Goal: Task Accomplishment & Management: Complete application form

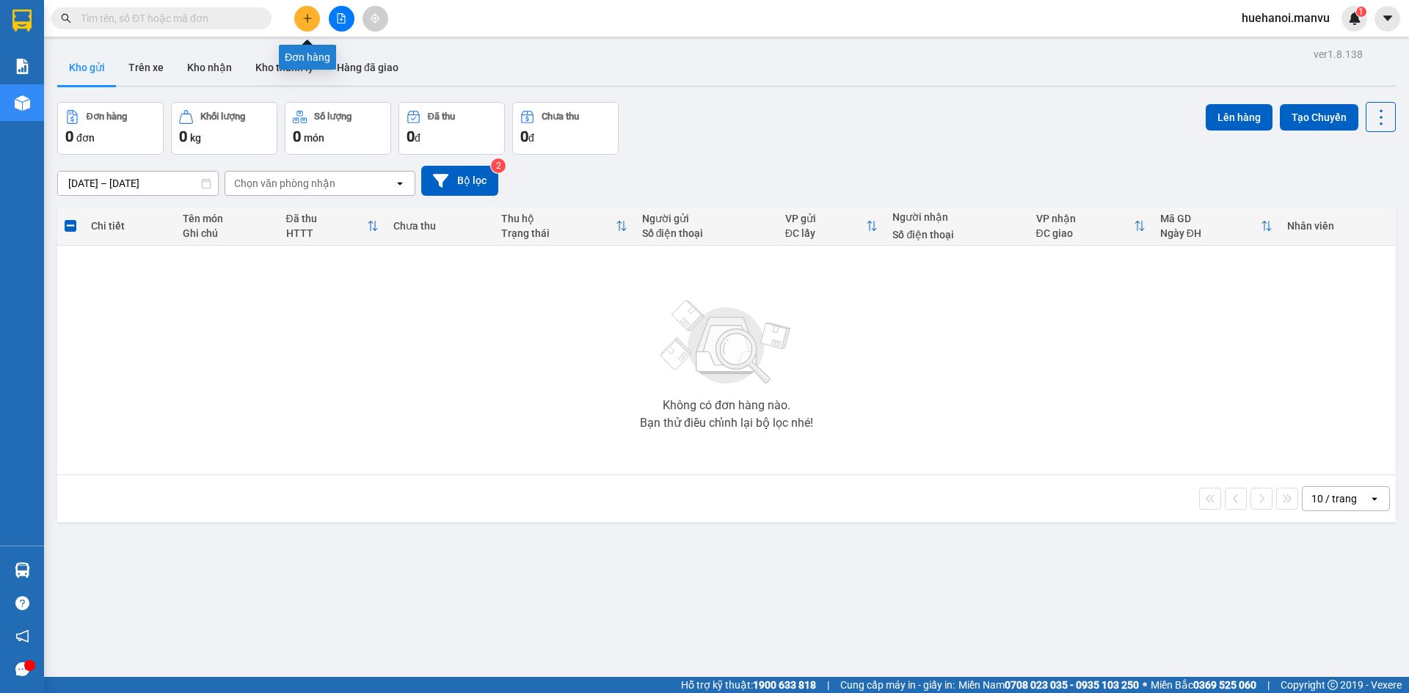
click at [314, 26] on button at bounding box center [307, 19] width 26 height 26
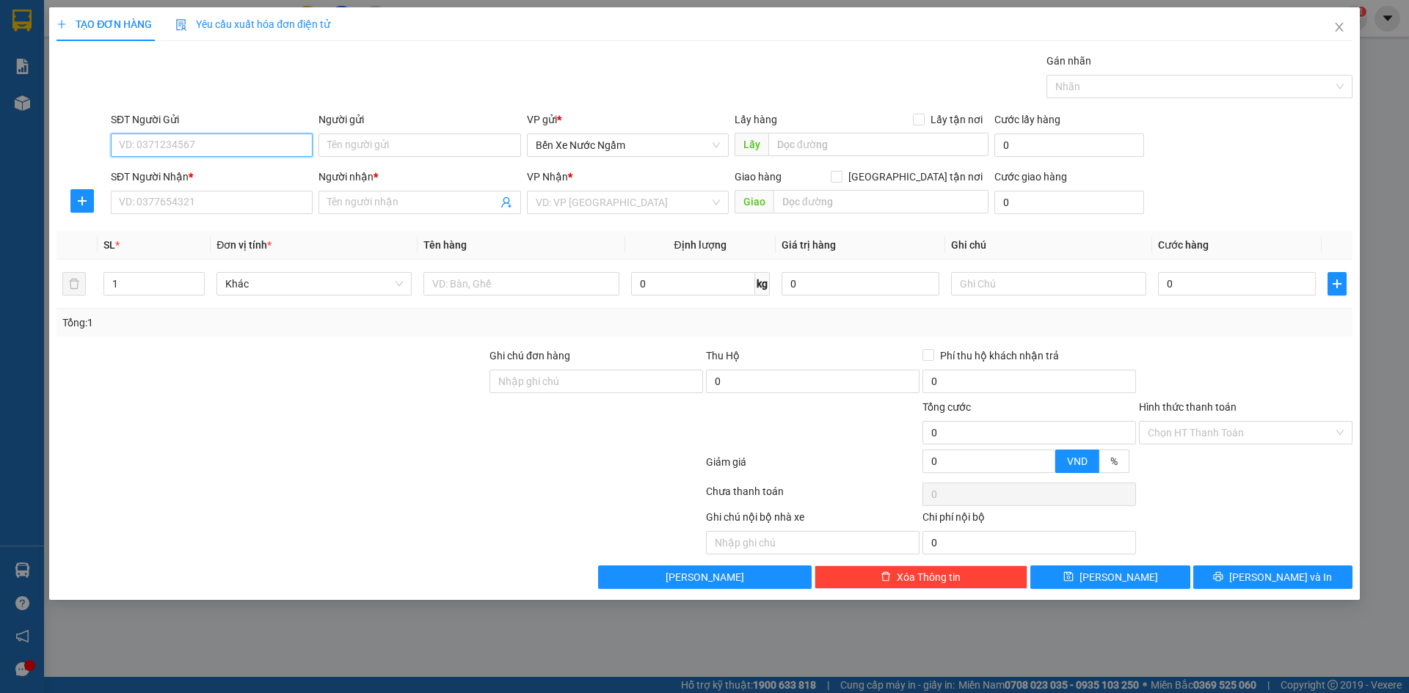
click at [219, 147] on input "SĐT Người Gửi" at bounding box center [212, 145] width 202 height 23
type input "0986108592"
click at [251, 175] on div "0986108592 - cty an sơn tri giá ko báo" at bounding box center [212, 175] width 184 height 16
type input "cty an sơn tri giá ko báo"
type input "0986108592"
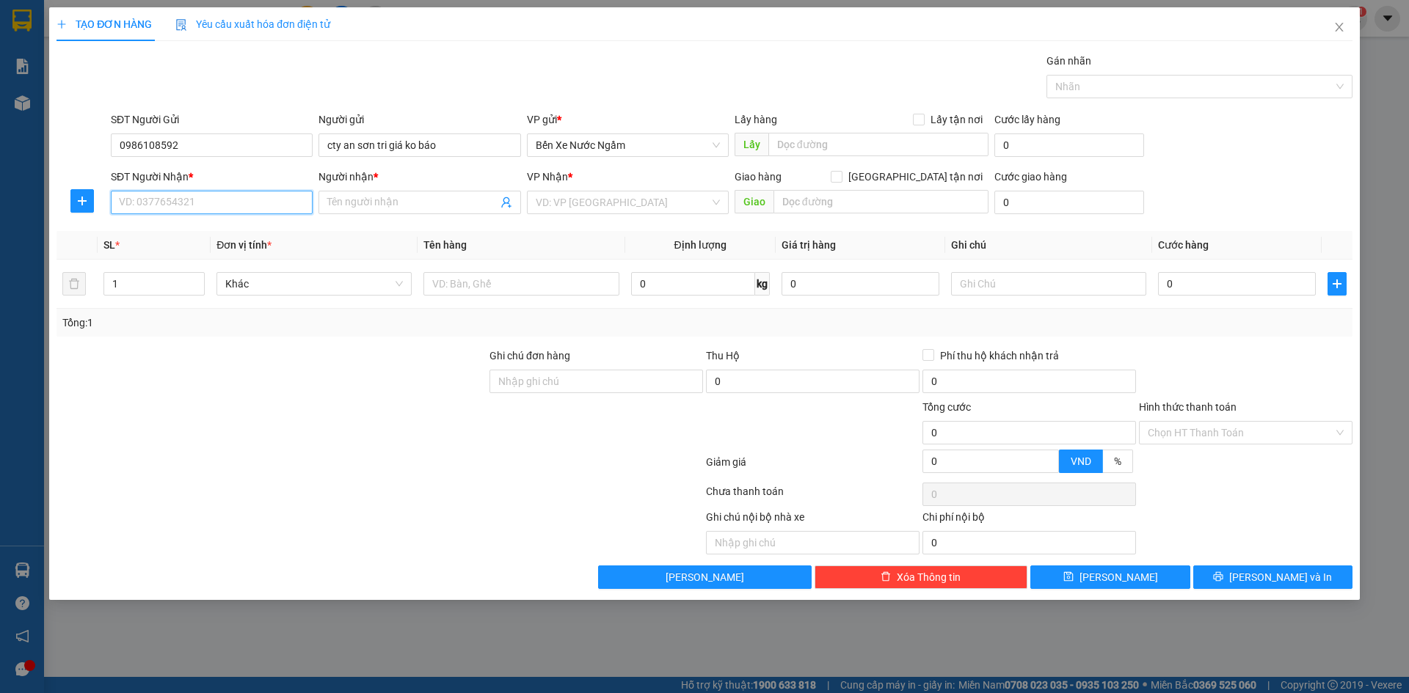
click at [244, 202] on input "SĐT Người Nhận *" at bounding box center [212, 202] width 202 height 23
click at [225, 233] on div "0975564448 - tô bình" at bounding box center [212, 232] width 184 height 16
type input "0975564448"
type input "tô bình"
click at [460, 289] on input "text" at bounding box center [520, 283] width 195 height 23
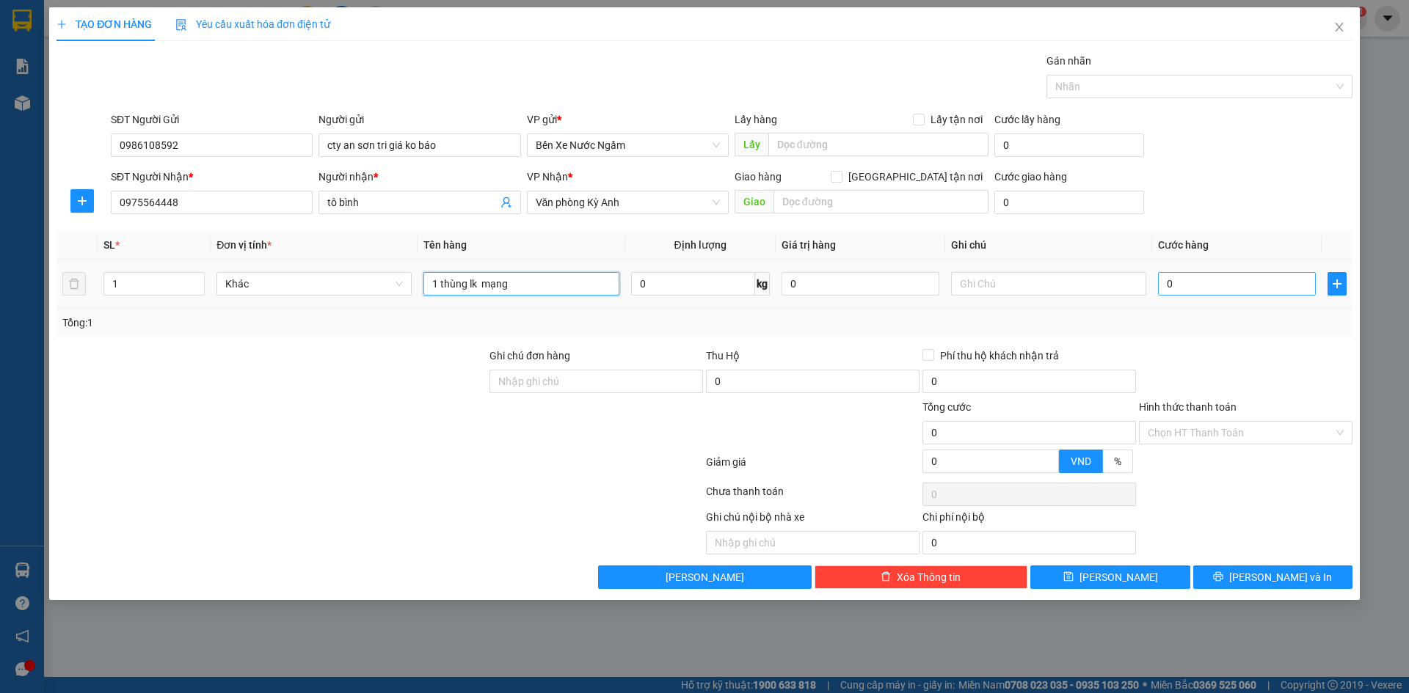
type input "1 thùng lk mạng"
click at [1208, 281] on input "0" at bounding box center [1237, 283] width 158 height 23
type input "1"
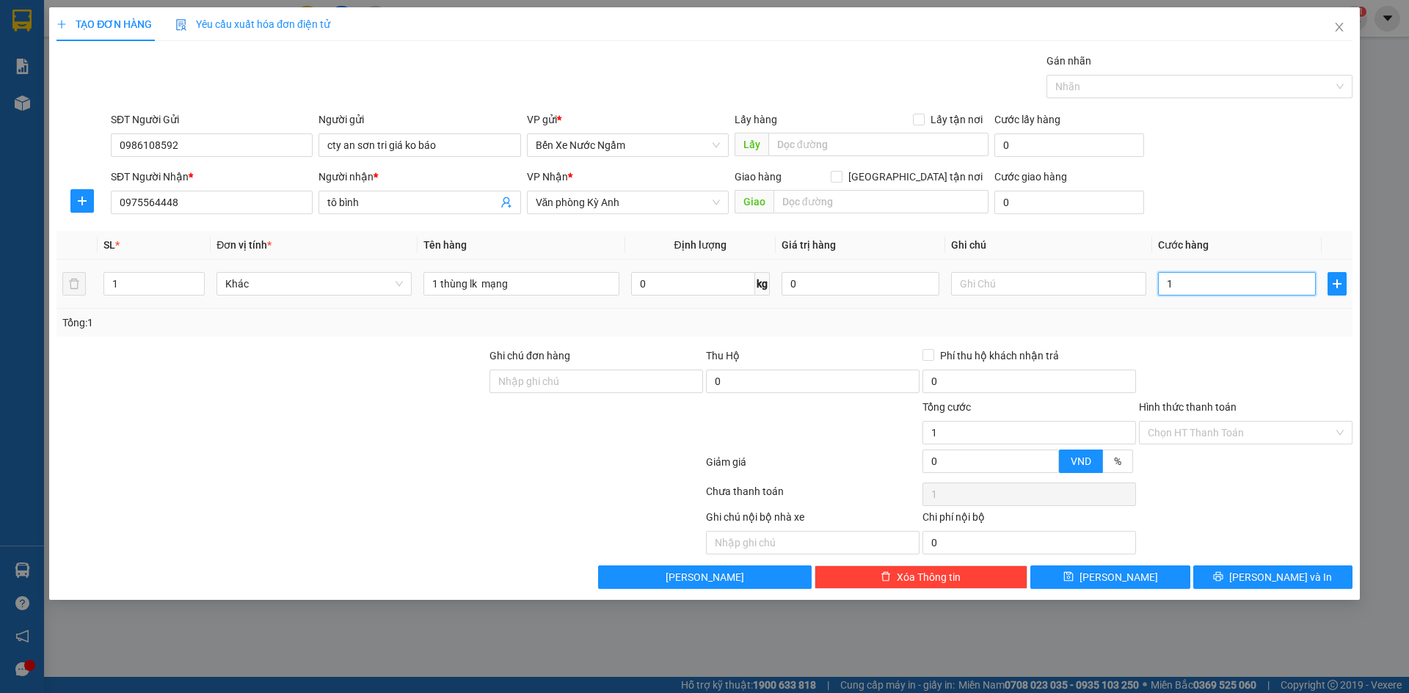
type input "10"
type input "100"
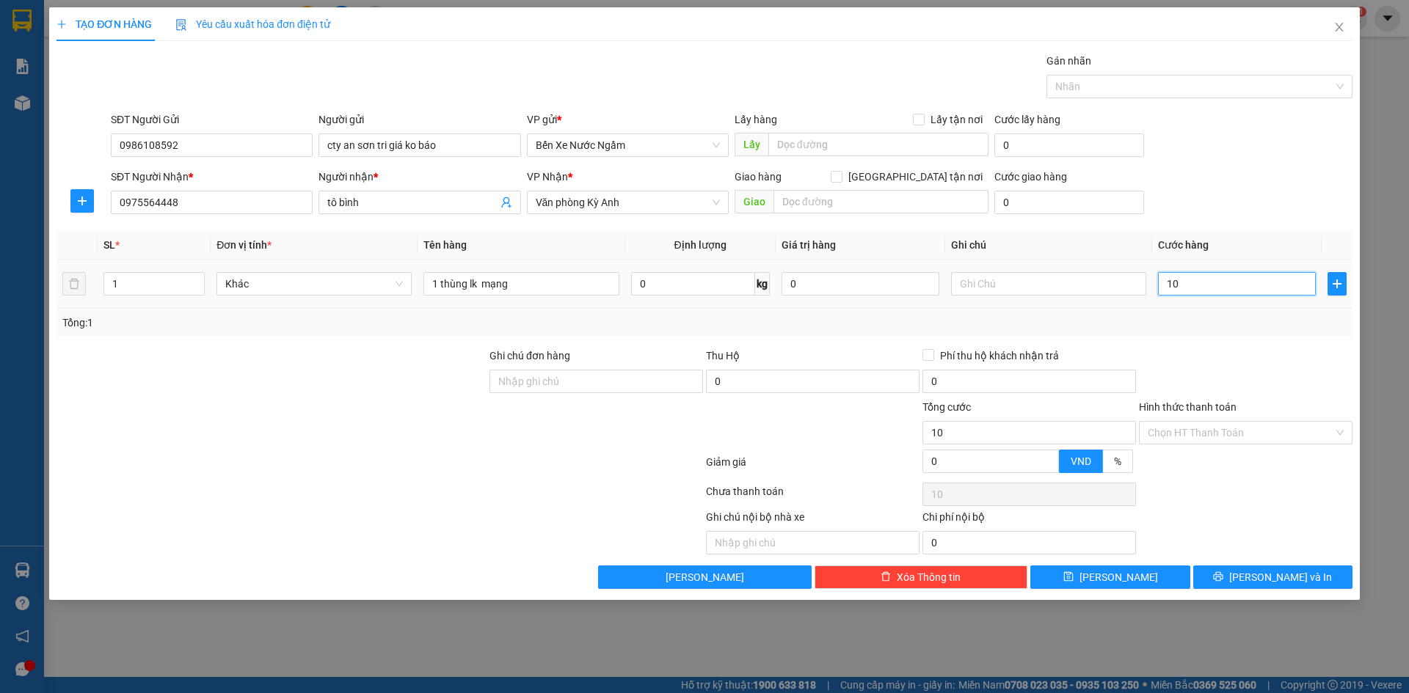
type input "100"
type input "1.000"
type input "10.000"
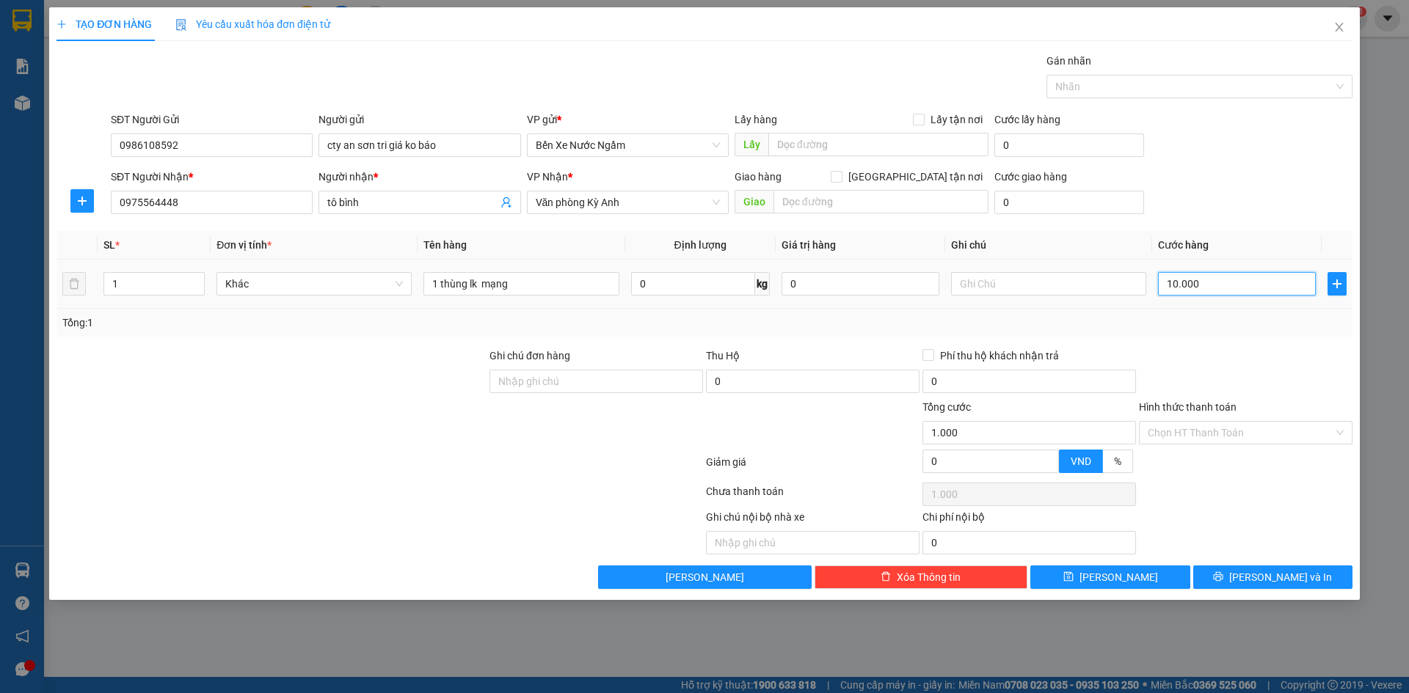
type input "10.000"
type input "100.000"
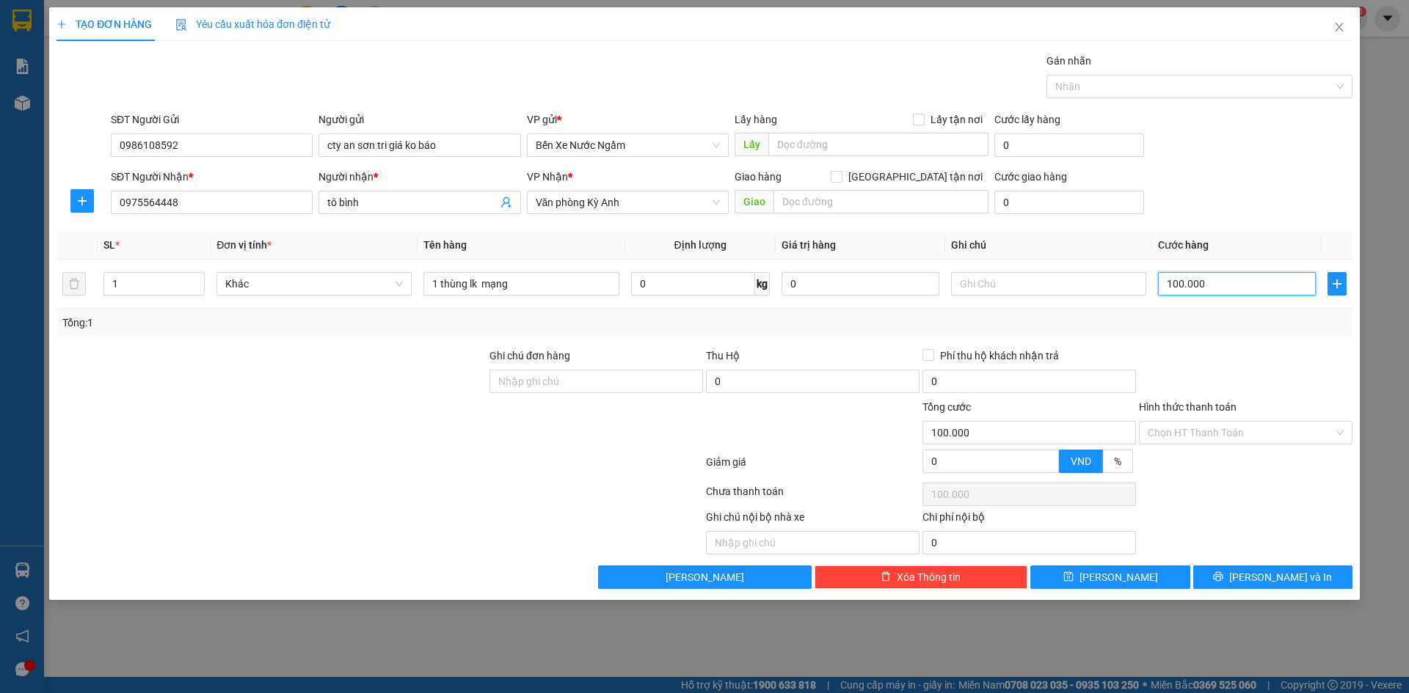
type input "100.000"
click at [1254, 591] on div "TẠO ĐƠN HÀNG Yêu cầu xuất hóa đơn điện tử Transit Pickup Surcharge Ids Transit …" at bounding box center [704, 303] width 1310 height 593
click at [1260, 578] on span "[PERSON_NAME] và In" at bounding box center [1280, 577] width 103 height 16
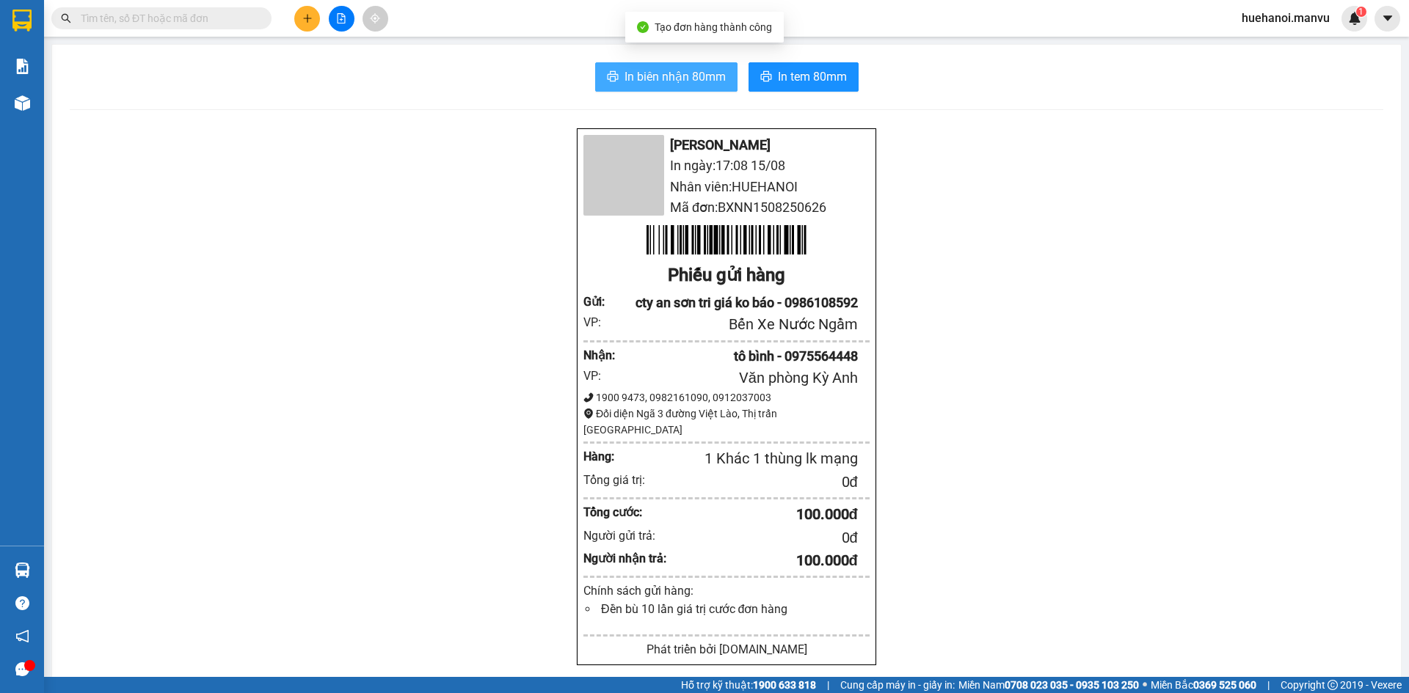
click at [638, 85] on span "In biên nhận 80mm" at bounding box center [674, 76] width 101 height 18
click at [646, 79] on span "In biên nhận 80mm" at bounding box center [674, 76] width 101 height 18
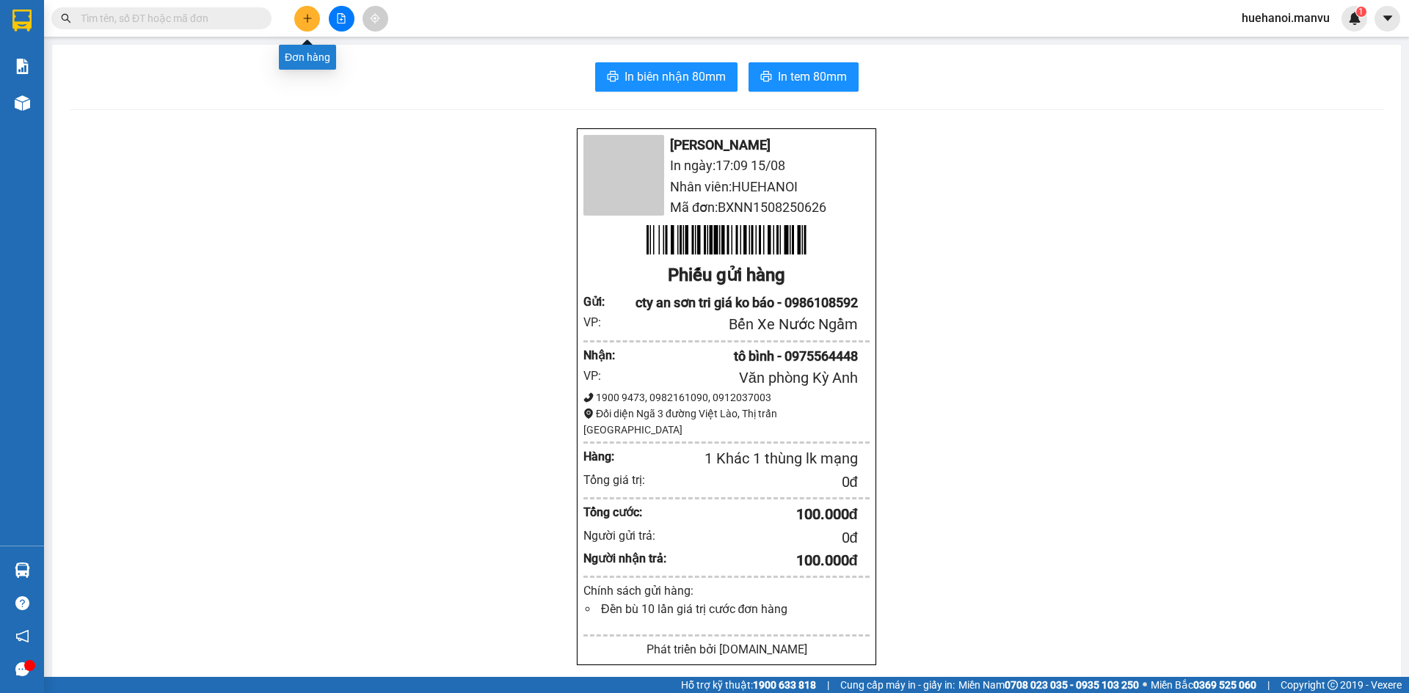
click at [308, 21] on icon "plus" at bounding box center [307, 18] width 10 height 10
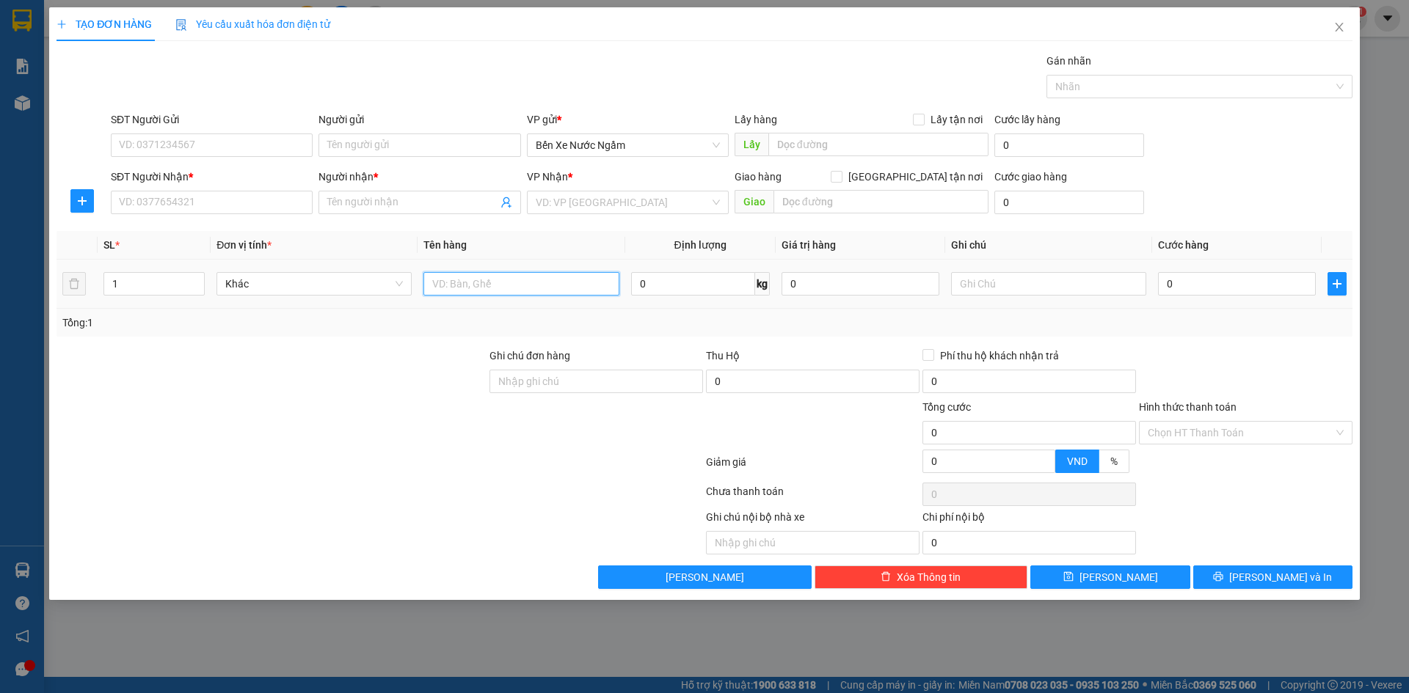
click at [525, 285] on input "text" at bounding box center [520, 283] width 195 height 23
type input "2 thùng quả"
click at [256, 149] on input "SĐT Người Gửi" at bounding box center [212, 145] width 202 height 23
type input "0"
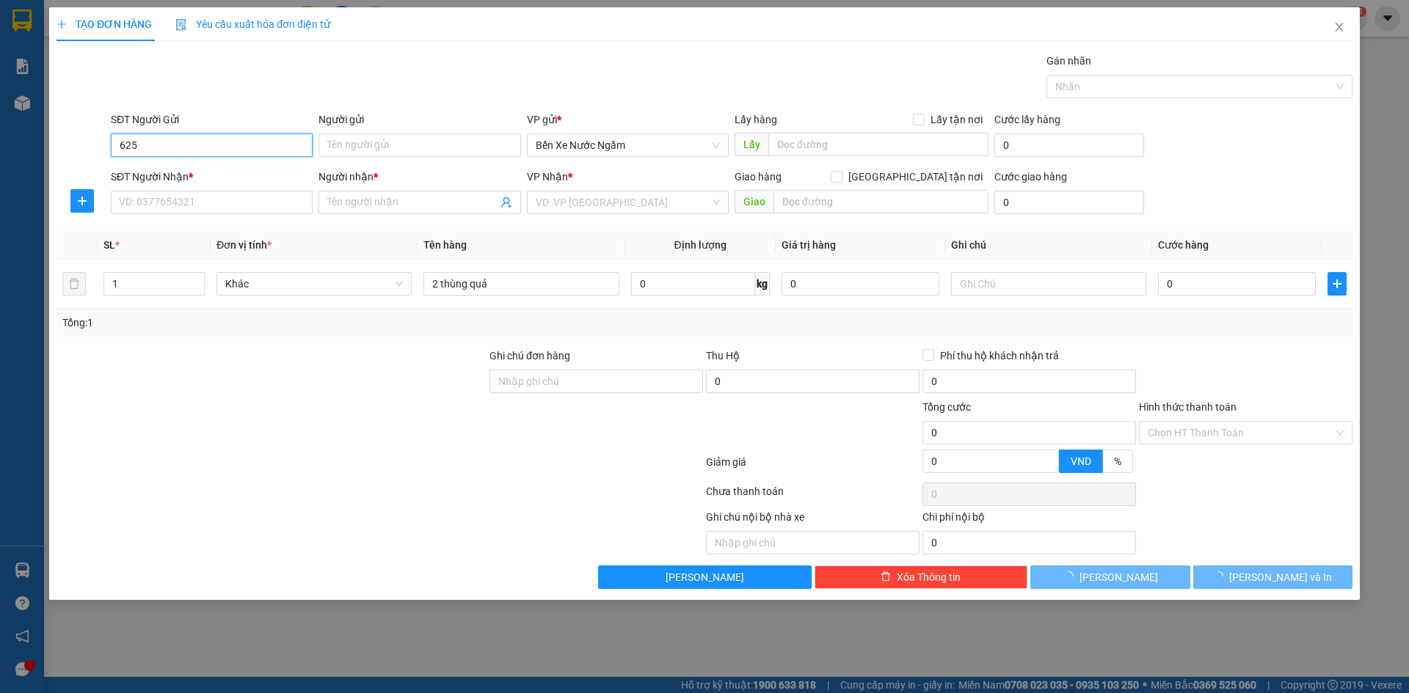
click at [254, 147] on input "625" at bounding box center [212, 145] width 202 height 23
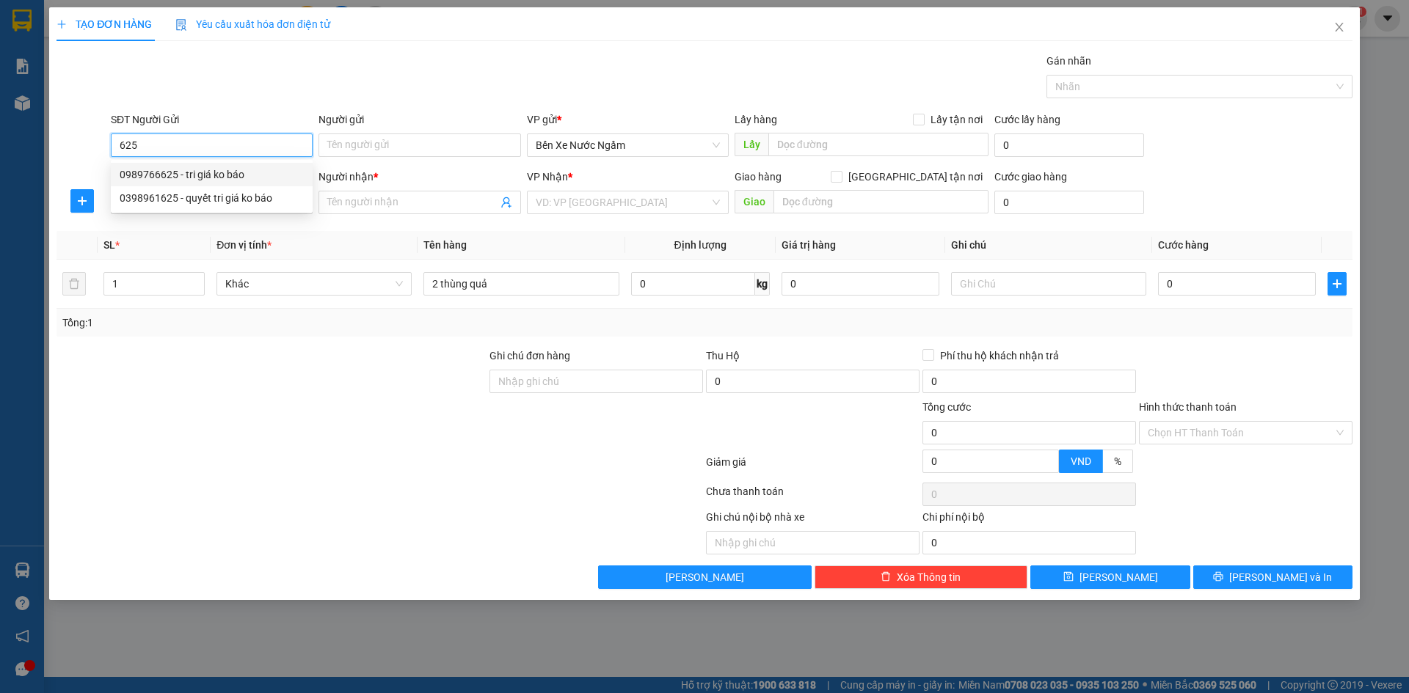
click at [178, 178] on div "0989766625 - tri giá ko báo" at bounding box center [212, 175] width 184 height 16
type input "0989766625"
type input "tri giá ko báo"
type input "0989766625"
click at [173, 203] on input "SĐT Người Nhận *" at bounding box center [212, 202] width 202 height 23
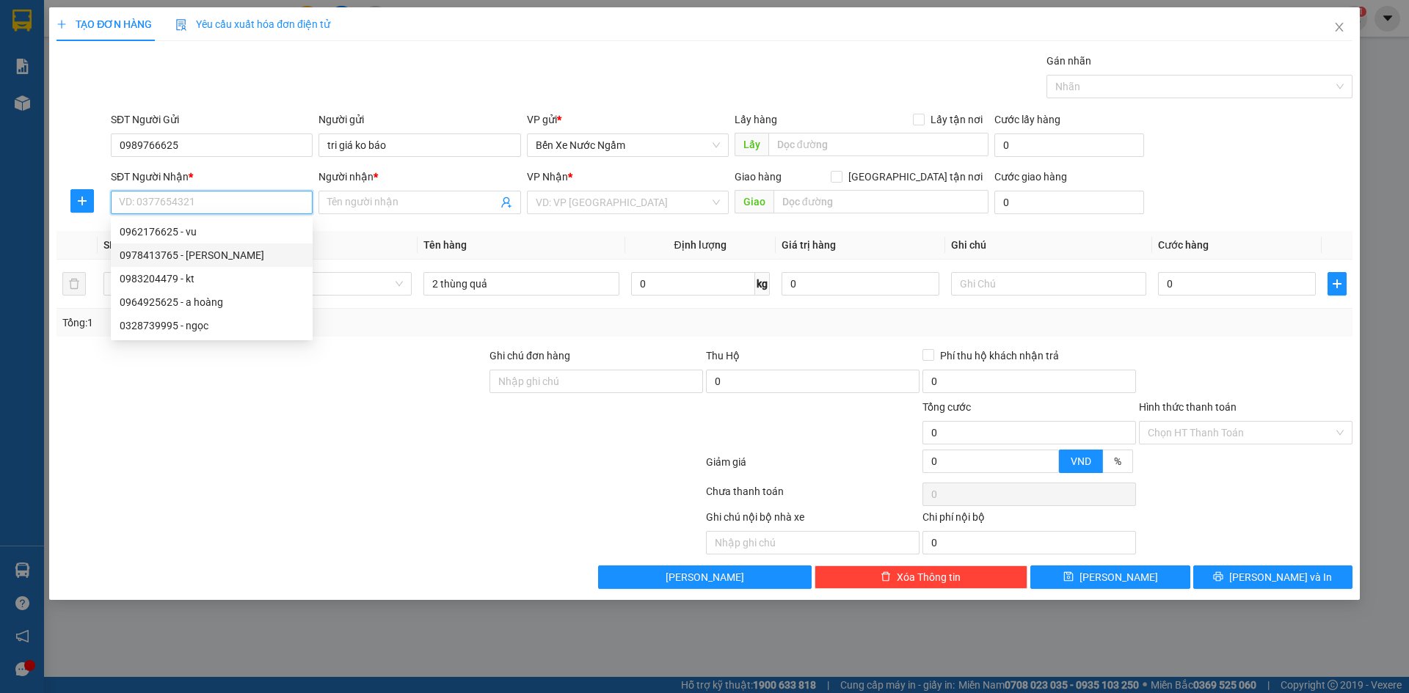
click at [211, 255] on div "0978413765 - ngoc lan" at bounding box center [212, 255] width 184 height 16
type input "0978413765"
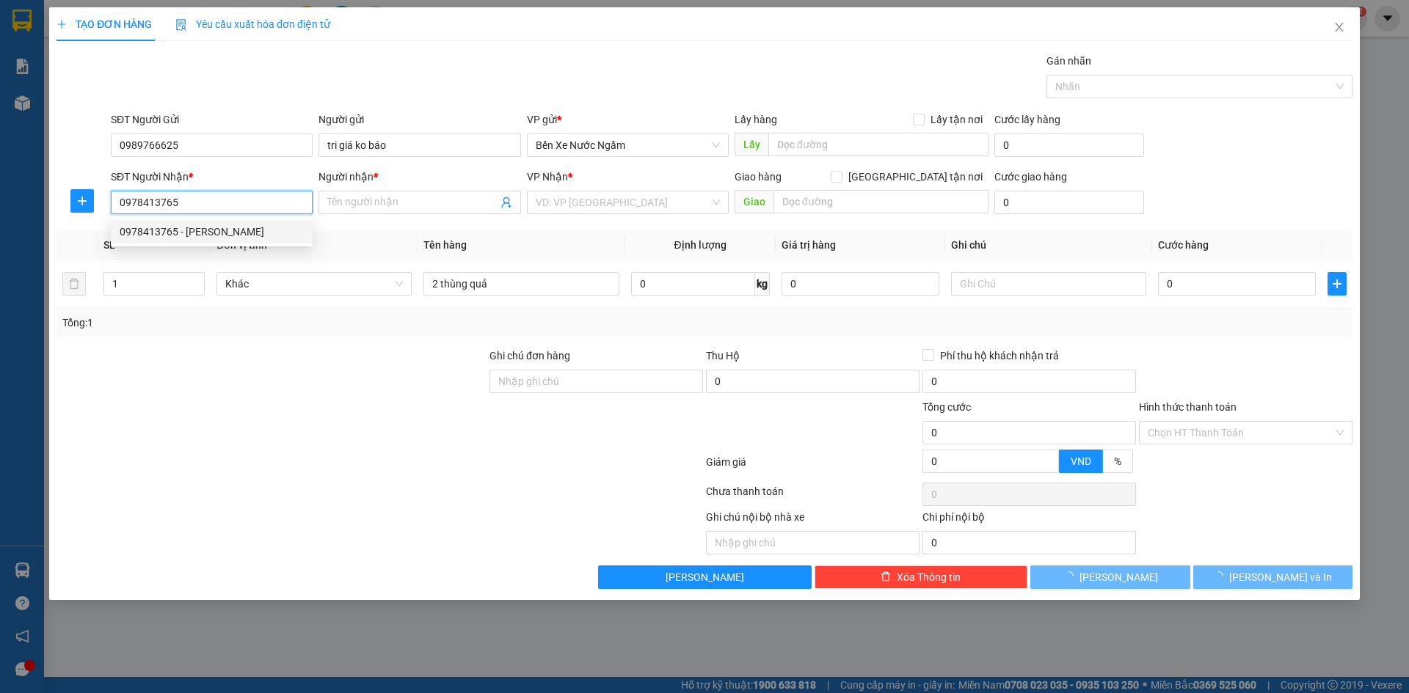
type input "ngoc lan"
type input "k liên"
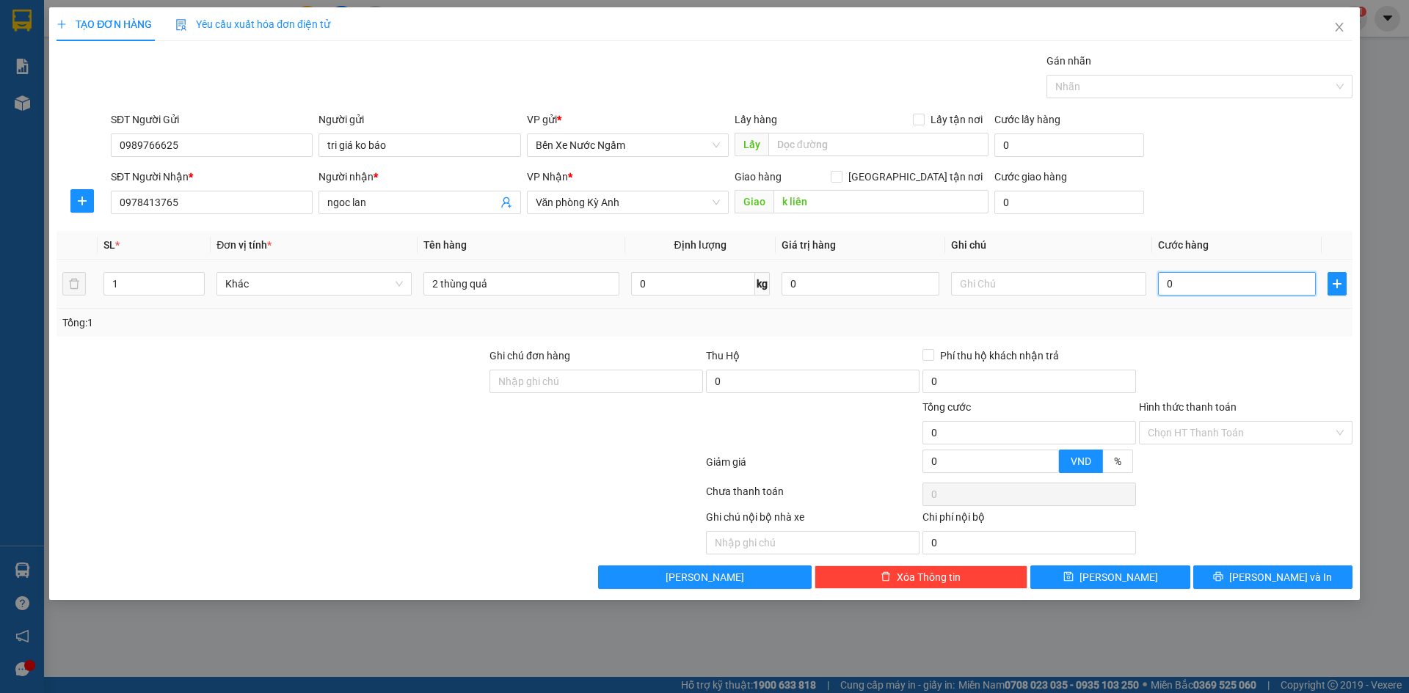
click at [1264, 283] on input "0" at bounding box center [1237, 283] width 158 height 23
type input "1"
type input "10"
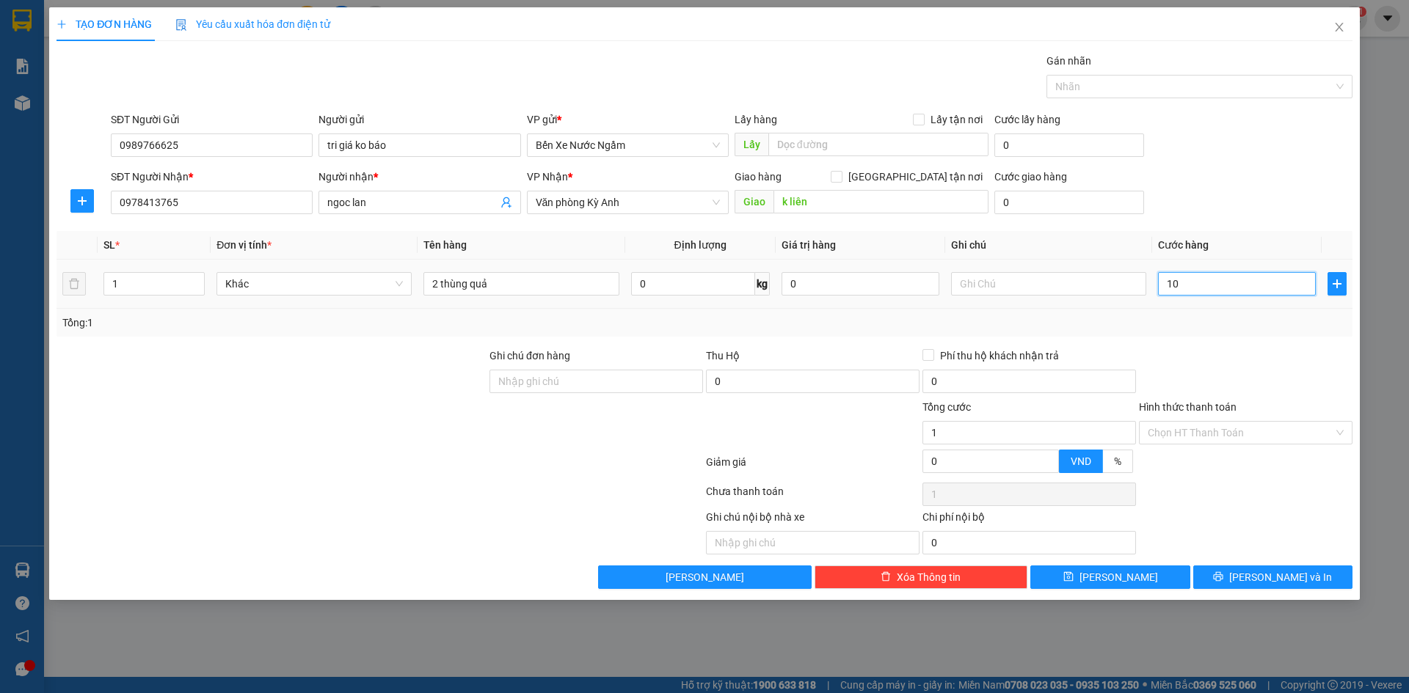
type input "10"
type input "100"
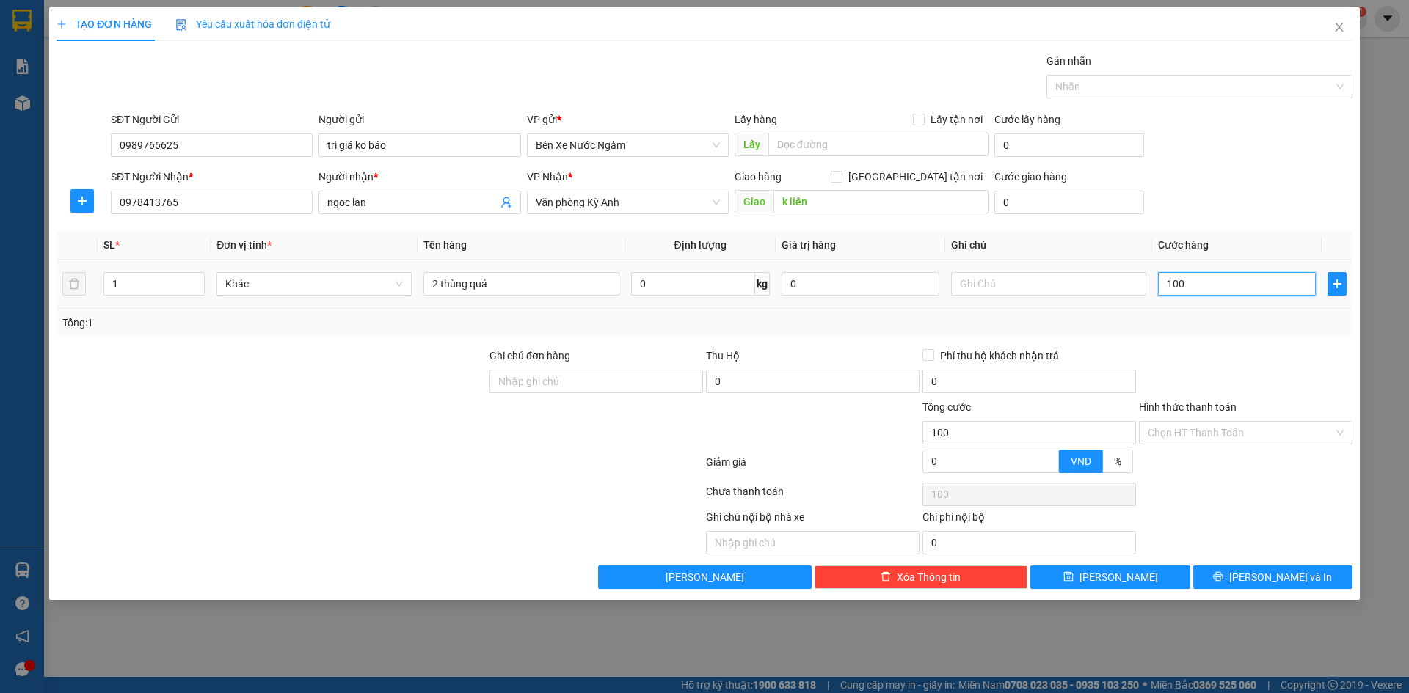
type input "1.000"
type input "10.000"
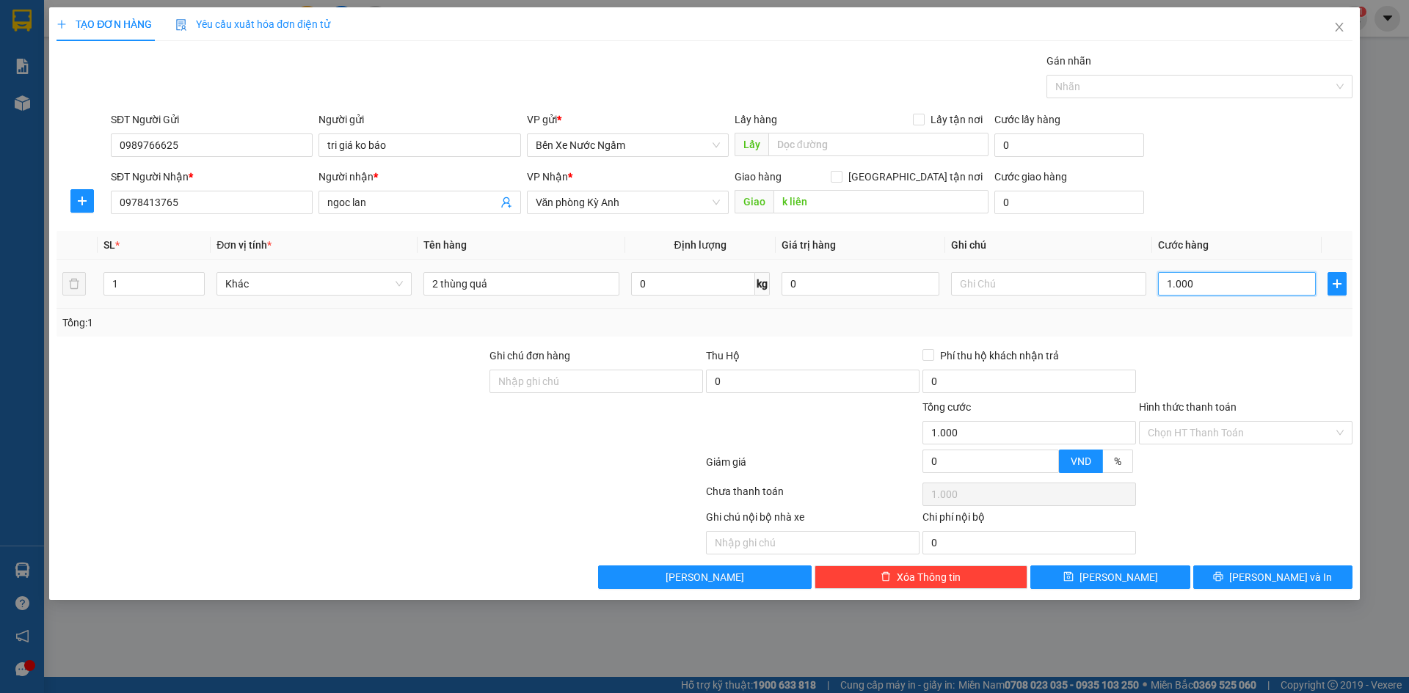
type input "10.000"
type input "100.000"
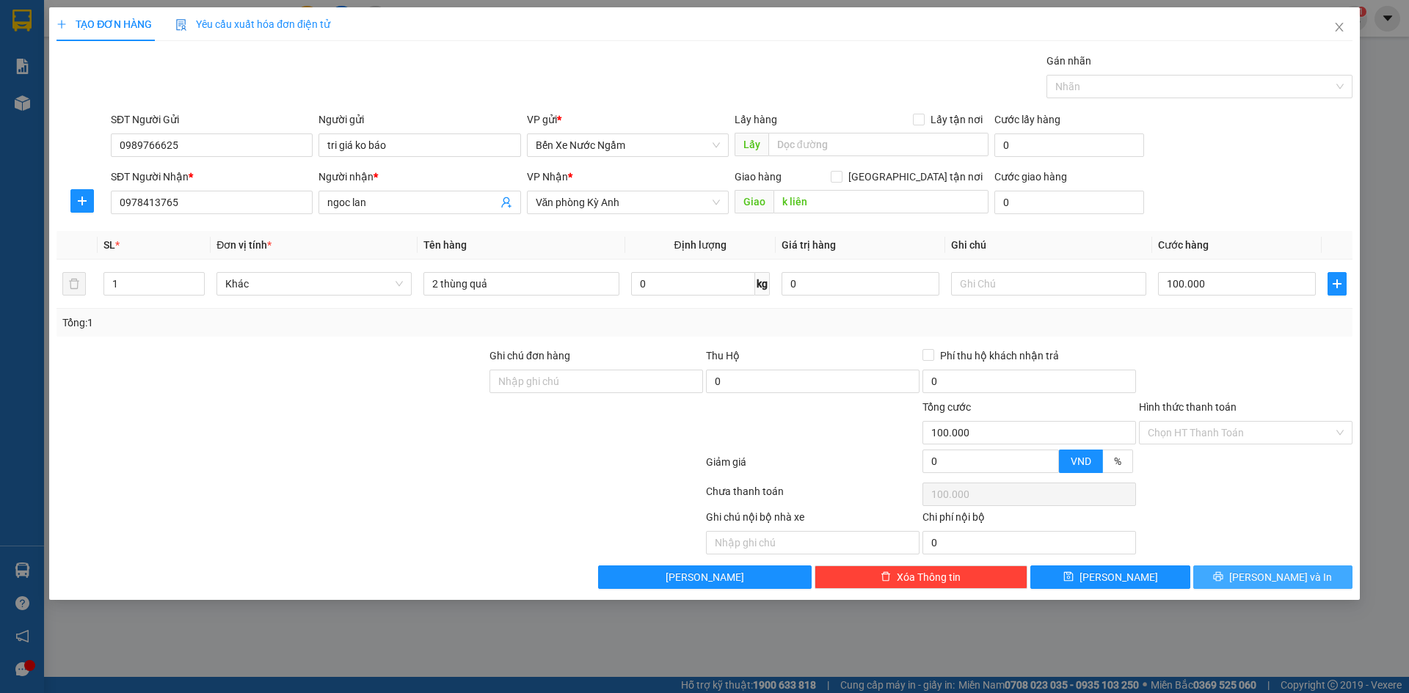
click at [1265, 577] on span "[PERSON_NAME] và In" at bounding box center [1280, 577] width 103 height 16
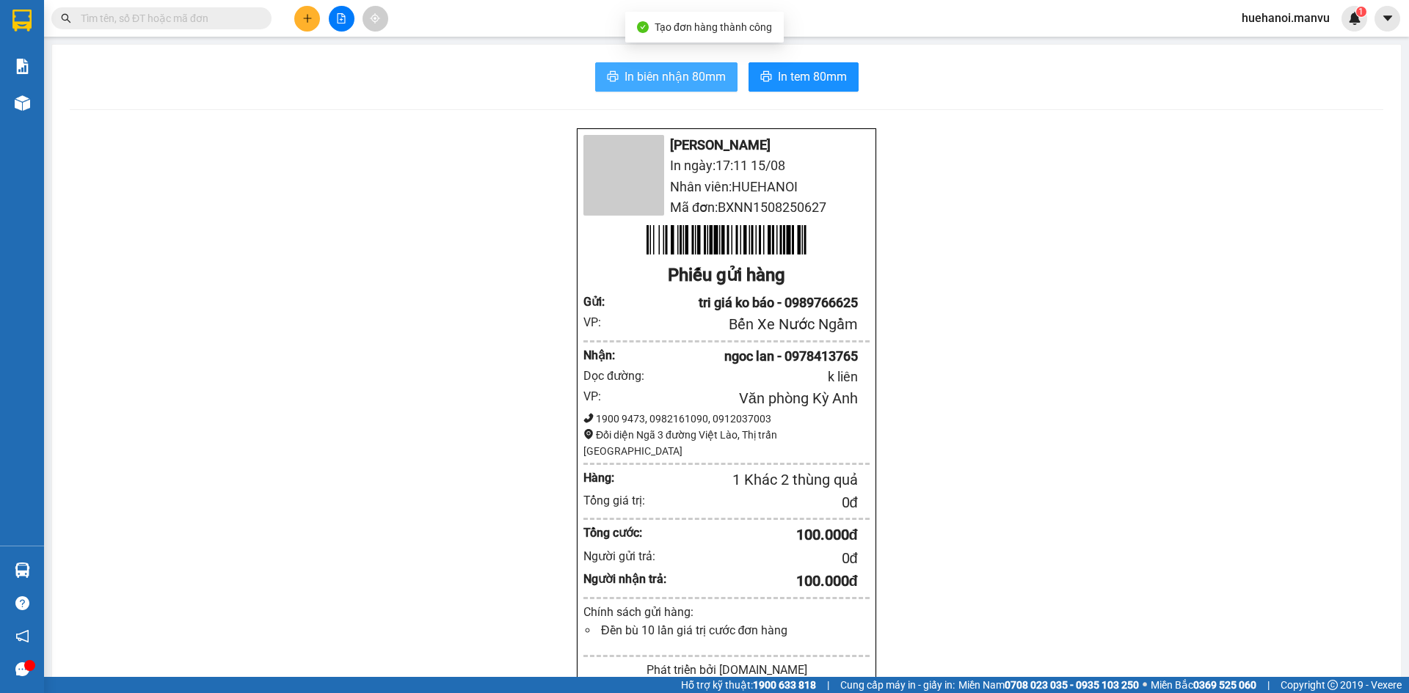
click at [695, 79] on span "In biên nhận 80mm" at bounding box center [674, 76] width 101 height 18
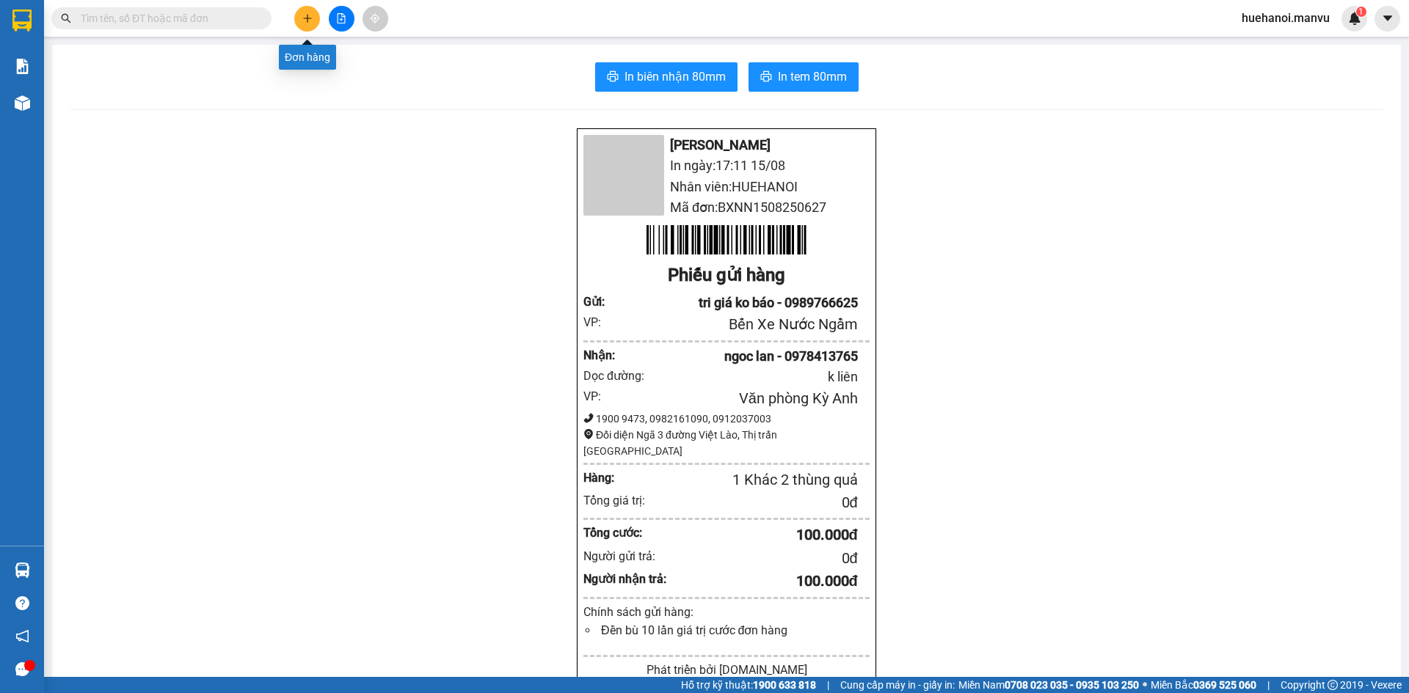
click at [305, 19] on icon "plus" at bounding box center [307, 18] width 10 height 10
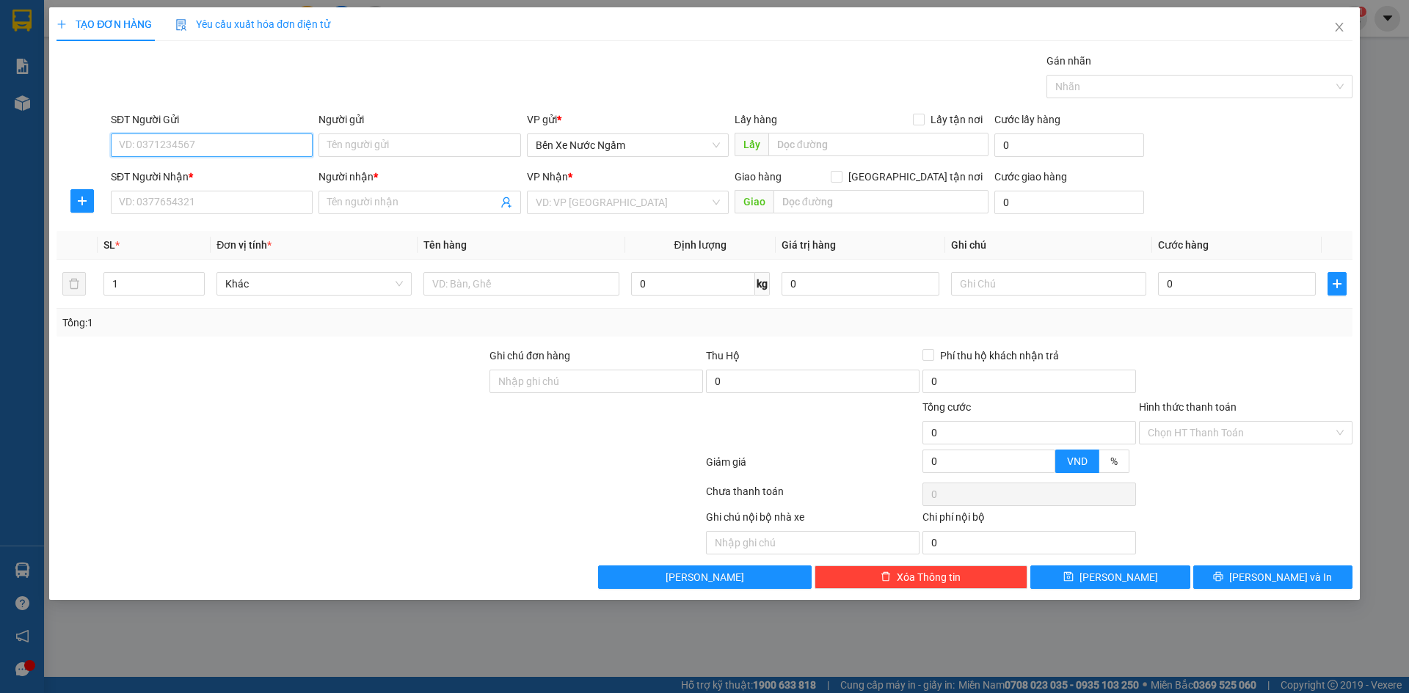
click at [229, 145] on input "SĐT Người Gửi" at bounding box center [212, 145] width 202 height 23
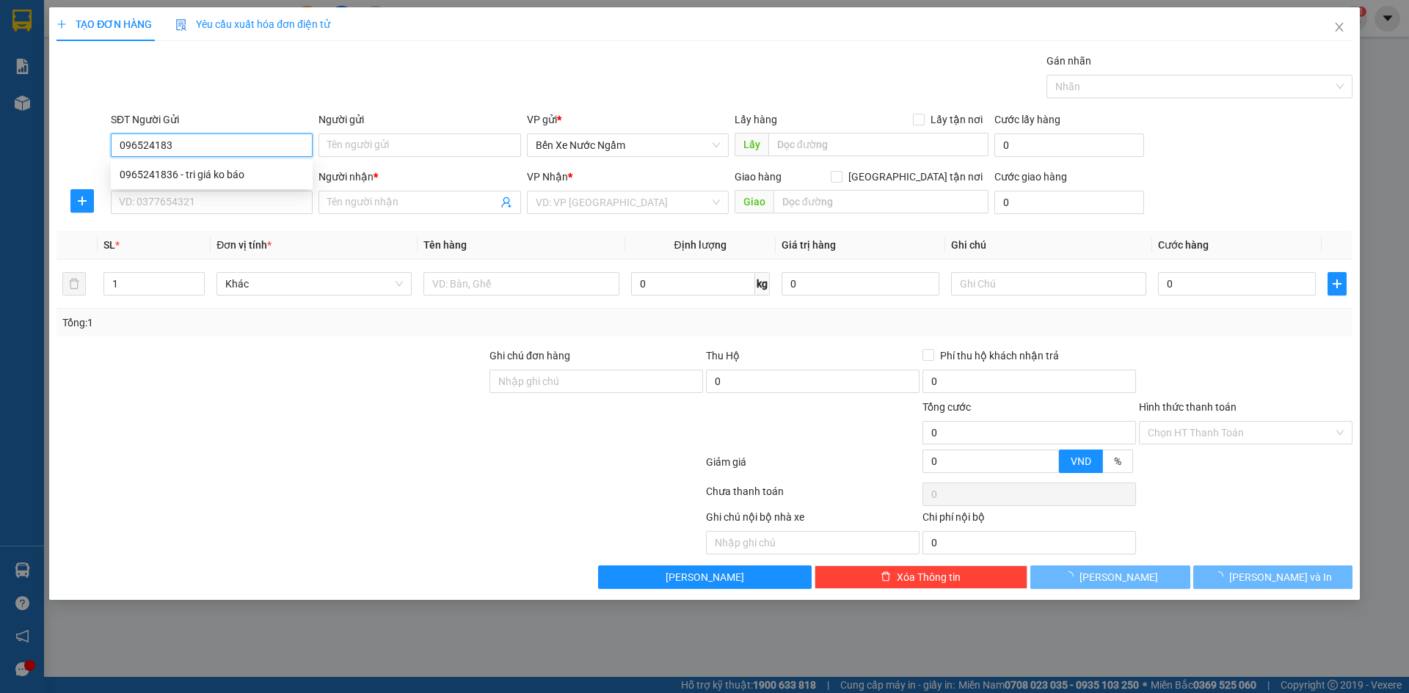
type input "0965241836"
click at [207, 175] on div "0965241836 - tri giá ko báo" at bounding box center [212, 175] width 184 height 16
type input "tri giá ko báo"
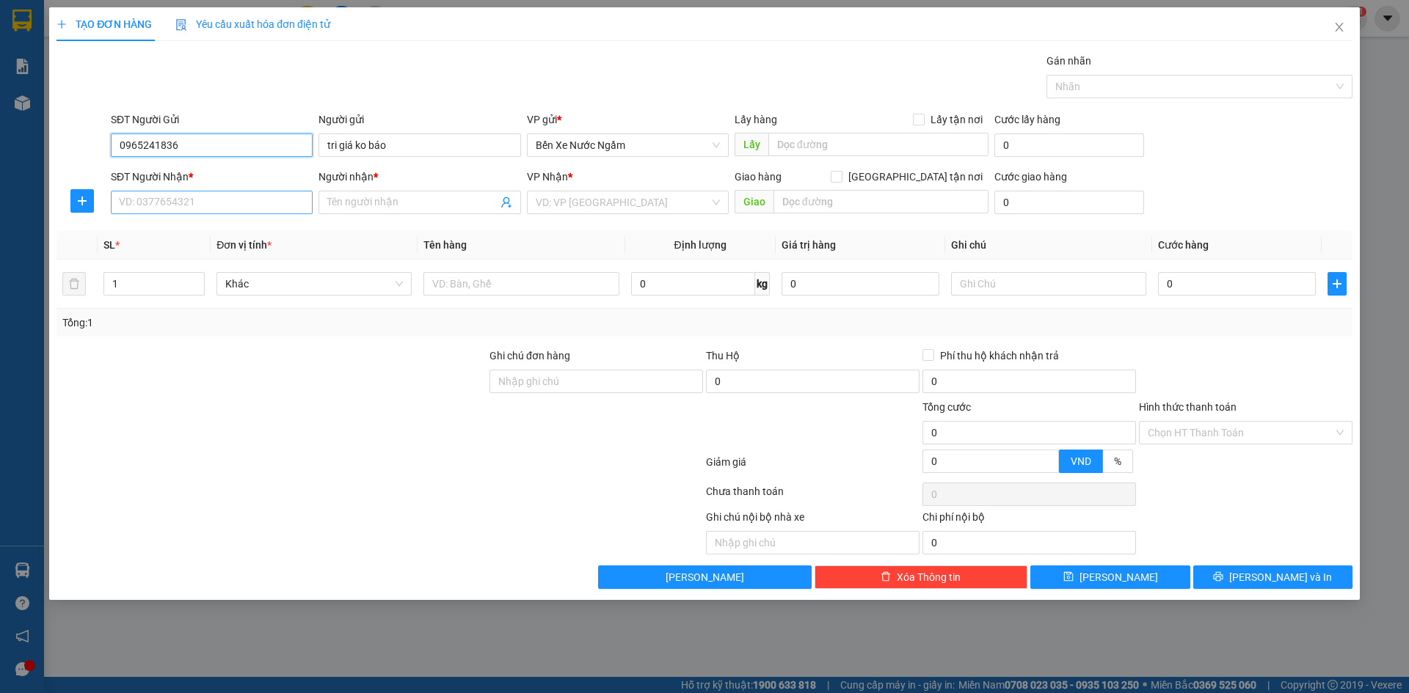
type input "0965241836"
click at [213, 200] on input "SĐT Người Nhận *" at bounding box center [212, 202] width 202 height 23
type input "0988852565"
click at [180, 238] on div "0988852565 - tuong" at bounding box center [212, 232] width 184 height 16
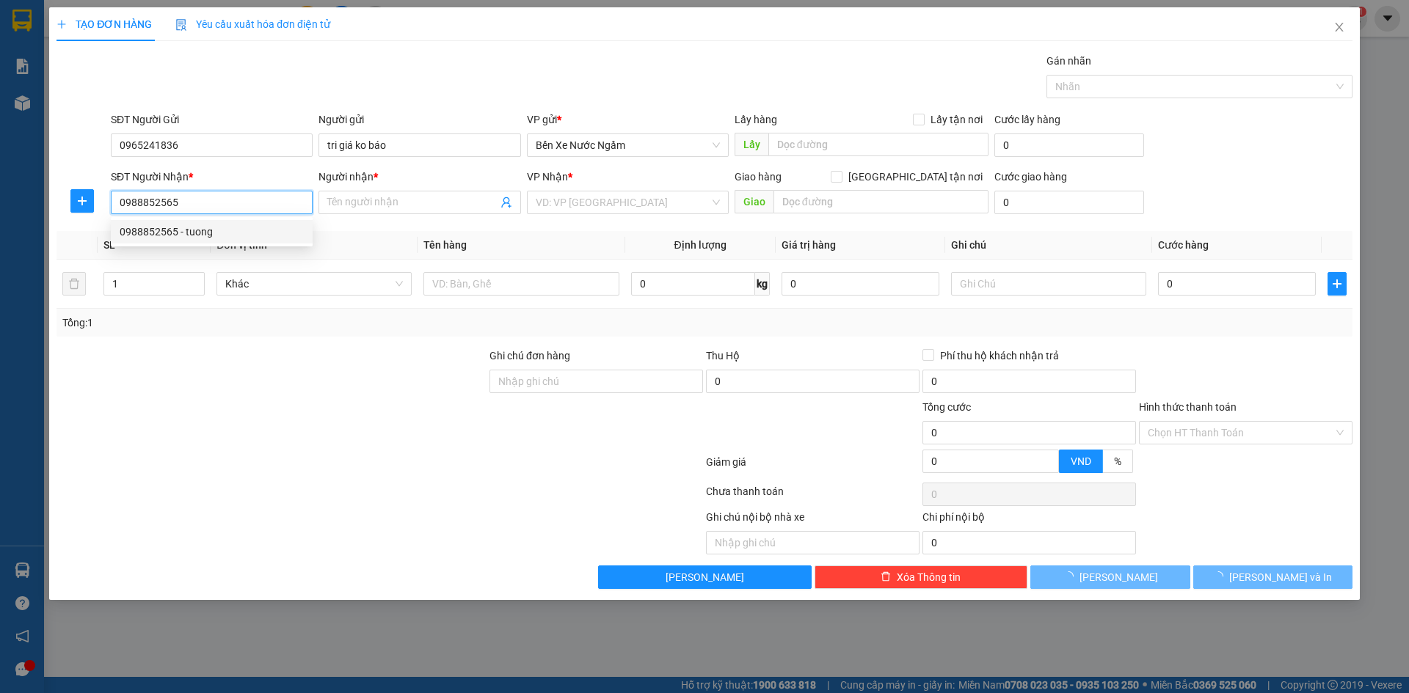
type input "tuong"
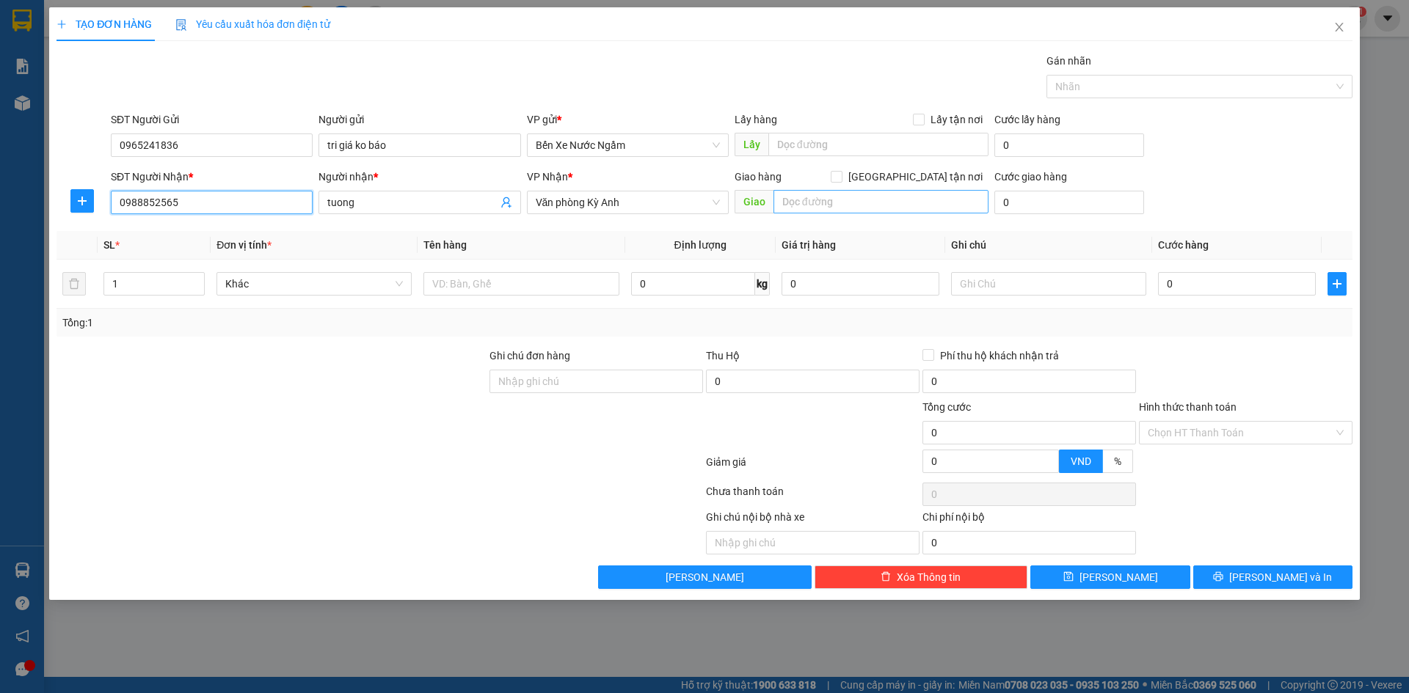
type input "0988852565"
click at [839, 202] on input "text" at bounding box center [880, 201] width 215 height 23
type input "k"
type input "[PERSON_NAME]"
click at [1238, 288] on input "0" at bounding box center [1237, 283] width 158 height 23
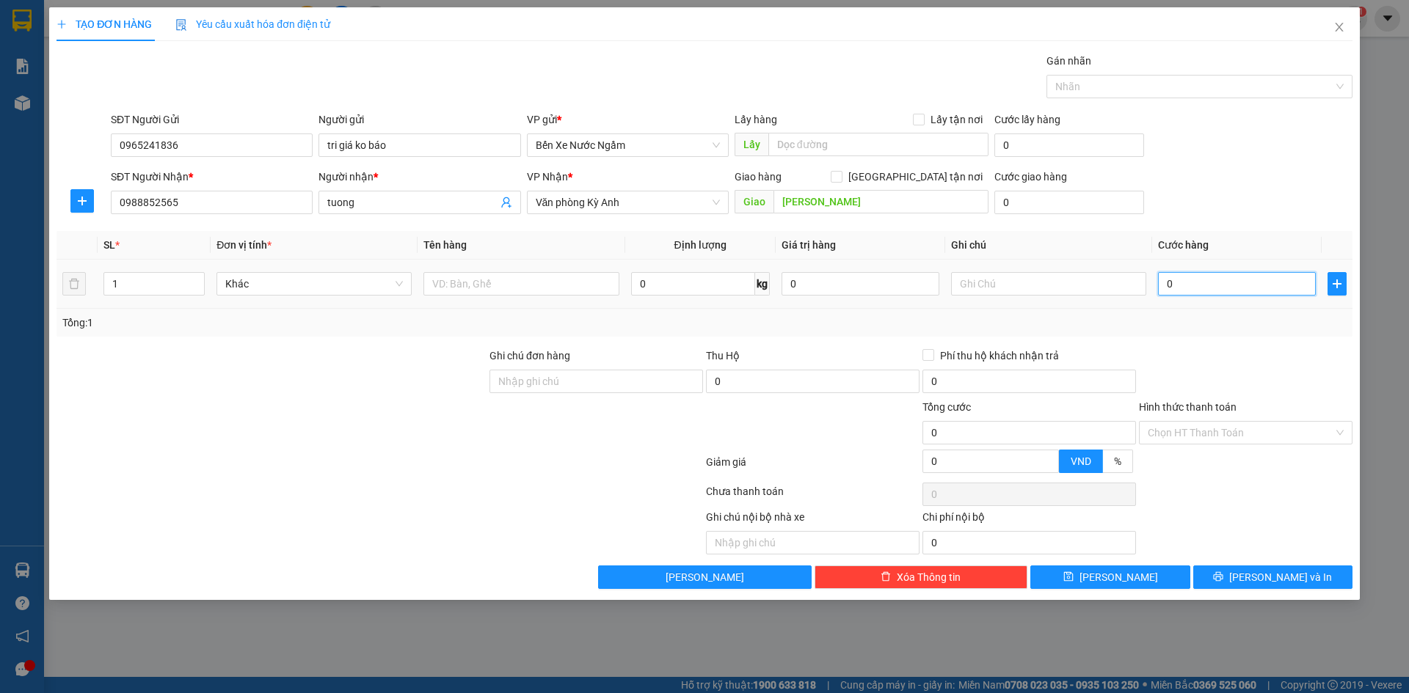
type input "7"
type input "70"
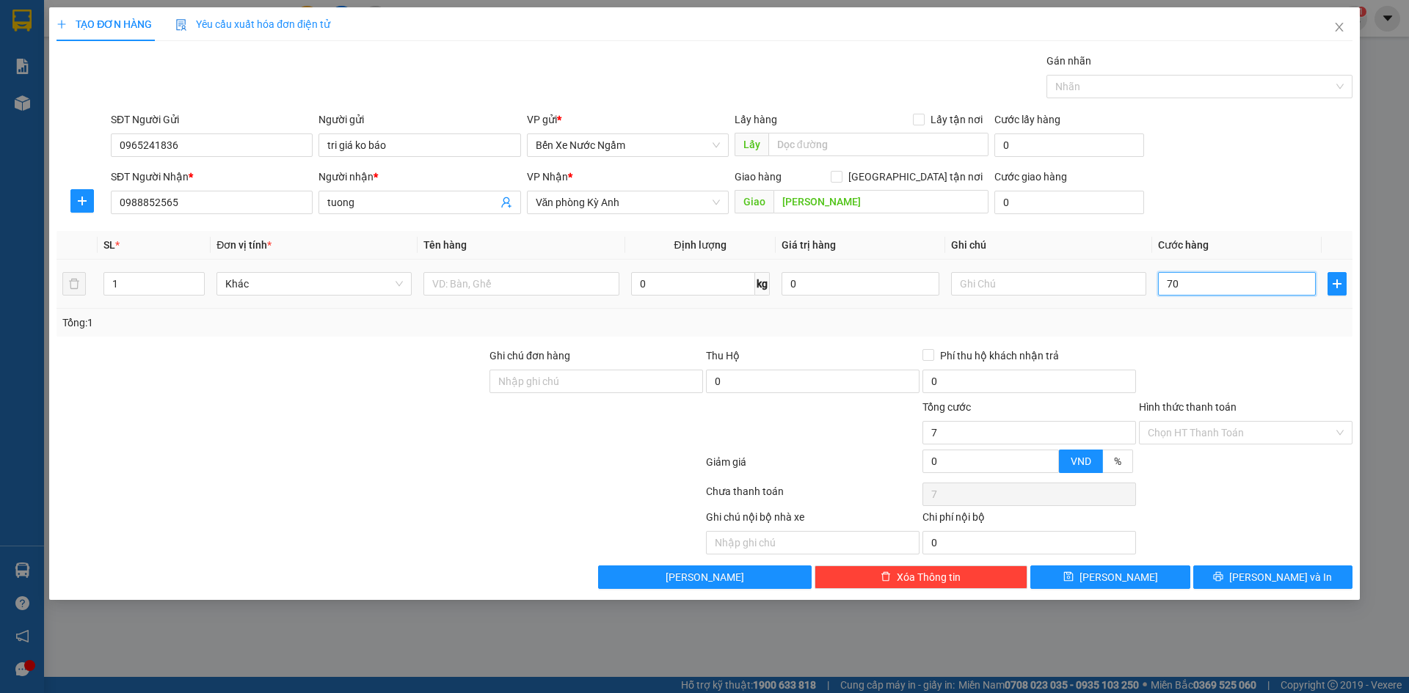
type input "70"
type input "700"
type input "7.000"
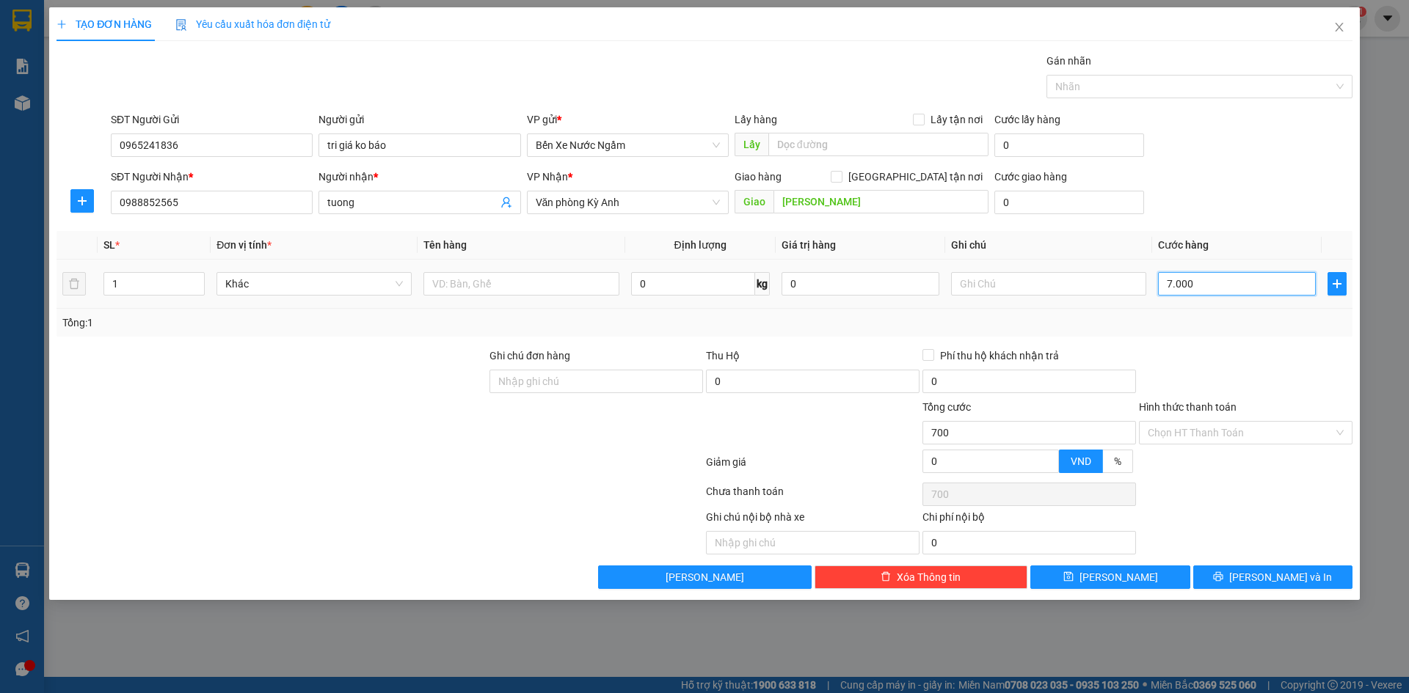
type input "7.000"
type input "70.000"
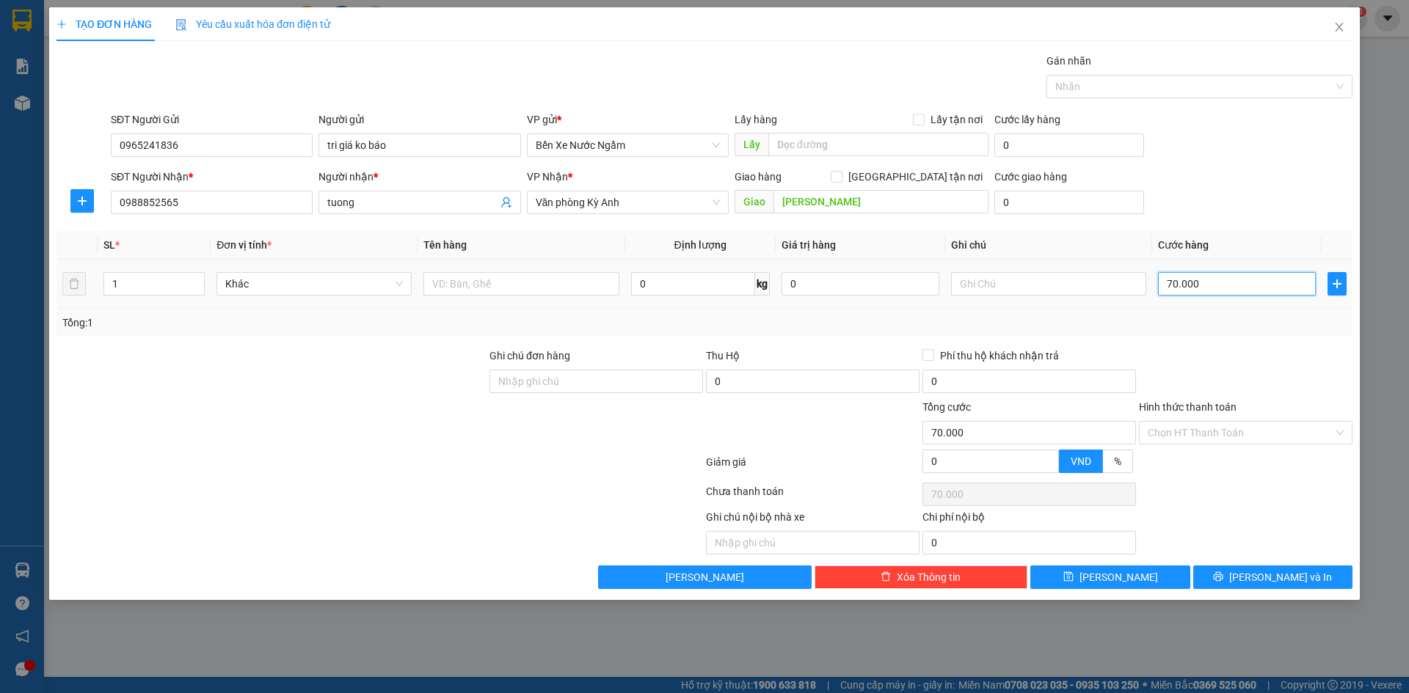
type input "70.000"
click at [507, 297] on div at bounding box center [520, 283] width 195 height 29
click at [510, 287] on input "text" at bounding box center [520, 283] width 195 height 23
type input "1 bao van nc"
click at [1224, 588] on button "[PERSON_NAME] và In" at bounding box center [1272, 577] width 159 height 23
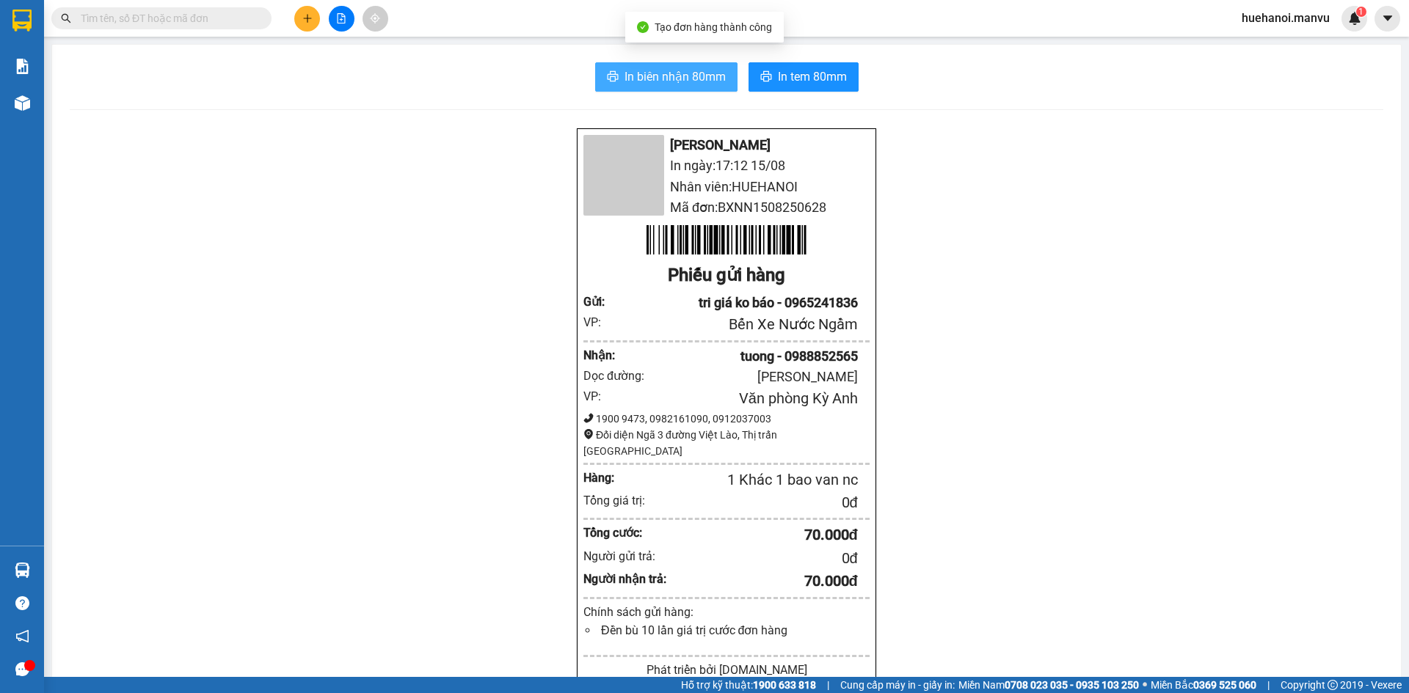
click at [671, 87] on button "In biên nhận 80mm" at bounding box center [666, 76] width 142 height 29
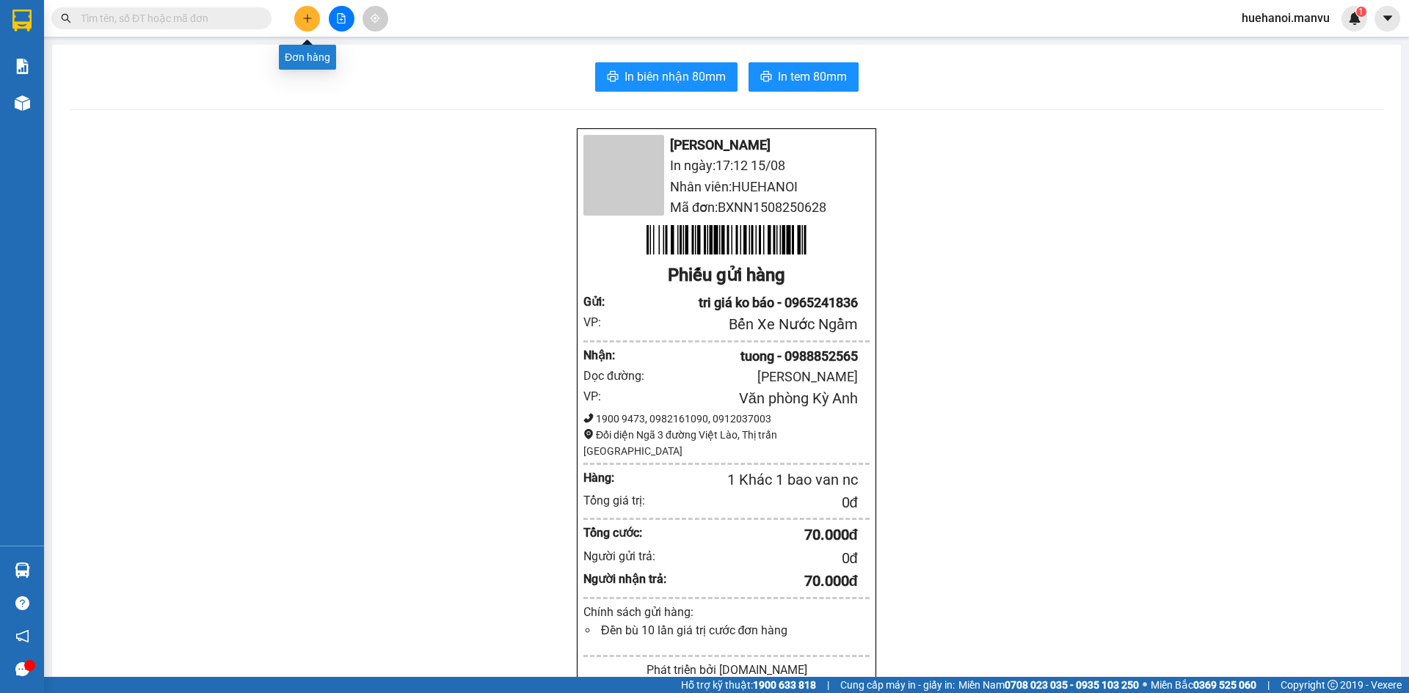
click at [305, 14] on button at bounding box center [307, 19] width 26 height 26
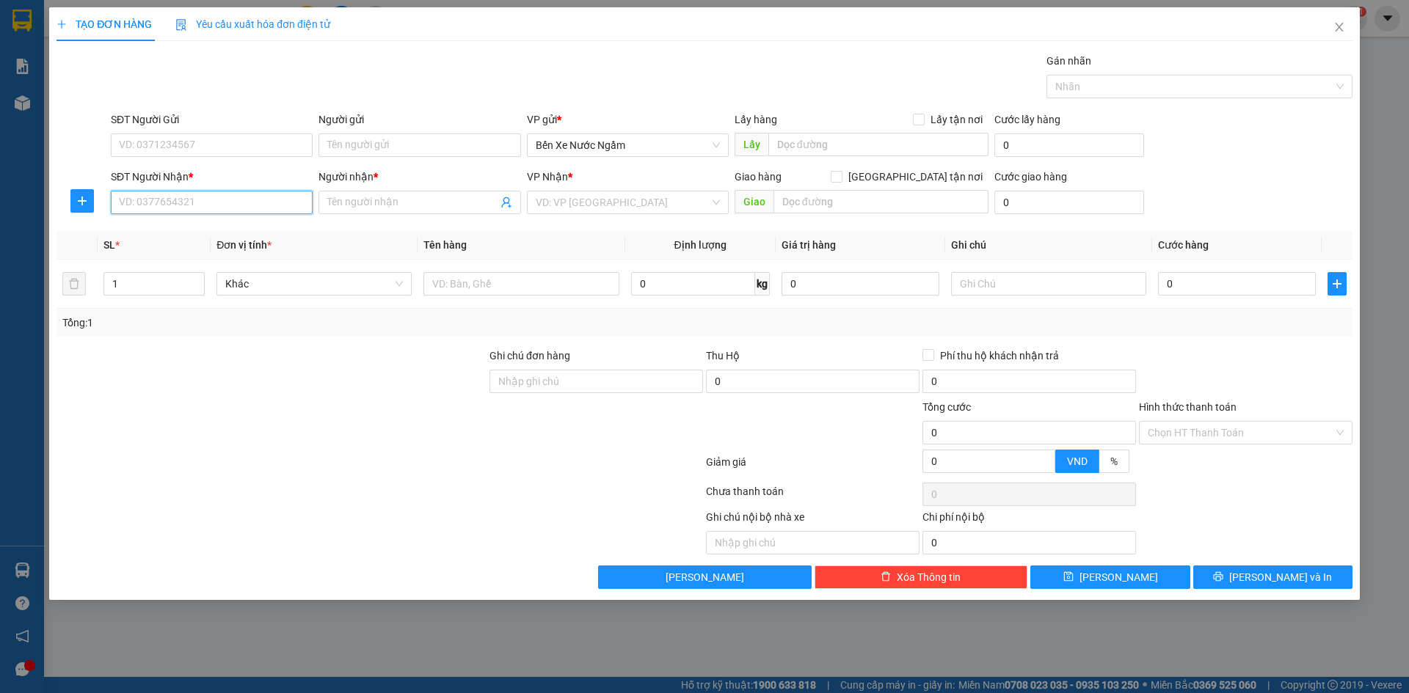
click at [155, 202] on input "SĐT Người Nhận *" at bounding box center [212, 202] width 202 height 23
click at [155, 202] on input "5025" at bounding box center [212, 202] width 202 height 23
click at [173, 231] on div "0915025025 - shop ha nguyen" at bounding box center [212, 232] width 184 height 16
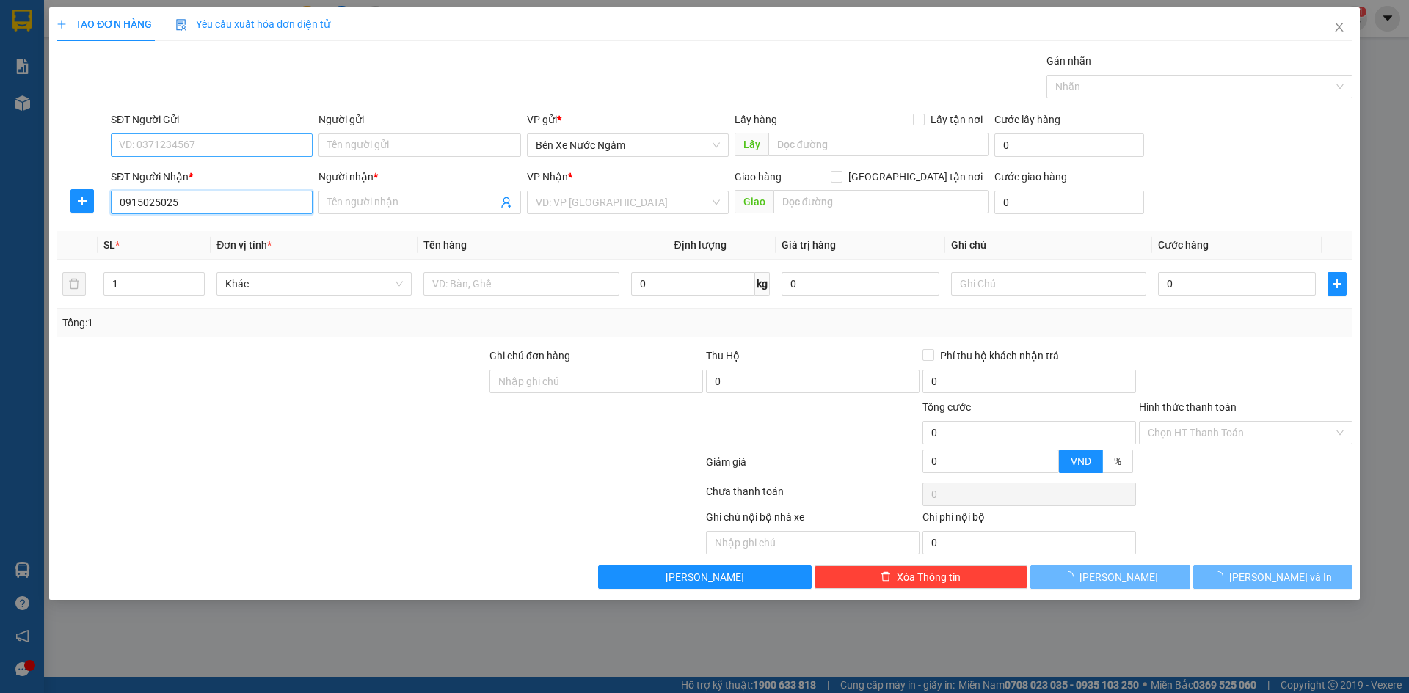
type input "0915025025"
type input "shop ha nguyen"
click at [201, 147] on input "SĐT Người Gửi" at bounding box center [212, 145] width 202 height 23
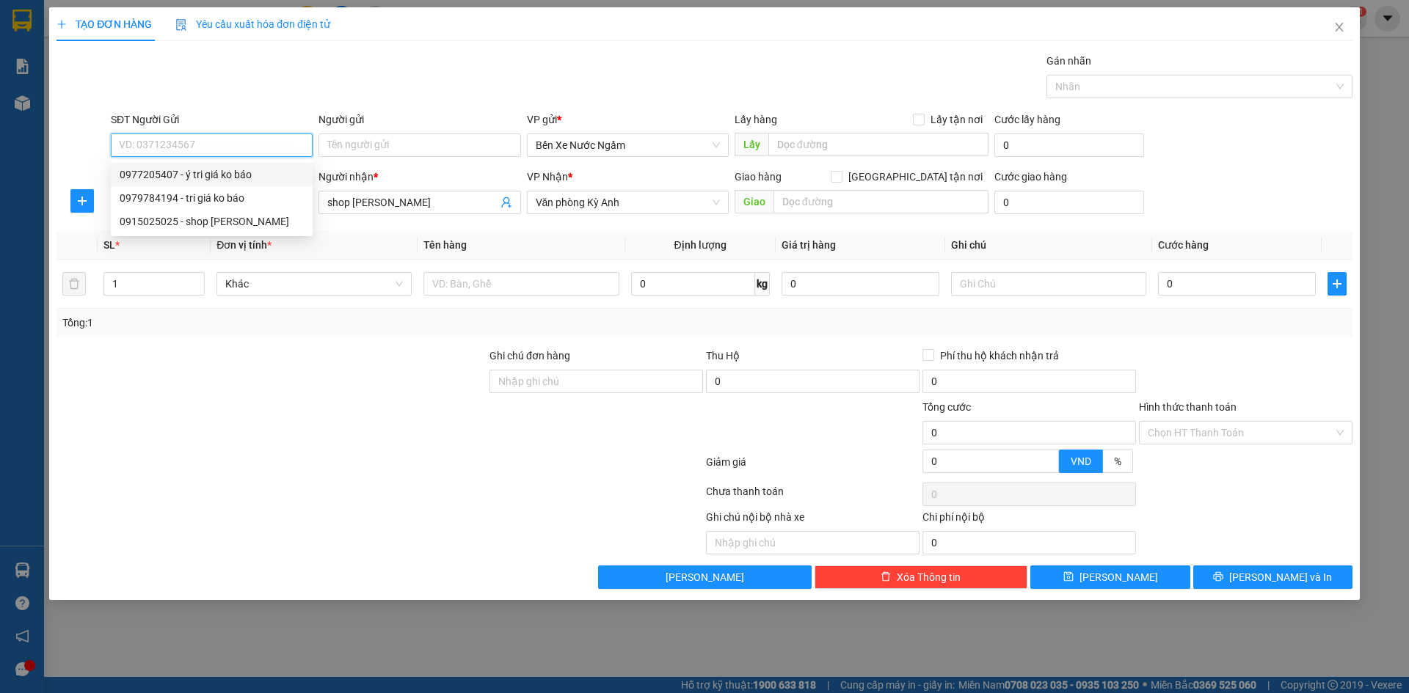
click at [189, 174] on div "0977205407 - ý tri giá ko báo" at bounding box center [212, 175] width 184 height 16
type input "0977205407"
type input "ý tri giá ko báo"
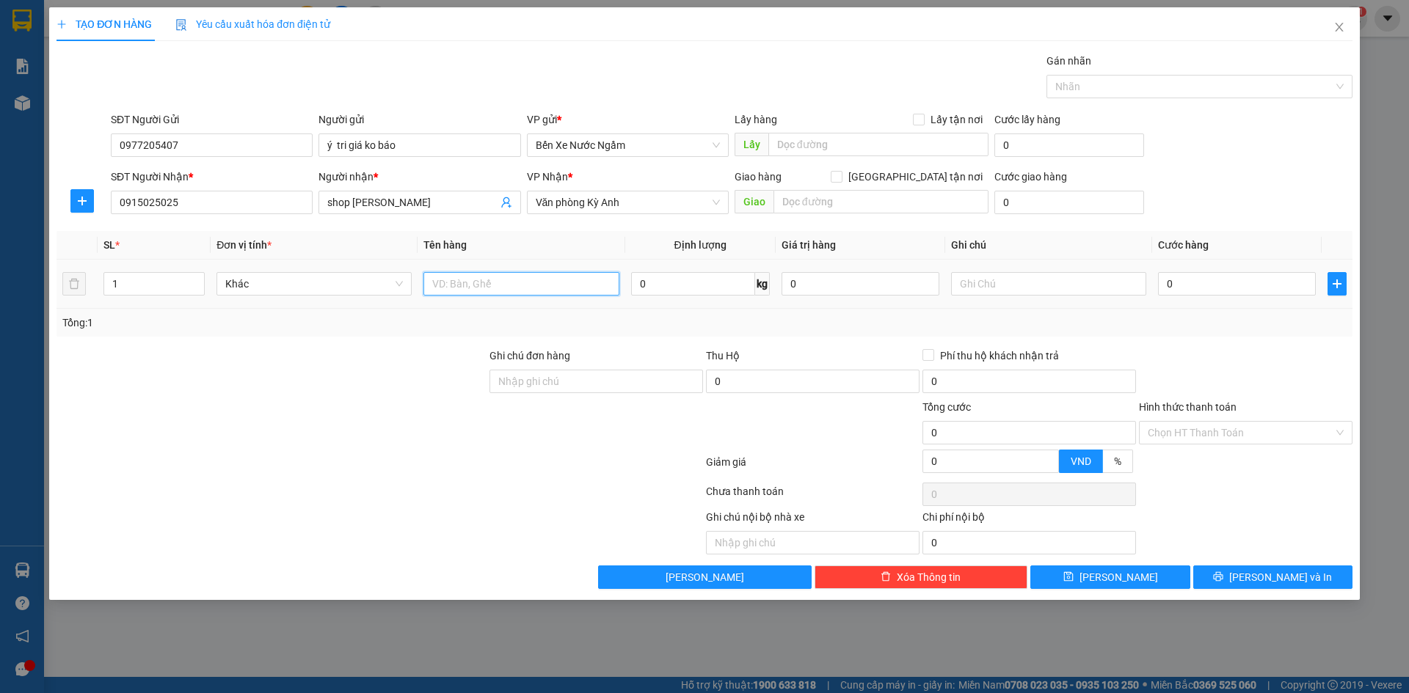
click at [477, 282] on input "text" at bounding box center [520, 283] width 195 height 23
type input "1 bọc đen qa"
click at [1266, 302] on td "0" at bounding box center [1236, 284] width 169 height 49
click at [1266, 288] on input "0" at bounding box center [1237, 283] width 158 height 23
type input "5"
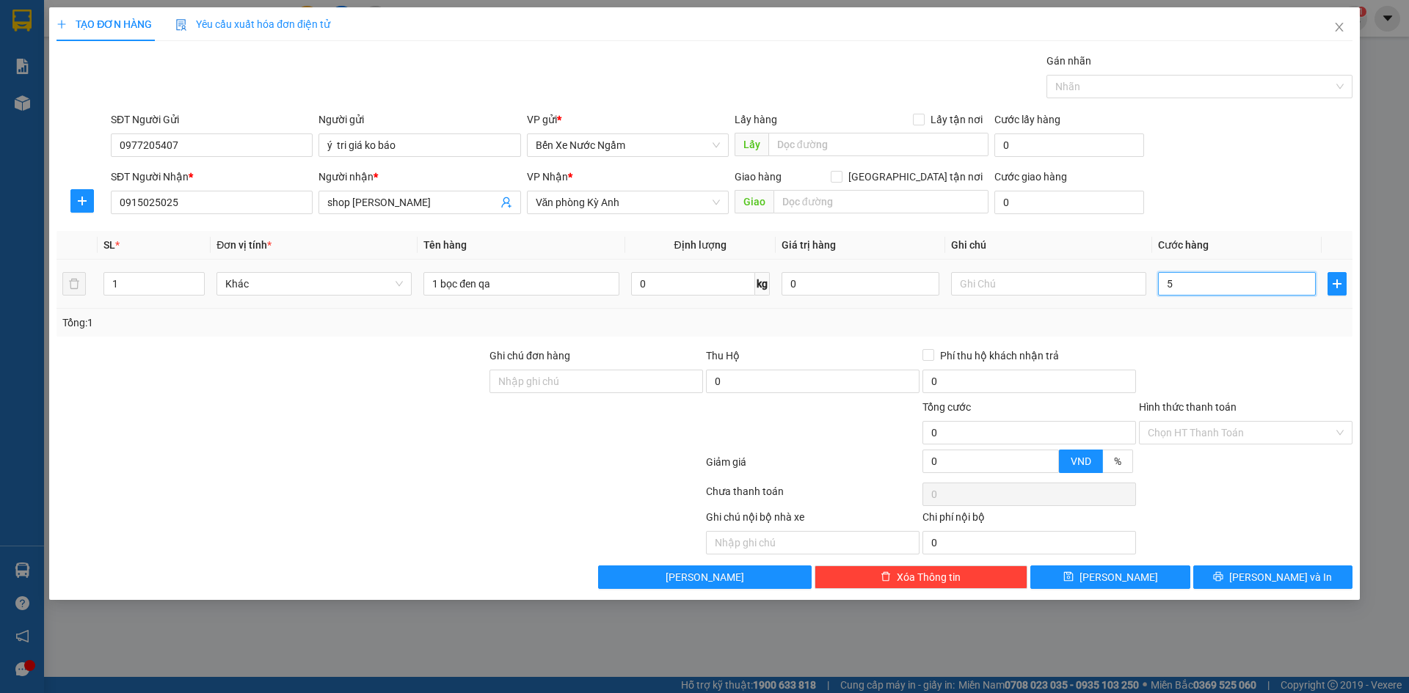
type input "5"
type input "50"
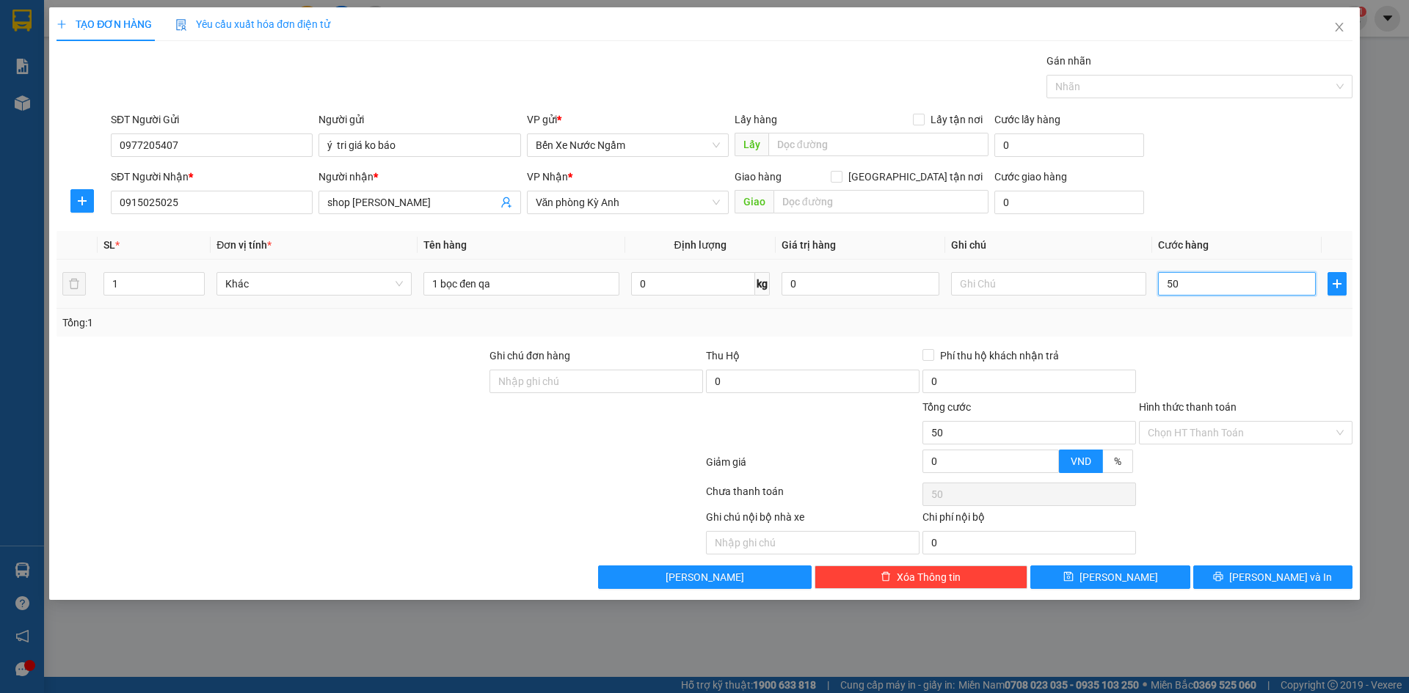
type input "500"
type input "5.000"
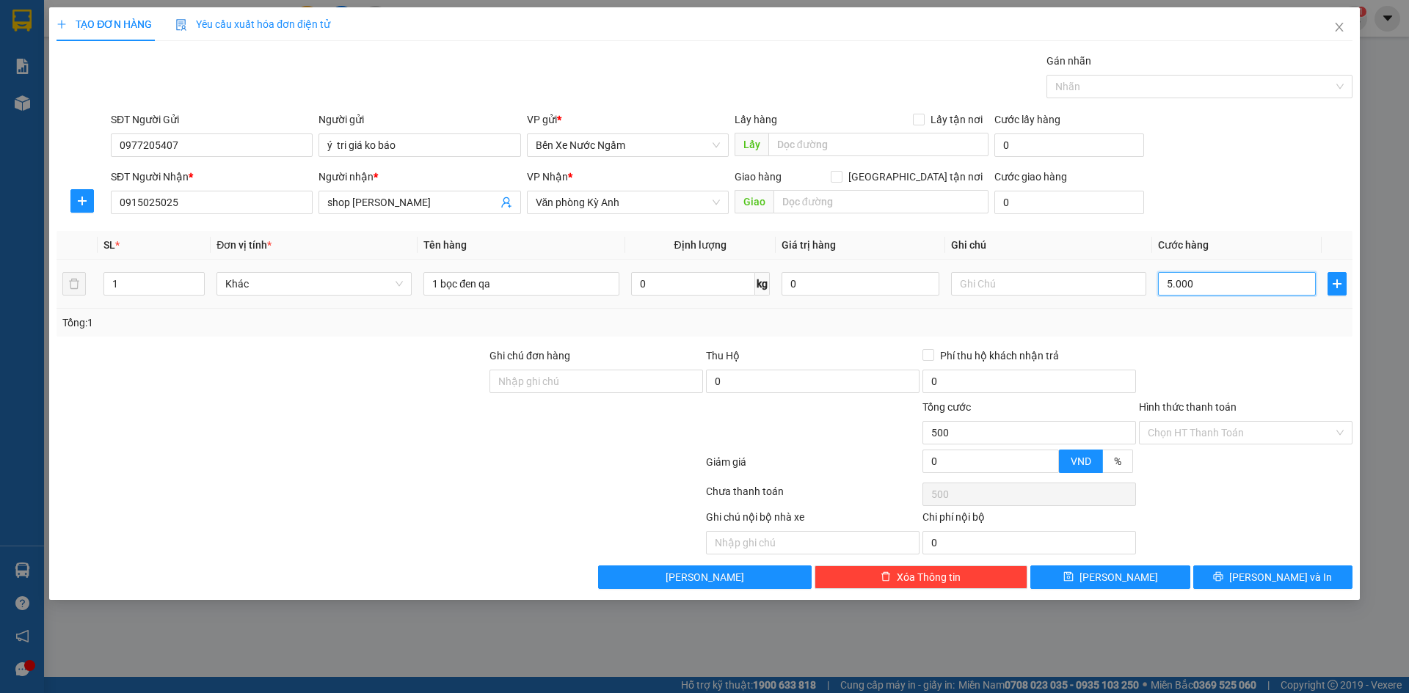
type input "5.000"
type input "50.000"
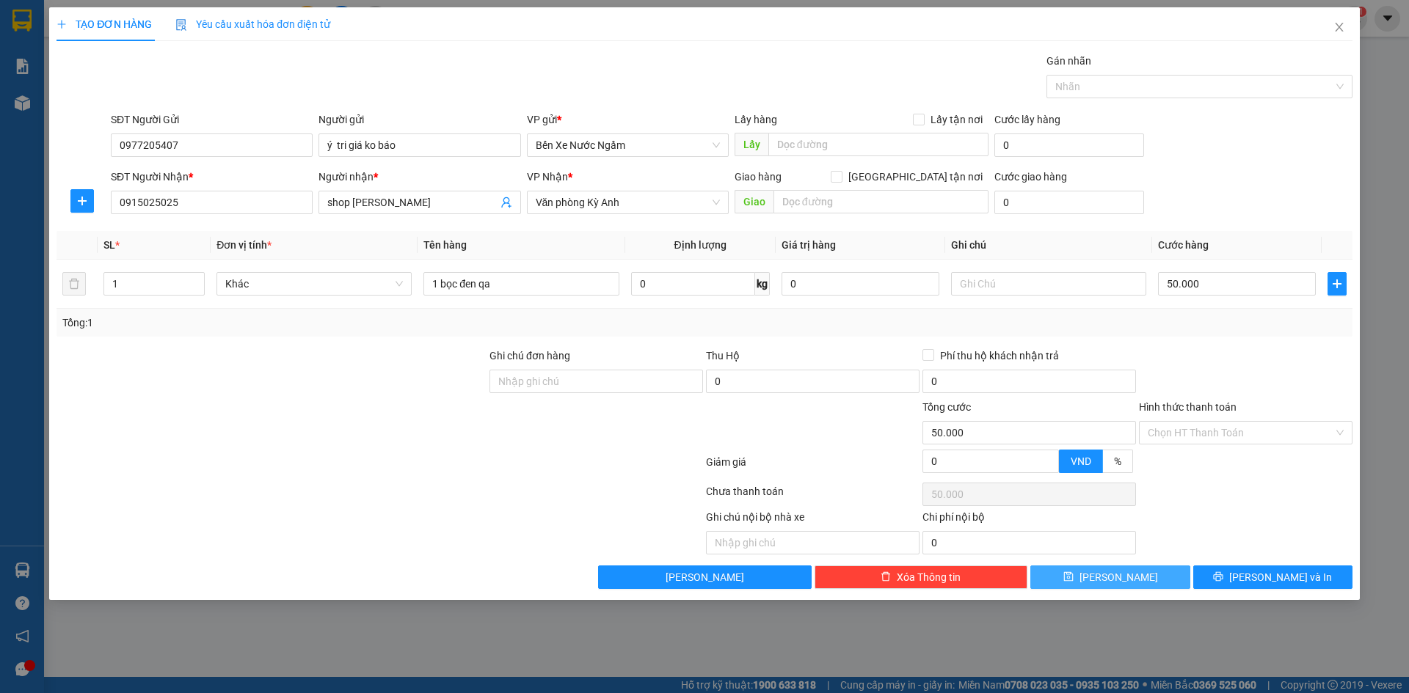
click at [1147, 586] on button "[PERSON_NAME]" at bounding box center [1109, 577] width 159 height 23
type input "0"
click at [1337, 30] on icon "close" at bounding box center [1339, 27] width 8 height 9
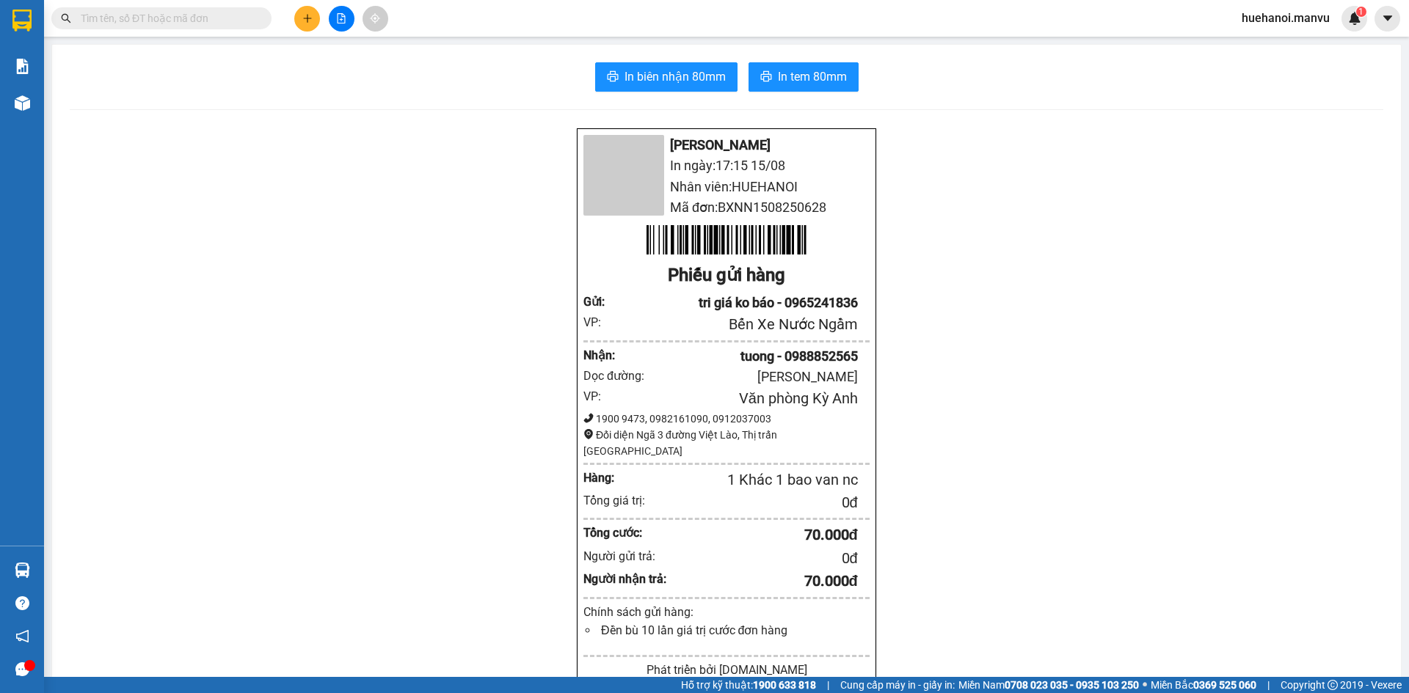
click at [69, 101] on div "In biên nhận 80mm In tem 80mm Mận Vũ In ngày: 17:15 15/08 Nhân viên: HUEHANOI M…" at bounding box center [726, 567] width 1348 height 1044
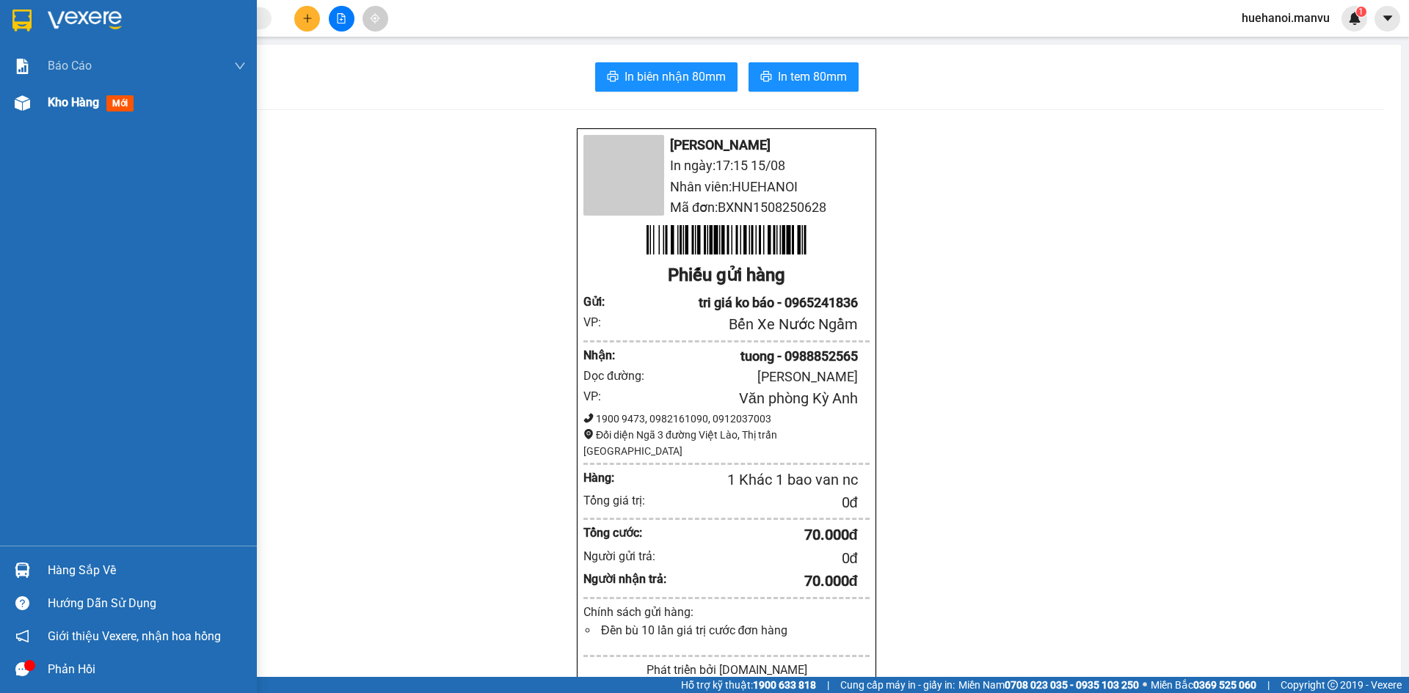
click at [57, 103] on span "Kho hàng" at bounding box center [73, 102] width 51 height 14
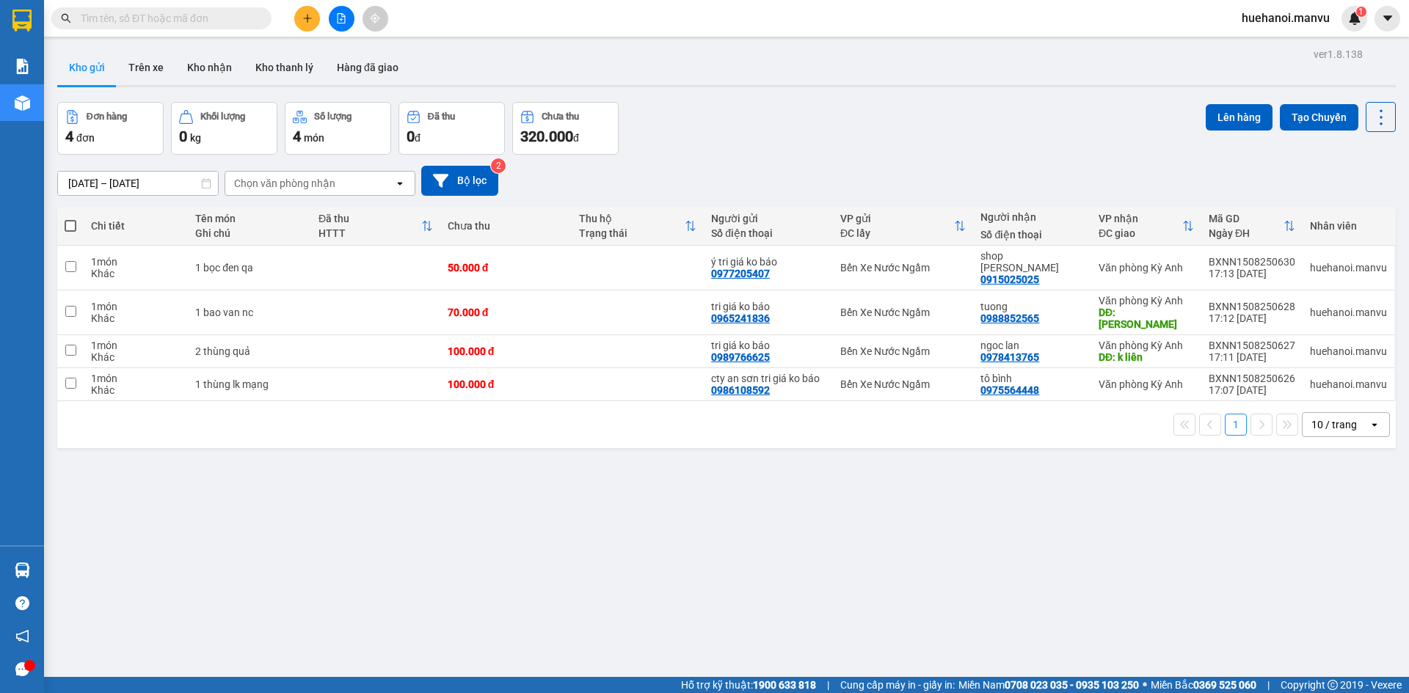
click at [288, 4] on div "Kết quả tìm kiếm ( 0 ) Bộ lọc Gửi 3 ngày gần nhất No Data huehanoi.manvu 1" at bounding box center [704, 18] width 1409 height 37
click at [306, 18] on icon "plus" at bounding box center [307, 18] width 8 height 1
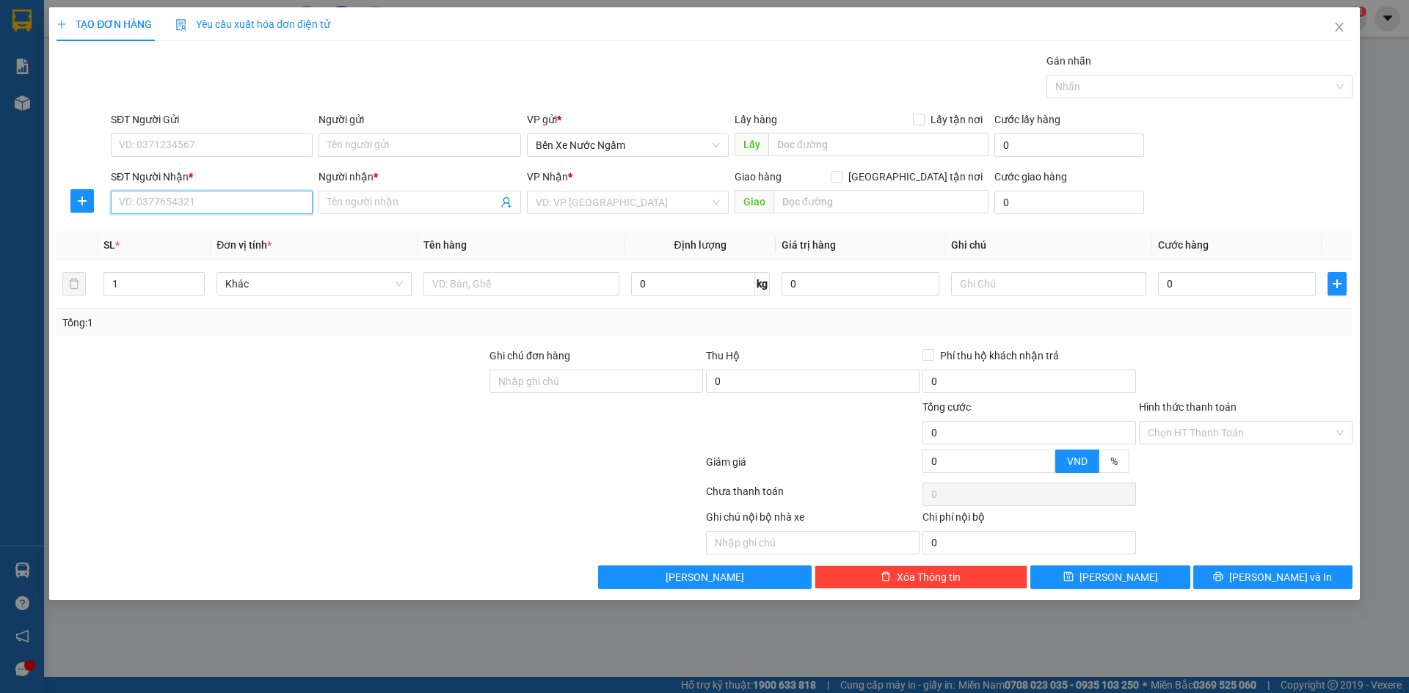
click at [238, 211] on input "SĐT Người Nhận *" at bounding box center [212, 202] width 202 height 23
click at [238, 211] on input "168" at bounding box center [212, 202] width 202 height 23
click at [225, 205] on input "168" at bounding box center [212, 202] width 202 height 23
click at [211, 265] on div "0342123168 - sử việt việt liên" at bounding box center [212, 255] width 202 height 23
type input "0342123168"
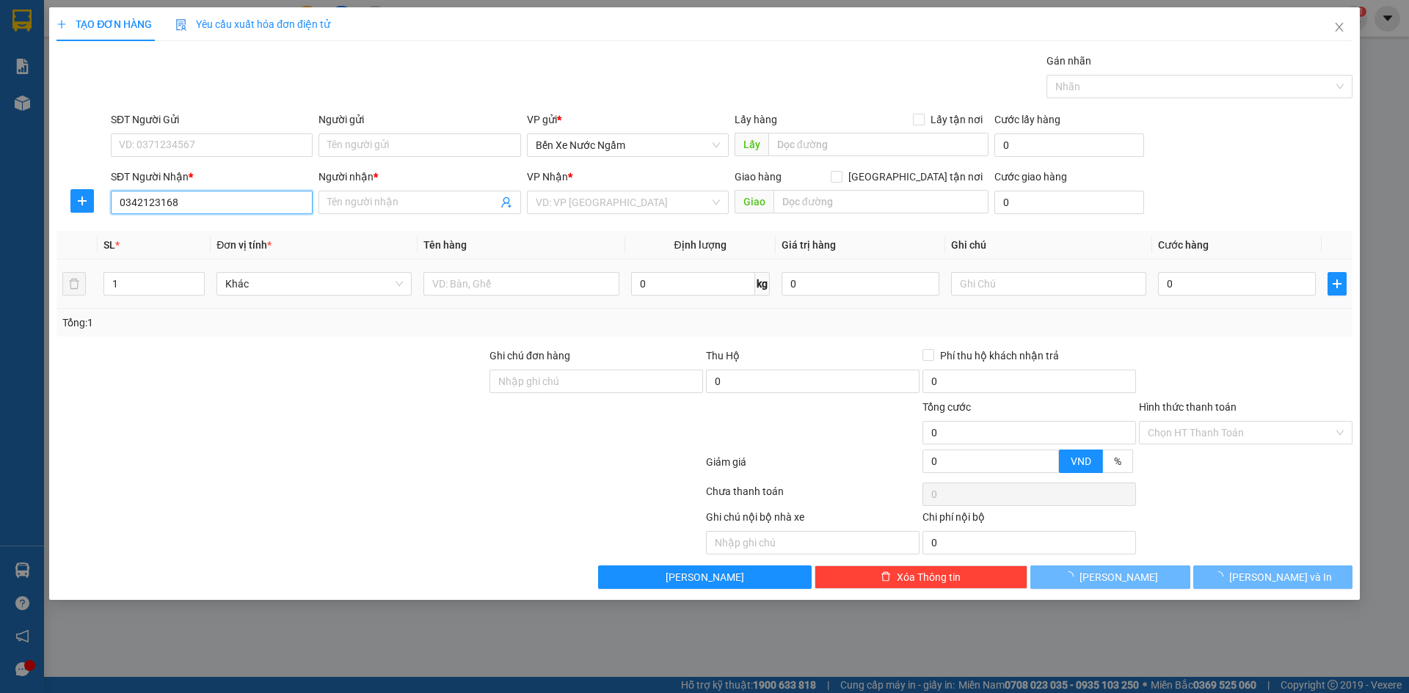
type input "sử việt việt liên"
type input "KỲ LIÊN"
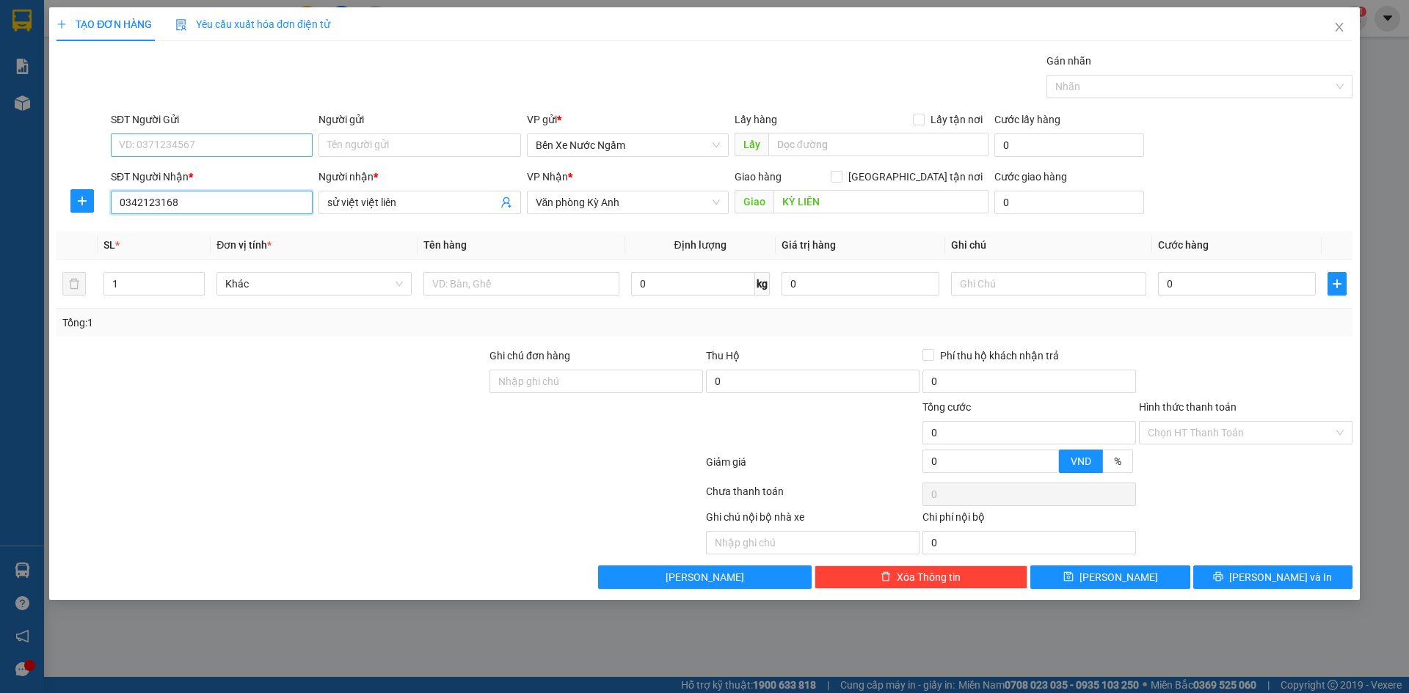
type input "0342123168"
click at [252, 145] on input "SĐT Người Gửi" at bounding box center [212, 145] width 202 height 23
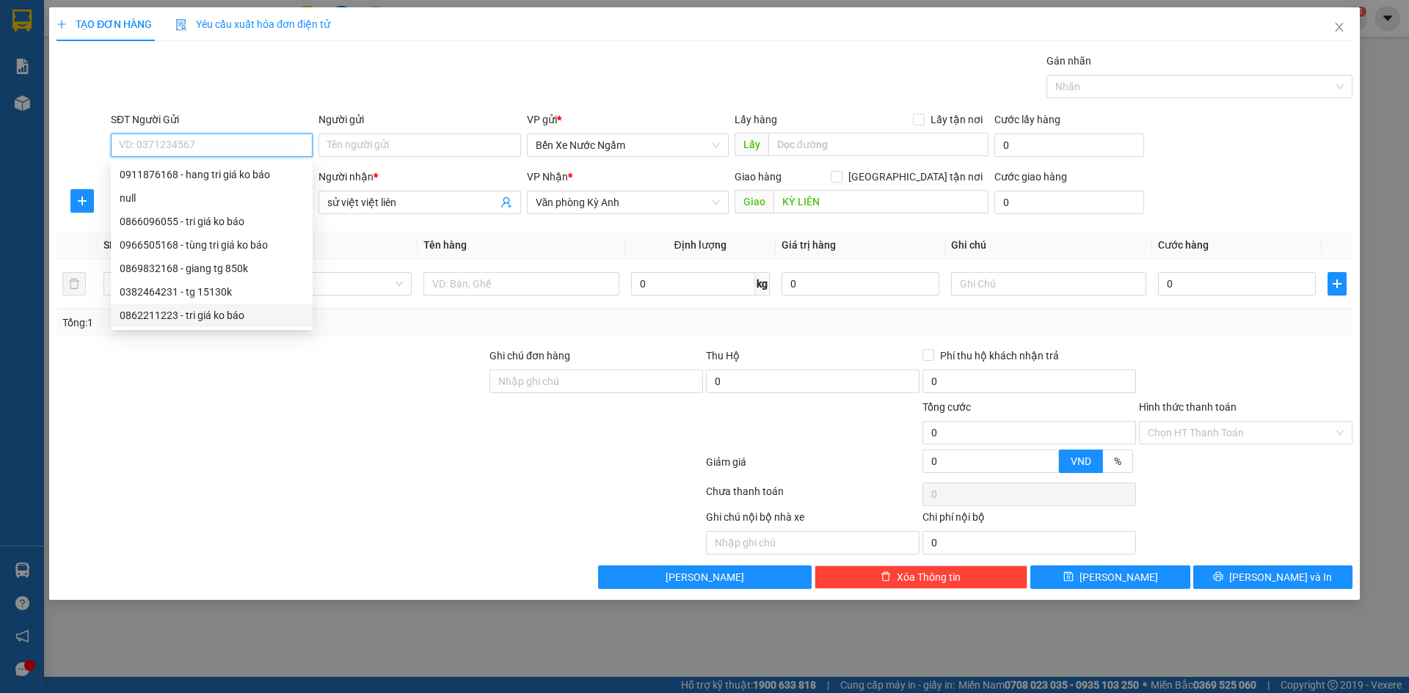
click at [161, 315] on div "0862211223 - tri giá ko báo" at bounding box center [212, 315] width 184 height 16
type input "0862211223"
type input "tri giá ko báo"
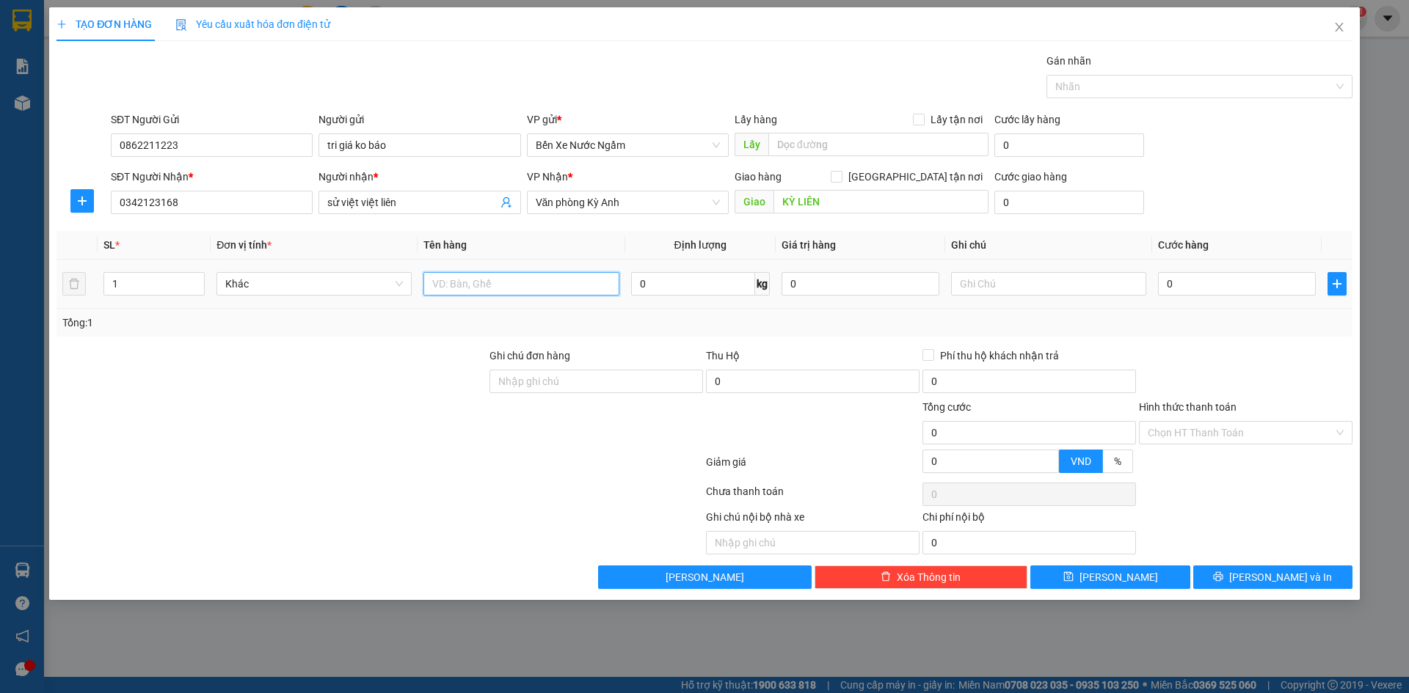
click at [517, 291] on input "text" at bounding box center [520, 283] width 195 height 23
type input "2 thùng 2 Kiện quả"
click at [1226, 285] on input "0" at bounding box center [1237, 283] width 158 height 23
type input "2"
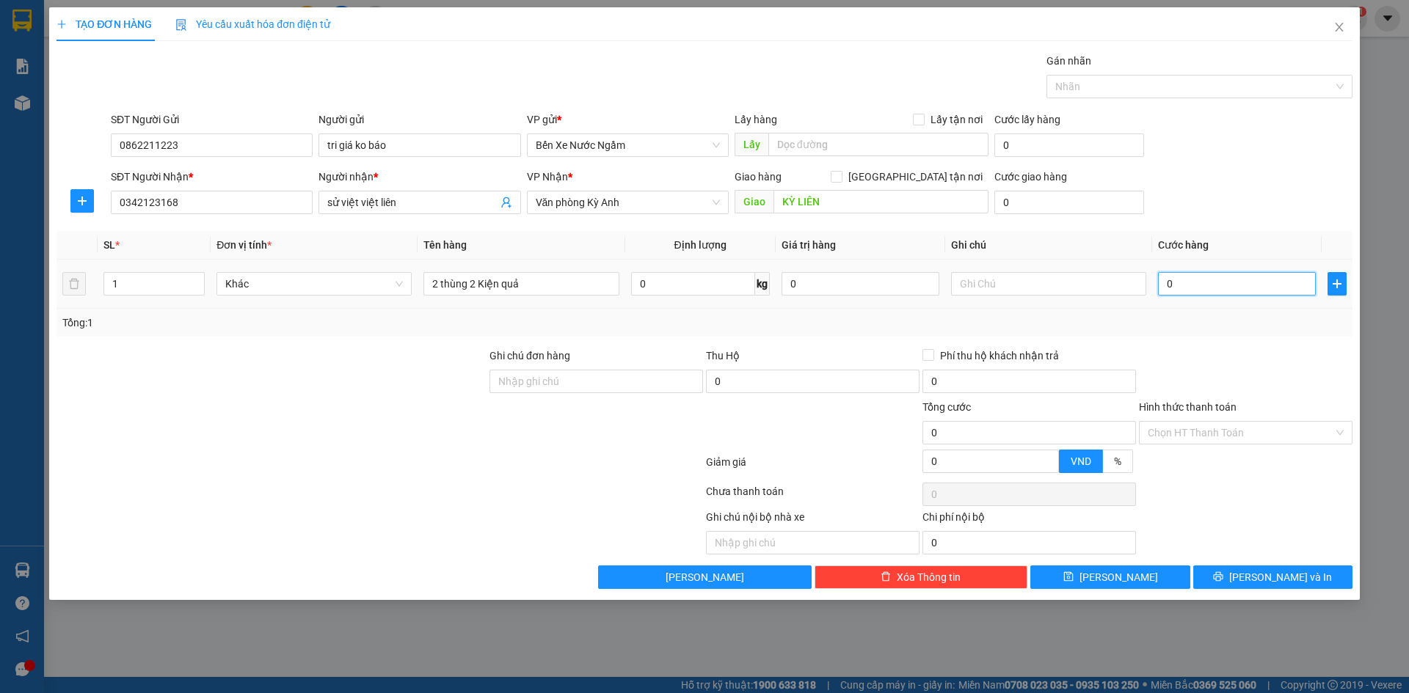
type input "2"
type input "20"
type input "200"
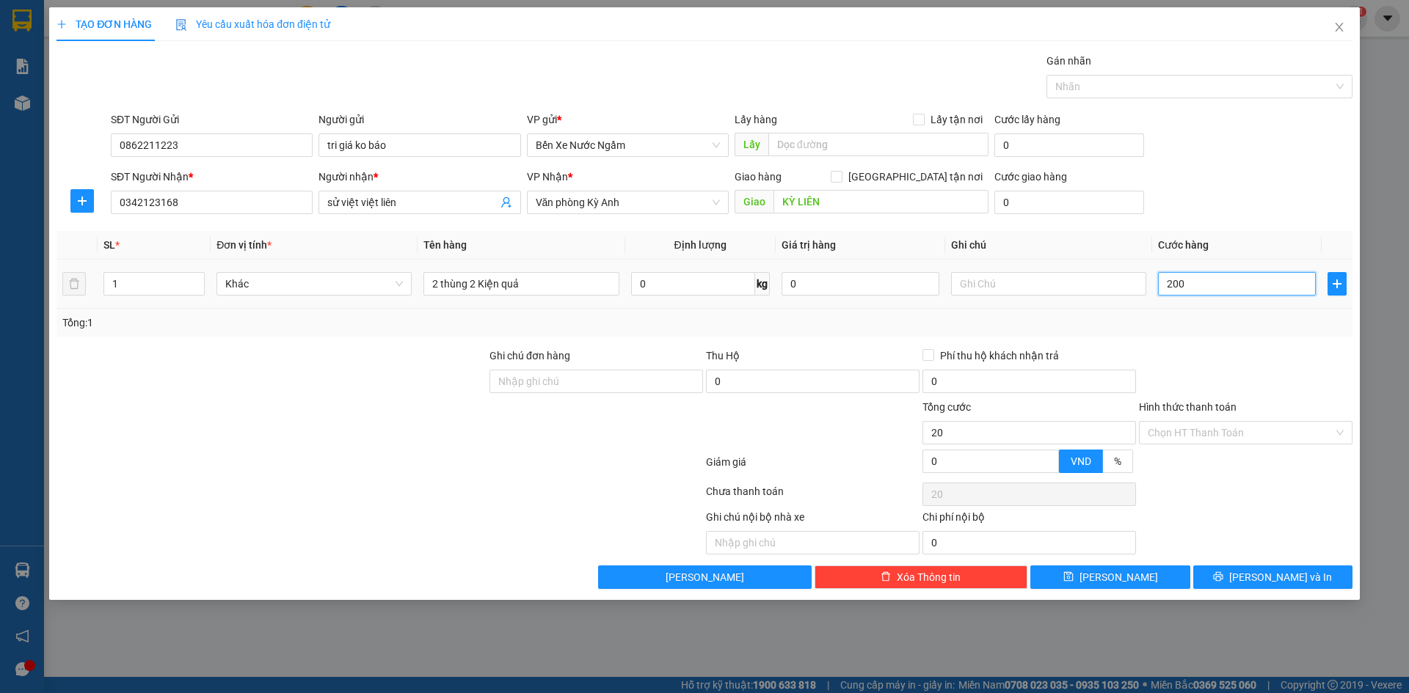
type input "200"
type input "2.000"
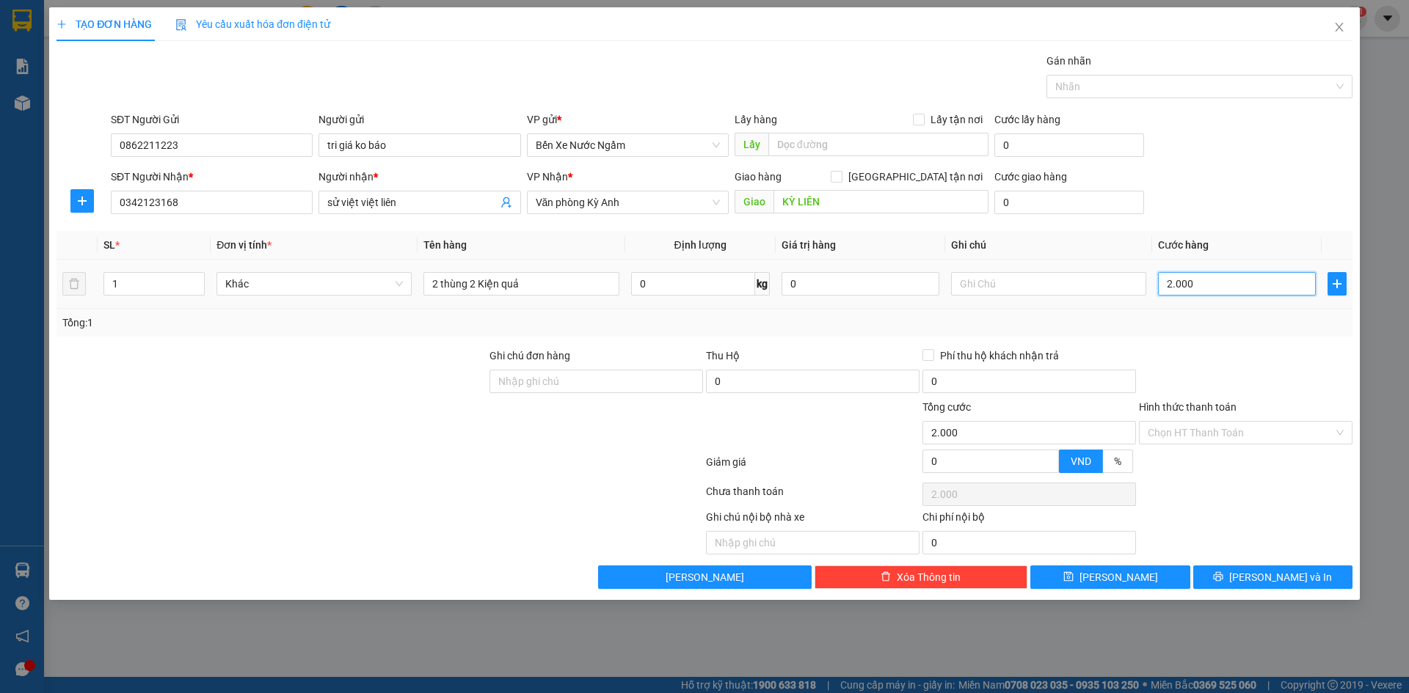
type input "20.000"
type input "200.000"
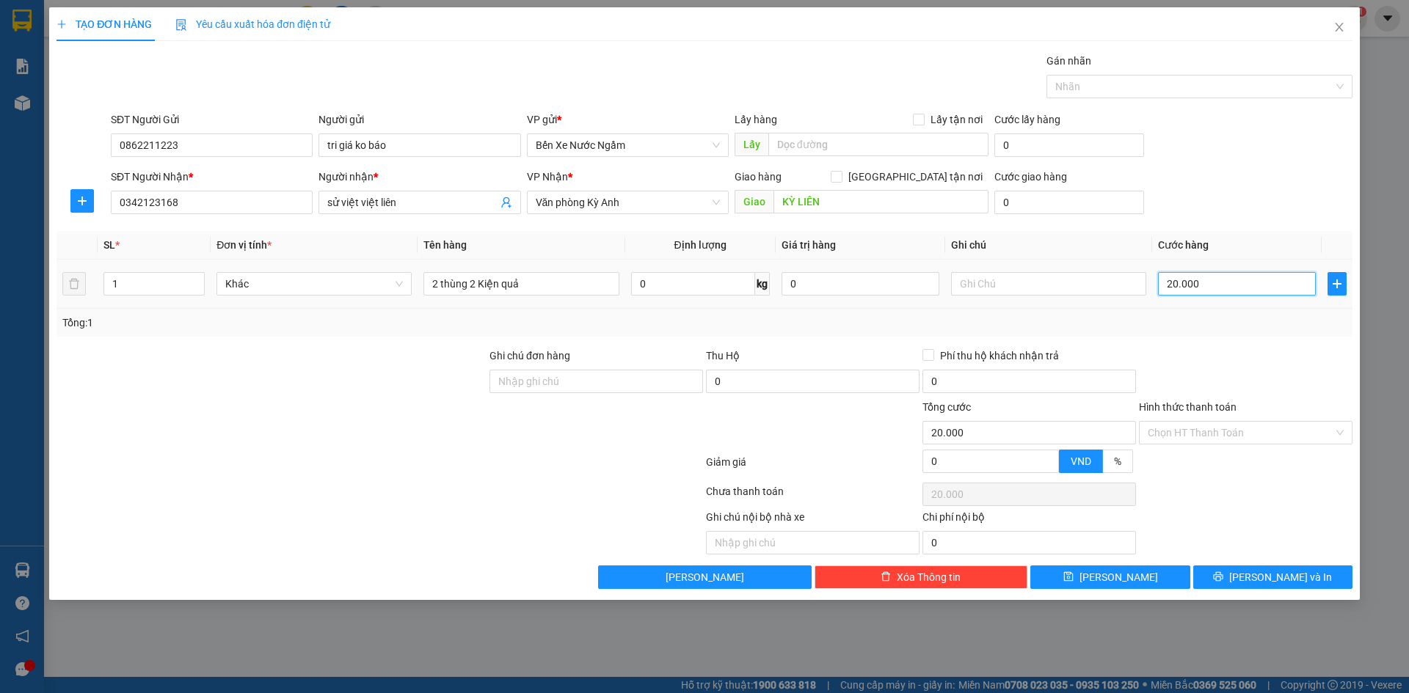
type input "200.000"
type input "20.000"
type input "2.000"
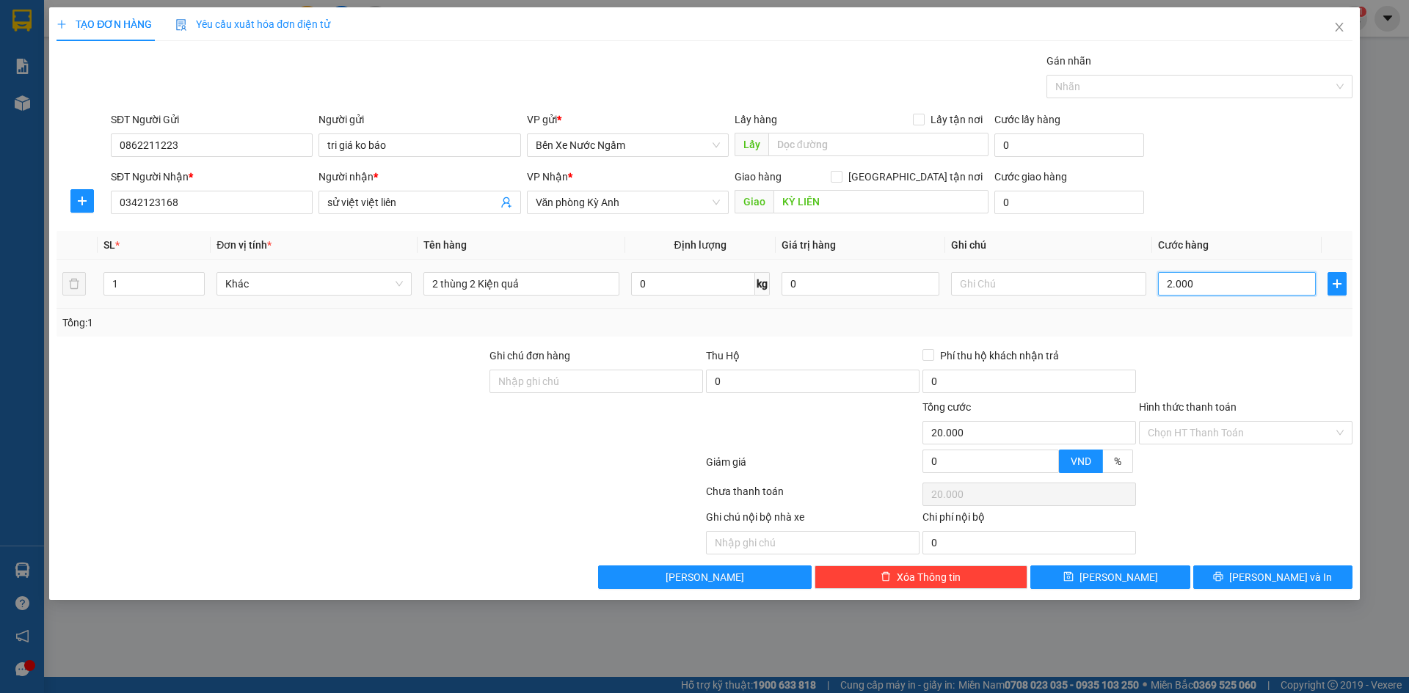
type input "2.000"
type input "200"
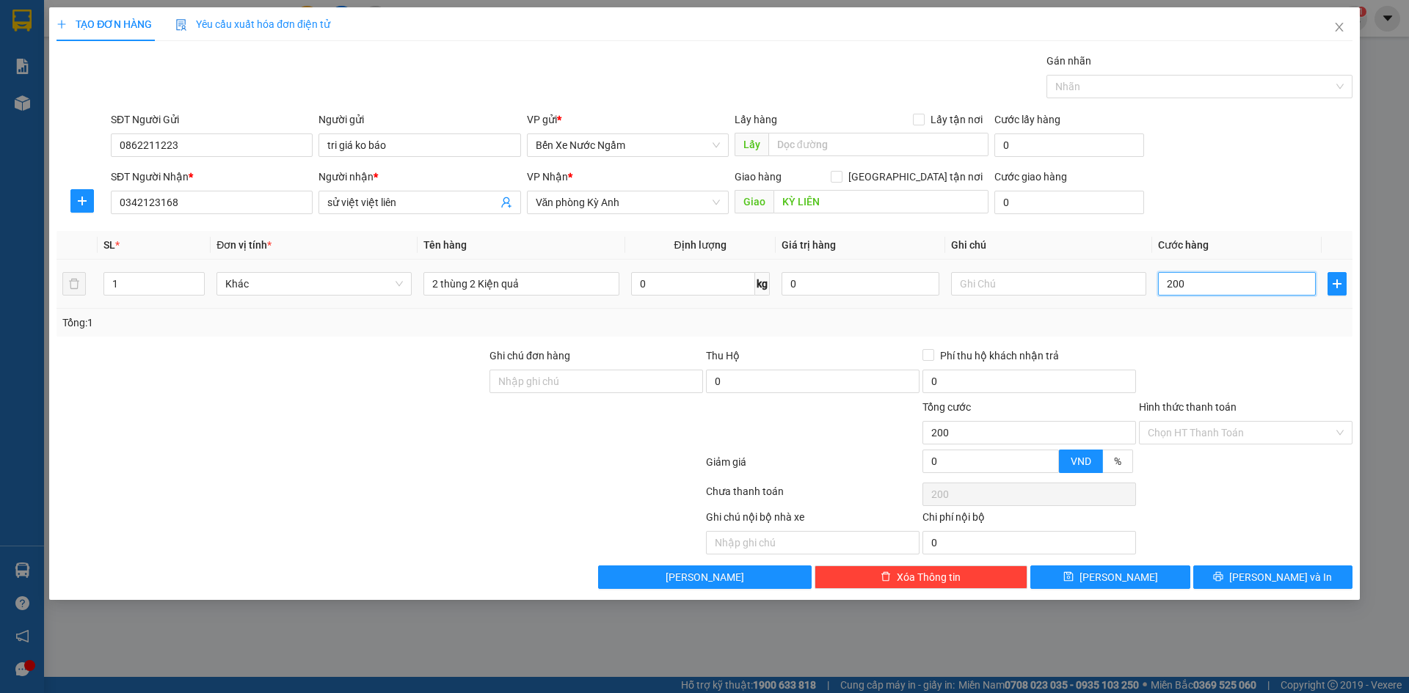
type input "20"
type input "2"
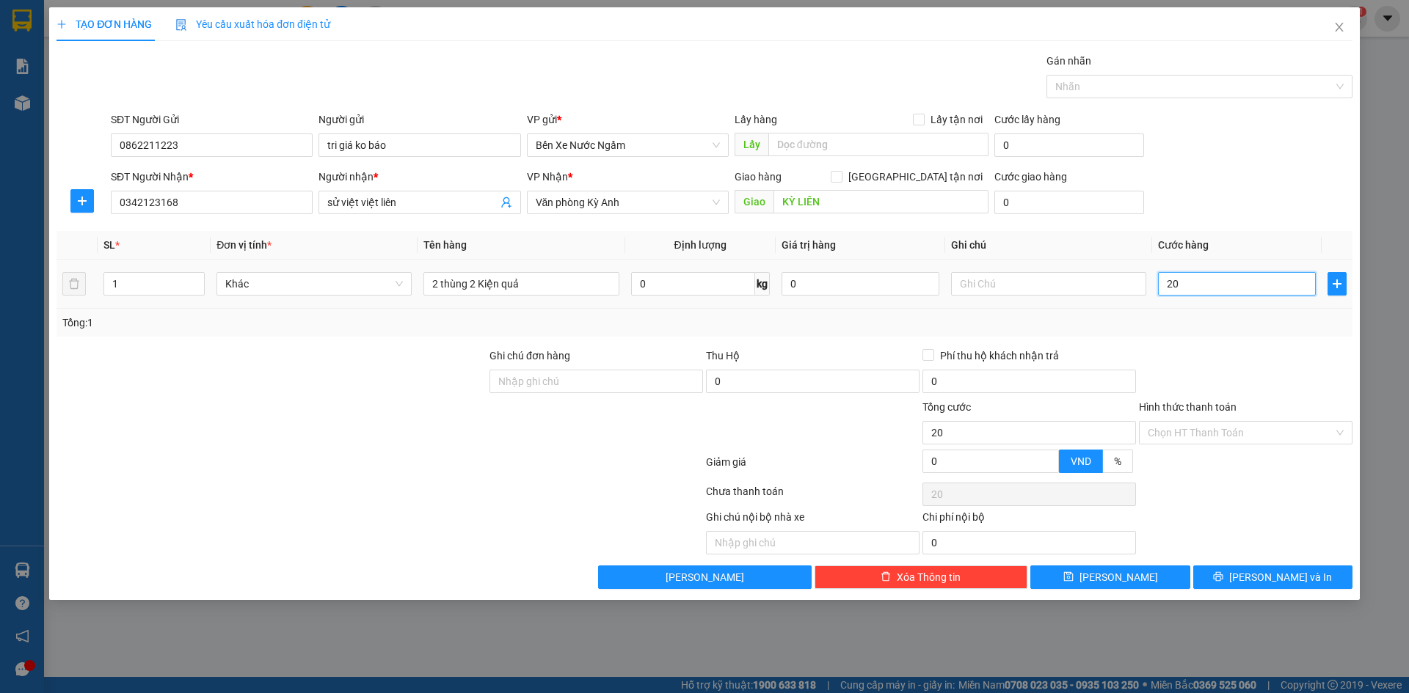
type input "2"
type input "22"
type input "220"
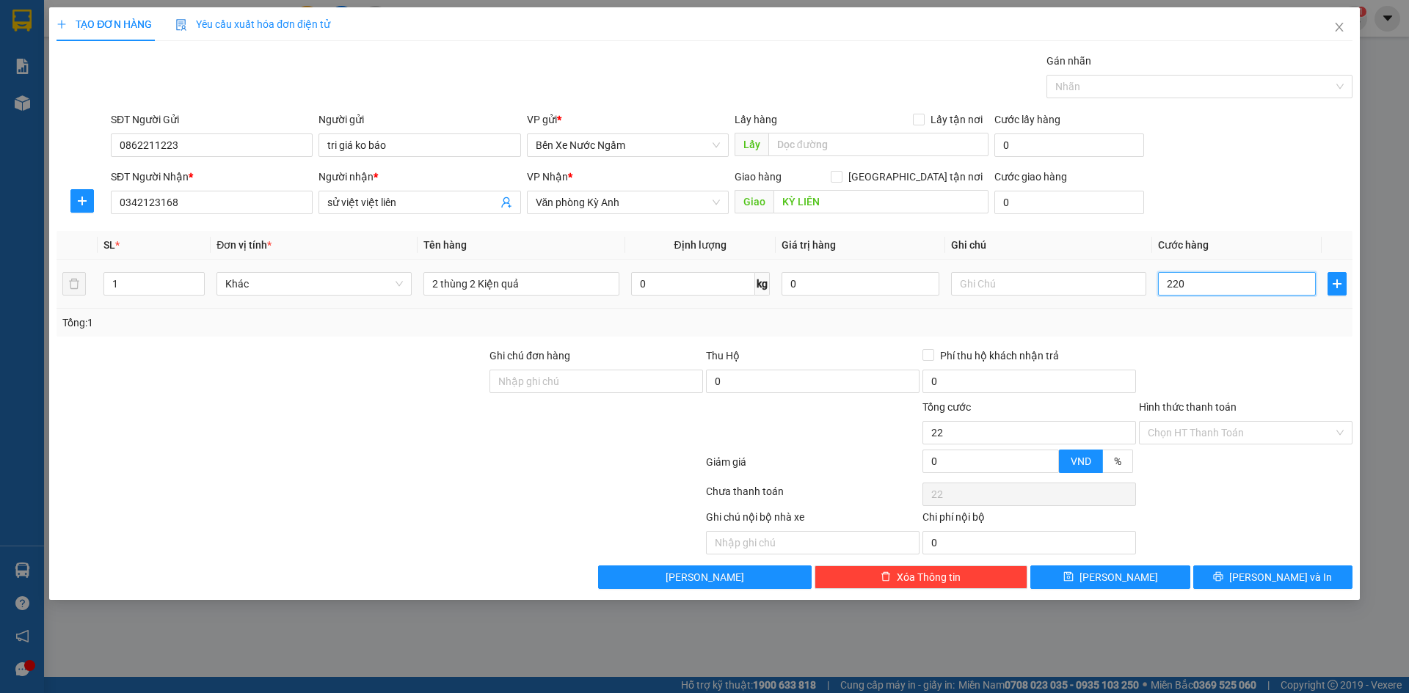
type input "220"
type input "2.200"
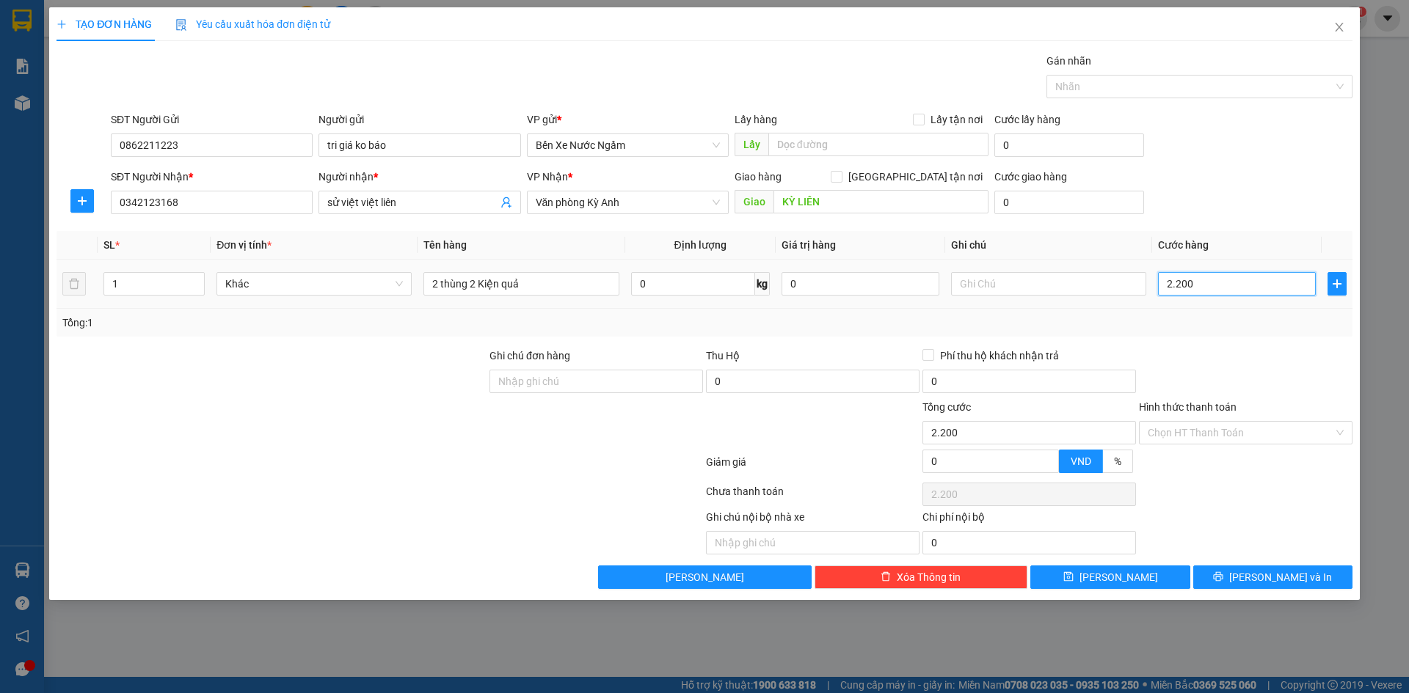
type input "22.000"
type input "220.000"
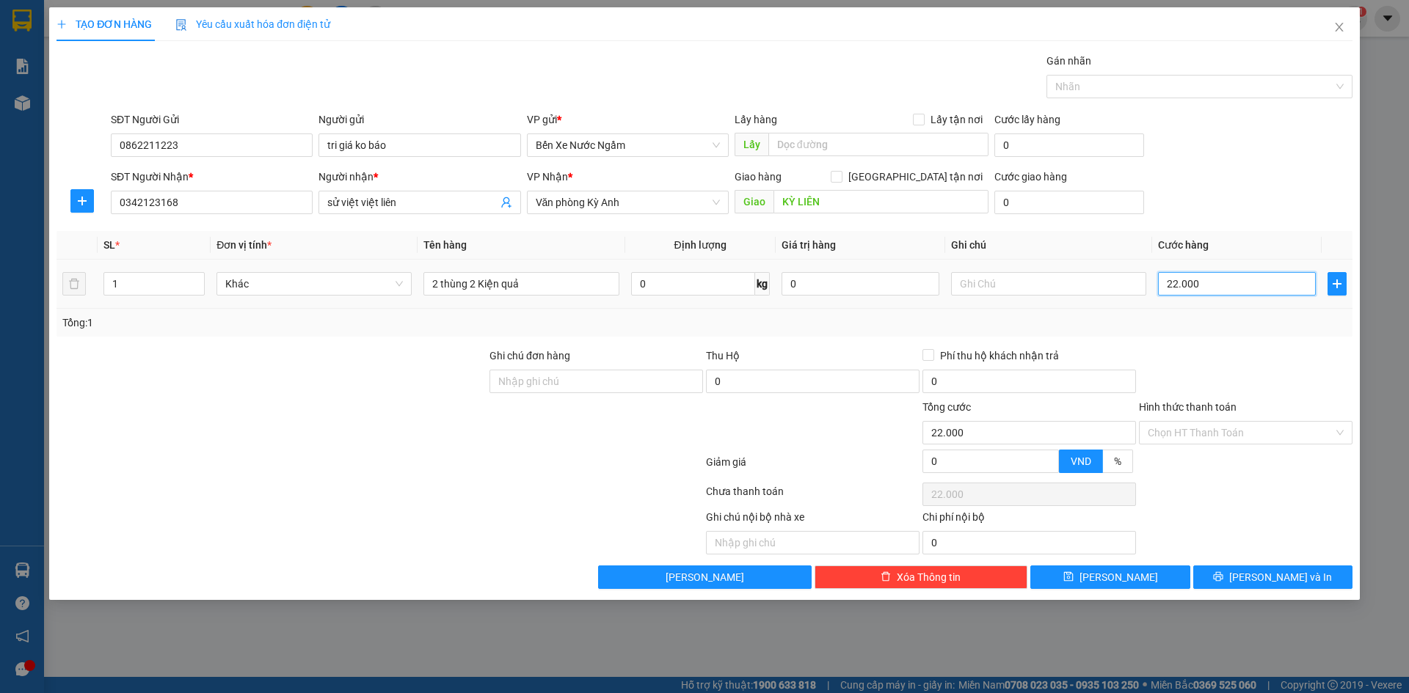
type input "220.000"
click at [1087, 571] on button "[PERSON_NAME]" at bounding box center [1109, 577] width 159 height 23
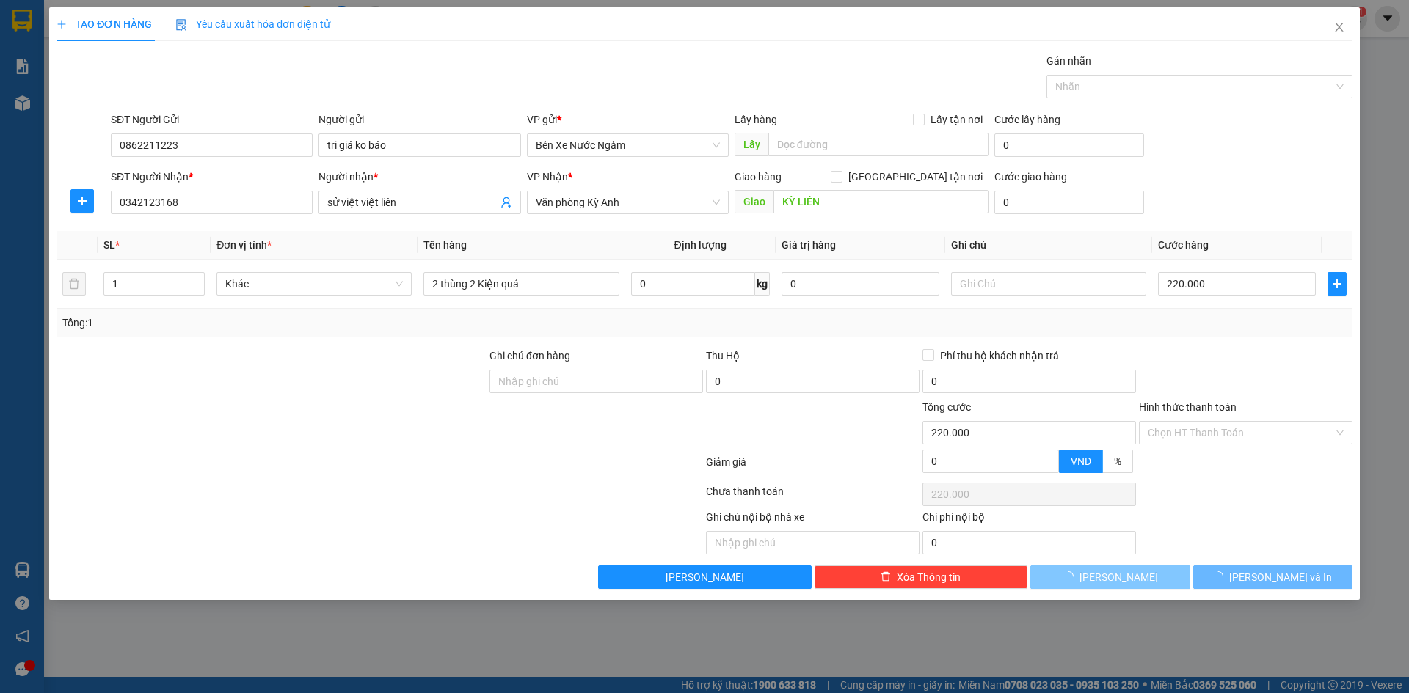
type input "0"
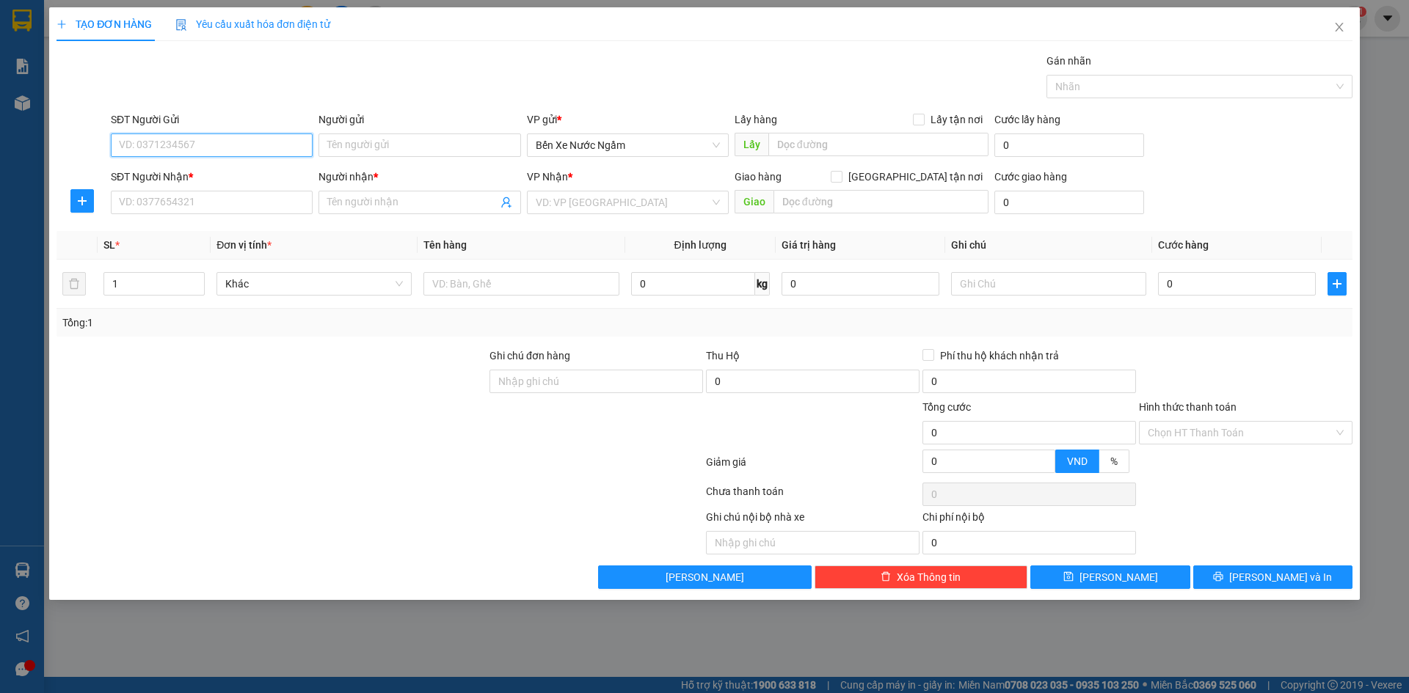
click at [245, 145] on input "SĐT Người Gửi" at bounding box center [212, 145] width 202 height 23
type input "0904644606"
click at [213, 169] on div "0904644606 - tri giá ko báo" at bounding box center [212, 175] width 184 height 16
type input "tri giá ko báo"
type input "0904644606"
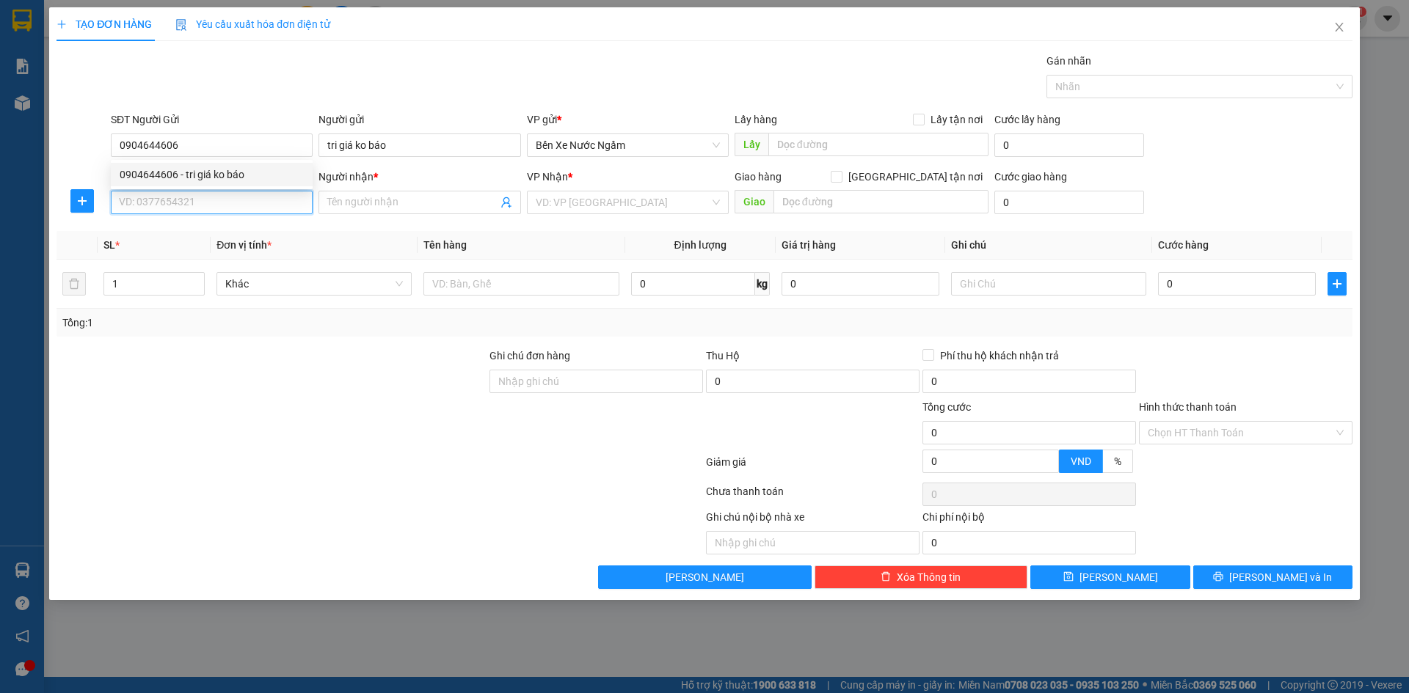
click at [207, 206] on input "SĐT Người Nhận *" at bounding box center [212, 202] width 202 height 23
type input "0347840967"
click at [235, 229] on div "0347840967 - qc thành phát a thành" at bounding box center [212, 232] width 184 height 16
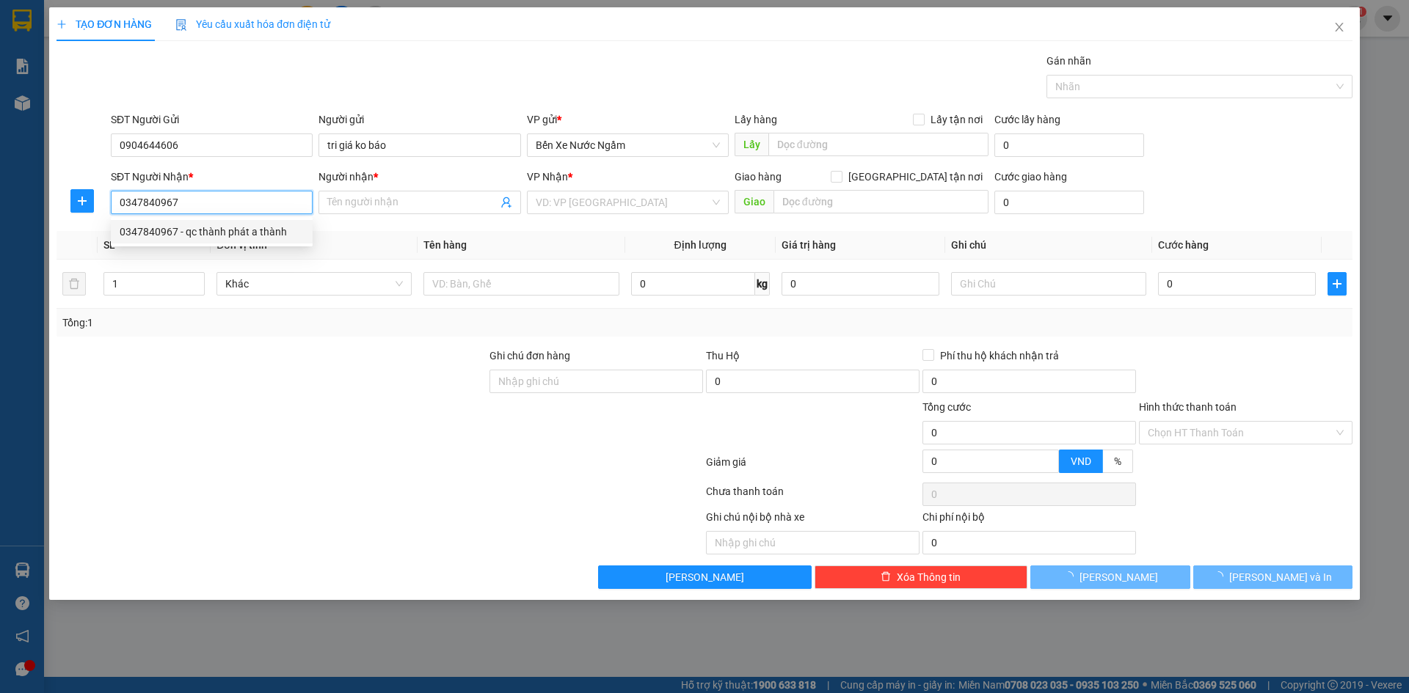
type input "qc thành phát a thành"
type input "ky long"
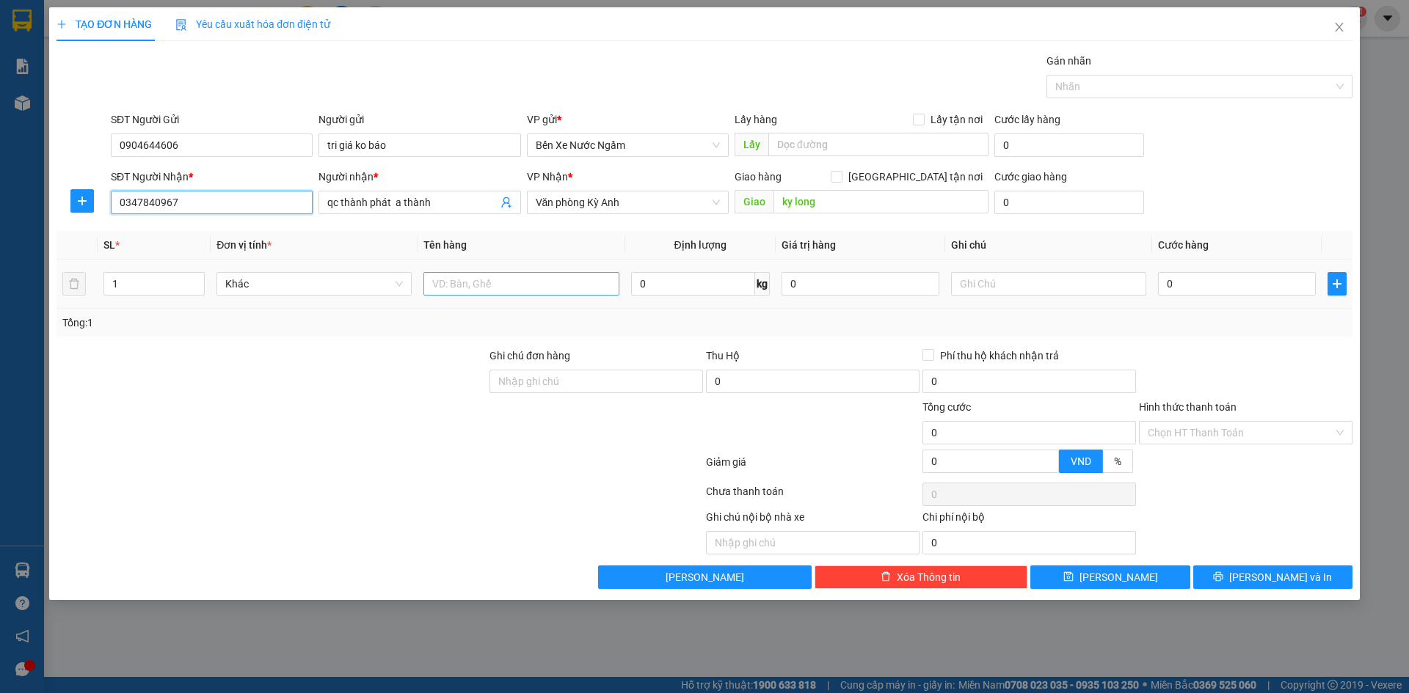
type input "0347840967"
click at [571, 287] on input "text" at bounding box center [520, 283] width 195 height 23
type input "1 thùng"
click at [1189, 288] on input "0" at bounding box center [1237, 283] width 158 height 23
type input "5"
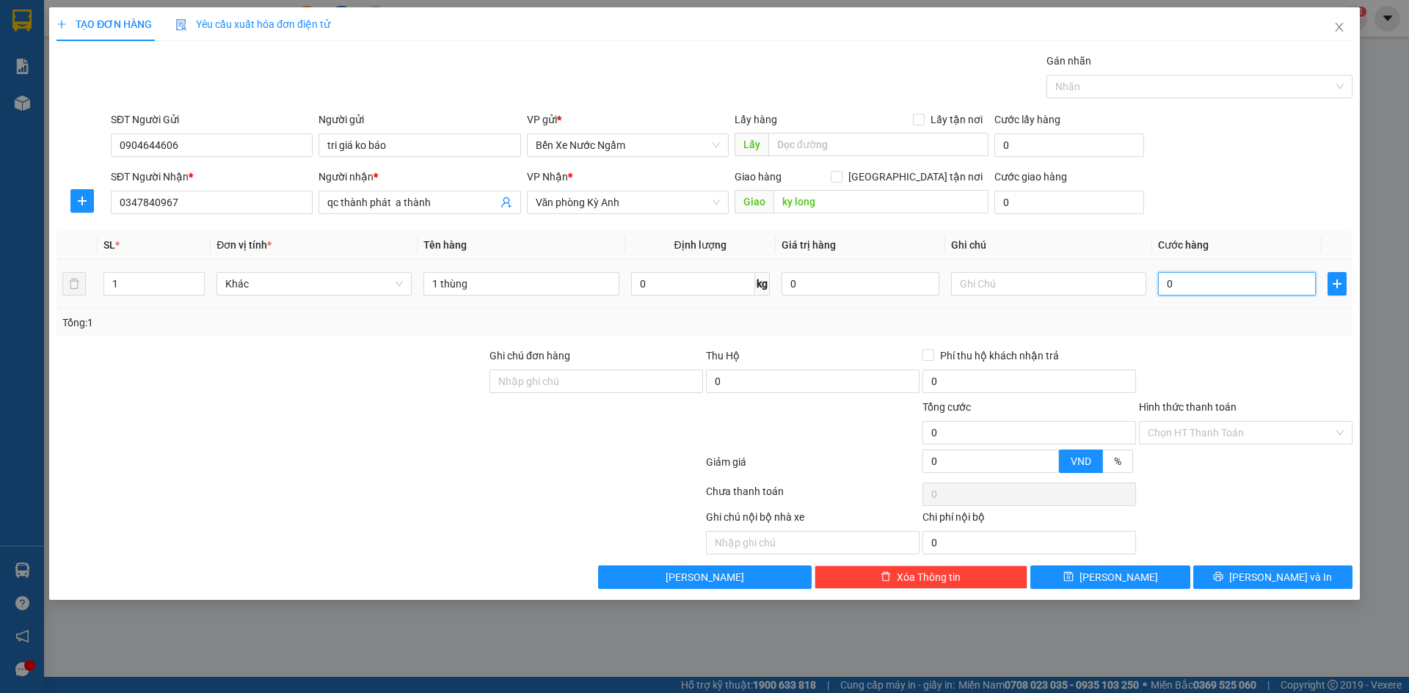
type input "5"
type input "50"
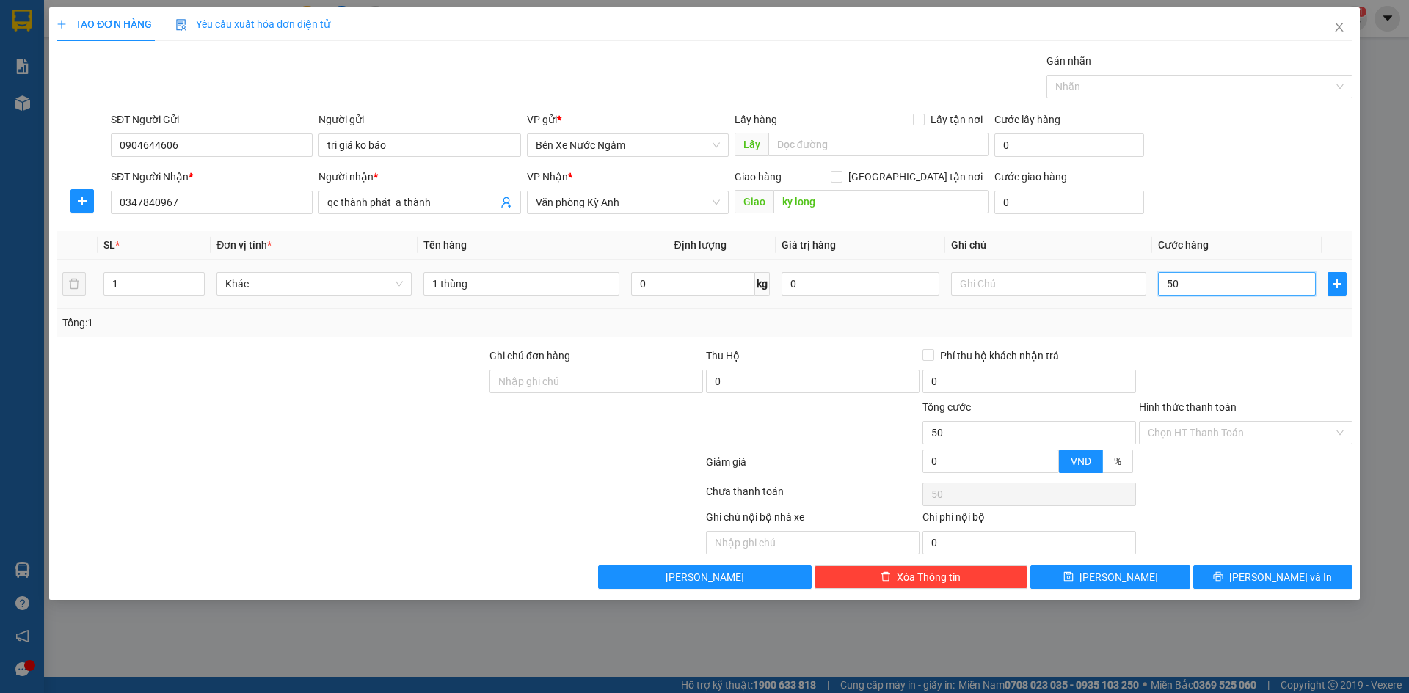
type input "500"
type input "5.000"
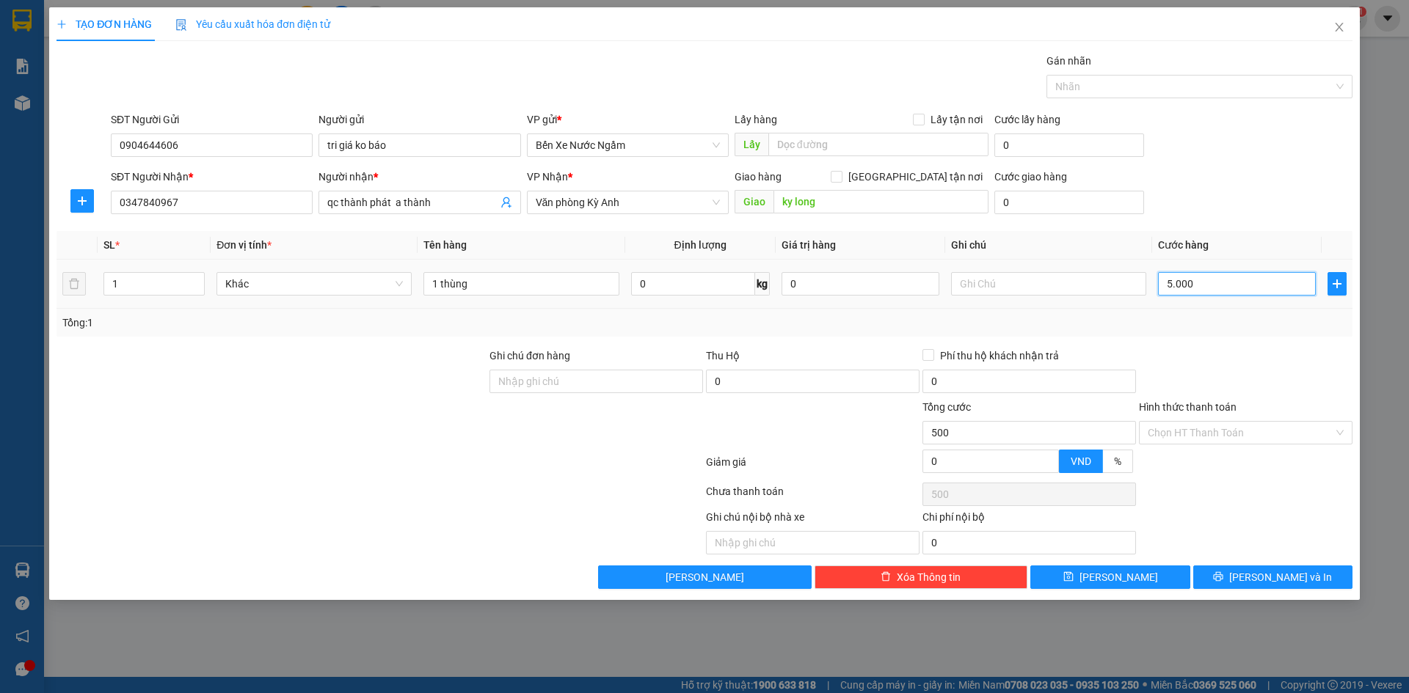
type input "5.000"
type input "50.000"
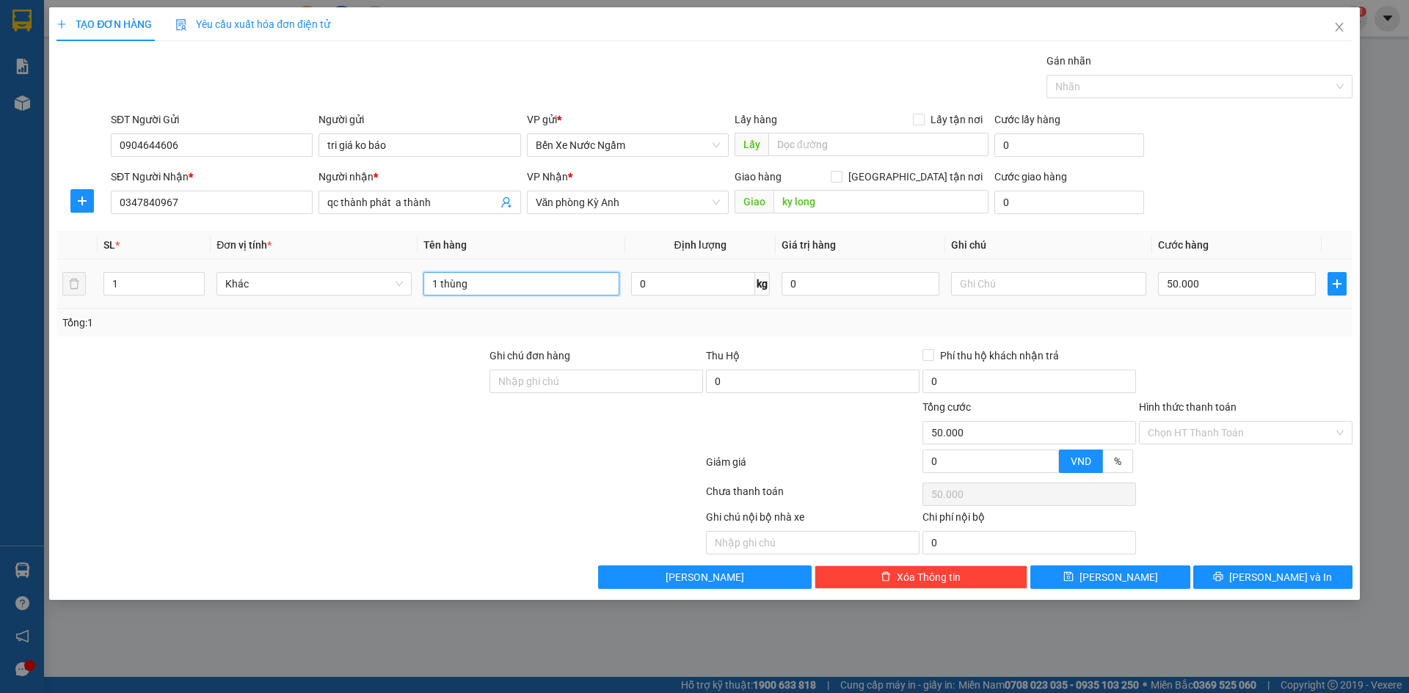
click at [505, 279] on input "1 thùng" at bounding box center [520, 283] width 195 height 23
type input "1 thùng mê ka"
click at [1223, 579] on icon "printer" at bounding box center [1218, 577] width 10 height 10
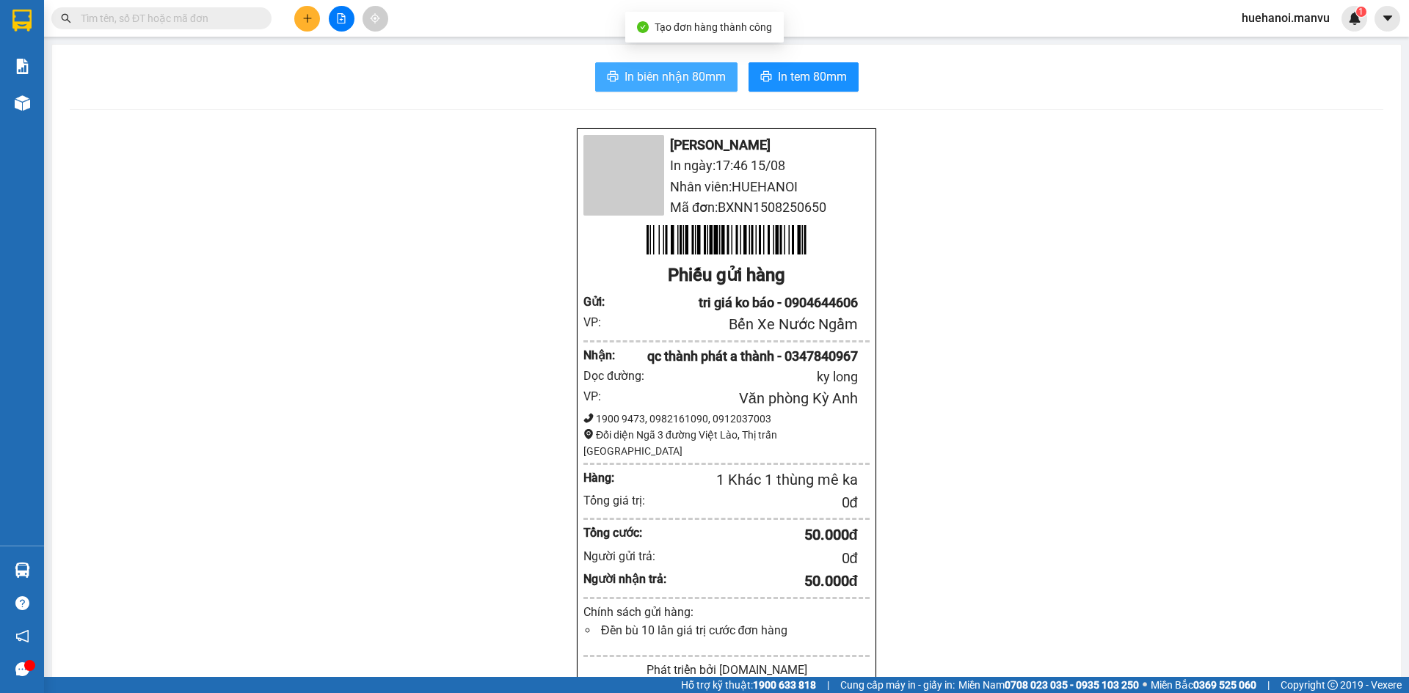
click at [645, 81] on span "In biên nhận 80mm" at bounding box center [674, 76] width 101 height 18
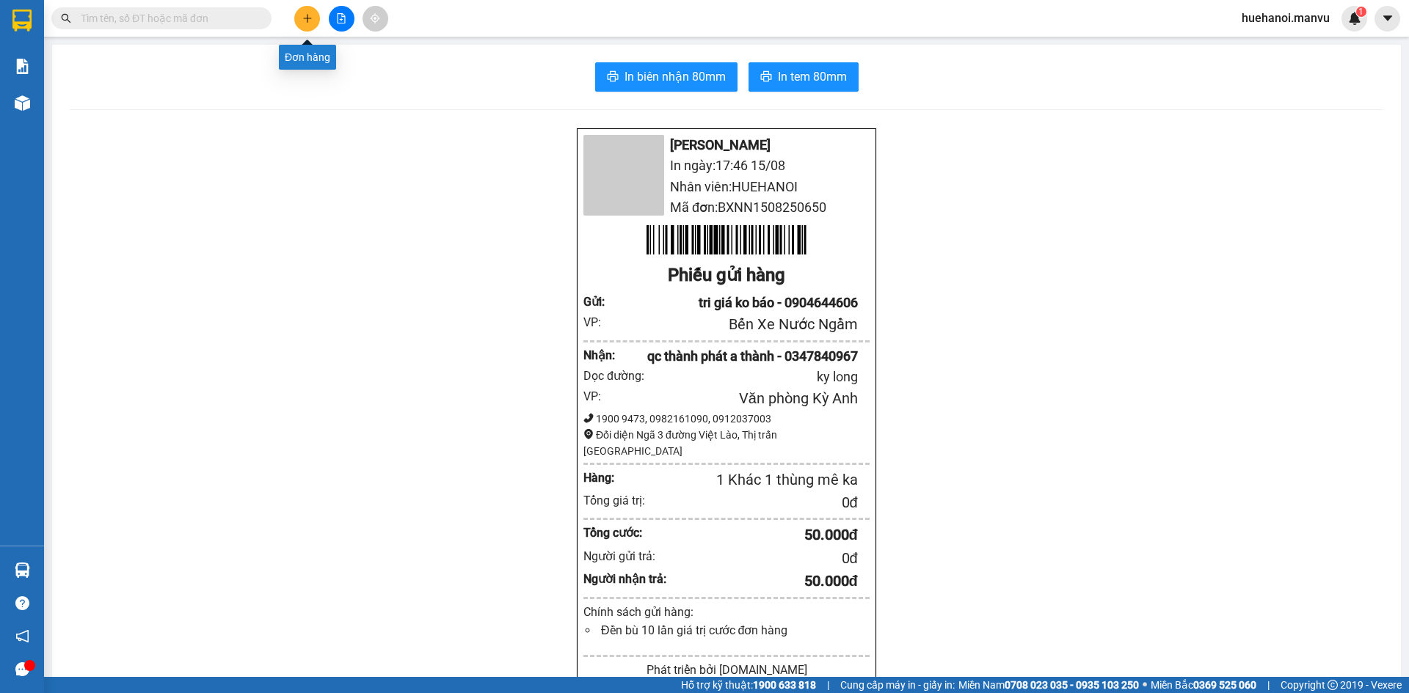
click at [299, 23] on button at bounding box center [307, 19] width 26 height 26
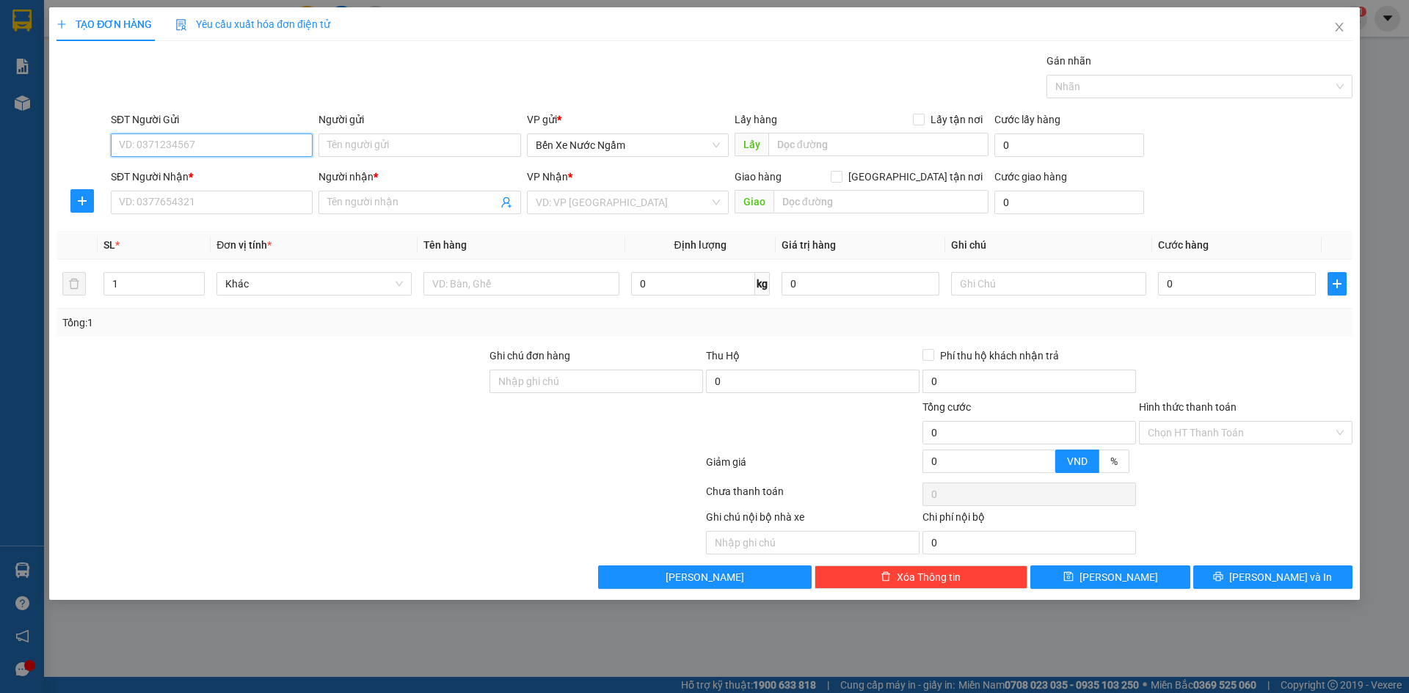
click at [264, 144] on input "SĐT Người Gửi" at bounding box center [212, 145] width 202 height 23
type input "0979707709"
click at [222, 175] on div "0979707709 - tri giá ko báo" at bounding box center [212, 175] width 184 height 16
type input "tri giá ko báo"
type input "0979707709"
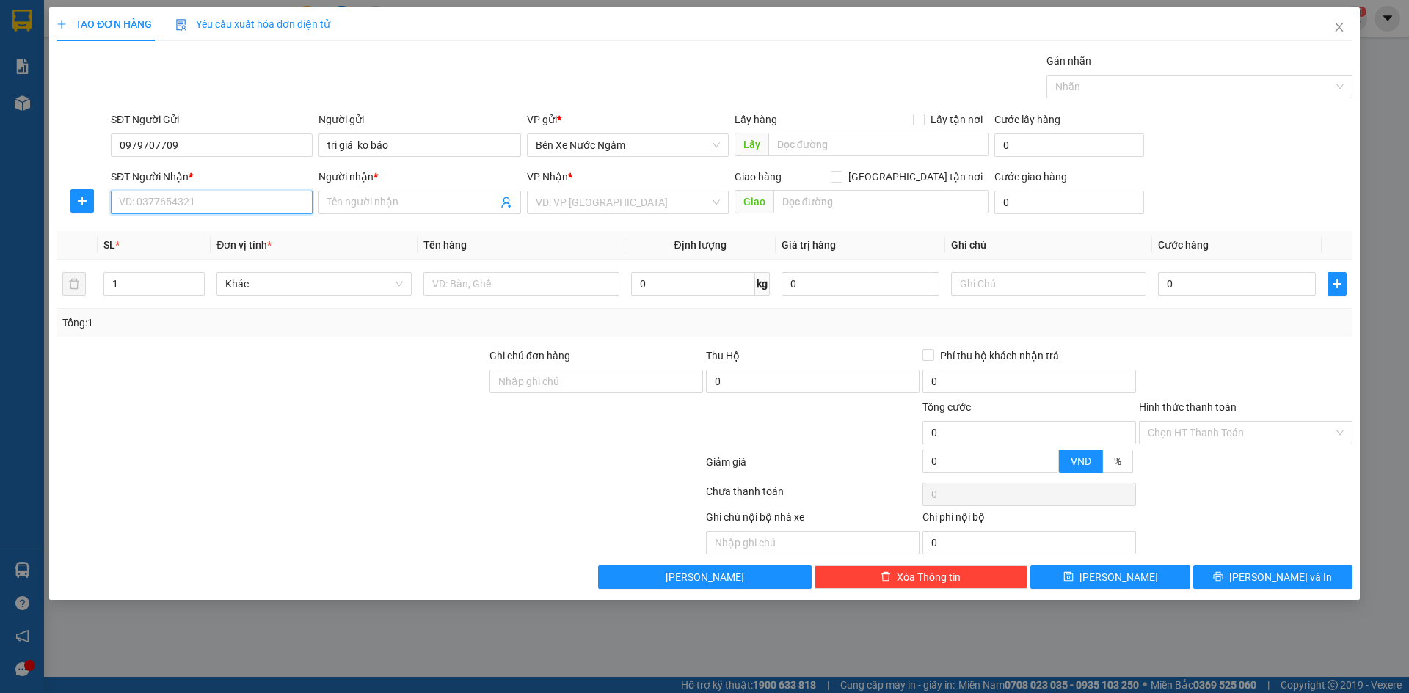
click at [219, 208] on input "SĐT Người Nhận *" at bounding box center [212, 202] width 202 height 23
type input "0985821752"
click at [167, 234] on div "0985821752 - kt" at bounding box center [212, 232] width 184 height 16
click at [558, 210] on span "Dọc Đường" at bounding box center [628, 202] width 184 height 22
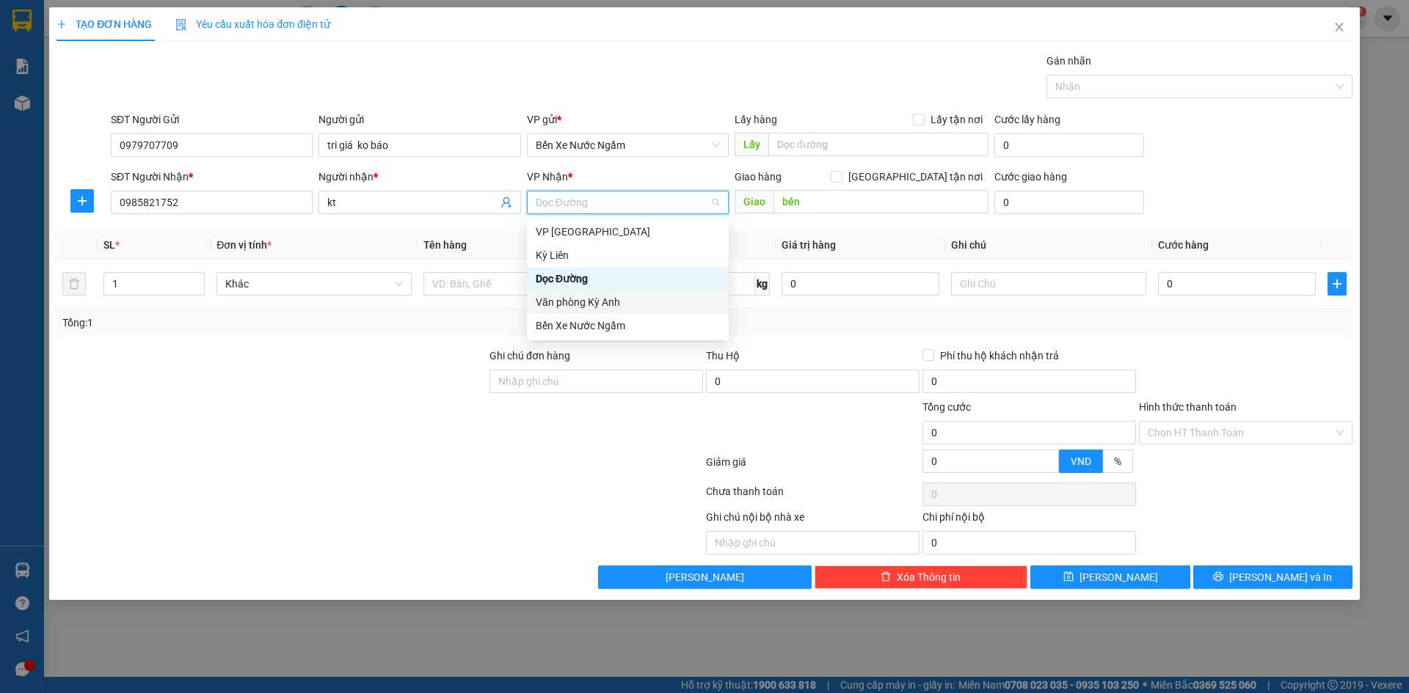
click at [585, 313] on div "Văn phòng Kỳ Anh" at bounding box center [628, 302] width 202 height 23
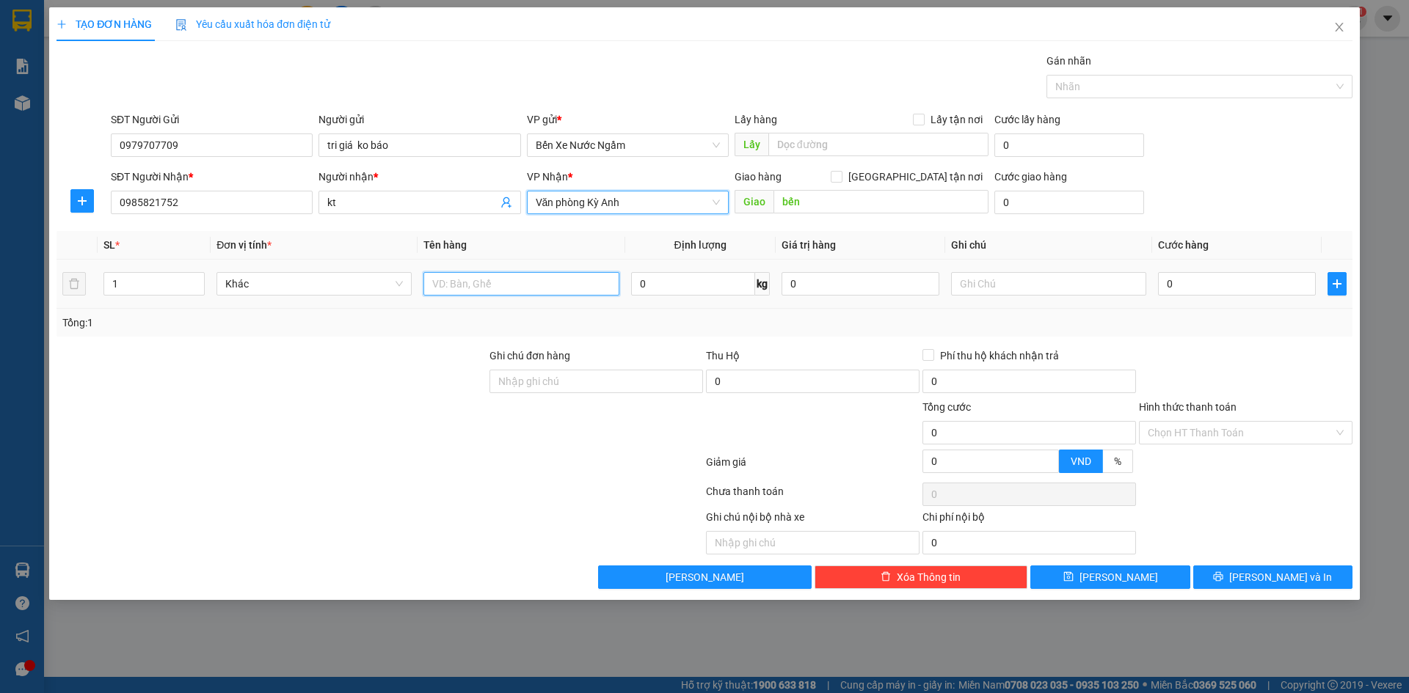
click at [538, 282] on input "text" at bounding box center [520, 283] width 195 height 23
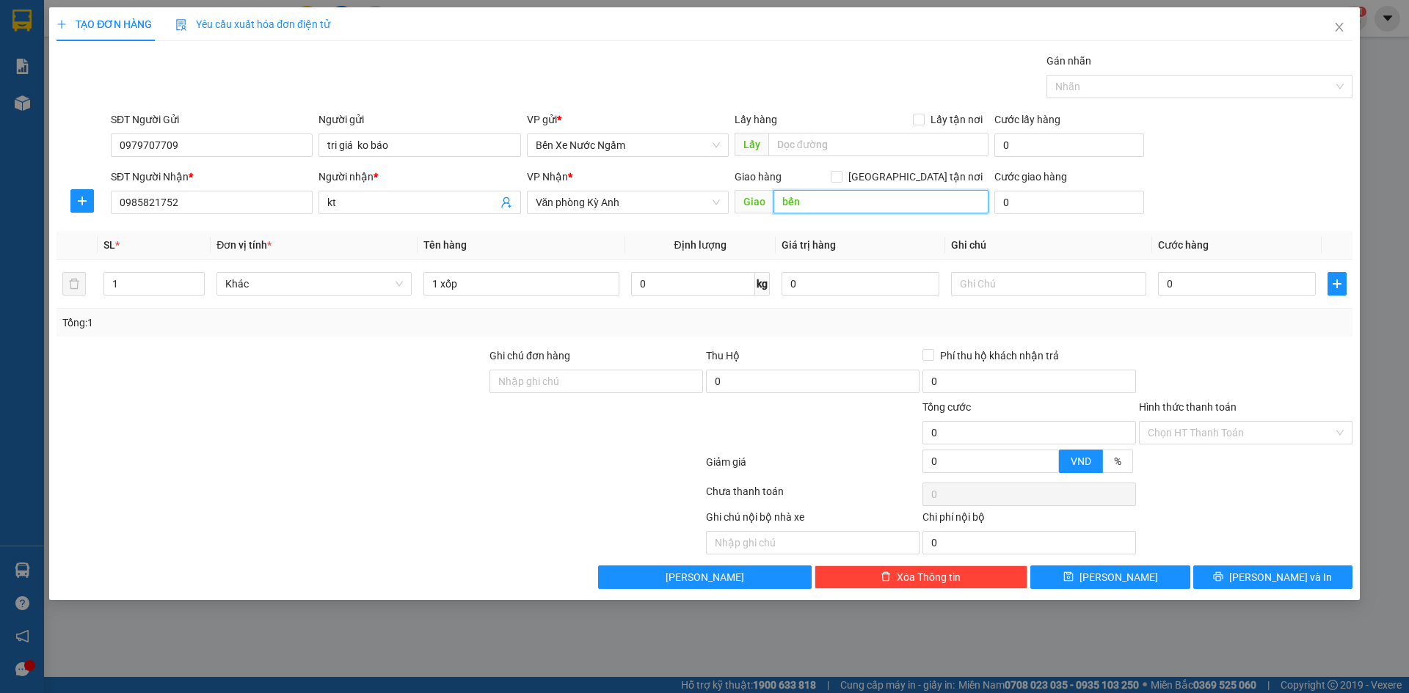
click at [888, 211] on input "bến" at bounding box center [880, 201] width 215 height 23
click at [1233, 281] on input "0" at bounding box center [1237, 283] width 158 height 23
click at [877, 208] on input "text" at bounding box center [880, 201] width 215 height 23
click at [1223, 577] on icon "printer" at bounding box center [1218, 577] width 10 height 10
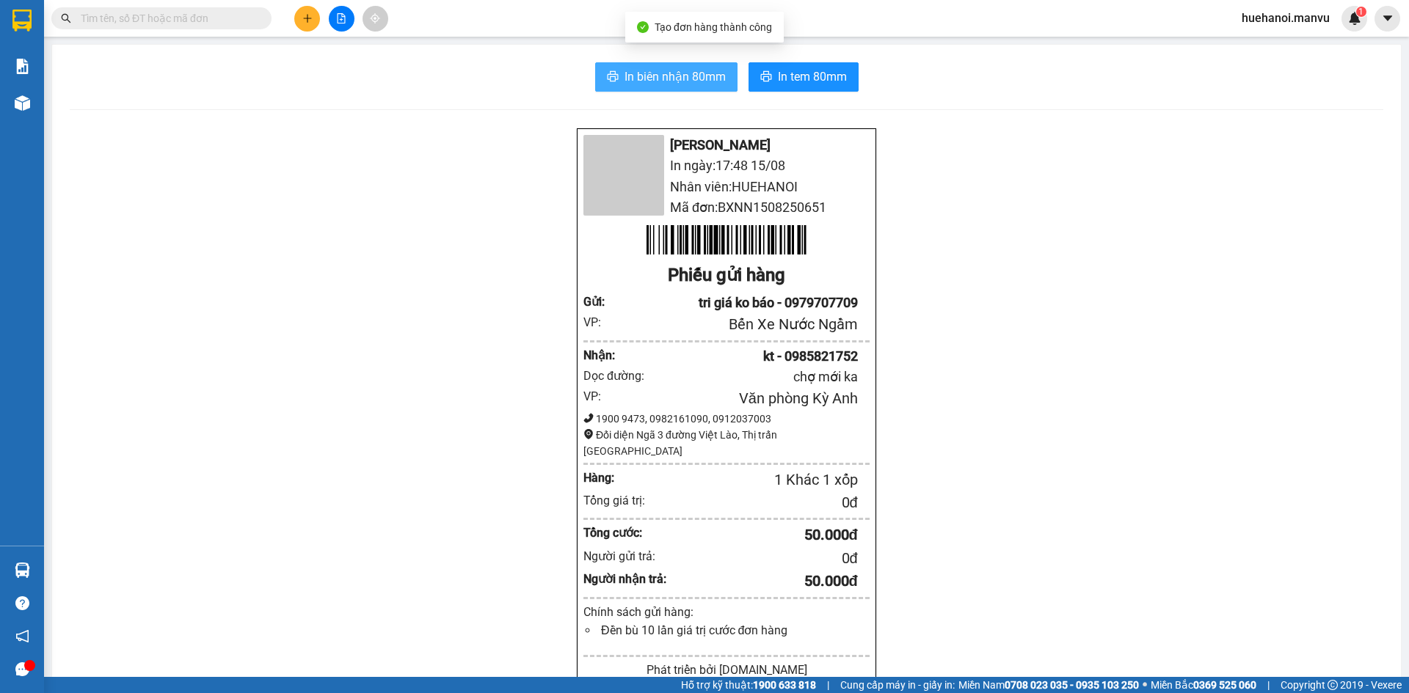
click at [660, 88] on button "In biên nhận 80mm" at bounding box center [666, 76] width 142 height 29
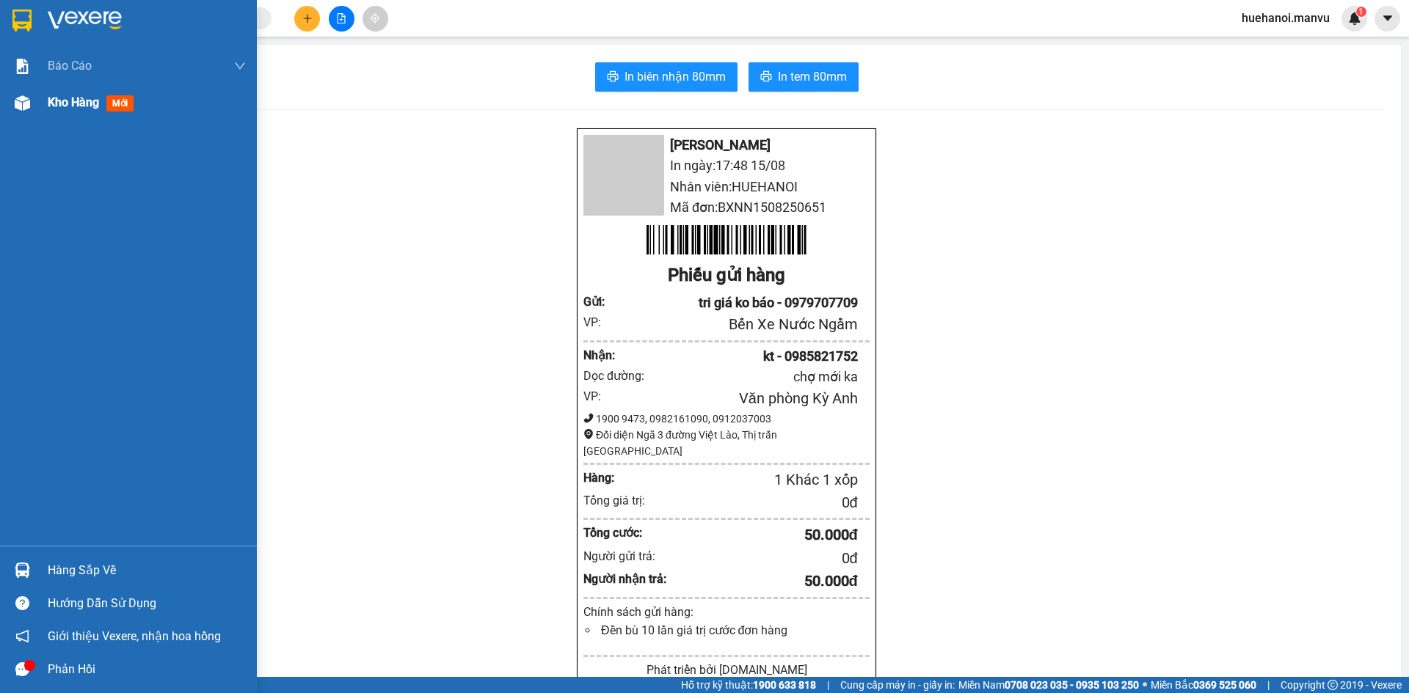
click at [72, 112] on div "Kho hàng mới" at bounding box center [94, 102] width 92 height 18
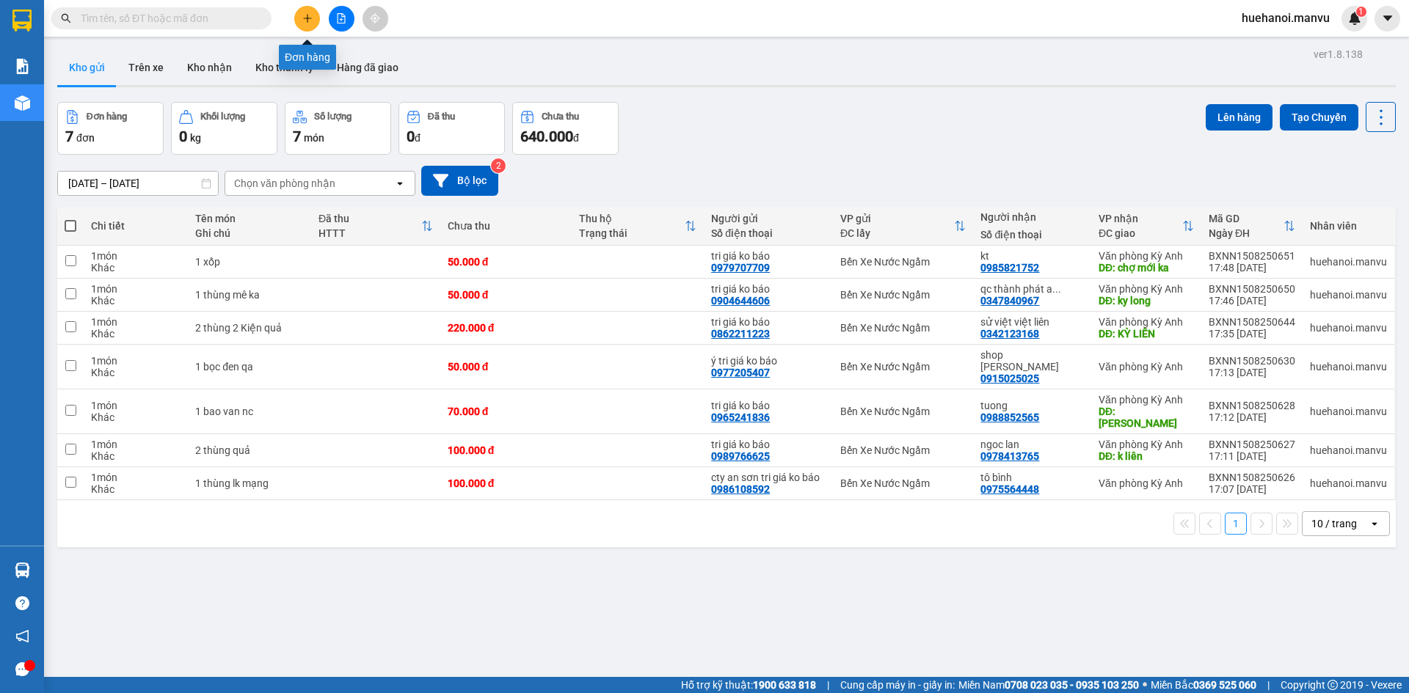
click at [318, 17] on button at bounding box center [307, 19] width 26 height 26
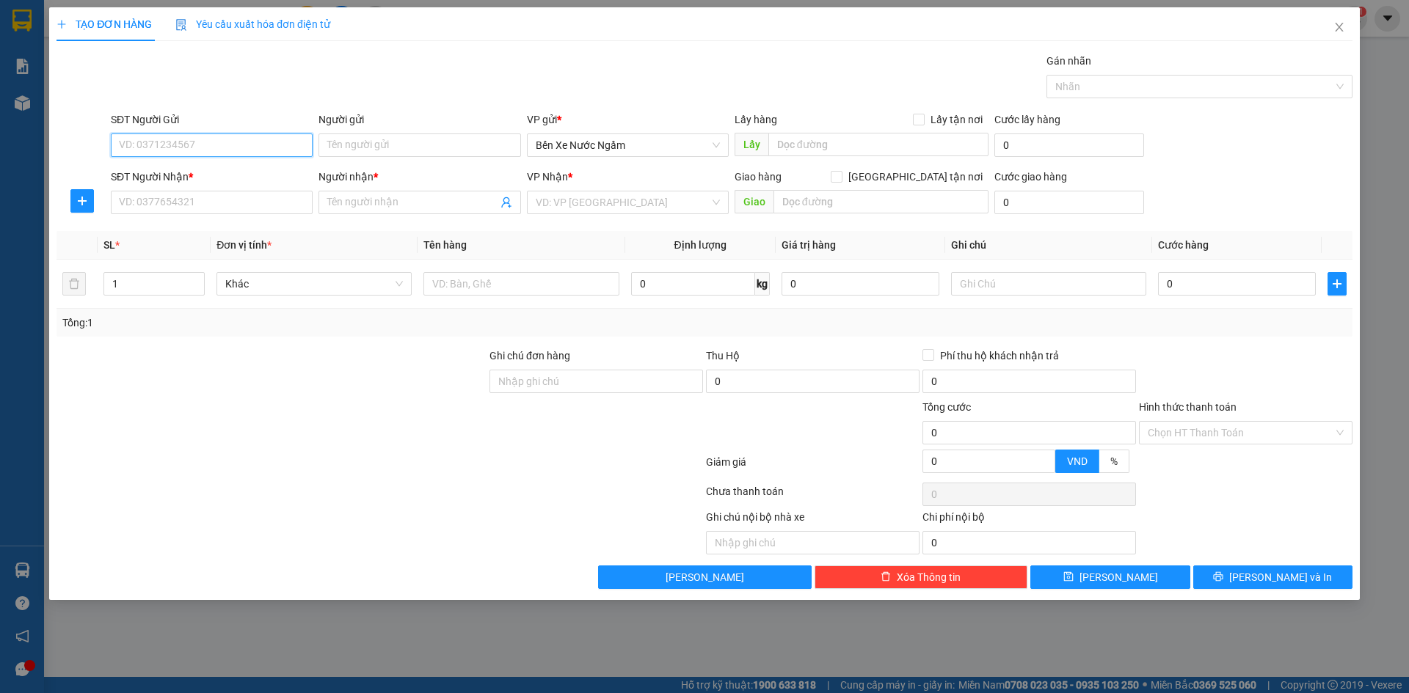
click at [242, 141] on input "SĐT Người Gửi" at bounding box center [212, 145] width 202 height 23
click at [217, 167] on div "0984178498 - tri giá ko báo" at bounding box center [212, 175] width 184 height 16
click at [222, 204] on input "SĐT Người Nhận *" at bounding box center [212, 202] width 202 height 23
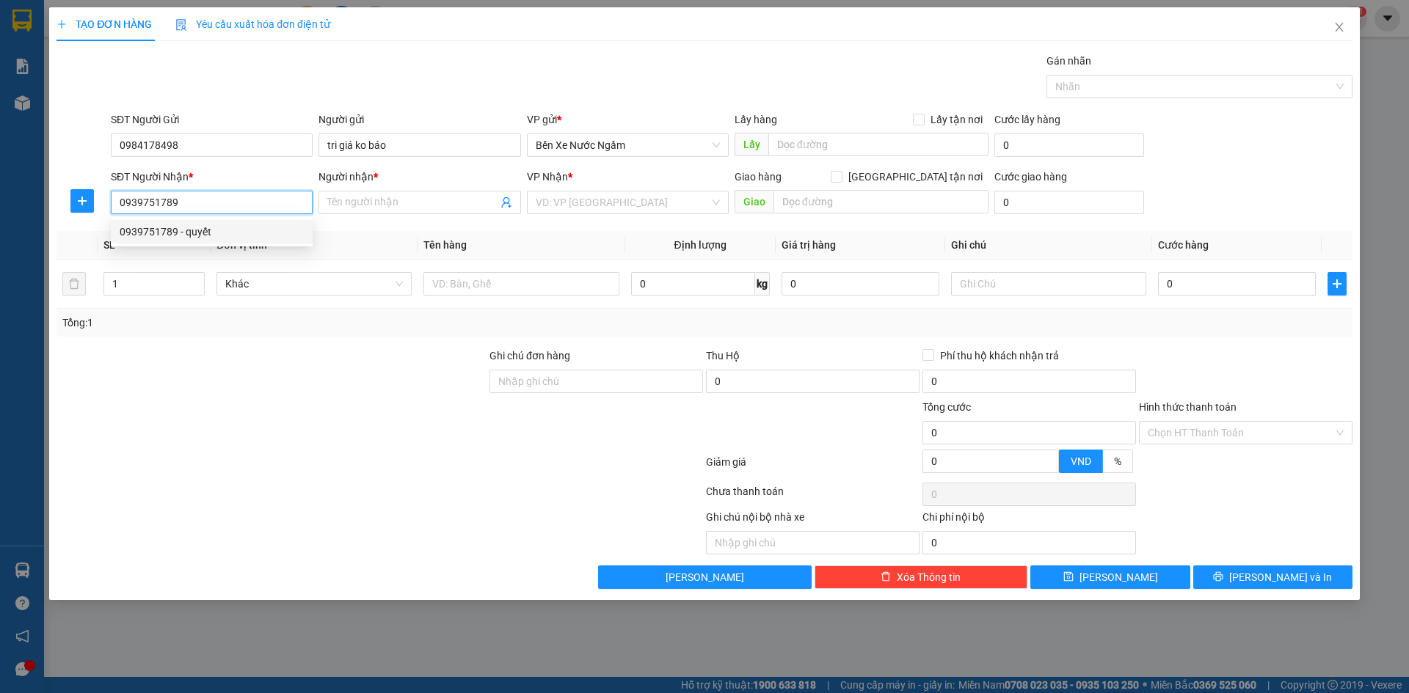
click at [189, 230] on div "0939751789 - quyết" at bounding box center [212, 232] width 184 height 16
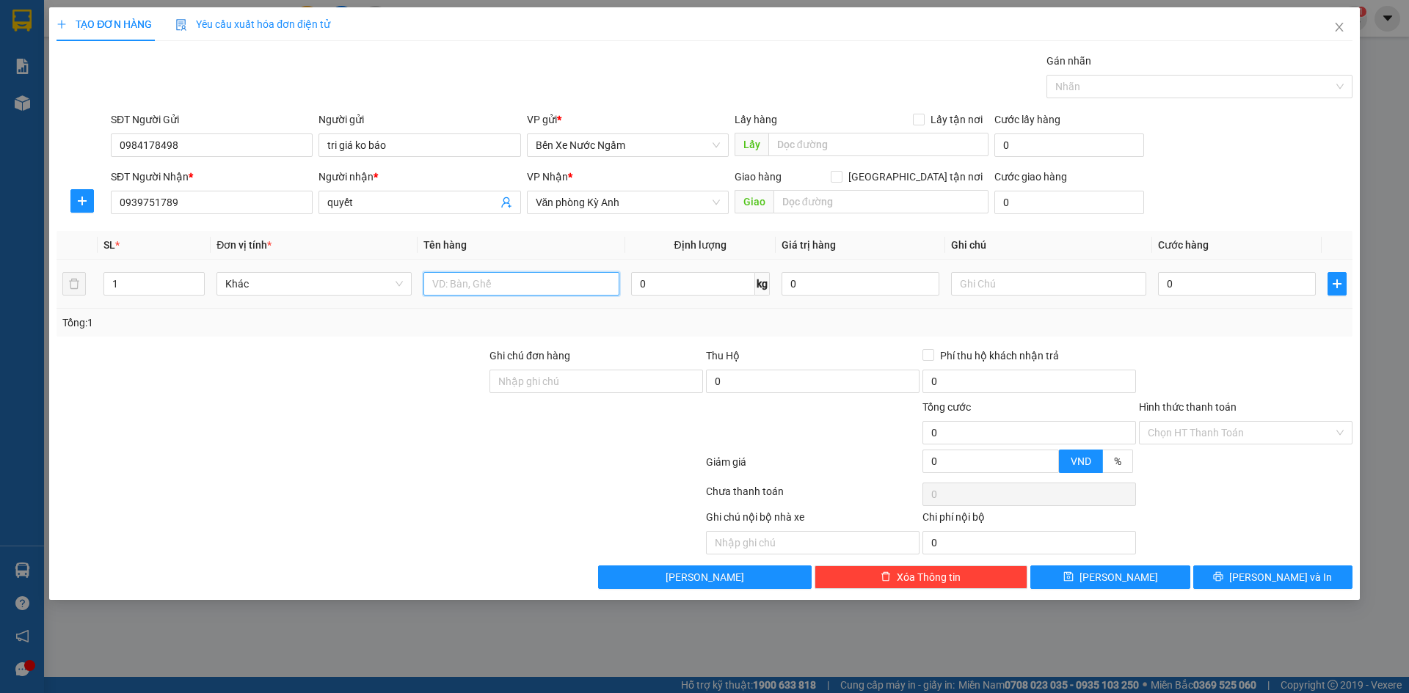
click at [519, 279] on input "text" at bounding box center [520, 283] width 195 height 23
click at [1265, 292] on input "0" at bounding box center [1237, 283] width 158 height 23
click at [1224, 574] on button "[PERSON_NAME] và In" at bounding box center [1272, 577] width 159 height 23
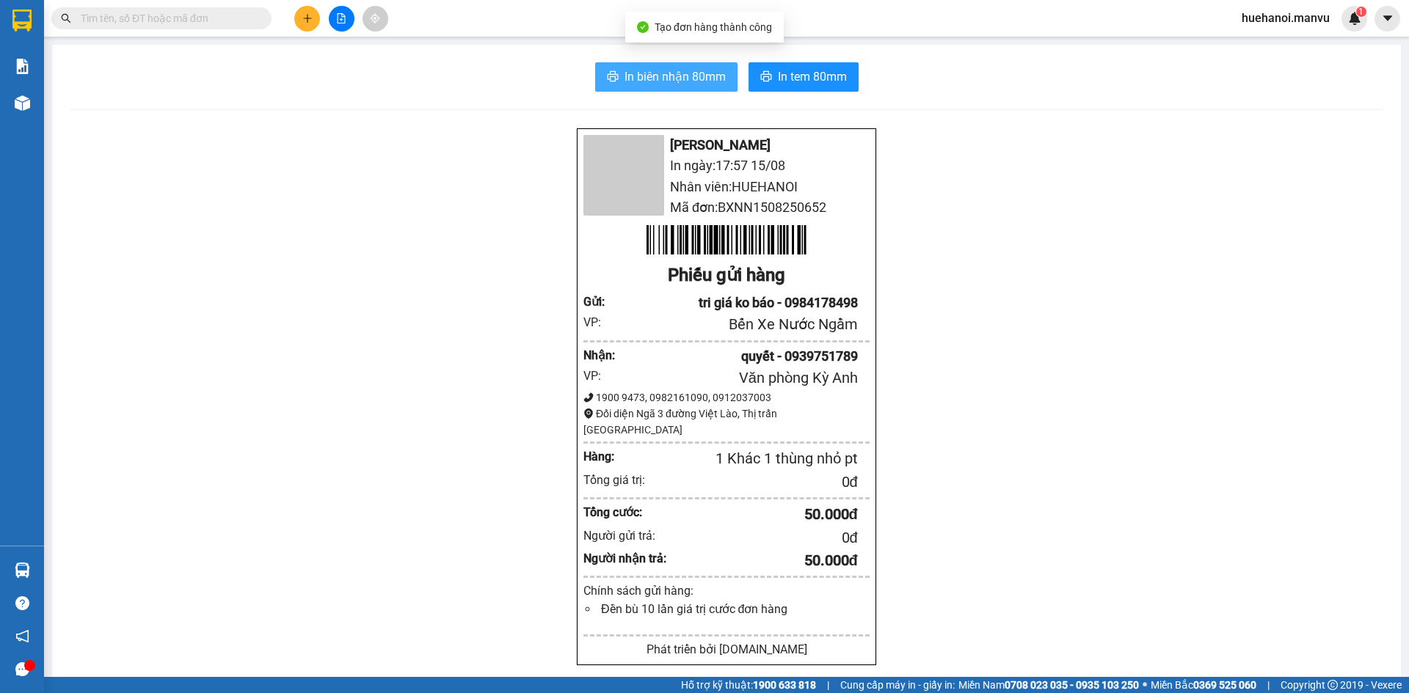
click at [668, 78] on span "In biên nhận 80mm" at bounding box center [674, 76] width 101 height 18
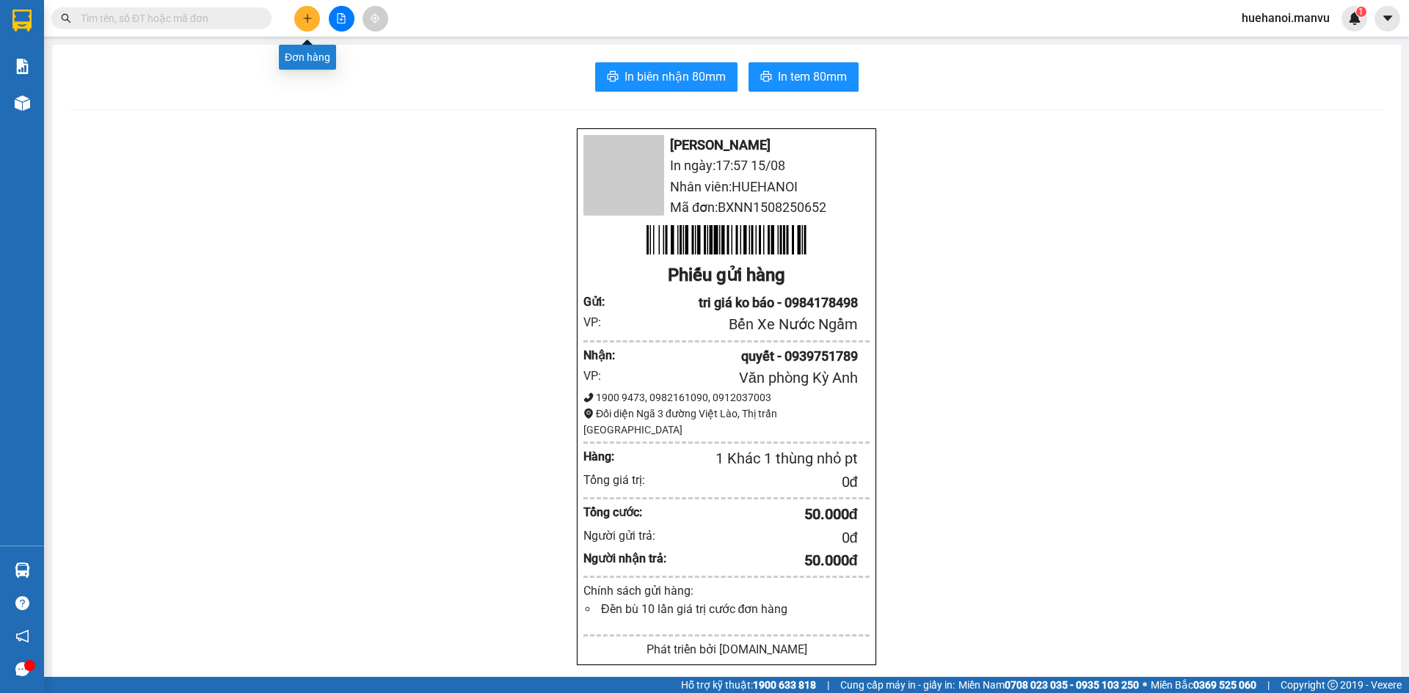
click at [307, 18] on icon "plus" at bounding box center [307, 18] width 8 height 1
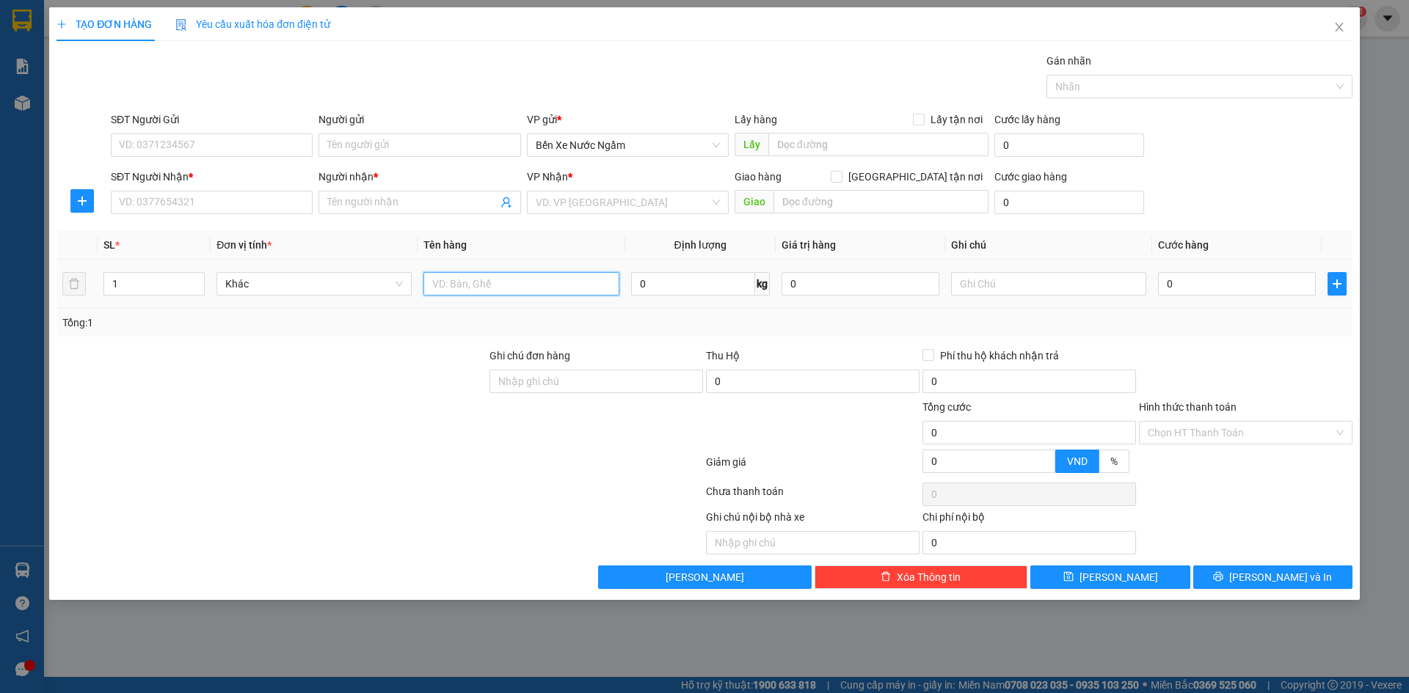
click at [537, 280] on input "text" at bounding box center [520, 283] width 195 height 23
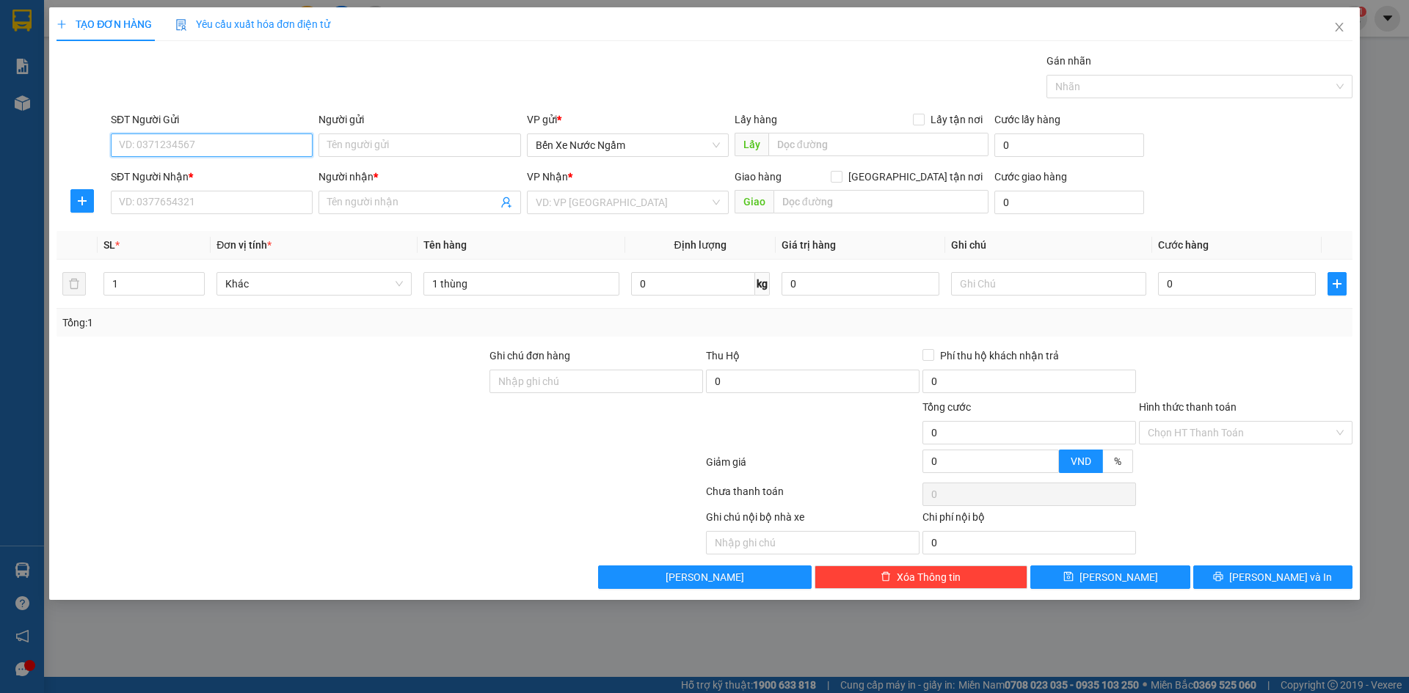
click at [255, 142] on input "SĐT Người Gửi" at bounding box center [212, 145] width 202 height 23
click at [197, 180] on div "0977305723 - tri giá 30 triệu" at bounding box center [212, 175] width 184 height 16
click at [200, 200] on input "SĐT Người Nhận *" at bounding box center [212, 202] width 202 height 23
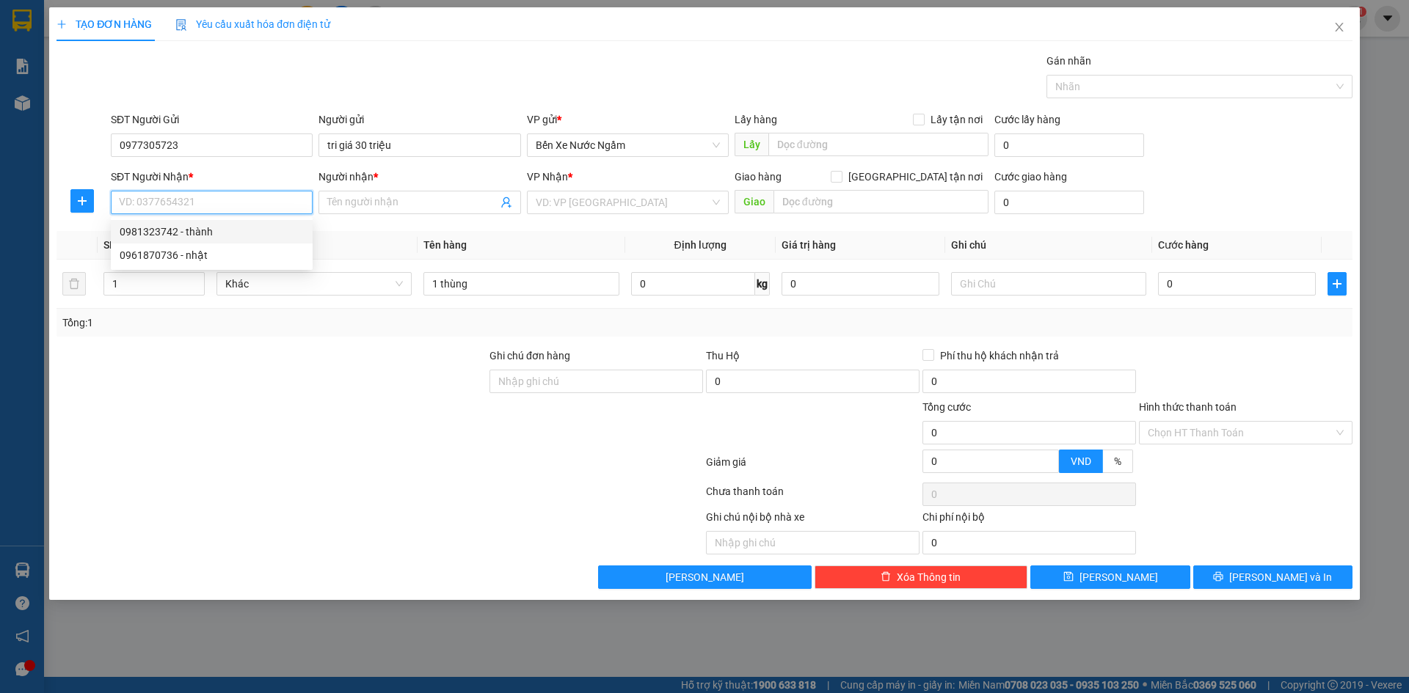
click at [178, 230] on div "0981323742 - thành" at bounding box center [212, 232] width 184 height 16
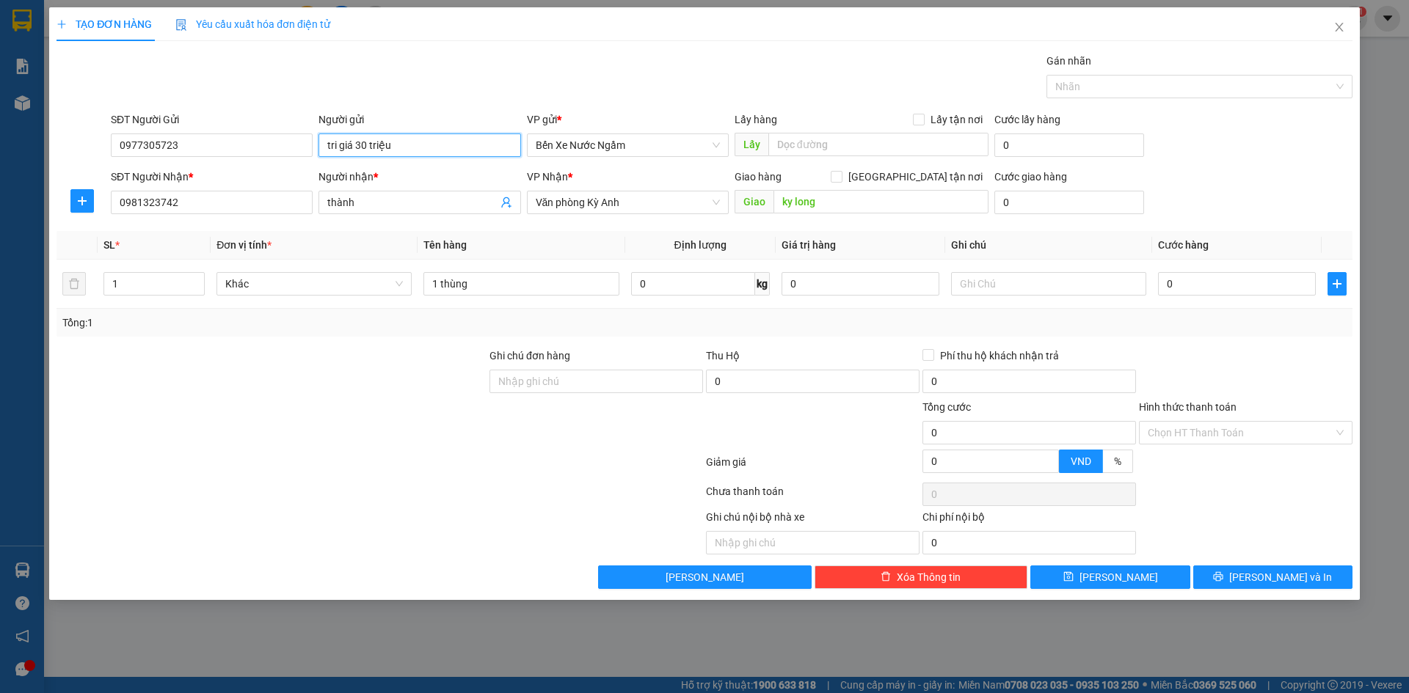
click at [394, 148] on input "tri giá 30 triệu" at bounding box center [419, 145] width 202 height 23
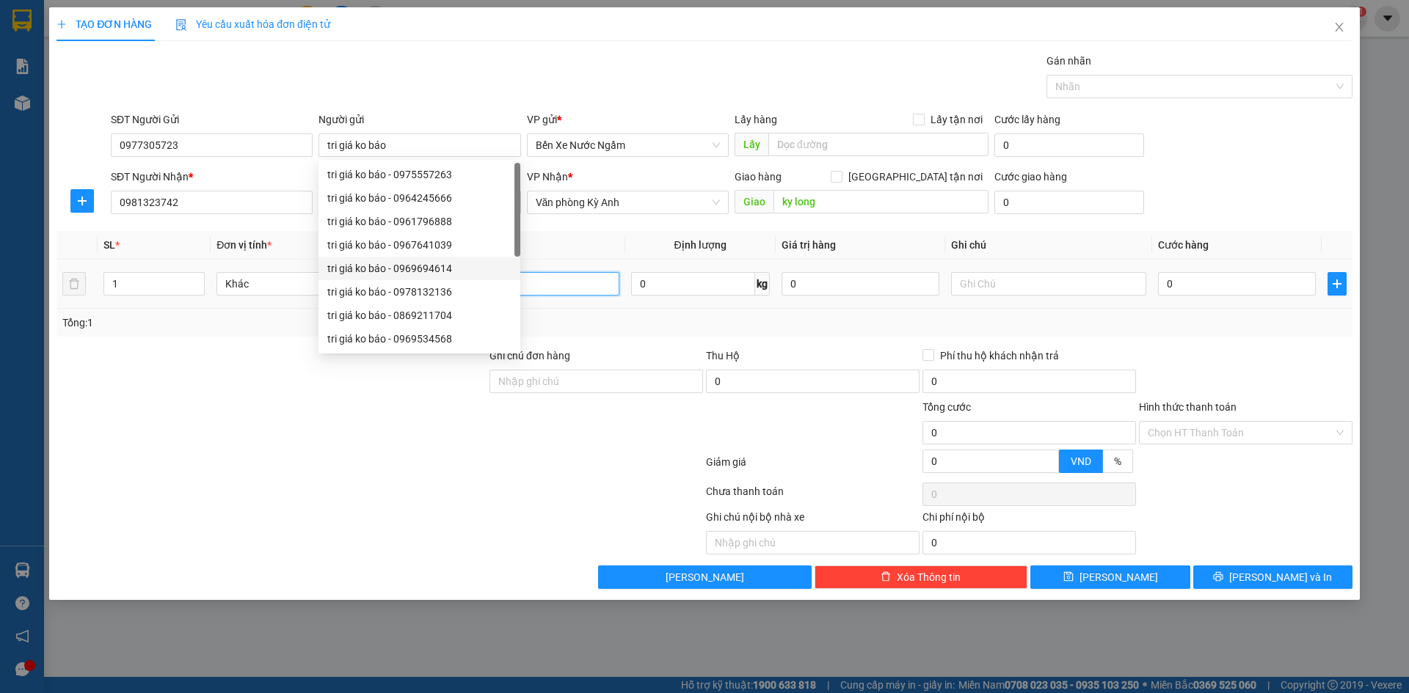
click at [554, 287] on input "1 thùng" at bounding box center [520, 283] width 195 height 23
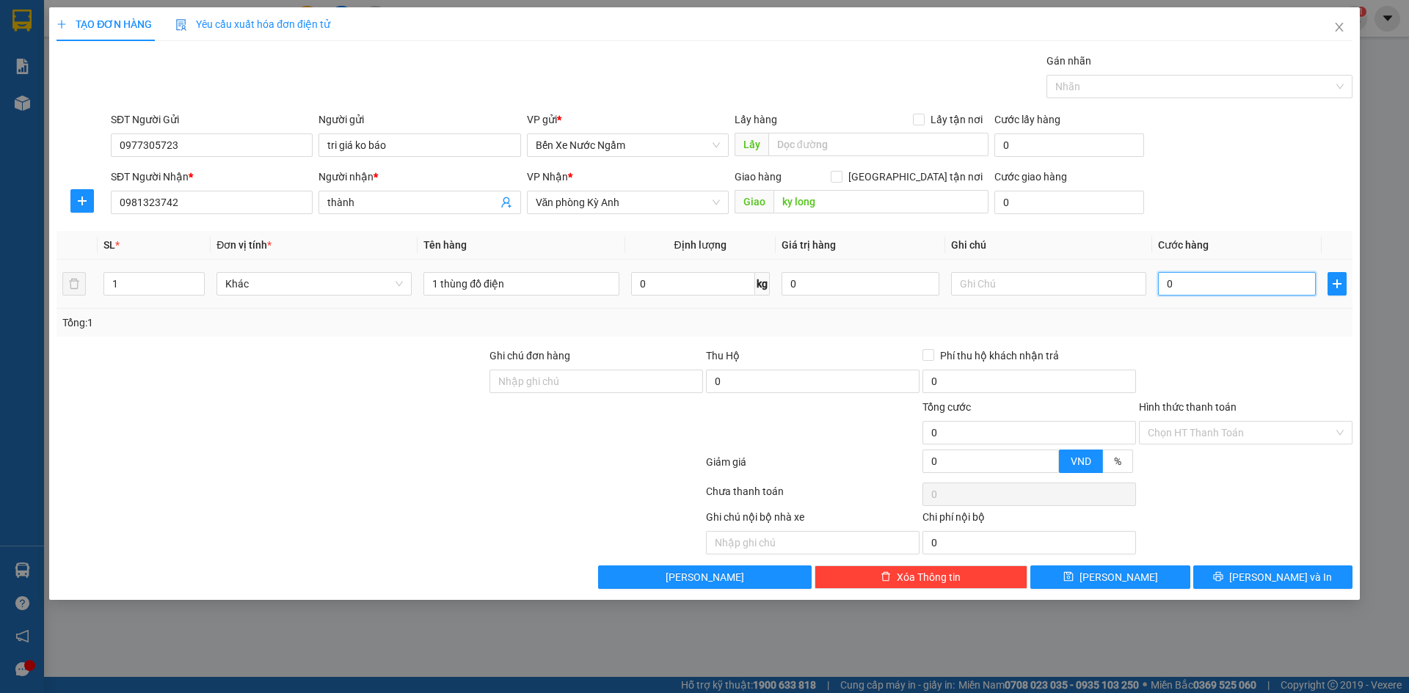
click at [1226, 288] on input "0" at bounding box center [1237, 283] width 158 height 23
click at [1224, 577] on button "[PERSON_NAME] và In" at bounding box center [1272, 577] width 159 height 23
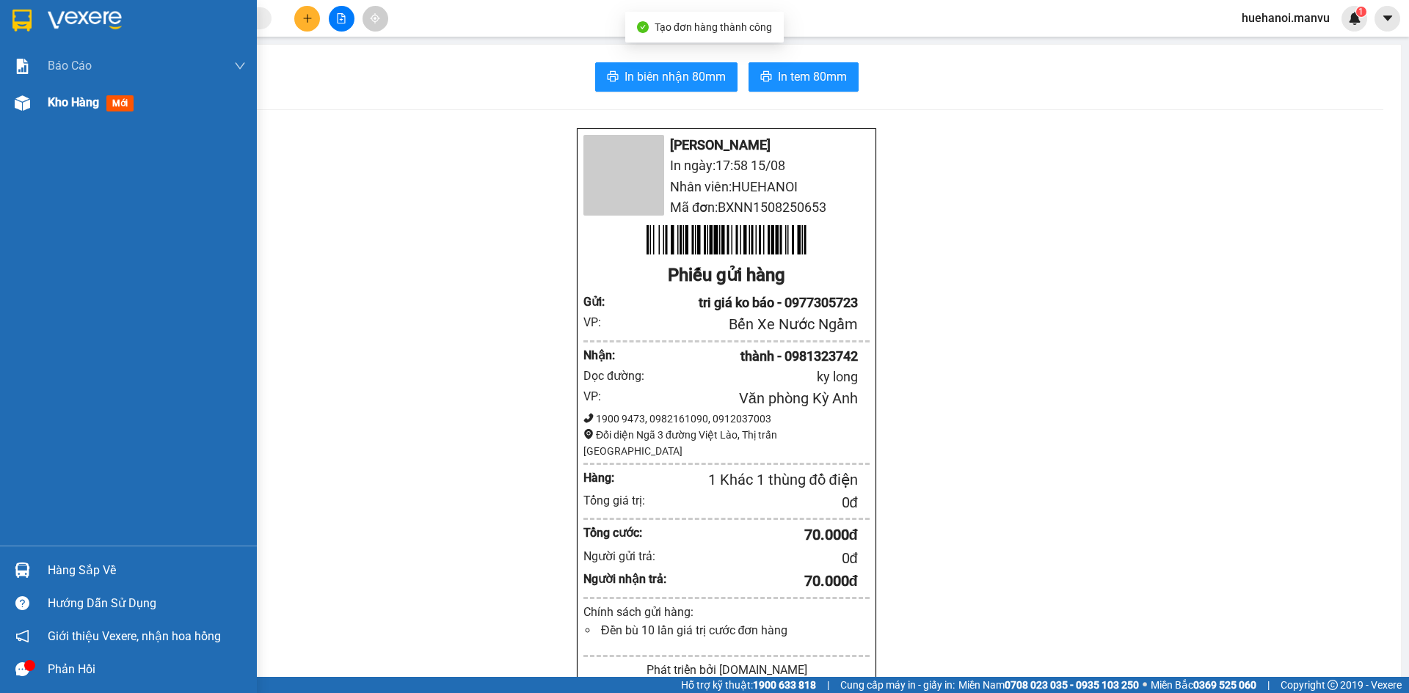
click at [62, 95] on span "Kho hàng" at bounding box center [73, 102] width 51 height 14
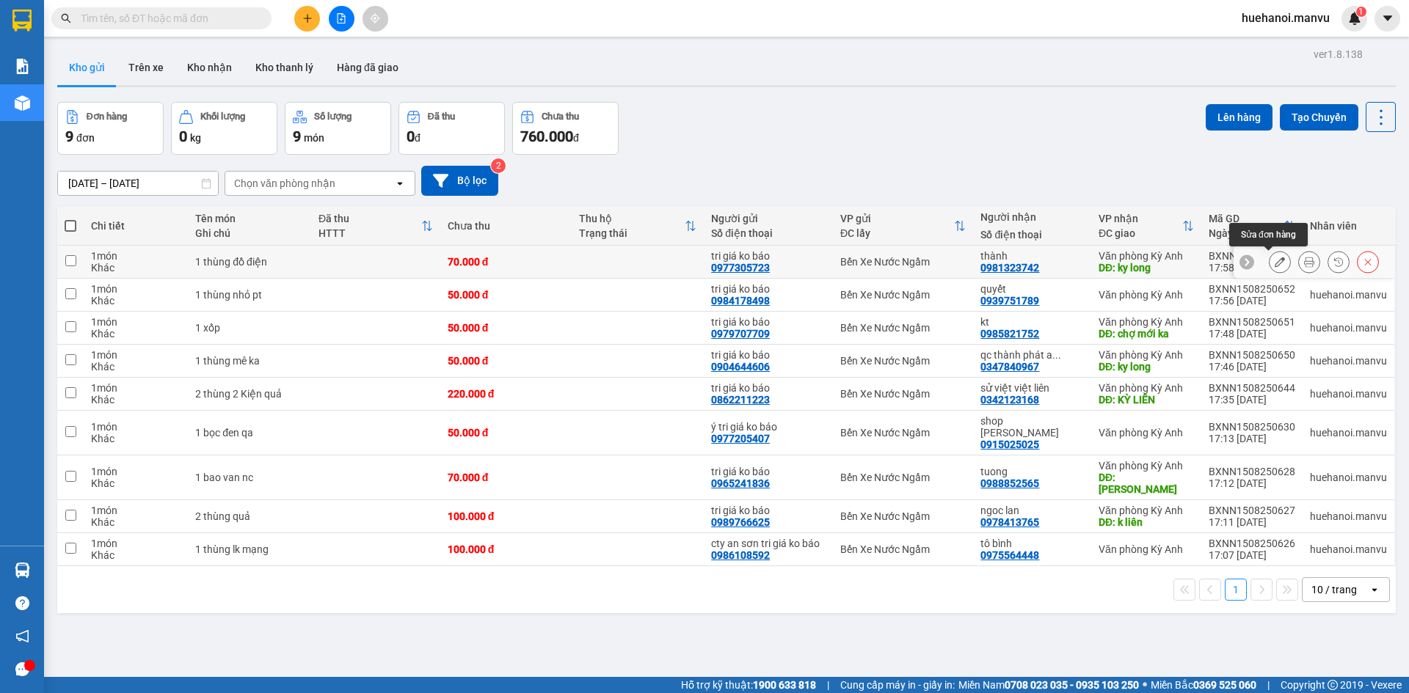
click at [1269, 265] on button at bounding box center [1279, 262] width 21 height 26
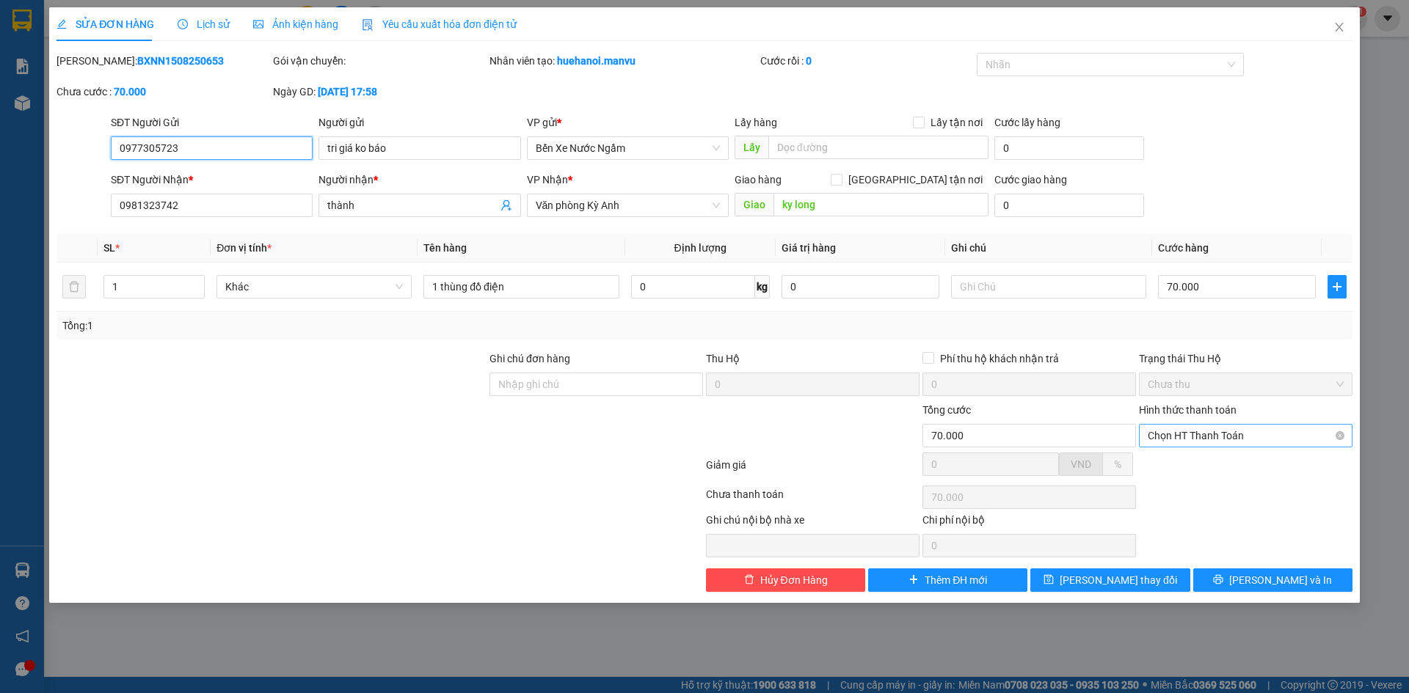
click at [1212, 442] on span "Chọn HT Thanh Toán" at bounding box center [1245, 436] width 196 height 22
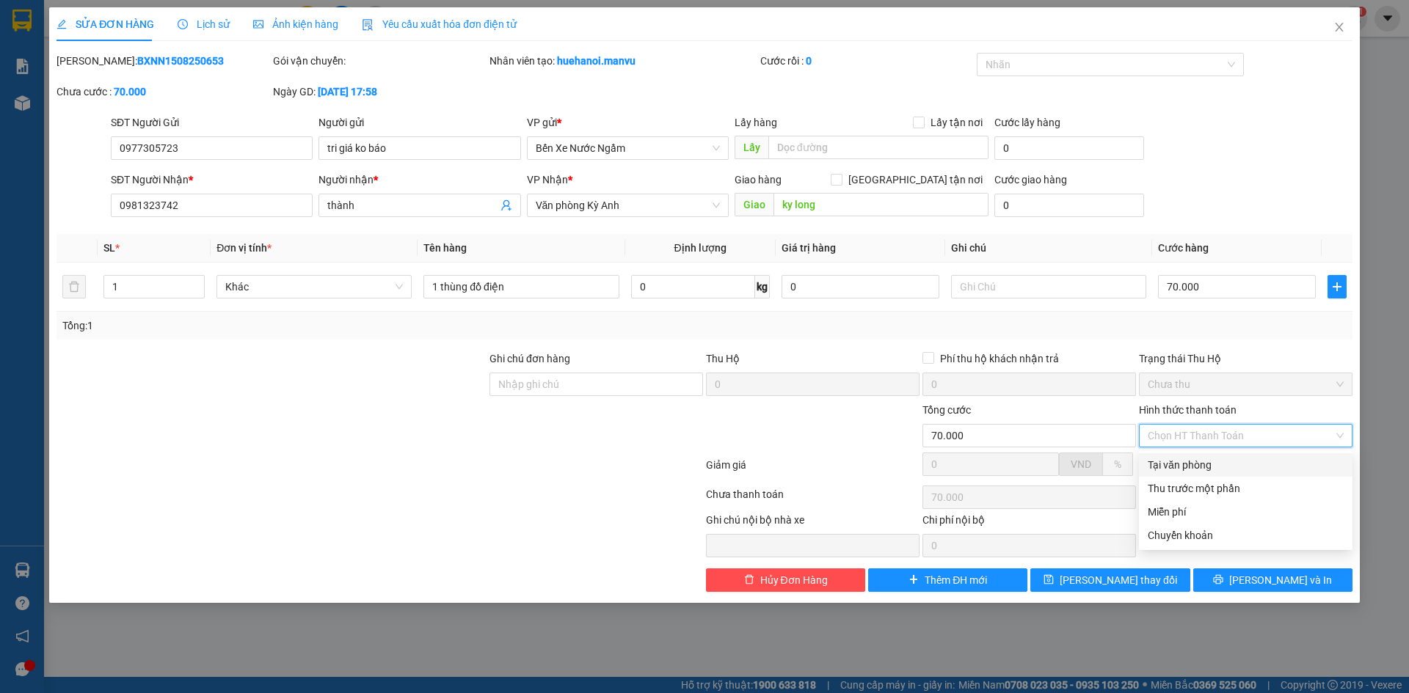
click at [1200, 467] on div "Tại văn phòng" at bounding box center [1245, 465] width 196 height 16
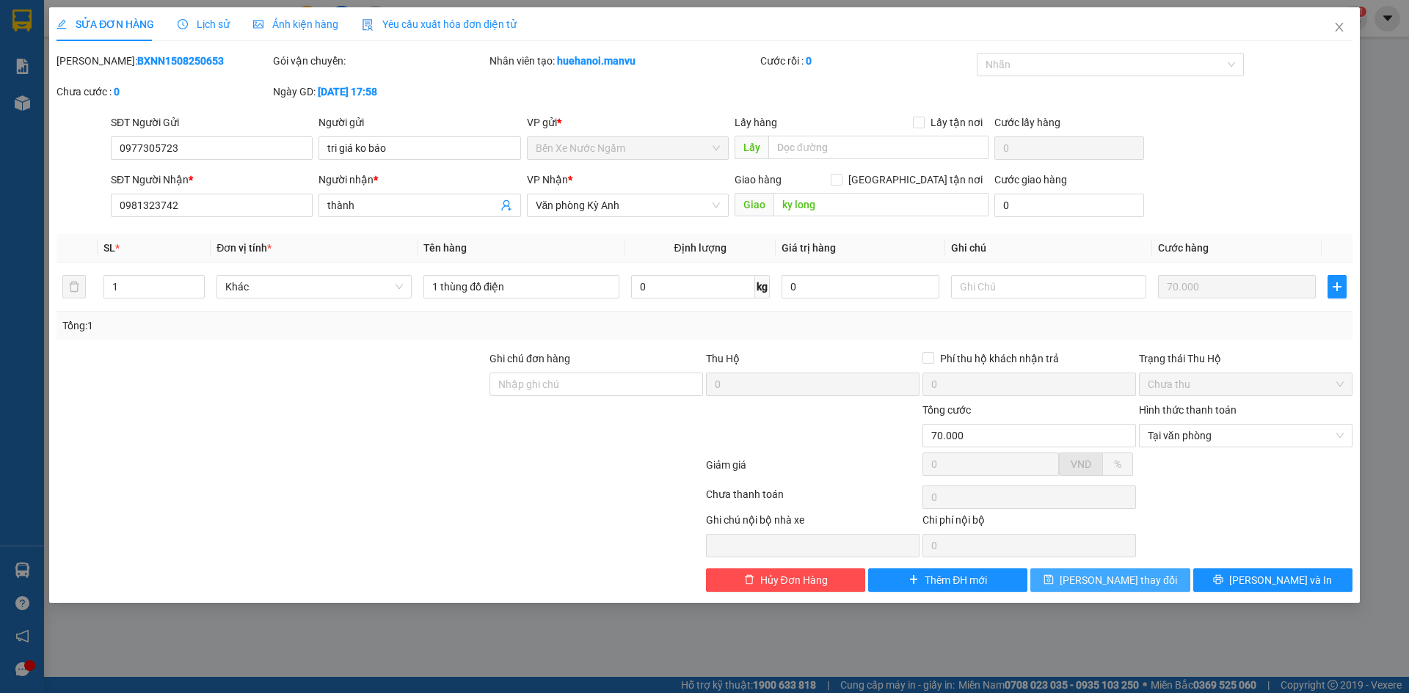
click at [1136, 576] on span "[PERSON_NAME] thay đổi" at bounding box center [1117, 580] width 117 height 16
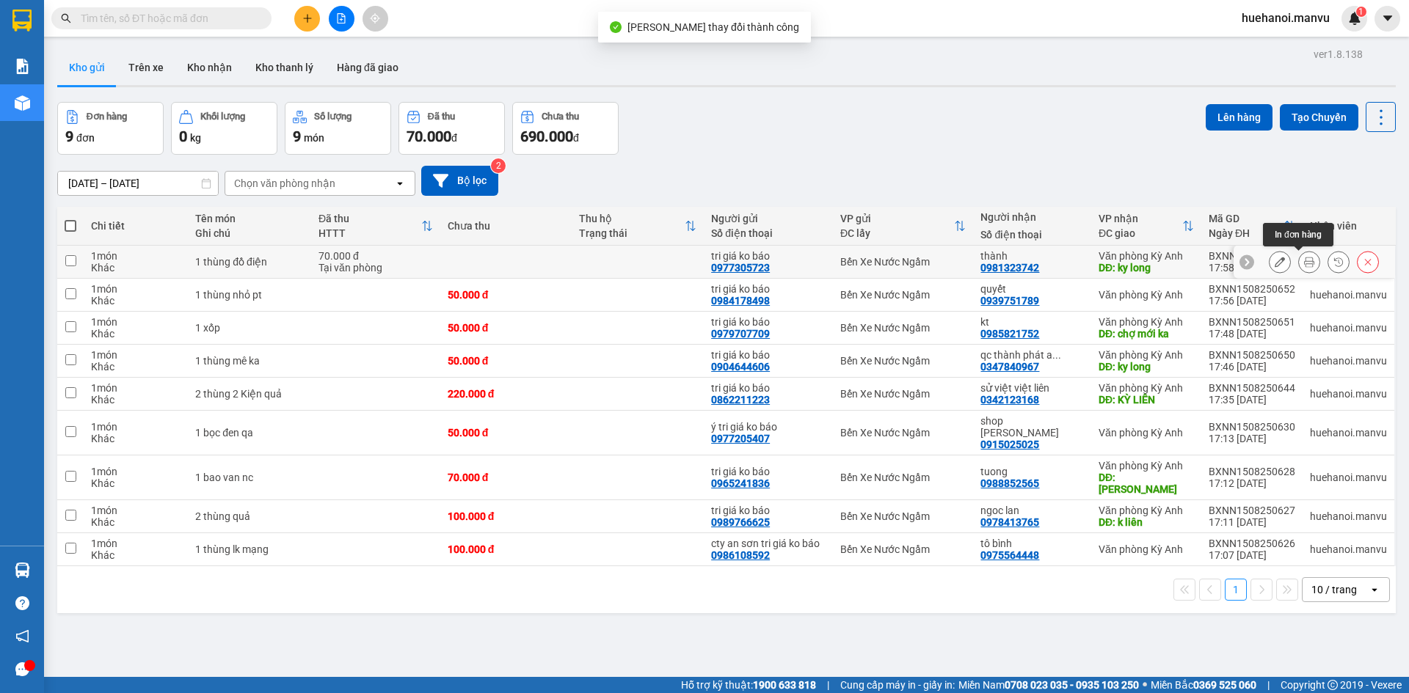
click at [1304, 266] on button at bounding box center [1309, 262] width 21 height 26
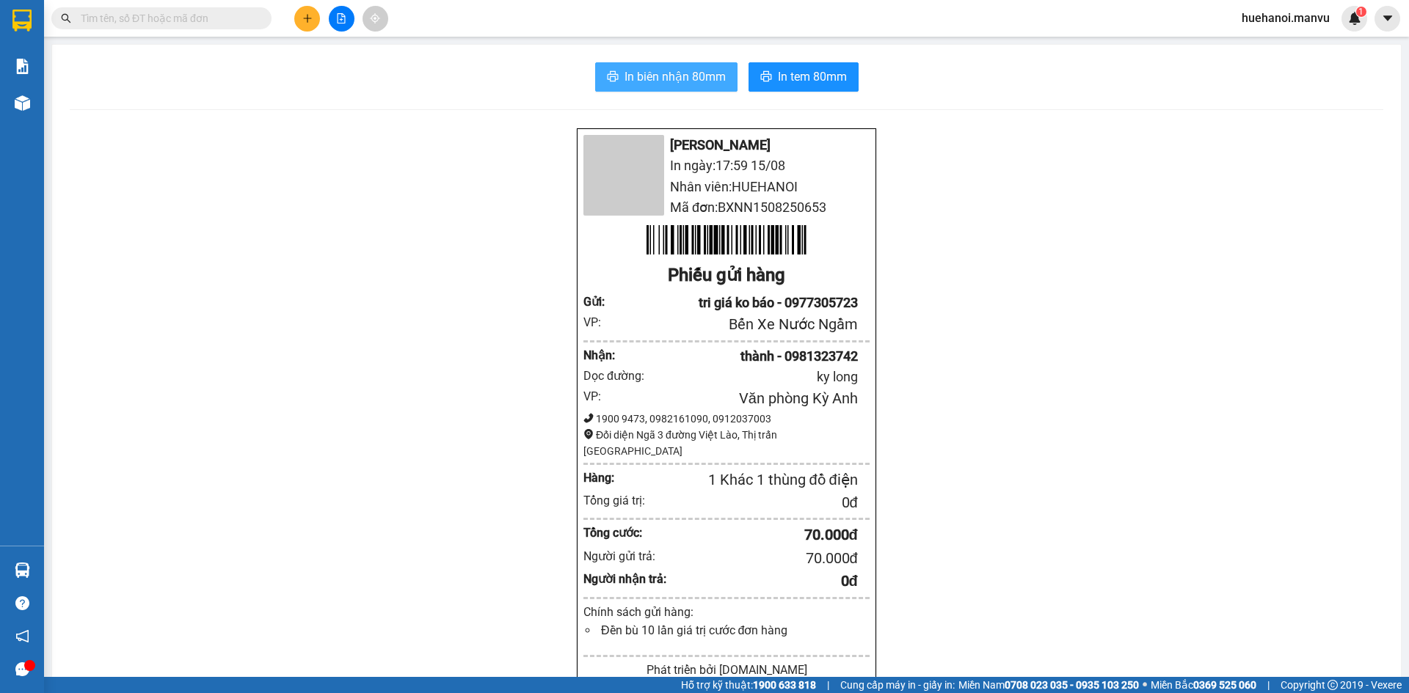
click at [719, 83] on span "In biên nhận 80mm" at bounding box center [674, 76] width 101 height 18
click at [660, 69] on span "In biên nhận 80mm" at bounding box center [674, 76] width 101 height 18
click at [310, 16] on icon "plus" at bounding box center [307, 18] width 10 height 10
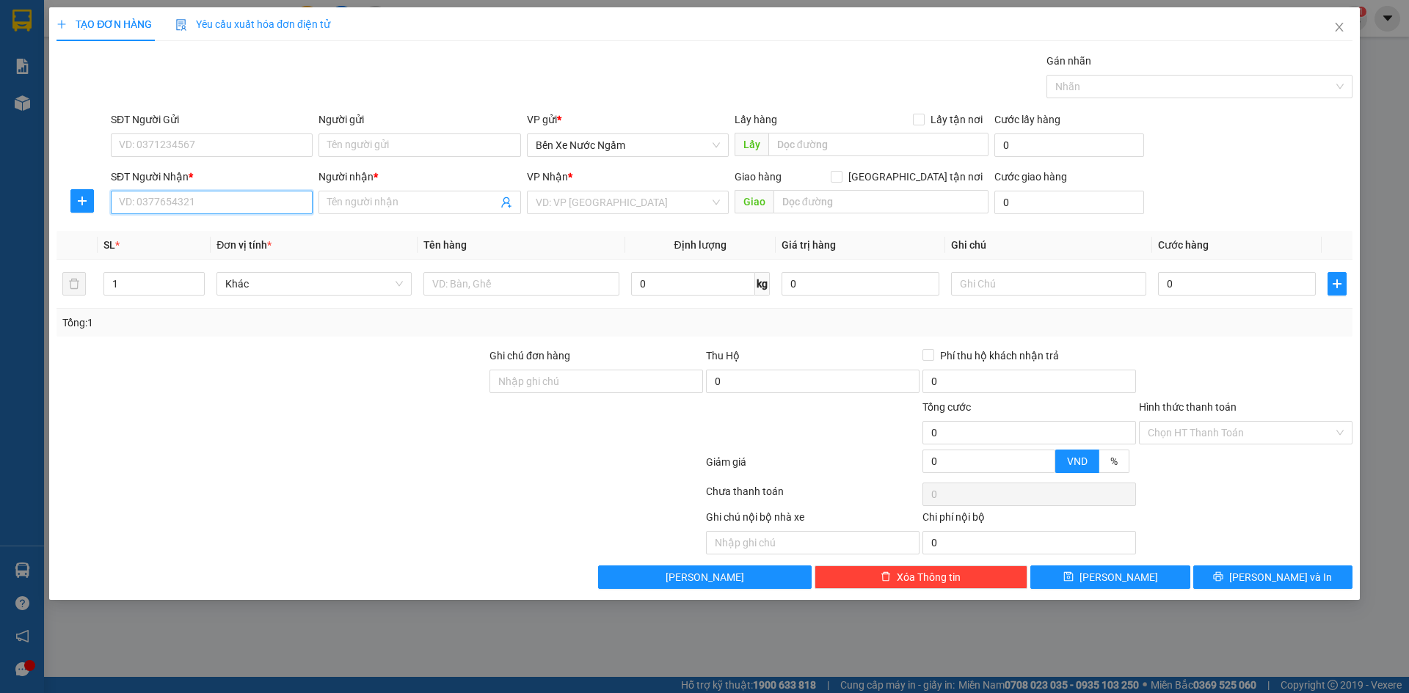
click at [224, 206] on input "SĐT Người Nhận *" at bounding box center [212, 202] width 202 height 23
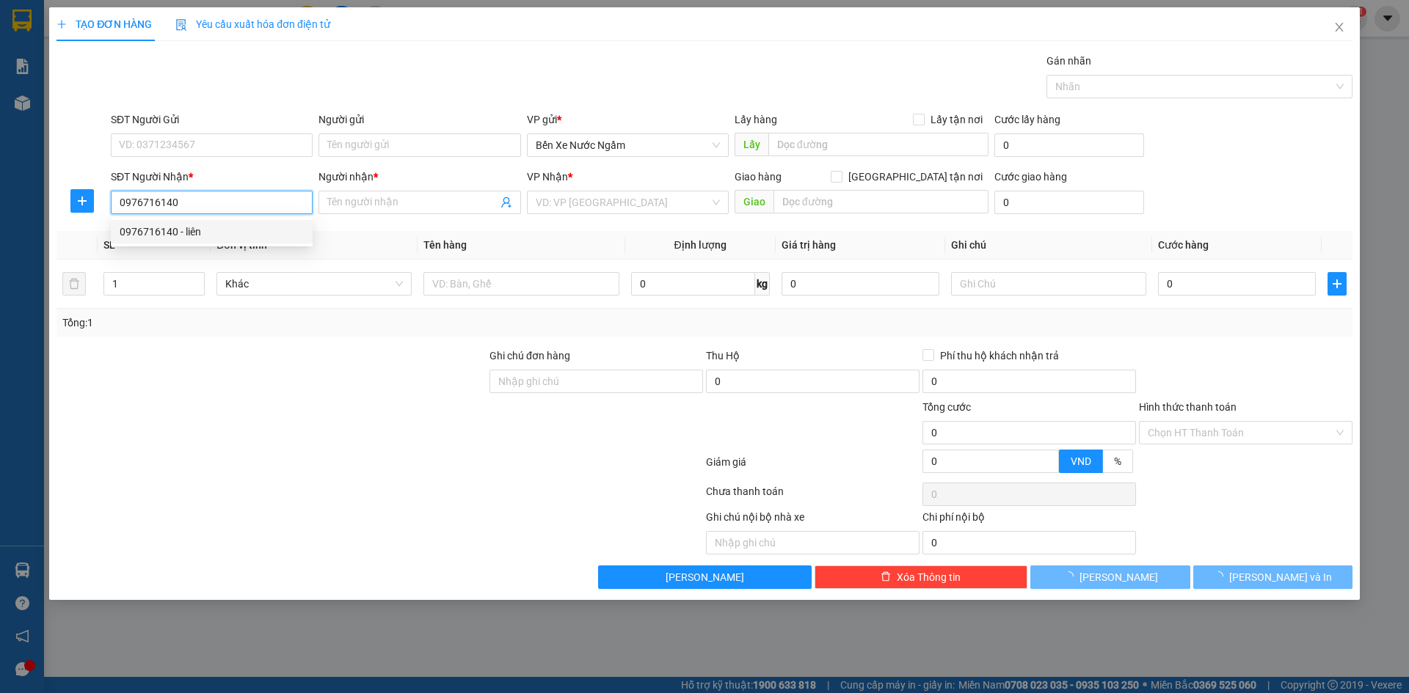
click at [189, 235] on div "0976716140 - liên" at bounding box center [212, 232] width 184 height 16
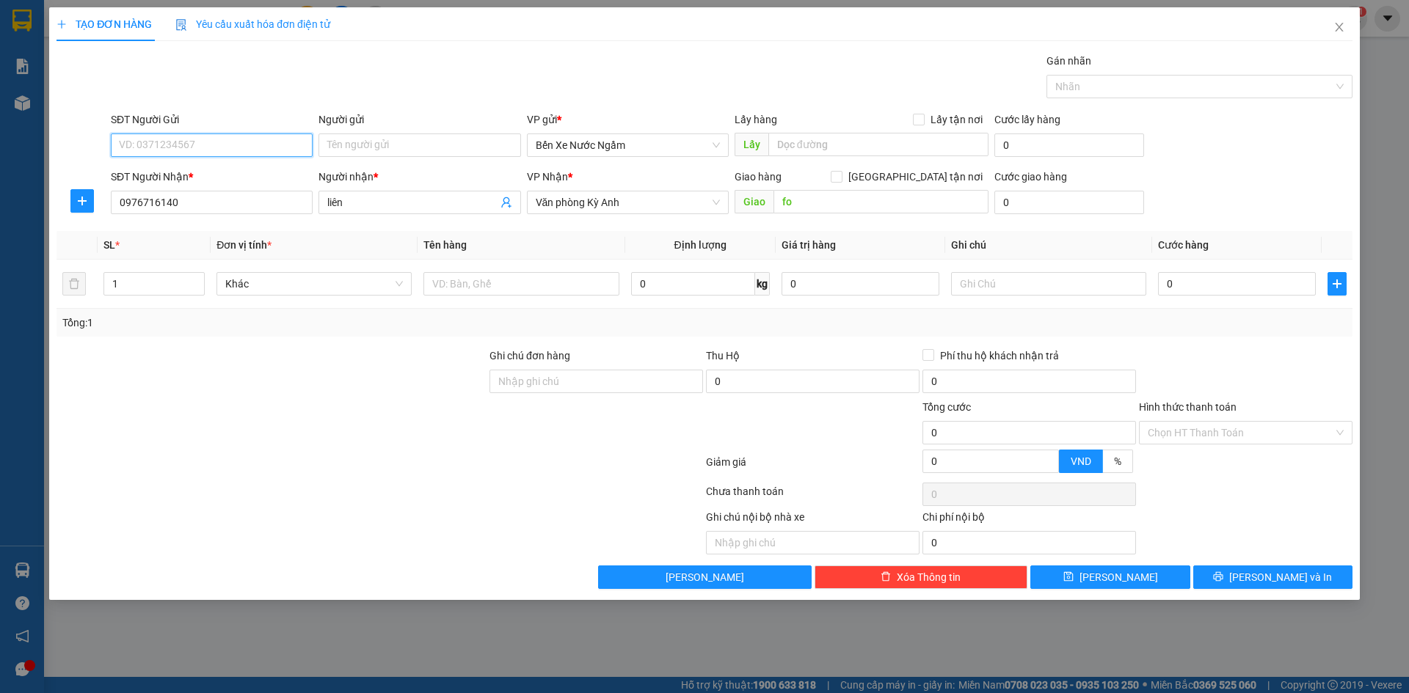
click at [192, 146] on input "SĐT Người Gửi" at bounding box center [212, 145] width 202 height 23
click at [188, 216] on div "0973622112 - tri giá ko báo" at bounding box center [212, 221] width 184 height 16
click at [561, 288] on input "text" at bounding box center [520, 283] width 195 height 23
click at [1243, 296] on div "0" at bounding box center [1237, 283] width 158 height 29
click at [1241, 284] on input "0" at bounding box center [1237, 283] width 158 height 23
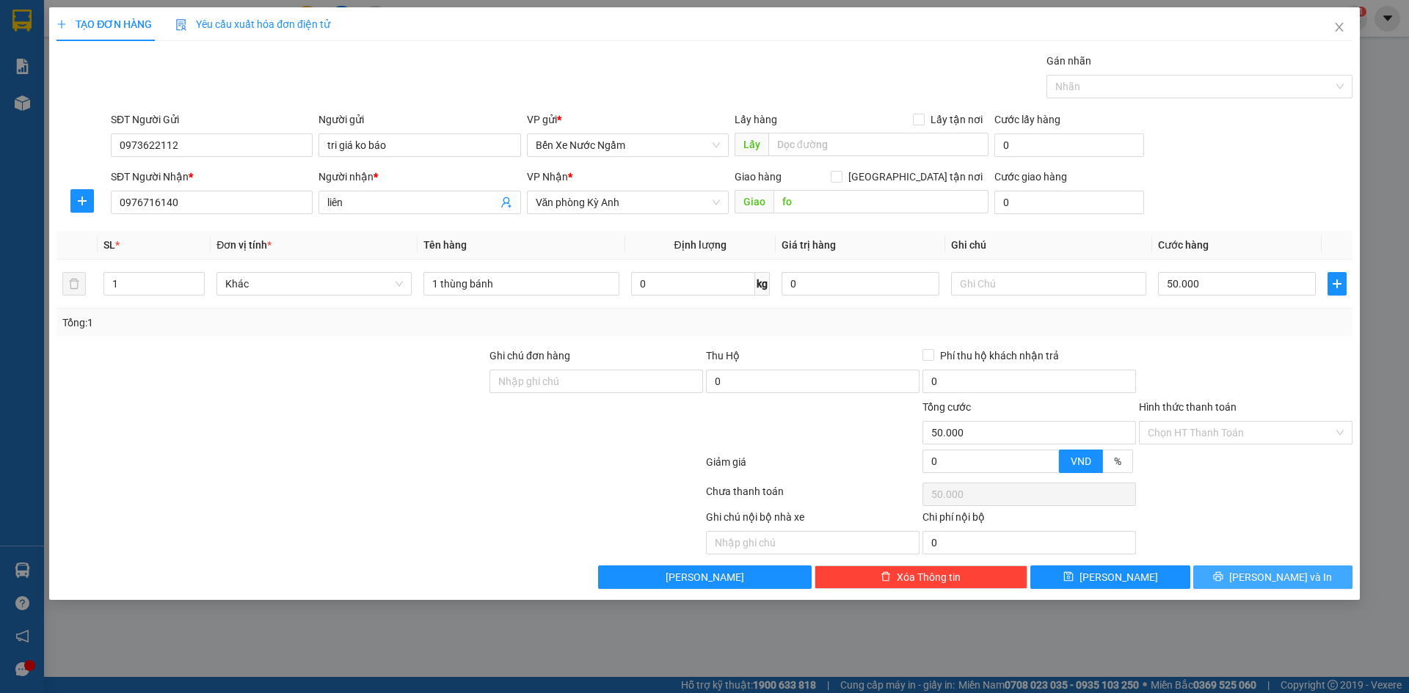
click at [1223, 580] on icon "printer" at bounding box center [1218, 577] width 10 height 10
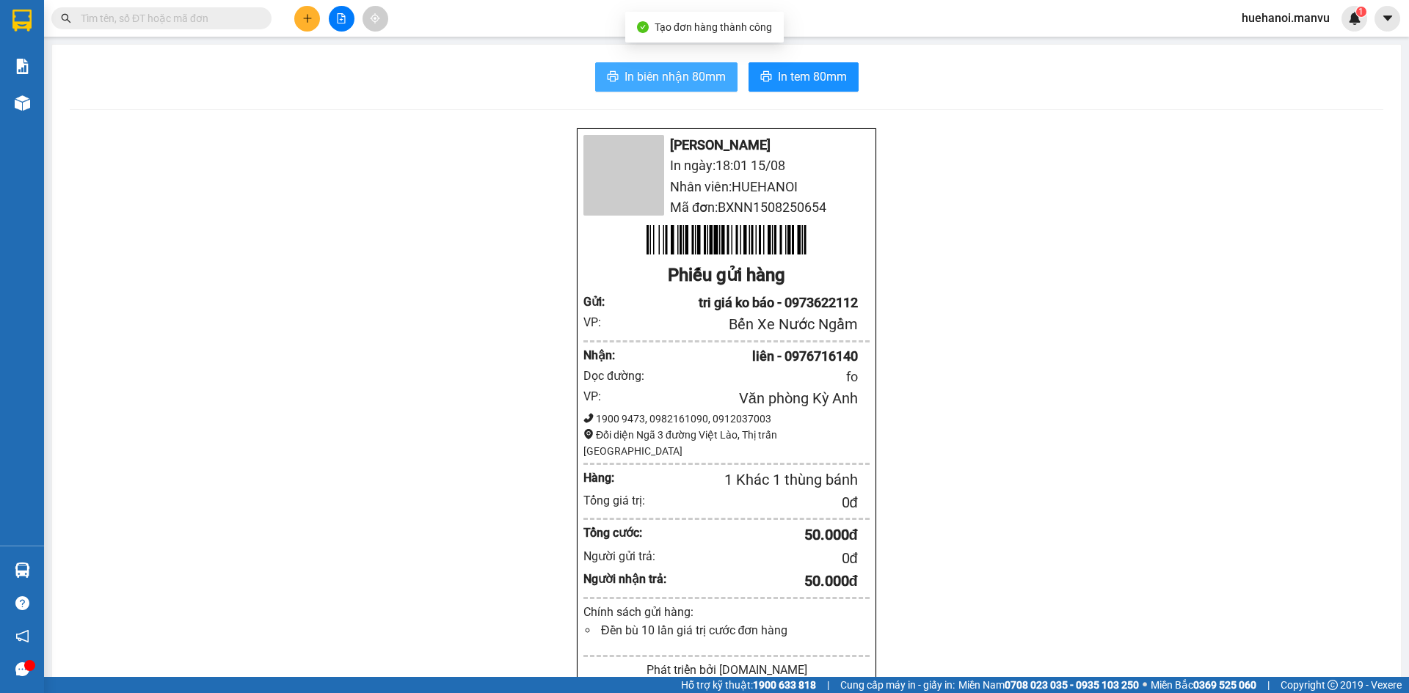
click at [700, 68] on span "In biên nhận 80mm" at bounding box center [674, 76] width 101 height 18
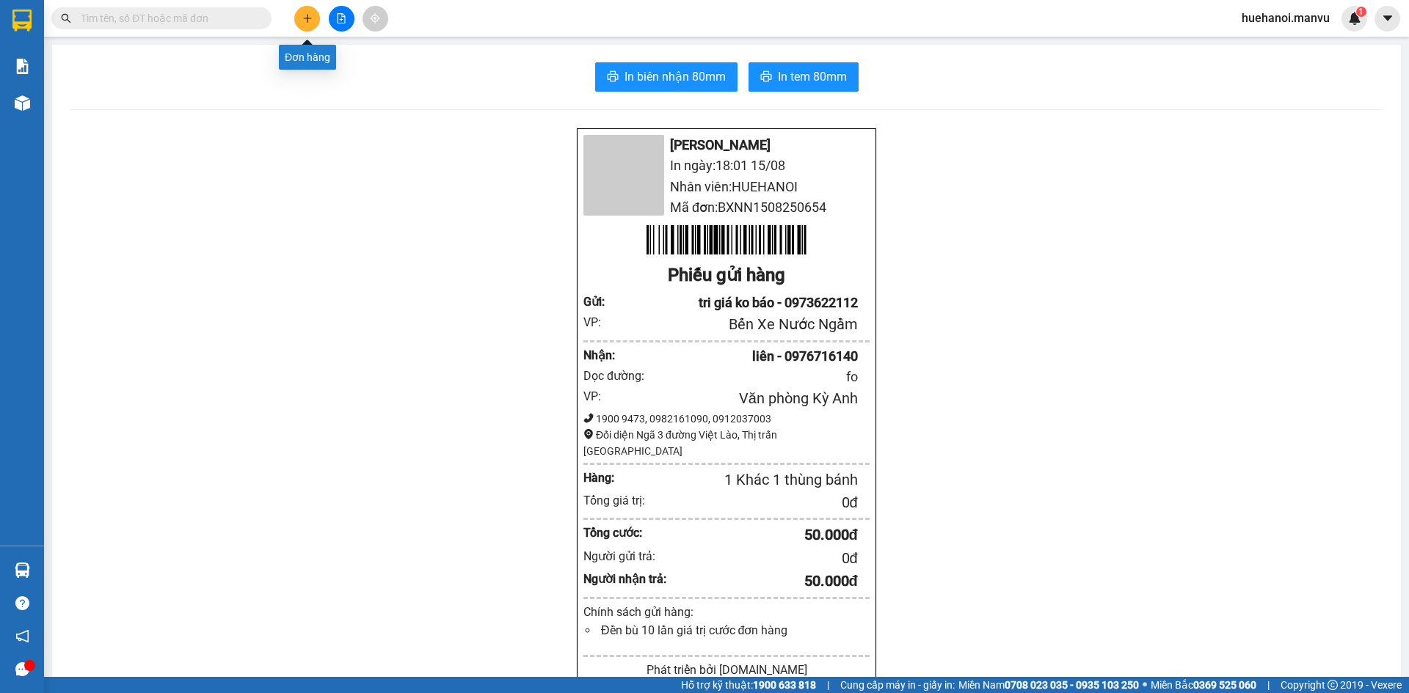
click at [319, 19] on button at bounding box center [307, 19] width 26 height 26
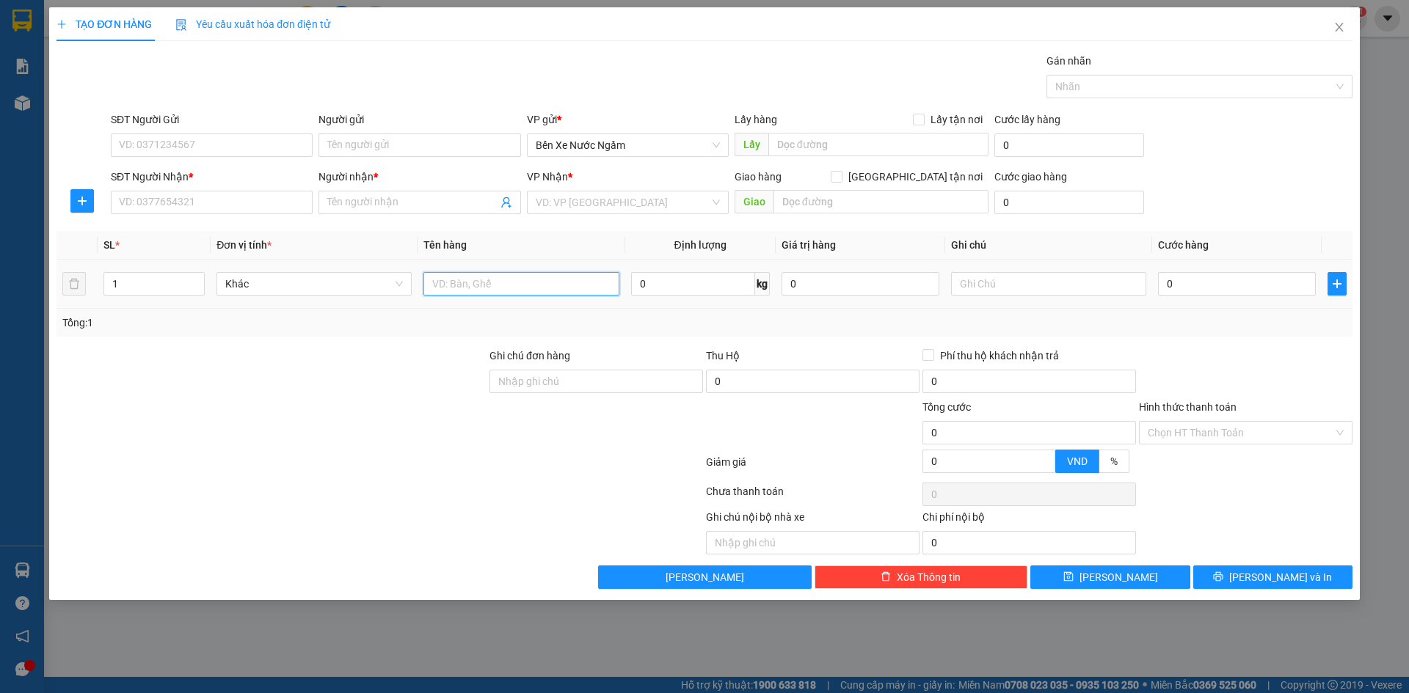
click at [464, 288] on input "text" at bounding box center [520, 283] width 195 height 23
click at [278, 196] on input "SĐT Người Nhận *" at bounding box center [212, 202] width 202 height 23
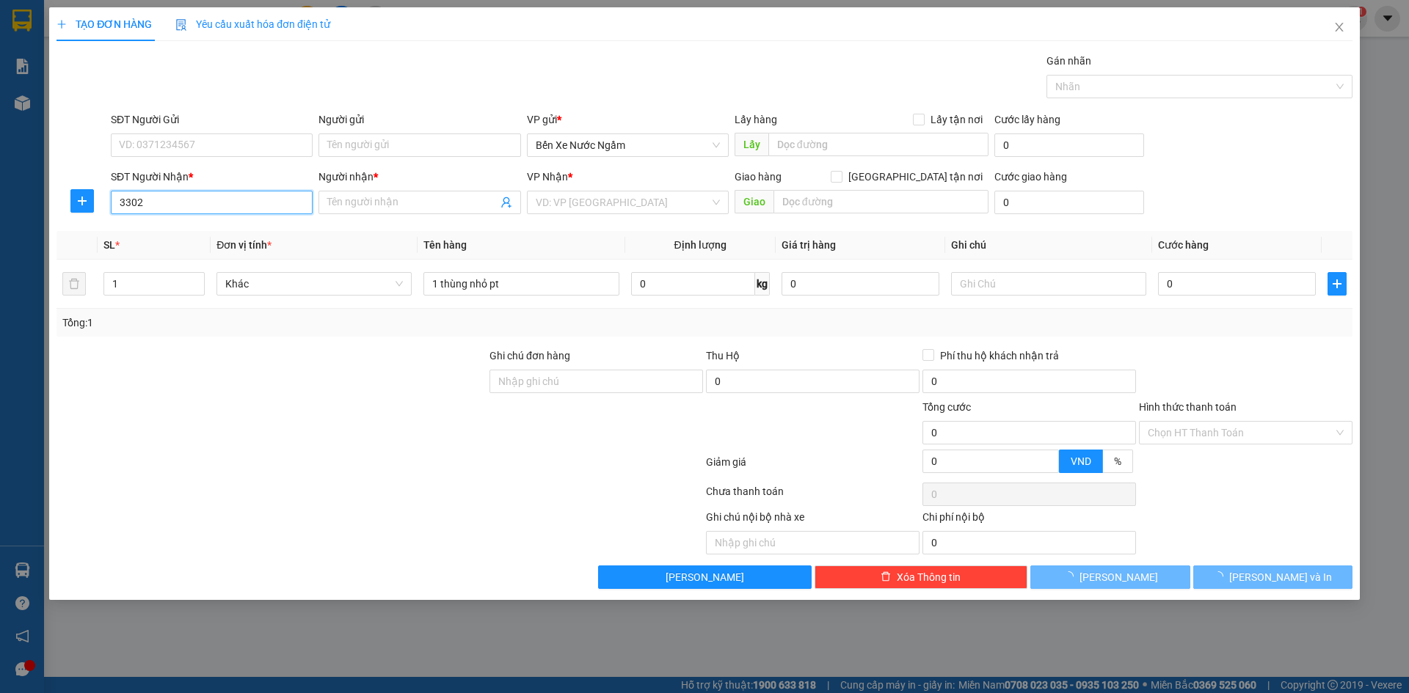
click at [277, 197] on input "3302" at bounding box center [212, 202] width 202 height 23
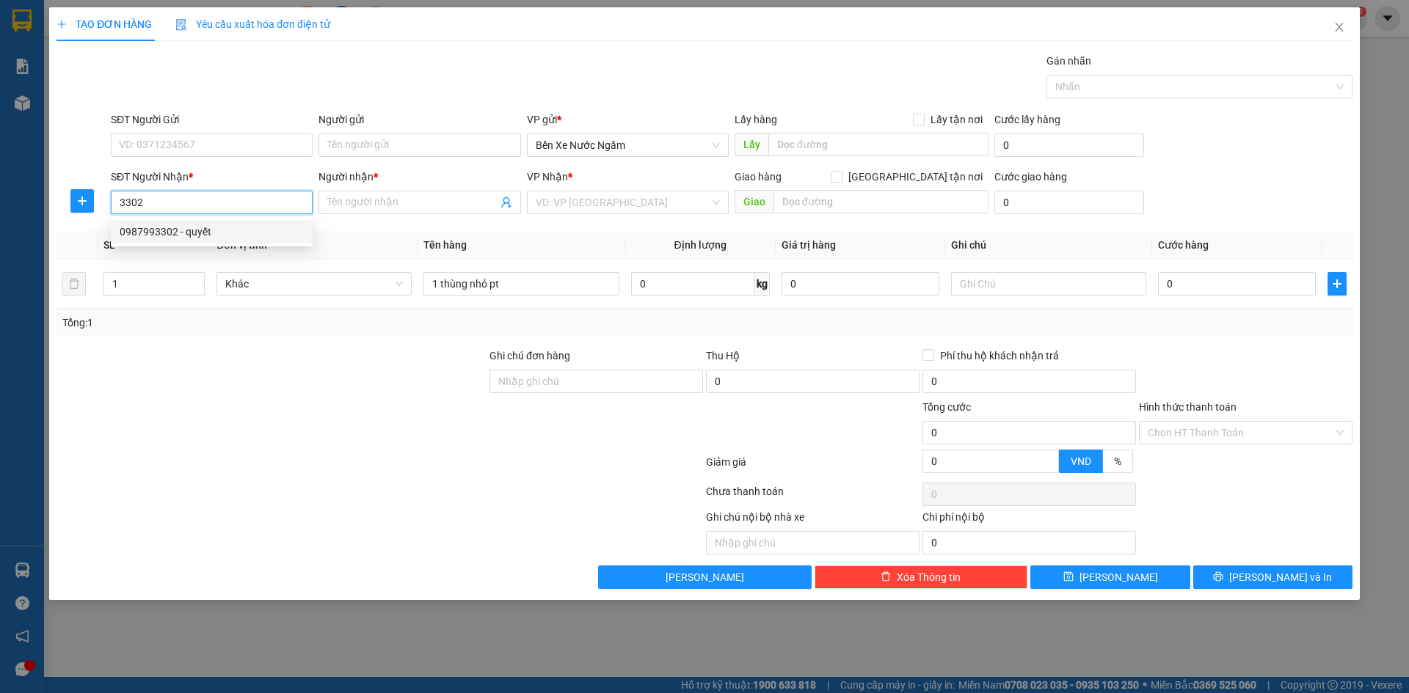
click at [150, 236] on div "0987993302 - quyết" at bounding box center [212, 232] width 184 height 16
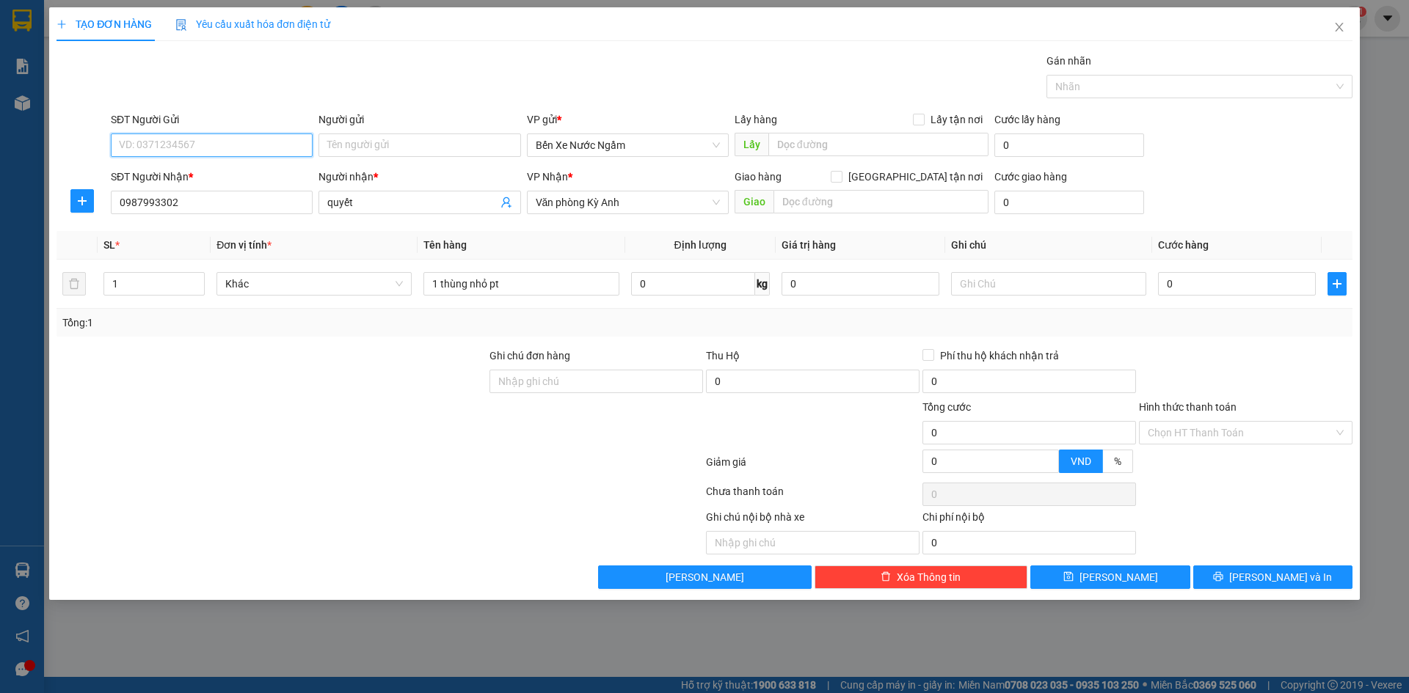
click at [191, 142] on input "SĐT Người Gửi" at bounding box center [212, 145] width 202 height 23
click at [221, 147] on input "SĐT Người Gửi" at bounding box center [212, 145] width 202 height 23
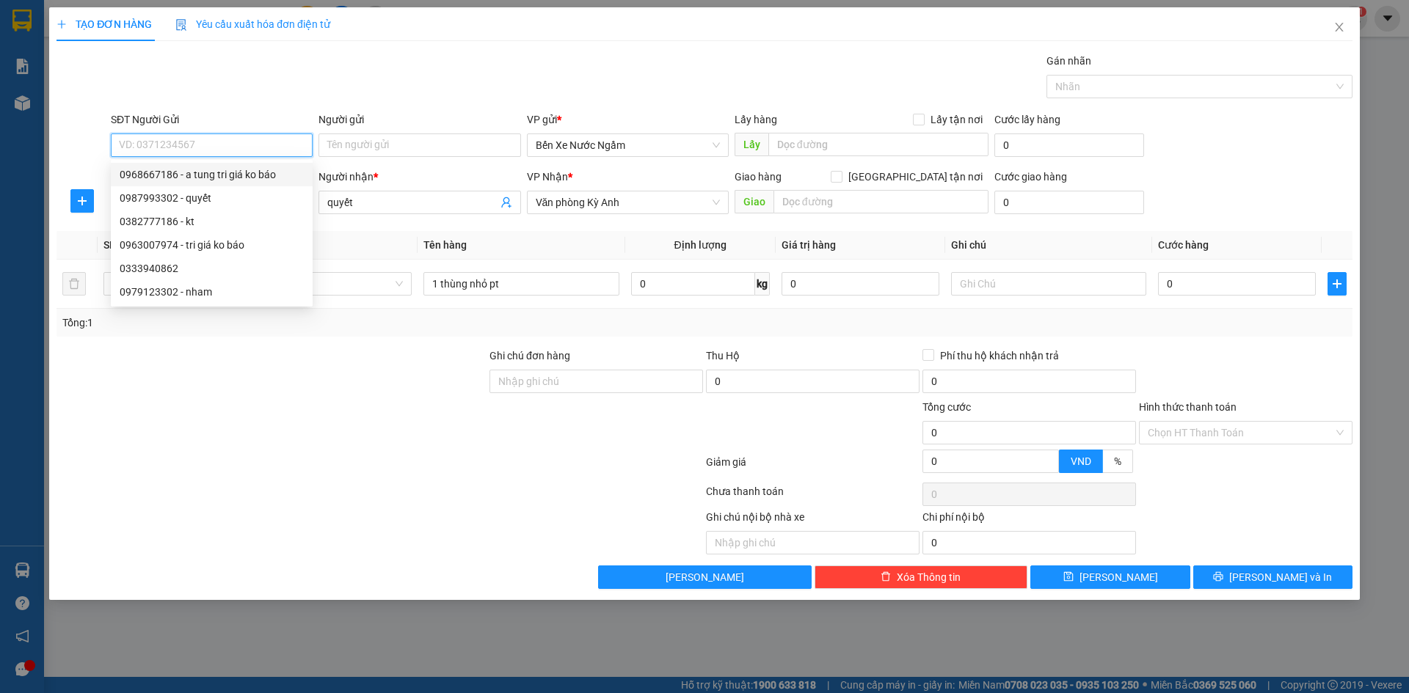
click at [205, 169] on div "0968667186 - a tung tri giá ko báo" at bounding box center [212, 175] width 184 height 16
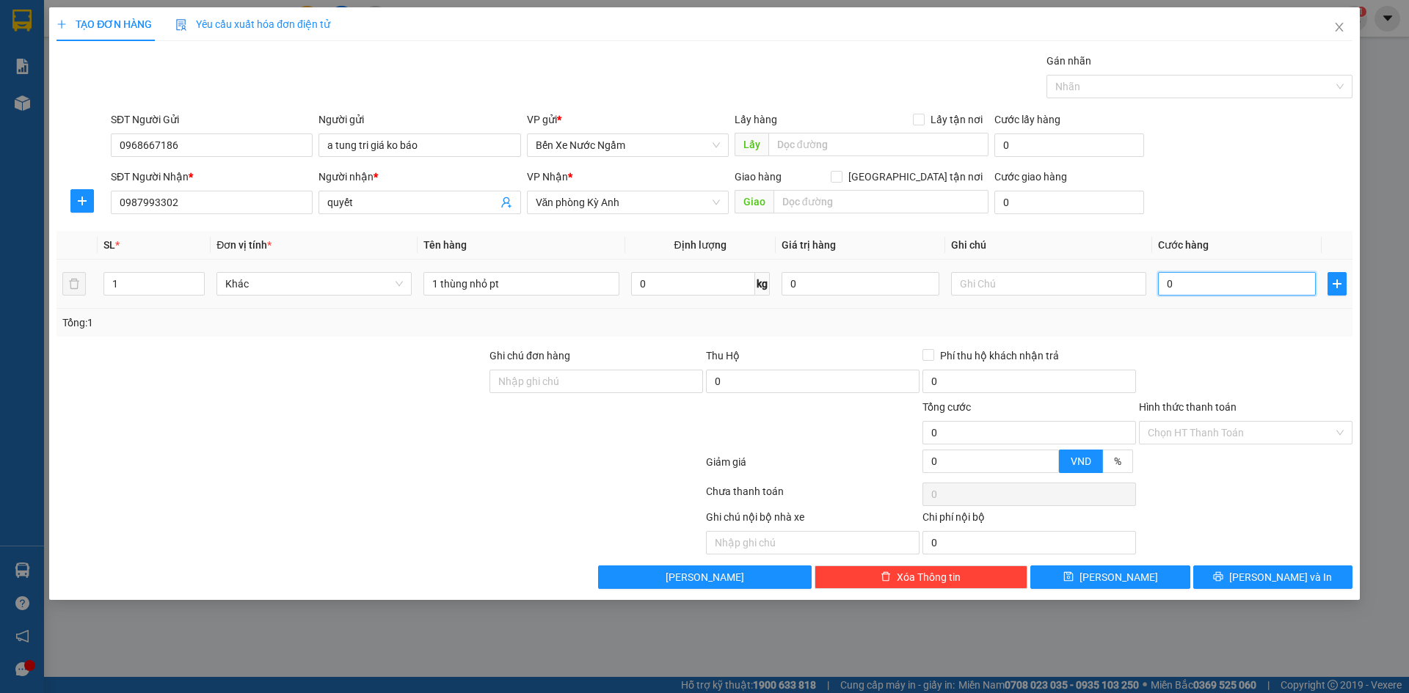
click at [1192, 284] on input "0" at bounding box center [1237, 283] width 158 height 23
click at [1238, 583] on button "[PERSON_NAME] và In" at bounding box center [1272, 577] width 159 height 23
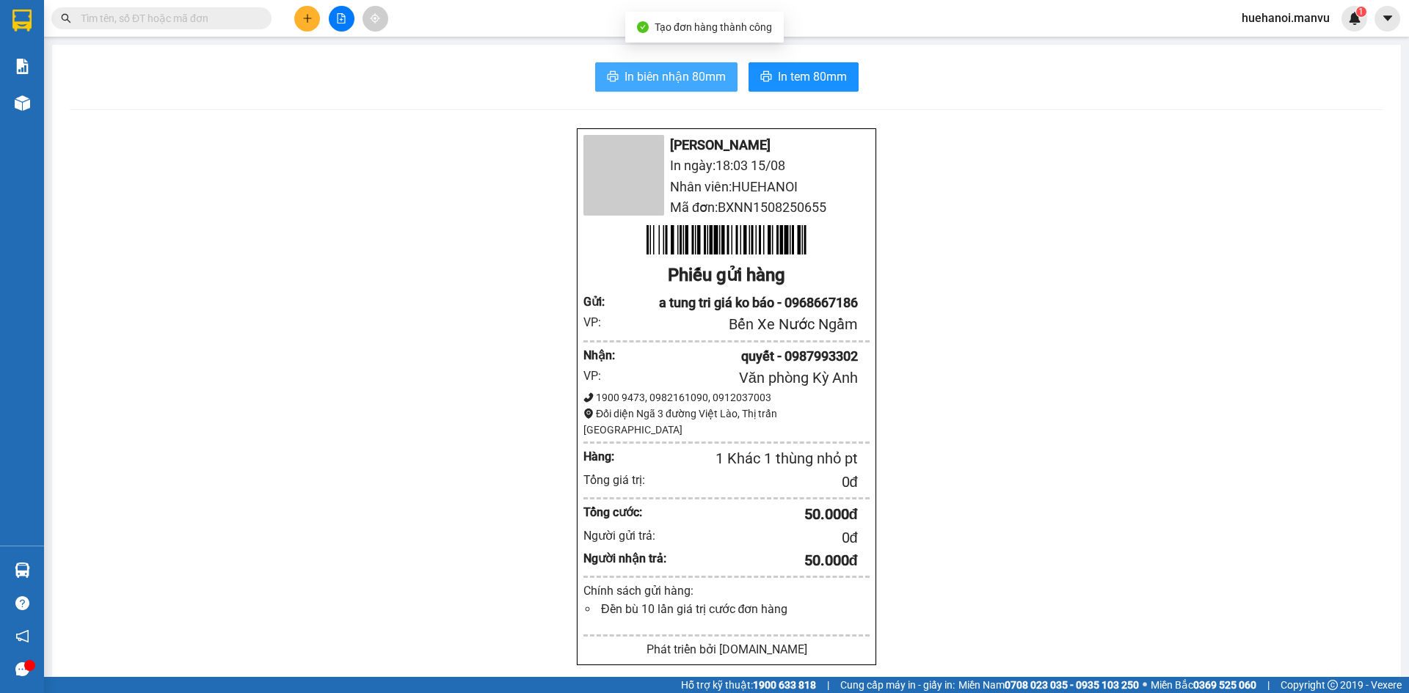
click at [706, 80] on span "In biên nhận 80mm" at bounding box center [674, 76] width 101 height 18
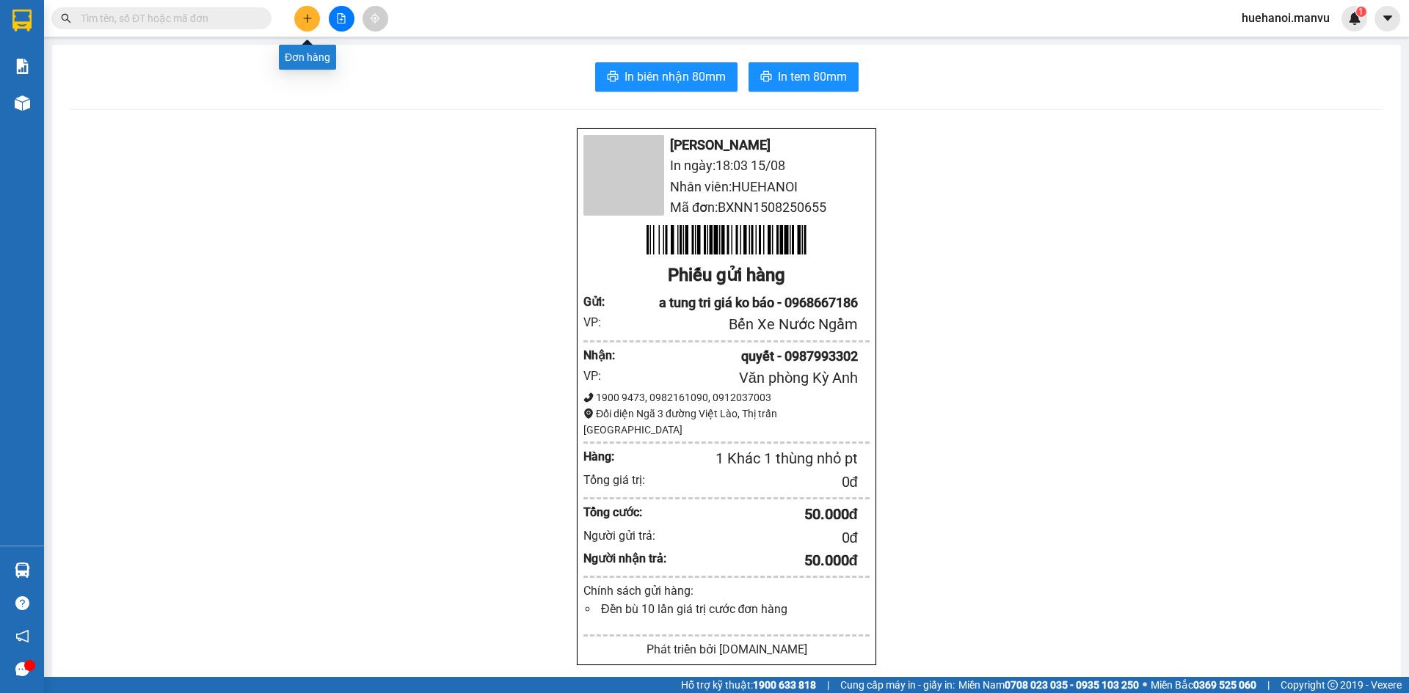
click at [314, 15] on button at bounding box center [307, 19] width 26 height 26
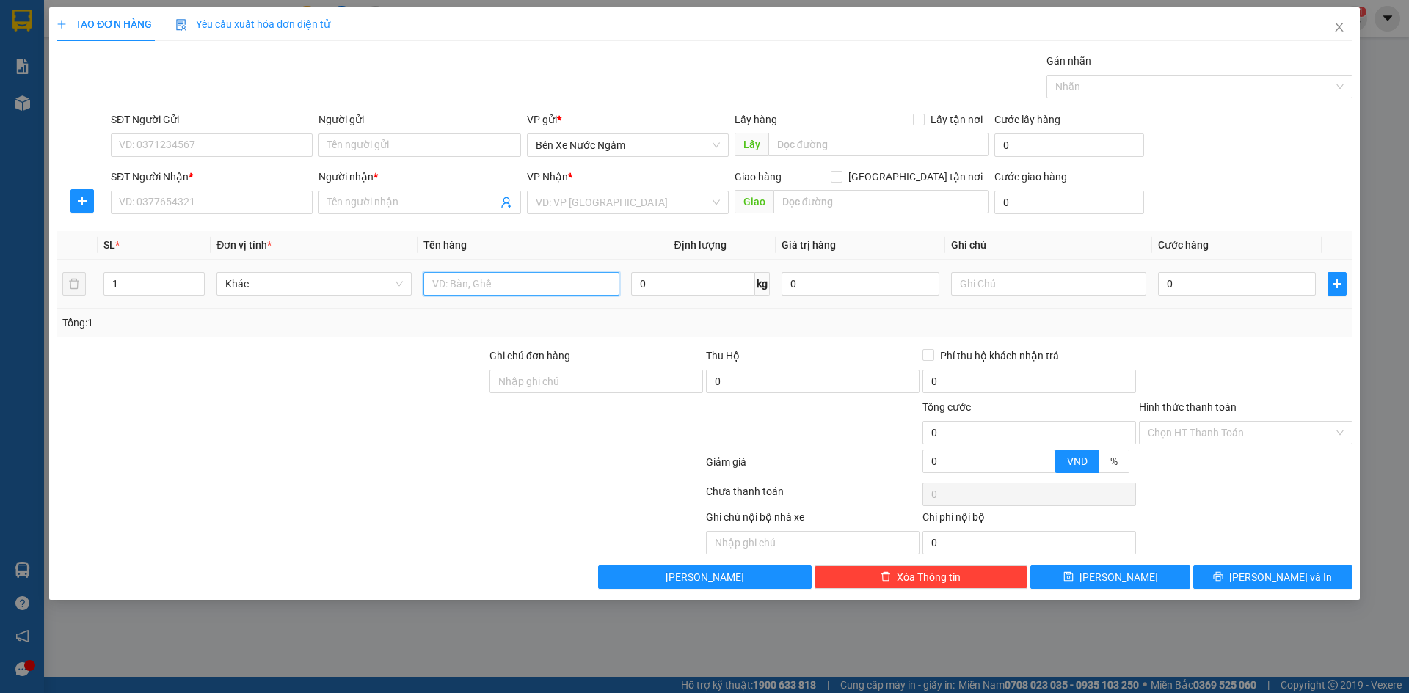
click at [464, 283] on input "text" at bounding box center [520, 283] width 195 height 23
click at [213, 205] on input "SĐT Người Nhận *" at bounding box center [212, 202] width 202 height 23
click at [213, 205] on input "7368" at bounding box center [212, 202] width 202 height 23
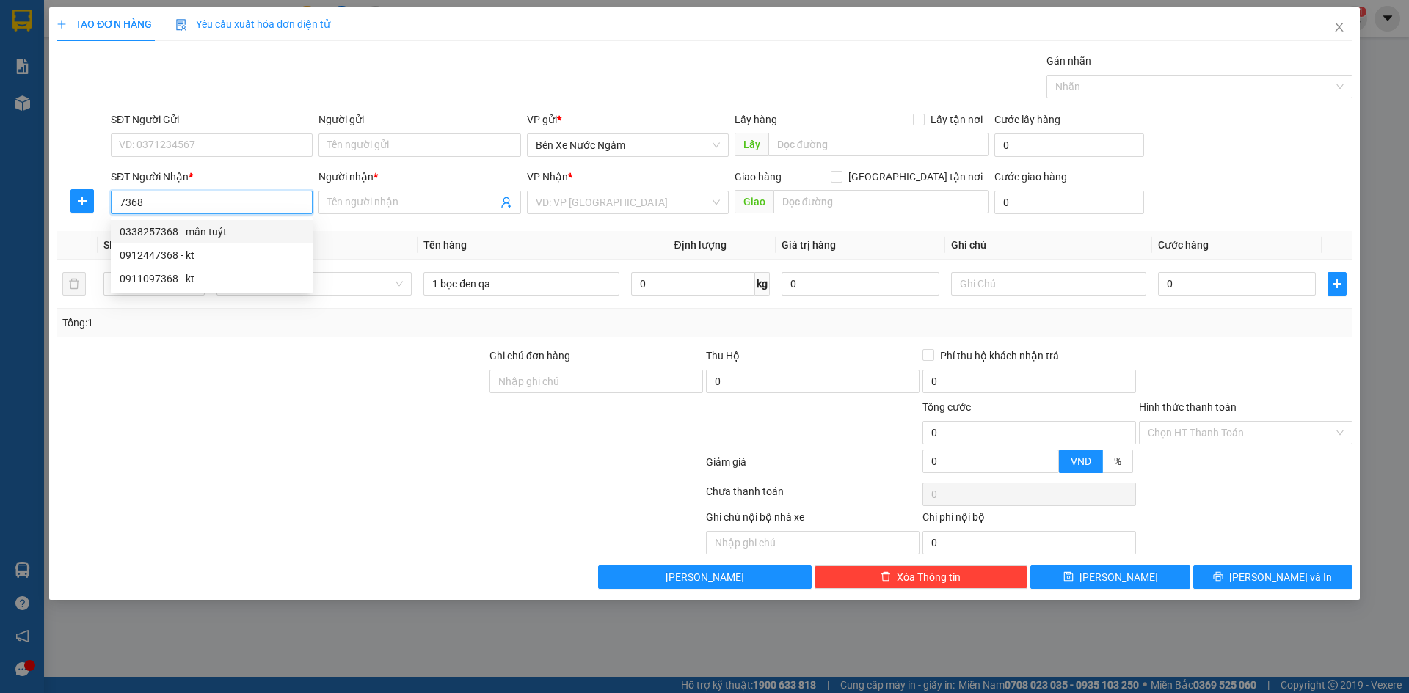
click at [200, 234] on div "0338257368 - mân tuýt" at bounding box center [212, 232] width 184 height 16
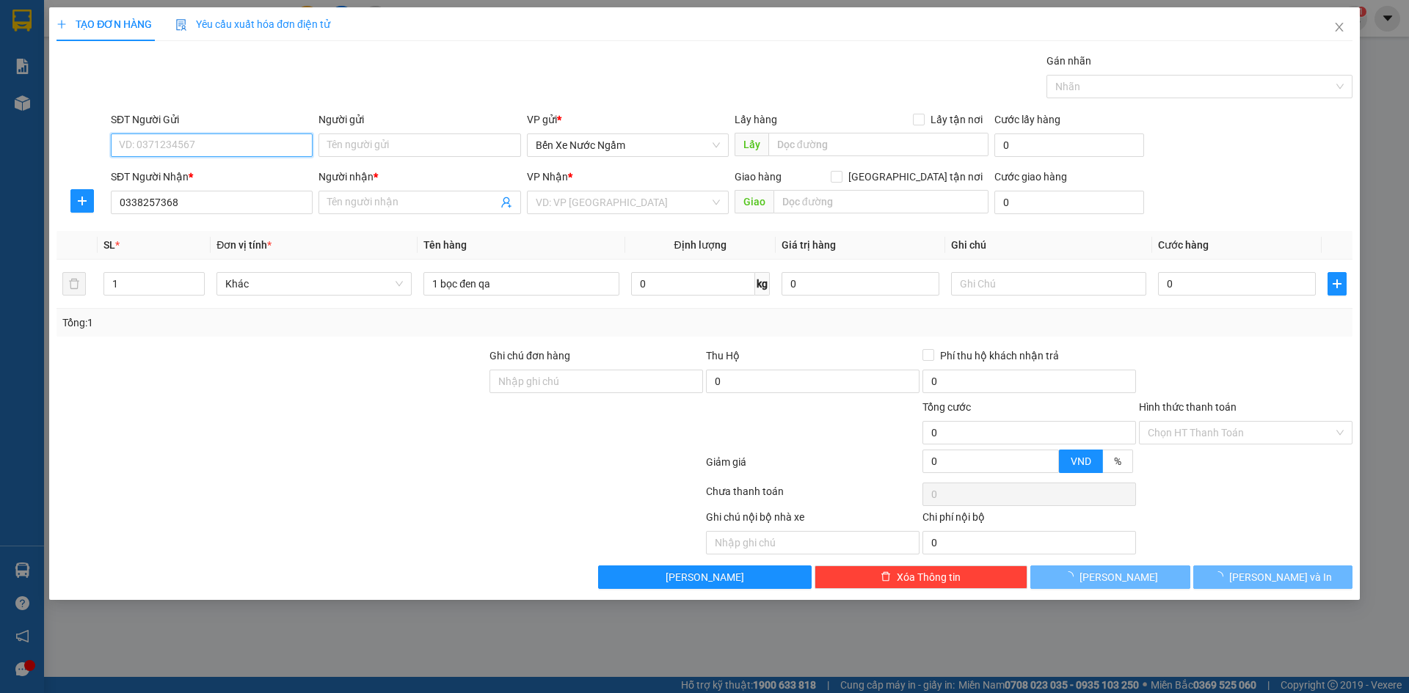
click at [216, 143] on input "SĐT Người Gửi" at bounding box center [212, 145] width 202 height 23
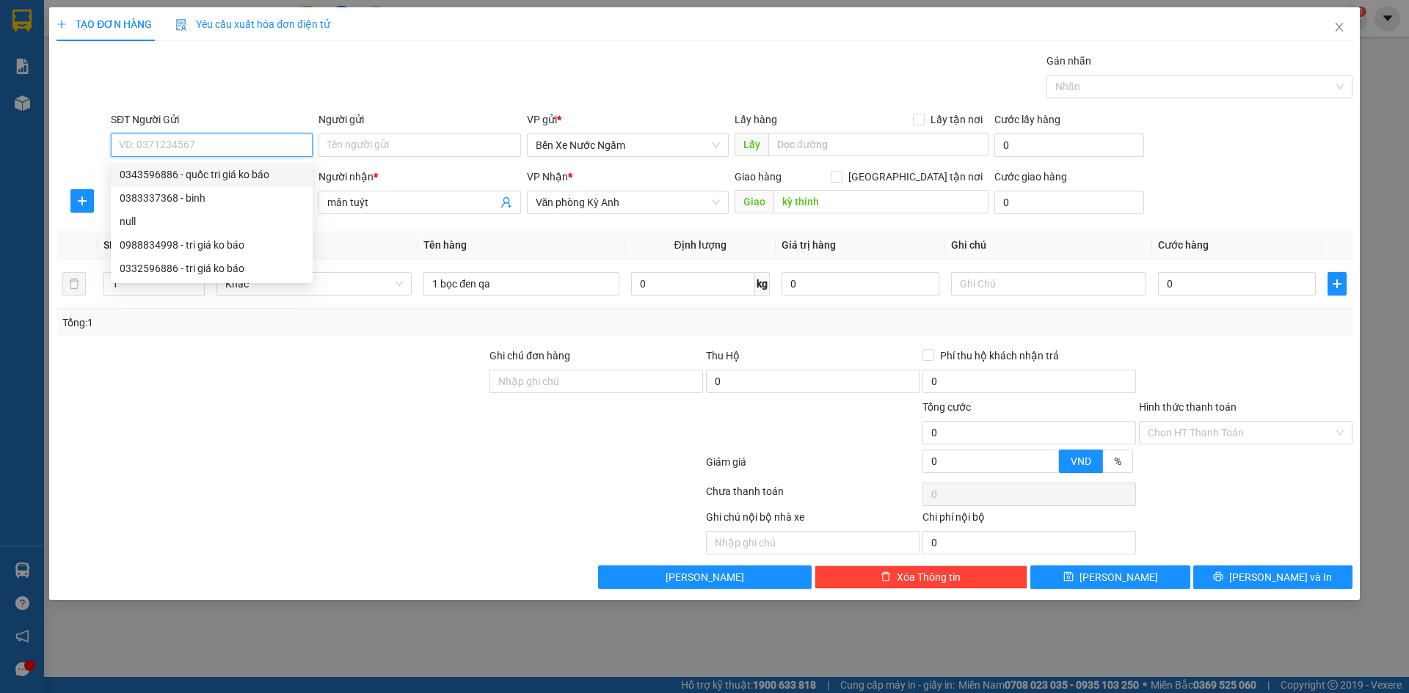
click at [222, 167] on div "0343596886 - quốc tri giá ko báo" at bounding box center [212, 175] width 184 height 16
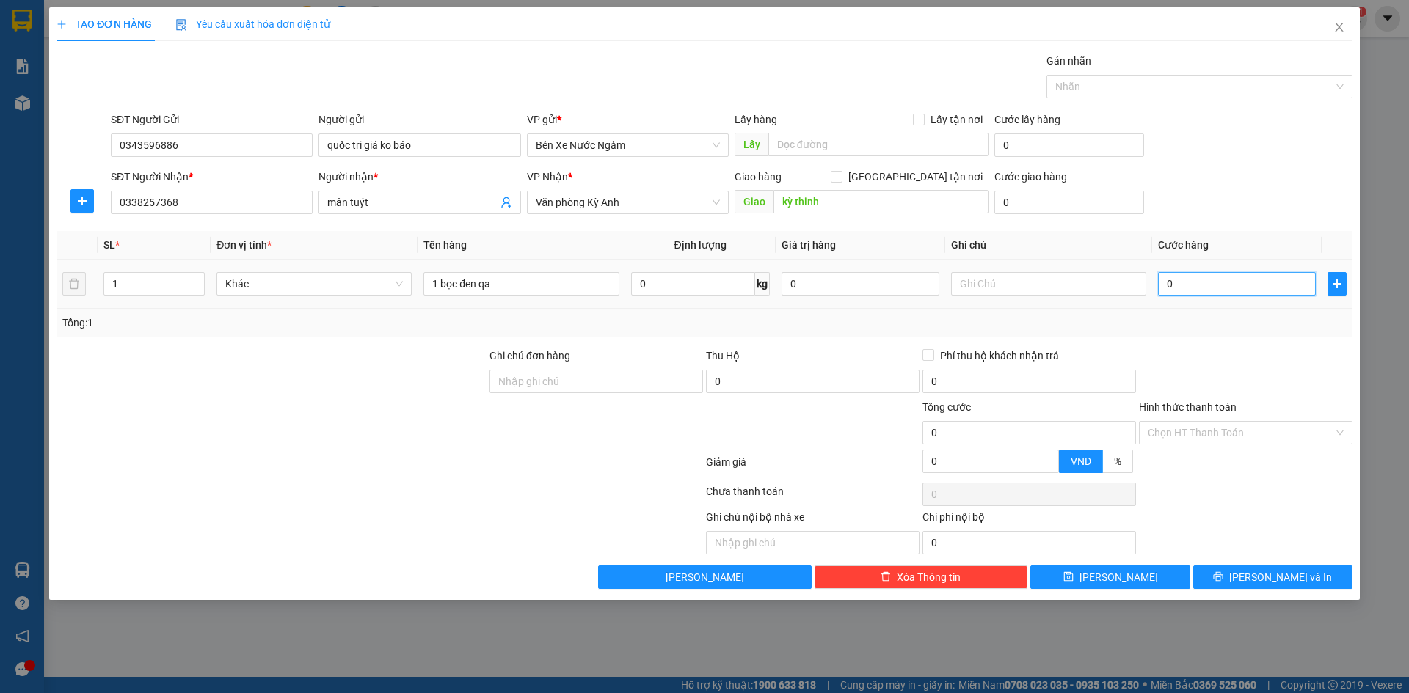
click at [1196, 294] on input "0" at bounding box center [1237, 283] width 158 height 23
click at [1097, 584] on button "[PERSON_NAME]" at bounding box center [1109, 577] width 159 height 23
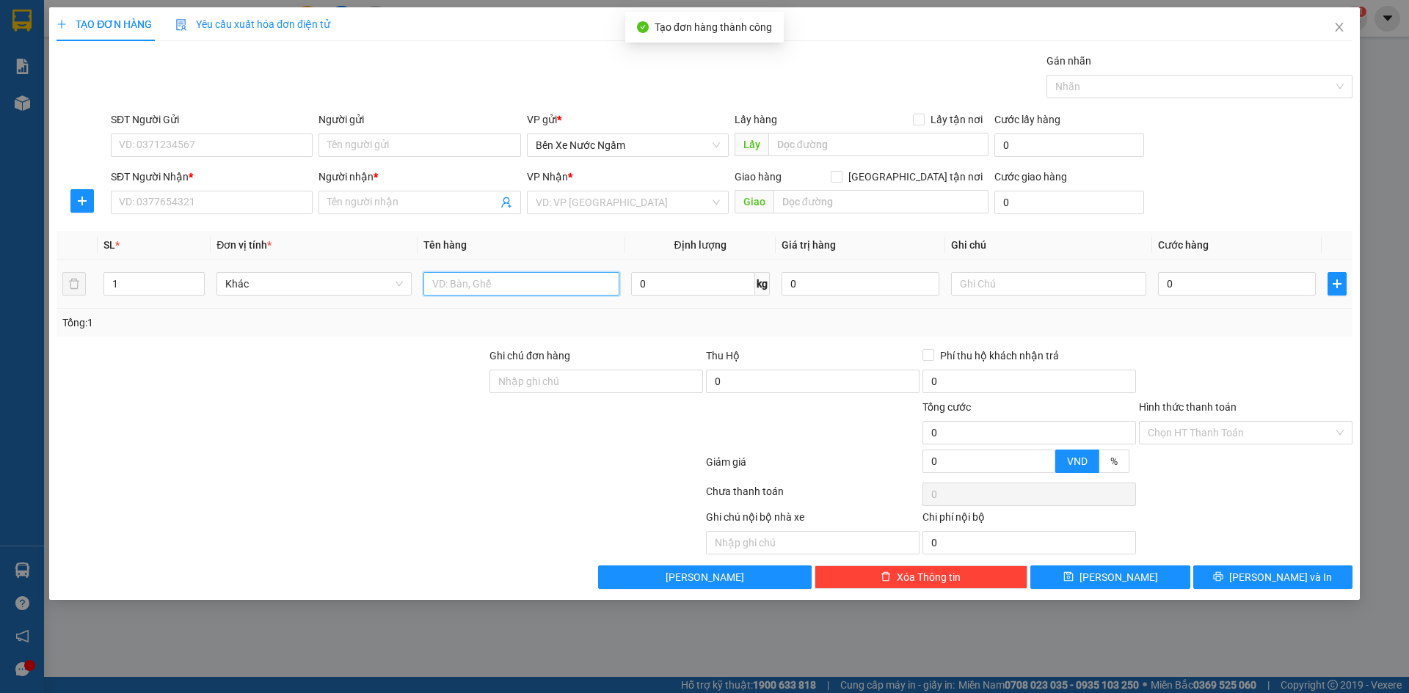
click at [535, 288] on input "text" at bounding box center [520, 283] width 195 height 23
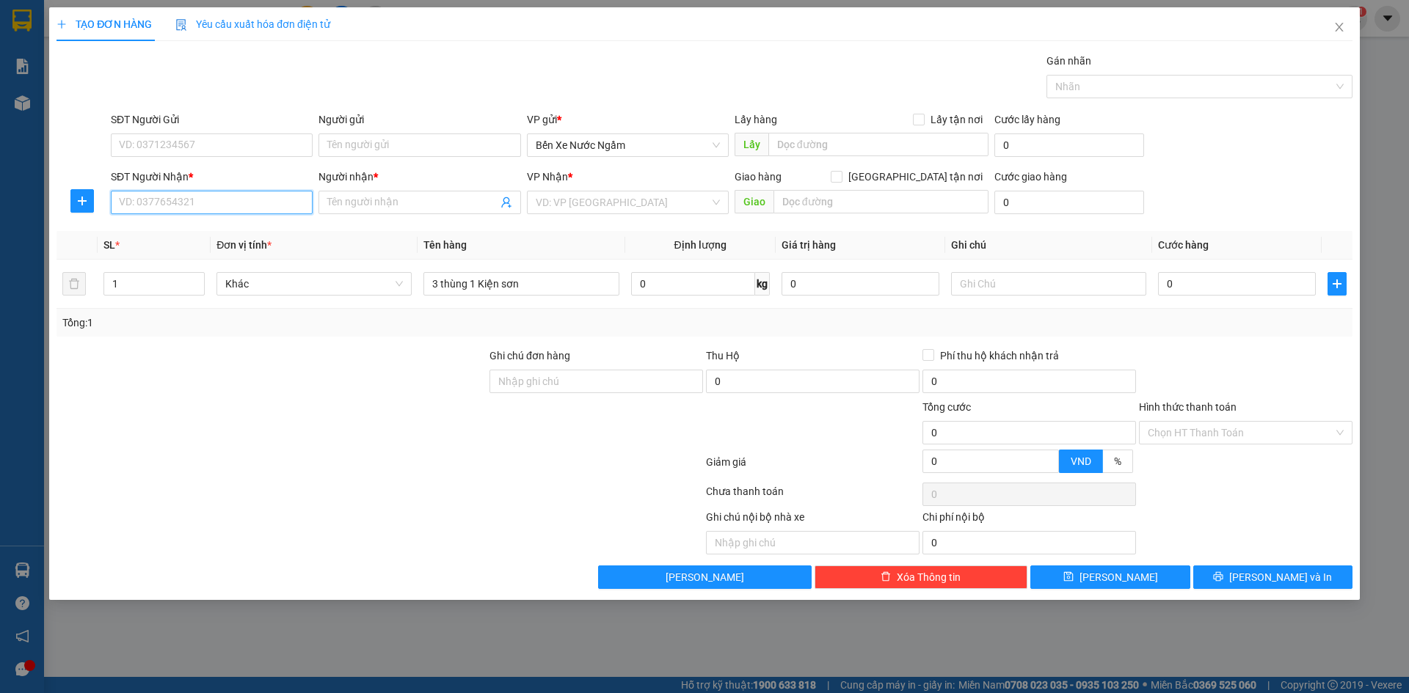
click at [208, 205] on input "SĐT Người Nhận *" at bounding box center [212, 202] width 202 height 23
click at [208, 205] on input "2368" at bounding box center [212, 202] width 202 height 23
click at [190, 227] on div "0976452368 - a lượng" at bounding box center [212, 232] width 184 height 16
click at [222, 144] on input "SĐT Người Gửi" at bounding box center [212, 145] width 202 height 23
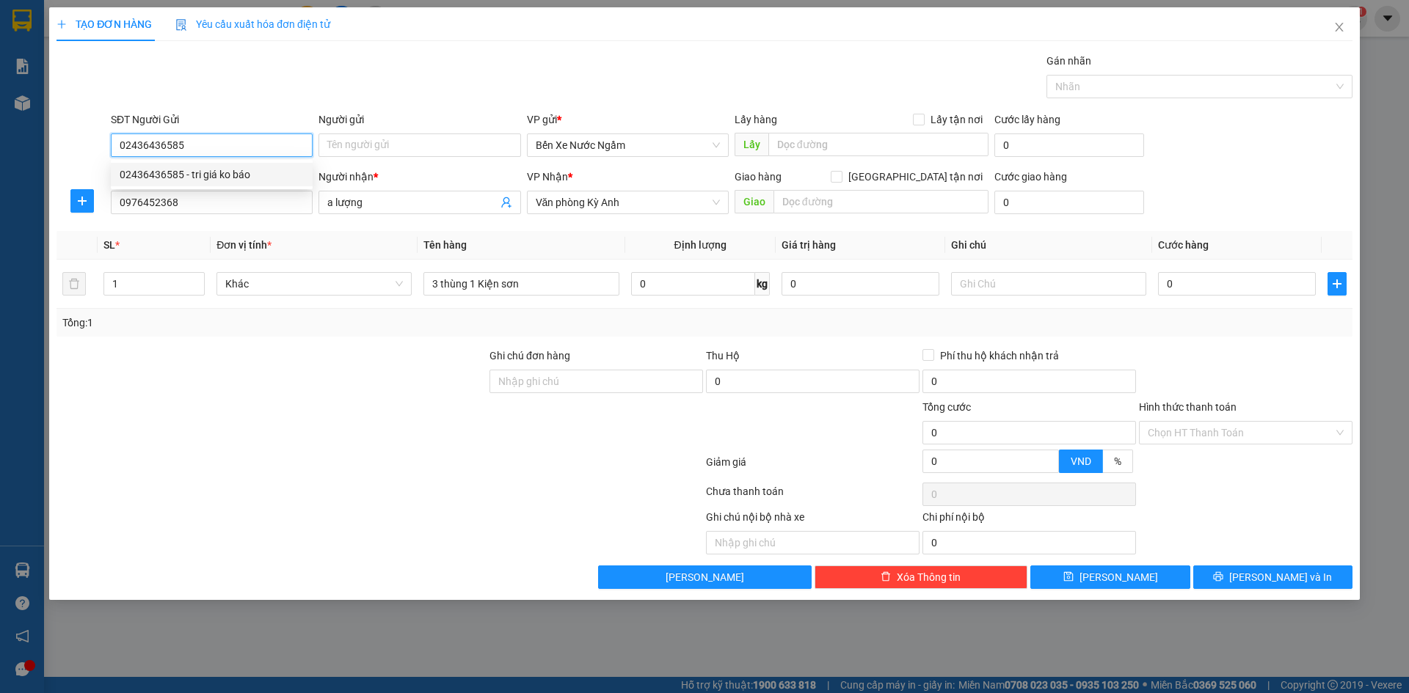
click at [233, 169] on div "02436436585 - tri giá ko báo" at bounding box center [212, 175] width 184 height 16
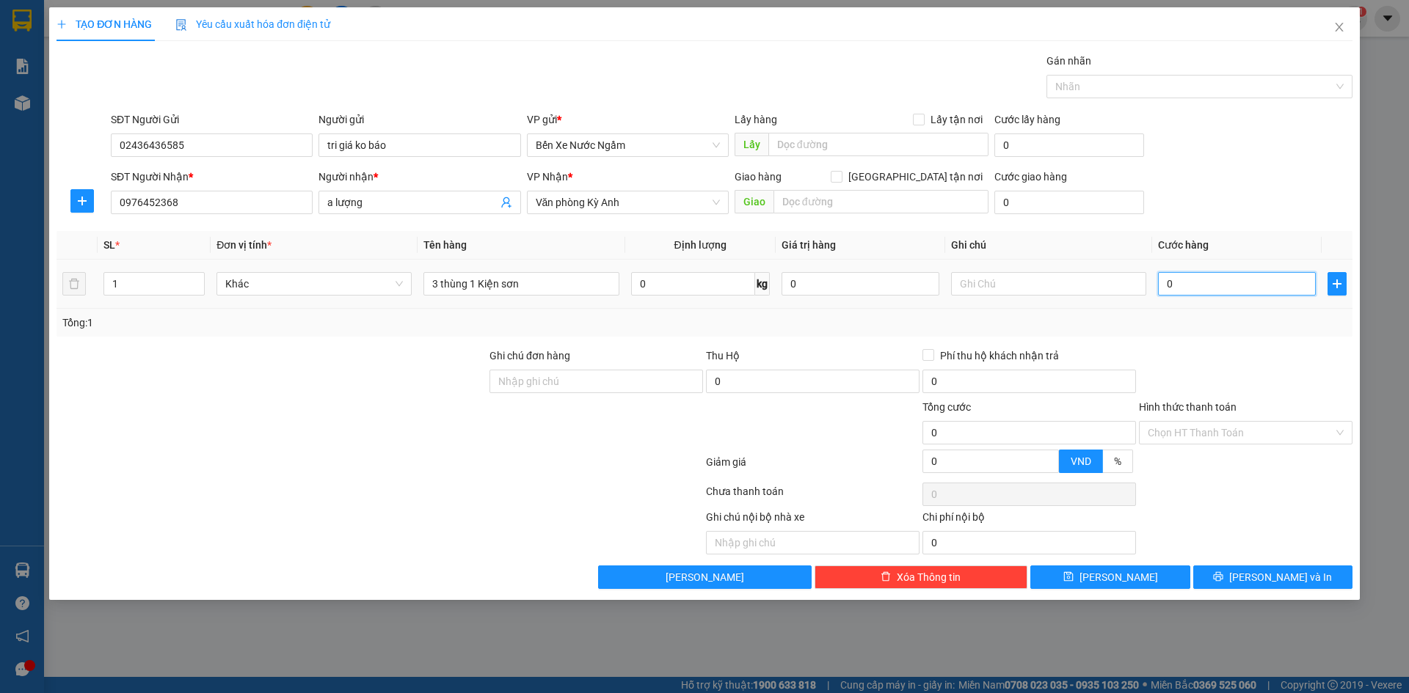
click at [1257, 289] on input "0" at bounding box center [1237, 283] width 158 height 23
click at [1145, 569] on button "[PERSON_NAME]" at bounding box center [1109, 577] width 159 height 23
click at [1335, 23] on icon "close" at bounding box center [1339, 27] width 12 height 12
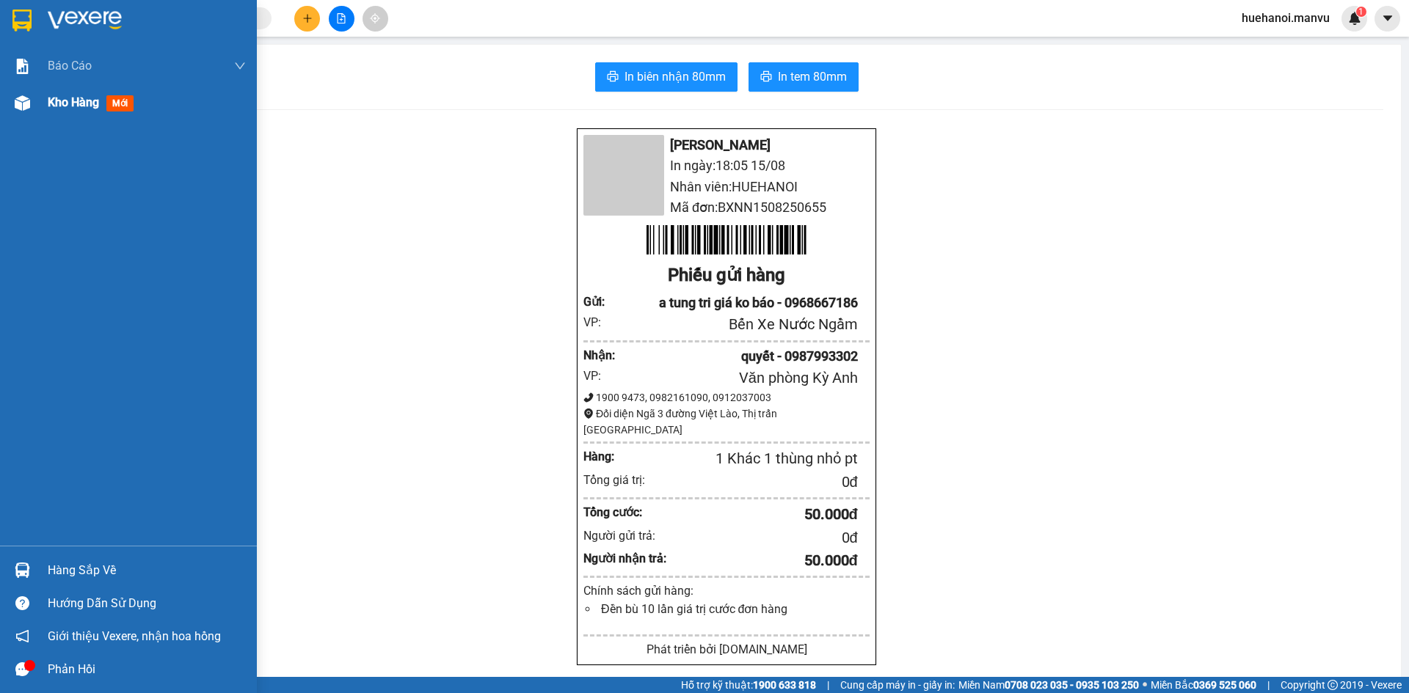
click at [84, 106] on span "Kho hàng" at bounding box center [73, 102] width 51 height 14
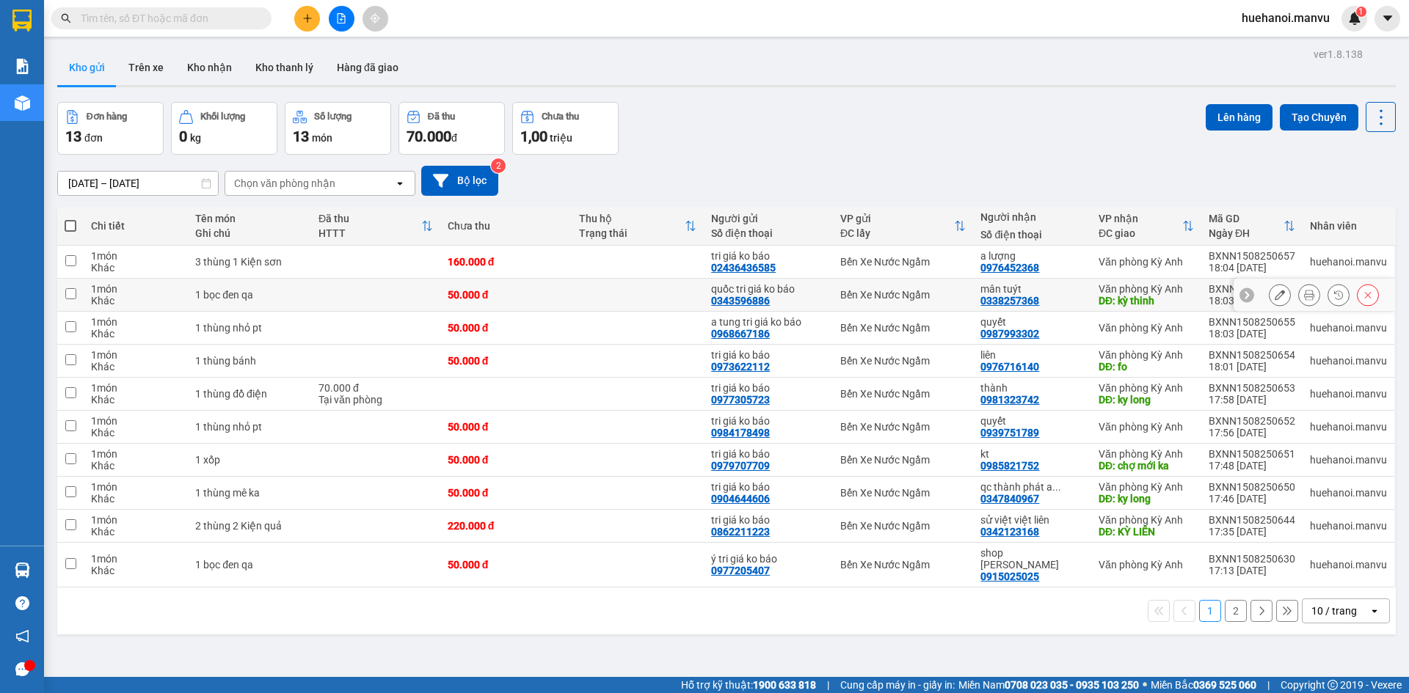
click at [92, 288] on div "1 món" at bounding box center [136, 289] width 90 height 12
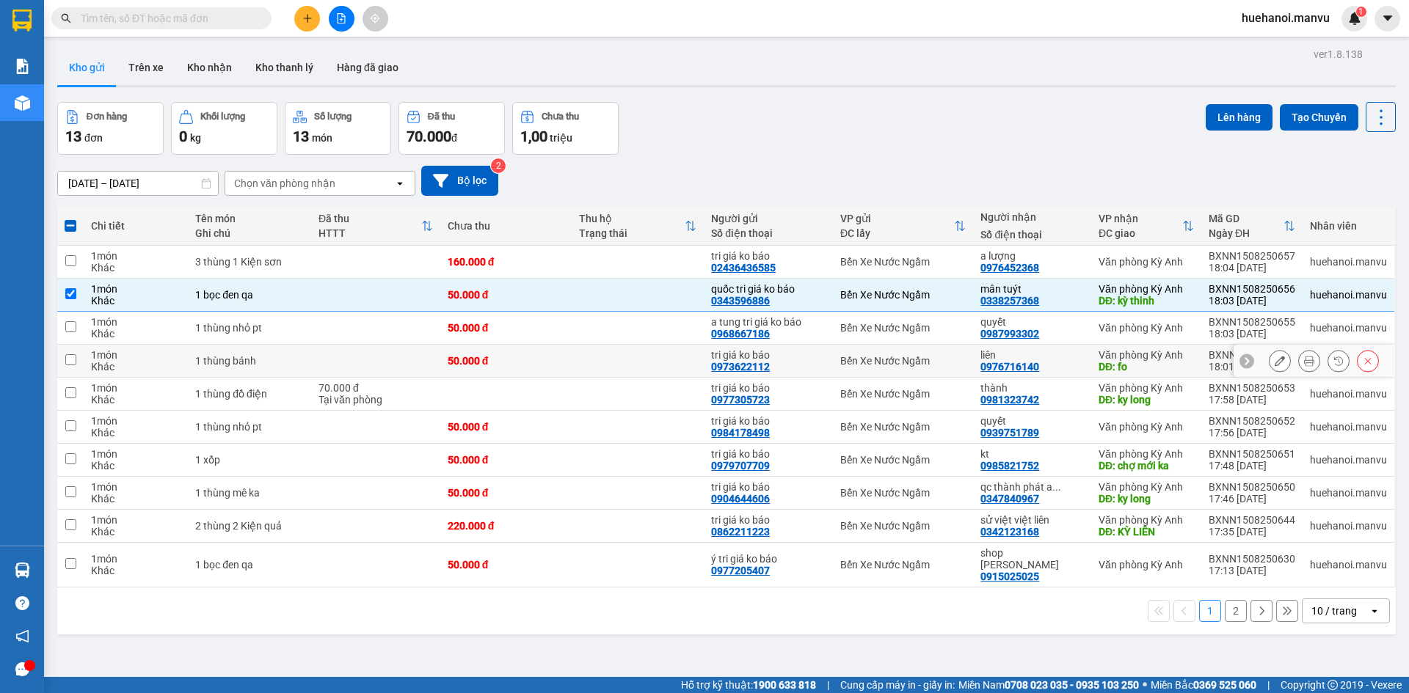
click at [108, 365] on div "Khác" at bounding box center [136, 367] width 90 height 12
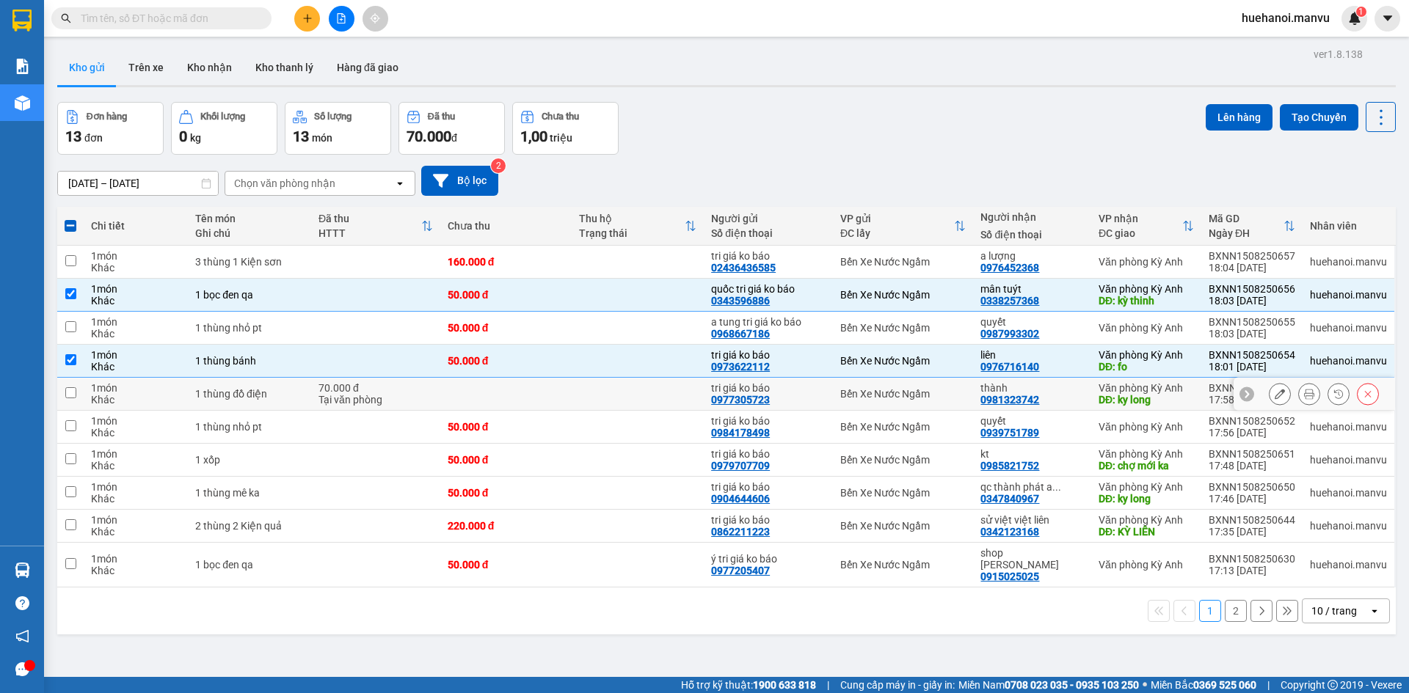
click at [106, 394] on div "Khác" at bounding box center [136, 400] width 90 height 12
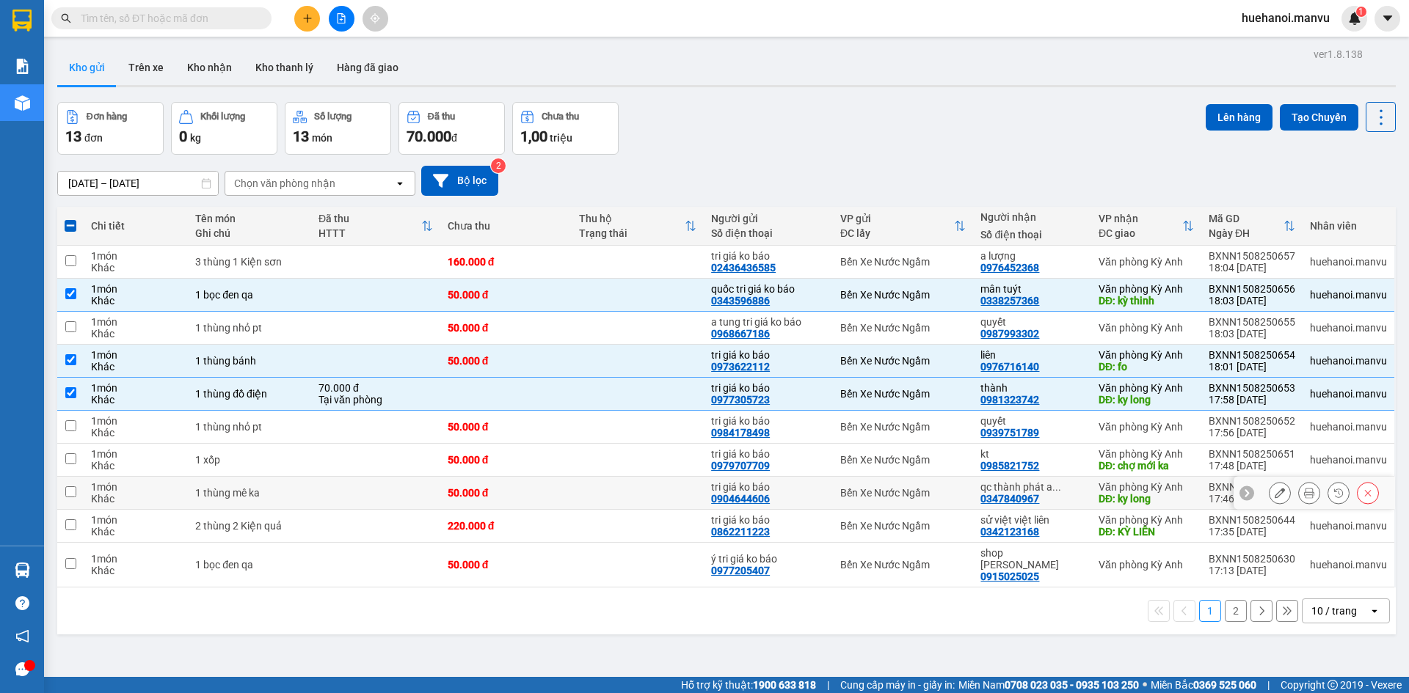
click at [97, 506] on td "1 món Khác" at bounding box center [136, 493] width 104 height 33
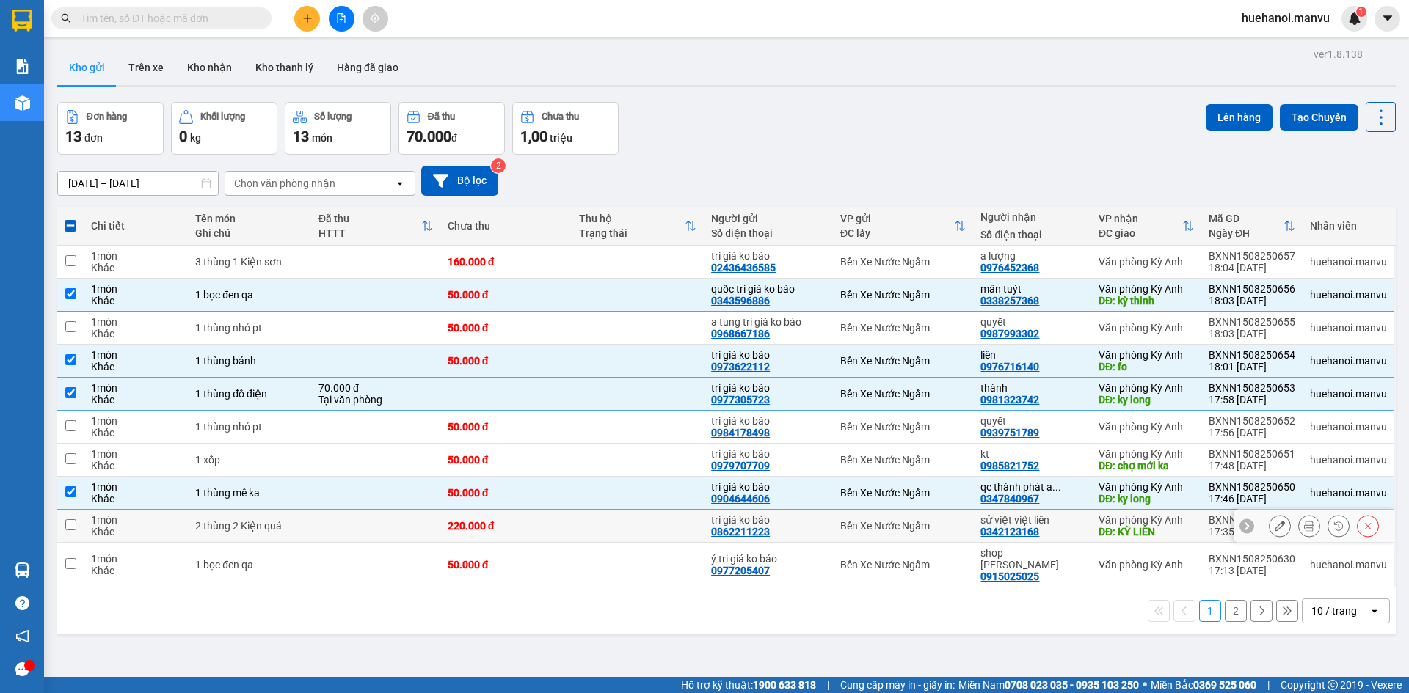
click at [101, 529] on div "Khác" at bounding box center [136, 532] width 90 height 12
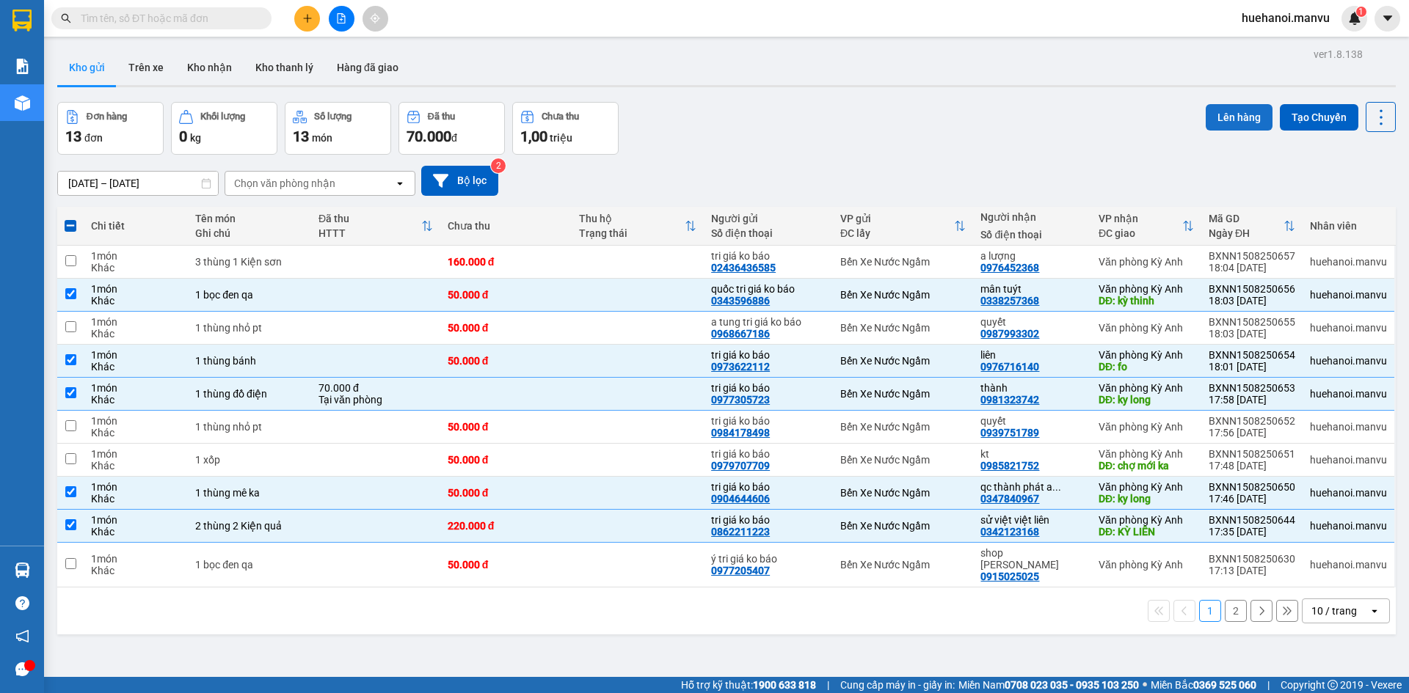
click at [1238, 119] on button "Lên hàng" at bounding box center [1238, 117] width 67 height 26
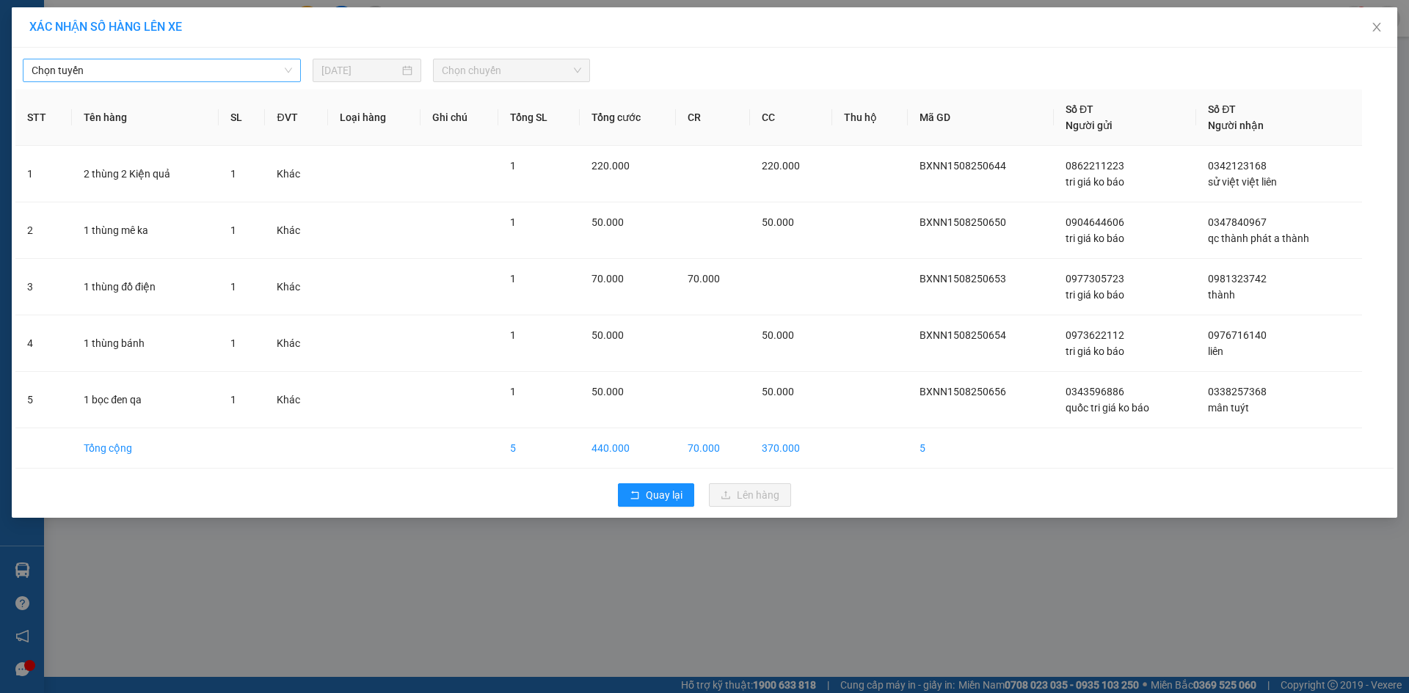
click at [59, 59] on div "Chọn tuyến" at bounding box center [162, 70] width 278 height 23
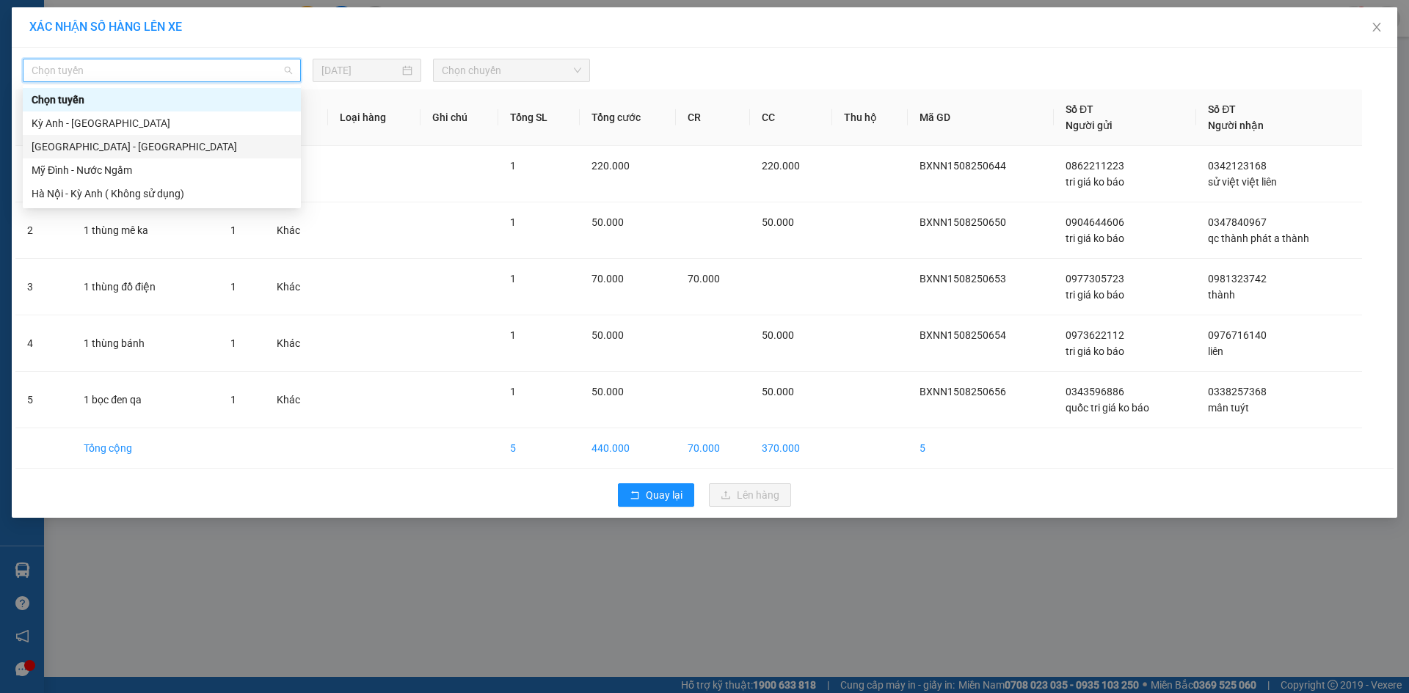
click at [45, 142] on div "[GEOGRAPHIC_DATA] - [GEOGRAPHIC_DATA]" at bounding box center [162, 147] width 260 height 16
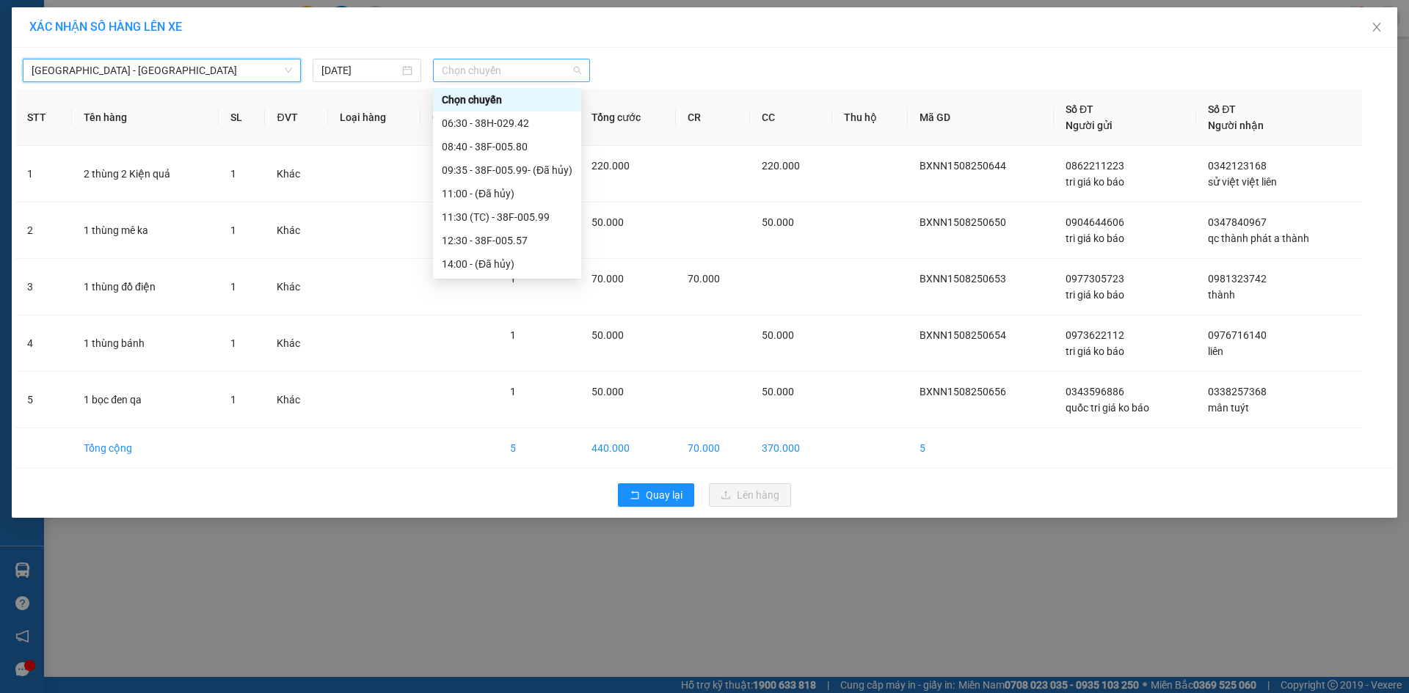
click at [487, 62] on span "Chọn chuyến" at bounding box center [511, 70] width 139 height 22
click at [487, 397] on div "21:00 - 38E-005.97" at bounding box center [507, 405] width 131 height 16
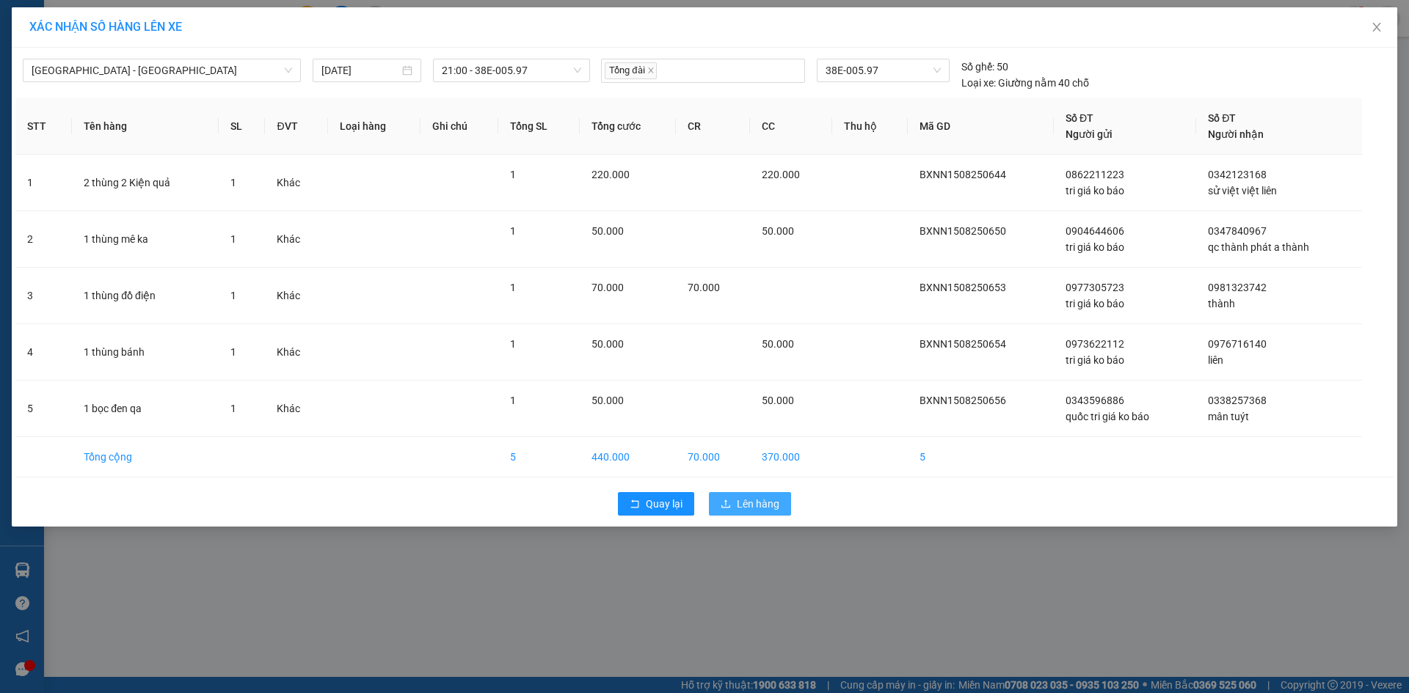
click at [723, 501] on icon "upload" at bounding box center [725, 504] width 10 height 10
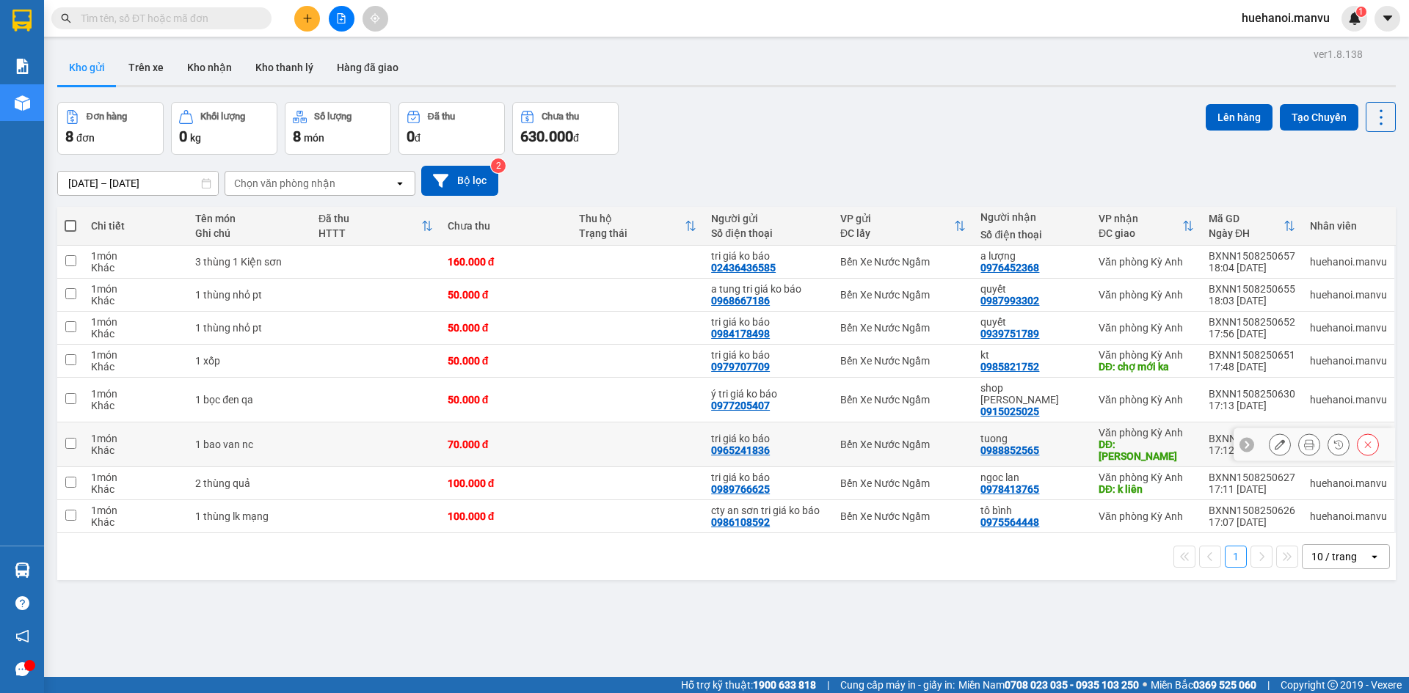
click at [88, 427] on td "1 món Khác" at bounding box center [136, 445] width 104 height 45
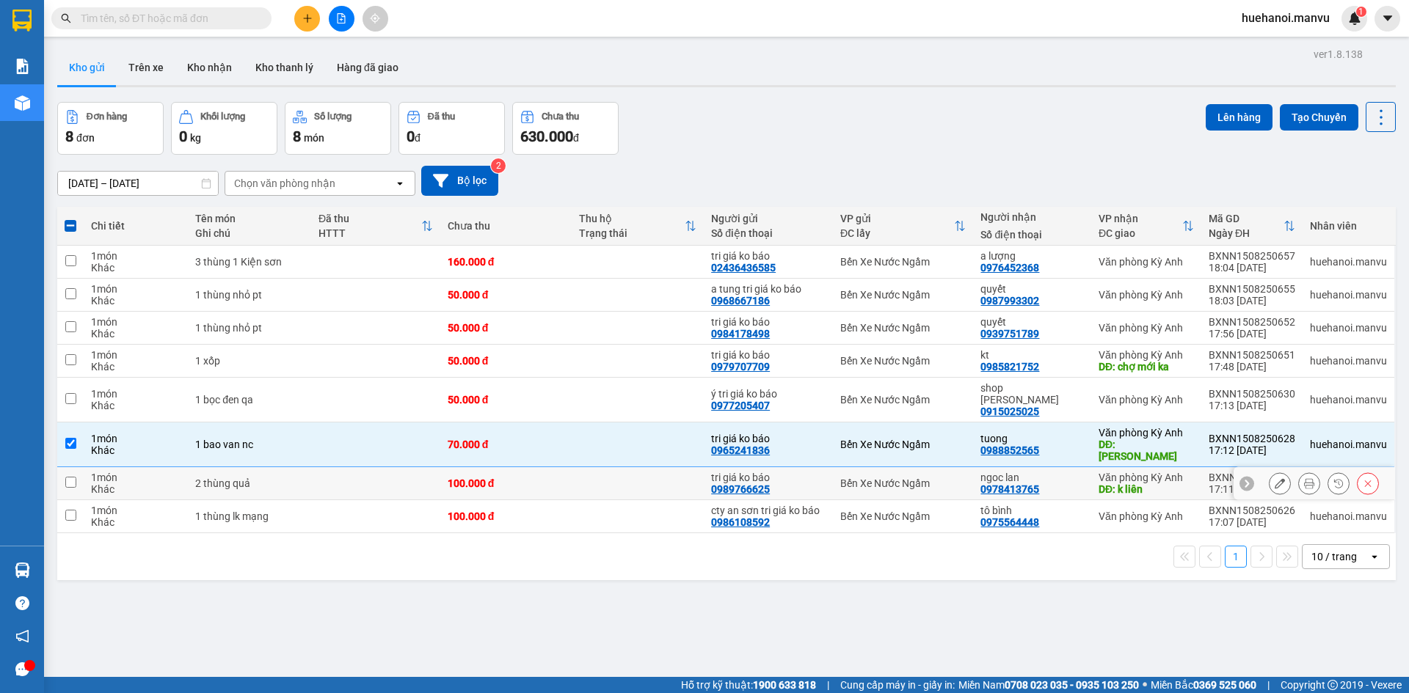
click at [86, 467] on td "1 món Khác" at bounding box center [136, 483] width 104 height 33
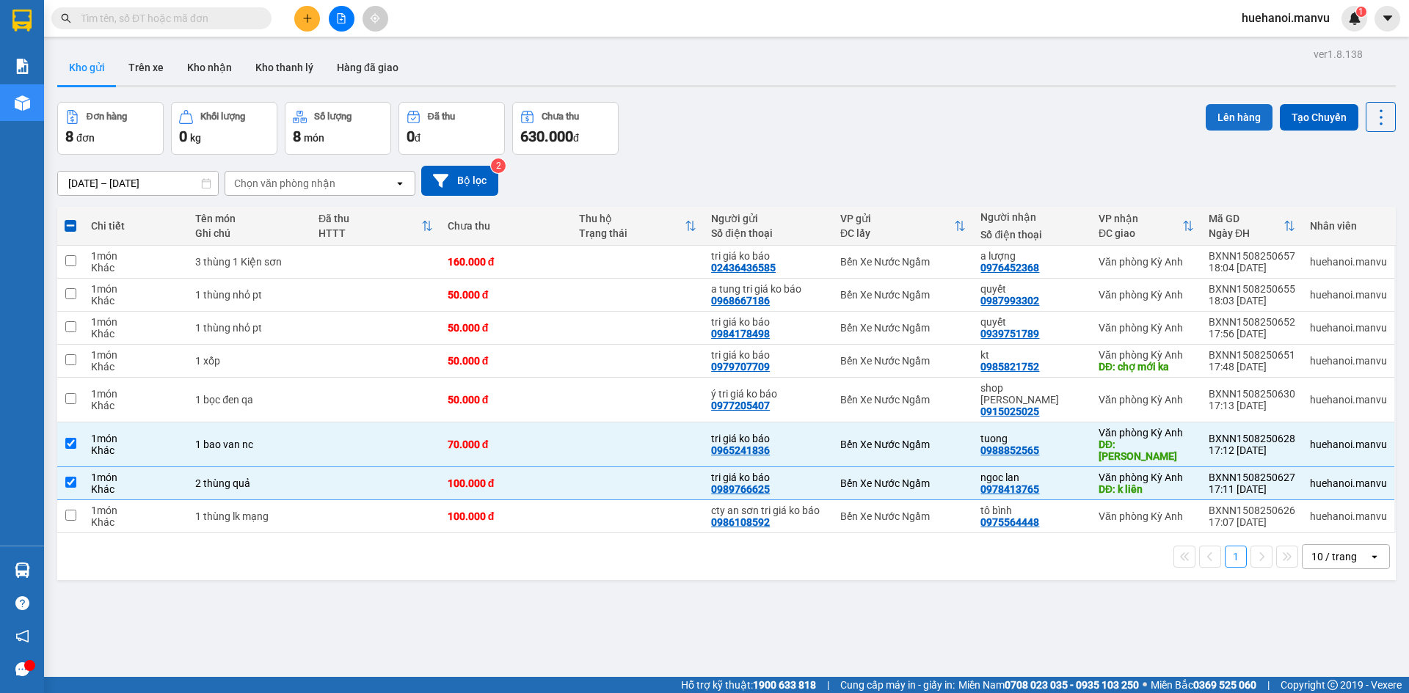
click at [1249, 115] on button "Lên hàng" at bounding box center [1238, 117] width 67 height 26
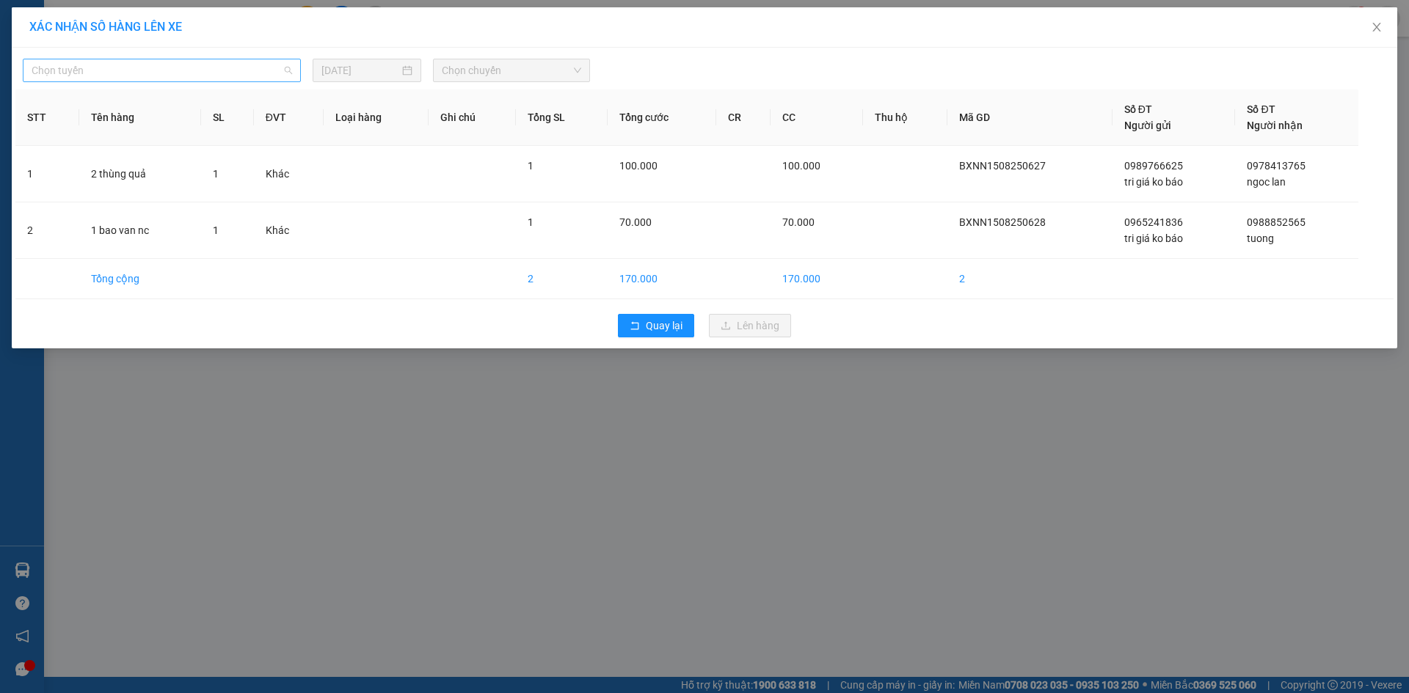
click at [94, 75] on span "Chọn tuyến" at bounding box center [162, 70] width 260 height 22
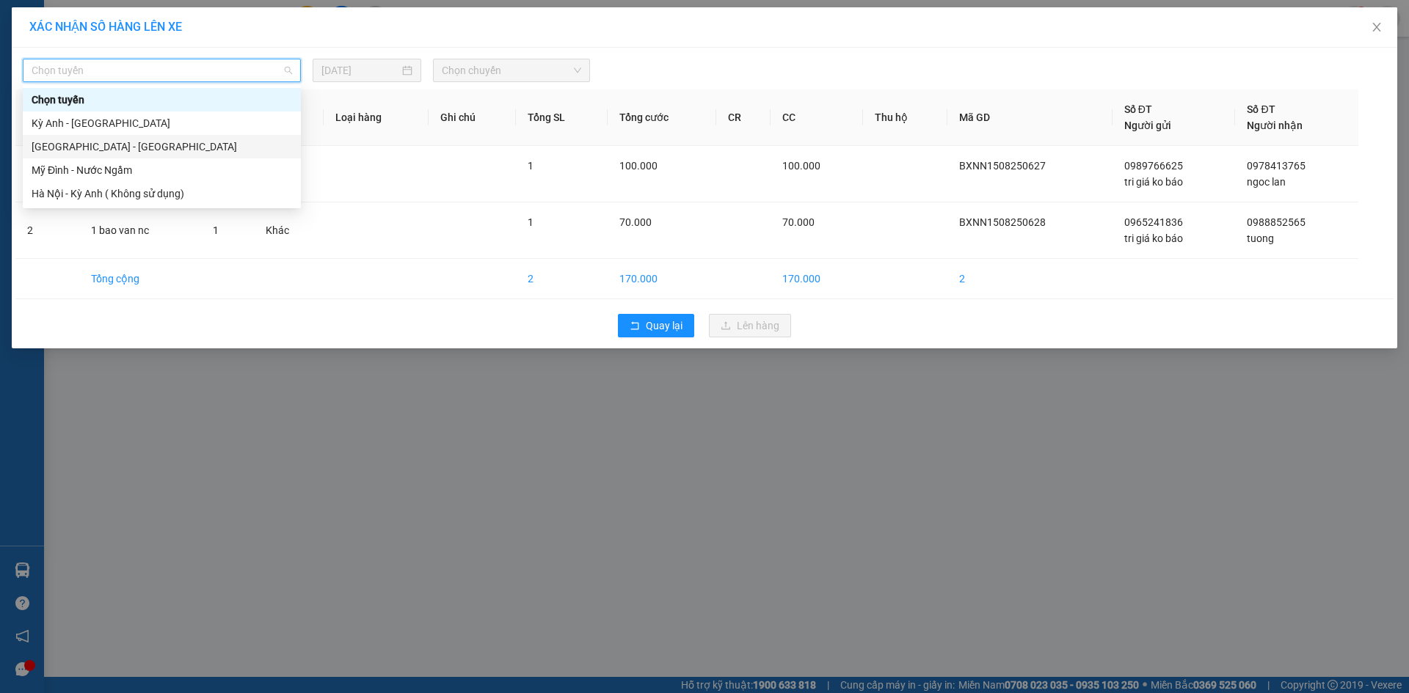
click at [84, 139] on div "[GEOGRAPHIC_DATA] - [GEOGRAPHIC_DATA]" at bounding box center [162, 147] width 260 height 16
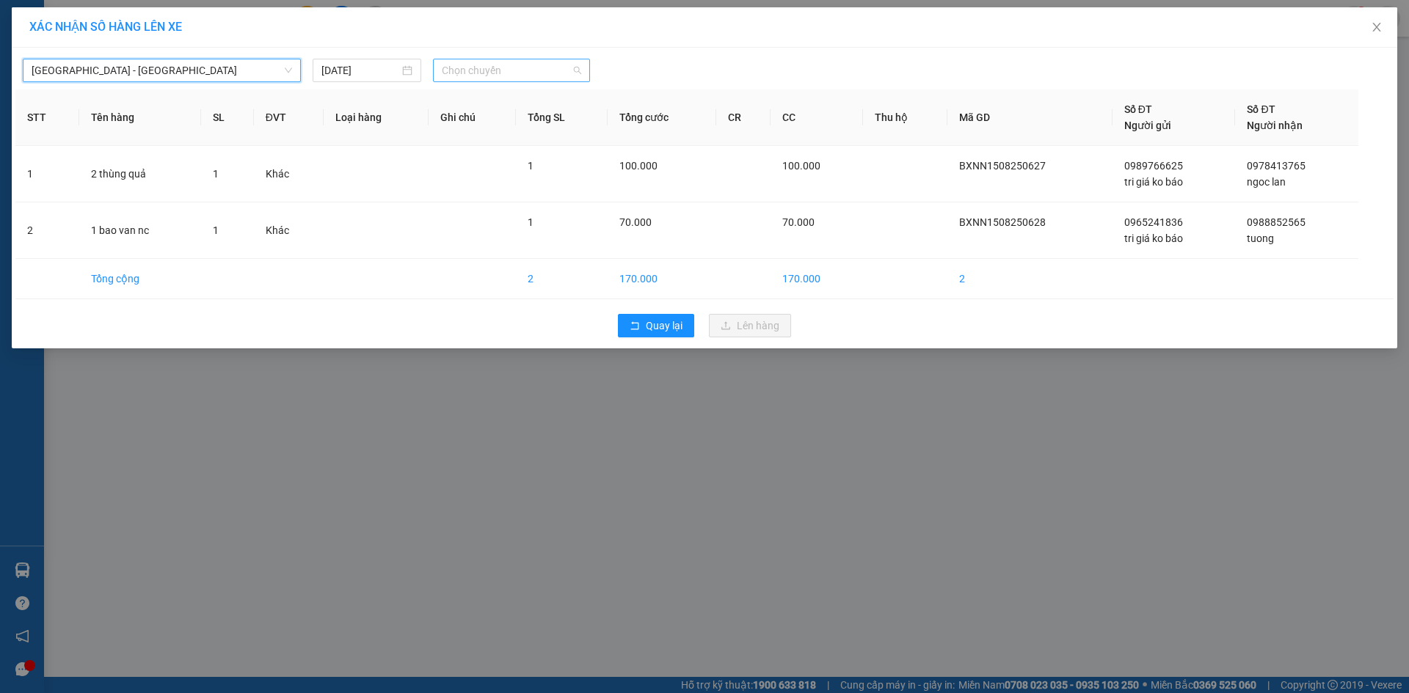
click at [503, 73] on span "Chọn chuyến" at bounding box center [511, 70] width 139 height 22
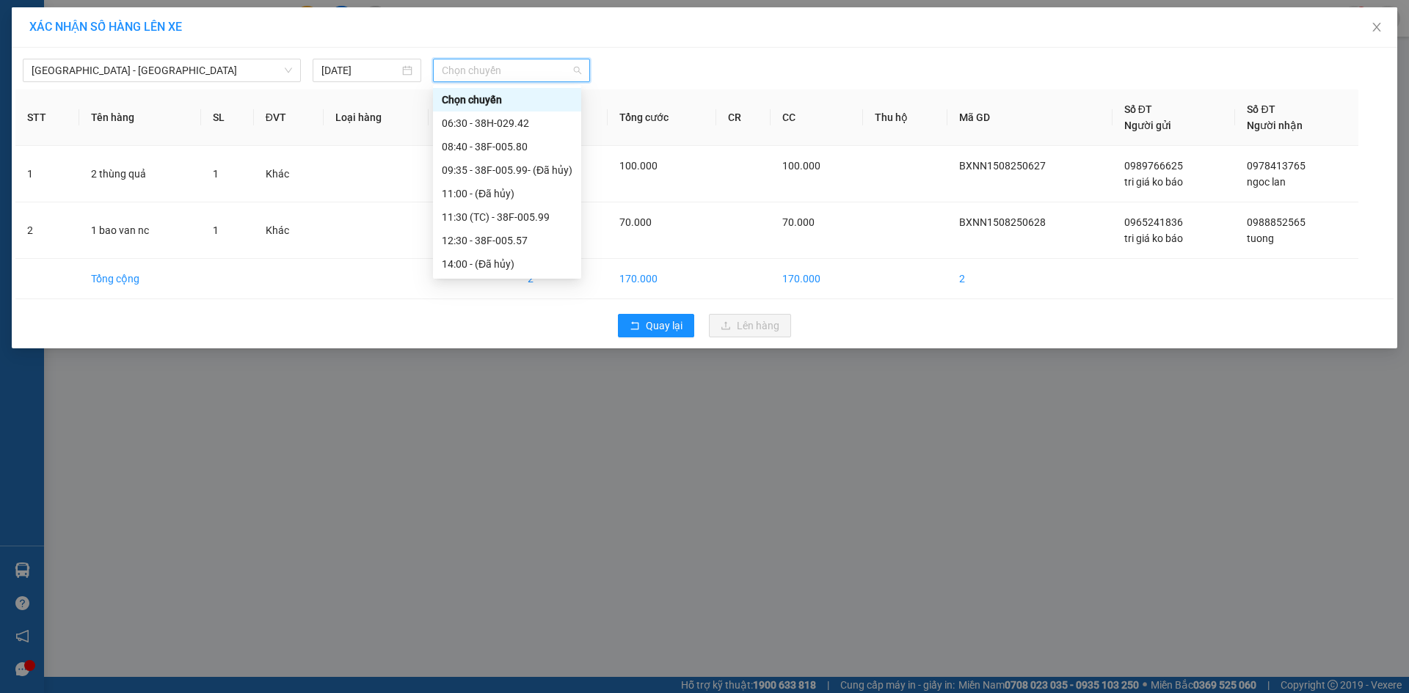
click at [492, 397] on div "21:00 - 38E-005.97" at bounding box center [507, 405] width 131 height 16
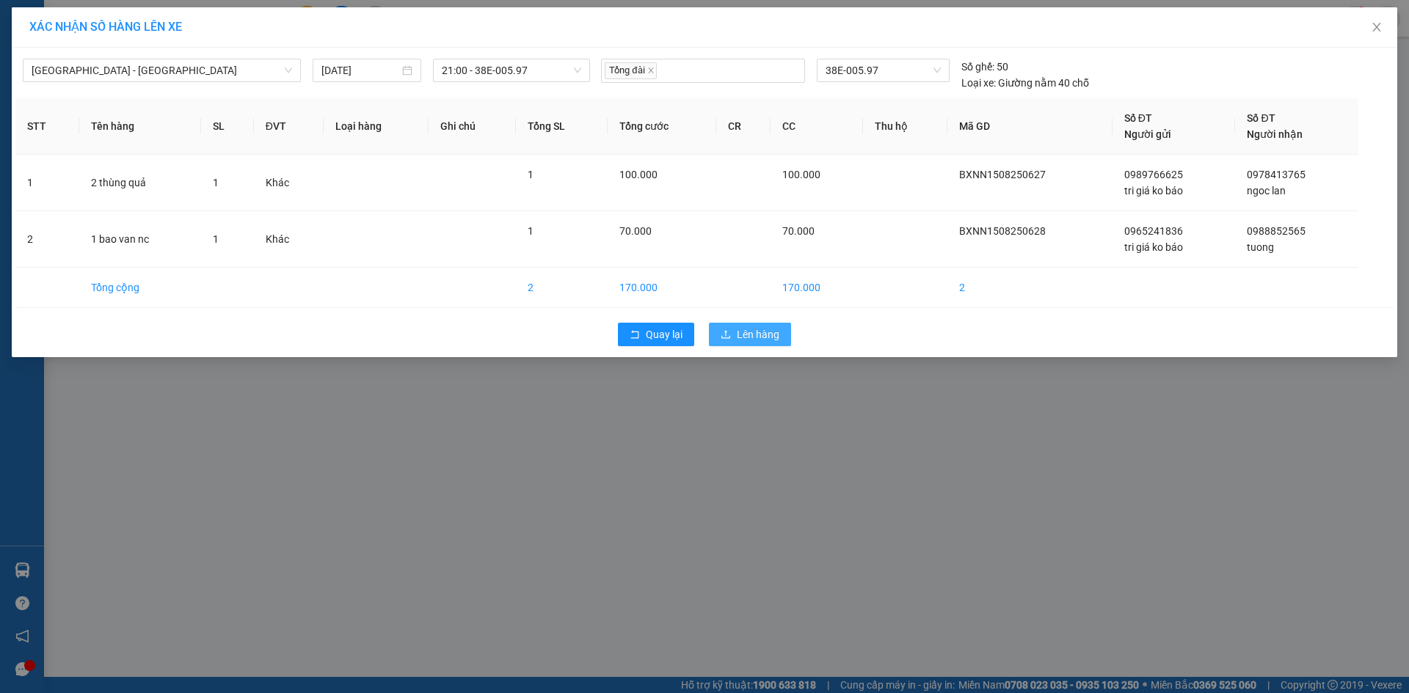
click at [727, 339] on icon "upload" at bounding box center [725, 334] width 10 height 10
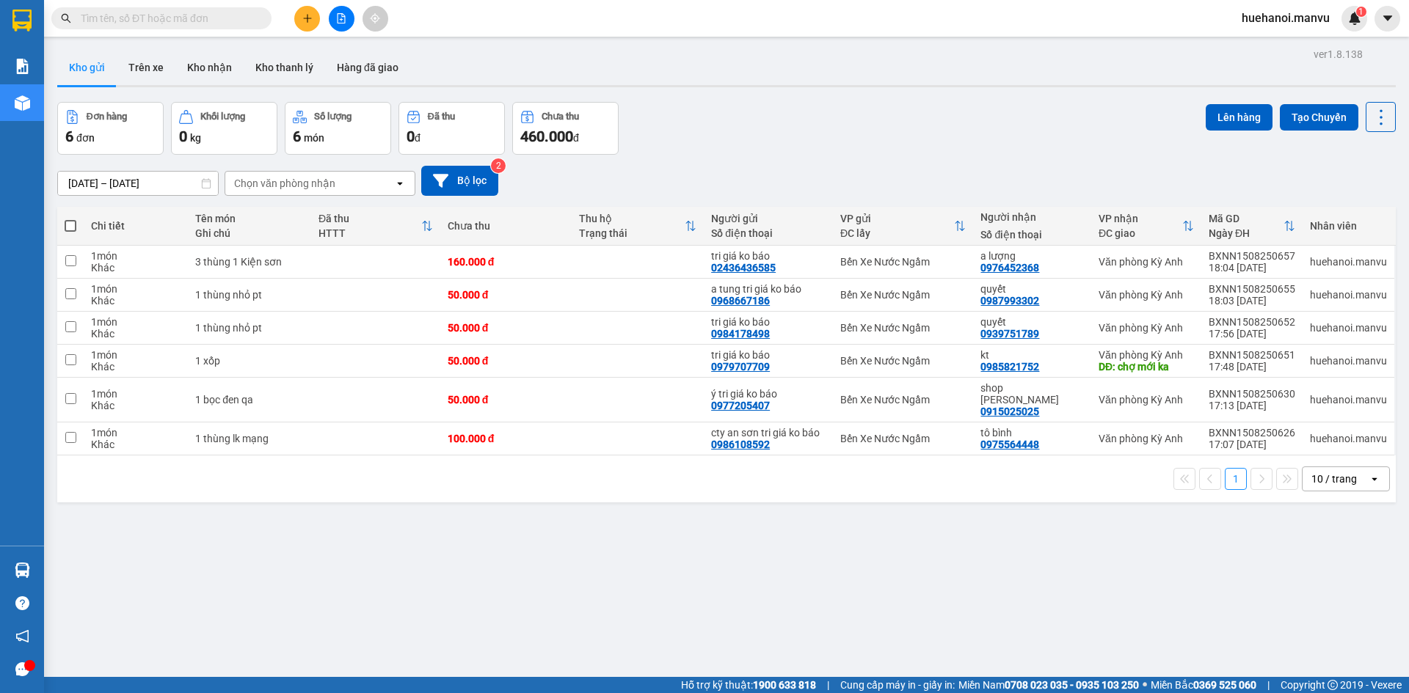
click at [321, 21] on div at bounding box center [341, 19] width 110 height 26
click at [301, 22] on button at bounding box center [307, 19] width 26 height 26
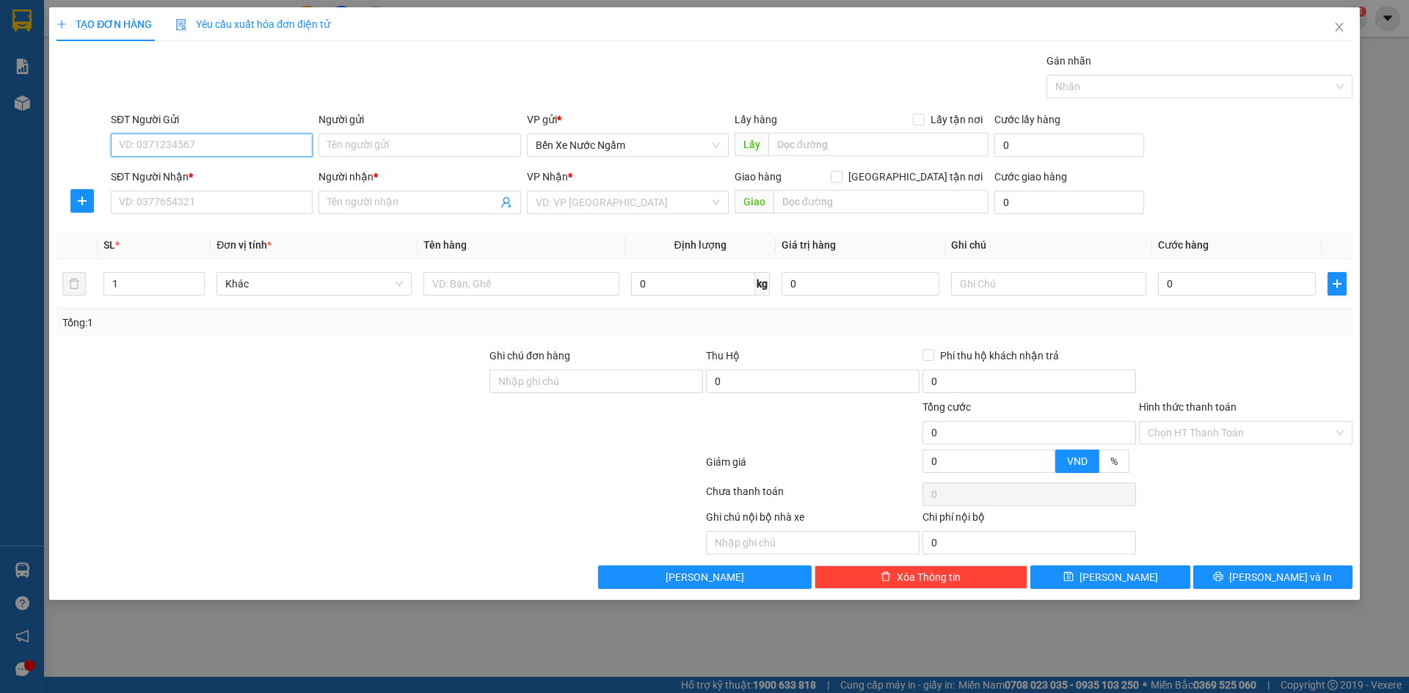
click at [228, 145] on input "SĐT Người Gửi" at bounding box center [212, 145] width 202 height 23
click at [519, 283] on input "text" at bounding box center [520, 283] width 195 height 23
click at [186, 210] on input "SĐT Người Nhận *" at bounding box center [212, 202] width 202 height 23
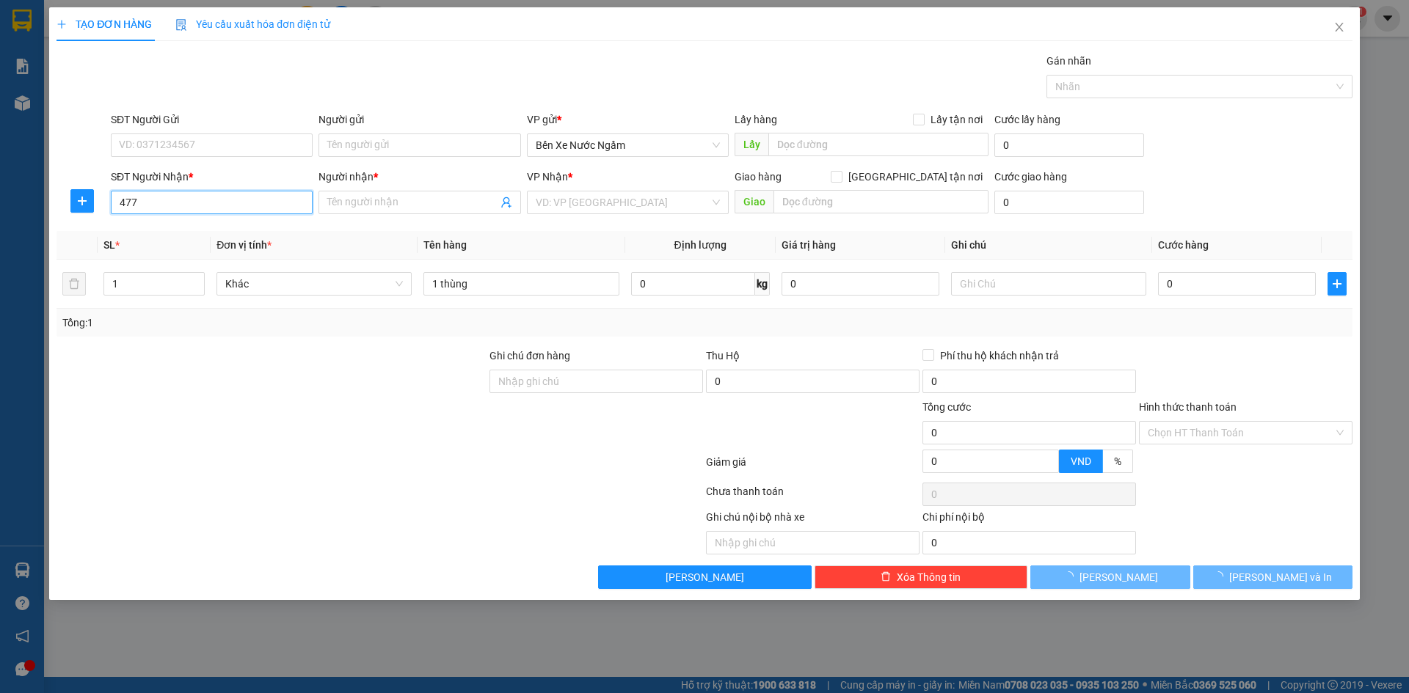
click at [186, 210] on input "477" at bounding box center [212, 202] width 202 height 23
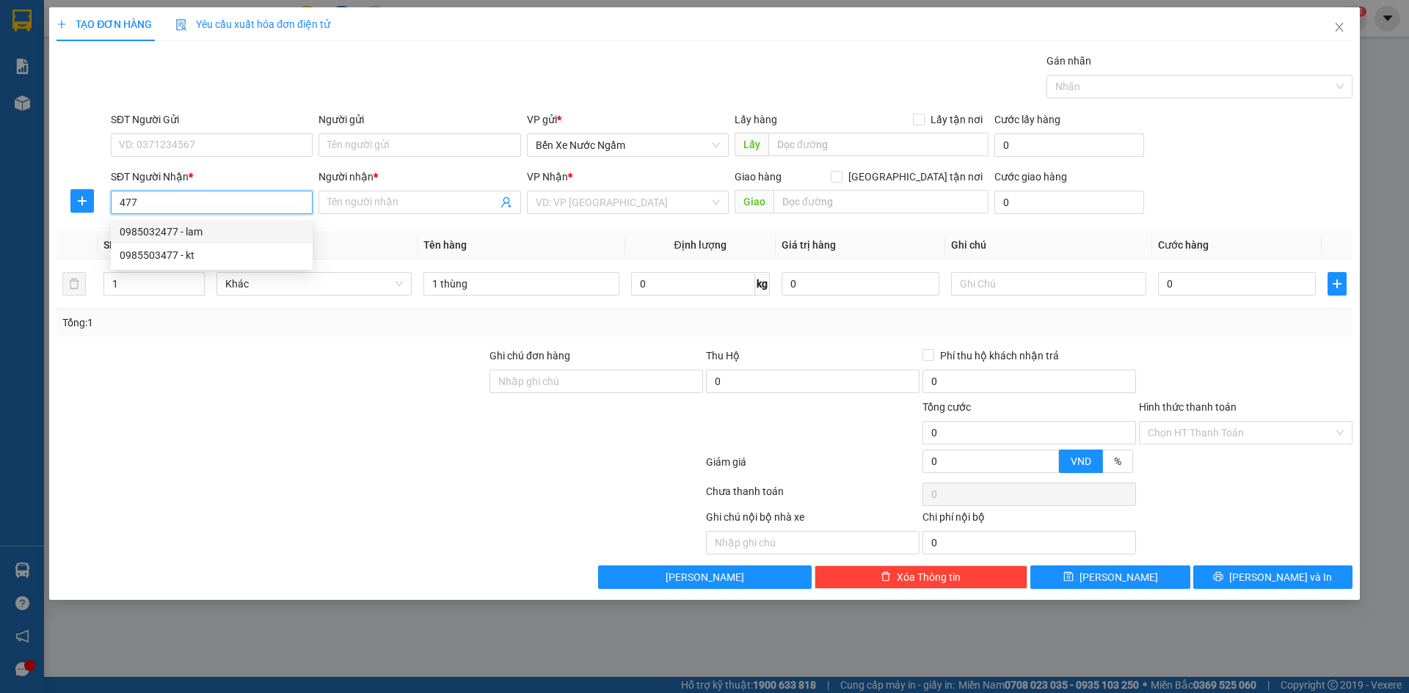
click at [193, 225] on div "0985032477 - lam" at bounding box center [212, 232] width 184 height 16
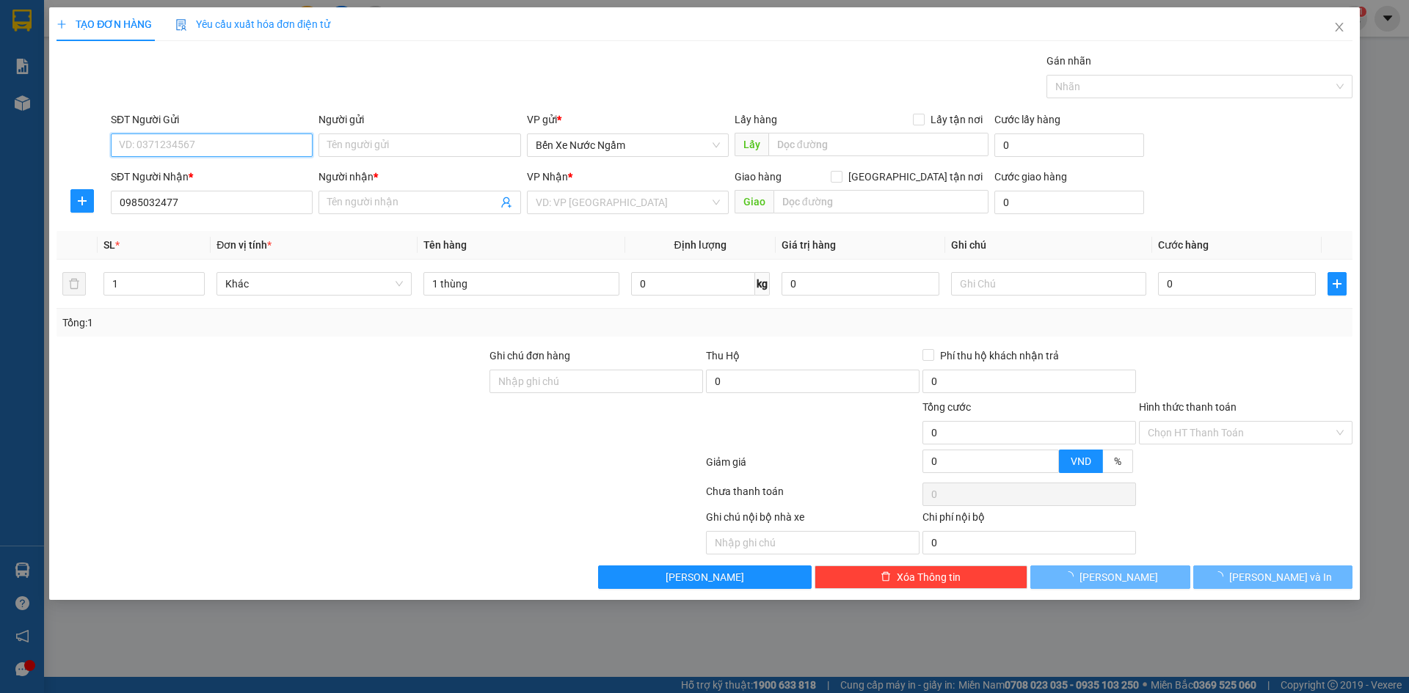
click at [188, 151] on input "SĐT Người Gửi" at bounding box center [212, 145] width 202 height 23
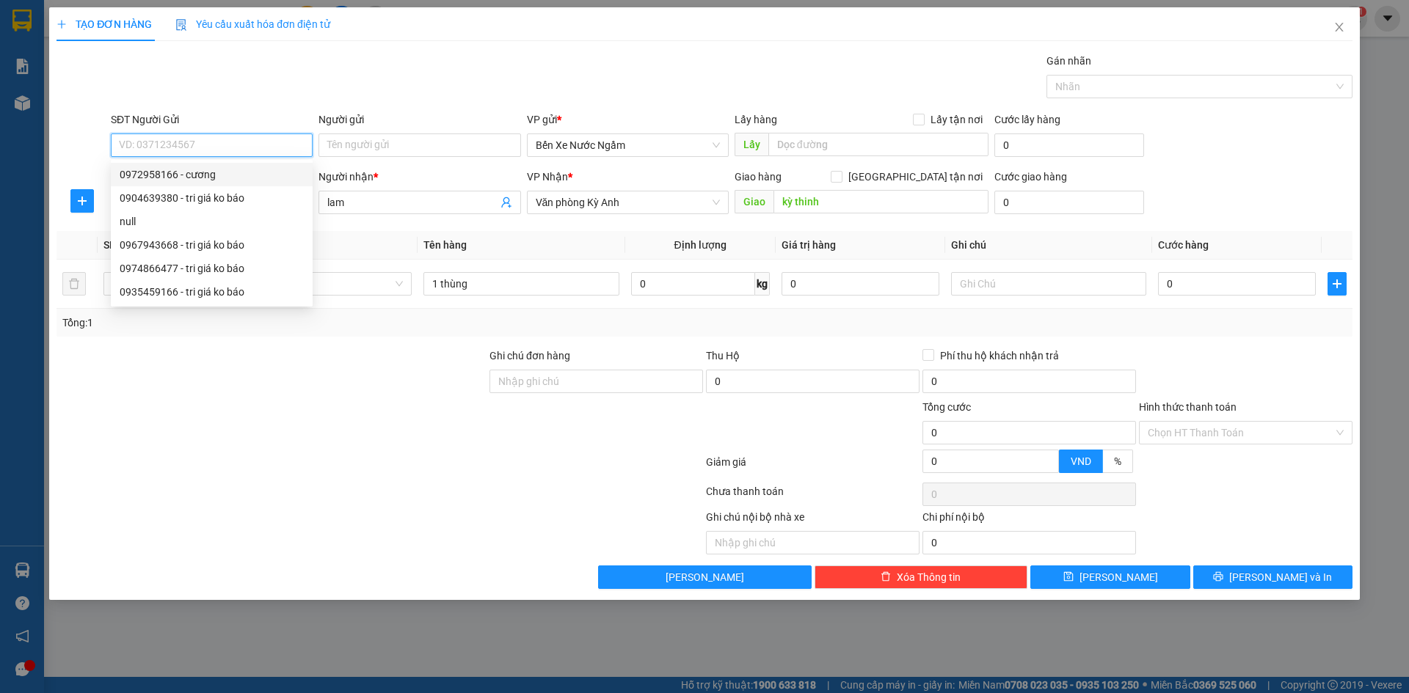
click at [191, 180] on div "0972958166 - cương" at bounding box center [212, 175] width 184 height 16
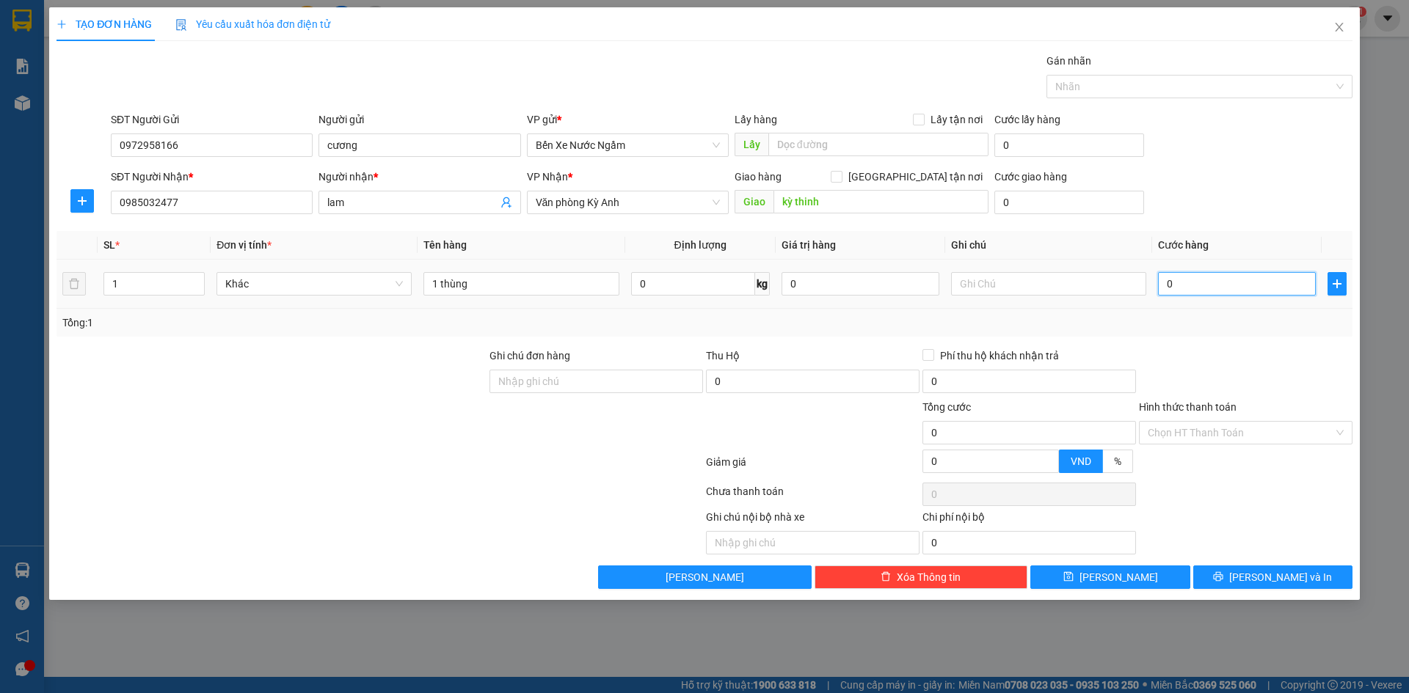
click at [1184, 274] on input "0" at bounding box center [1237, 283] width 158 height 23
click at [454, 131] on div "Người gửi" at bounding box center [419, 123] width 202 height 22
click at [433, 147] on input "cương" at bounding box center [419, 145] width 202 height 23
click at [1223, 577] on icon "printer" at bounding box center [1218, 577] width 10 height 10
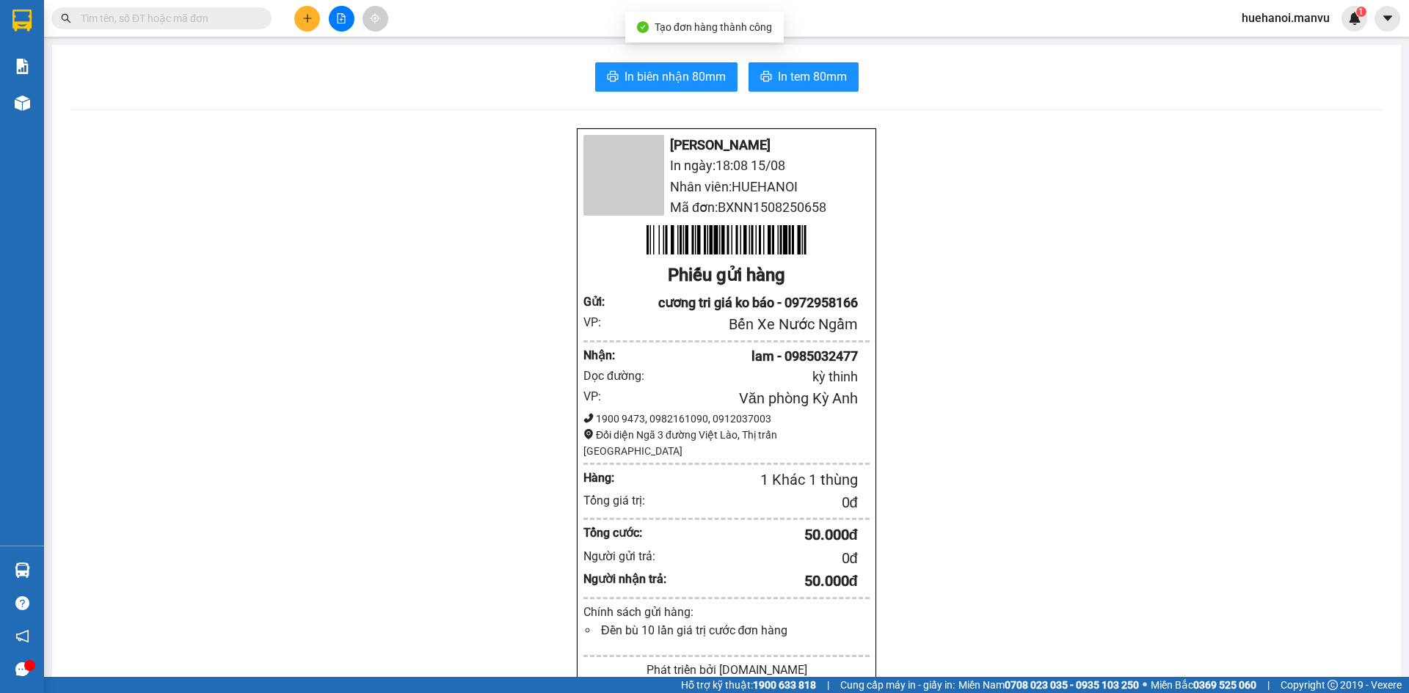
click at [780, 95] on div "In biên nhận 80mm In tem 80mm Mận Vũ In ngày: 18:08 15/08 Nhân viên: HUEHANOI M…" at bounding box center [726, 567] width 1348 height 1044
click at [786, 82] on span "In tem 80mm" at bounding box center [812, 76] width 69 height 18
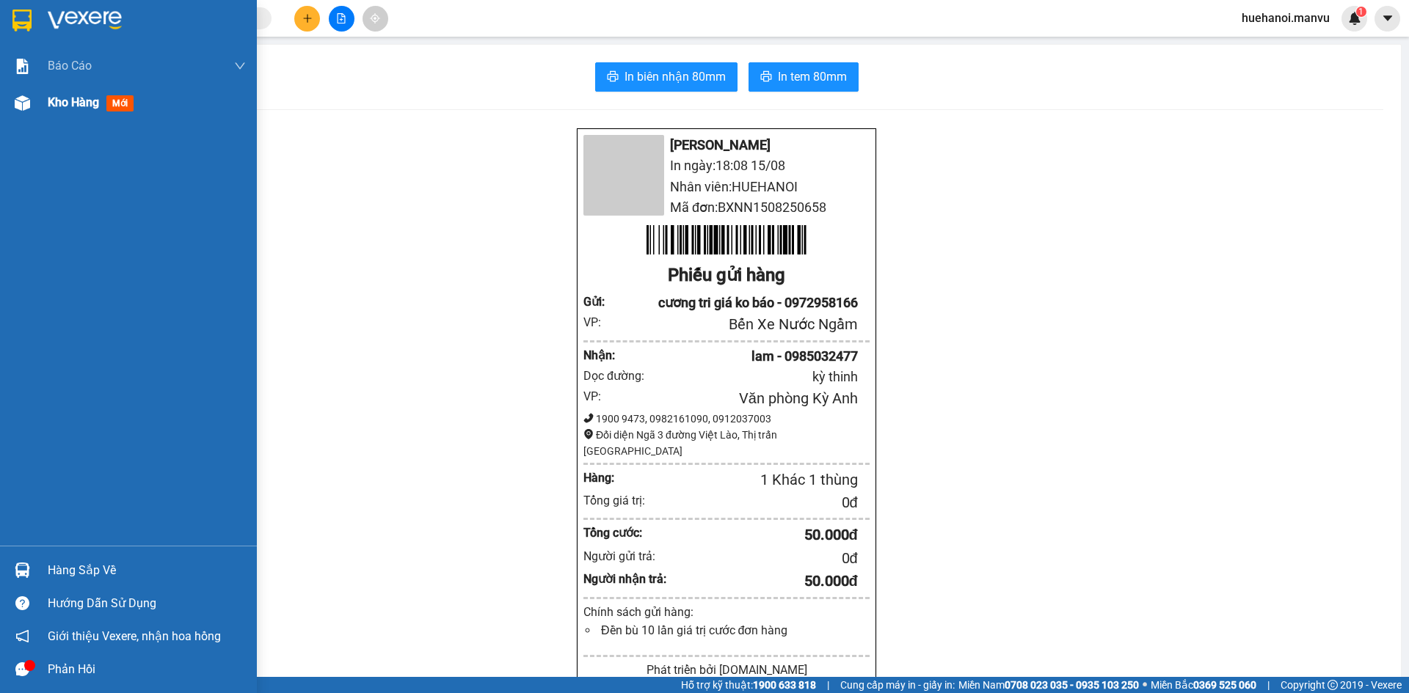
click at [81, 84] on div "Kho hàng mới" at bounding box center [147, 102] width 198 height 37
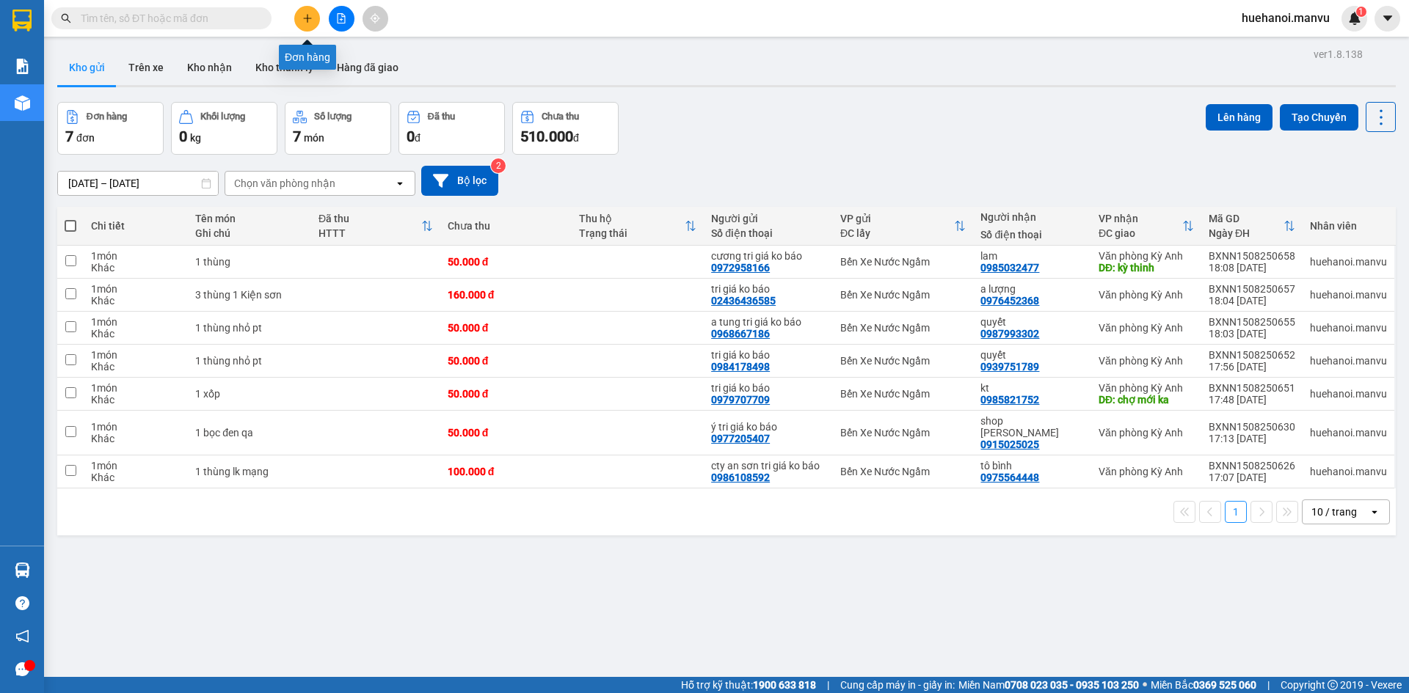
click at [301, 22] on button at bounding box center [307, 19] width 26 height 26
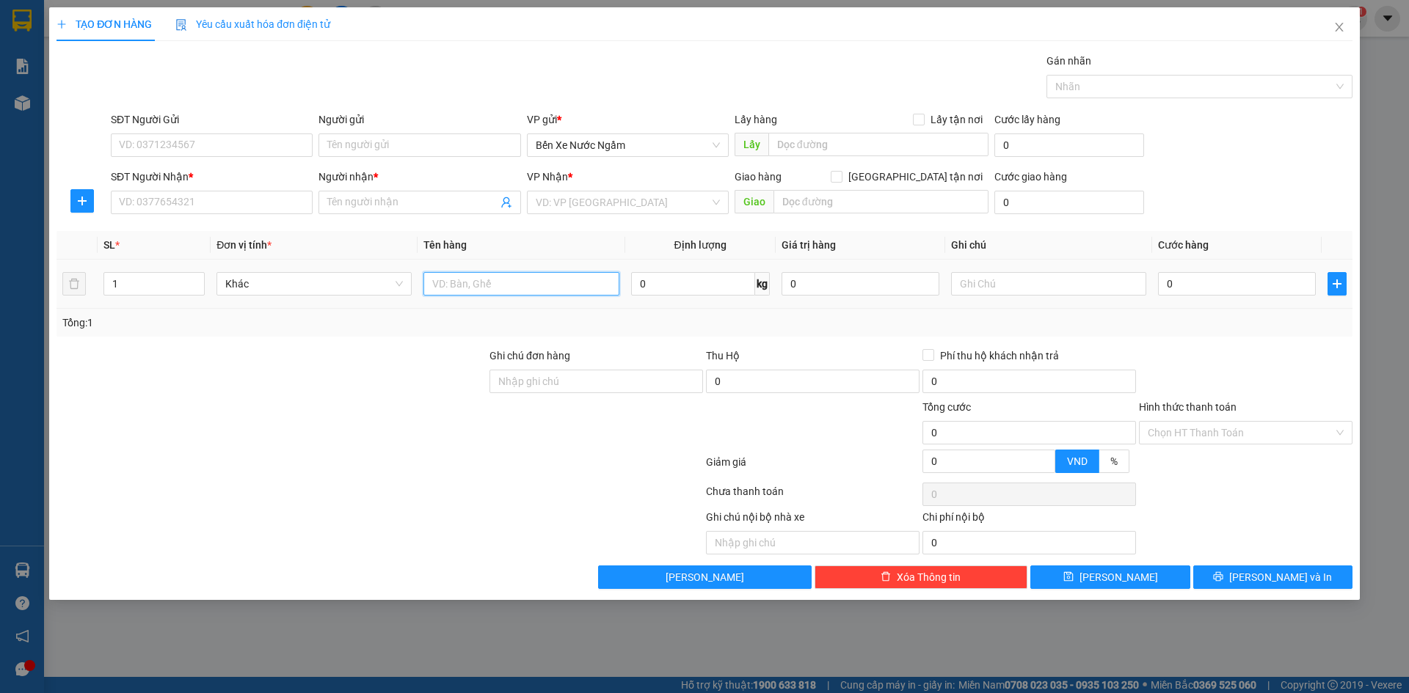
click at [503, 288] on input "text" at bounding box center [520, 283] width 195 height 23
click at [260, 156] on input "SĐT Người Gửi" at bounding box center [212, 145] width 202 height 23
click at [260, 156] on input "434" at bounding box center [212, 145] width 202 height 23
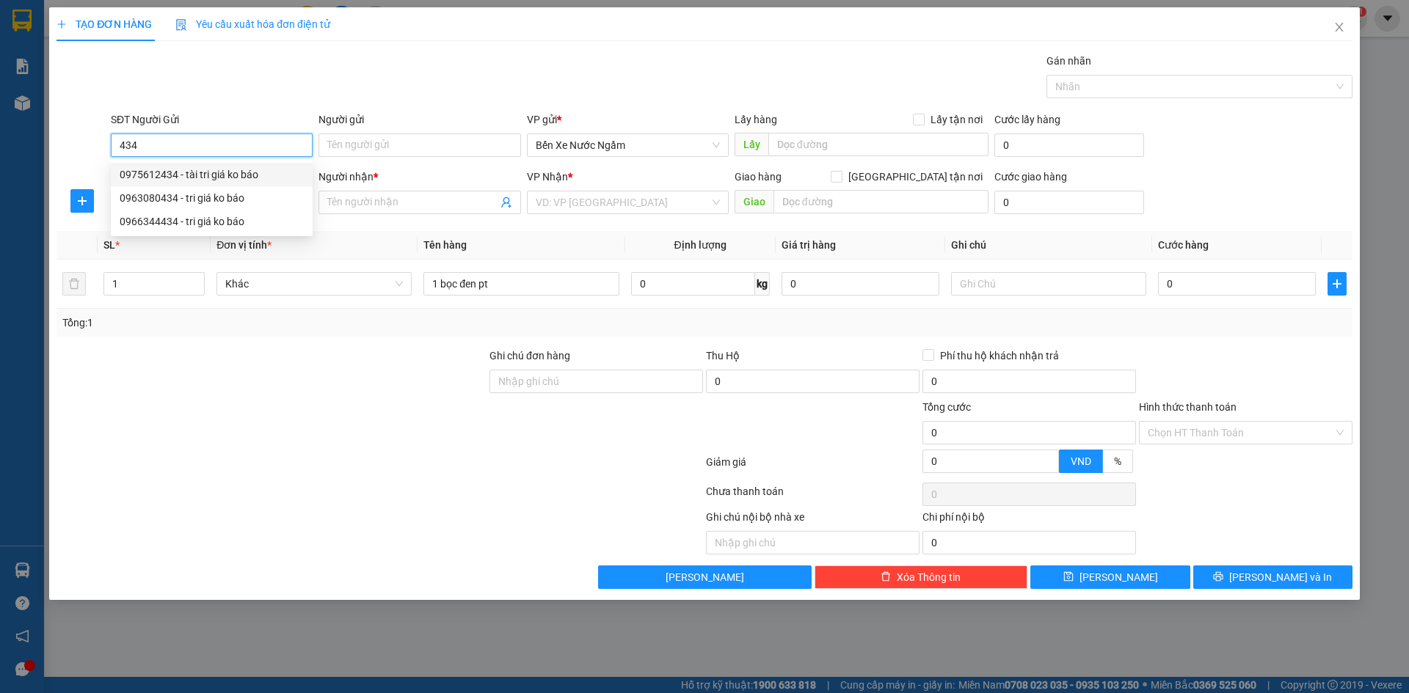
click at [230, 171] on div "0975612434 - tài tri giá ko báo" at bounding box center [212, 175] width 184 height 16
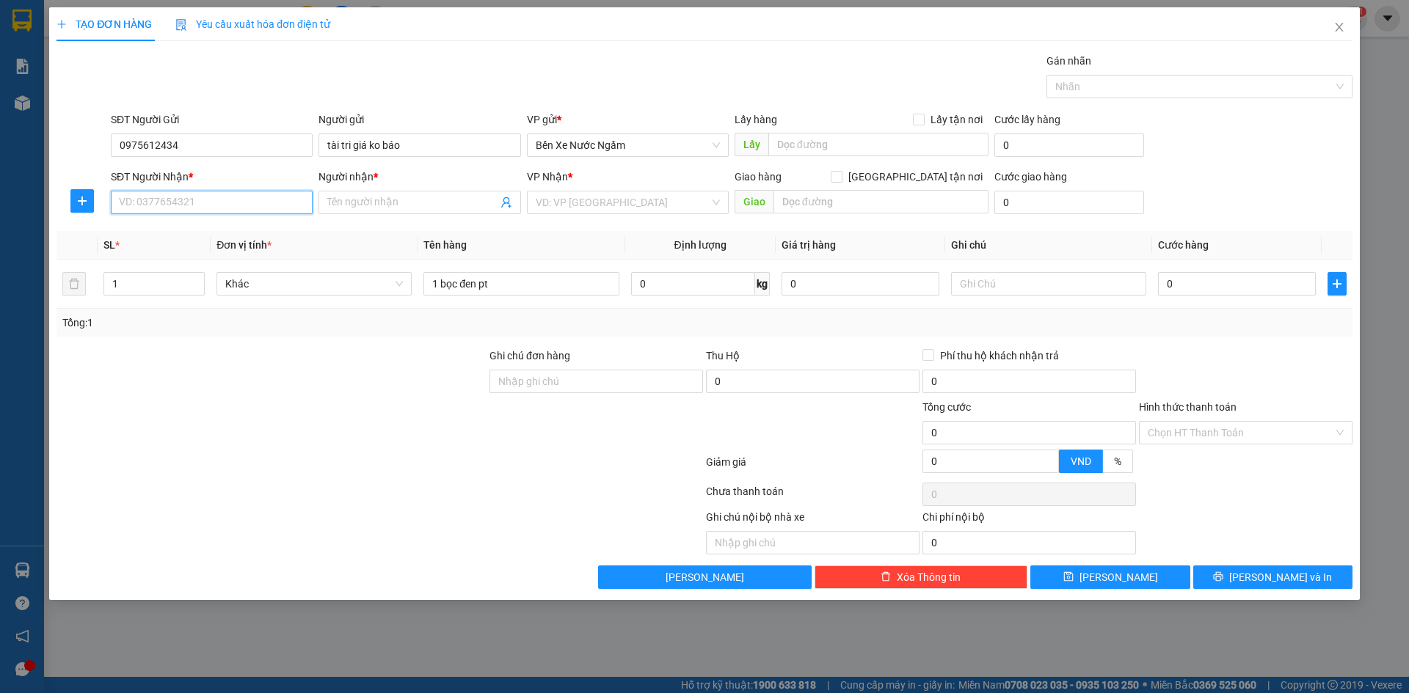
click at [231, 197] on input "SĐT Người Nhận *" at bounding box center [212, 202] width 202 height 23
click at [231, 197] on input "418" at bounding box center [212, 202] width 202 height 23
click at [190, 225] on div "0983495418 - a ba" at bounding box center [212, 232] width 184 height 16
click at [1169, 284] on input "0" at bounding box center [1237, 283] width 158 height 23
click at [1222, 581] on button "[PERSON_NAME] và In" at bounding box center [1272, 577] width 159 height 23
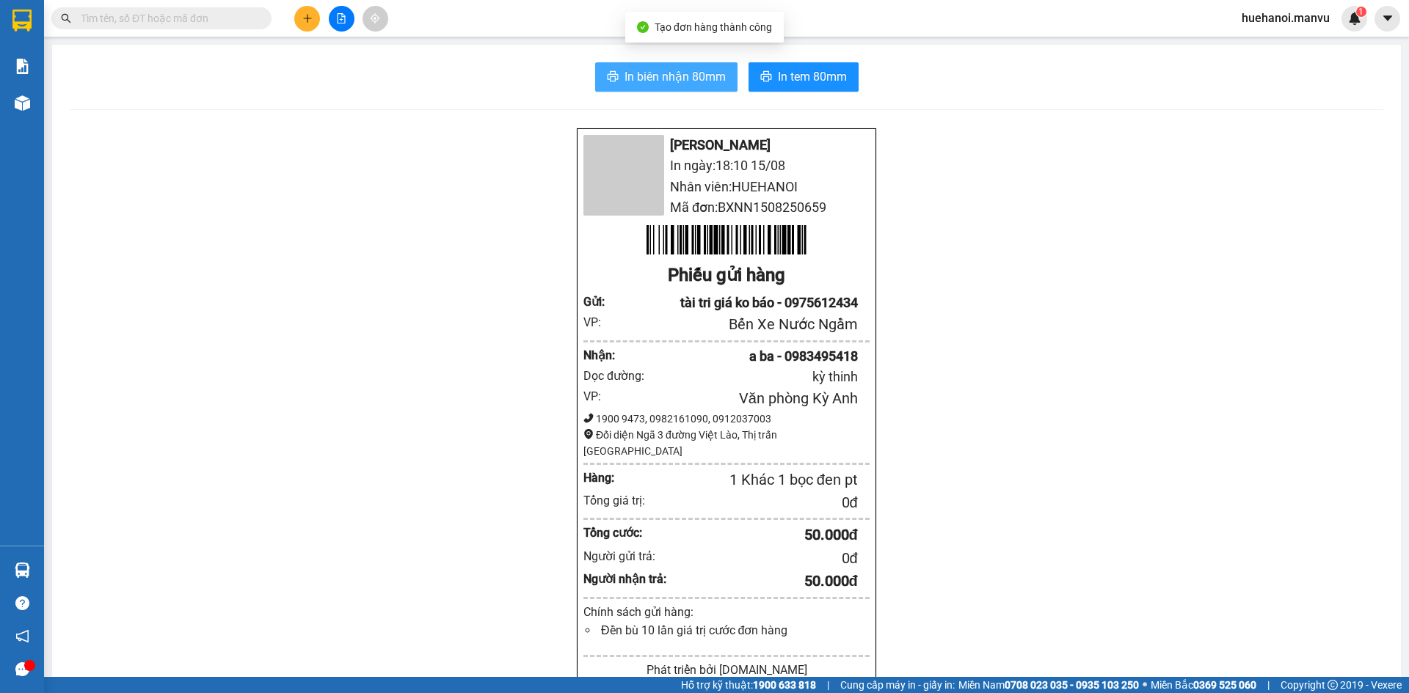
click at [710, 87] on button "In biên nhận 80mm" at bounding box center [666, 76] width 142 height 29
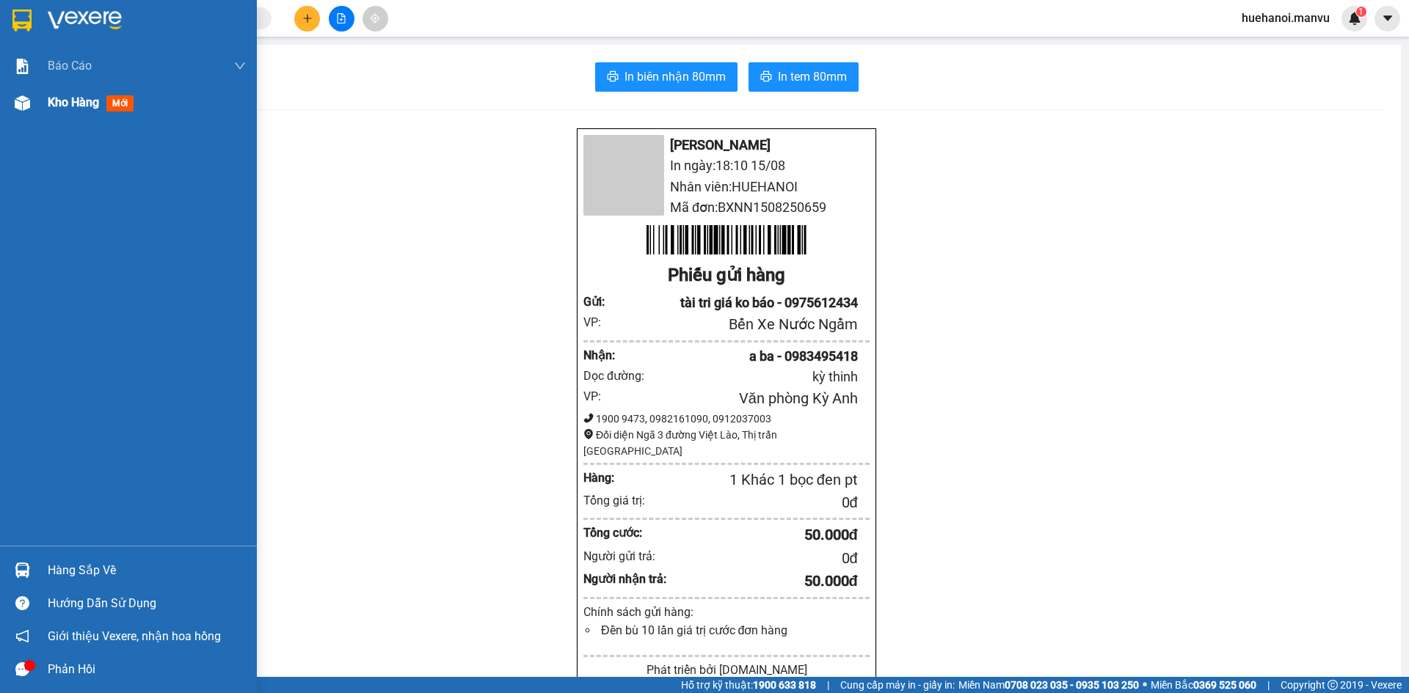
click at [79, 104] on span "Kho hàng" at bounding box center [73, 102] width 51 height 14
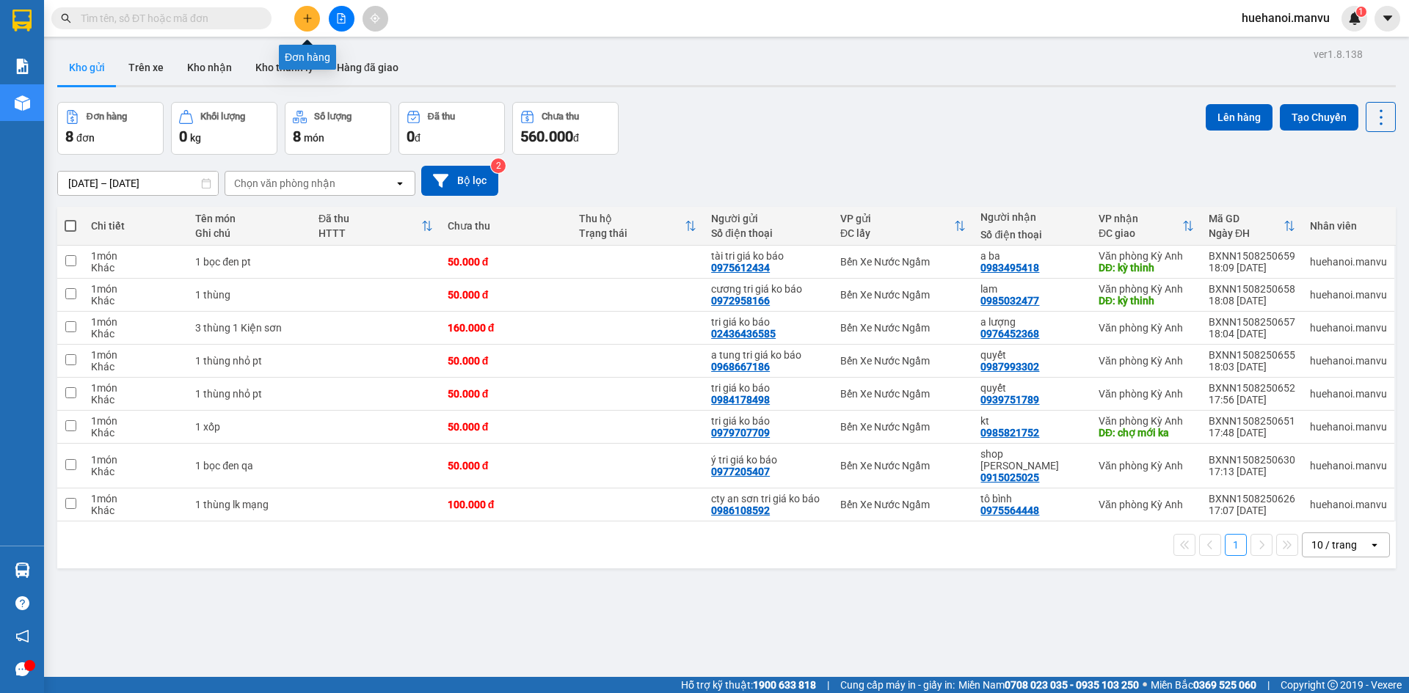
click at [306, 22] on icon "plus" at bounding box center [307, 18] width 10 height 10
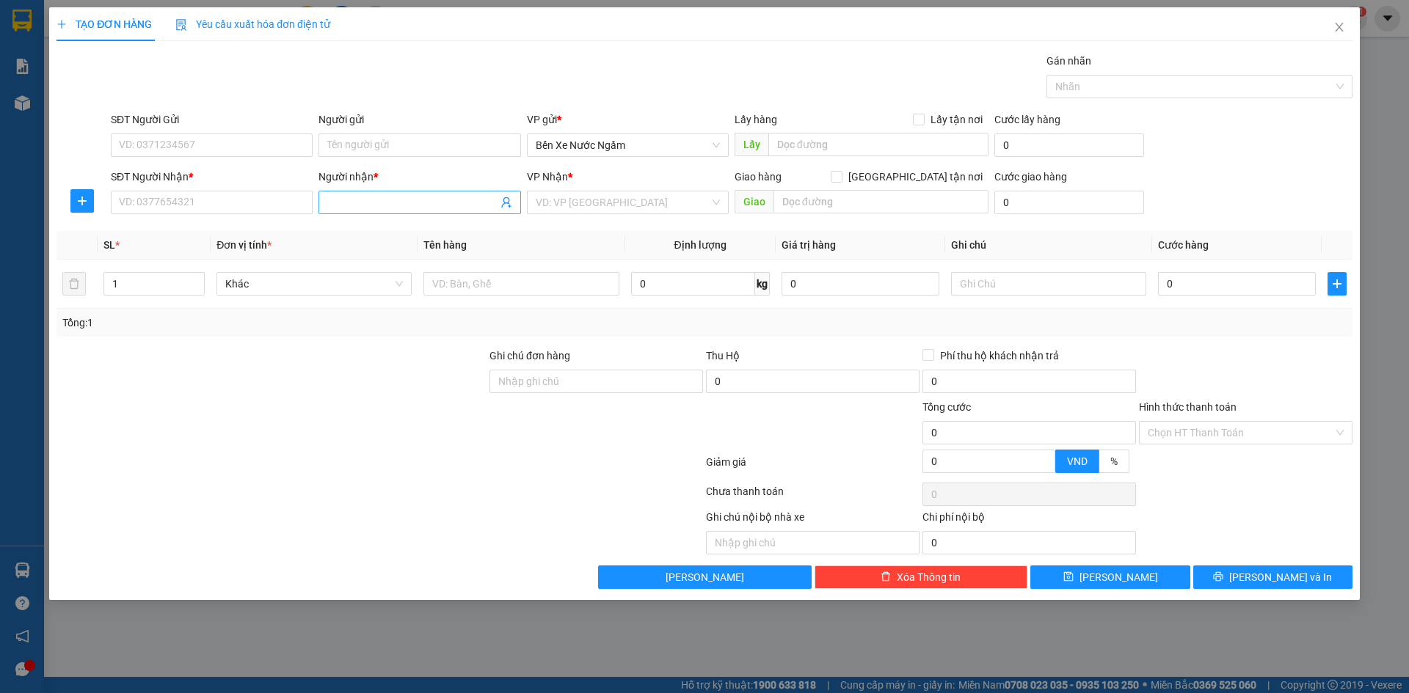
click at [342, 210] on input "Người nhận *" at bounding box center [411, 202] width 169 height 16
click at [243, 202] on input "SĐT Người Nhận *" at bounding box center [212, 202] width 202 height 23
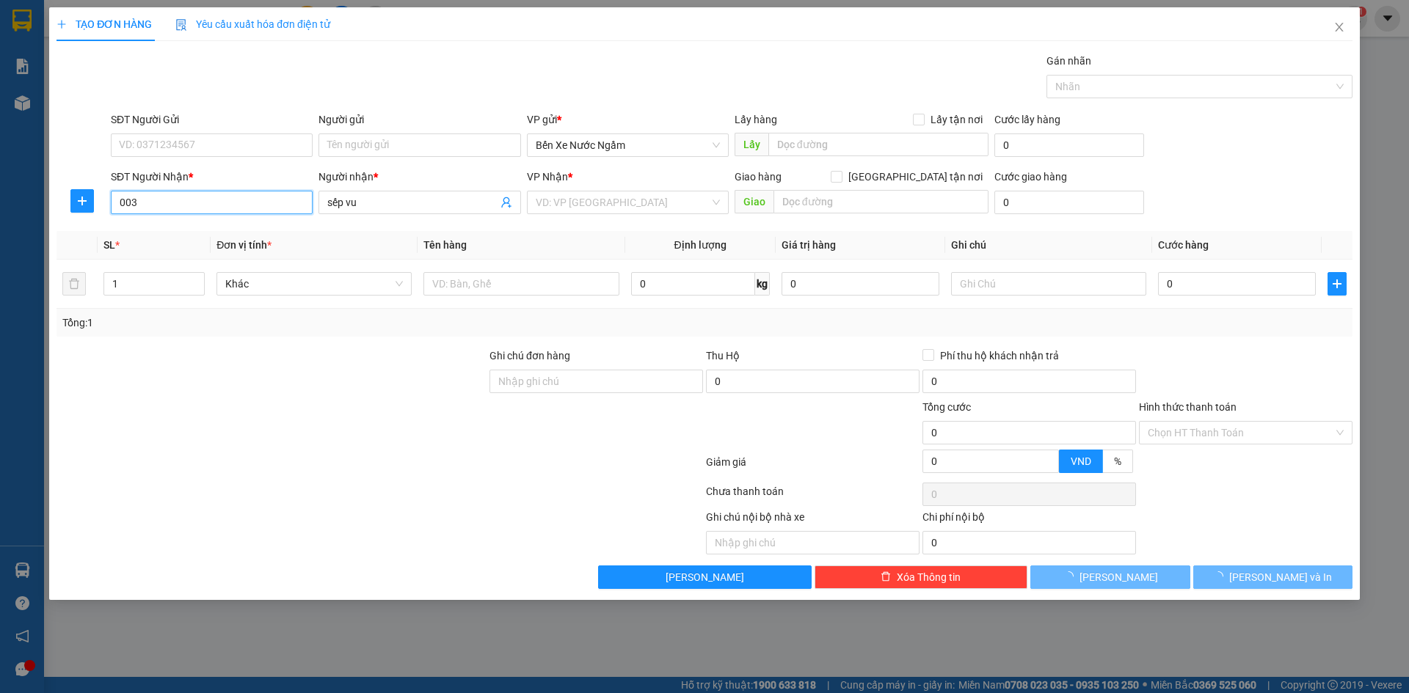
click at [243, 202] on input "003" at bounding box center [212, 202] width 202 height 23
click at [243, 202] on input "775" at bounding box center [212, 202] width 202 height 23
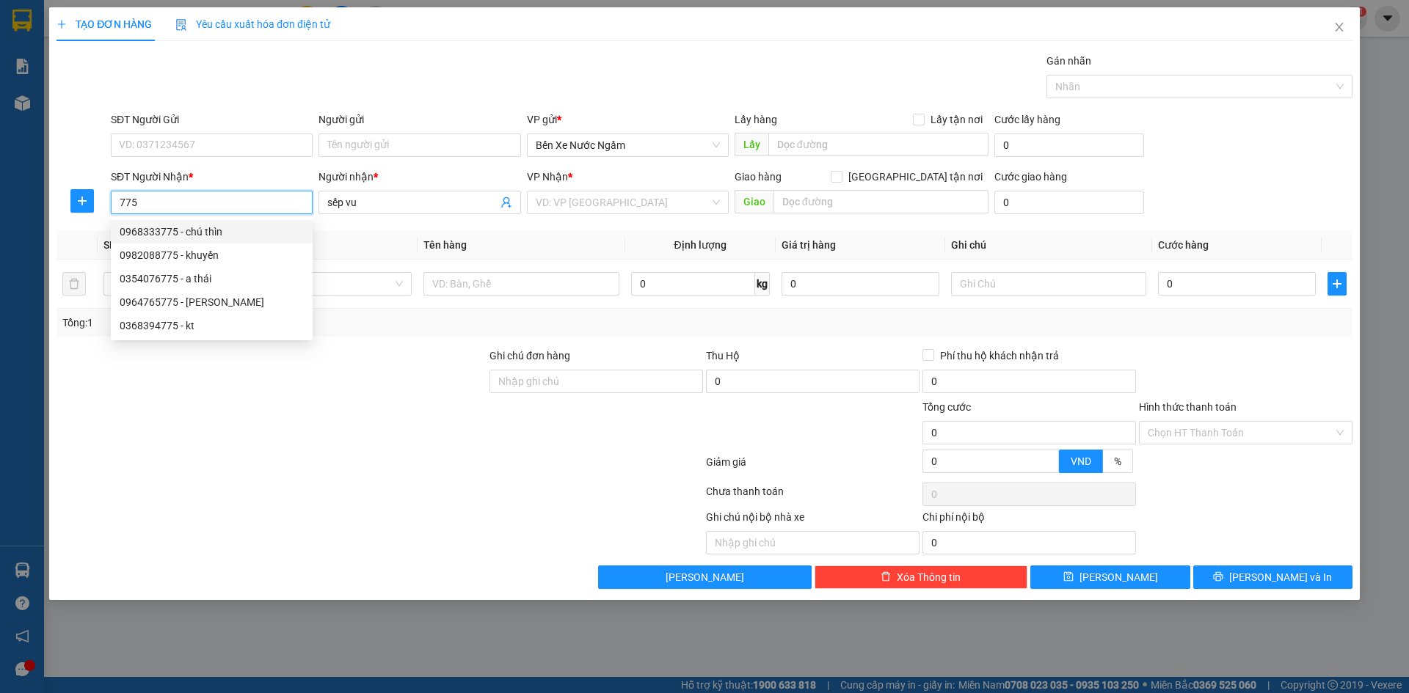
click at [208, 227] on div "0968333775 - chú thìn" at bounding box center [212, 232] width 184 height 16
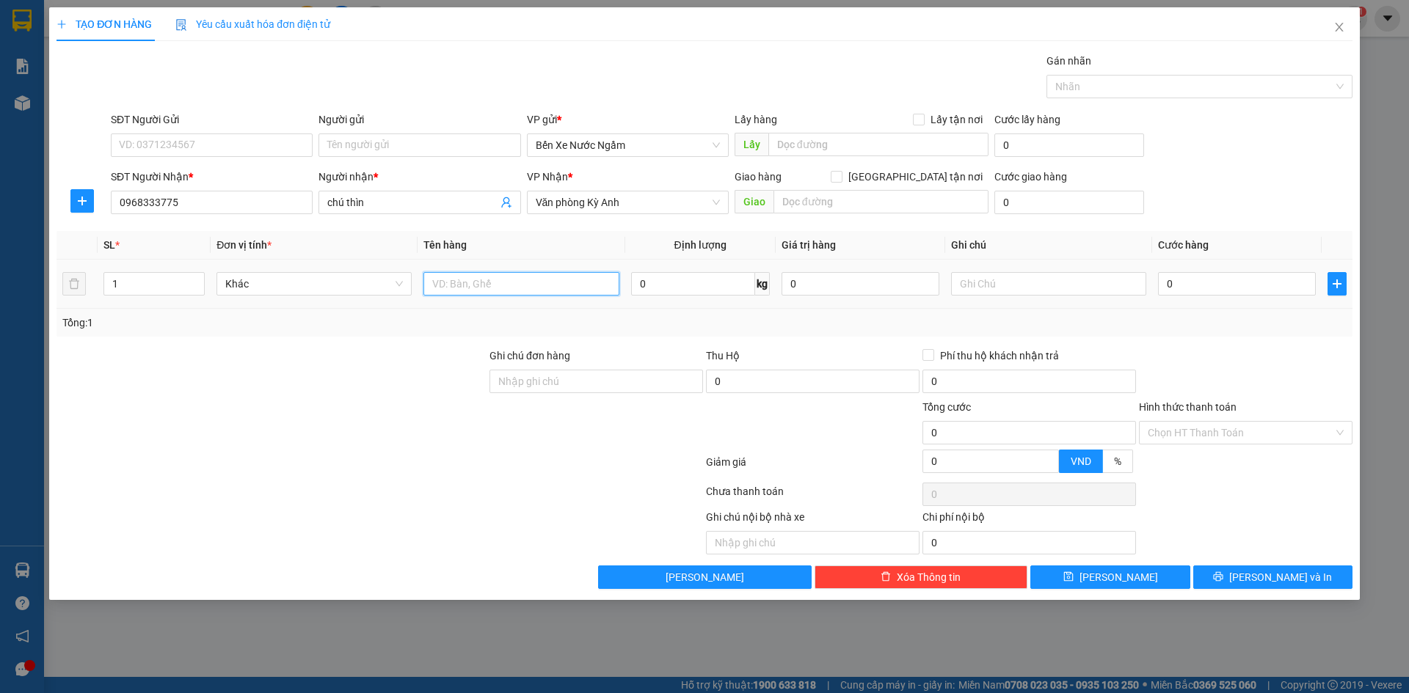
click at [479, 277] on input "text" at bounding box center [520, 283] width 195 height 23
click at [1238, 288] on input "0" at bounding box center [1237, 283] width 158 height 23
click at [1246, 439] on input "Hình thức thanh toán" at bounding box center [1240, 433] width 186 height 22
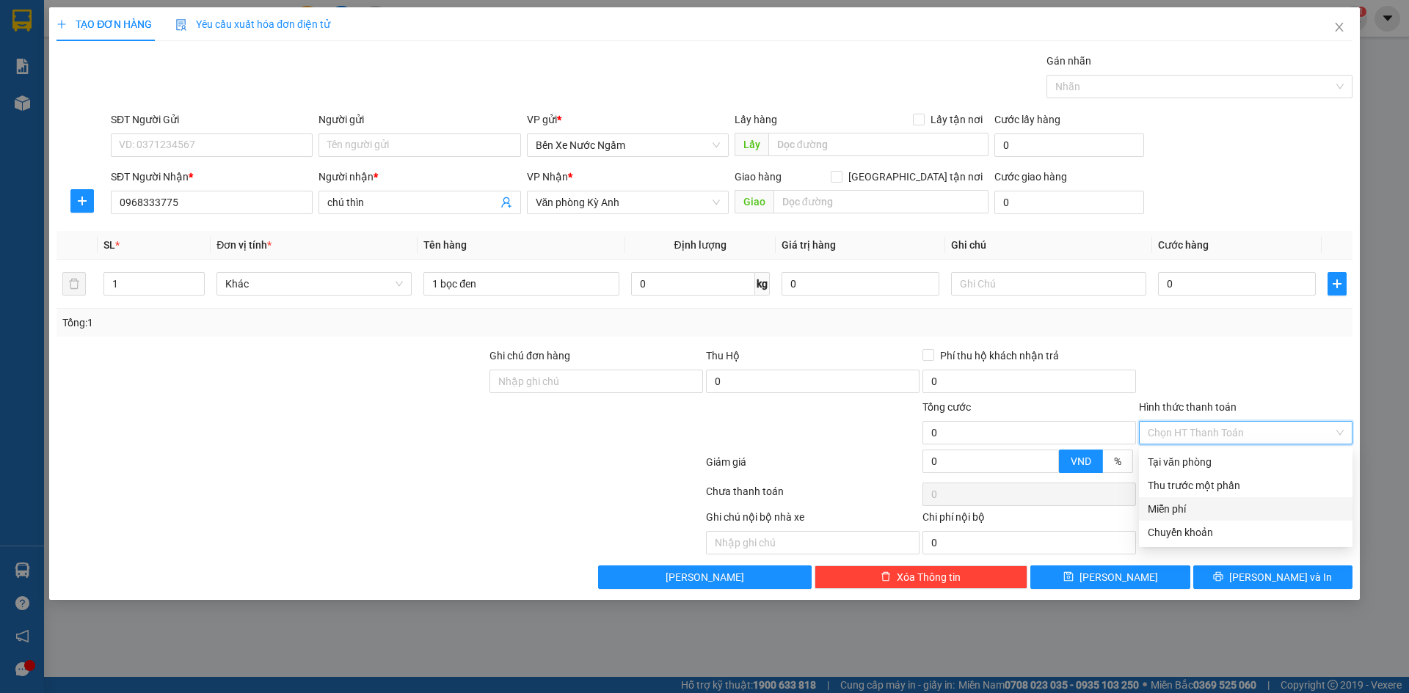
click at [1189, 505] on div "Miễn phí" at bounding box center [1245, 509] width 196 height 16
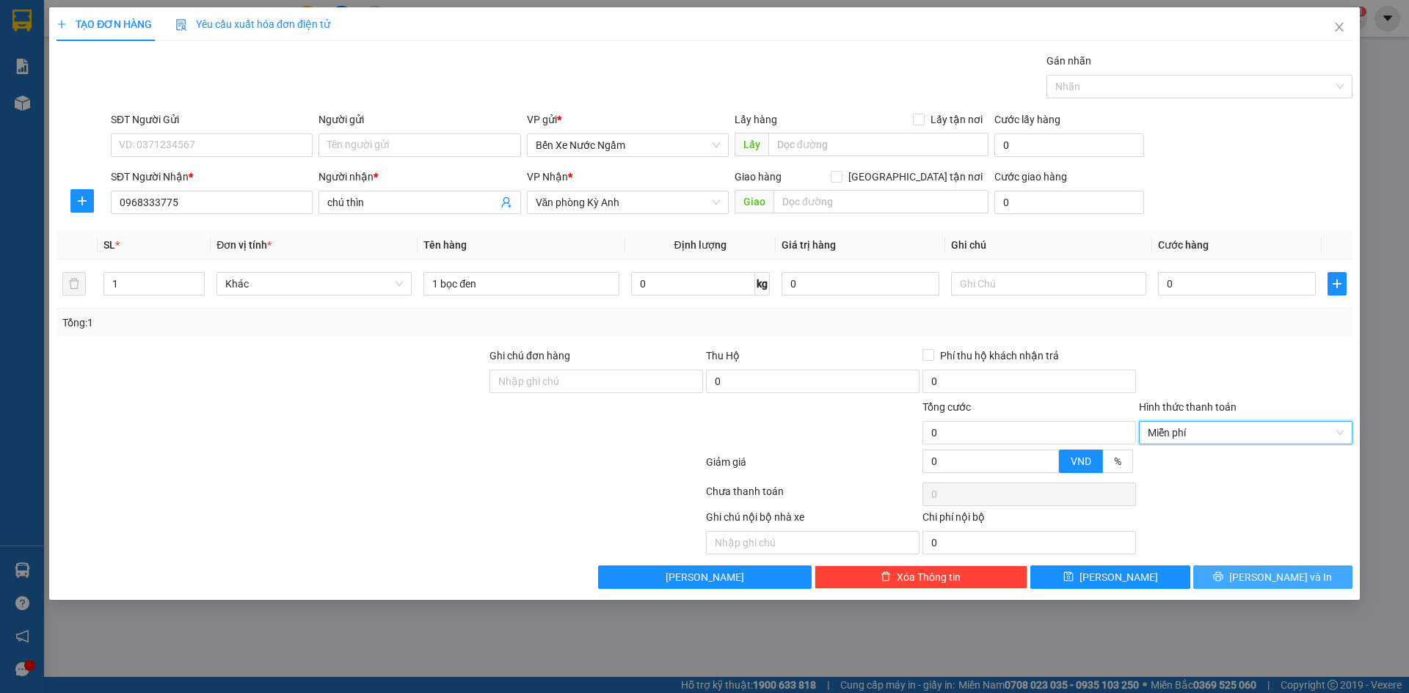
click at [1223, 580] on icon "printer" at bounding box center [1218, 577] width 10 height 10
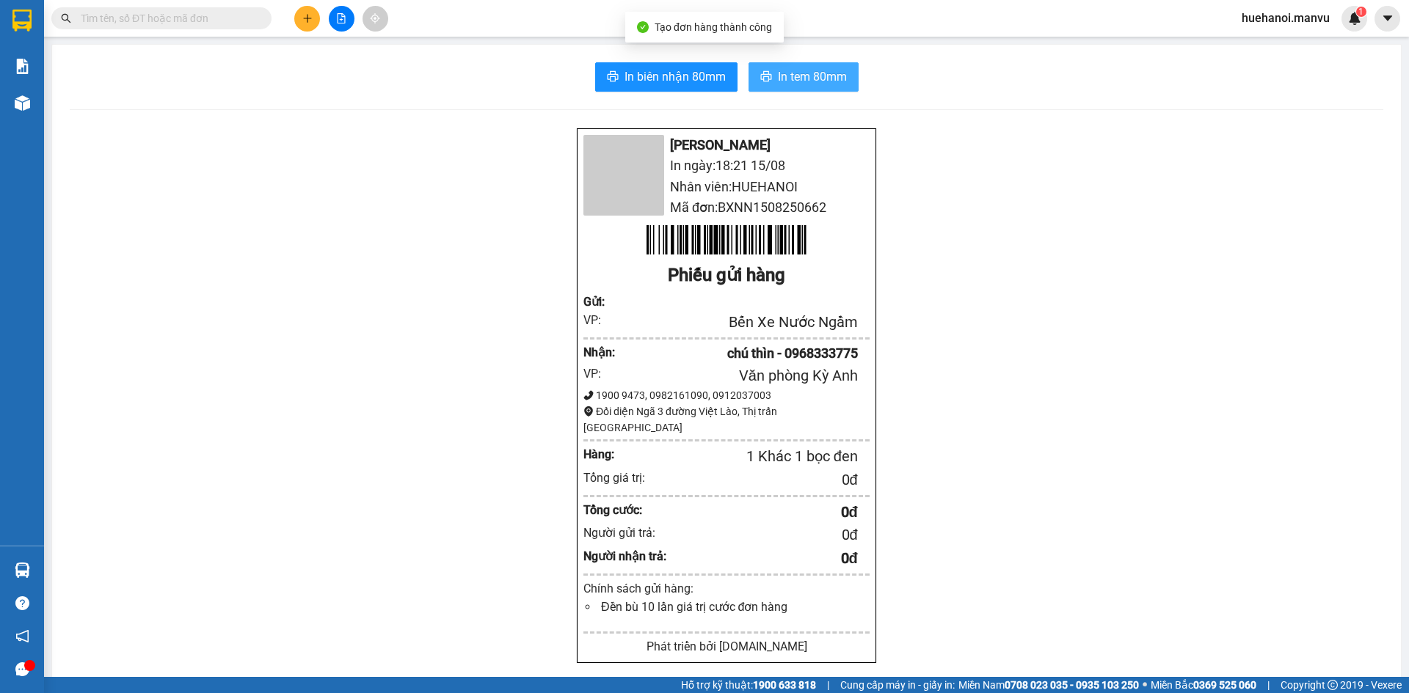
click at [779, 84] on span "In tem 80mm" at bounding box center [812, 76] width 69 height 18
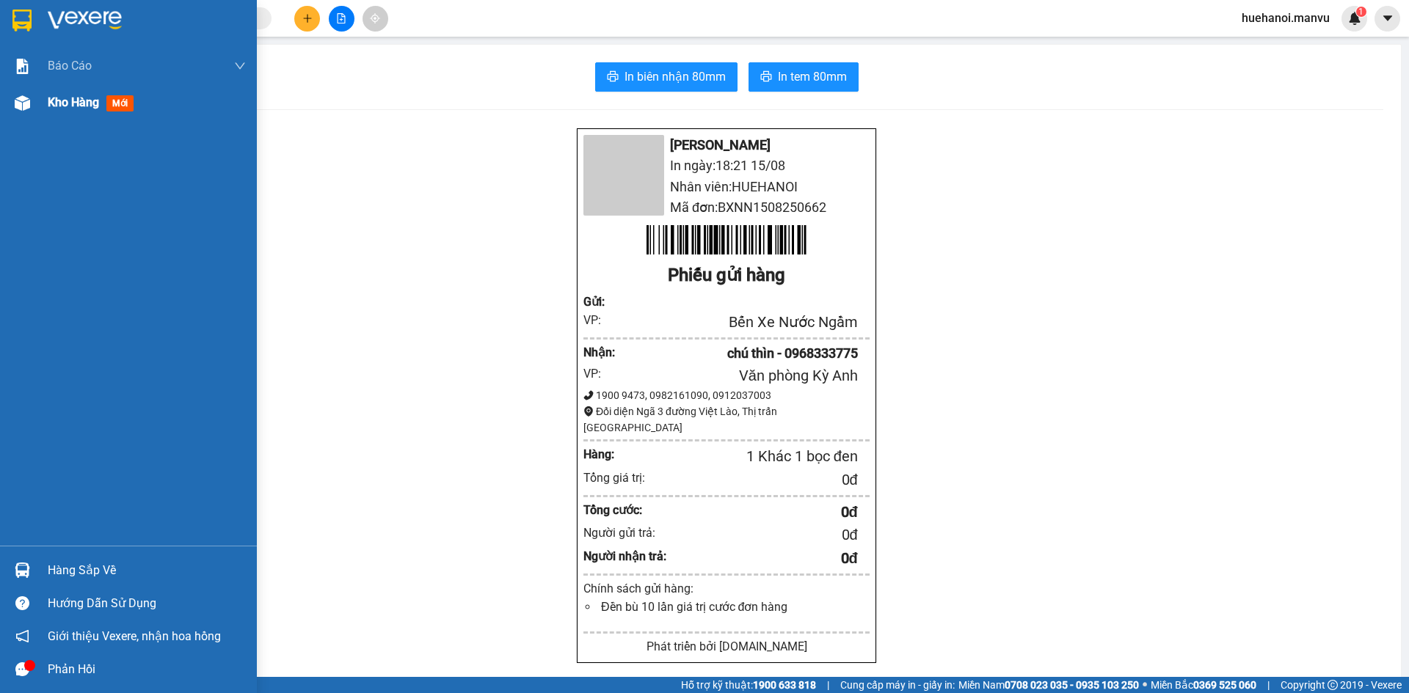
click at [79, 110] on div "Kho hàng mới" at bounding box center [94, 102] width 92 height 18
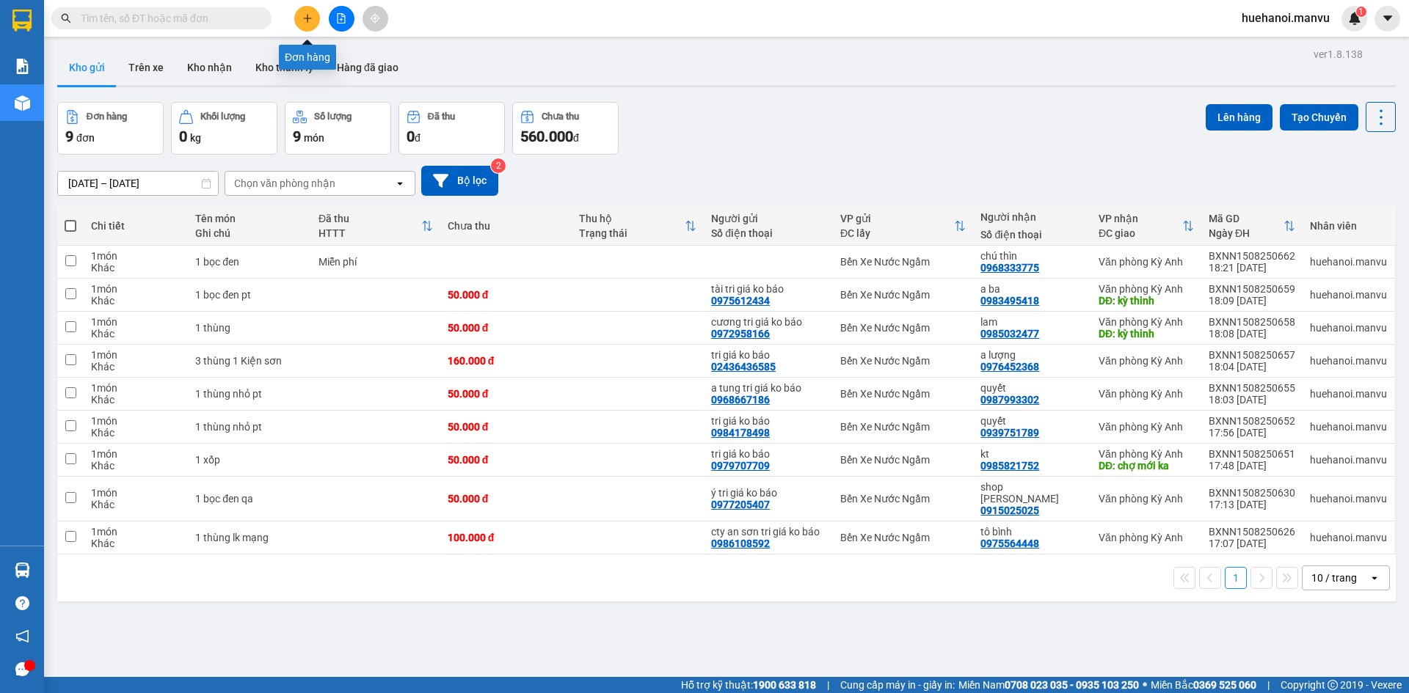
click at [307, 26] on button at bounding box center [307, 19] width 26 height 26
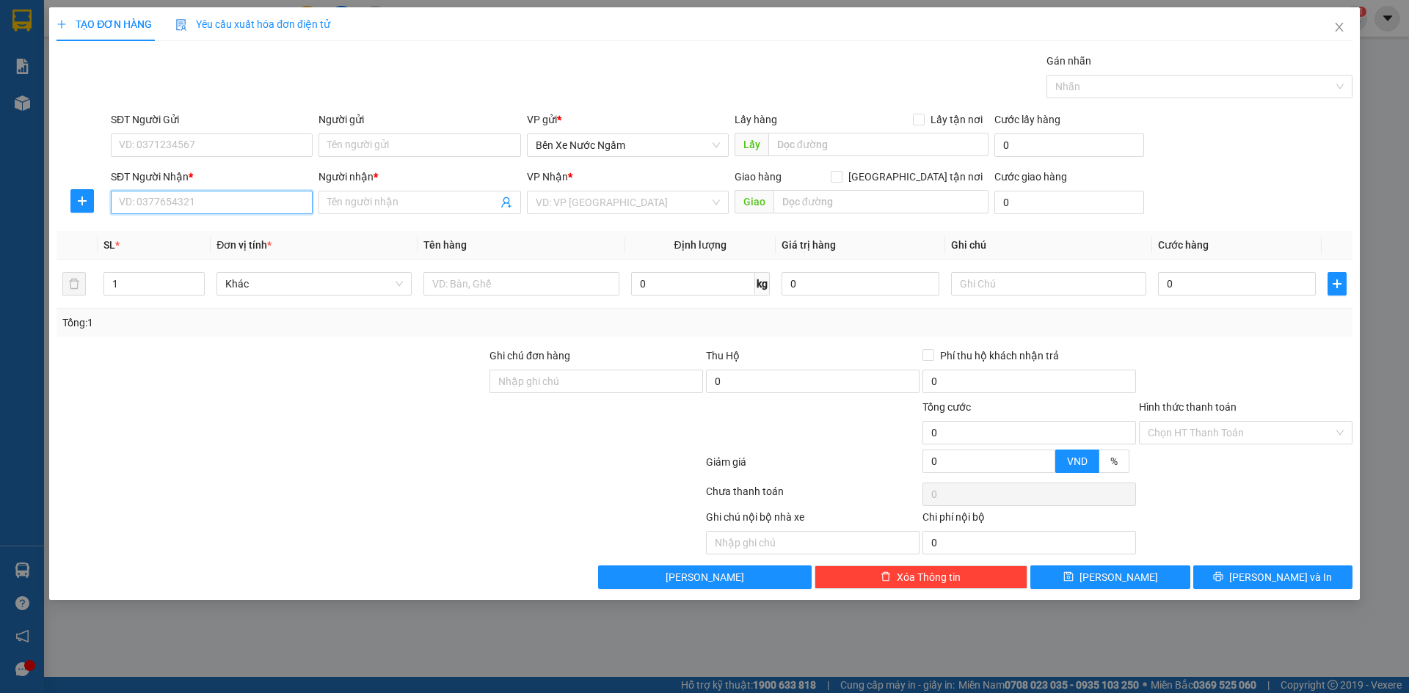
click at [274, 205] on input "SĐT Người Nhận *" at bounding box center [212, 202] width 202 height 23
click at [351, 204] on input "Người nhận *" at bounding box center [411, 202] width 169 height 16
click at [253, 211] on input "SĐT Người Nhận *" at bounding box center [212, 202] width 202 height 23
click at [359, 207] on input "việt hà" at bounding box center [411, 202] width 169 height 16
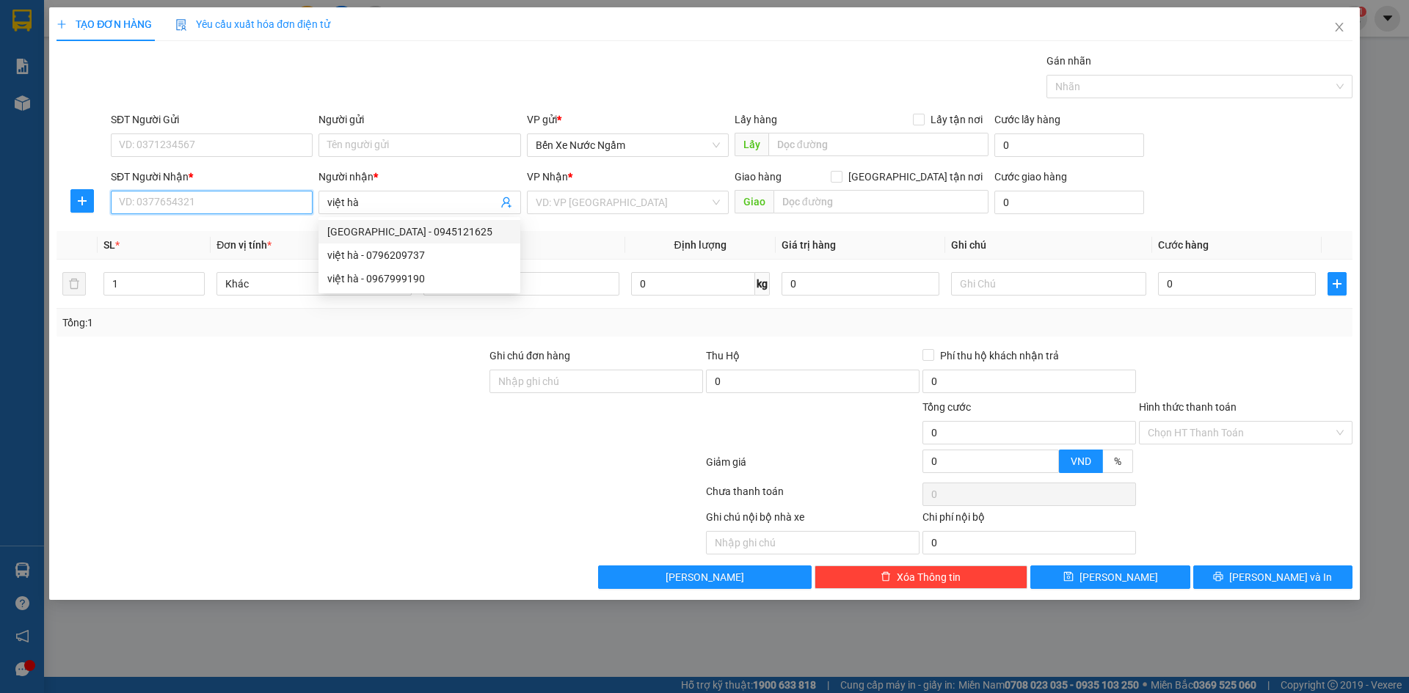
click at [288, 212] on input "SĐT Người Nhận *" at bounding box center [212, 202] width 202 height 23
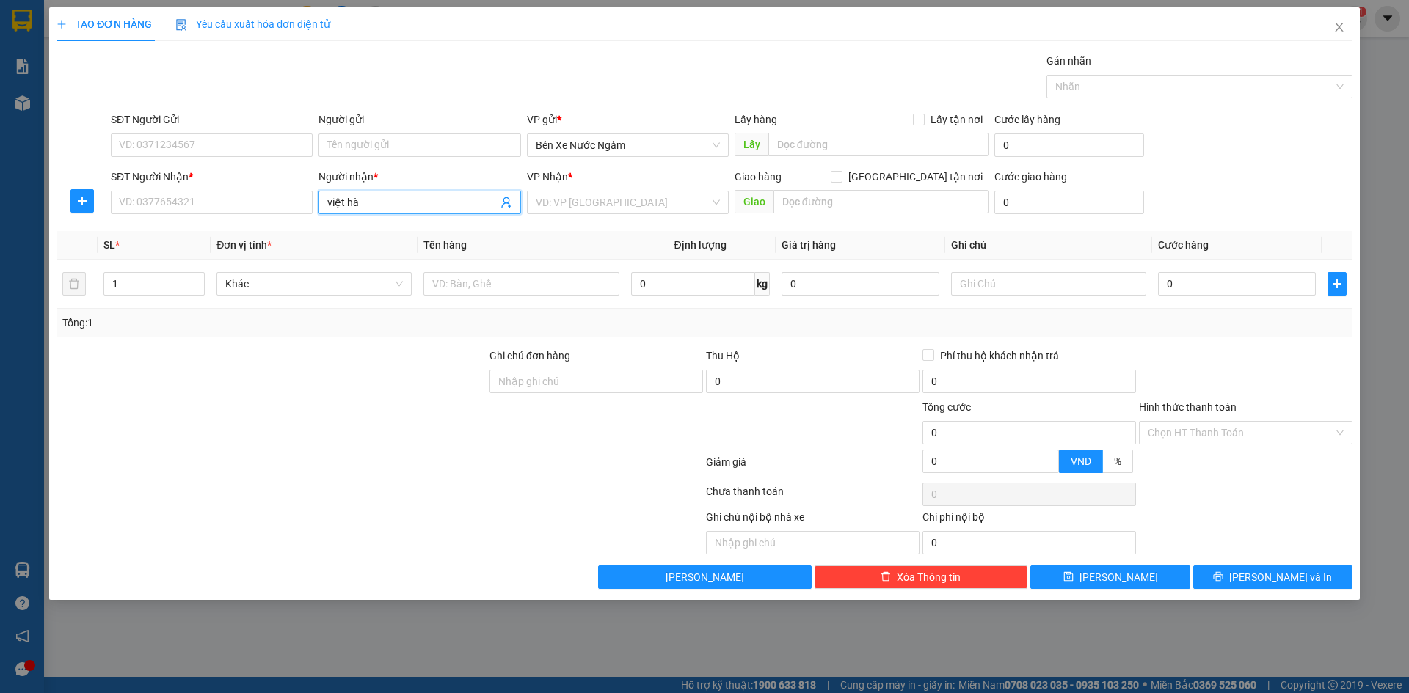
click at [371, 197] on input "việt hà" at bounding box center [411, 202] width 169 height 16
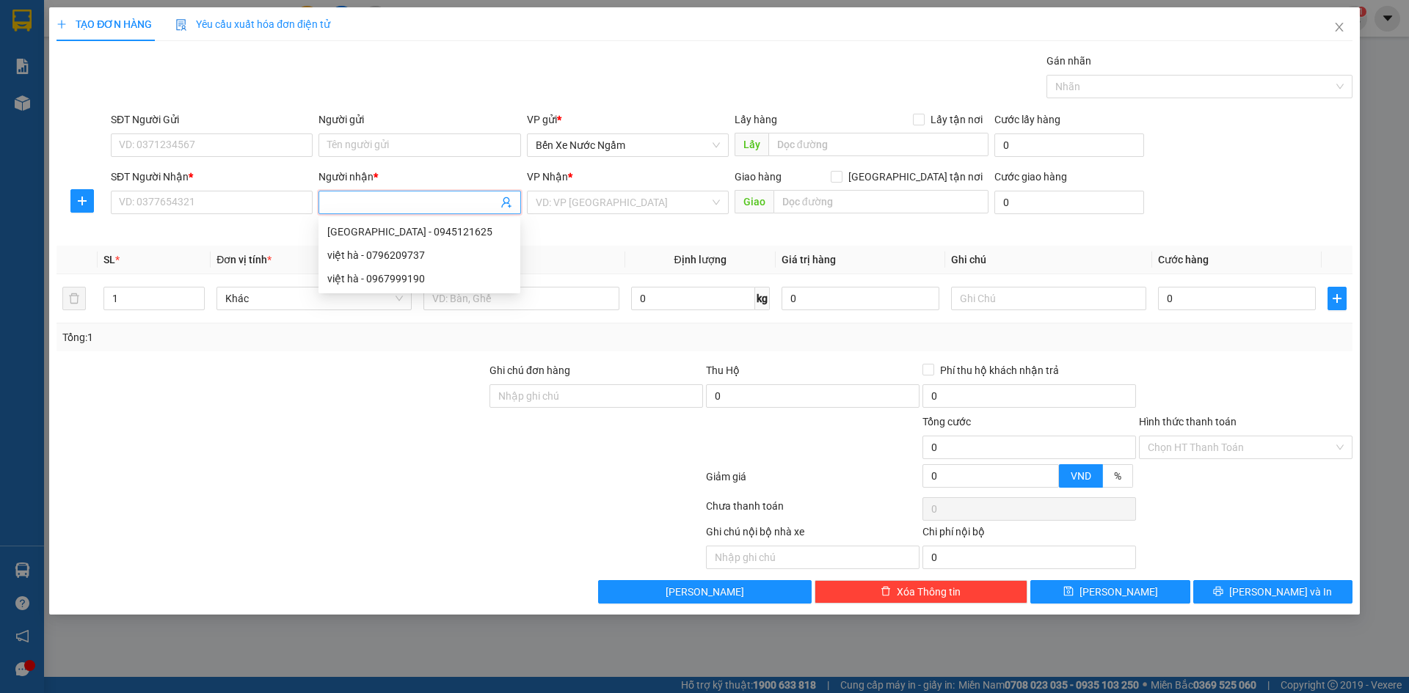
click at [350, 197] on input "Người nhận *" at bounding box center [411, 202] width 169 height 16
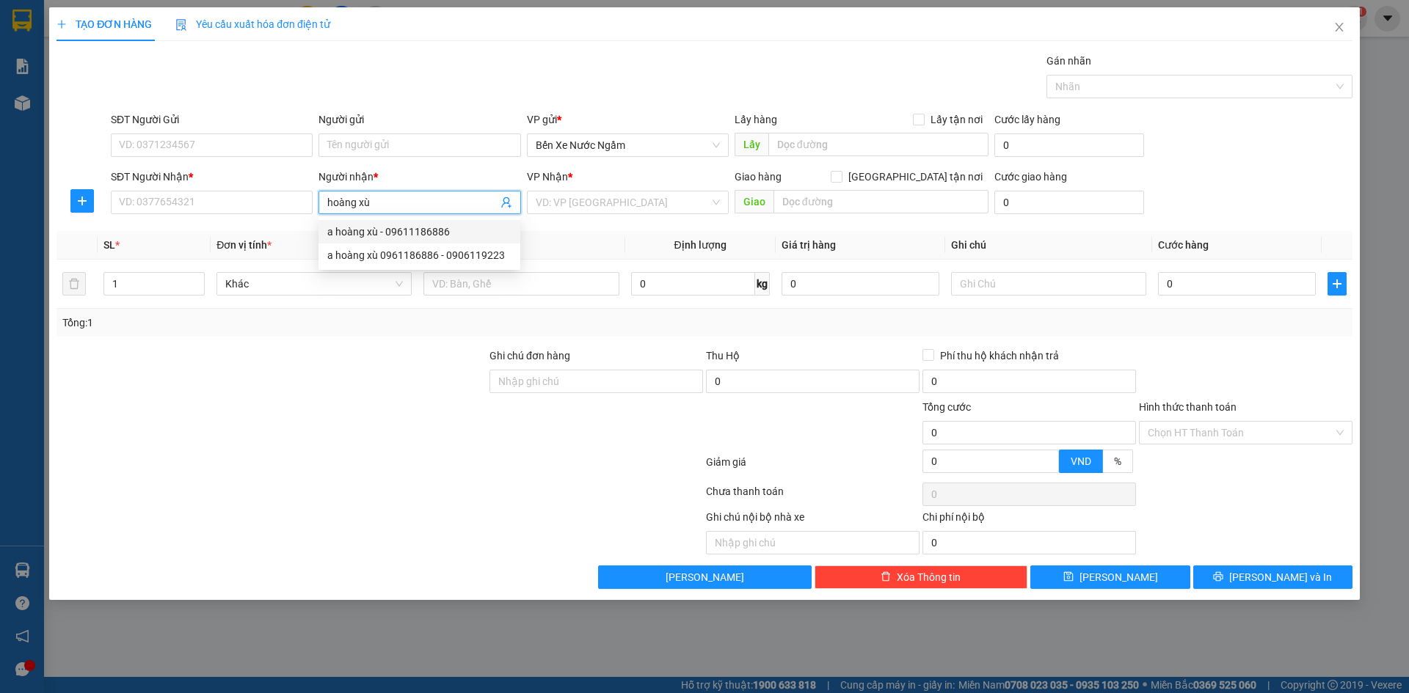
click at [381, 206] on input "hoàng xù" at bounding box center [411, 202] width 169 height 16
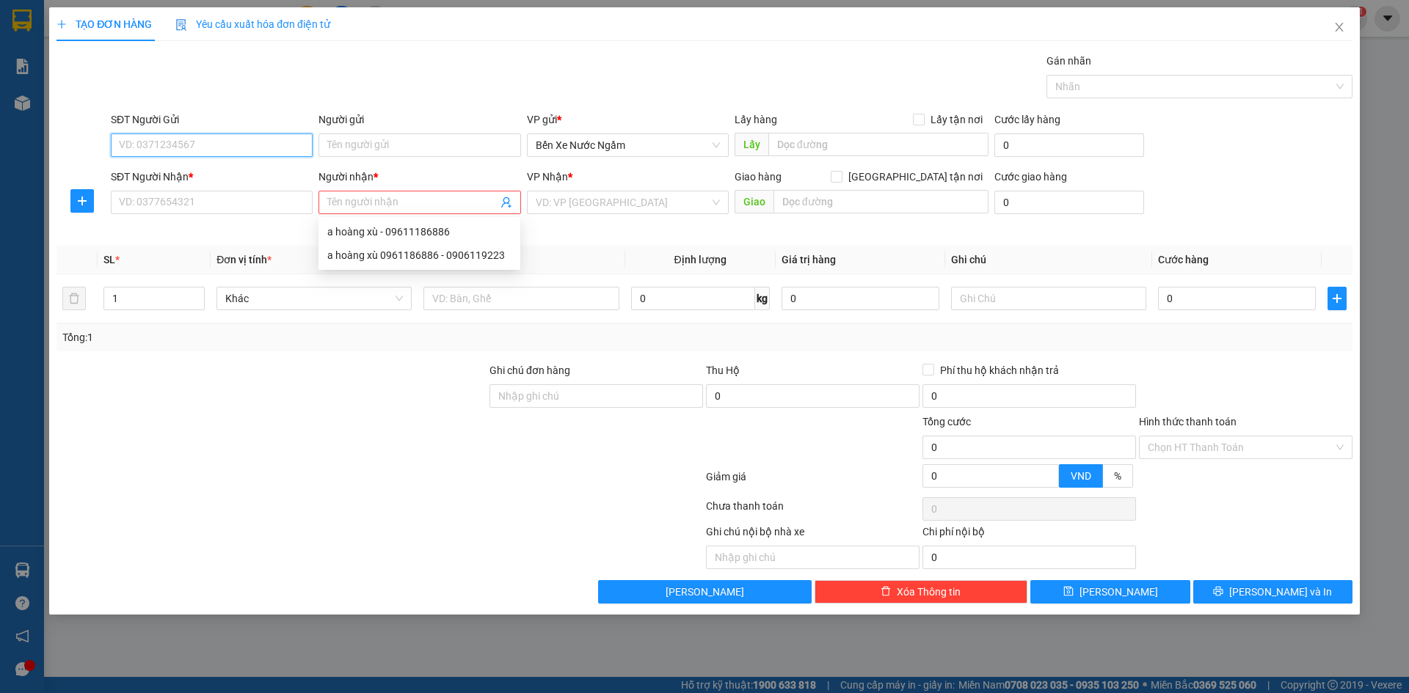
click at [167, 149] on input "SĐT Người Gửi" at bounding box center [212, 145] width 202 height 23
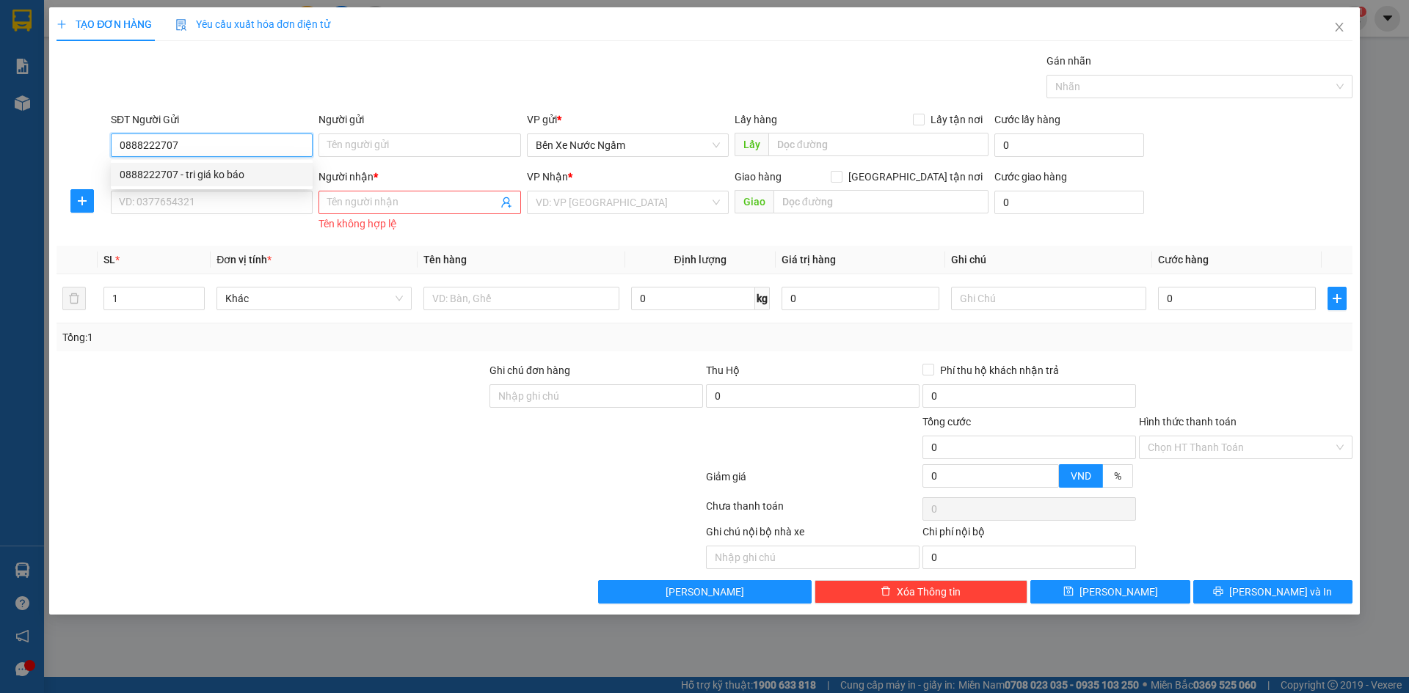
click at [189, 171] on div "0888222707 - tri giá ko báo" at bounding box center [212, 175] width 184 height 16
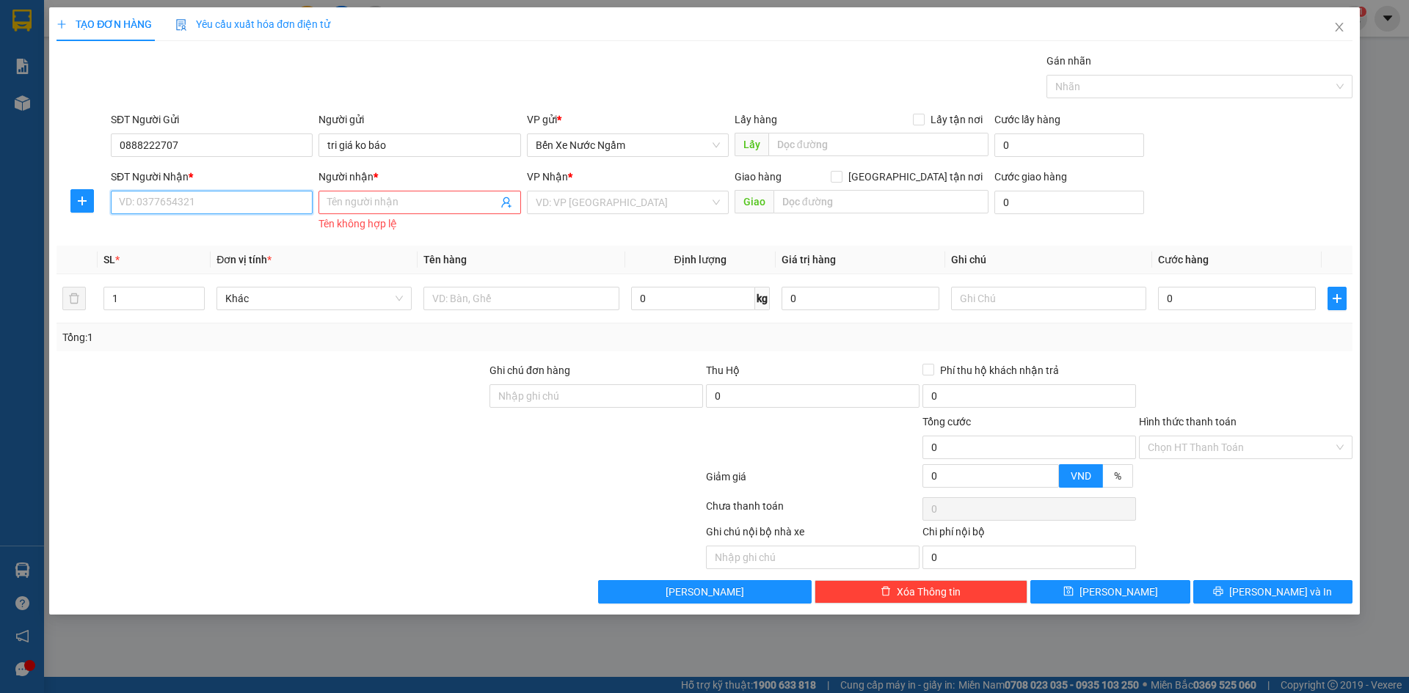
click at [200, 206] on input "SĐT Người Nhận *" at bounding box center [212, 202] width 202 height 23
click at [211, 236] on div "0976888786 - tín cọp" at bounding box center [212, 232] width 184 height 16
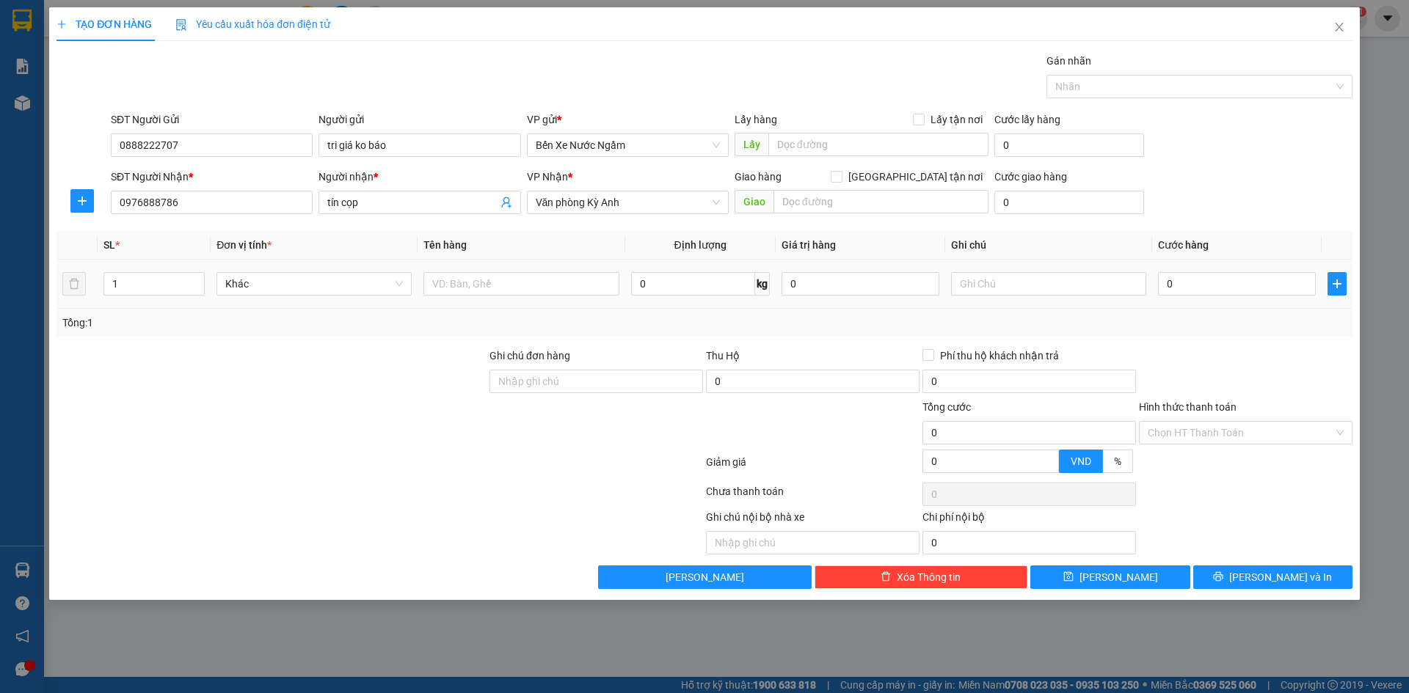
click at [478, 270] on div at bounding box center [520, 283] width 195 height 29
click at [479, 286] on input "text" at bounding box center [520, 283] width 195 height 23
click at [1275, 286] on input "0" at bounding box center [1237, 283] width 158 height 23
click at [1259, 585] on button "[PERSON_NAME] và In" at bounding box center [1272, 577] width 159 height 23
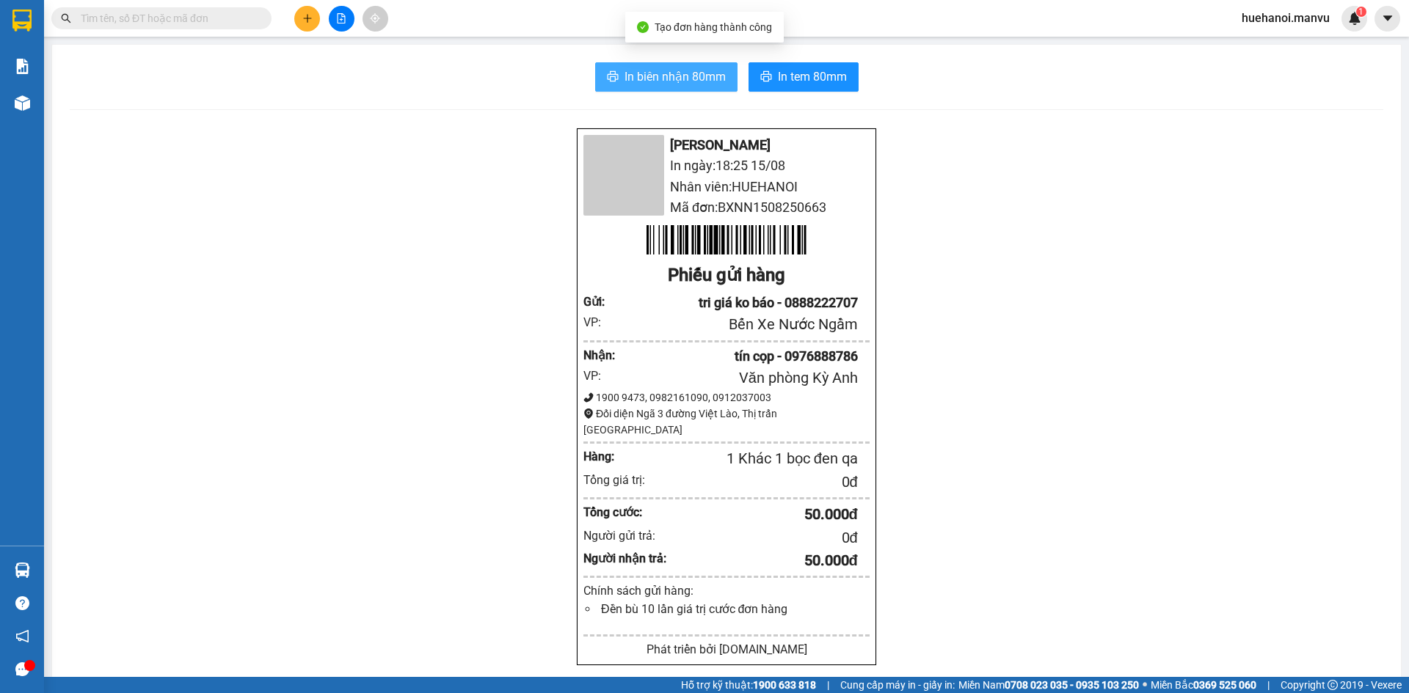
click at [656, 80] on span "In biên nhận 80mm" at bounding box center [674, 76] width 101 height 18
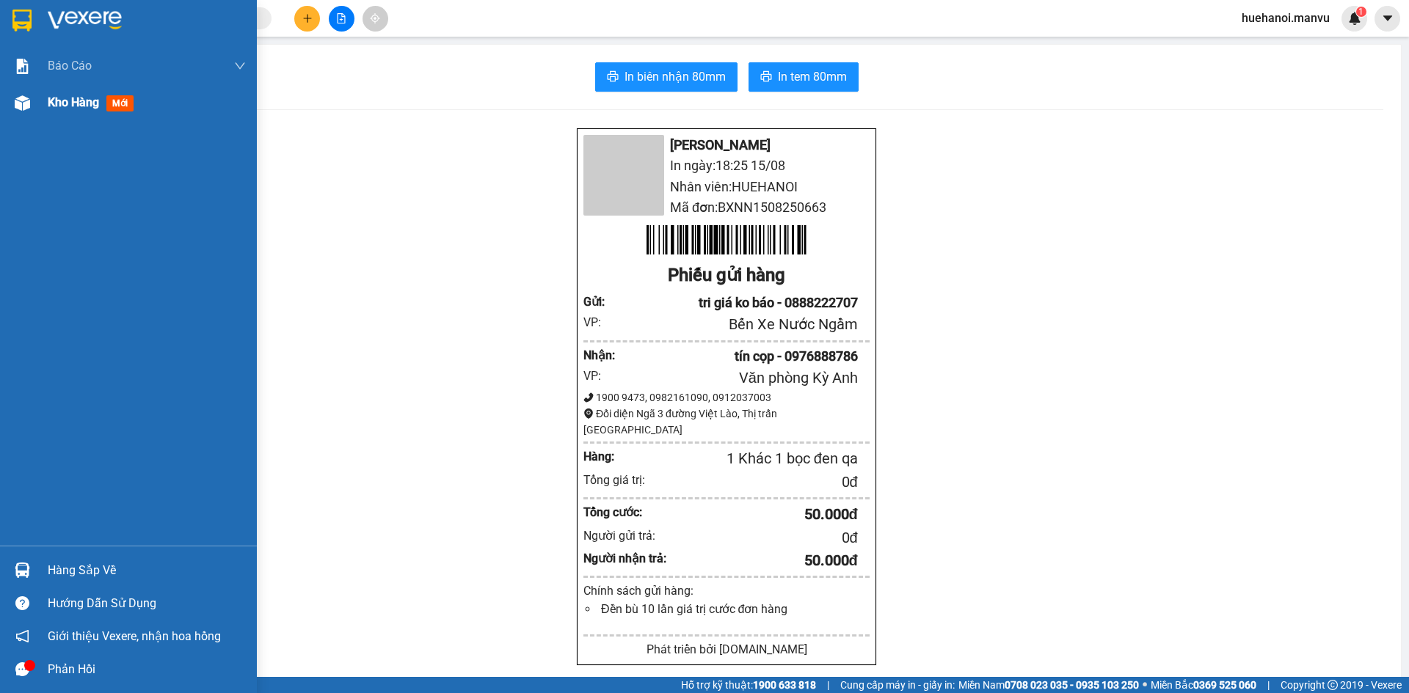
click at [91, 98] on span "Kho hàng" at bounding box center [73, 102] width 51 height 14
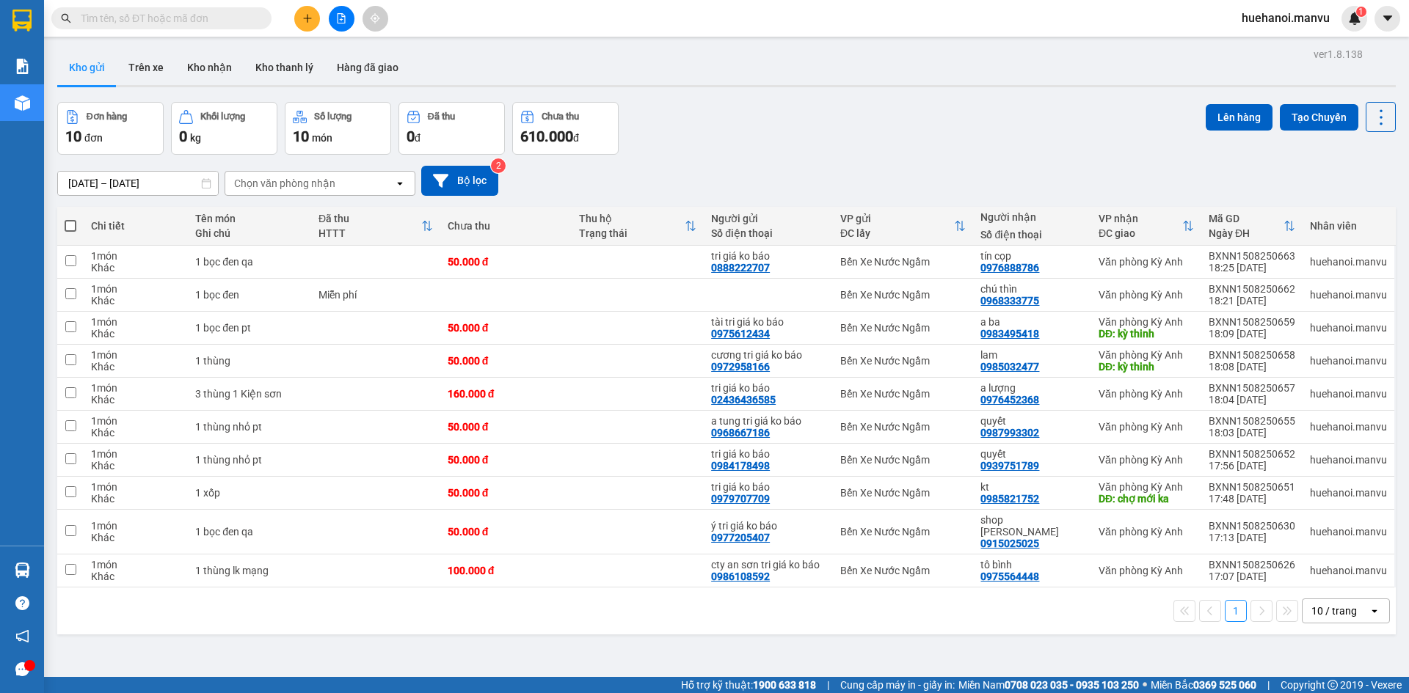
click at [76, 227] on span at bounding box center [71, 226] width 12 height 12
click at [70, 219] on input "checkbox" at bounding box center [70, 219] width 0 height 0
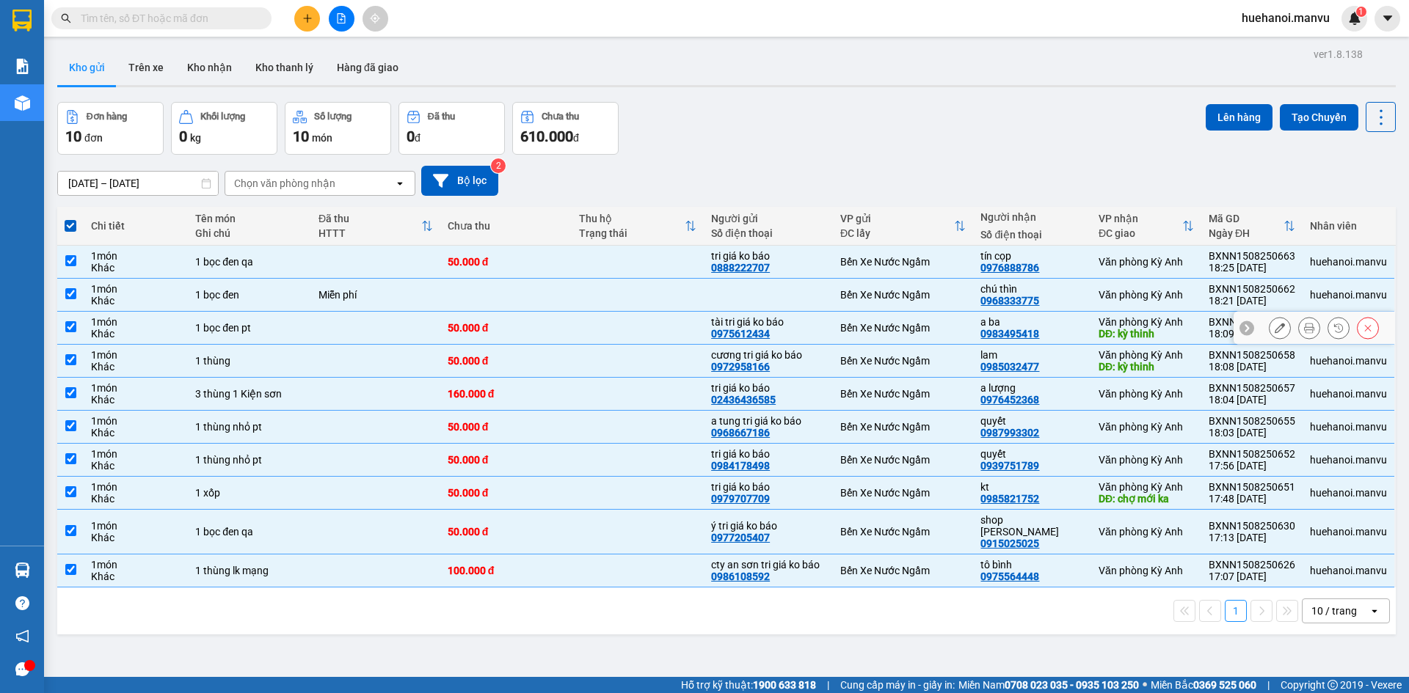
click at [74, 312] on td at bounding box center [70, 328] width 26 height 33
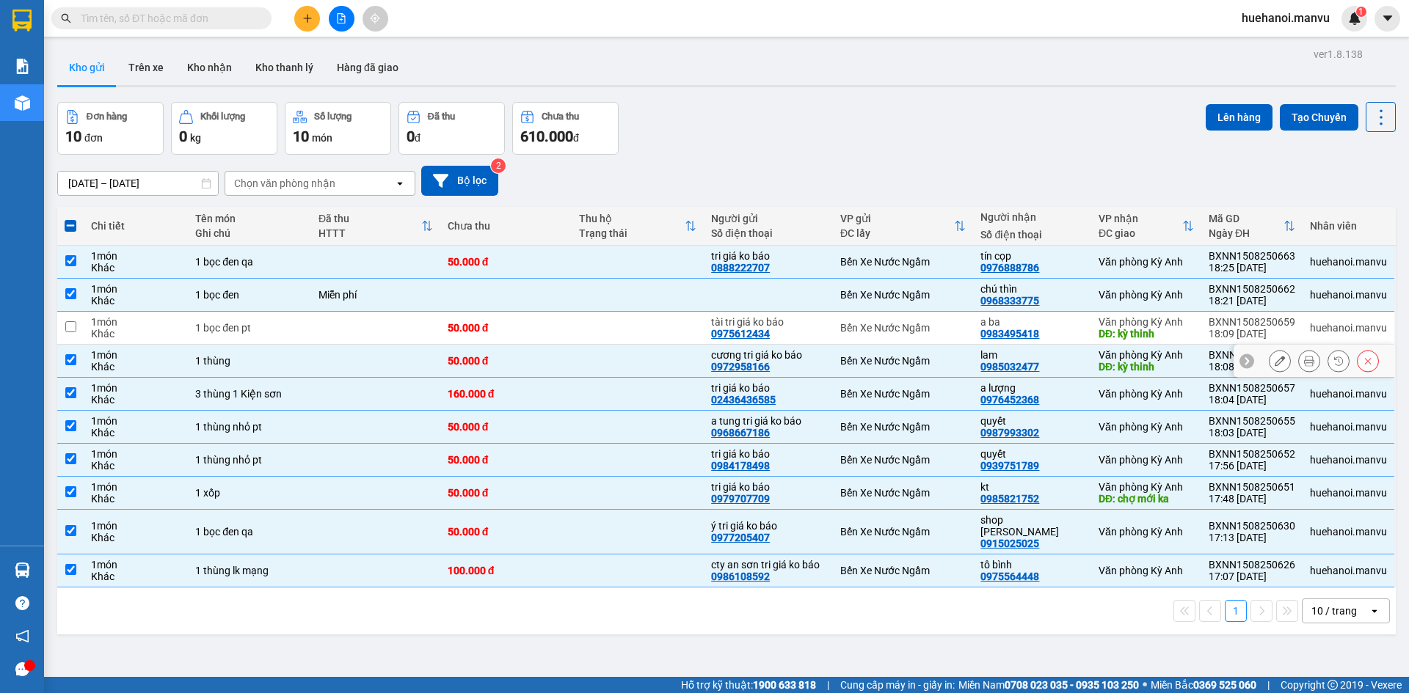
click at [79, 359] on td at bounding box center [70, 361] width 26 height 33
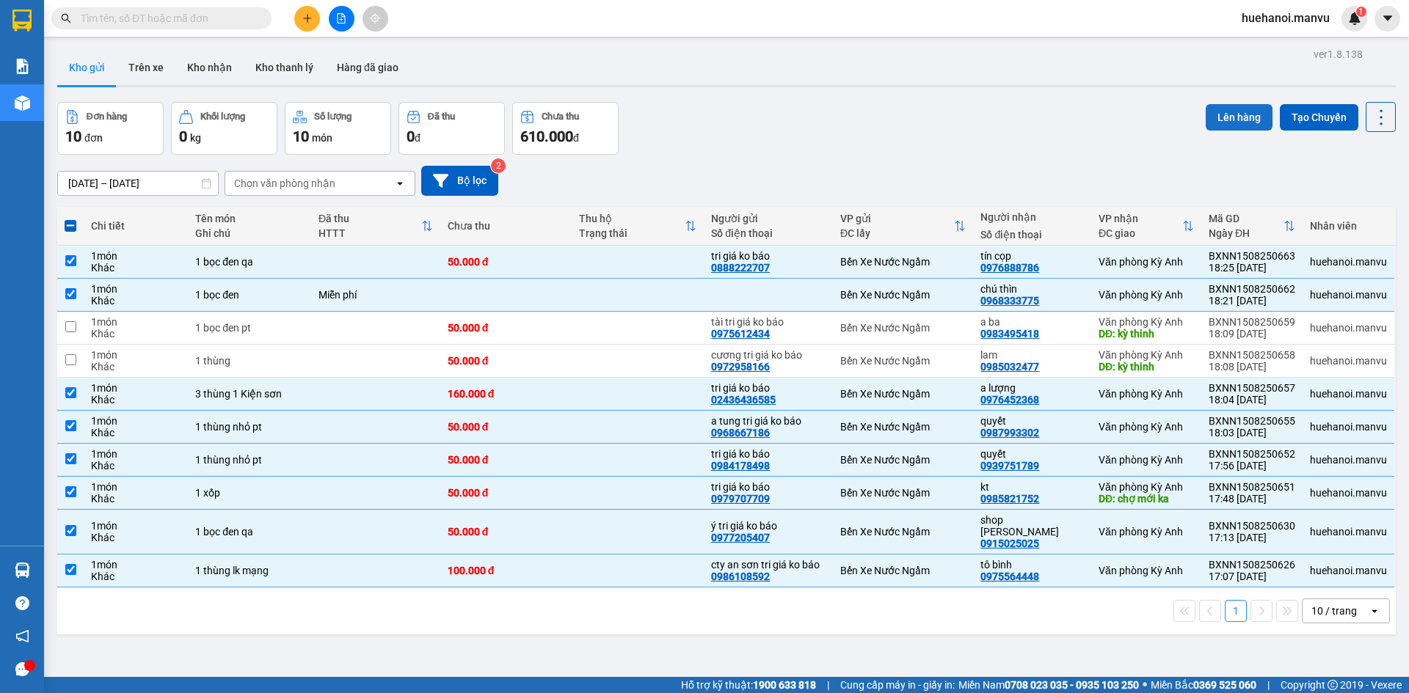
click at [1230, 123] on button "Lên hàng" at bounding box center [1238, 117] width 67 height 26
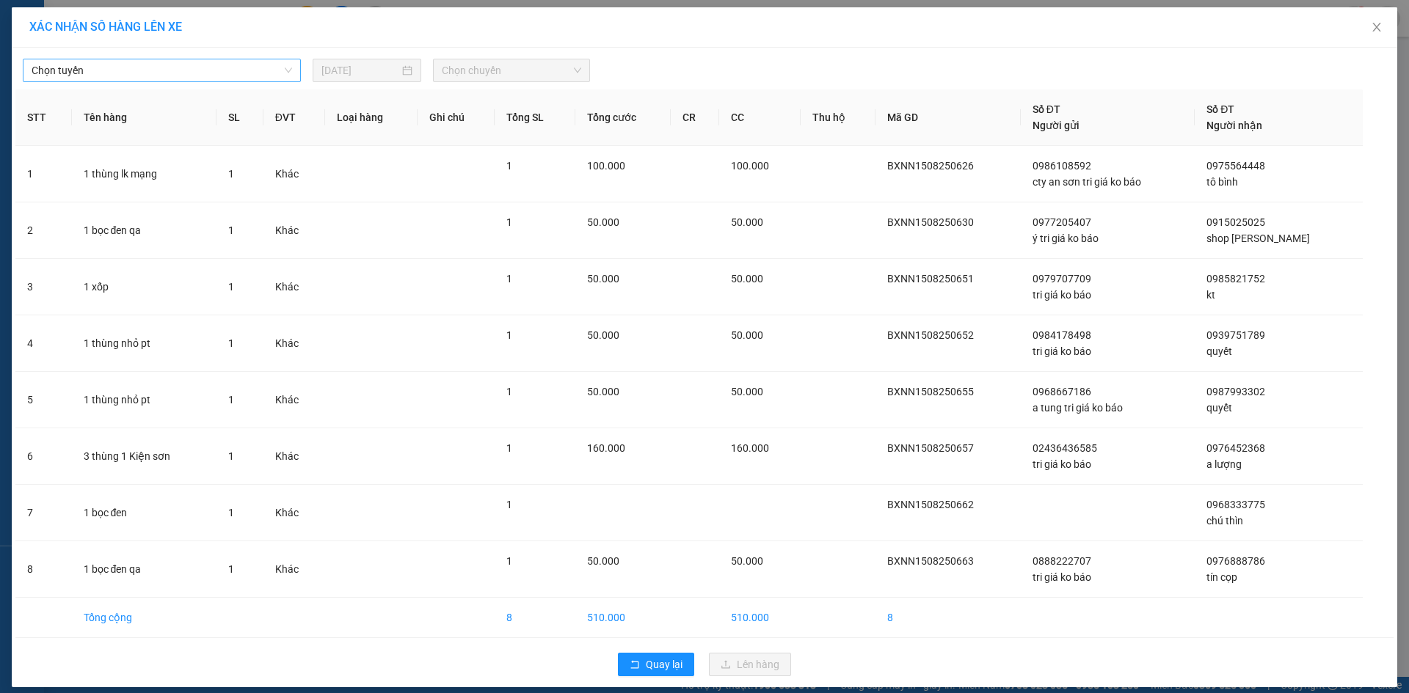
click at [90, 70] on span "Chọn tuyến" at bounding box center [162, 70] width 260 height 22
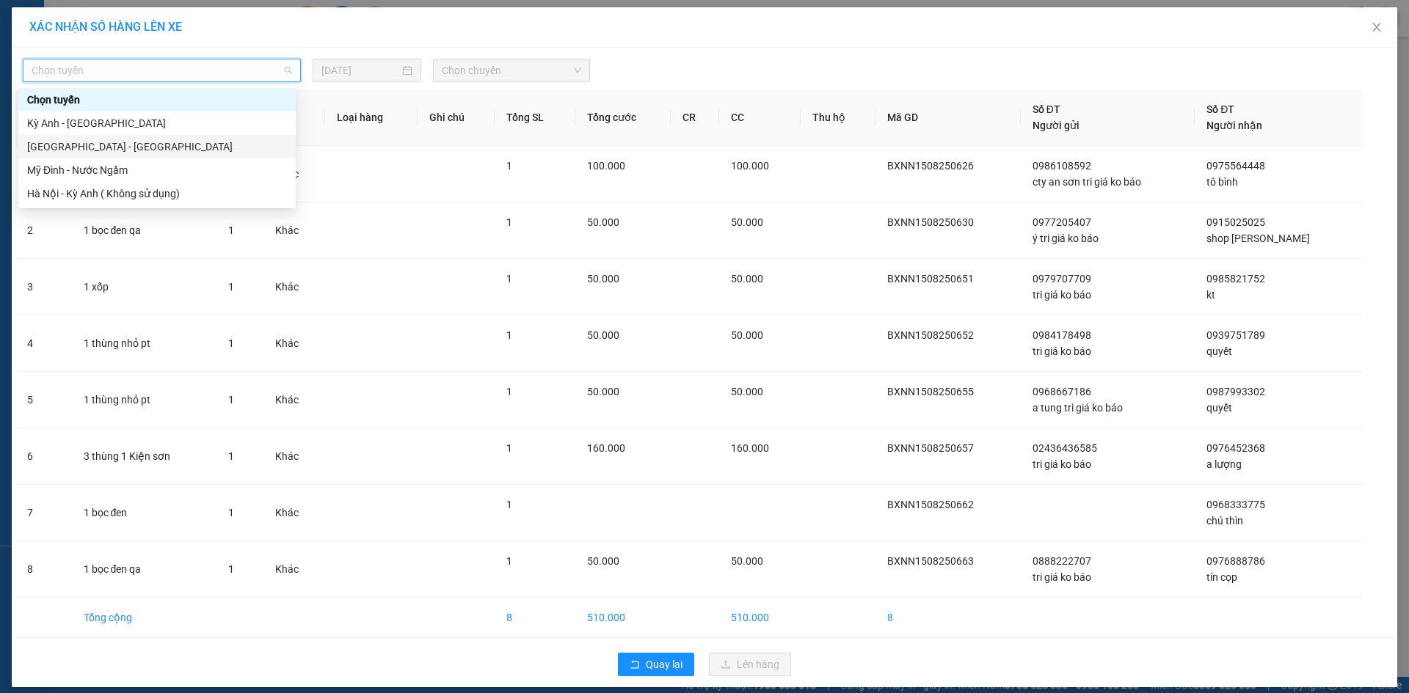
click at [70, 145] on div "[GEOGRAPHIC_DATA] - [GEOGRAPHIC_DATA]" at bounding box center [157, 147] width 260 height 16
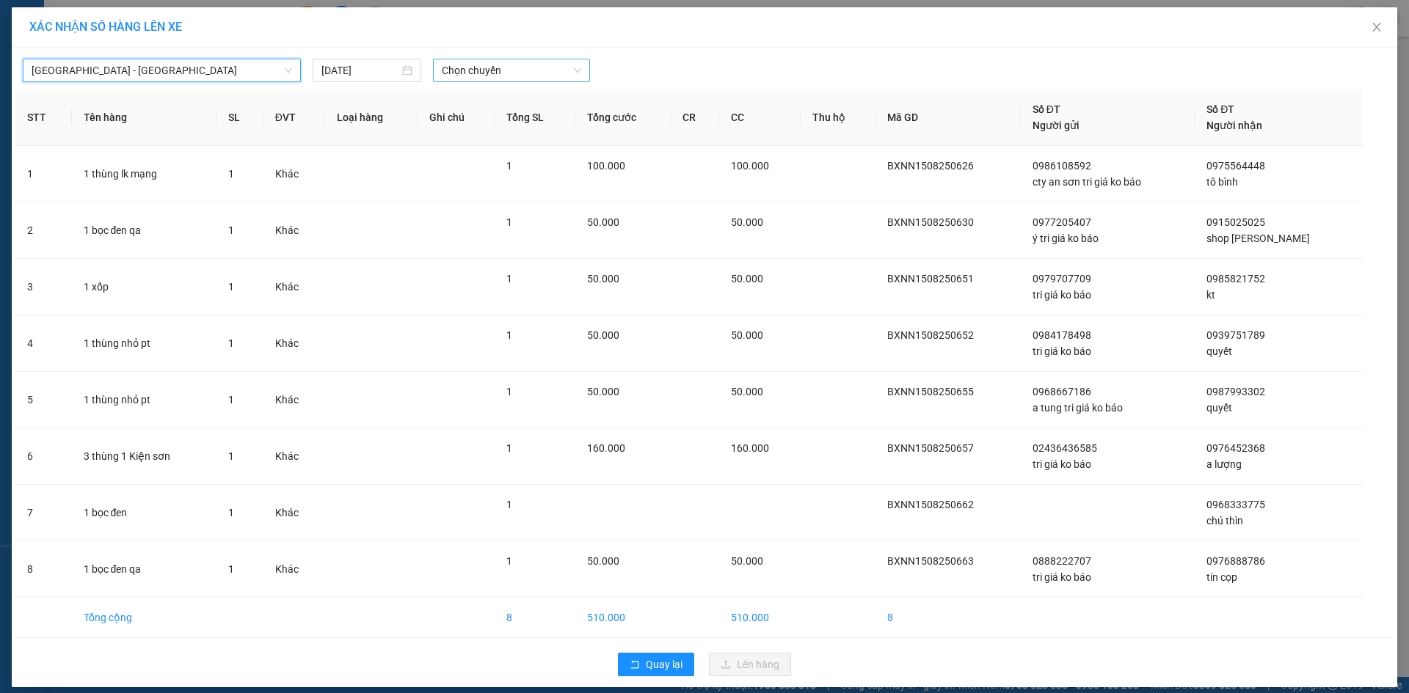
click at [503, 71] on span "Chọn chuyến" at bounding box center [511, 70] width 139 height 22
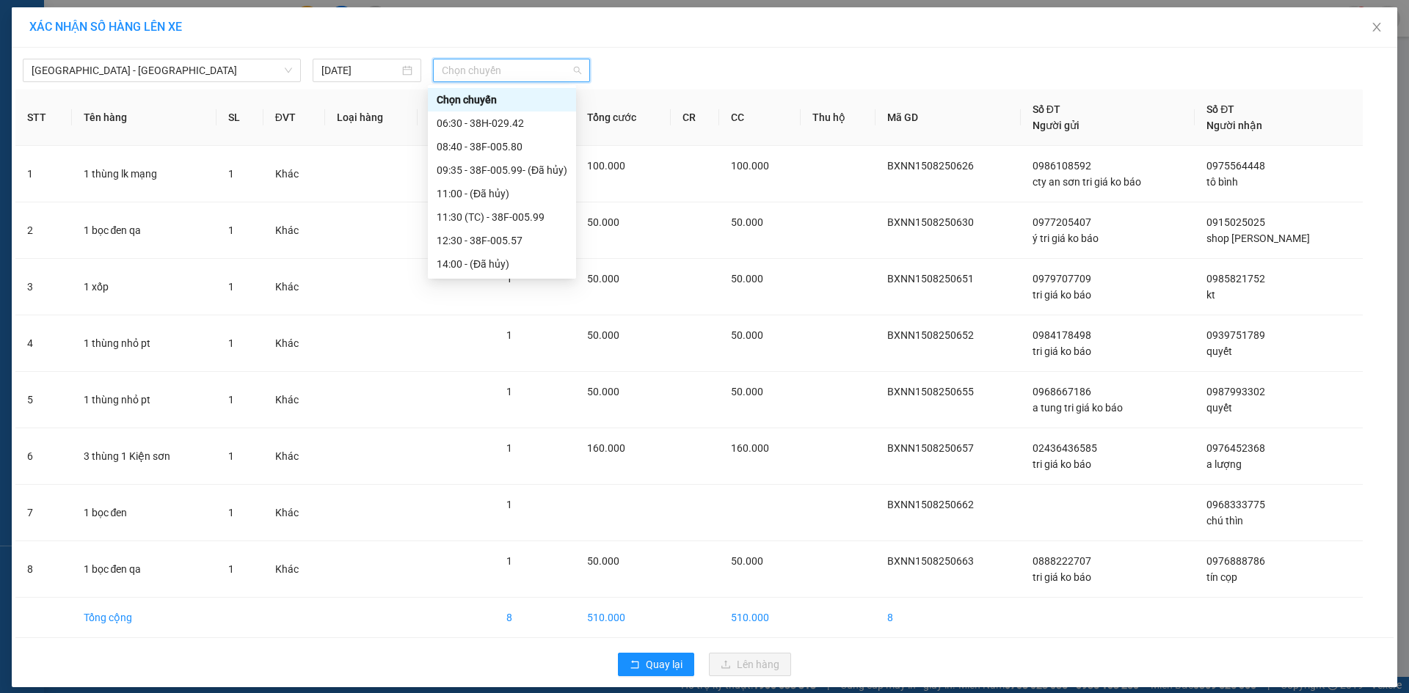
click at [507, 373] on div "18:30 - 38E-005.22" at bounding box center [502, 381] width 131 height 16
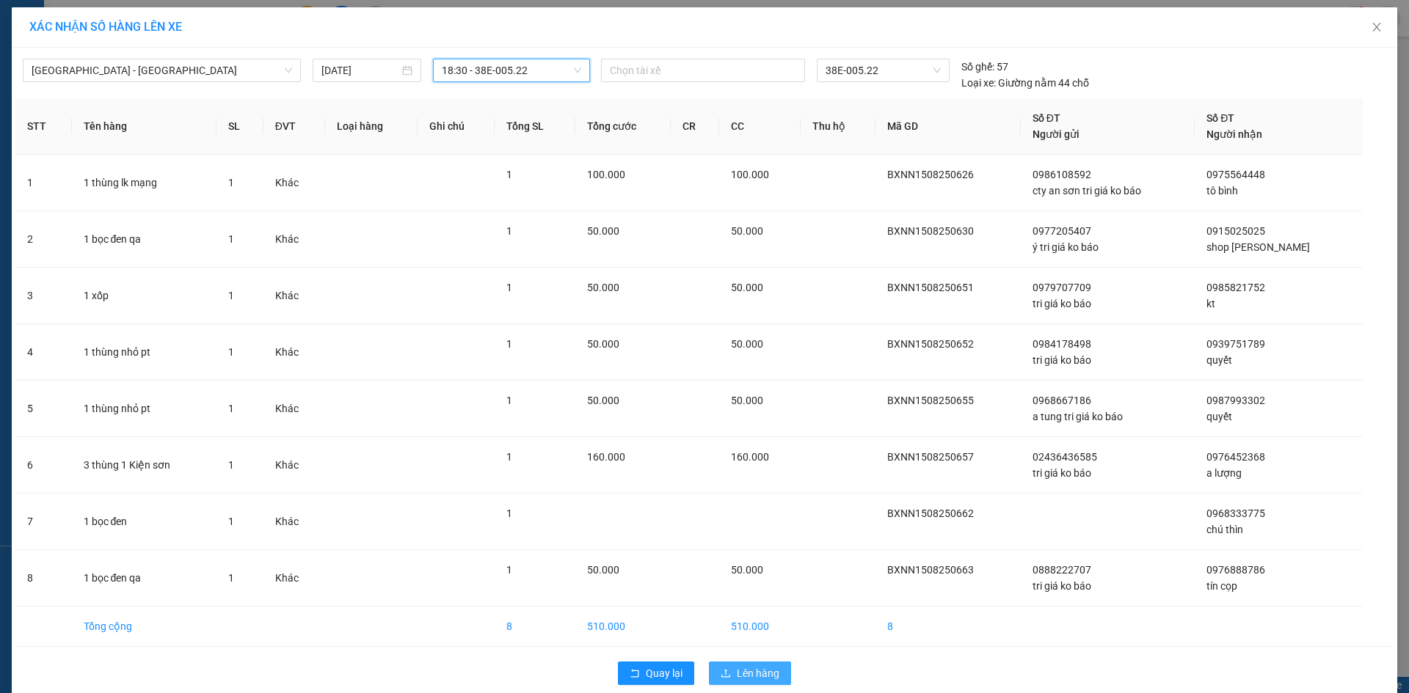
click at [737, 674] on span "Lên hàng" at bounding box center [758, 673] width 43 height 16
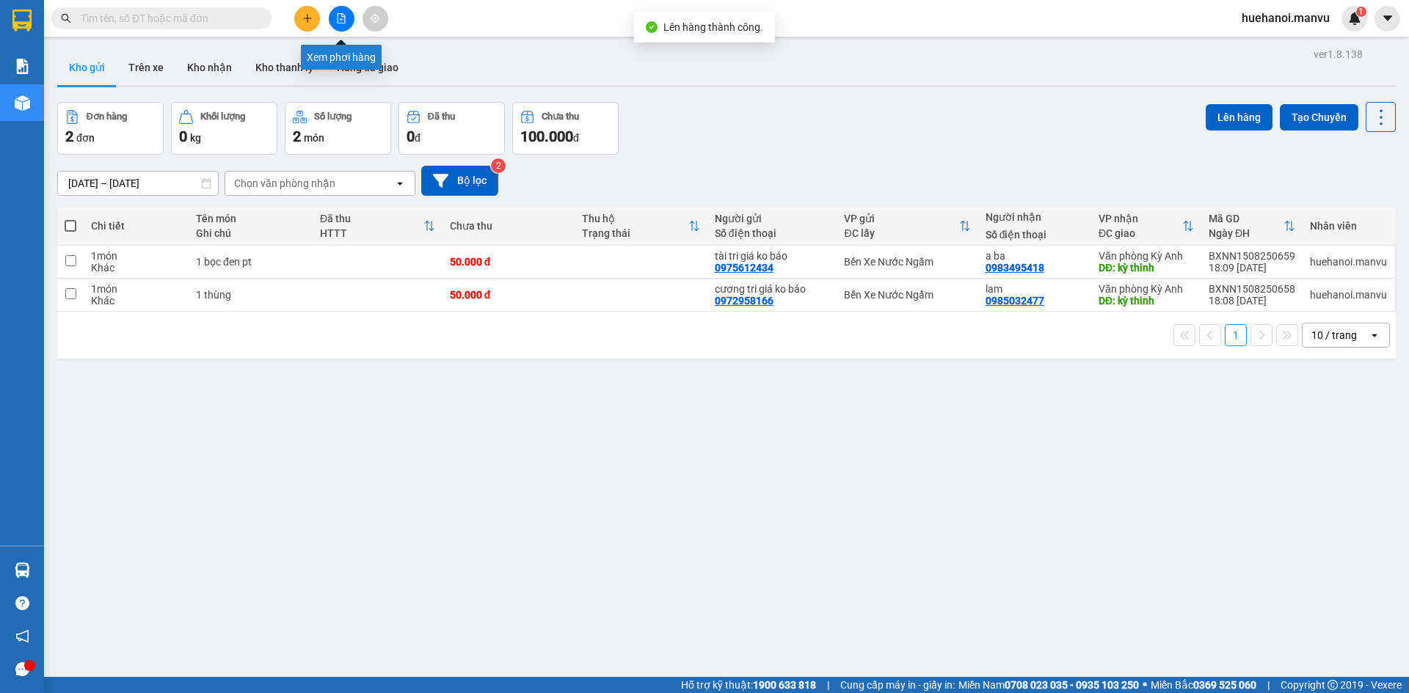
click at [348, 18] on button at bounding box center [342, 19] width 26 height 26
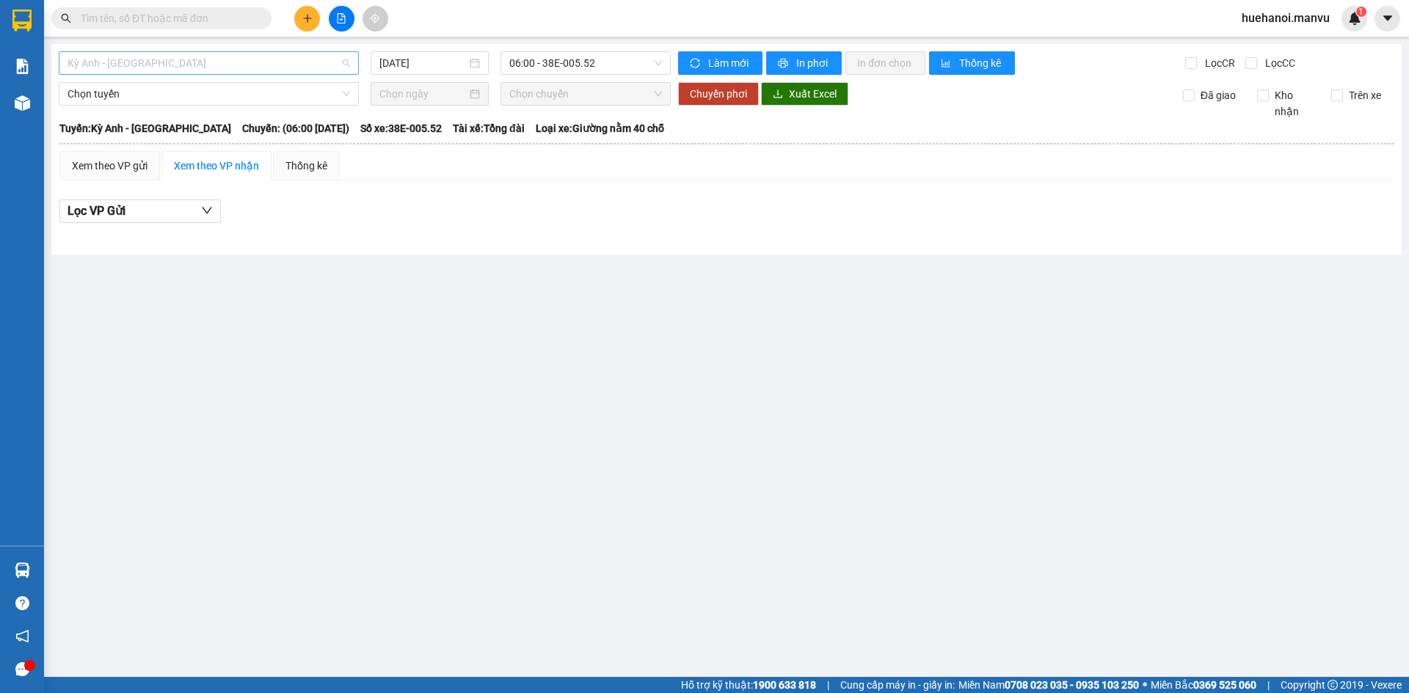
click at [173, 56] on span "Kỳ Anh - [GEOGRAPHIC_DATA]" at bounding box center [208, 63] width 282 height 22
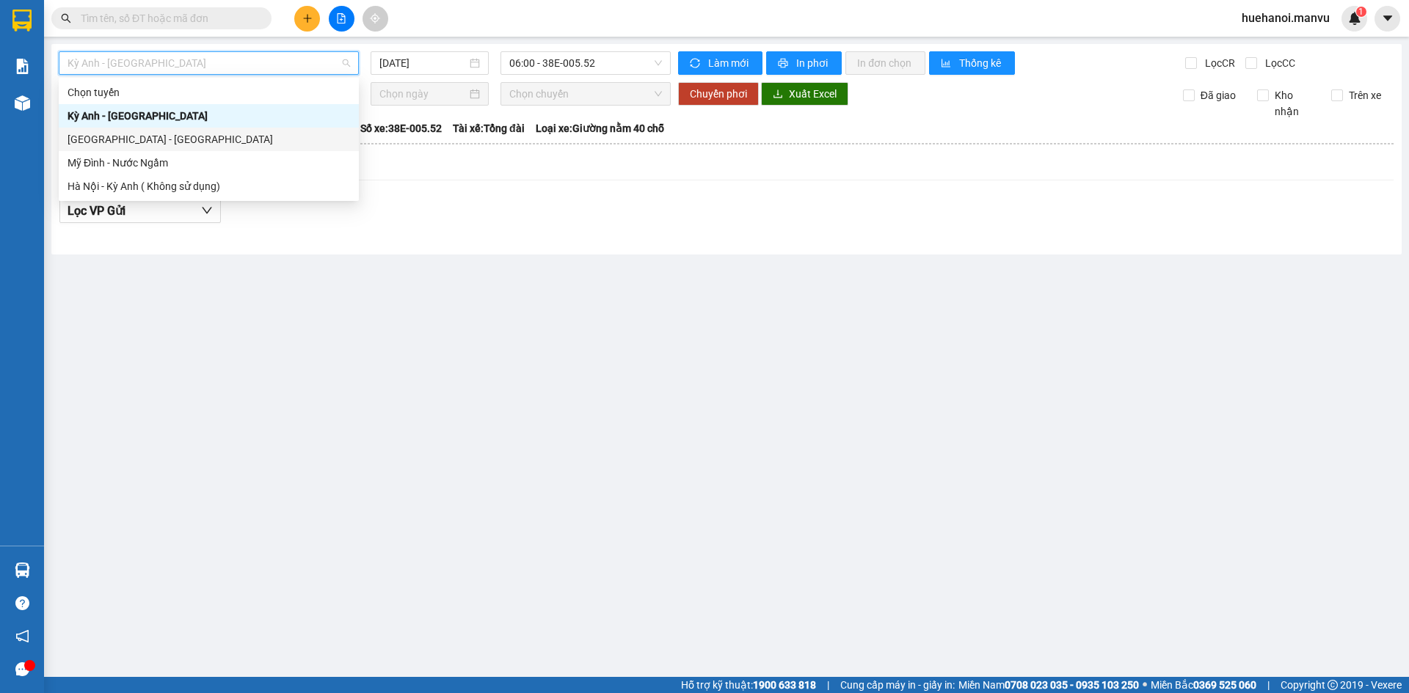
click at [149, 134] on div "[GEOGRAPHIC_DATA] - [GEOGRAPHIC_DATA]" at bounding box center [208, 139] width 282 height 16
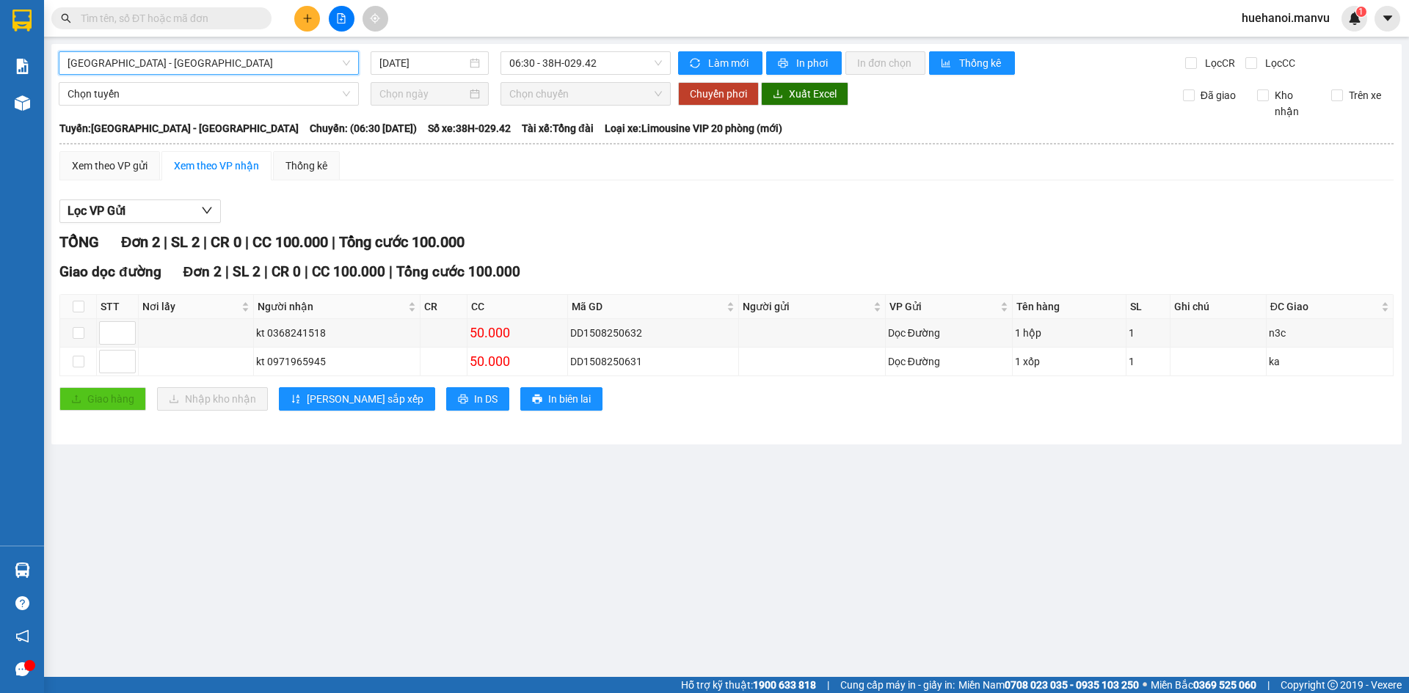
click at [558, 48] on div "Hà Nội - Kỳ Anh Hà Nội - Kỳ Anh 15/08/2025 06:30 - 38H-029.42 Làm mới In phơi I…" at bounding box center [726, 244] width 1350 height 401
click at [574, 59] on span "06:30 - 38H-029.42" at bounding box center [585, 63] width 153 height 22
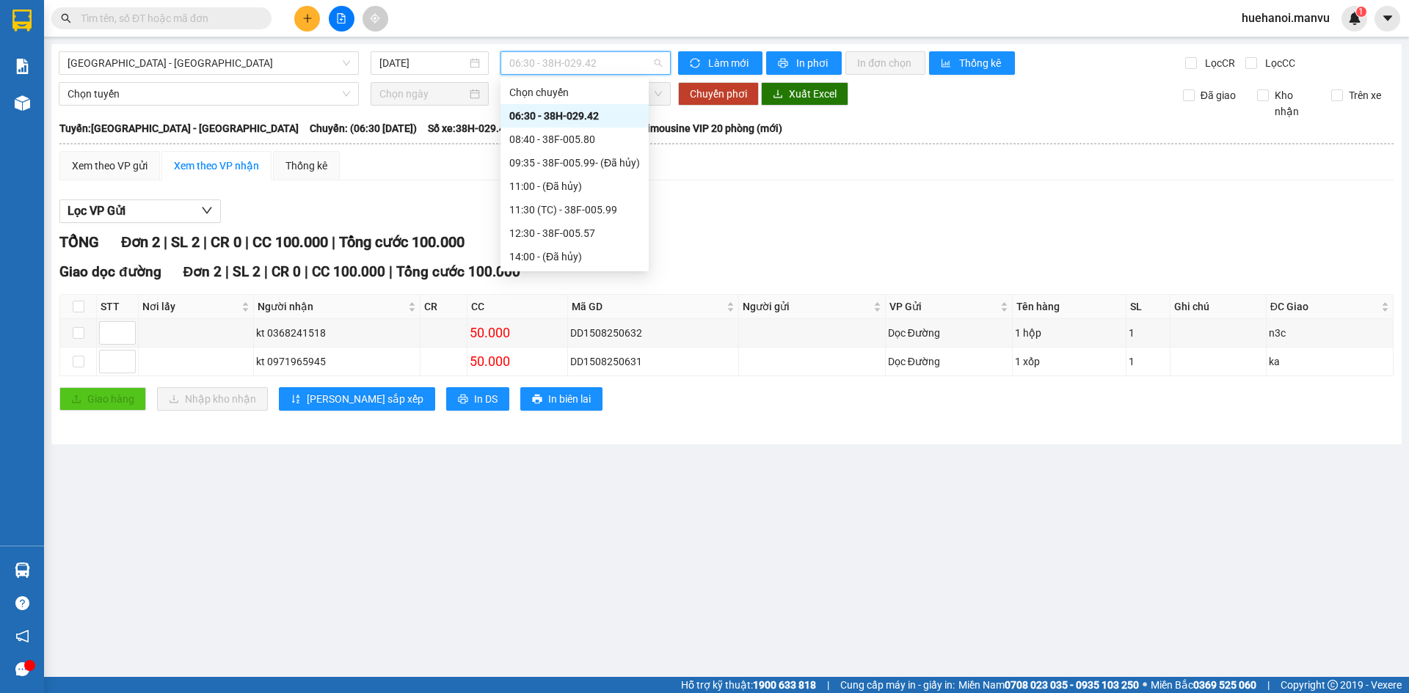
click at [563, 366] on div "18:30 - 38E-005.22" at bounding box center [574, 374] width 131 height 16
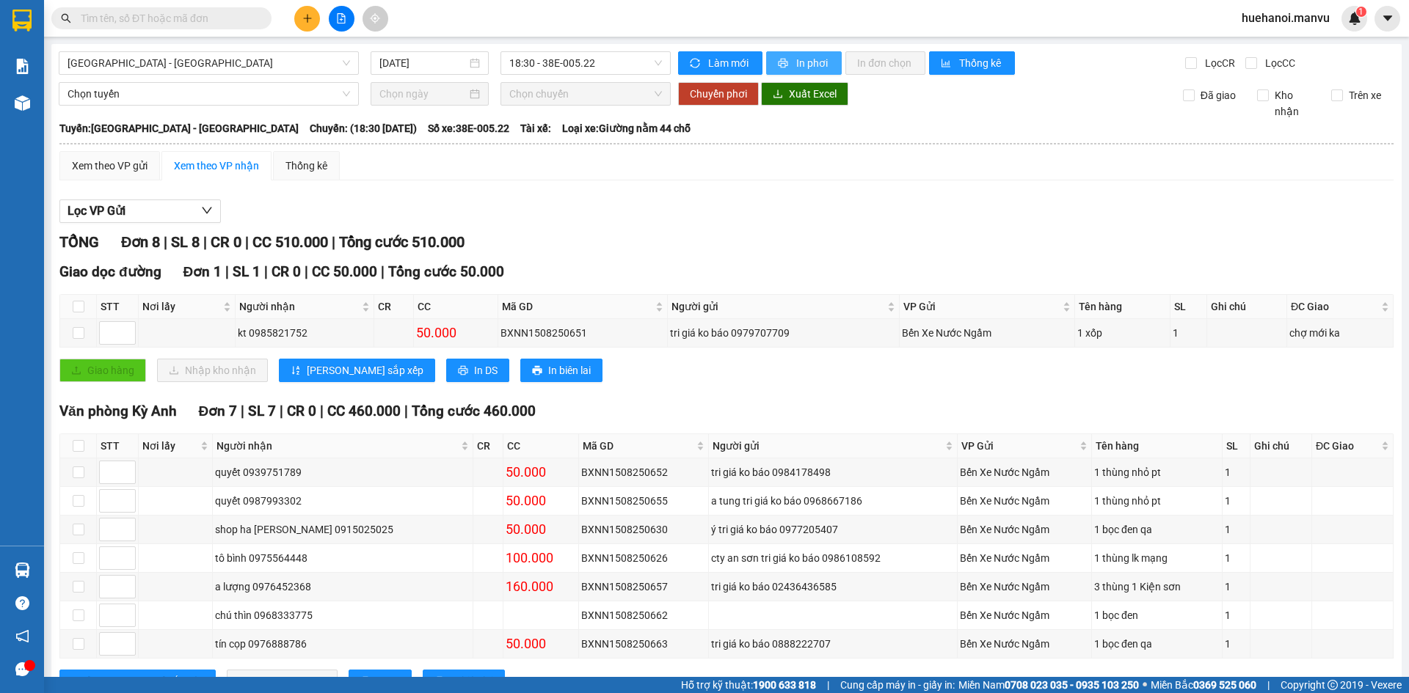
click at [823, 53] on button "In phơi" at bounding box center [804, 62] width 76 height 23
click at [801, 67] on span "In phơi" at bounding box center [813, 63] width 34 height 16
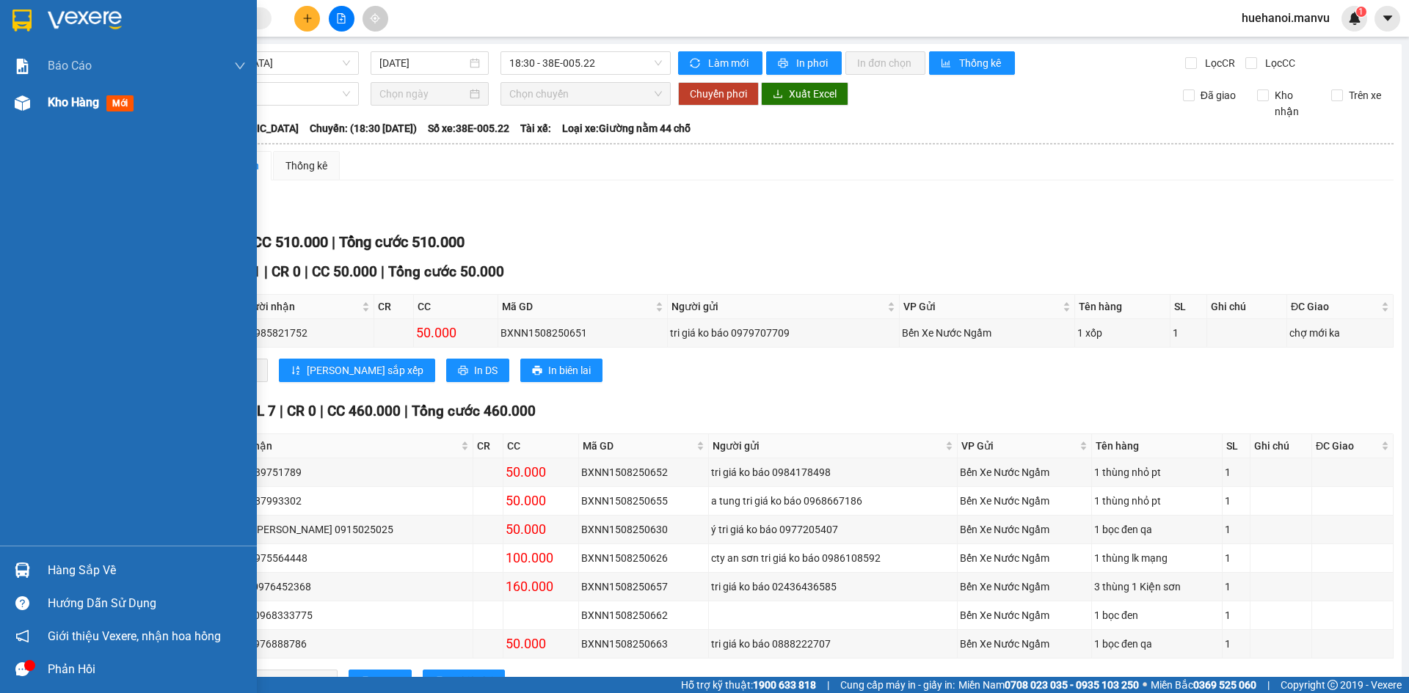
click at [65, 100] on span "Kho hàng" at bounding box center [73, 102] width 51 height 14
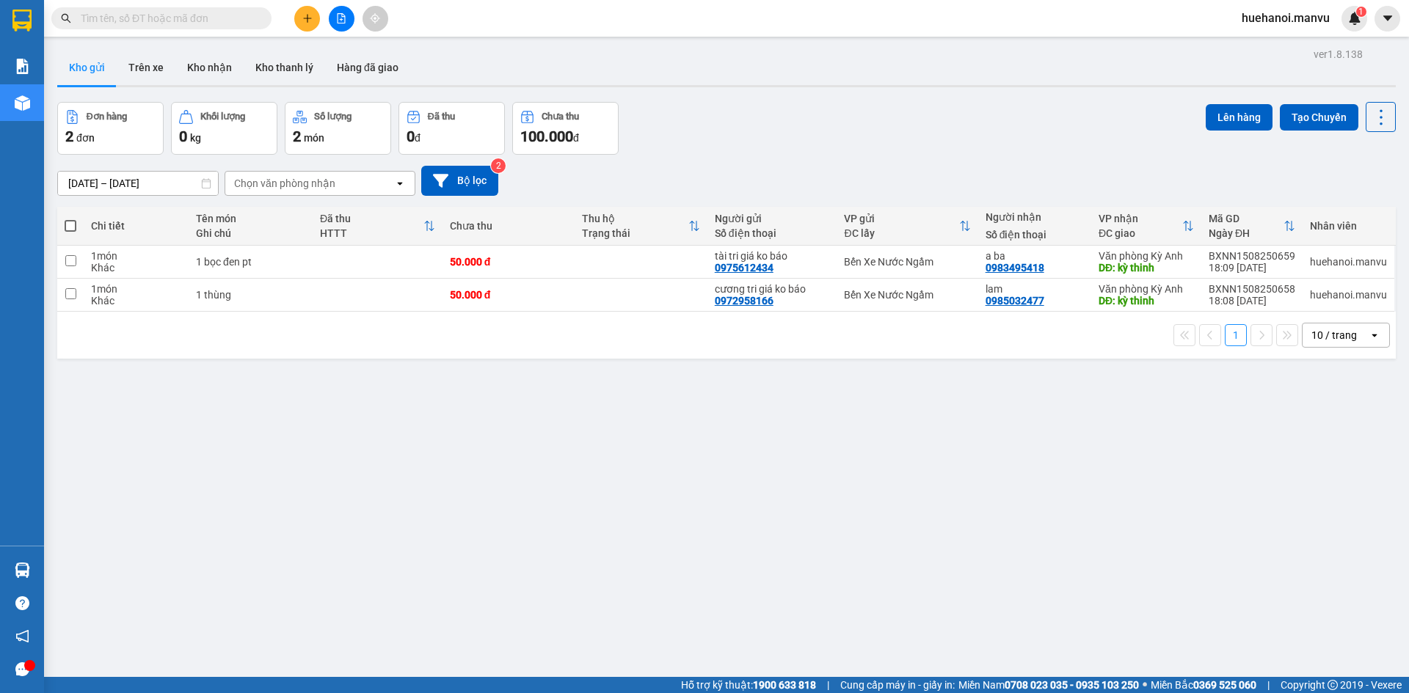
click at [311, 16] on icon "plus" at bounding box center [307, 18] width 10 height 10
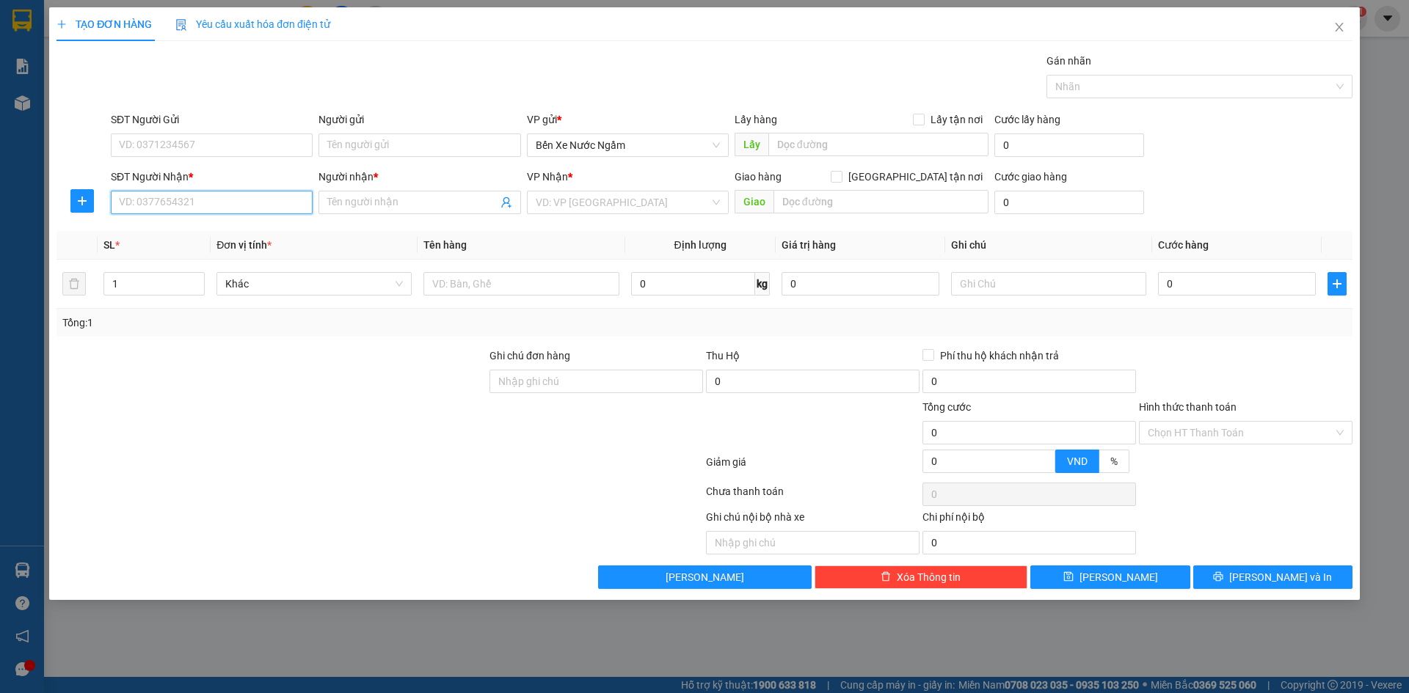
click at [162, 201] on input "SĐT Người Nhận *" at bounding box center [212, 202] width 202 height 23
click at [163, 201] on input "4702" at bounding box center [212, 202] width 202 height 23
click at [208, 226] on div "0976144702 - xoan quốc" at bounding box center [212, 232] width 184 height 16
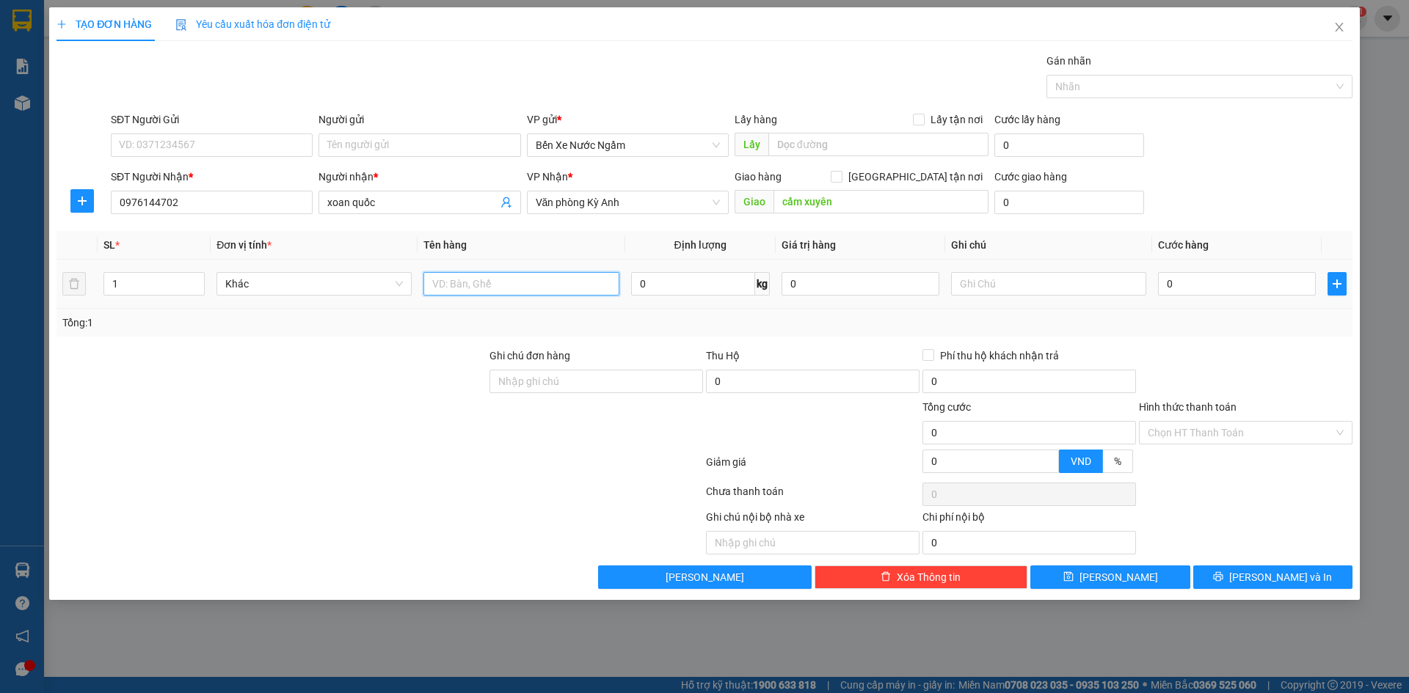
click at [492, 288] on input "text" at bounding box center [520, 283] width 195 height 23
click at [1242, 285] on input "0" at bounding box center [1237, 283] width 158 height 23
click at [285, 147] on input "SĐT Người Gửi" at bounding box center [212, 145] width 202 height 23
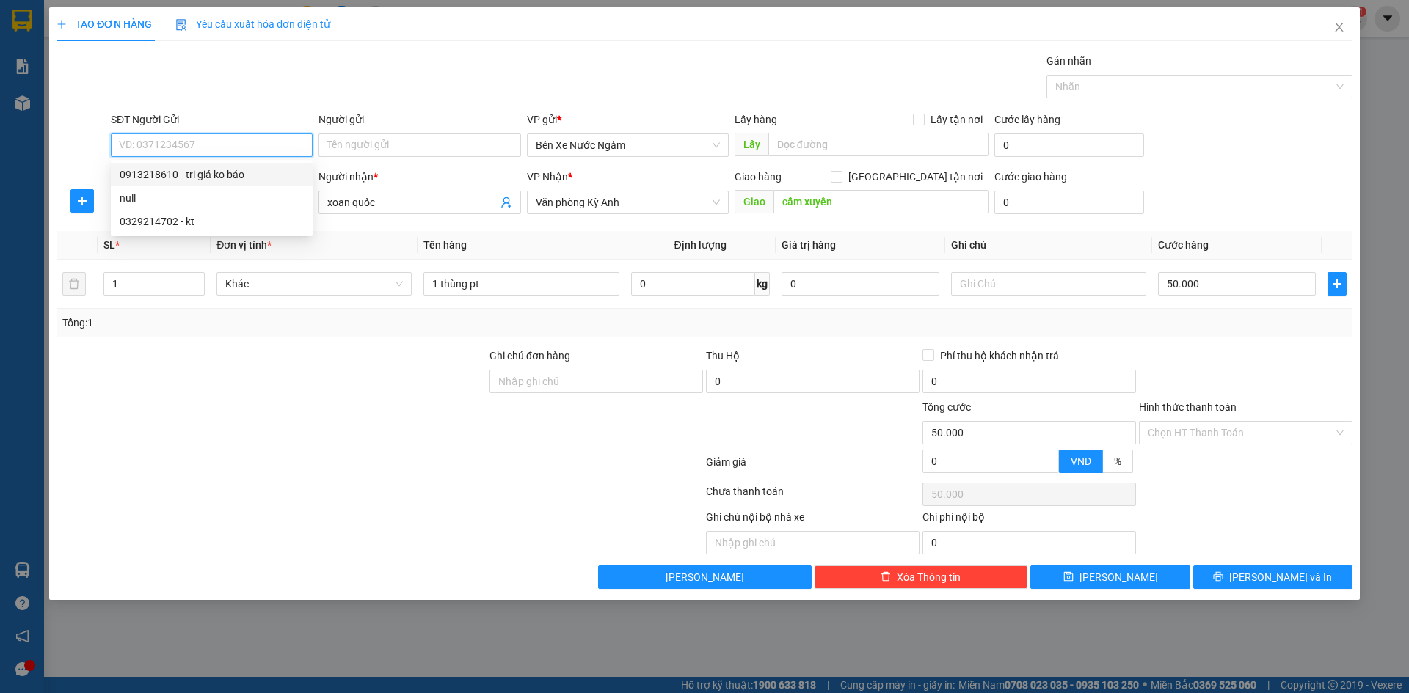
click at [225, 178] on div "0913218610 - tri giá ko báo" at bounding box center [212, 175] width 184 height 16
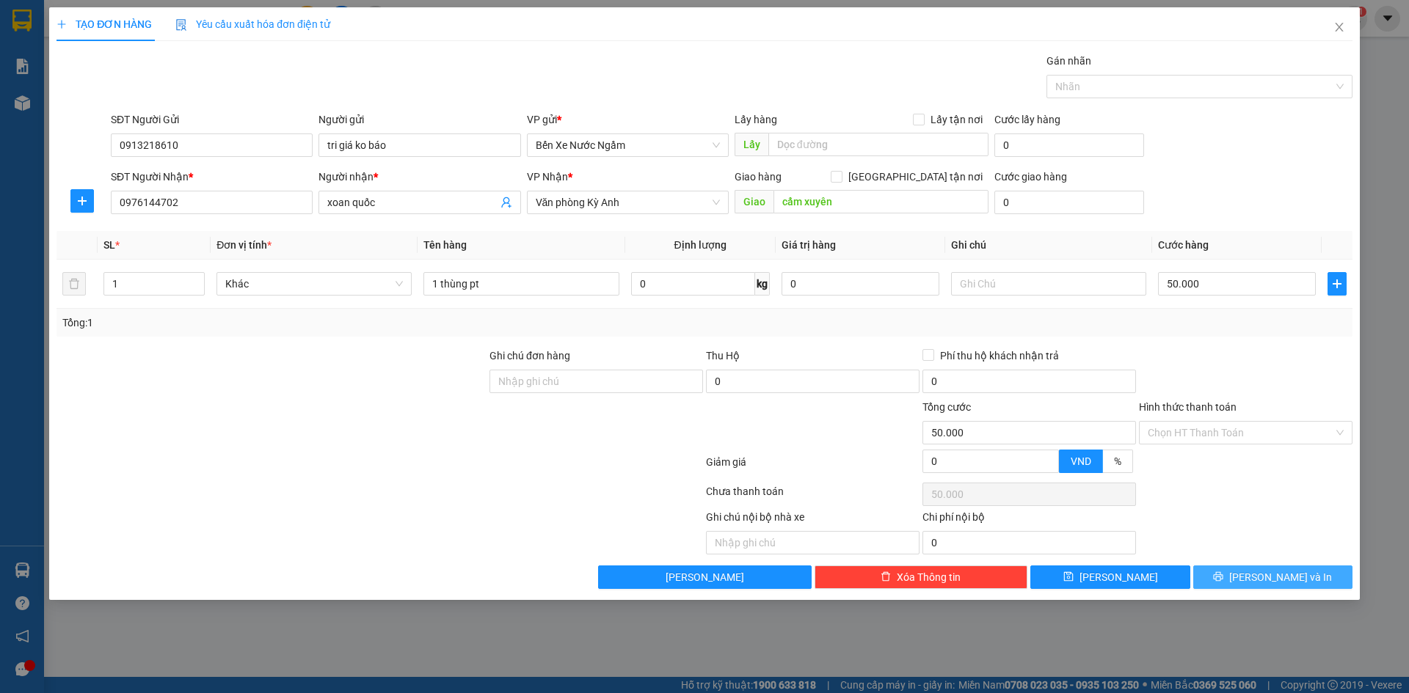
click at [1237, 572] on button "[PERSON_NAME] và In" at bounding box center [1272, 577] width 159 height 23
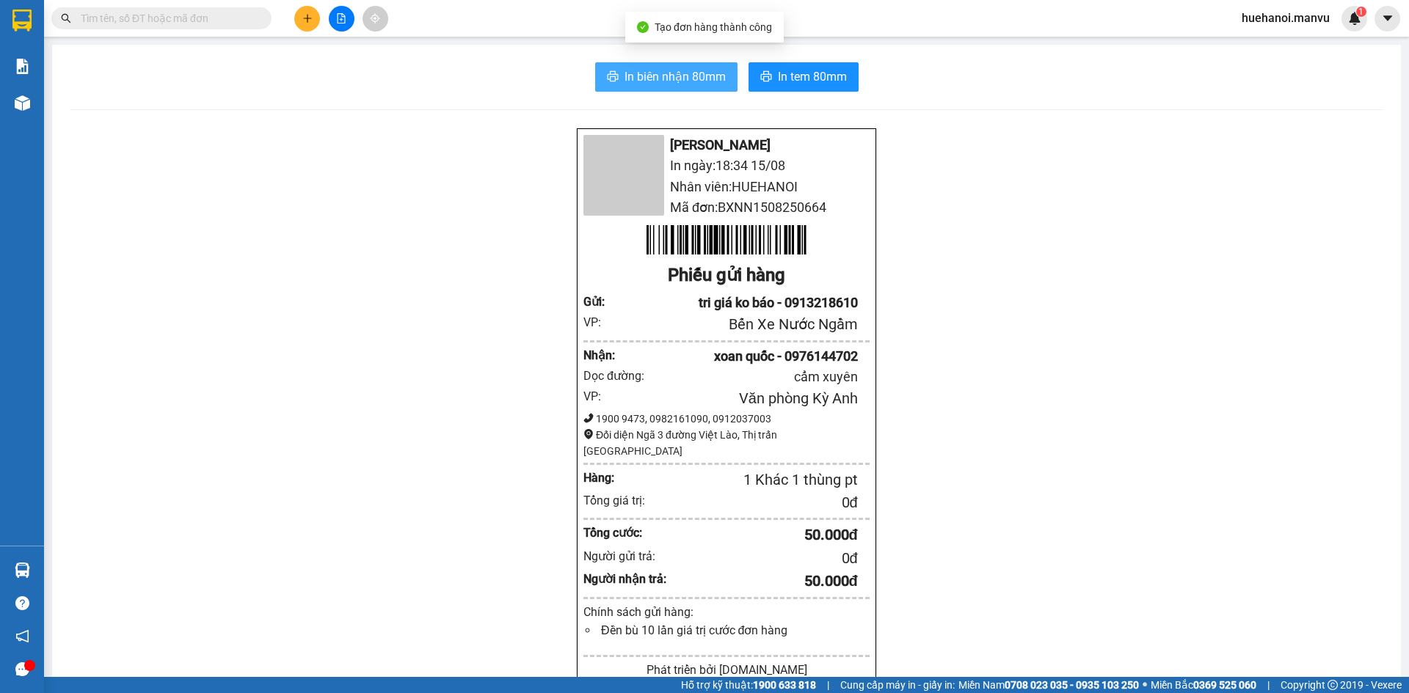
click at [707, 80] on span "In biên nhận 80mm" at bounding box center [674, 76] width 101 height 18
click at [658, 81] on span "In biên nhận 80mm" at bounding box center [674, 76] width 101 height 18
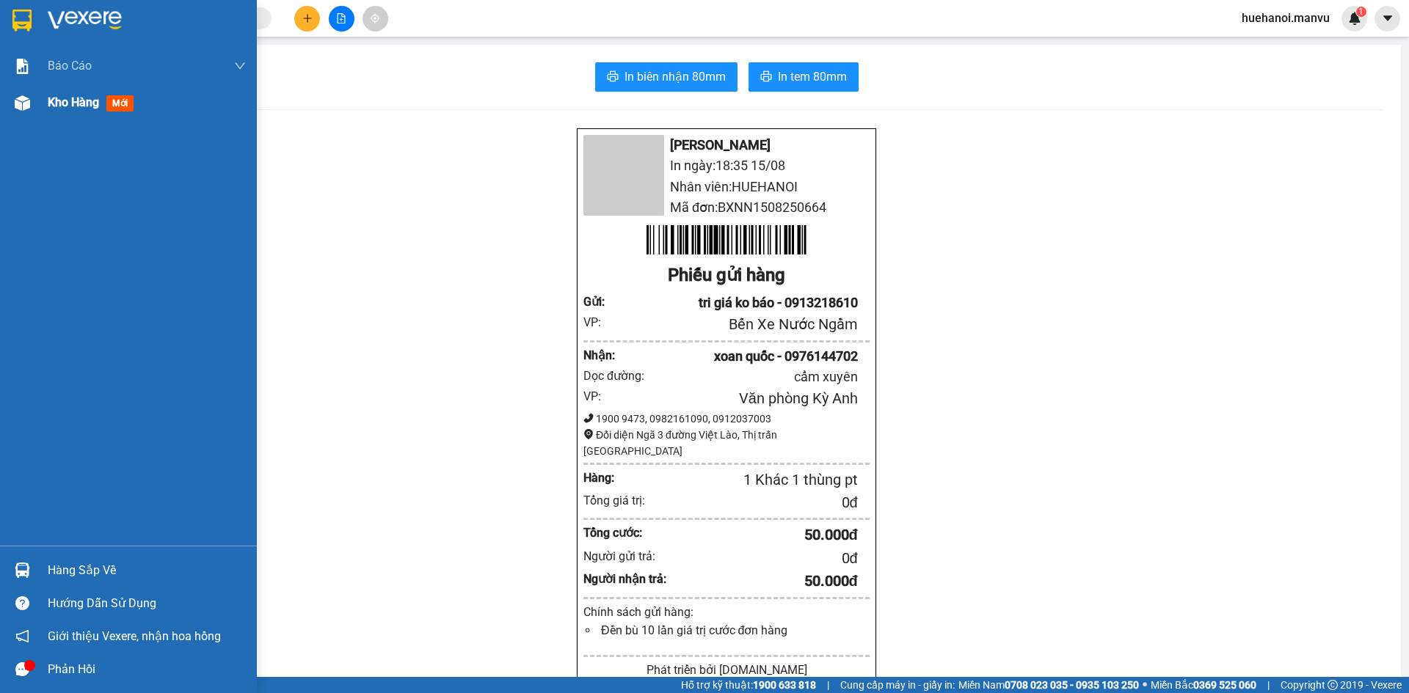
click at [65, 103] on span "Kho hàng" at bounding box center [73, 102] width 51 height 14
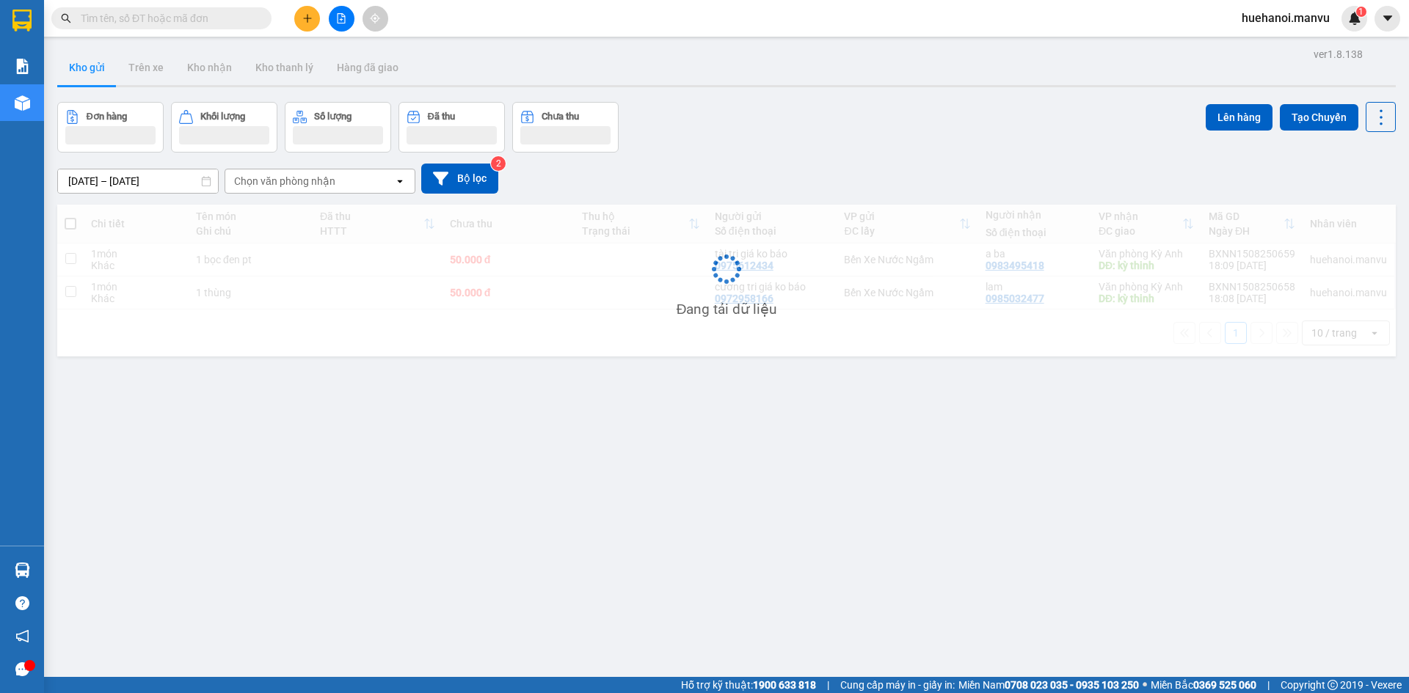
click at [310, 20] on icon "plus" at bounding box center [307, 18] width 10 height 10
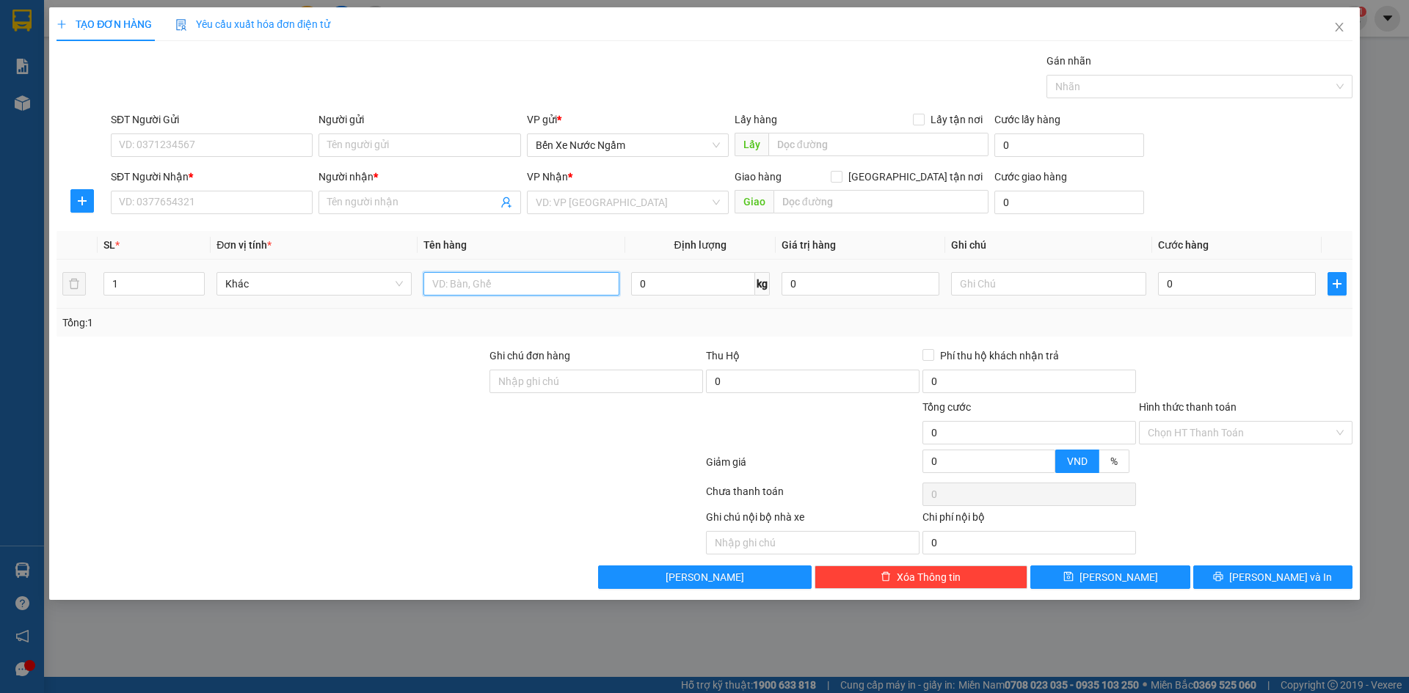
click at [472, 293] on input "text" at bounding box center [520, 283] width 195 height 23
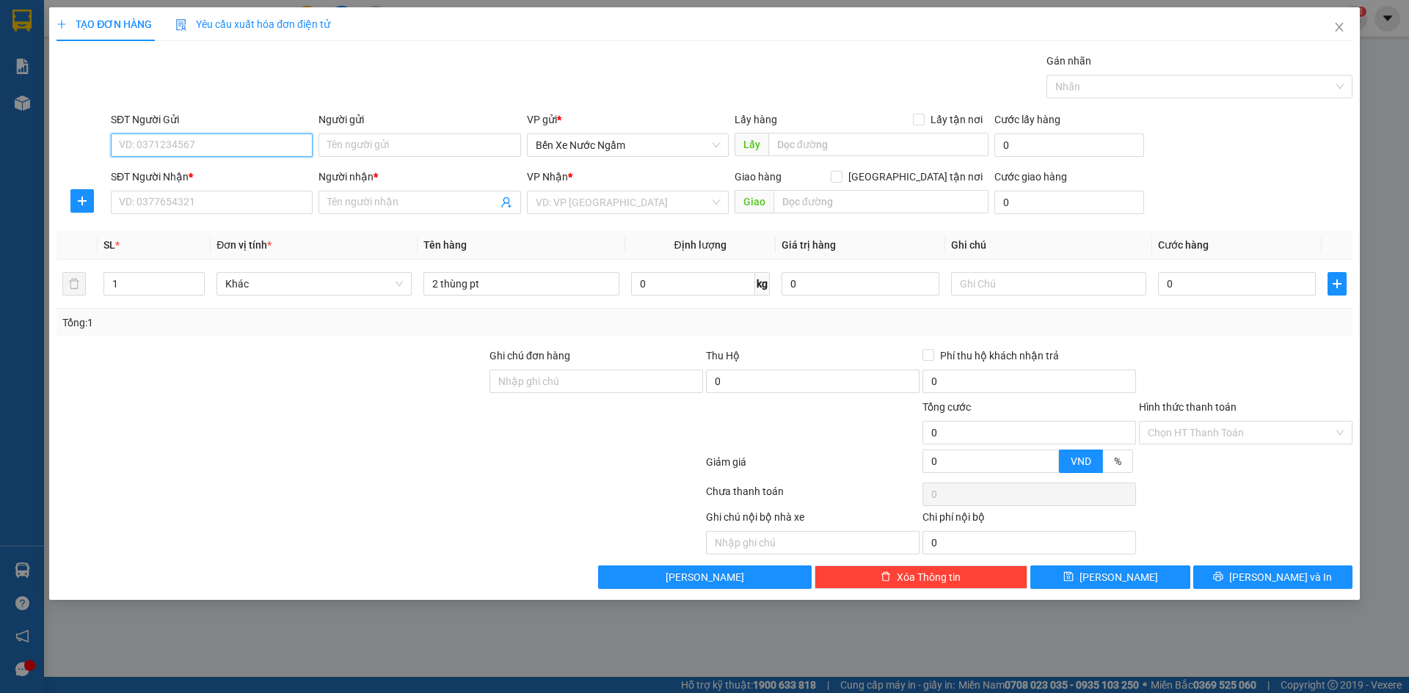
click at [254, 141] on input "SĐT Người Gửi" at bounding box center [212, 145] width 202 height 23
click at [253, 140] on input "326" at bounding box center [212, 145] width 202 height 23
click at [230, 176] on div "0942999326 - thuy tri giá ko báo" at bounding box center [212, 175] width 184 height 16
click at [225, 194] on input "SĐT Người Nhận *" at bounding box center [212, 202] width 202 height 23
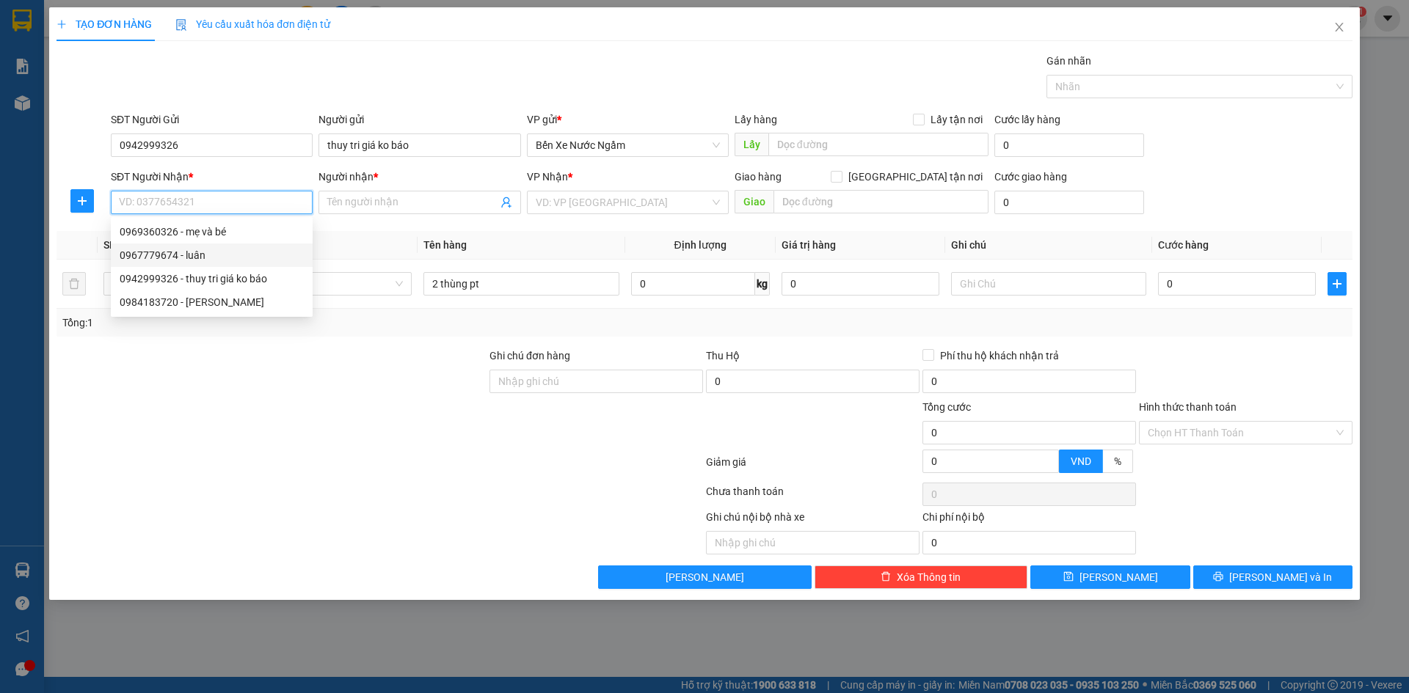
click at [186, 261] on div "0967779674 - luân" at bounding box center [212, 255] width 184 height 16
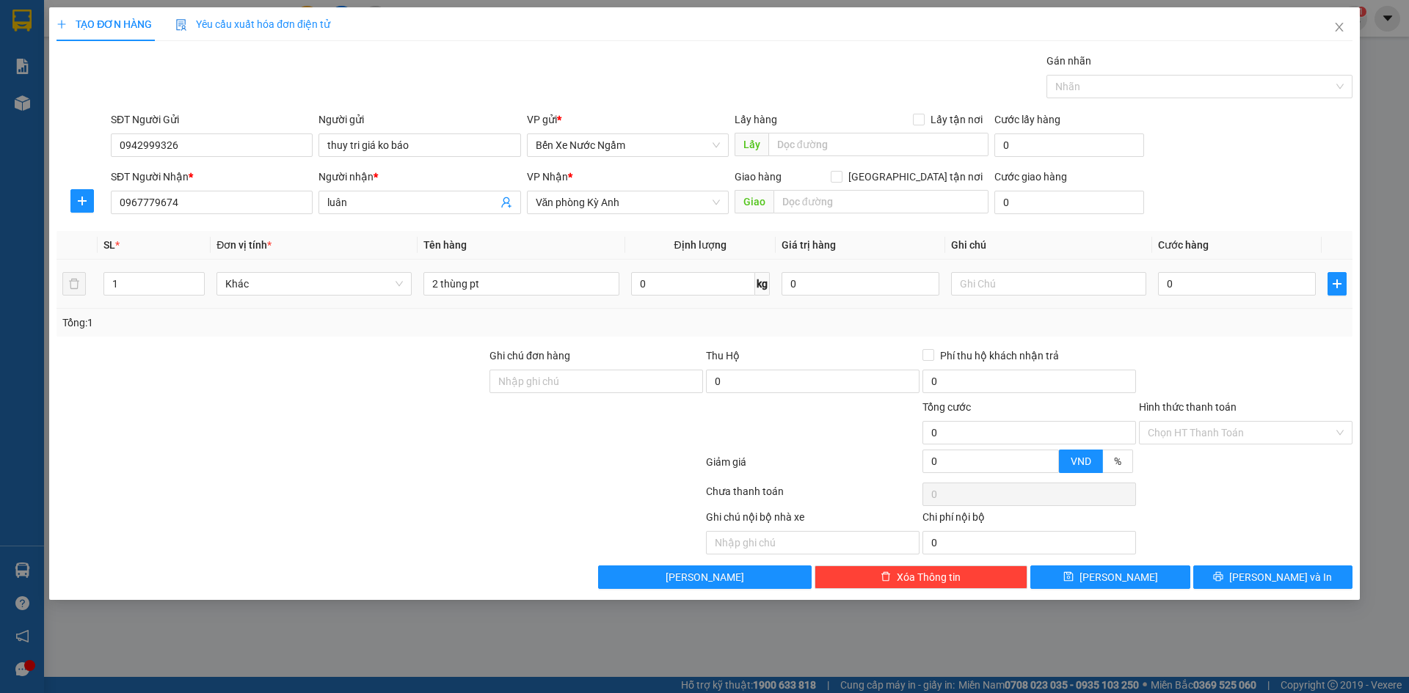
click at [1195, 297] on div "0" at bounding box center [1237, 283] width 158 height 29
click at [1197, 287] on input "0" at bounding box center [1237, 283] width 158 height 23
click at [1148, 570] on button "[PERSON_NAME]" at bounding box center [1109, 577] width 159 height 23
click at [233, 151] on input "SĐT Người Gửi" at bounding box center [212, 145] width 202 height 23
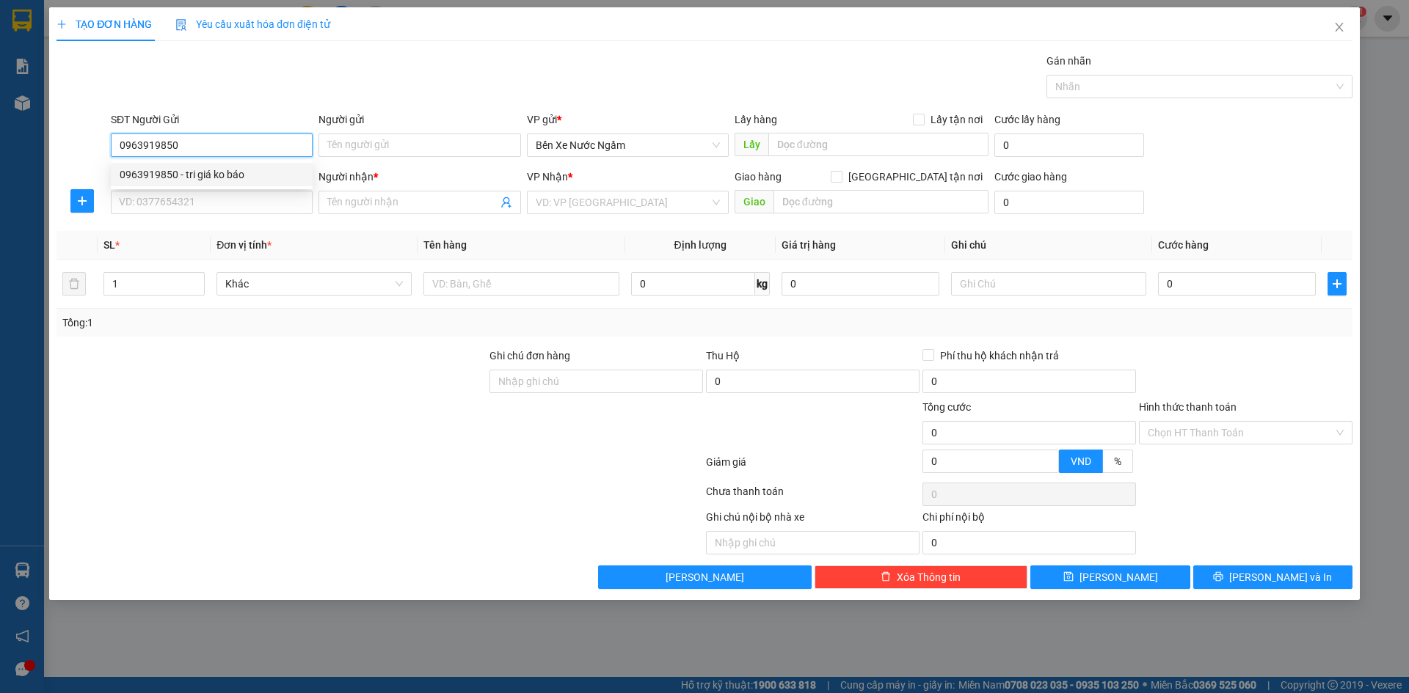
click at [232, 172] on div "0963919850 - tri giá ko báo" at bounding box center [212, 175] width 184 height 16
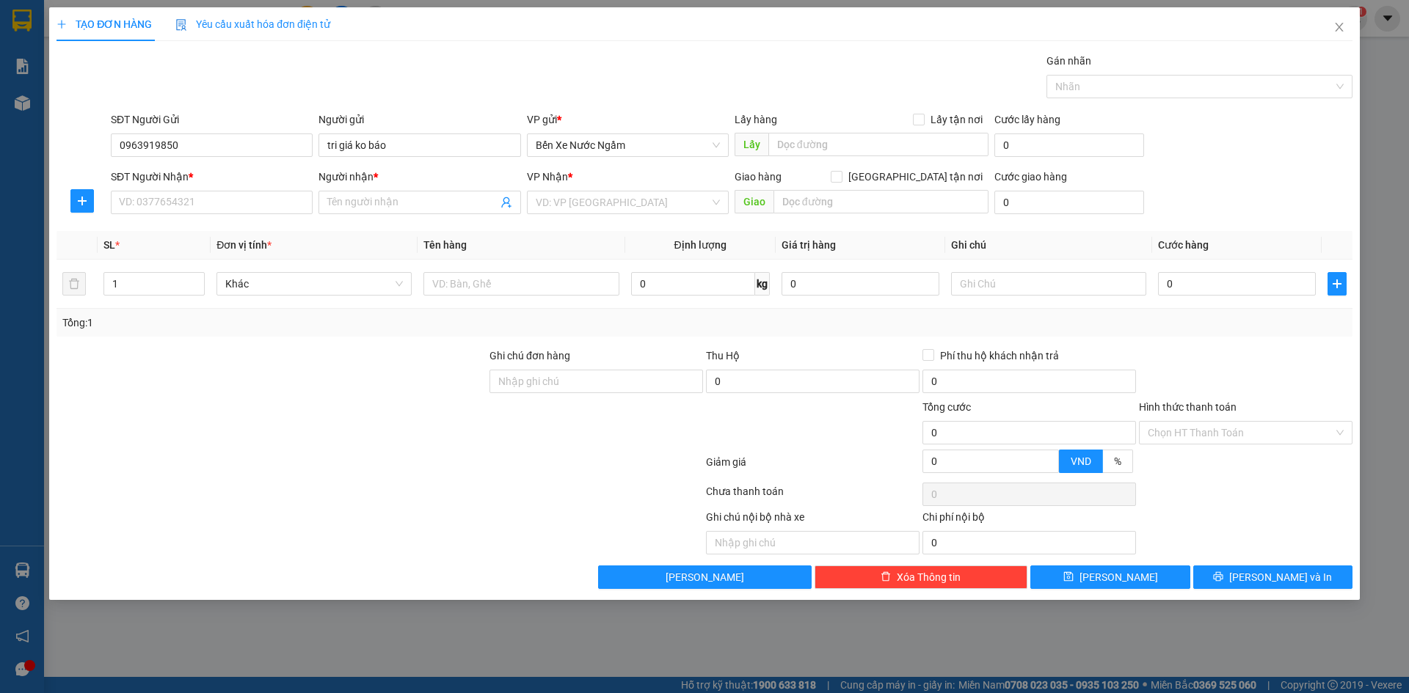
click at [208, 218] on div "SĐT Người Nhận * VD: 0377654321" at bounding box center [212, 194] width 202 height 51
click at [216, 206] on input "SĐT Người Nhận *" at bounding box center [212, 202] width 202 height 23
click at [200, 233] on div "0986538698 - a thuận" at bounding box center [212, 232] width 184 height 16
click at [552, 288] on input "text" at bounding box center [520, 283] width 195 height 23
click at [1205, 282] on input "0" at bounding box center [1237, 283] width 158 height 23
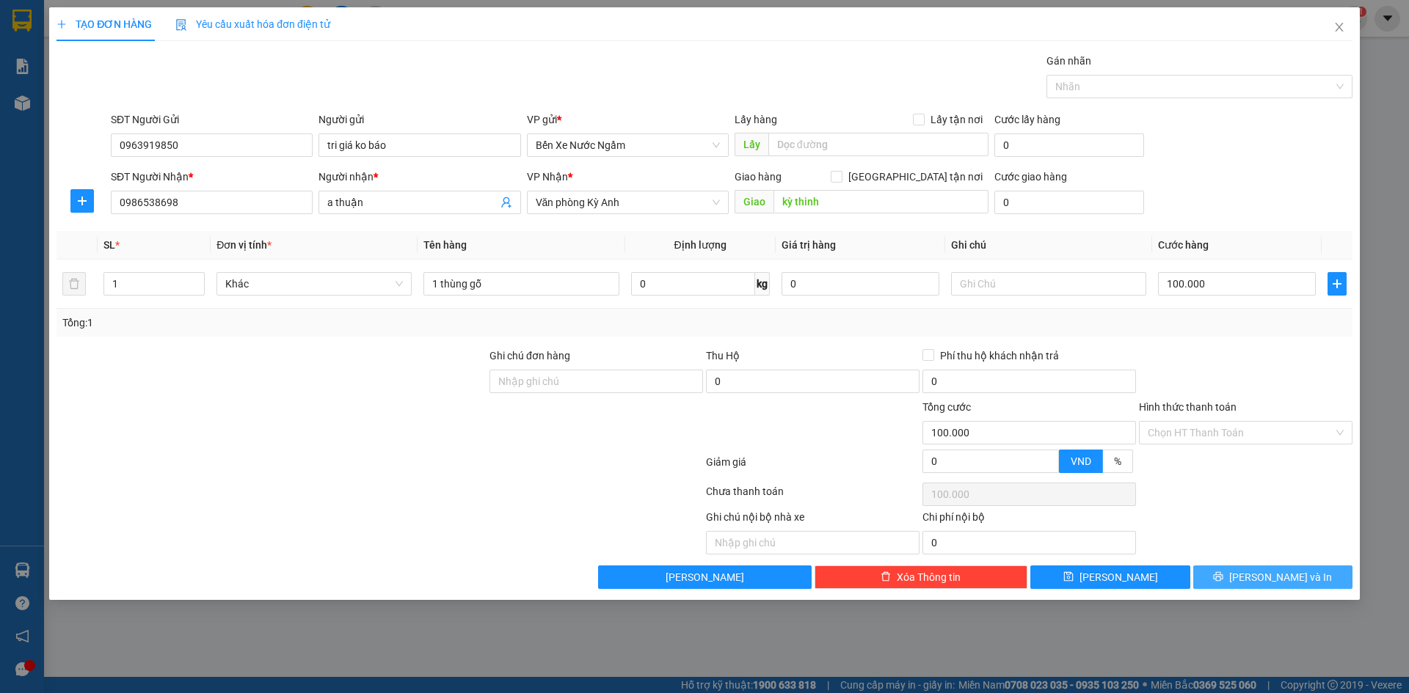
click at [1249, 568] on button "[PERSON_NAME] và In" at bounding box center [1272, 577] width 159 height 23
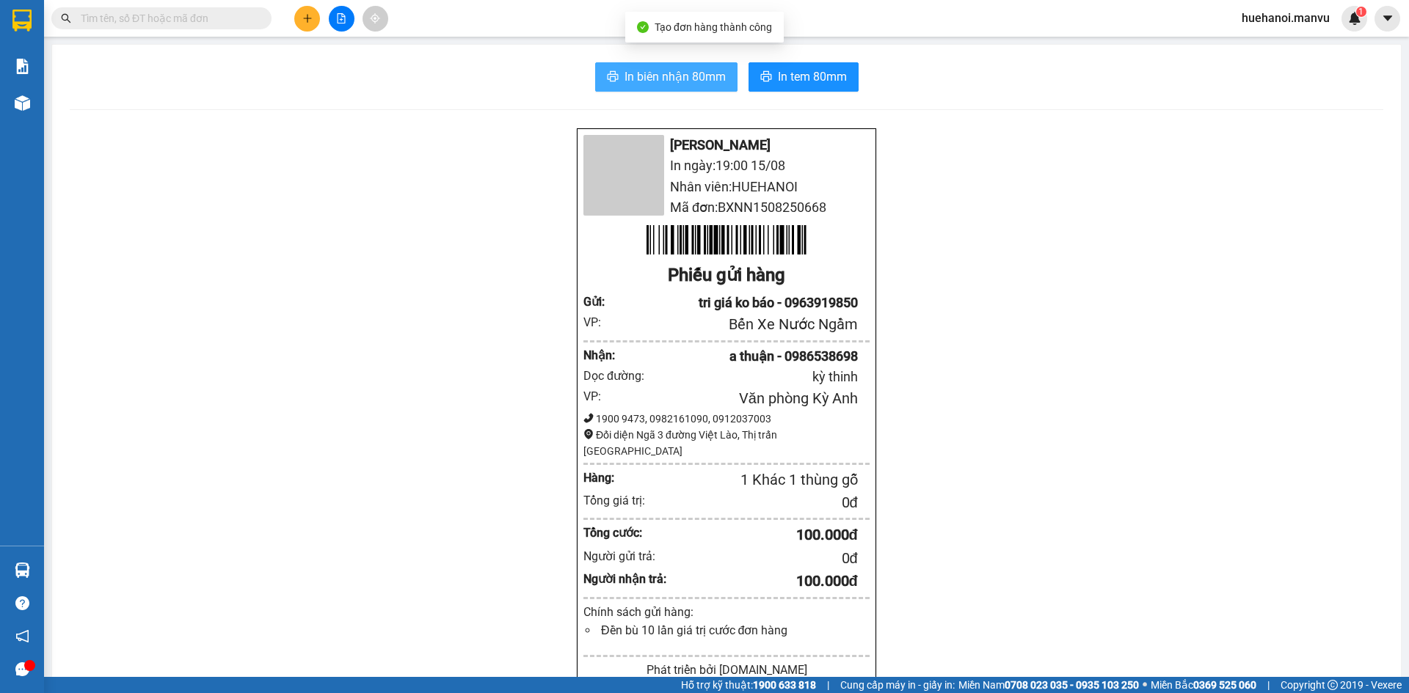
click at [713, 84] on span "In biên nhận 80mm" at bounding box center [674, 76] width 101 height 18
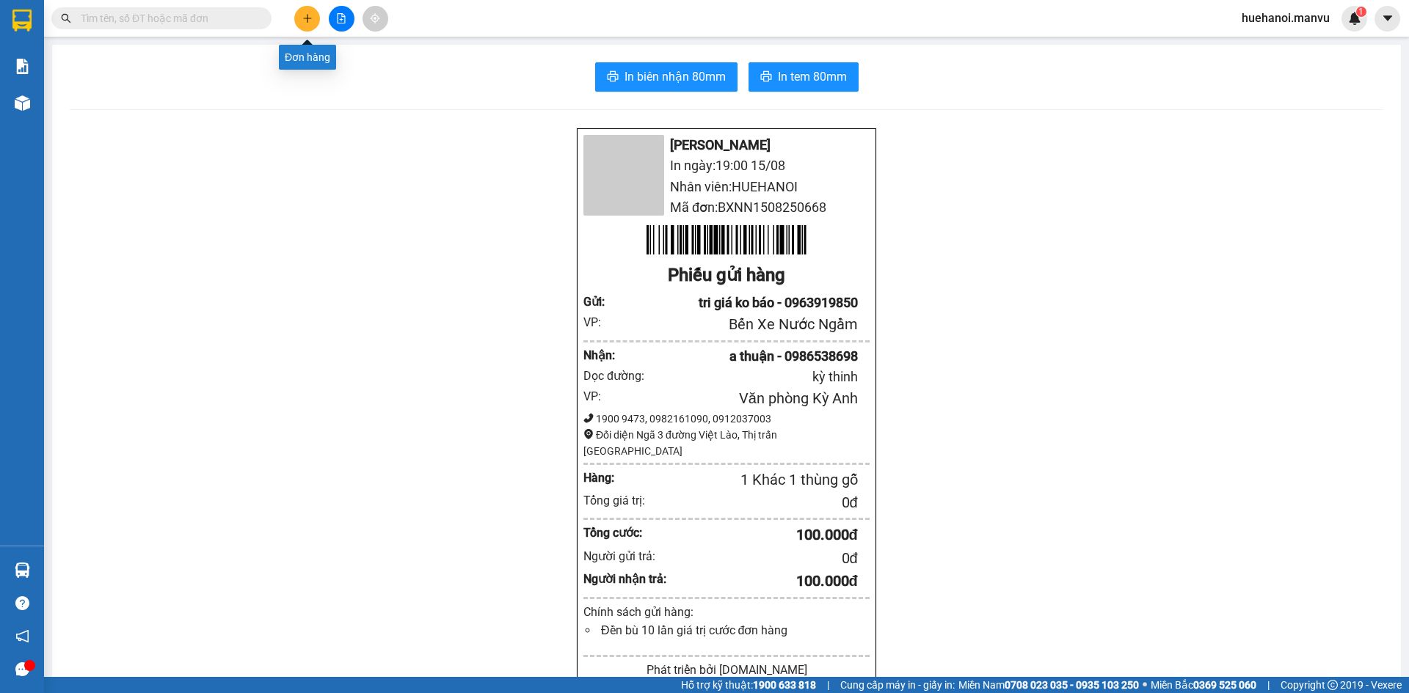
click at [311, 23] on icon "plus" at bounding box center [307, 18] width 10 height 10
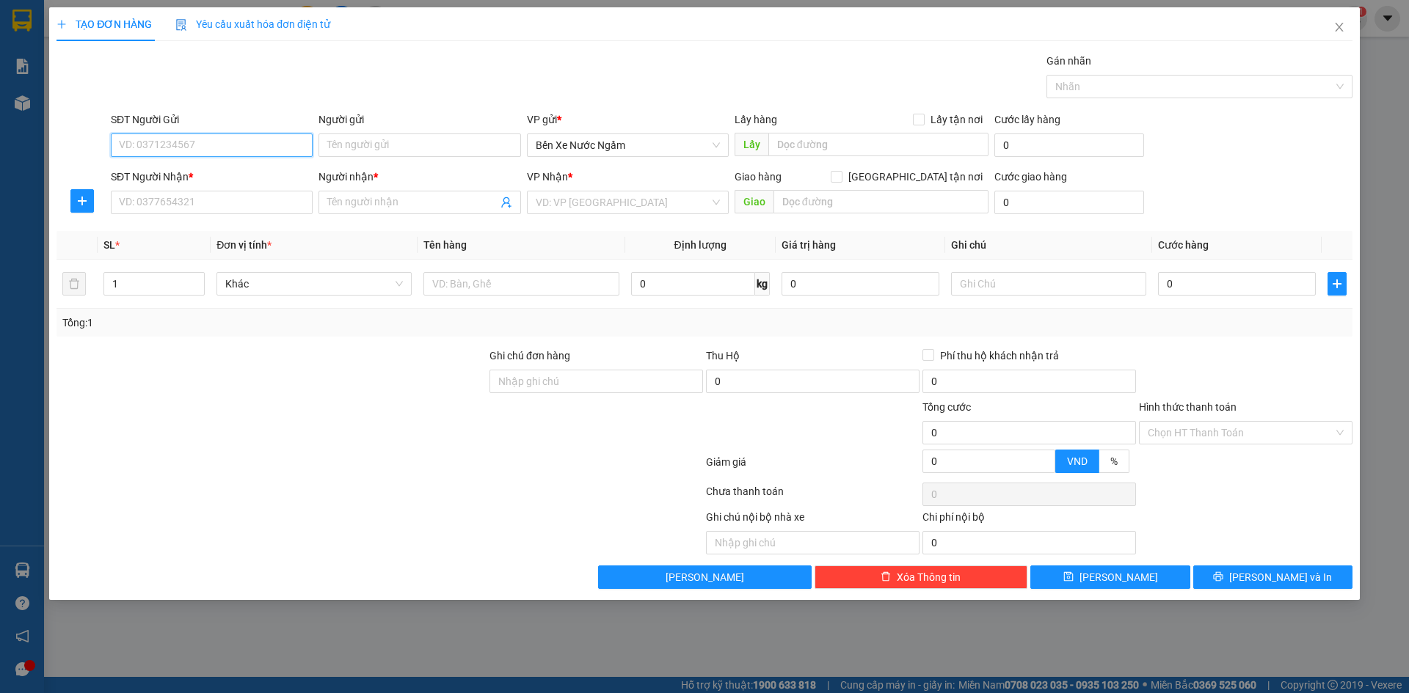
click at [292, 147] on input "SĐT Người Gửi" at bounding box center [212, 145] width 202 height 23
click at [247, 184] on div "0969577283 - tri giá ko báo" at bounding box center [212, 174] width 202 height 23
click at [226, 154] on input "0969577283" at bounding box center [212, 145] width 202 height 23
click at [238, 169] on div "0969577283 - tri giá ko báo" at bounding box center [212, 175] width 184 height 16
click at [222, 200] on input "SĐT Người Nhận *" at bounding box center [212, 202] width 202 height 23
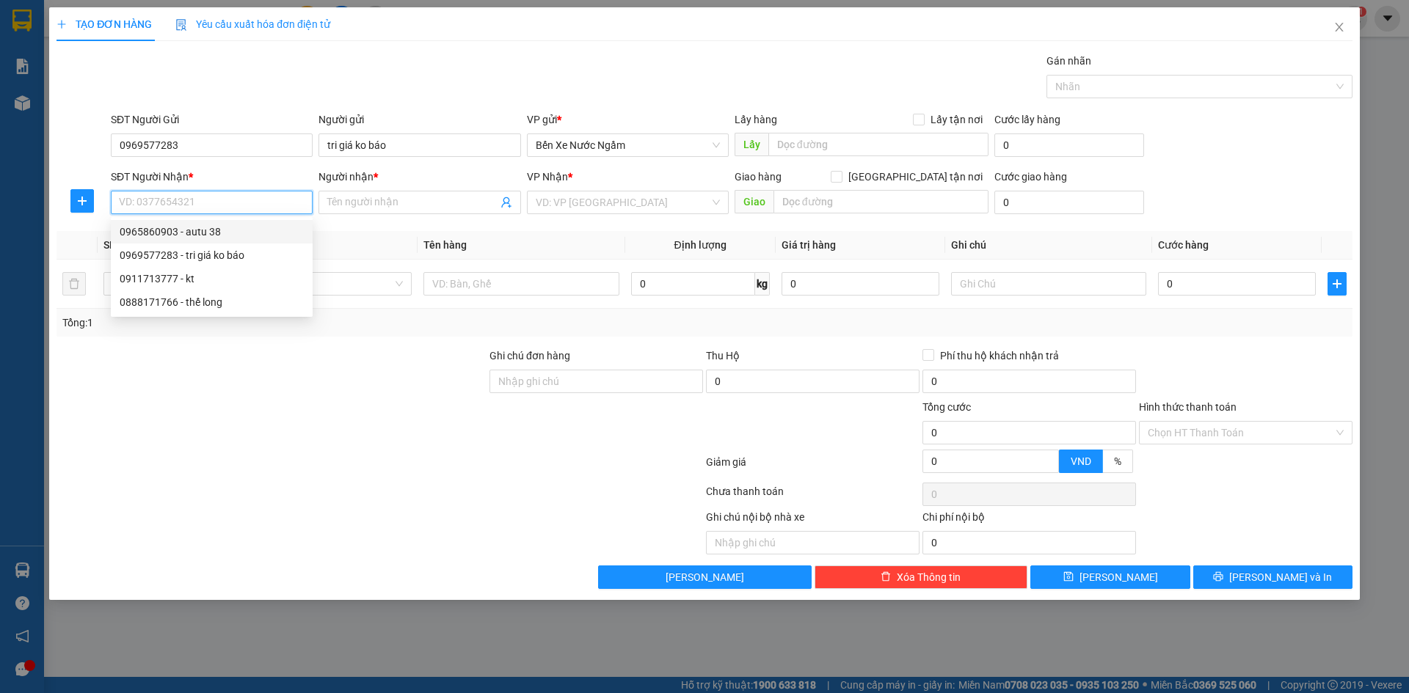
click at [185, 234] on div "0965860903 - autu 38" at bounding box center [212, 232] width 184 height 16
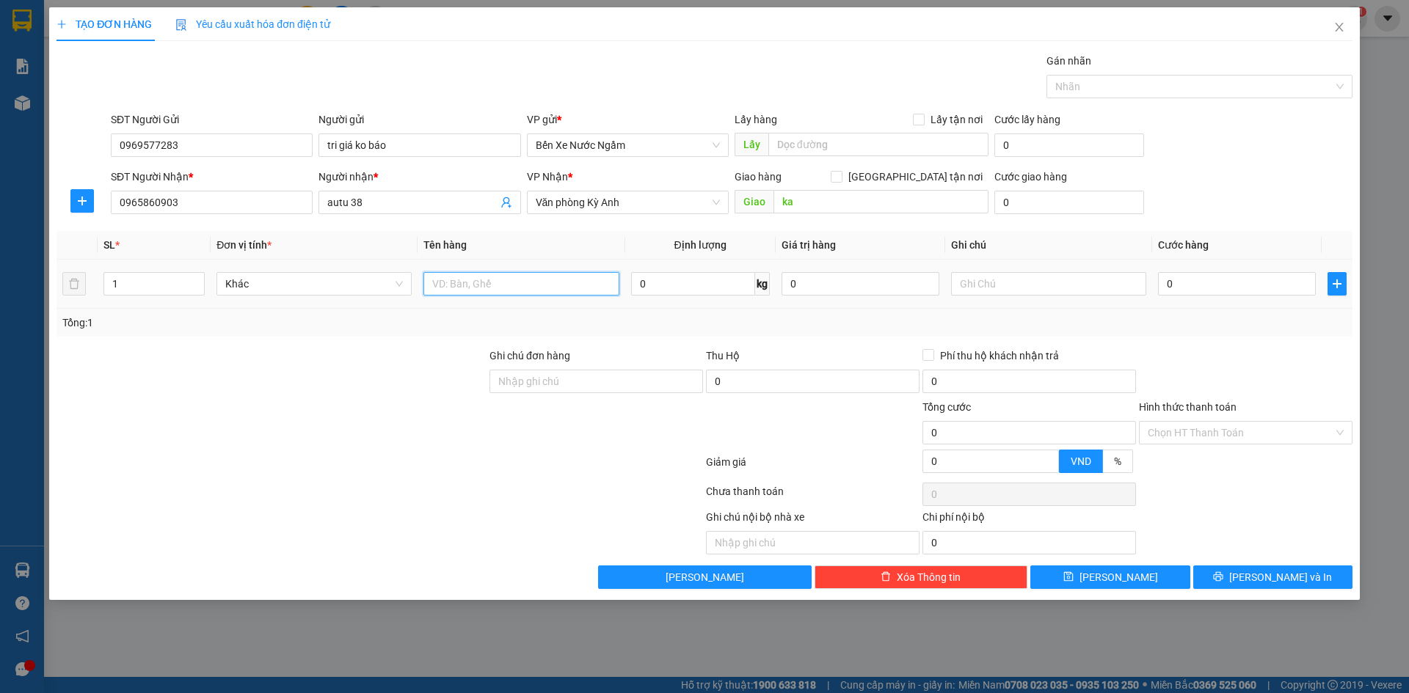
click at [485, 282] on input "text" at bounding box center [520, 283] width 195 height 23
click at [1217, 288] on input "0" at bounding box center [1237, 283] width 158 height 23
click at [1233, 582] on button "[PERSON_NAME] và In" at bounding box center [1272, 577] width 159 height 23
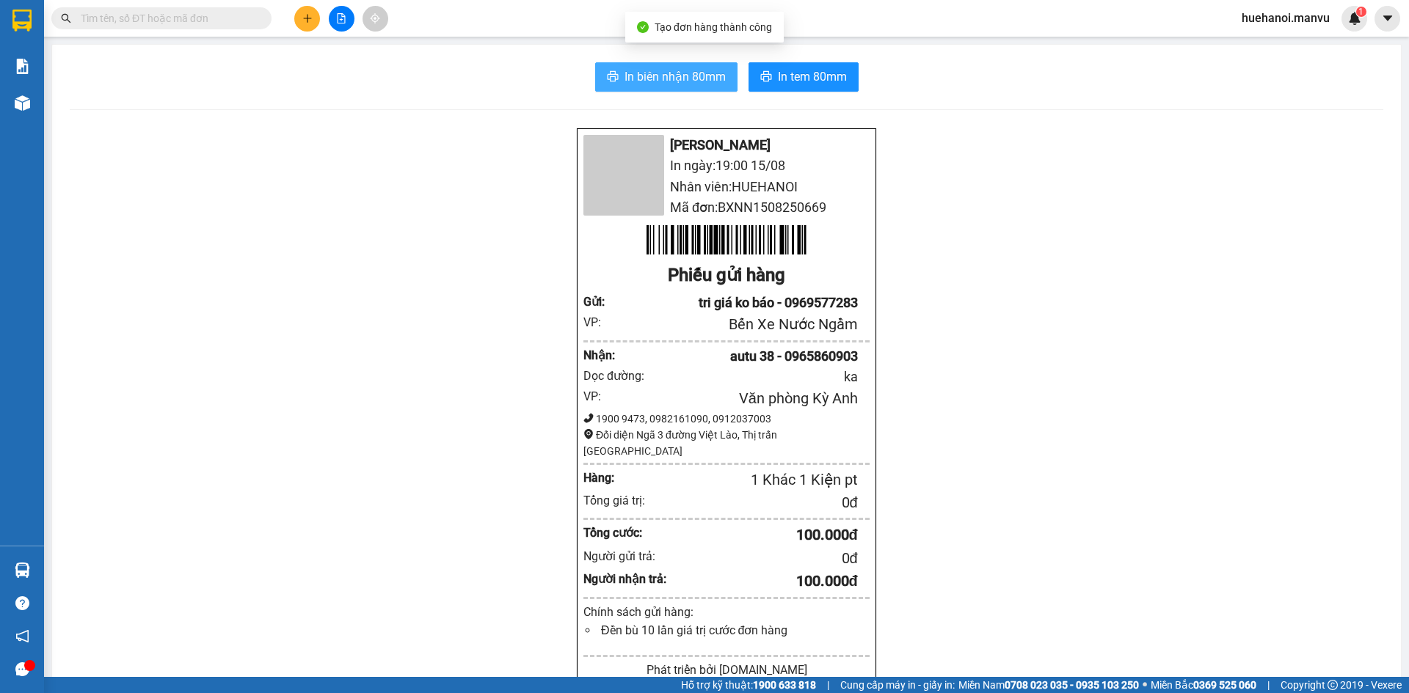
click at [645, 79] on span "In biên nhận 80mm" at bounding box center [674, 76] width 101 height 18
click at [303, 21] on icon "plus" at bounding box center [307, 18] width 10 height 10
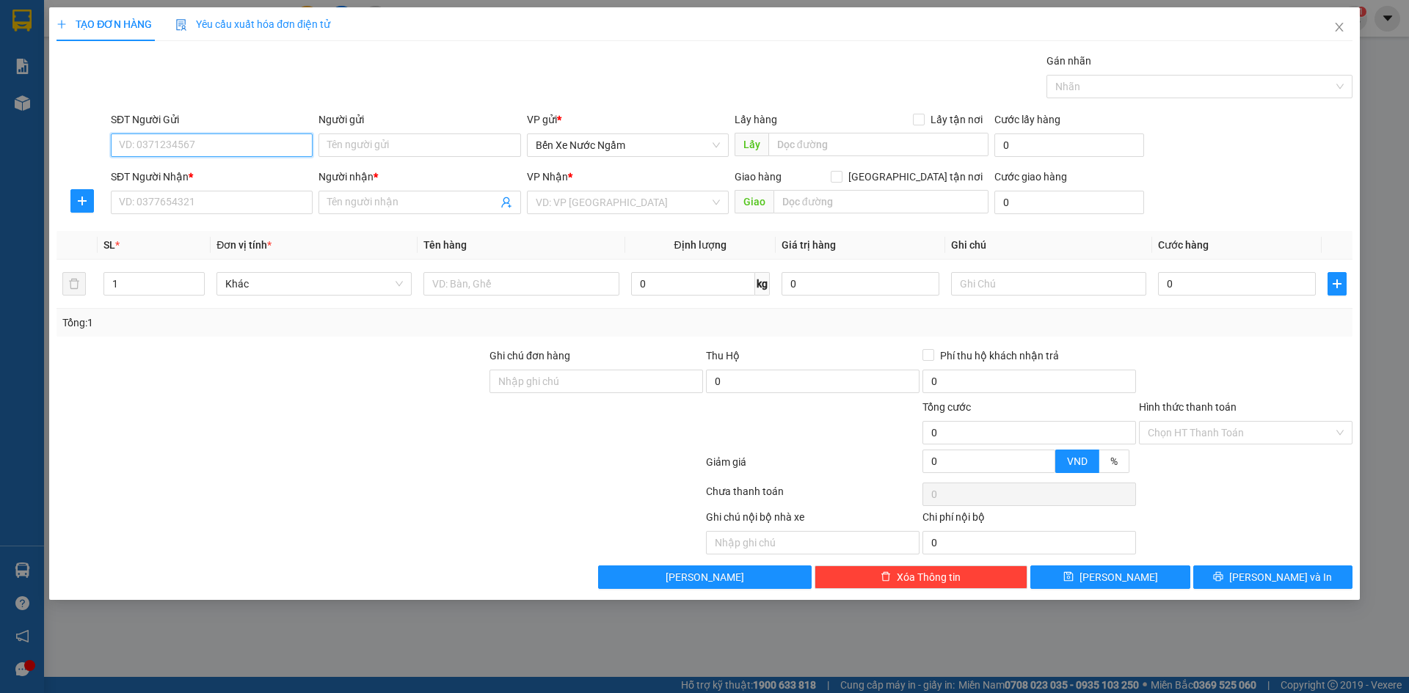
click at [258, 145] on input "SĐT Người Gửi" at bounding box center [212, 145] width 202 height 23
click at [231, 180] on div "0985954795 - tri giá ko báo" at bounding box center [212, 175] width 184 height 16
click at [222, 203] on input "SĐT Người Nhận *" at bounding box center [212, 202] width 202 height 23
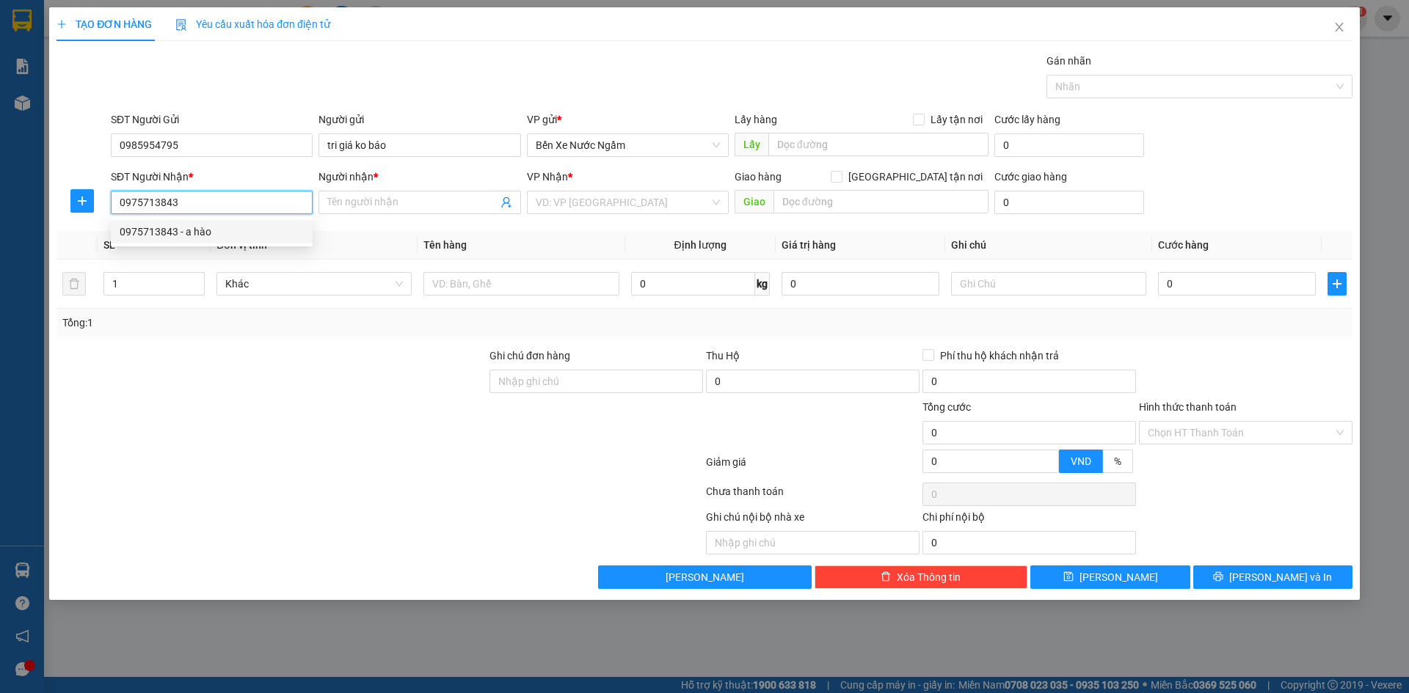
click at [205, 233] on div "0975713843 - a hào" at bounding box center [212, 232] width 184 height 16
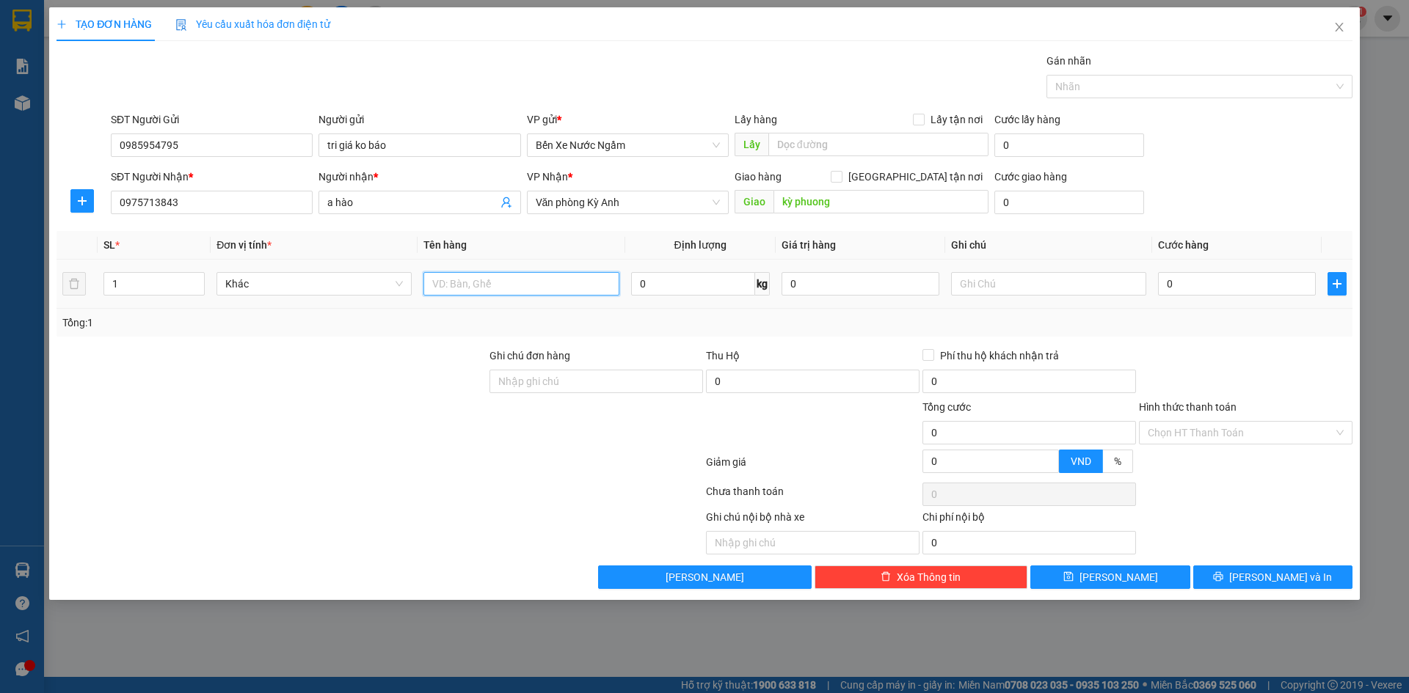
click at [452, 288] on input "text" at bounding box center [520, 283] width 195 height 23
click at [1223, 288] on input "0" at bounding box center [1237, 283] width 158 height 23
click at [550, 278] on input "1 bọc nhỏ" at bounding box center [520, 283] width 195 height 23
click at [1179, 422] on input "Hình thức thanh toán" at bounding box center [1240, 433] width 186 height 22
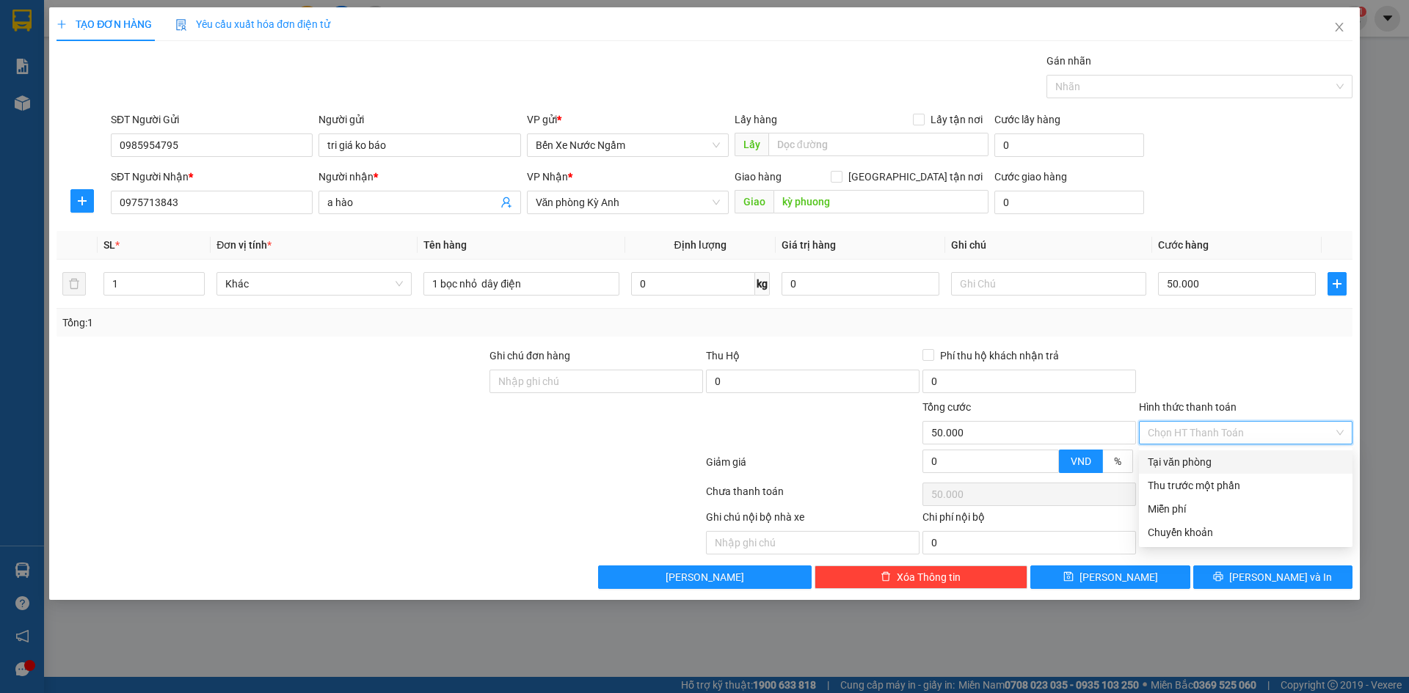
click at [1185, 453] on div "Tại văn phòng" at bounding box center [1245, 461] width 213 height 23
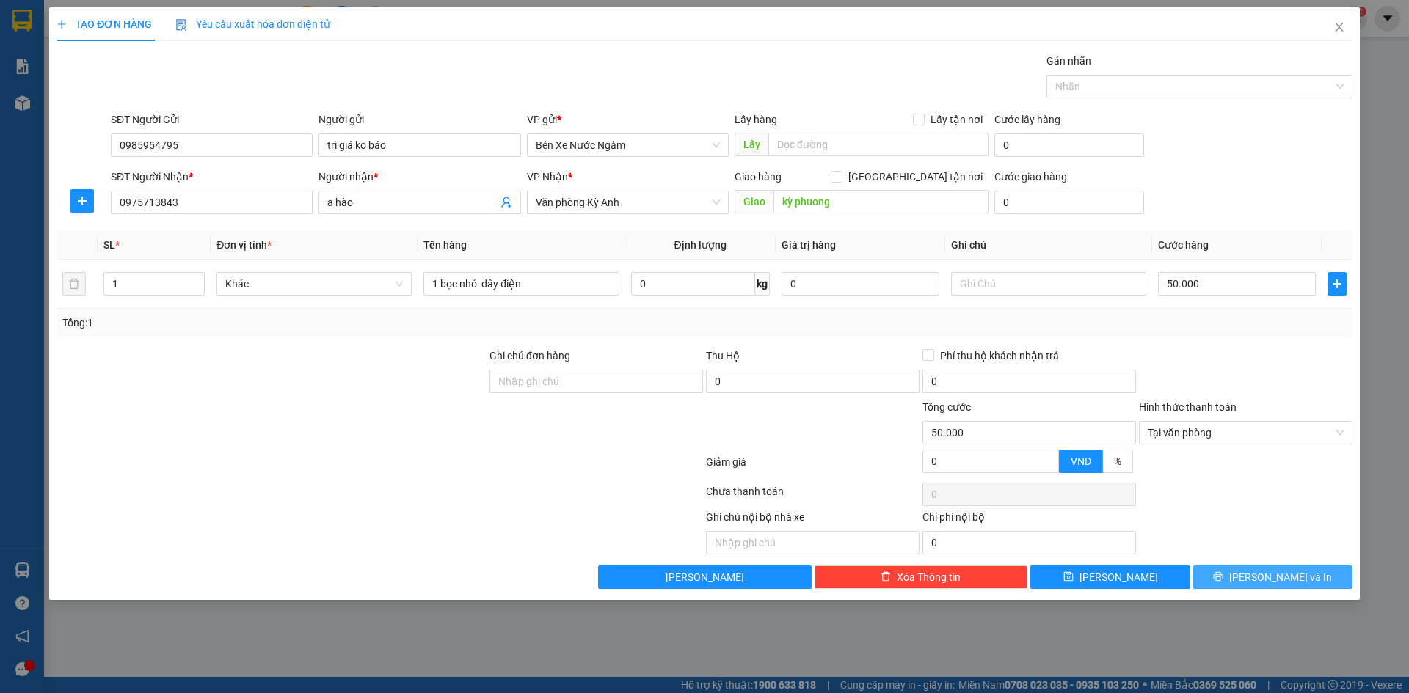
click at [1233, 579] on button "[PERSON_NAME] và In" at bounding box center [1272, 577] width 159 height 23
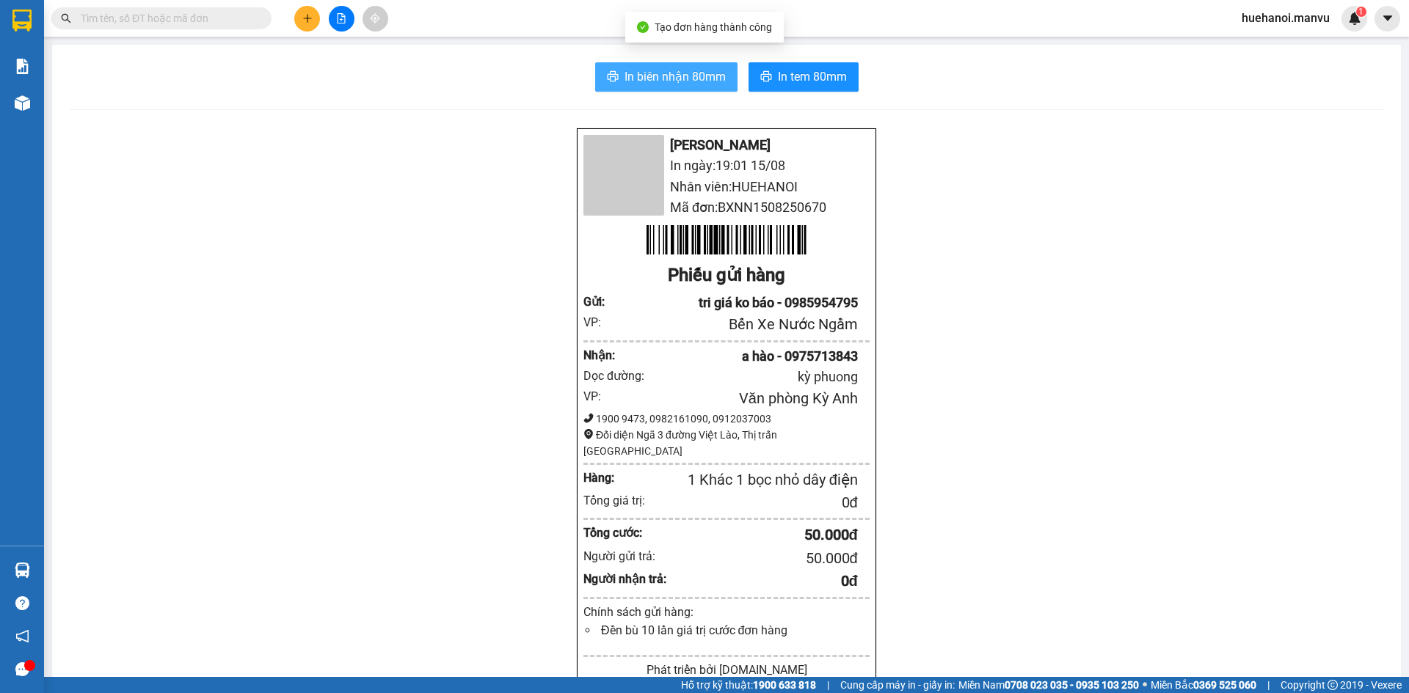
click at [684, 76] on span "In biên nhận 80mm" at bounding box center [674, 76] width 101 height 18
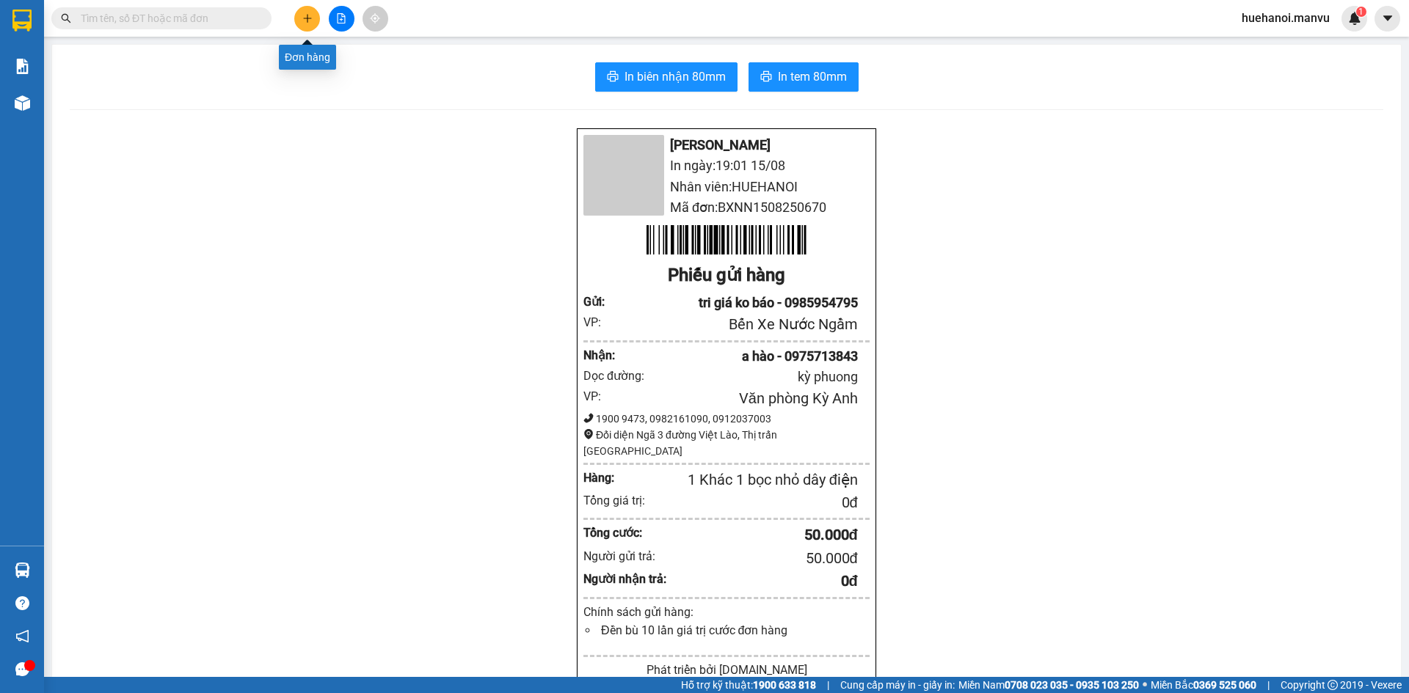
click at [310, 21] on icon "plus" at bounding box center [307, 18] width 10 height 10
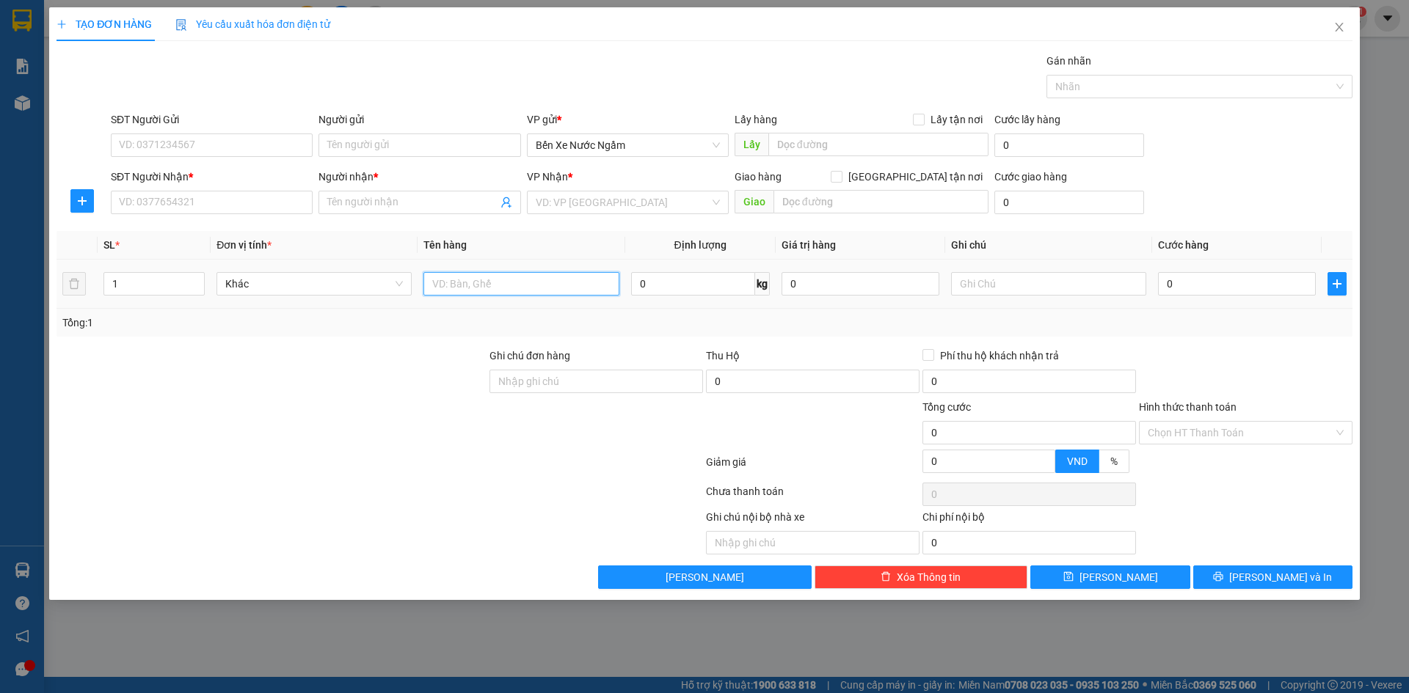
click at [527, 295] on input "text" at bounding box center [520, 283] width 195 height 23
click at [478, 285] on input "text" at bounding box center [520, 283] width 195 height 23
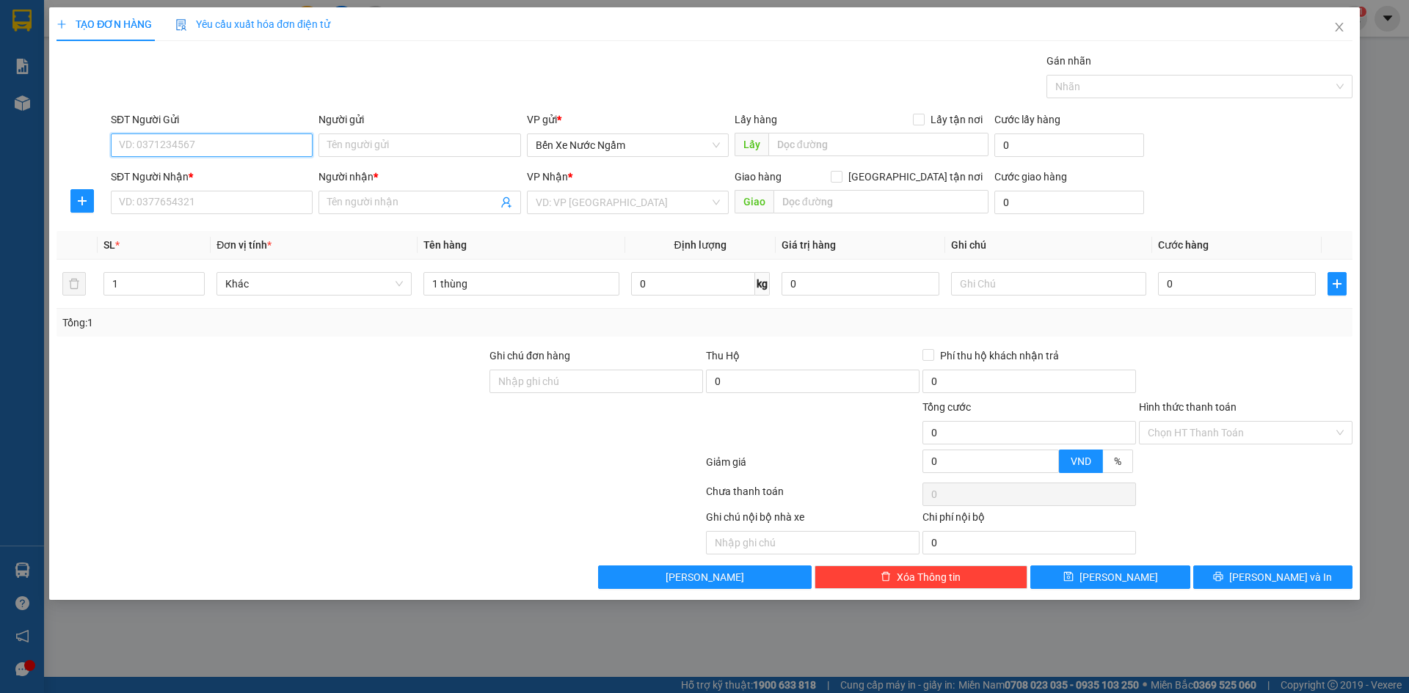
click at [199, 147] on input "SĐT Người Gửi" at bounding box center [212, 145] width 202 height 23
click at [256, 150] on input "SĐT Người Gửi" at bounding box center [212, 145] width 202 height 23
click at [217, 175] on div "0919114212 - tri giá ko báo" at bounding box center [212, 175] width 184 height 16
click at [216, 209] on input "SĐT Người Nhận *" at bounding box center [212, 202] width 202 height 23
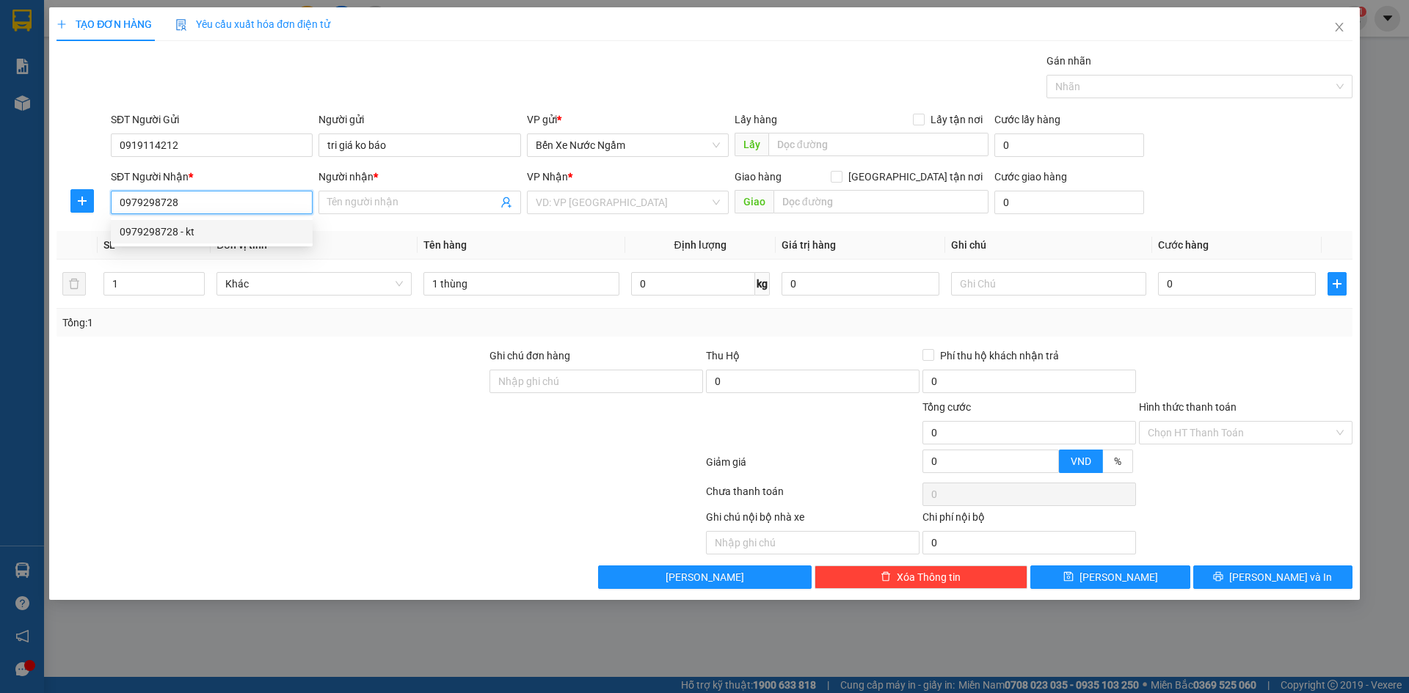
click at [162, 236] on div "0979298728 - kt" at bounding box center [212, 232] width 184 height 16
click at [423, 183] on div "Người nhận *" at bounding box center [419, 177] width 202 height 16
click at [423, 194] on input "kt" at bounding box center [411, 202] width 169 height 16
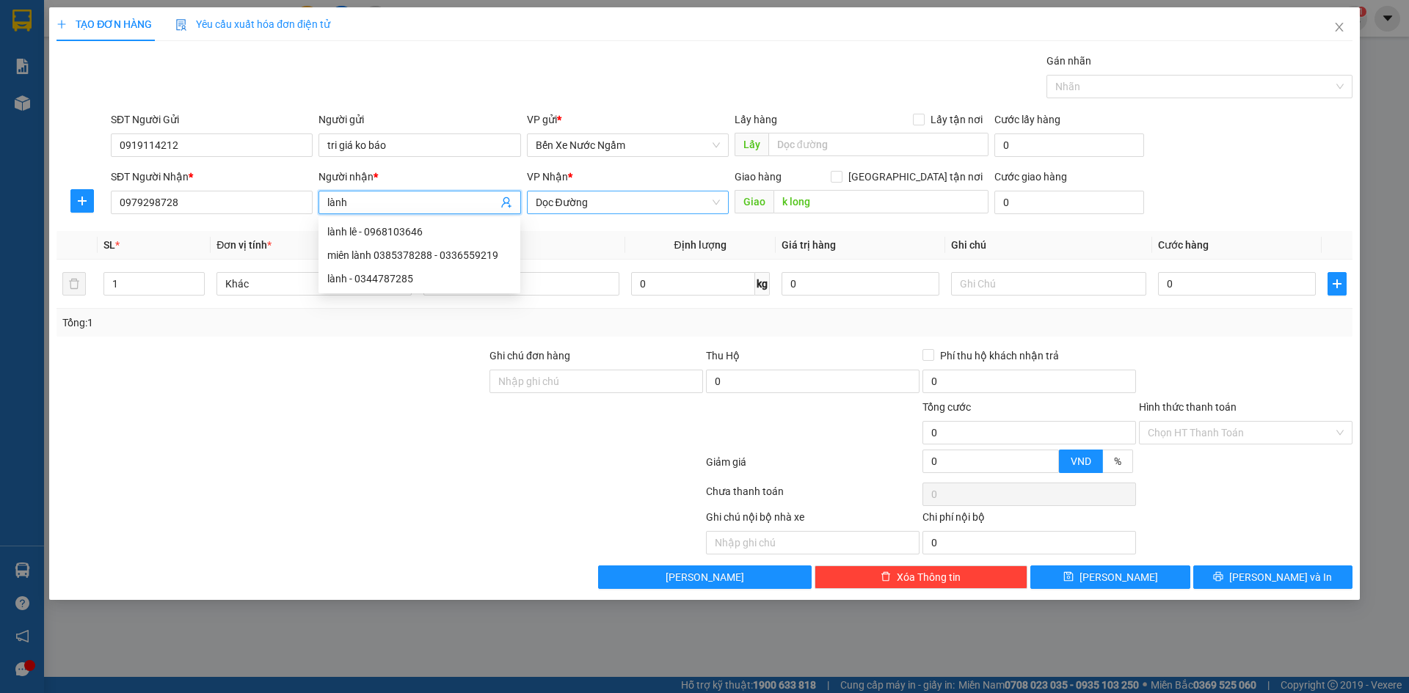
click at [632, 211] on span "Dọc Đường" at bounding box center [628, 202] width 184 height 22
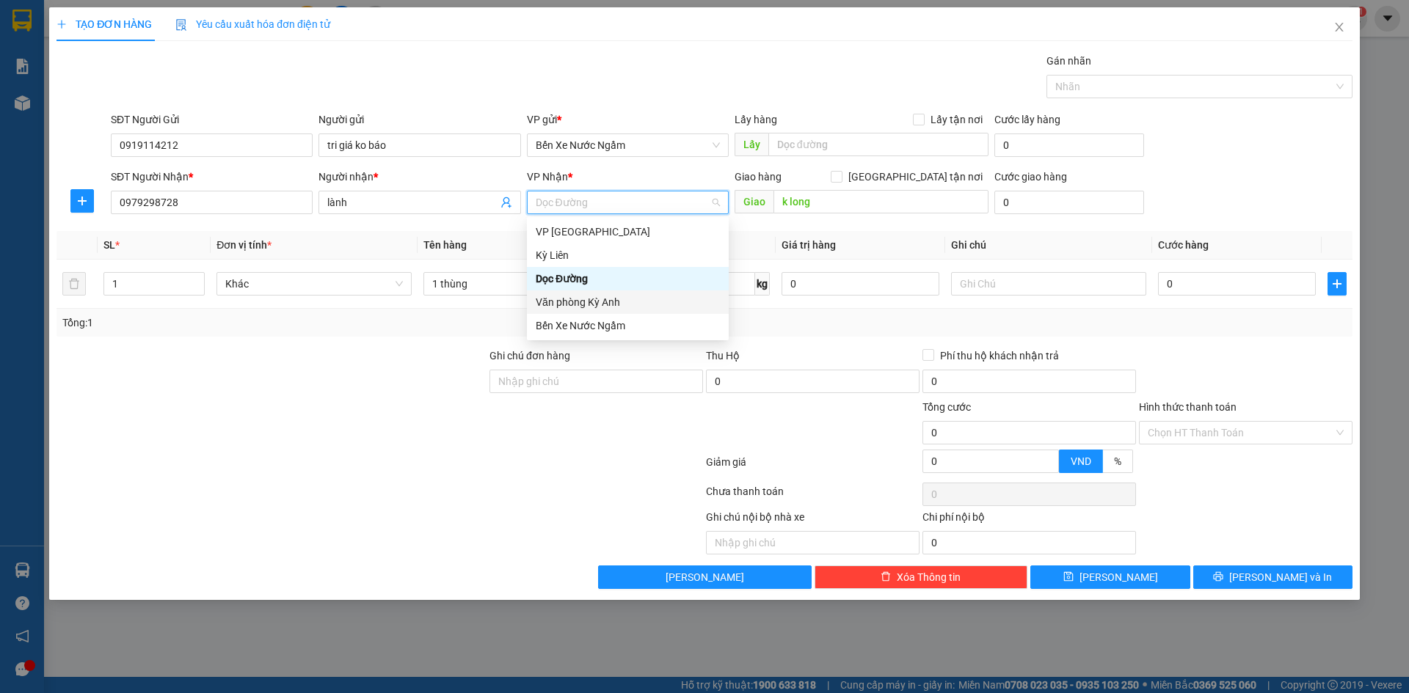
click at [608, 307] on div "Văn phòng Kỳ Anh" at bounding box center [628, 302] width 184 height 16
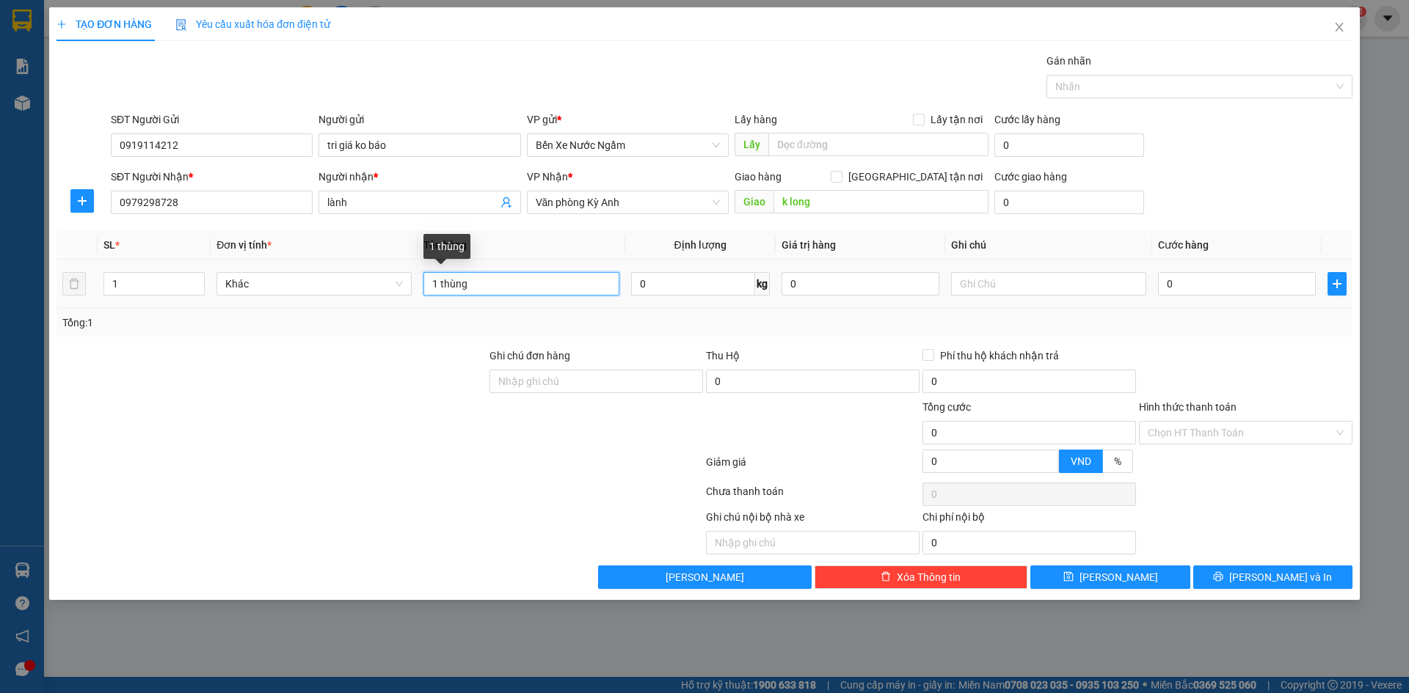
click at [535, 276] on input "1 thùng" at bounding box center [520, 283] width 195 height 23
click at [1204, 275] on input "0" at bounding box center [1237, 283] width 158 height 23
click at [536, 294] on input "1 thùng đồ hô" at bounding box center [520, 283] width 195 height 23
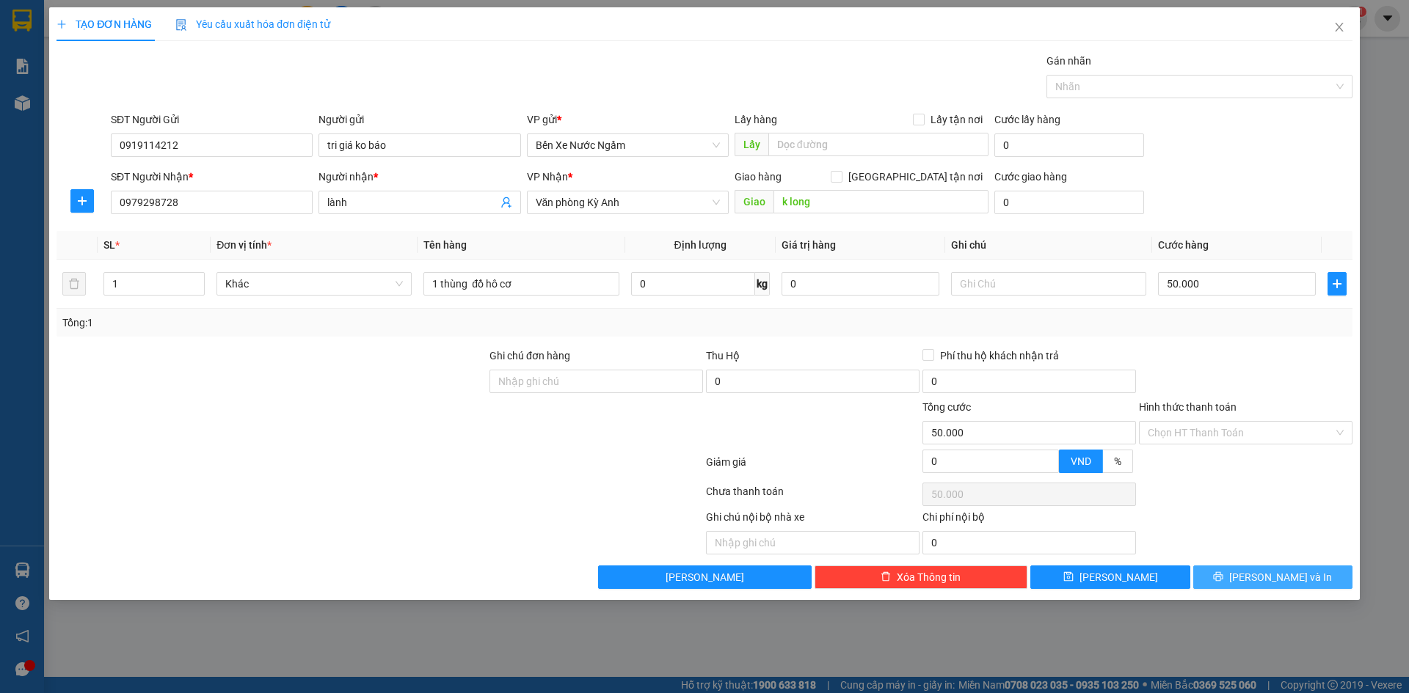
click at [1233, 583] on button "[PERSON_NAME] và In" at bounding box center [1272, 577] width 159 height 23
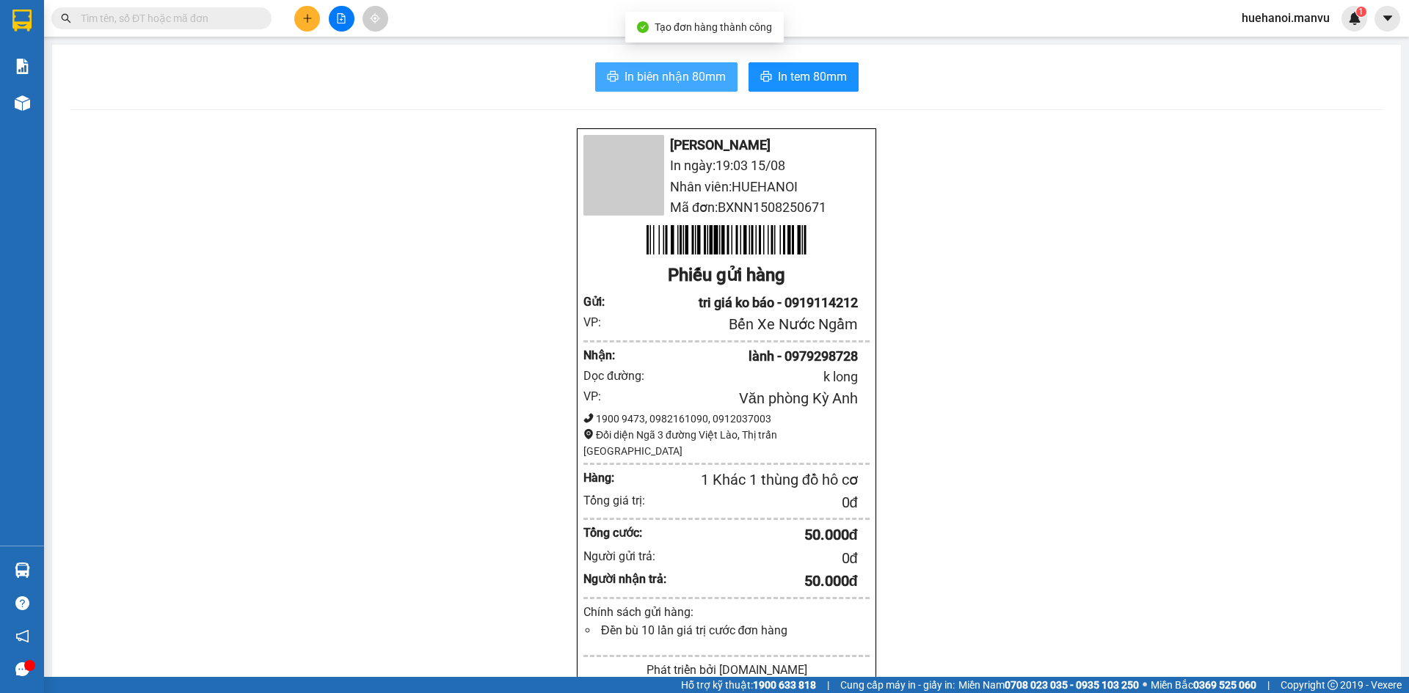
click at [657, 73] on span "In biên nhận 80mm" at bounding box center [674, 76] width 101 height 18
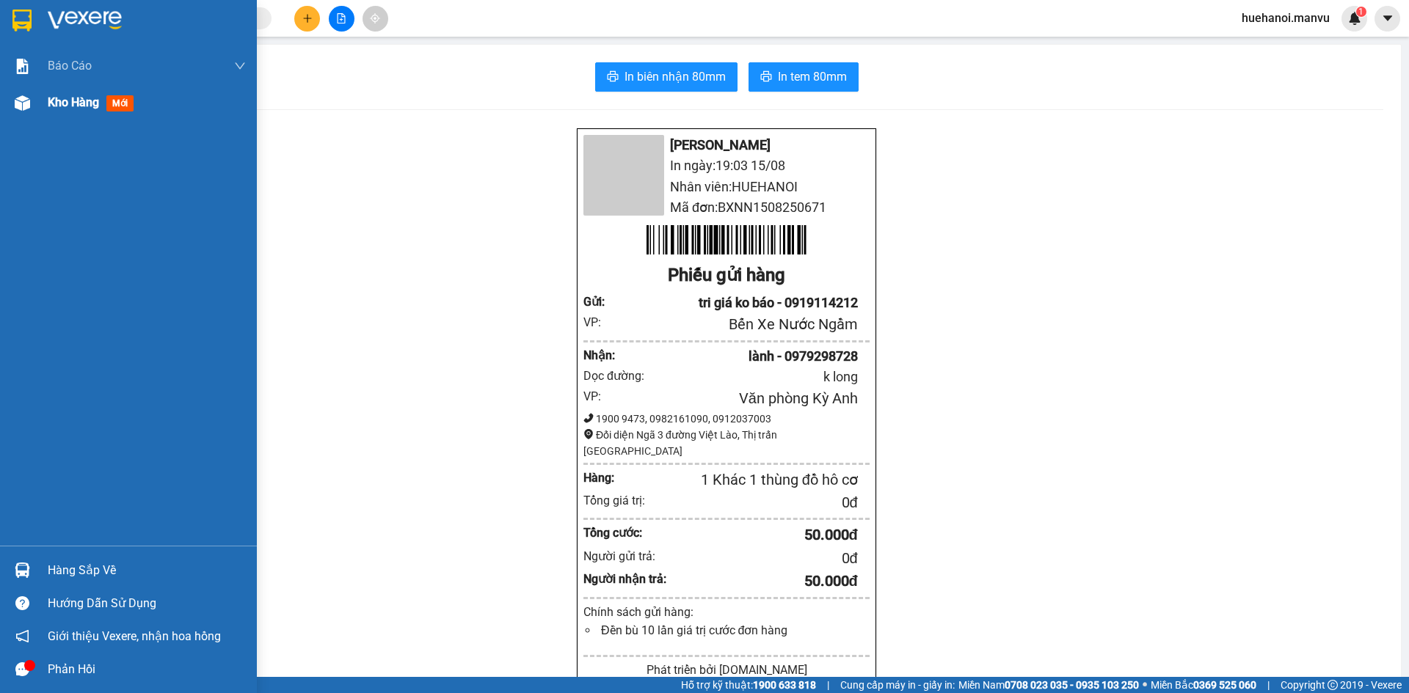
click at [91, 103] on span "Kho hàng" at bounding box center [73, 102] width 51 height 14
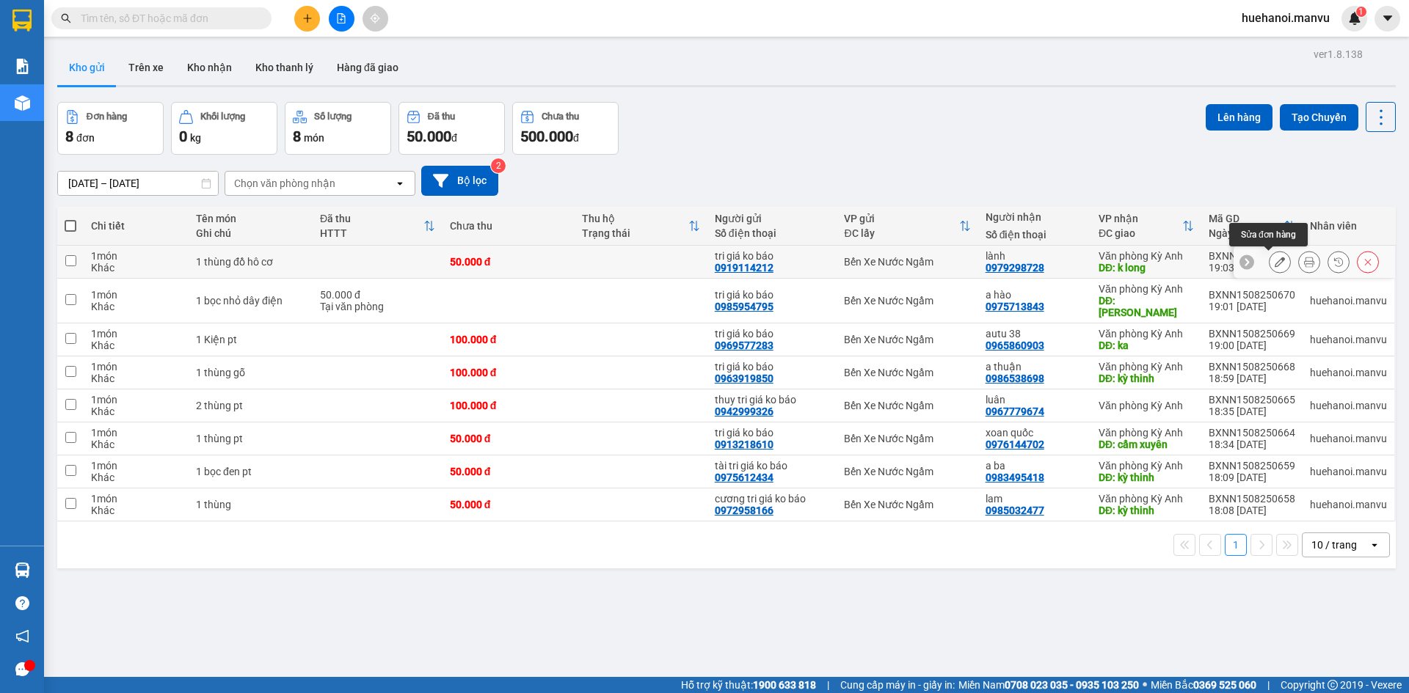
click at [1274, 267] on icon at bounding box center [1279, 262] width 10 height 10
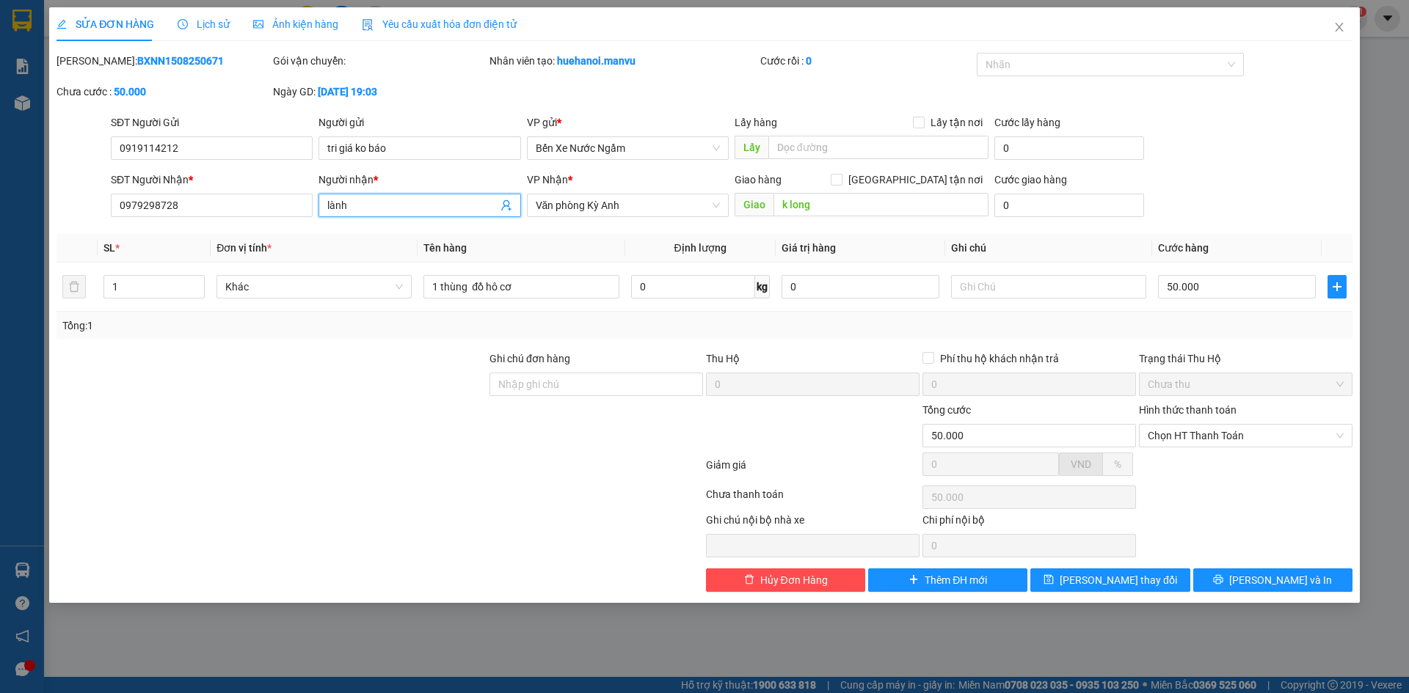
click at [381, 207] on input "lành" at bounding box center [411, 205] width 169 height 16
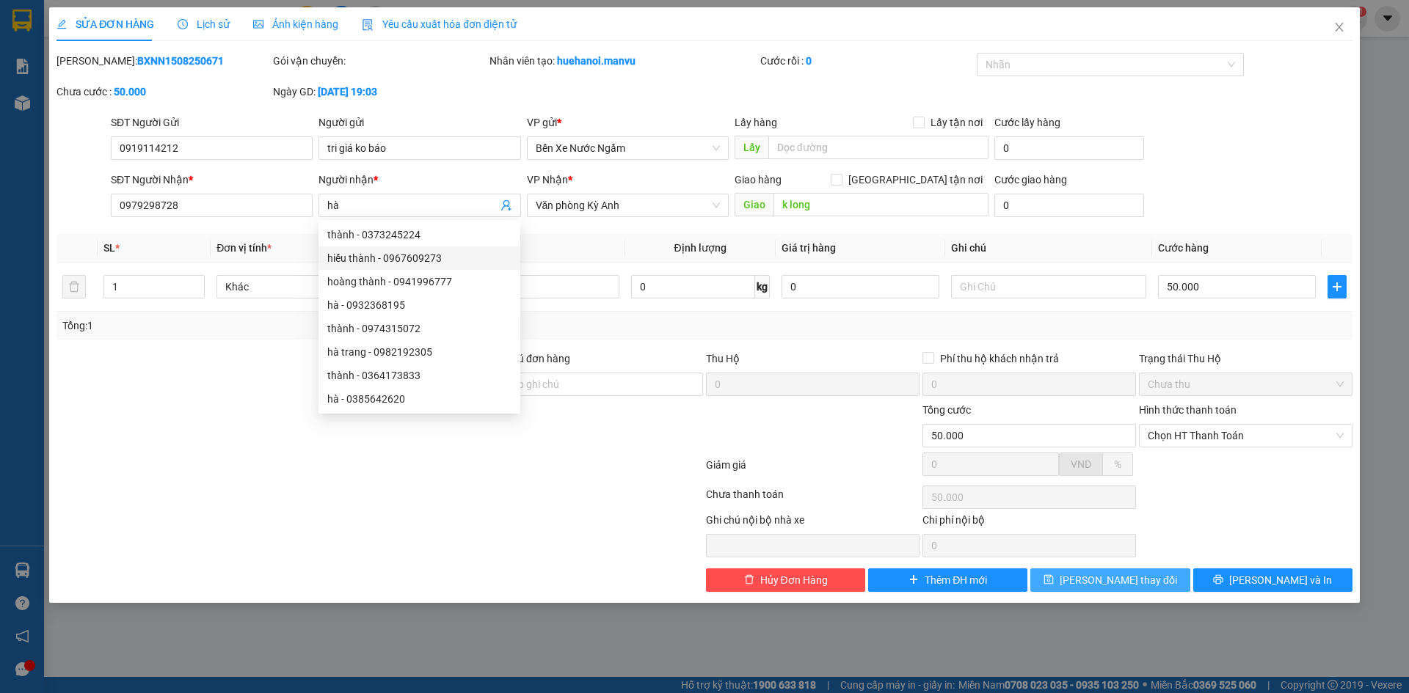
click at [1104, 584] on span "[PERSON_NAME] thay đổi" at bounding box center [1117, 580] width 117 height 16
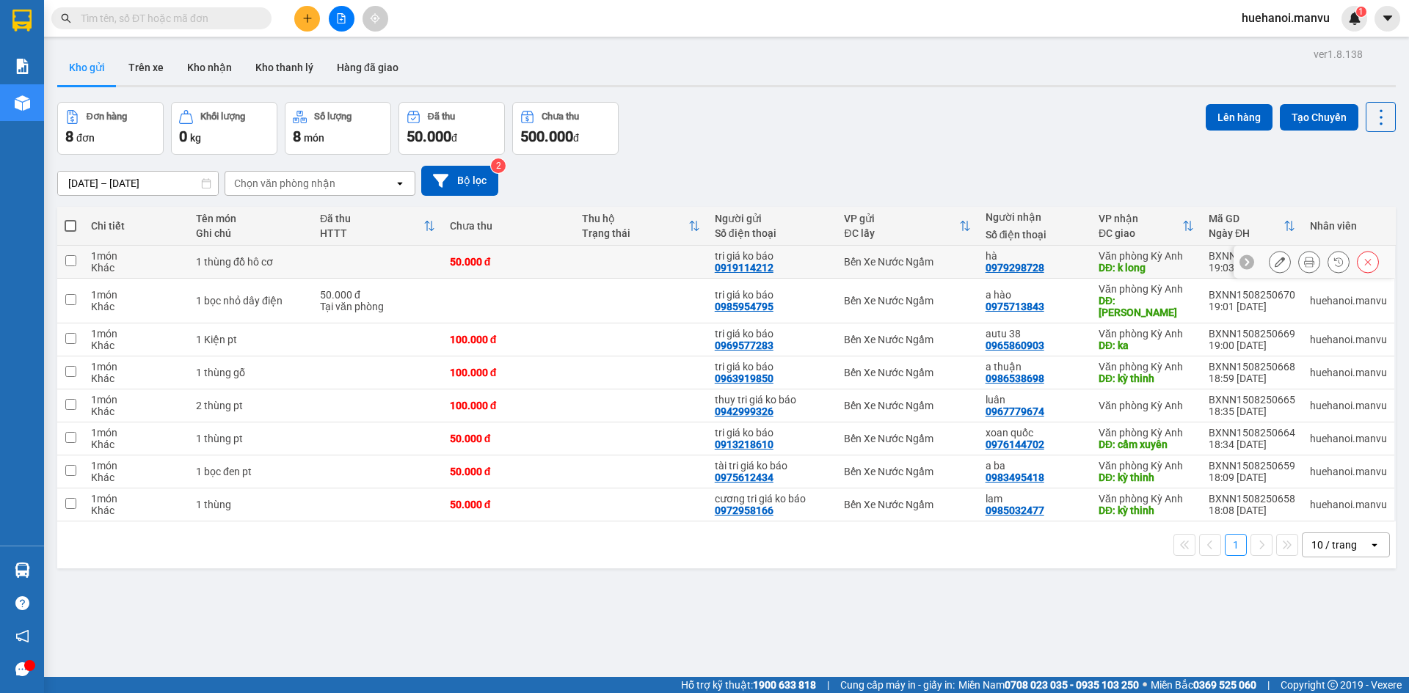
click at [1286, 260] on div at bounding box center [1324, 262] width 110 height 22
click at [1304, 260] on icon at bounding box center [1309, 262] width 10 height 10
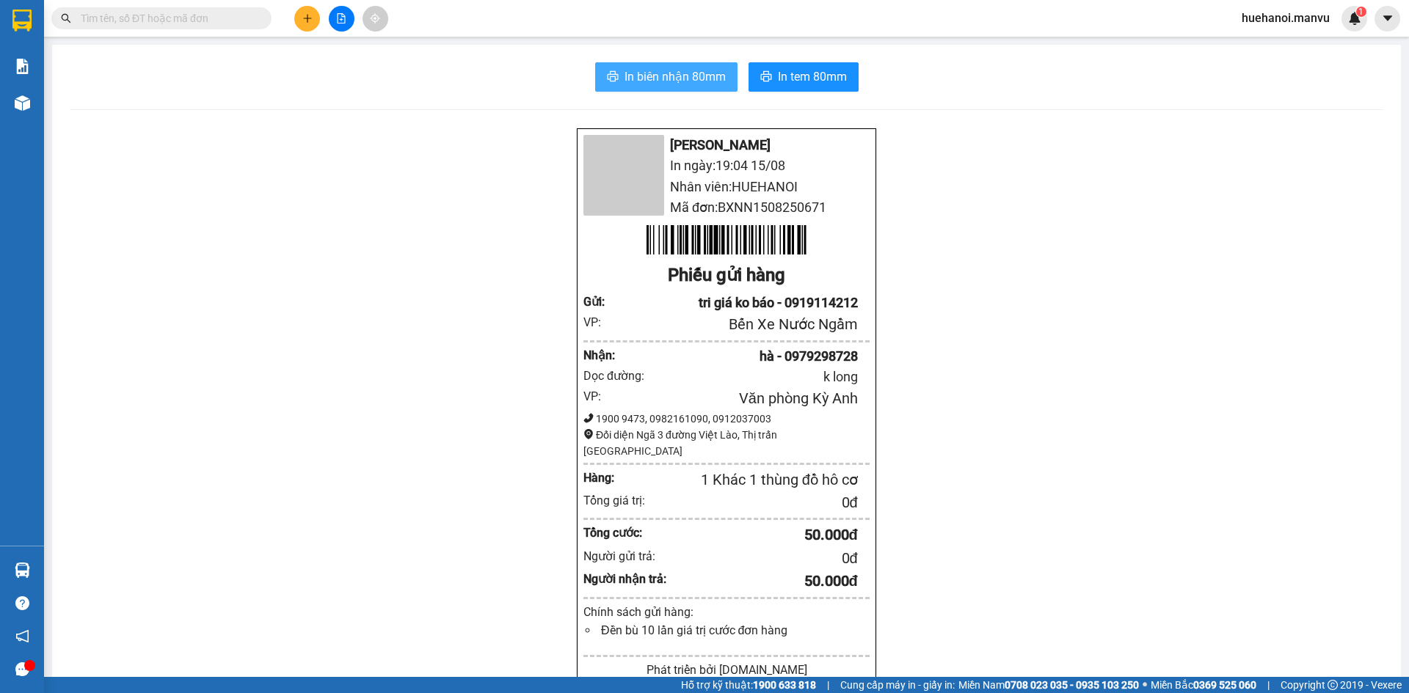
click at [668, 81] on span "In biên nhận 80mm" at bounding box center [674, 76] width 101 height 18
click at [304, 26] on button at bounding box center [307, 19] width 26 height 26
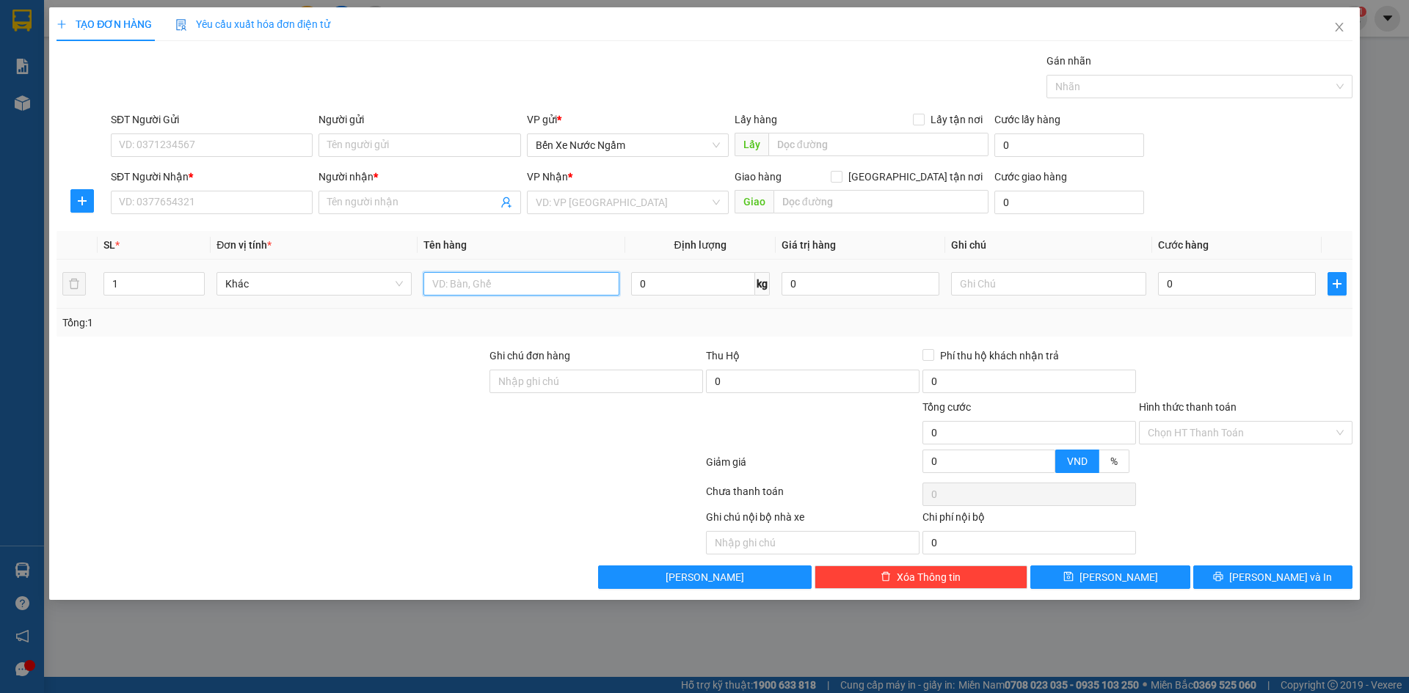
click at [576, 287] on input "text" at bounding box center [520, 283] width 195 height 23
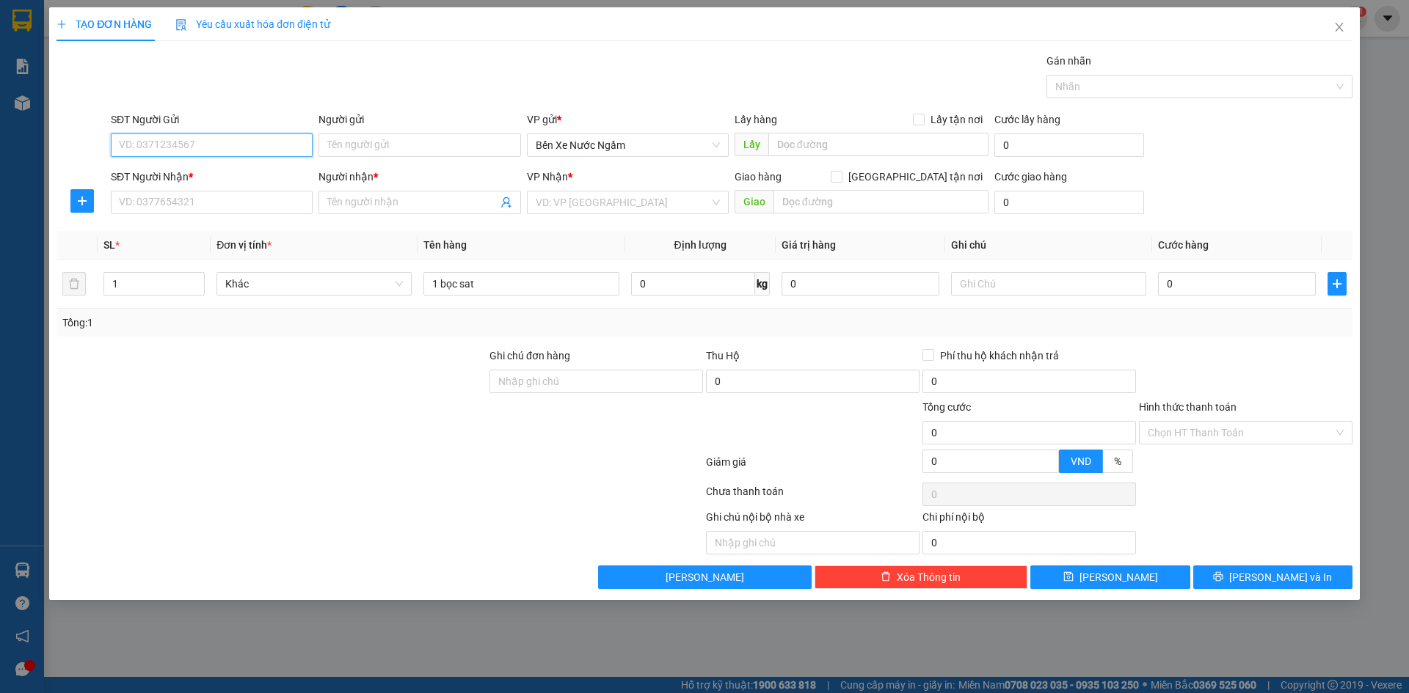
click at [183, 152] on input "SĐT Người Gửi" at bounding box center [212, 145] width 202 height 23
click at [220, 203] on input "SĐT Người Nhận *" at bounding box center [212, 202] width 202 height 23
click at [247, 210] on input "SĐT Người Nhận *" at bounding box center [212, 202] width 202 height 23
click at [234, 150] on input "SĐT Người Gửi" at bounding box center [212, 145] width 202 height 23
click at [239, 172] on div "0984858928 - tri giá ko báo" at bounding box center [212, 175] width 184 height 16
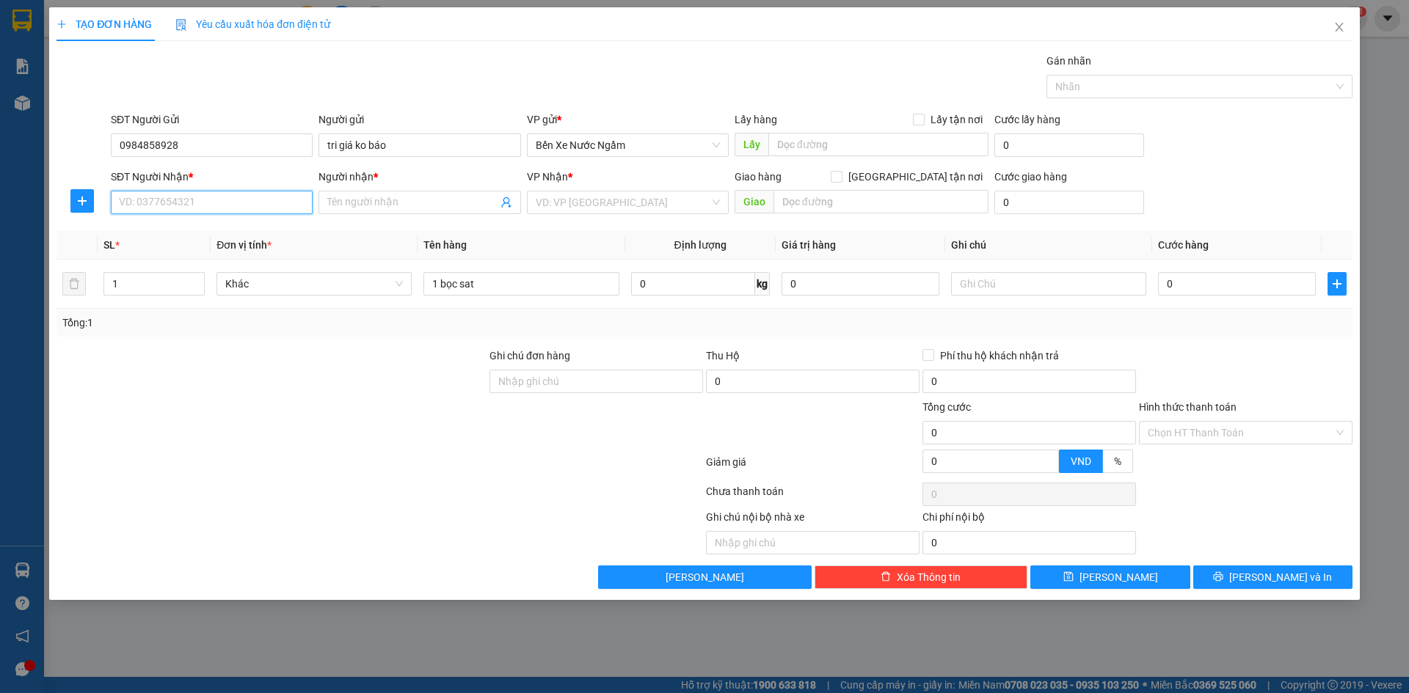
click at [230, 204] on input "SĐT Người Nhận *" at bounding box center [212, 202] width 202 height 23
click at [189, 233] on div "0327274657 - chú bích" at bounding box center [212, 232] width 184 height 16
click at [1208, 281] on input "0" at bounding box center [1237, 283] width 158 height 23
click at [1247, 585] on button "[PERSON_NAME] và In" at bounding box center [1272, 577] width 159 height 23
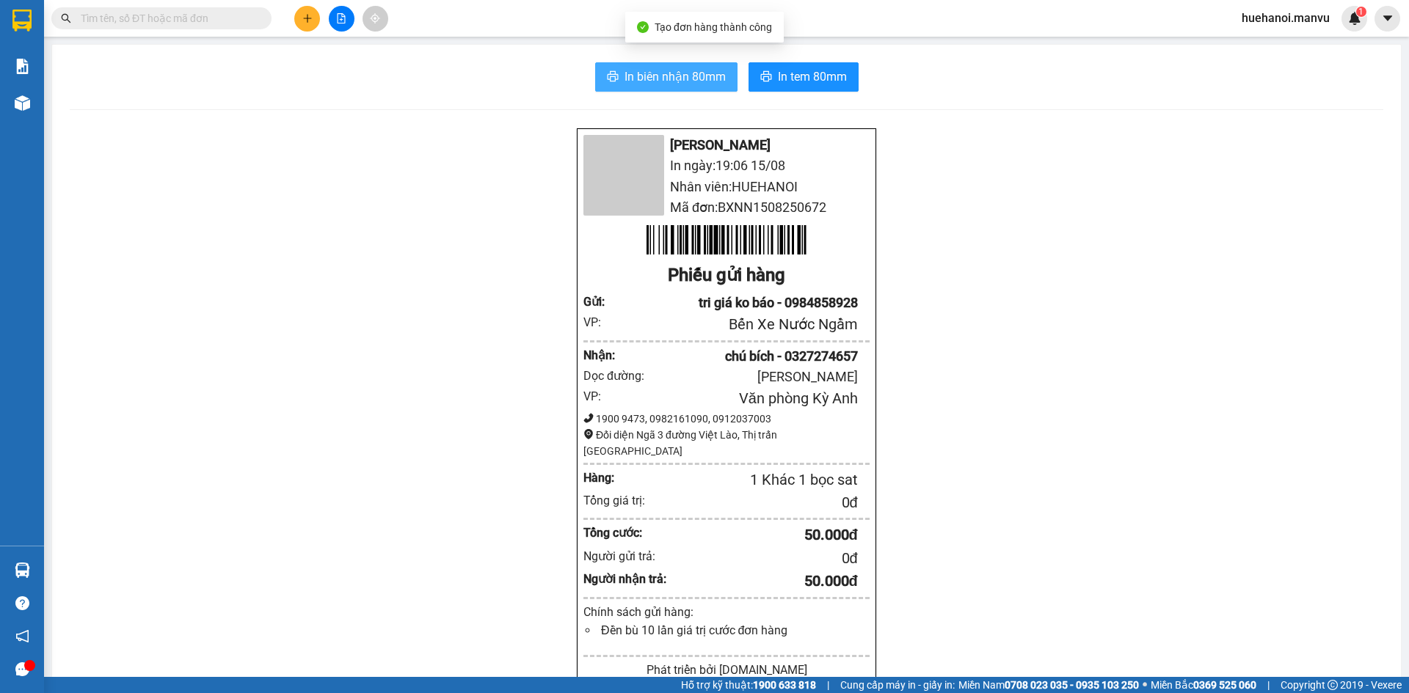
click at [709, 91] on button "In biên nhận 80mm" at bounding box center [666, 76] width 142 height 29
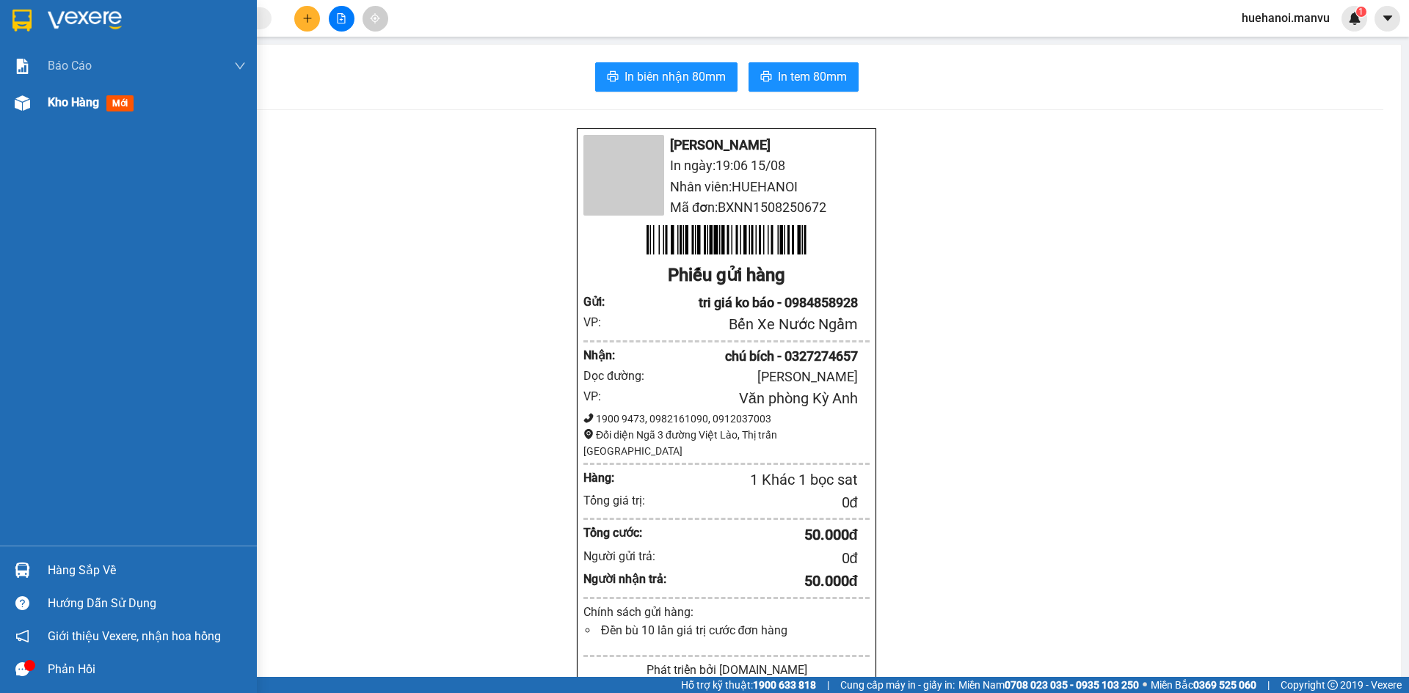
click at [61, 104] on span "Kho hàng" at bounding box center [73, 102] width 51 height 14
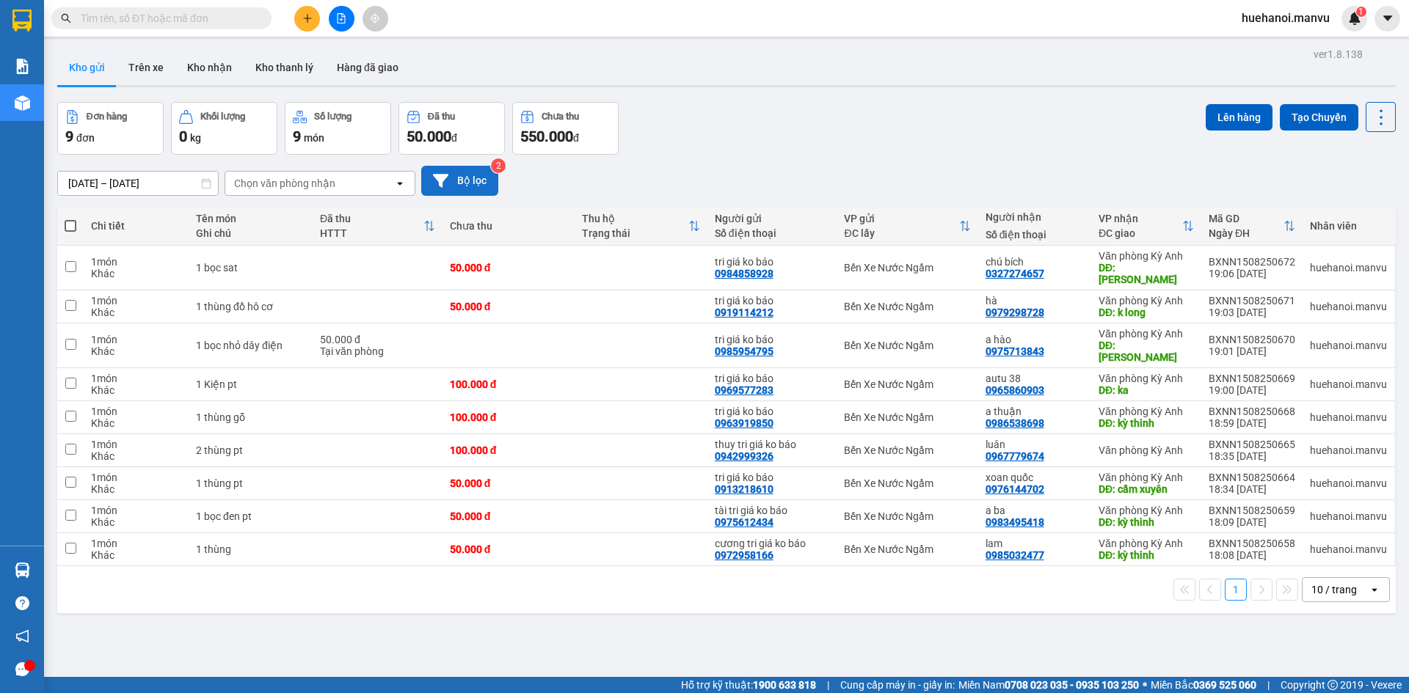
click at [478, 172] on button "Bộ lọc" at bounding box center [459, 181] width 77 height 30
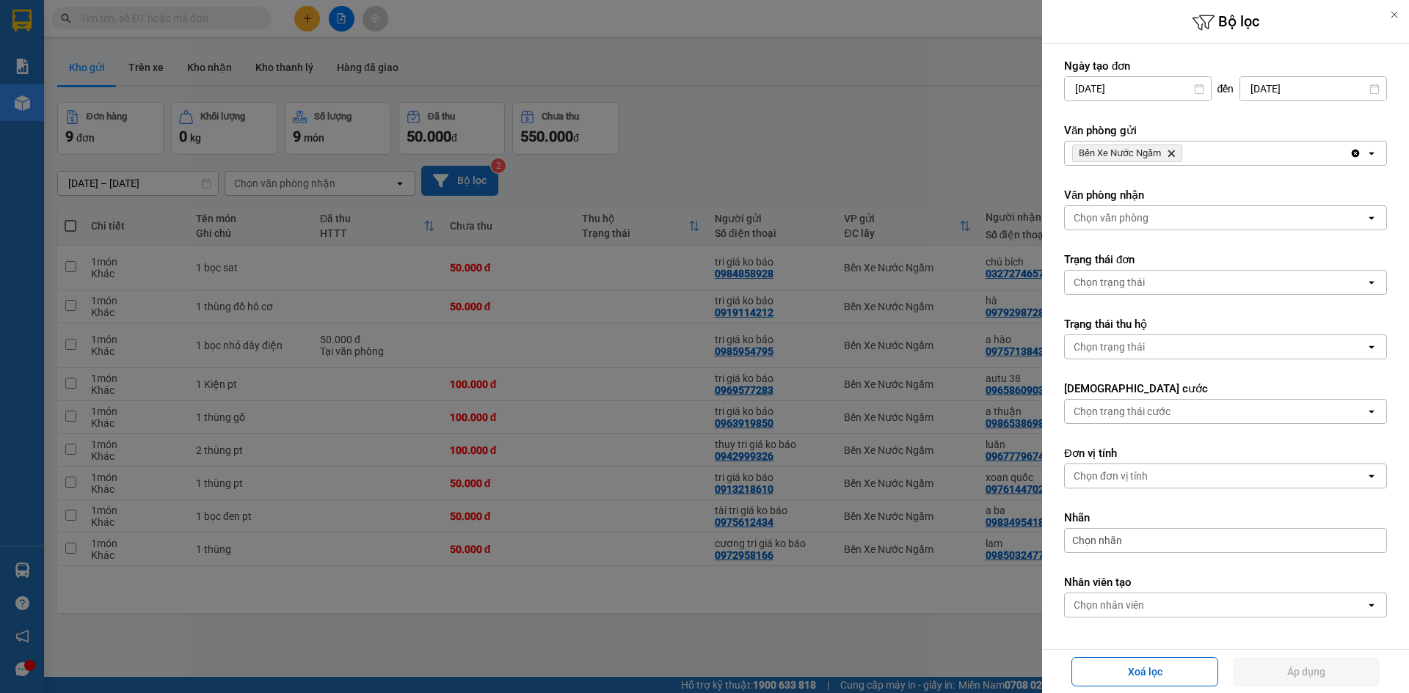
click at [478, 172] on div at bounding box center [704, 346] width 1409 height 693
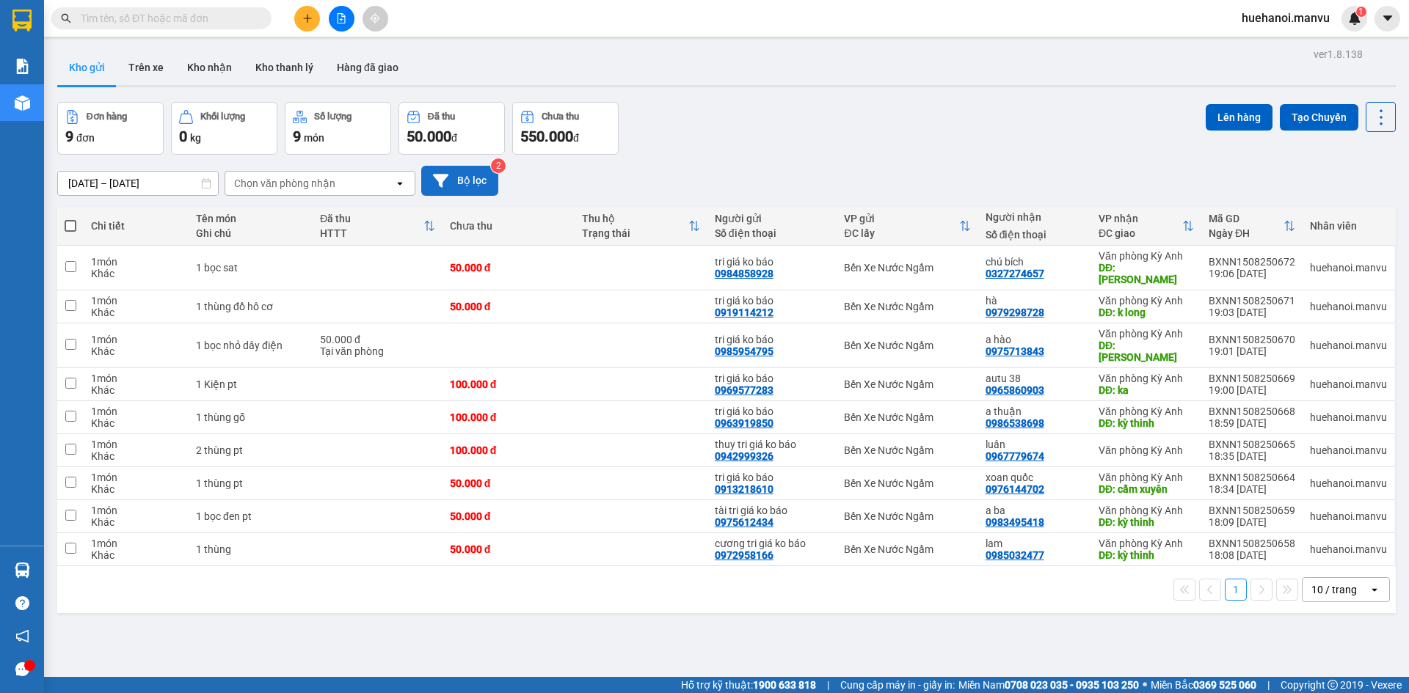
click at [478, 175] on button "Bộ lọc" at bounding box center [459, 181] width 77 height 30
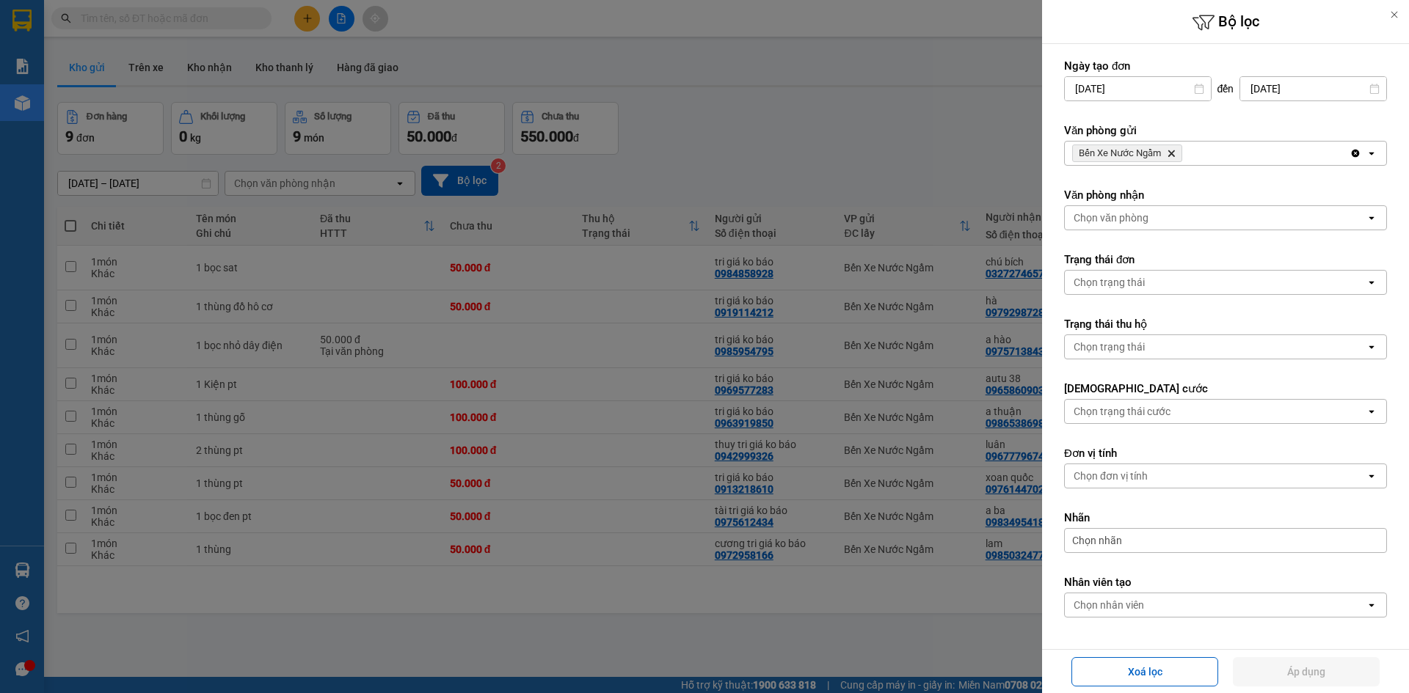
click at [17, 162] on div at bounding box center [704, 346] width 1409 height 693
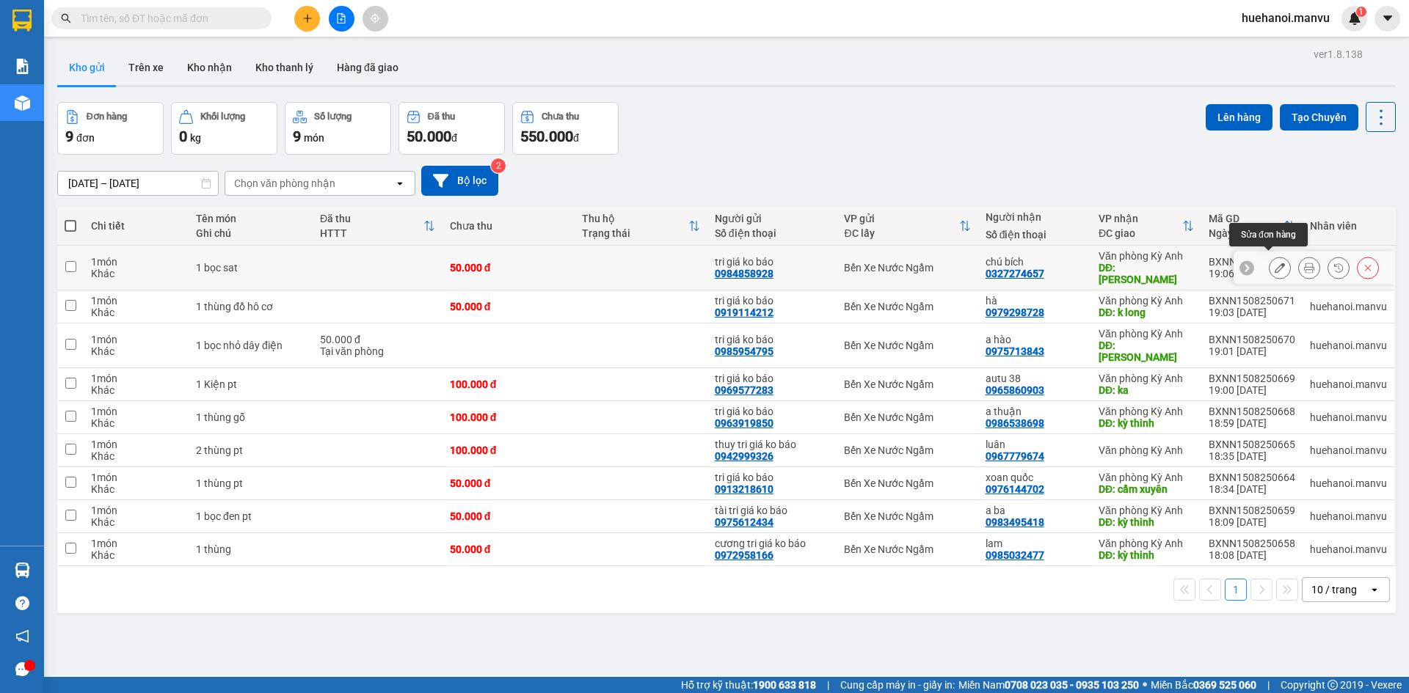
click at [1274, 263] on icon at bounding box center [1279, 268] width 10 height 10
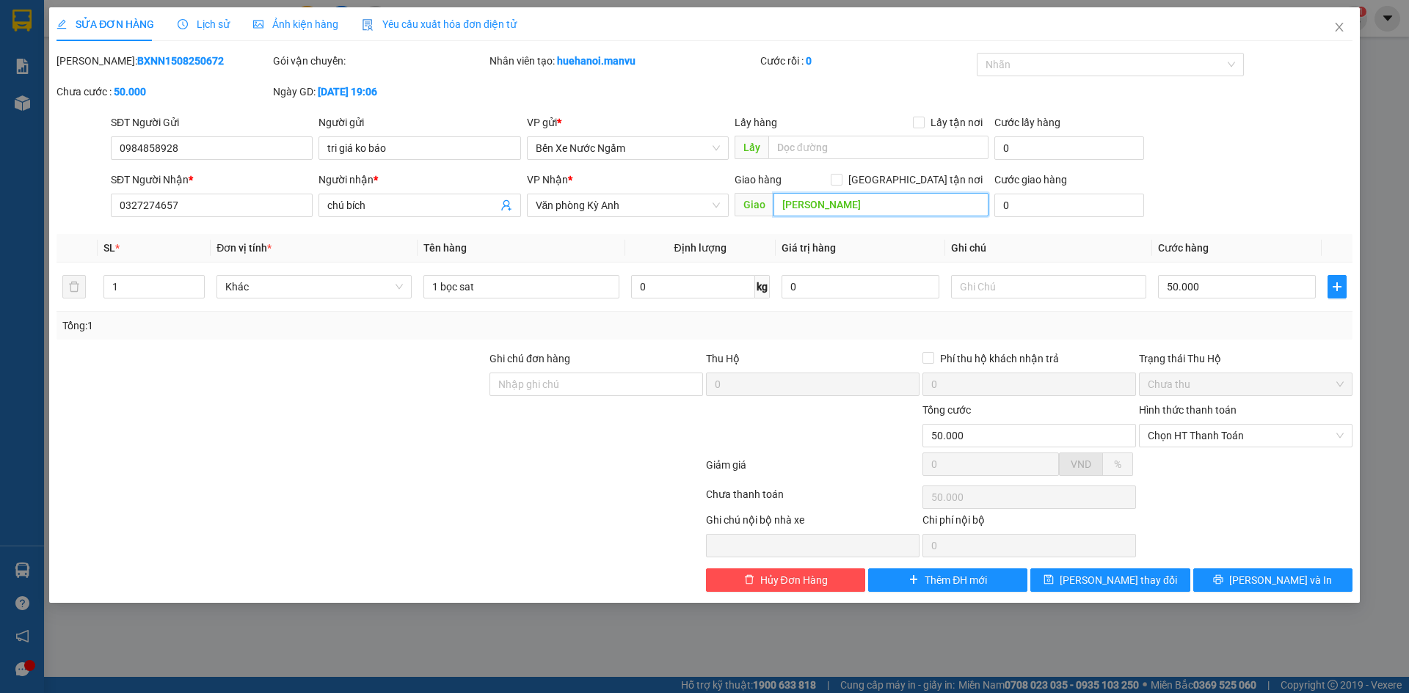
click at [866, 211] on input "[PERSON_NAME]" at bounding box center [880, 204] width 215 height 23
click at [1137, 574] on span "[PERSON_NAME] thay đổi" at bounding box center [1117, 580] width 117 height 16
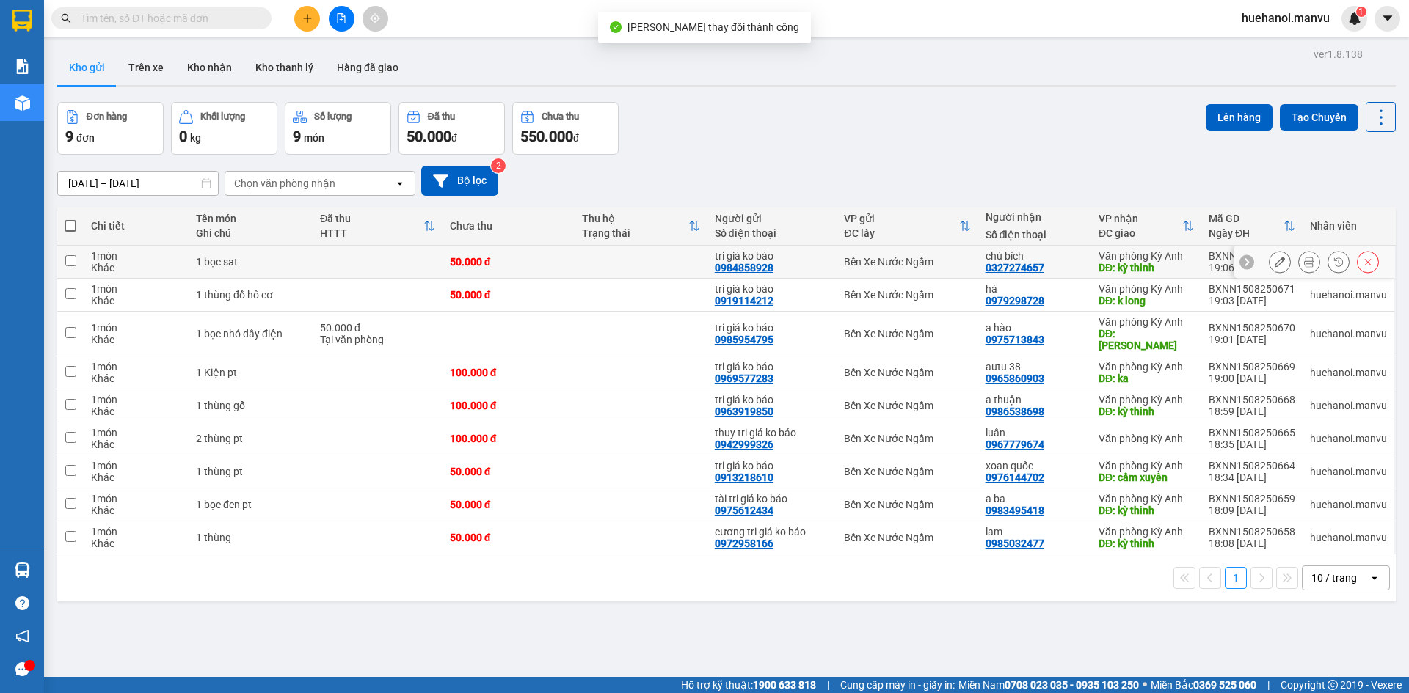
click at [73, 255] on input "checkbox" at bounding box center [70, 260] width 11 height 11
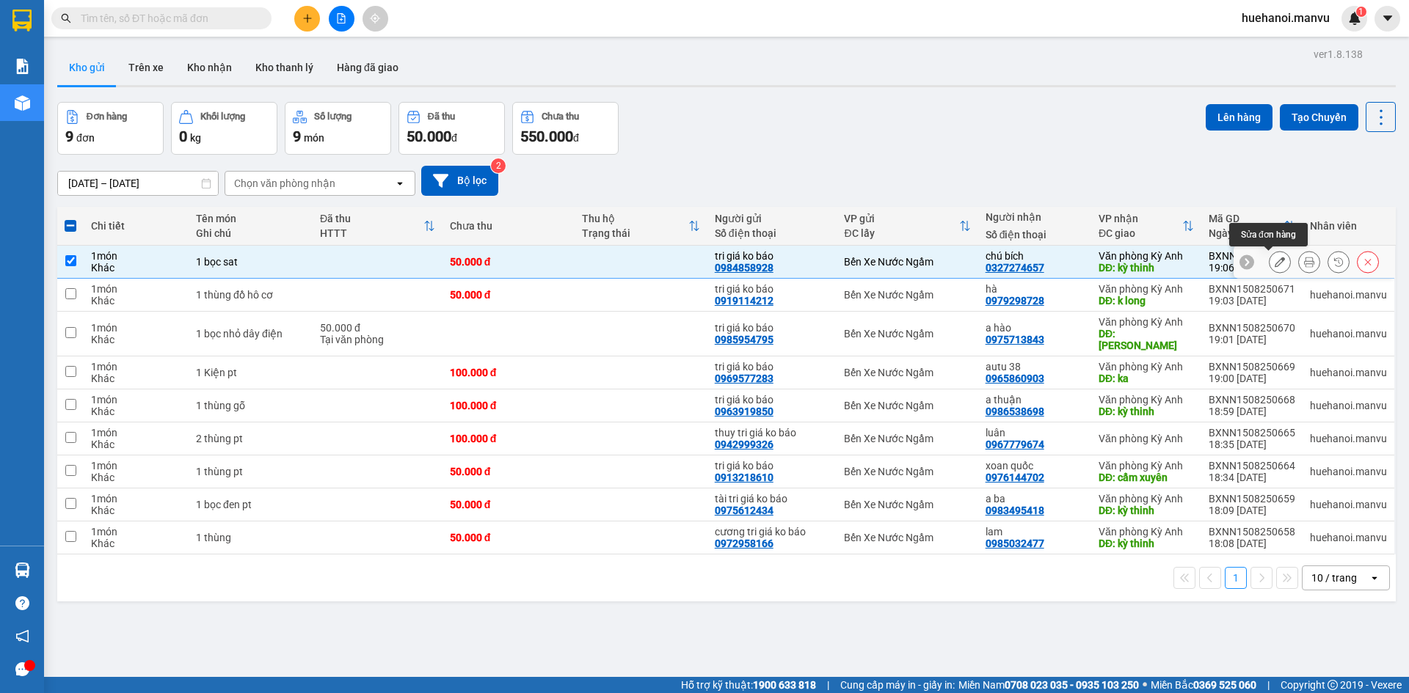
click at [1275, 259] on button at bounding box center [1279, 262] width 21 height 26
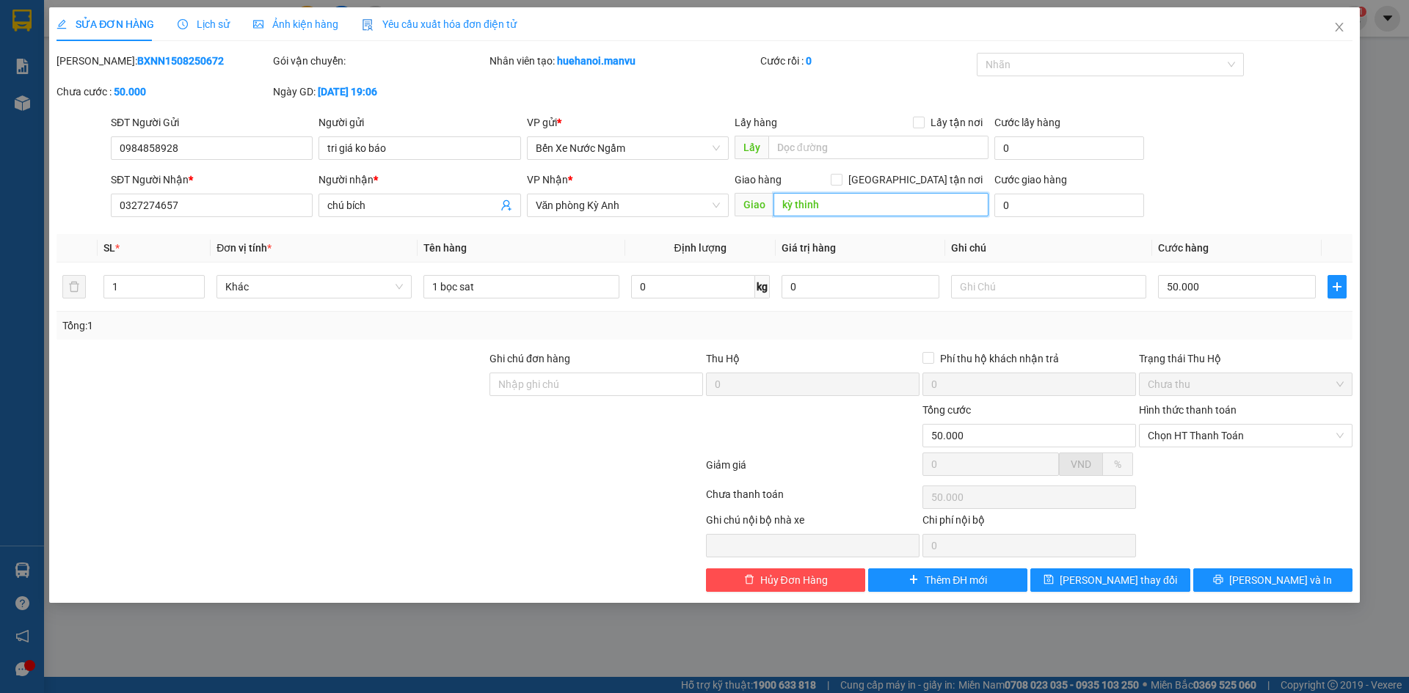
click at [844, 210] on input "kỳ thinh" at bounding box center [880, 204] width 215 height 23
type input "k"
type input "[PERSON_NAME]"
click at [1121, 589] on button "[PERSON_NAME] thay đổi" at bounding box center [1109, 580] width 159 height 23
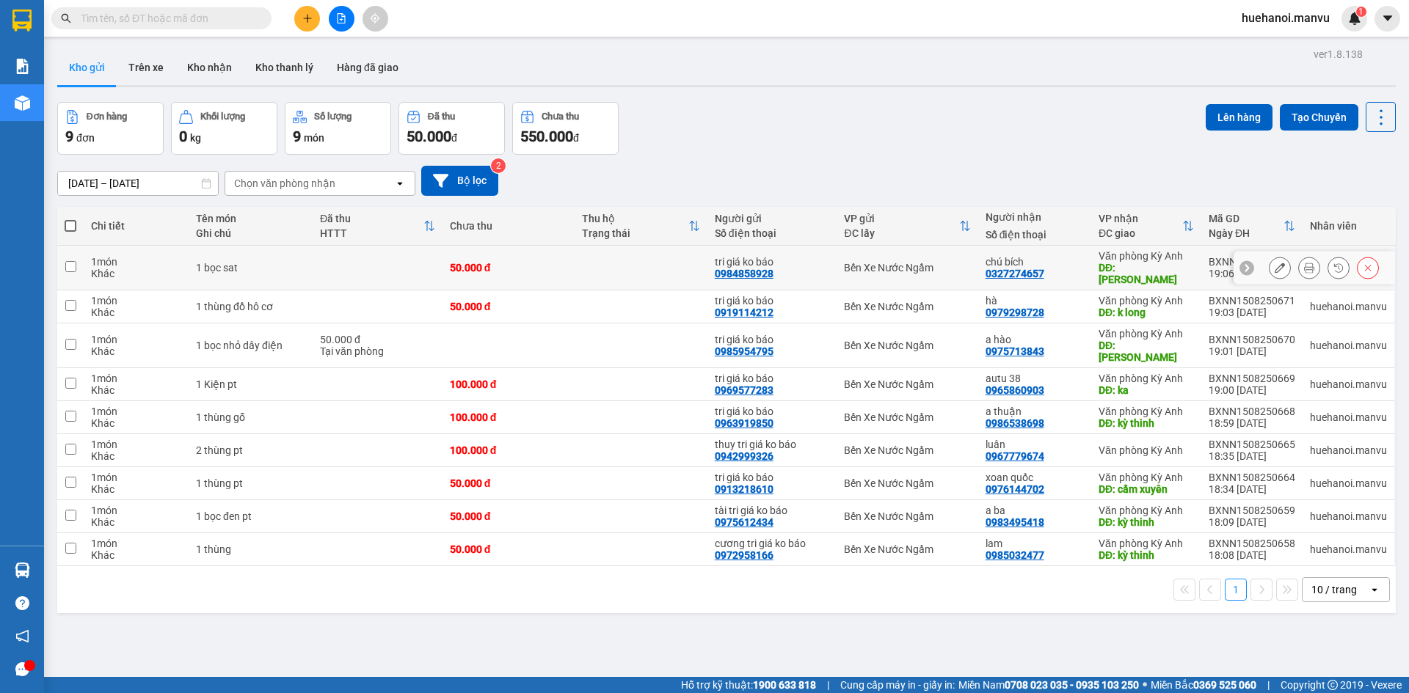
click at [65, 261] on input "checkbox" at bounding box center [70, 266] width 11 height 11
checkbox input "true"
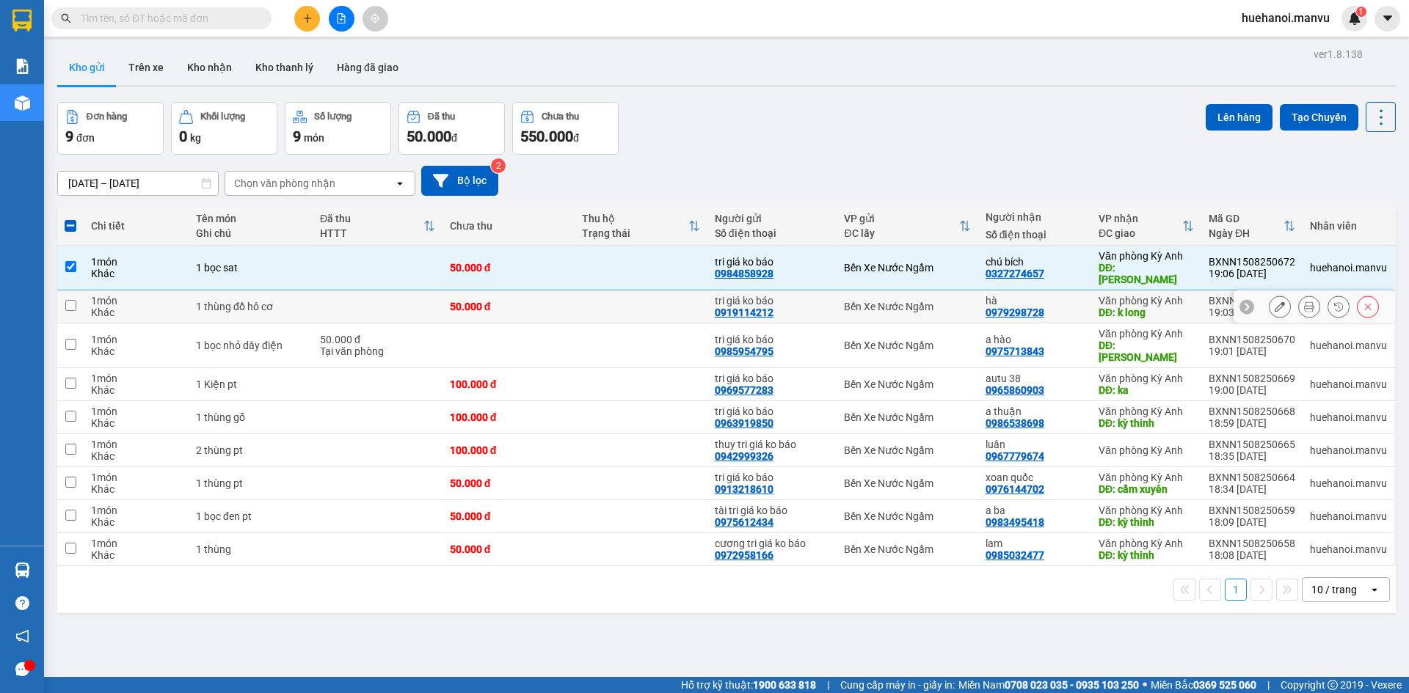
click at [67, 301] on td at bounding box center [70, 307] width 26 height 33
checkbox input "true"
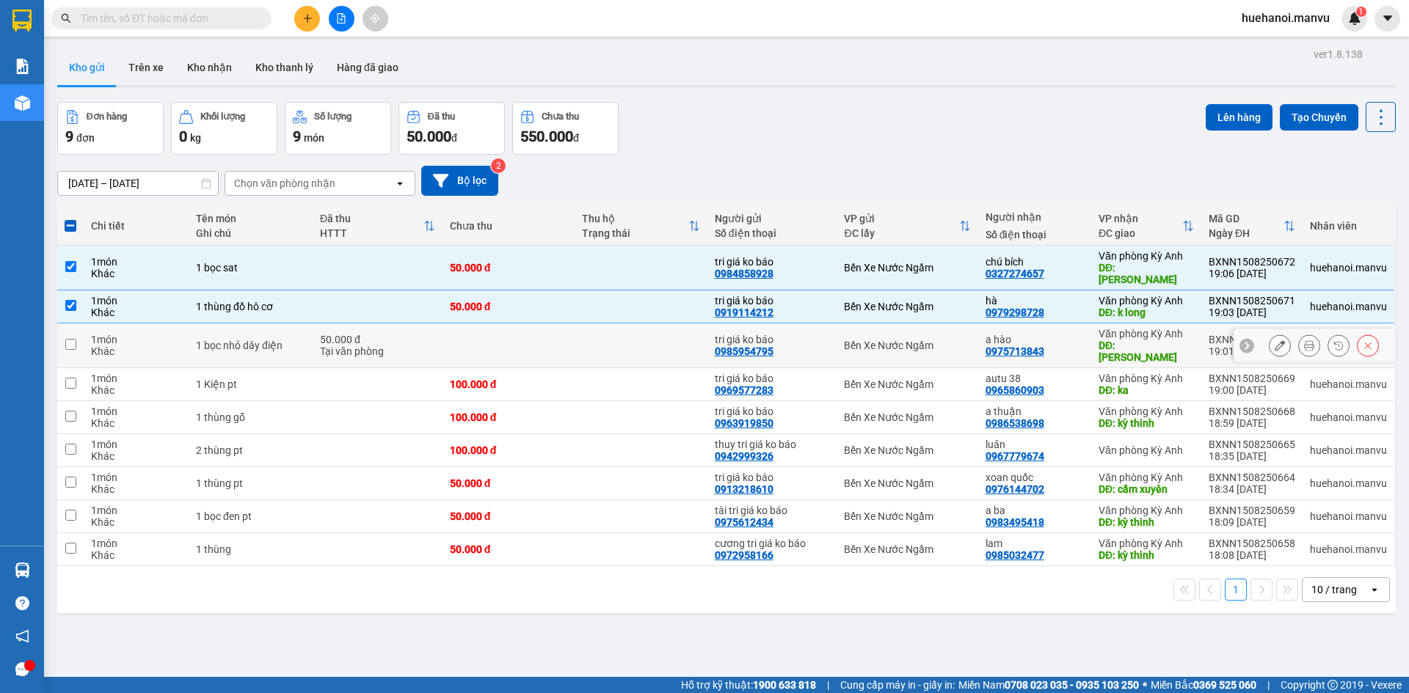
click at [67, 339] on input "checkbox" at bounding box center [70, 344] width 11 height 11
checkbox input "true"
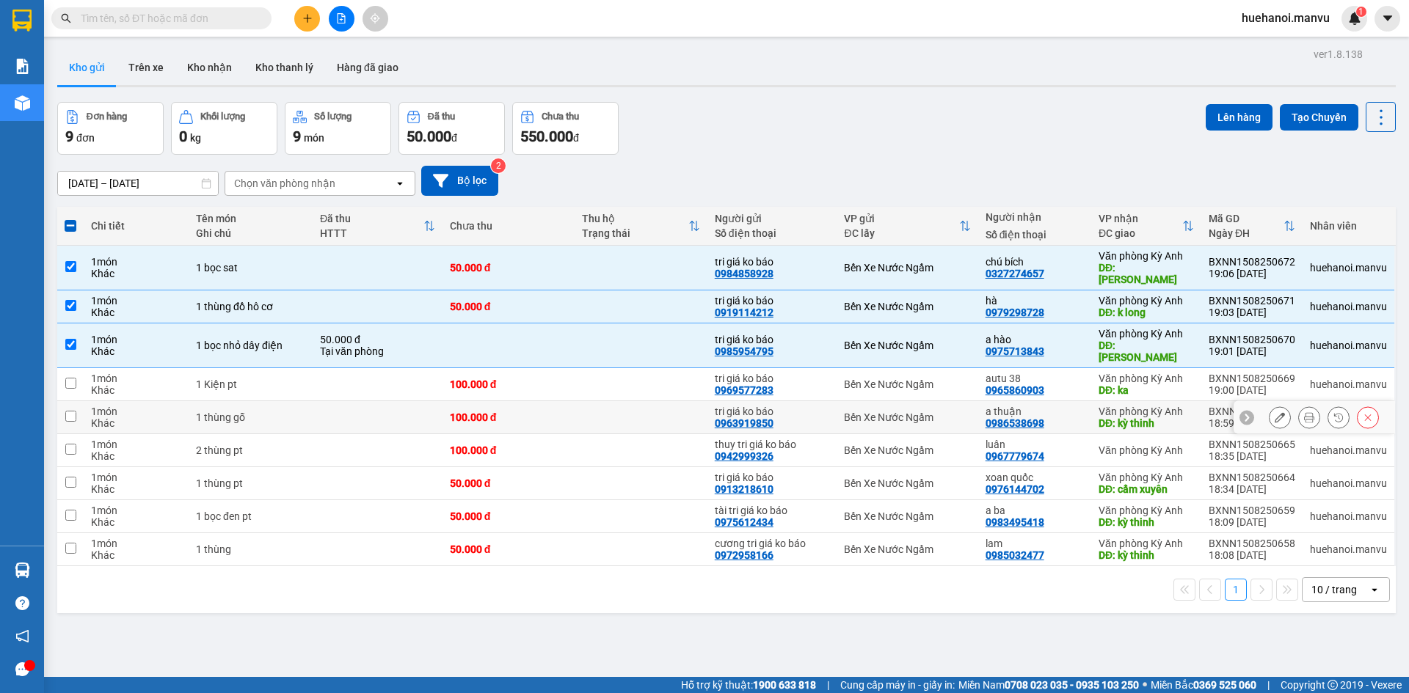
click at [89, 401] on td "1 món Khác" at bounding box center [136, 417] width 105 height 33
checkbox input "true"
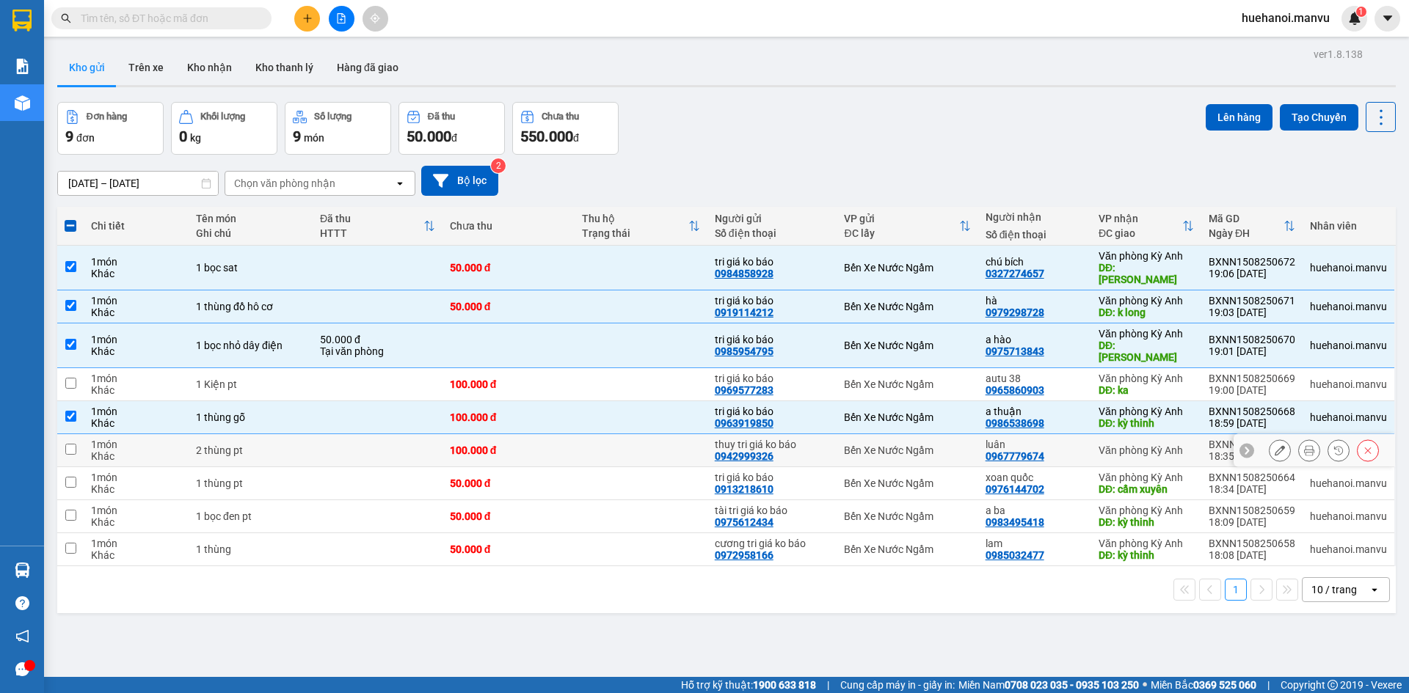
click at [95, 517] on div "Khác" at bounding box center [136, 523] width 90 height 12
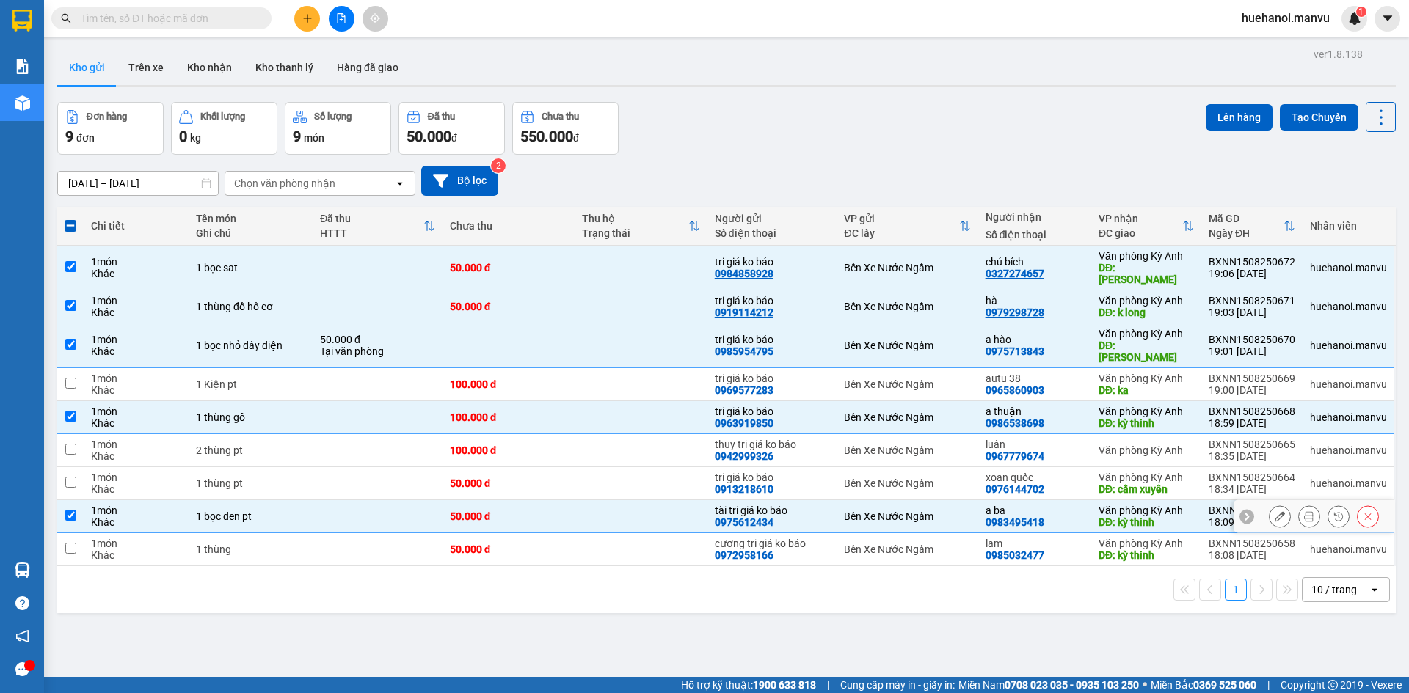
checkbox input "true"
click at [91, 550] on div "Khác" at bounding box center [136, 556] width 90 height 12
checkbox input "true"
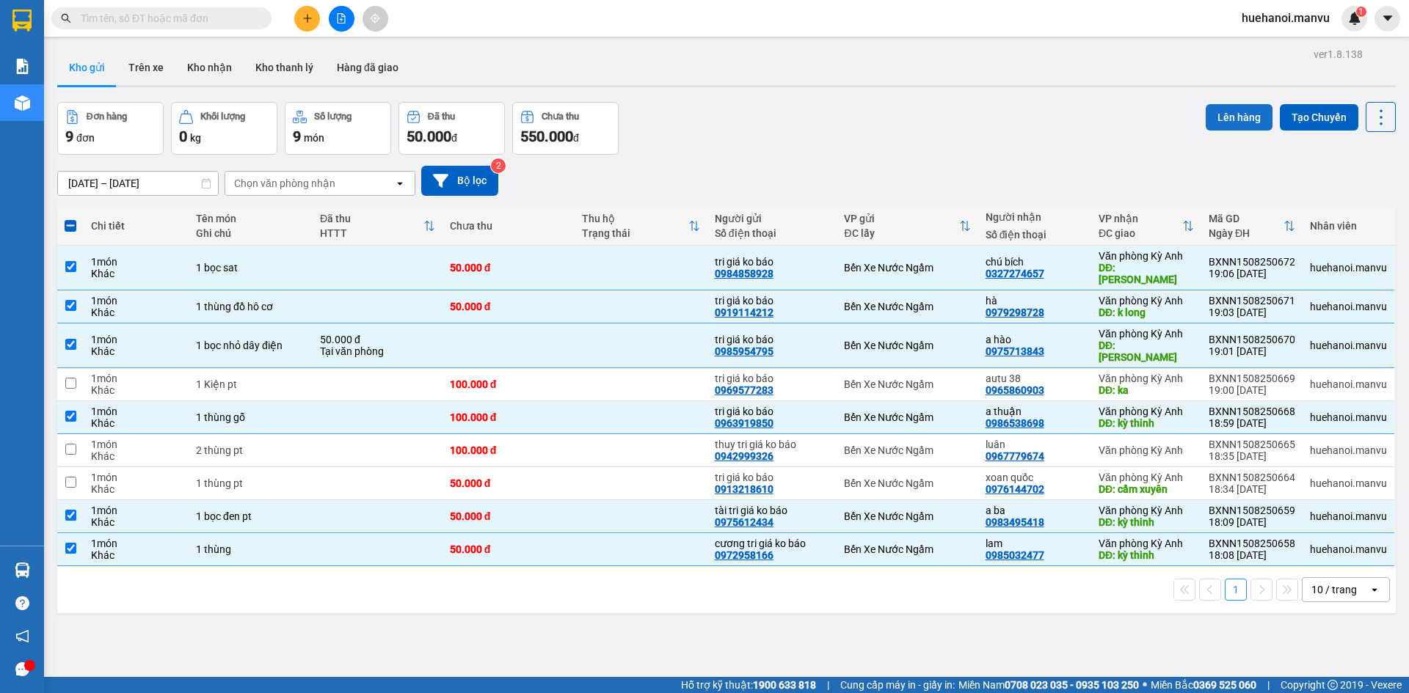
click at [1224, 124] on button "Lên hàng" at bounding box center [1238, 117] width 67 height 26
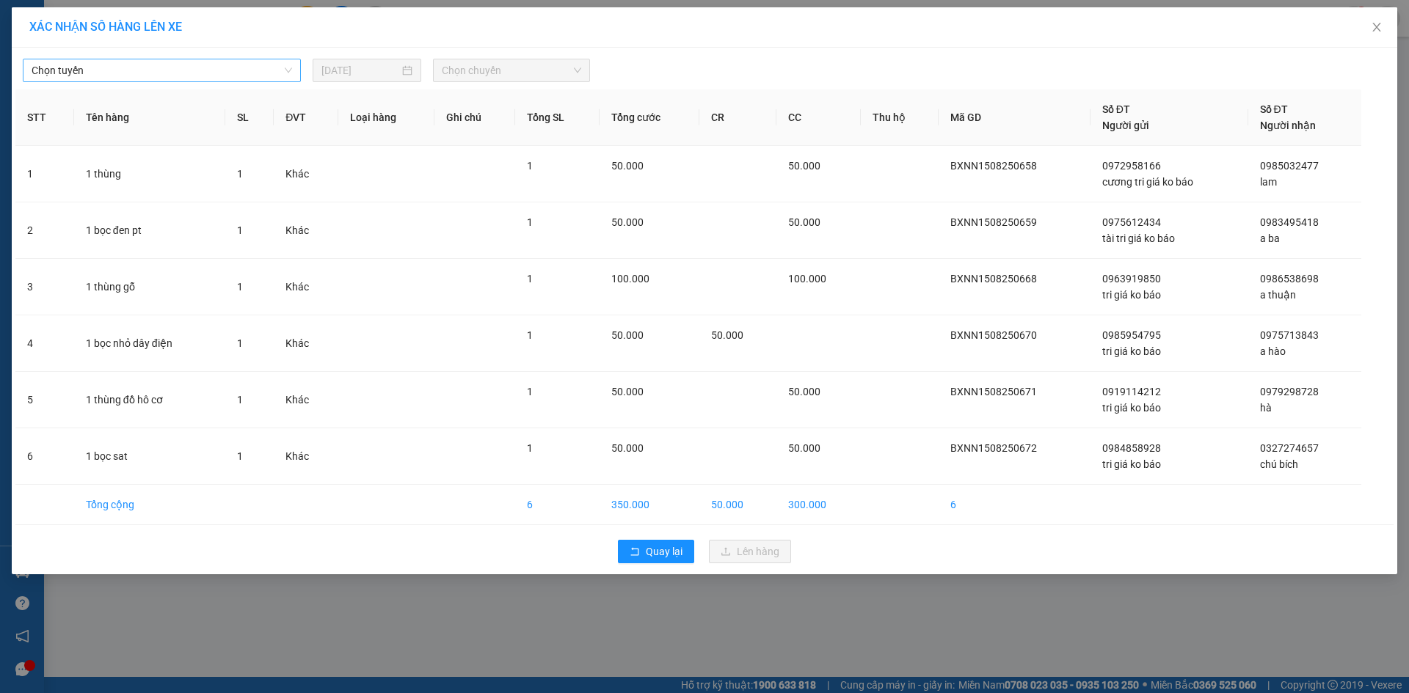
click at [62, 73] on span "Chọn tuyến" at bounding box center [162, 70] width 260 height 22
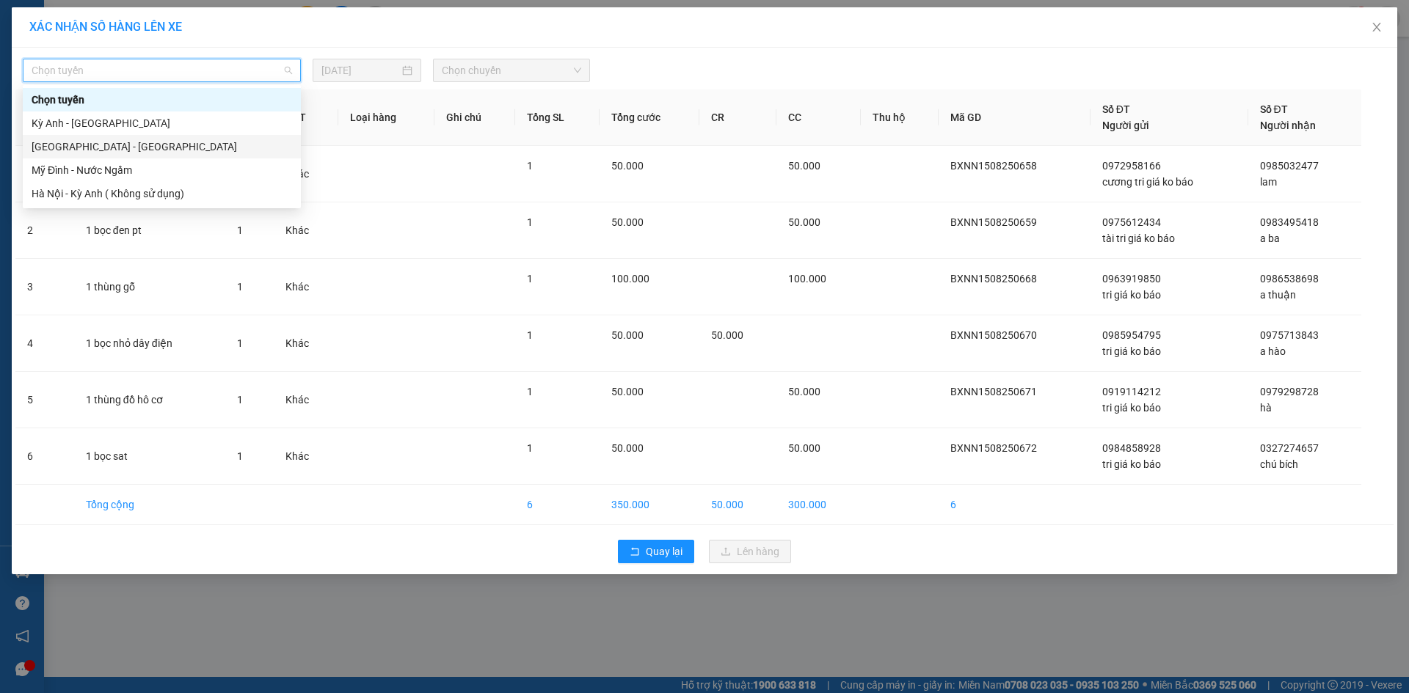
click at [78, 143] on div "[GEOGRAPHIC_DATA] - [GEOGRAPHIC_DATA]" at bounding box center [162, 147] width 260 height 16
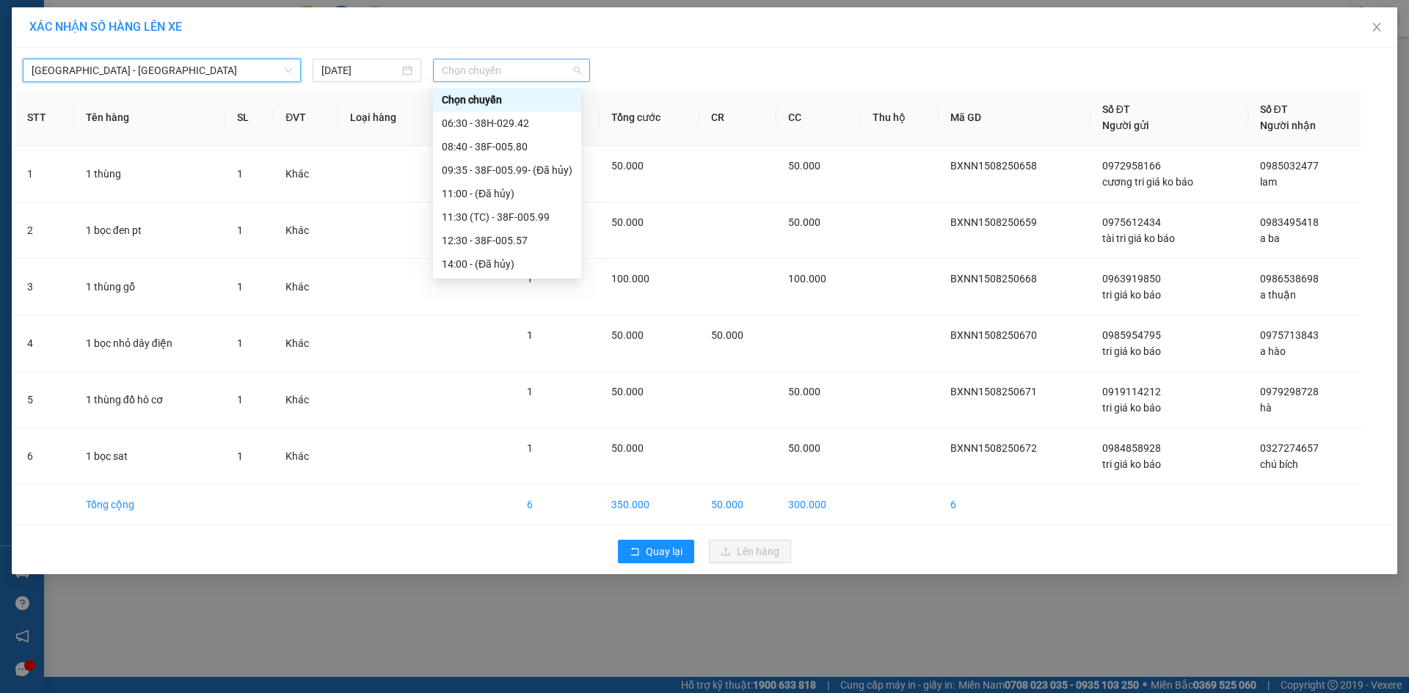
click at [484, 73] on span "Chọn chuyến" at bounding box center [511, 70] width 139 height 22
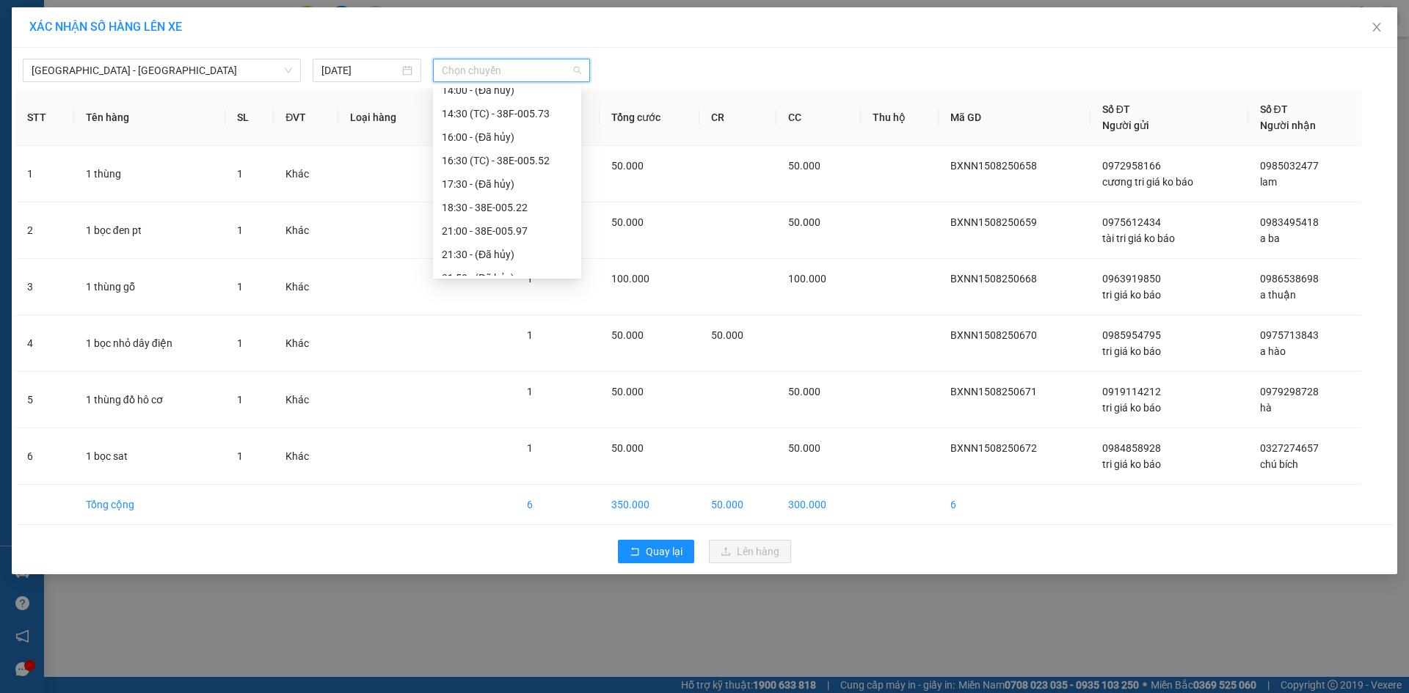
scroll to position [235, 0]
click at [493, 167] on div "21:00 - 38E-005.97" at bounding box center [507, 170] width 131 height 16
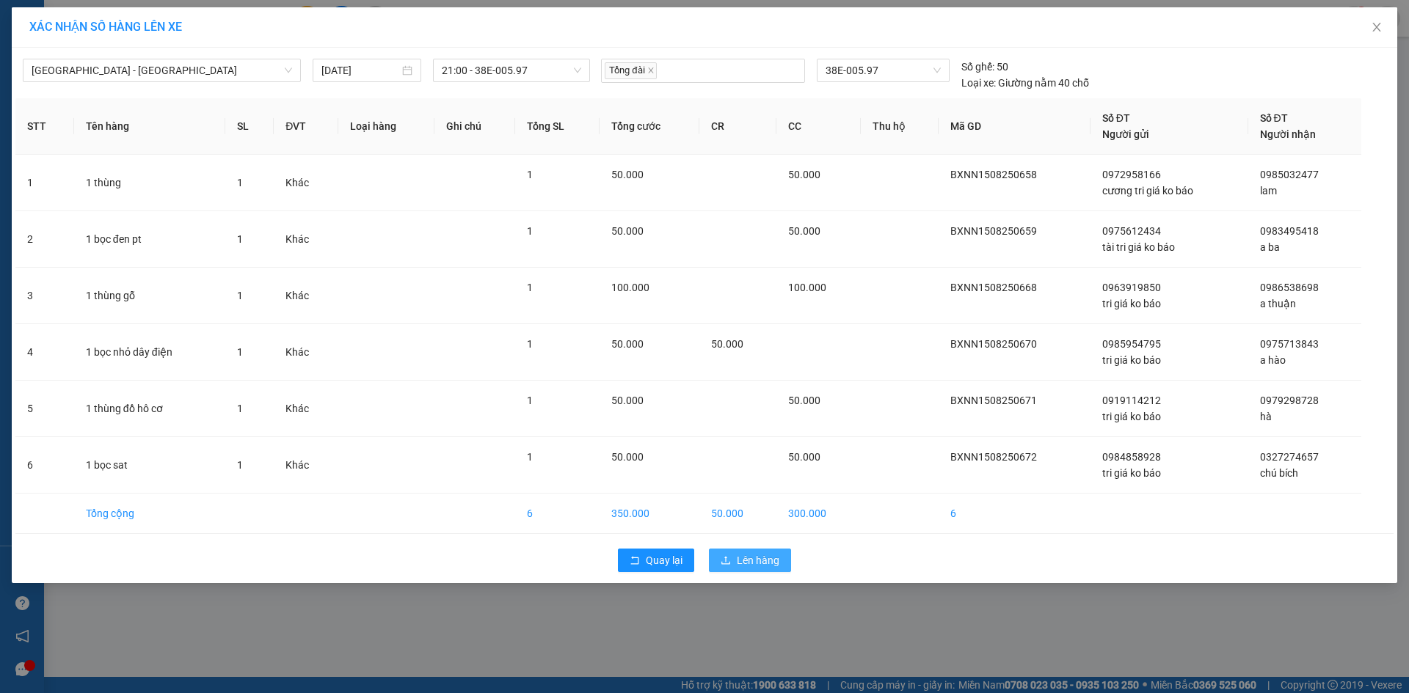
click at [731, 561] on icon "upload" at bounding box center [725, 560] width 10 height 10
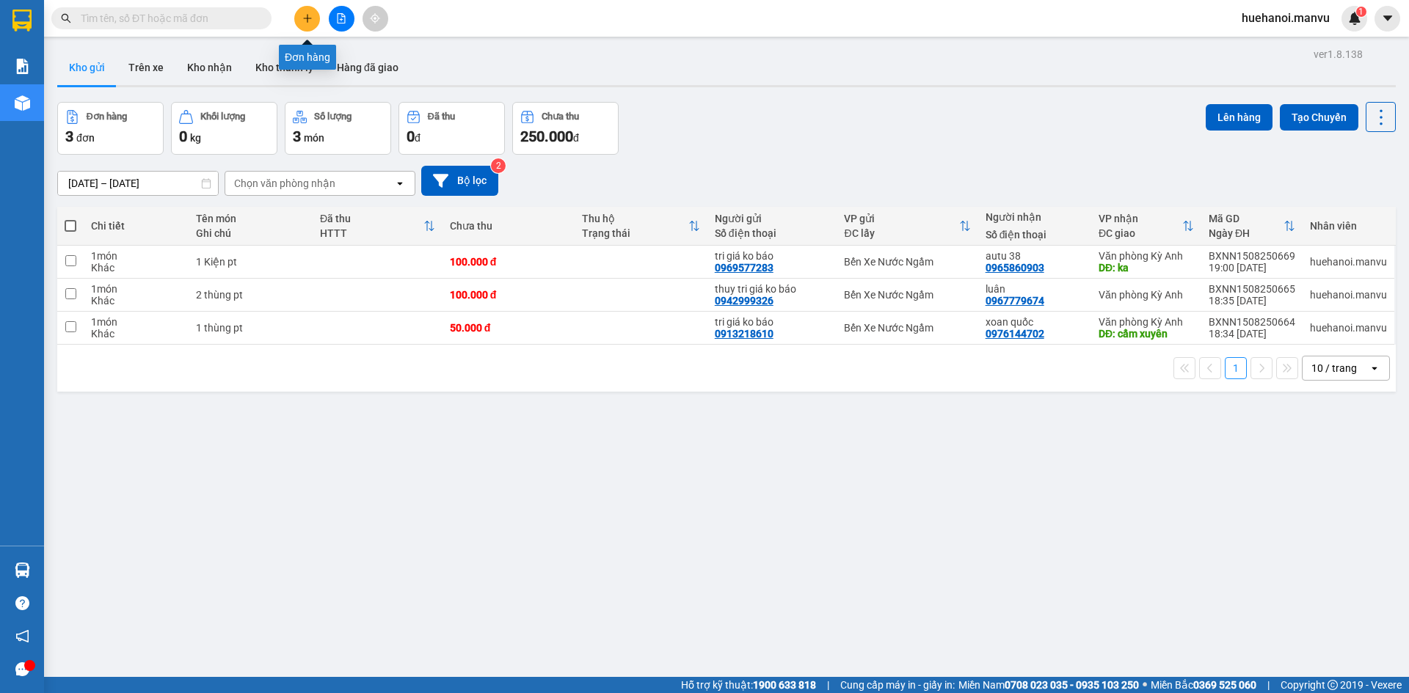
click at [307, 22] on icon "plus" at bounding box center [307, 18] width 1 height 8
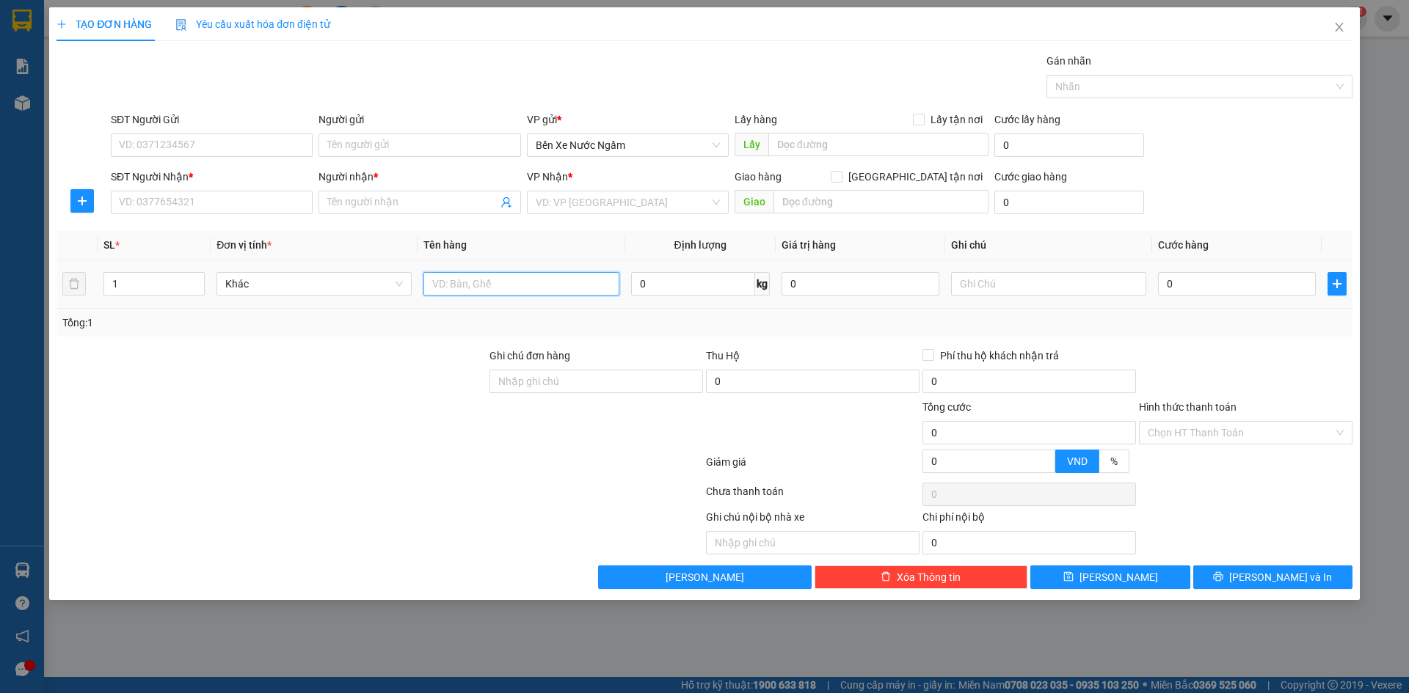
click at [465, 292] on input "text" at bounding box center [520, 283] width 195 height 23
type input "1 Kiện"
click at [149, 199] on input "SĐT Người Nhận *" at bounding box center [212, 202] width 202 height 23
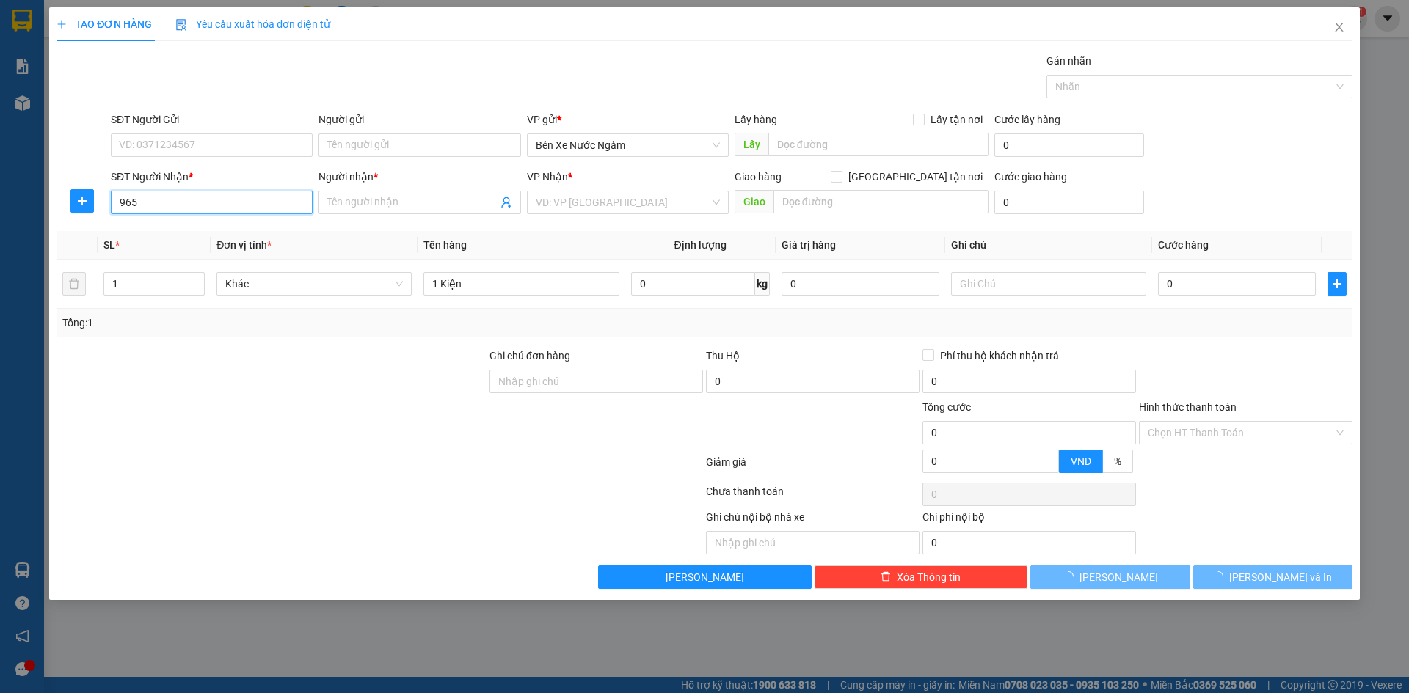
click at [150, 200] on input "965" at bounding box center [212, 202] width 202 height 23
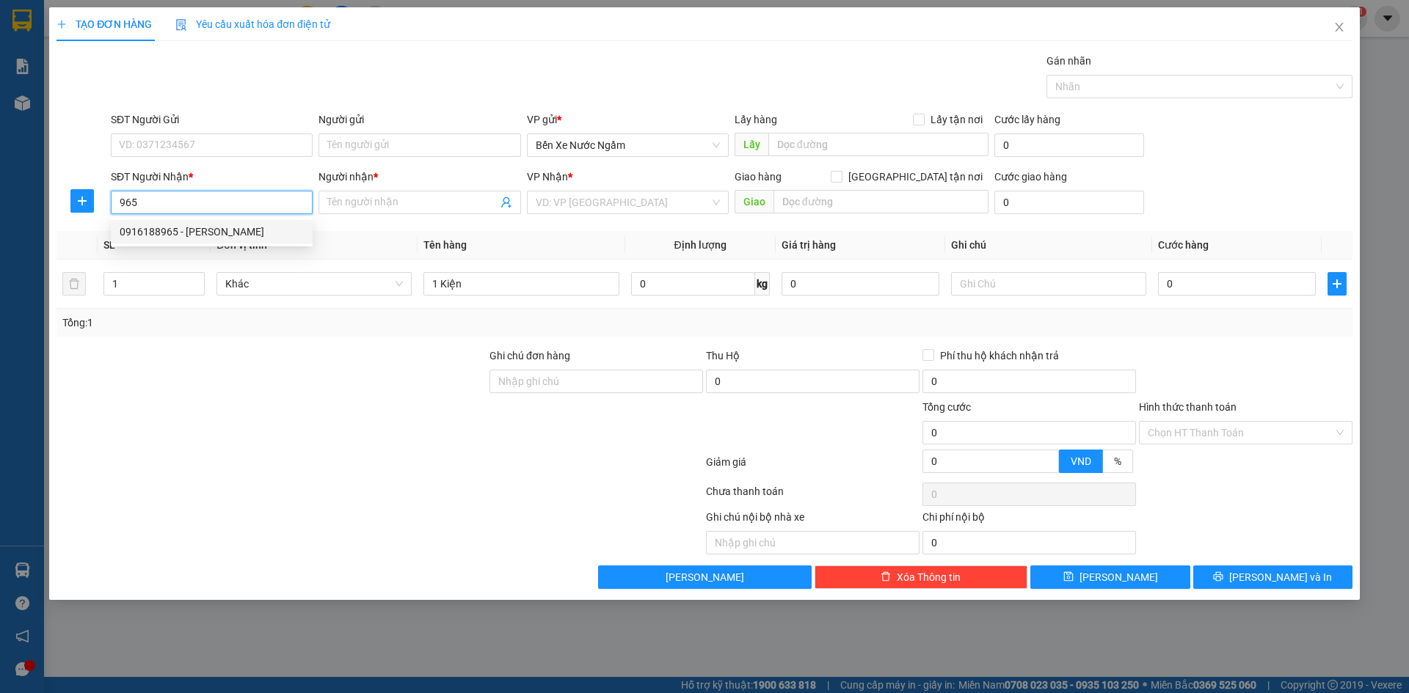
click at [200, 227] on div "0916188965 - [PERSON_NAME]" at bounding box center [212, 232] width 184 height 16
type input "0916188965"
type input "[PERSON_NAME]"
type input "0916188965"
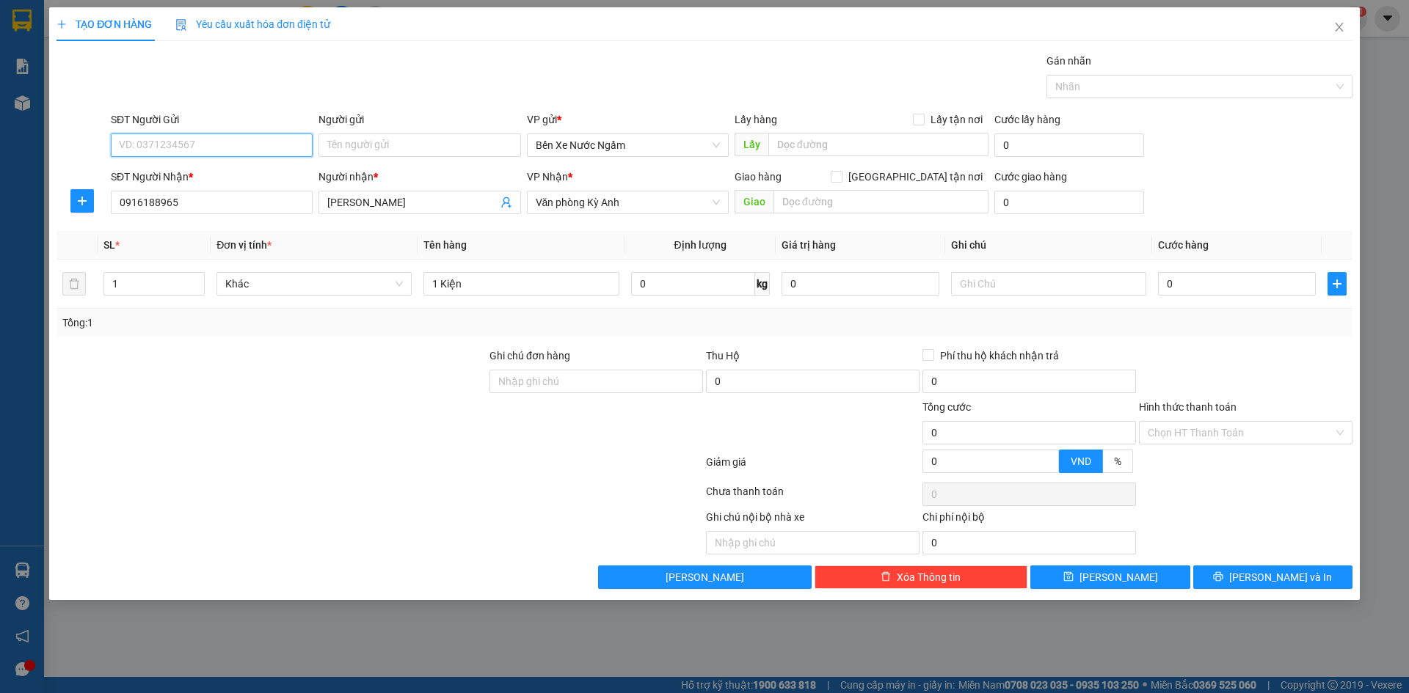
click at [242, 152] on input "SĐT Người Gửi" at bounding box center [212, 145] width 202 height 23
type input "0903289765"
click at [408, 158] on div "Người gửi Tên người gửi" at bounding box center [419, 137] width 202 height 51
click at [220, 145] on input "0903289765" at bounding box center [212, 145] width 202 height 23
click at [221, 170] on div "0903289765 - thủy" at bounding box center [212, 175] width 184 height 16
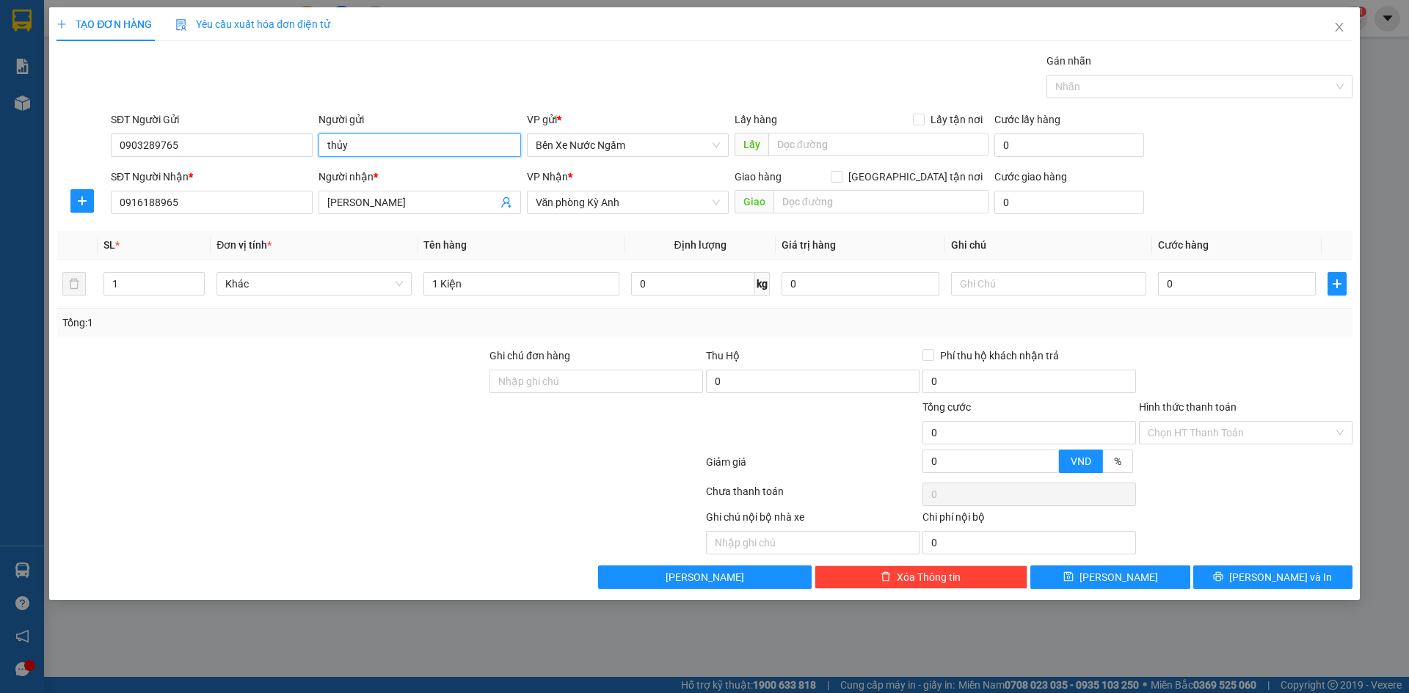
click at [363, 156] on input "thủy" at bounding box center [419, 145] width 202 height 23
type input "thủy tri giá ko báo"
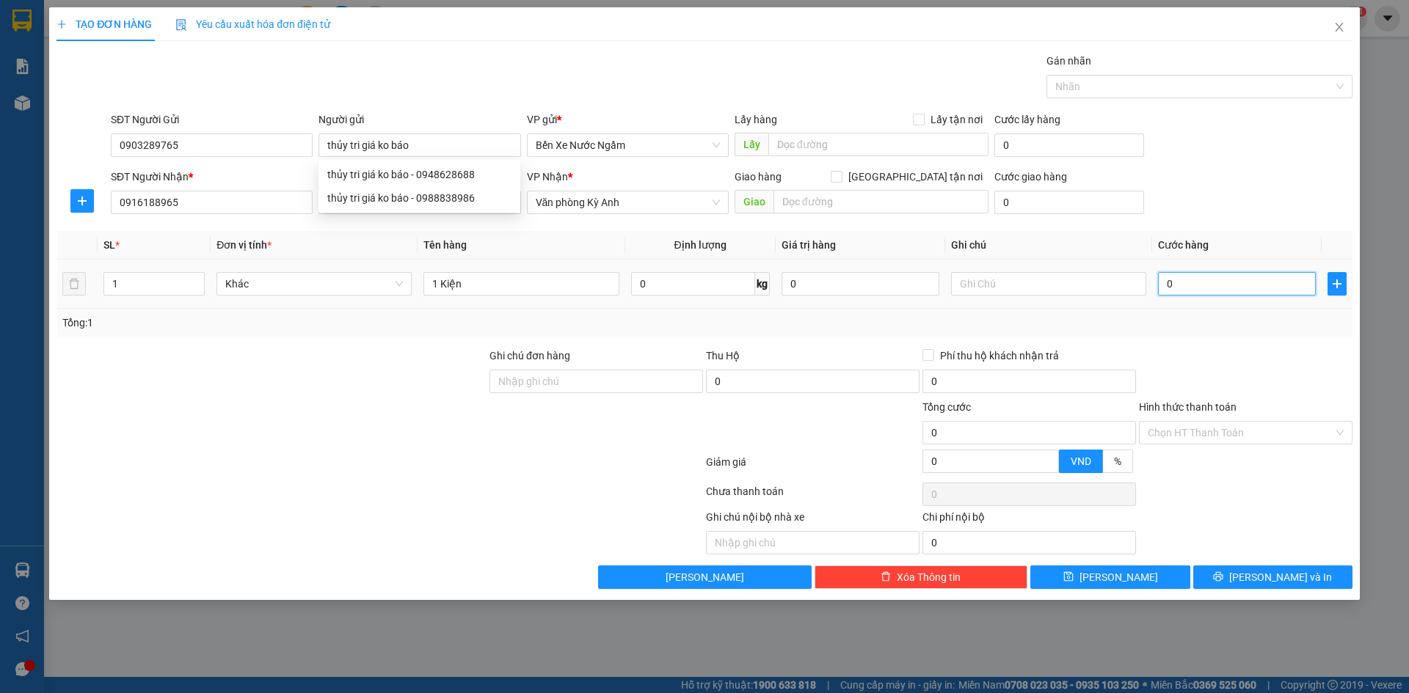
click at [1225, 291] on input "0" at bounding box center [1237, 283] width 158 height 23
type input "7"
type input "70"
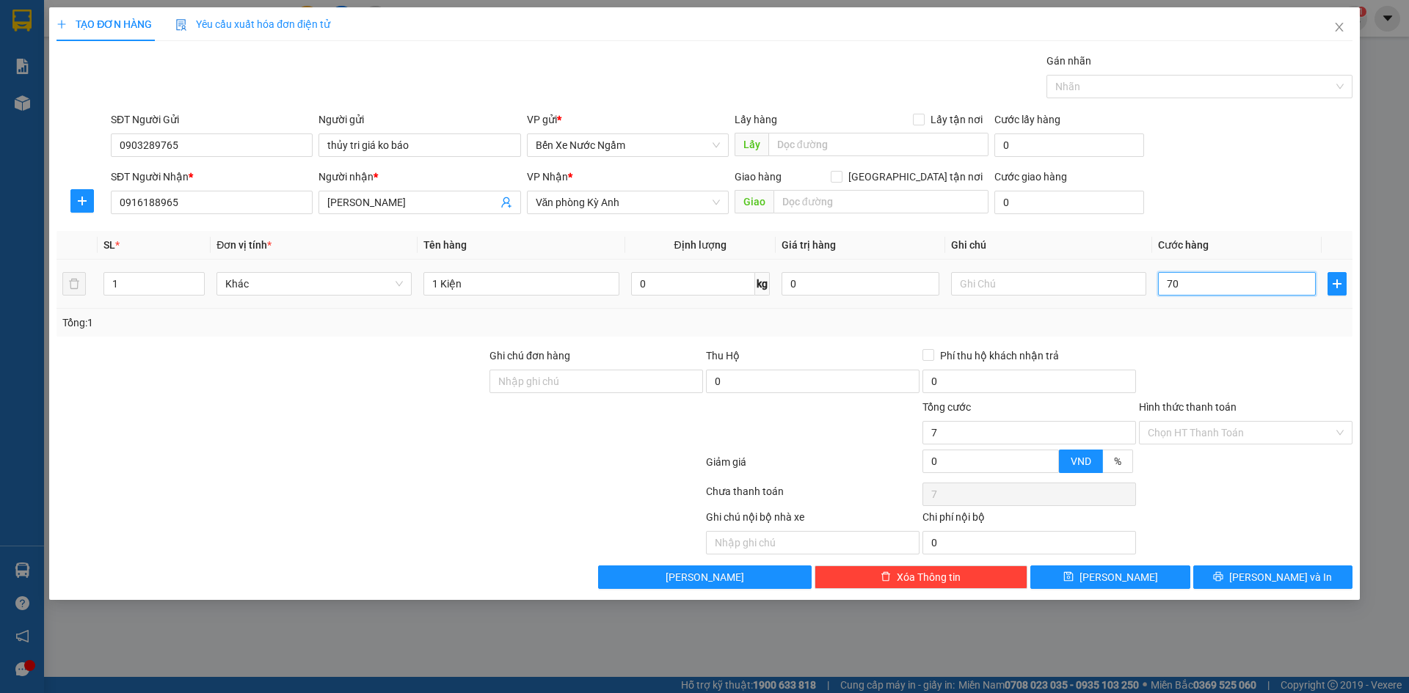
type input "70"
type input "700"
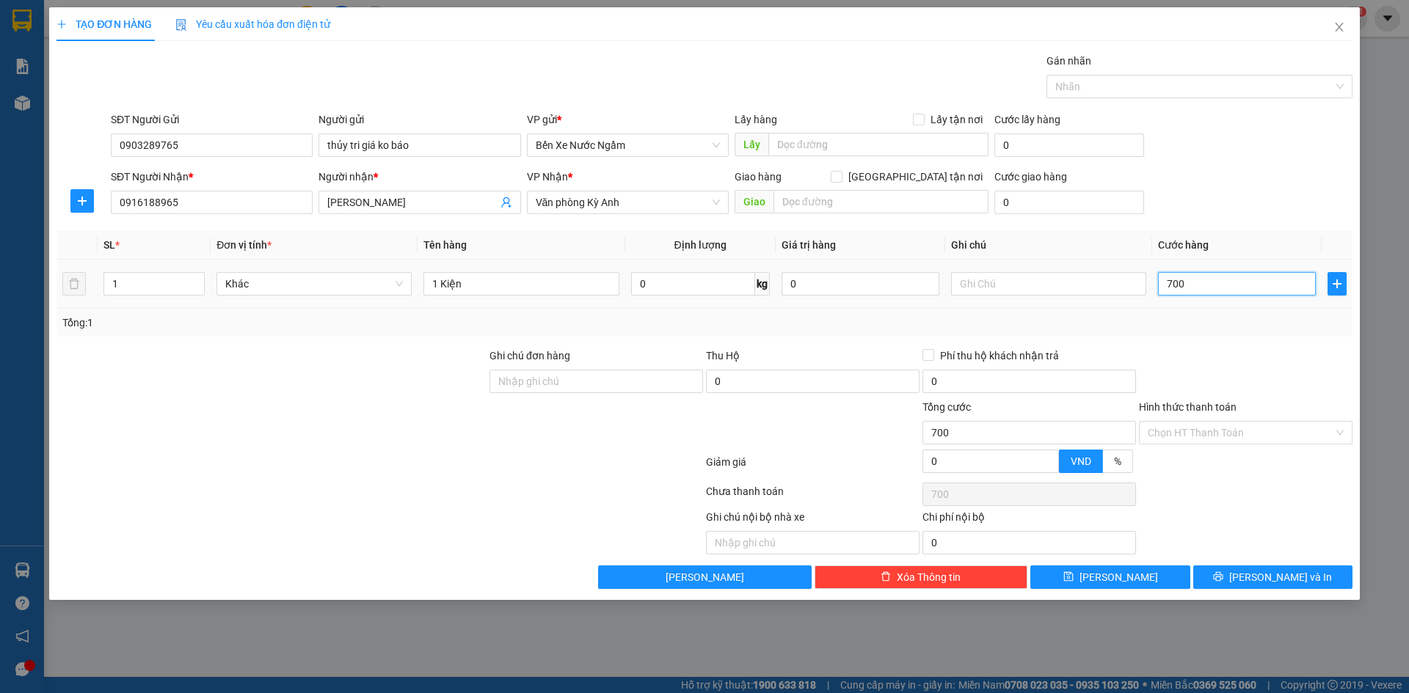
type input "7.000"
type input "70.000"
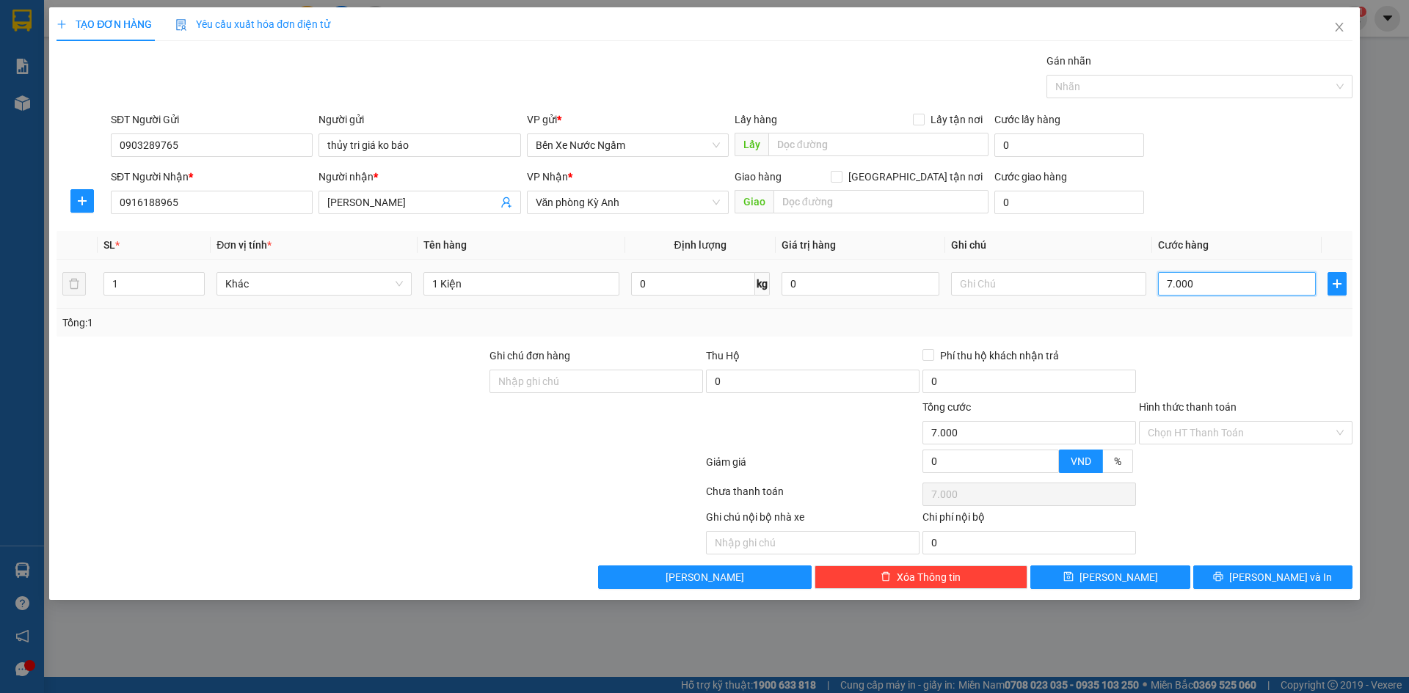
type input "70.000"
click at [1241, 573] on button "[PERSON_NAME] và In" at bounding box center [1272, 577] width 159 height 23
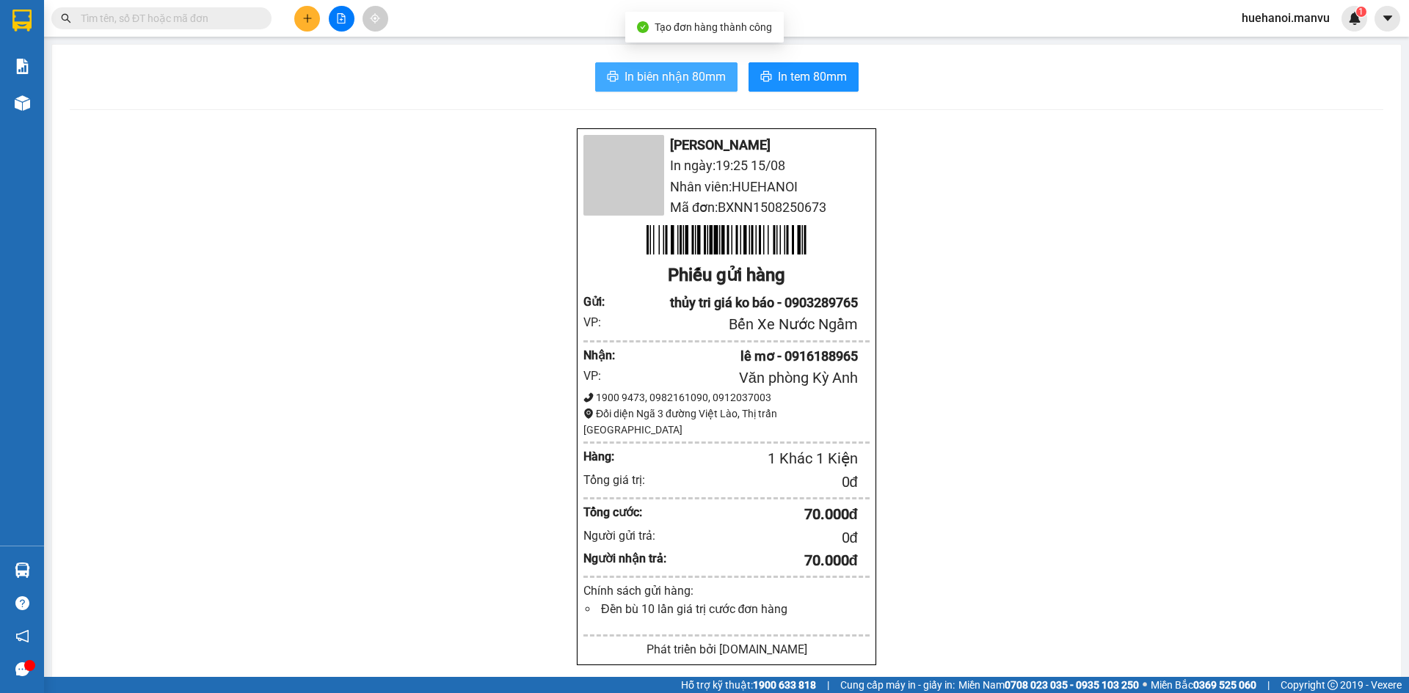
click at [654, 82] on span "In biên nhận 80mm" at bounding box center [674, 76] width 101 height 18
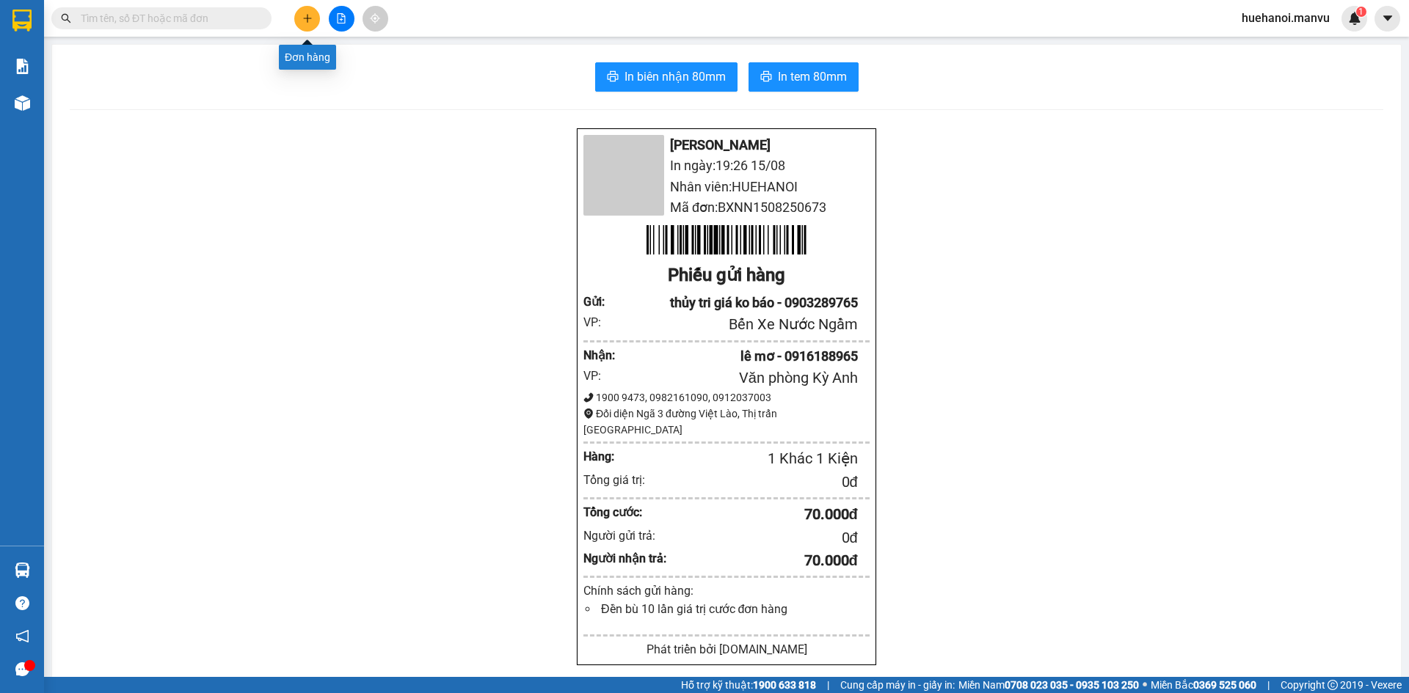
click at [306, 20] on icon "plus" at bounding box center [307, 18] width 10 height 10
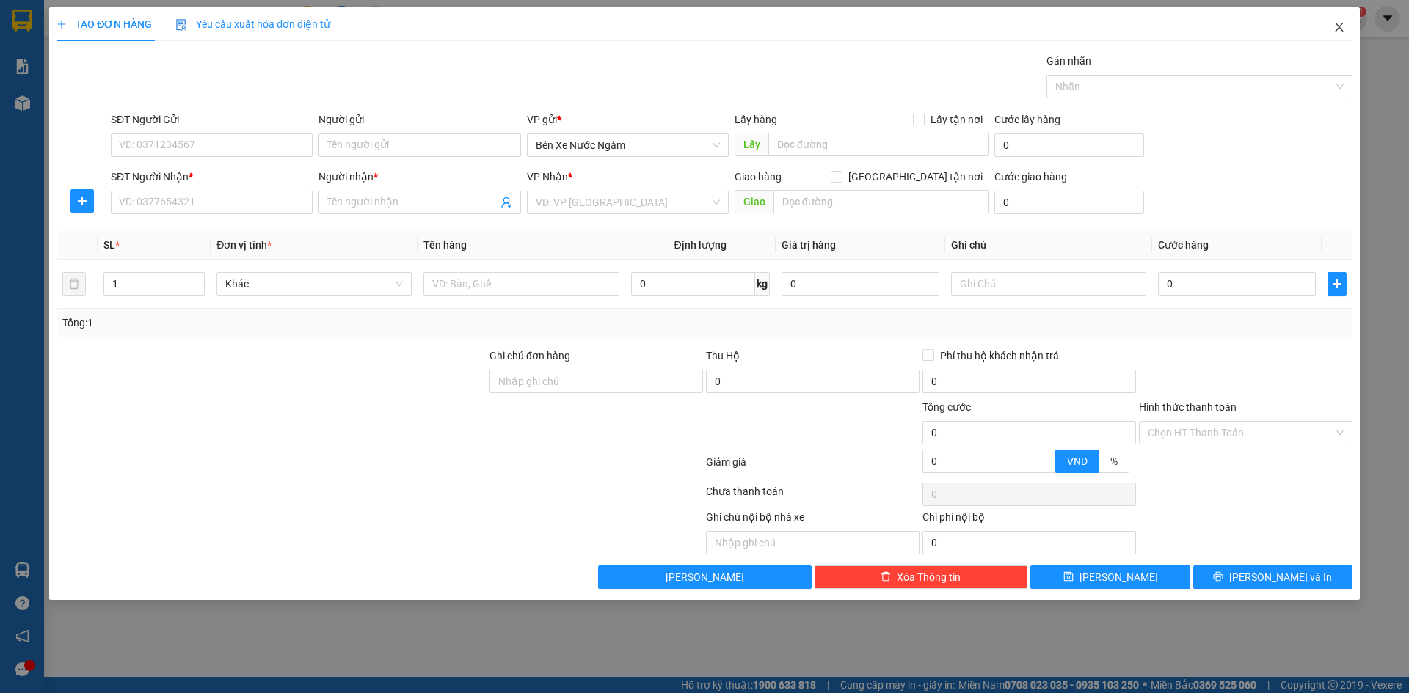
click at [1345, 21] on span "Close" at bounding box center [1338, 27] width 41 height 41
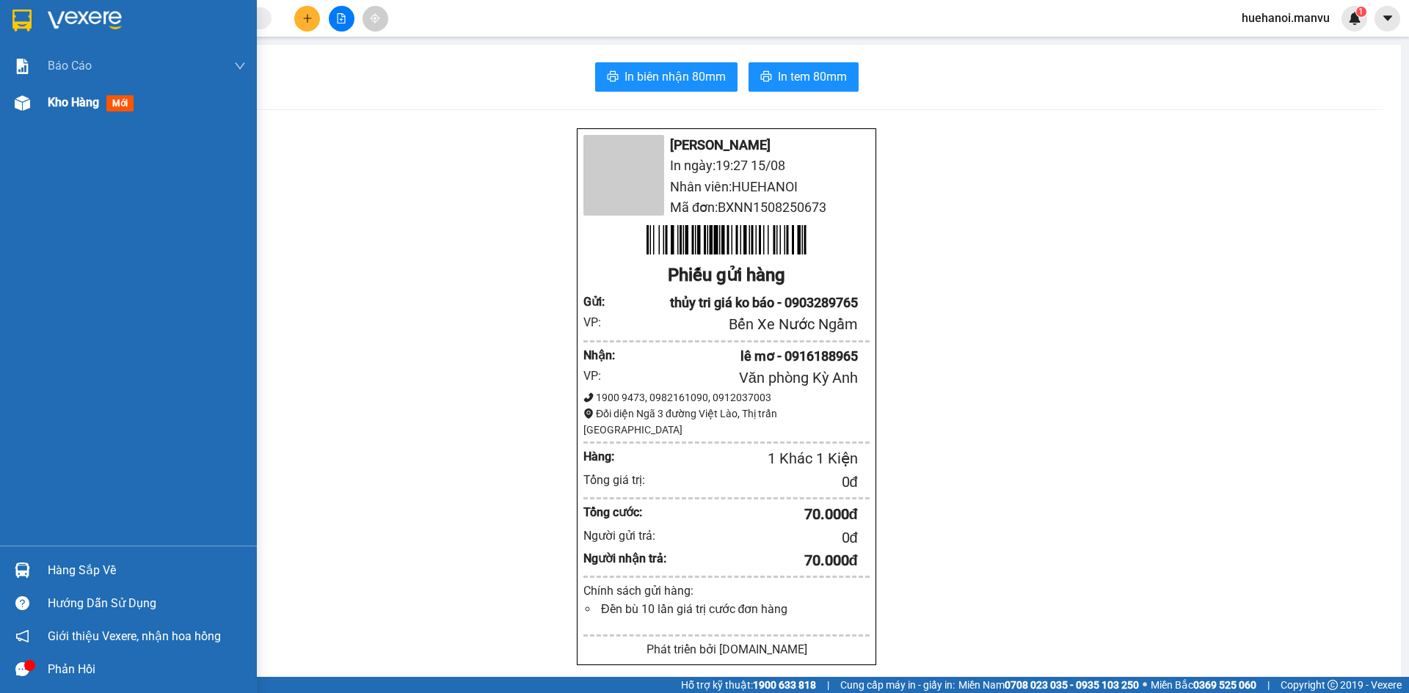
click at [75, 108] on span "Kho hàng" at bounding box center [73, 102] width 51 height 14
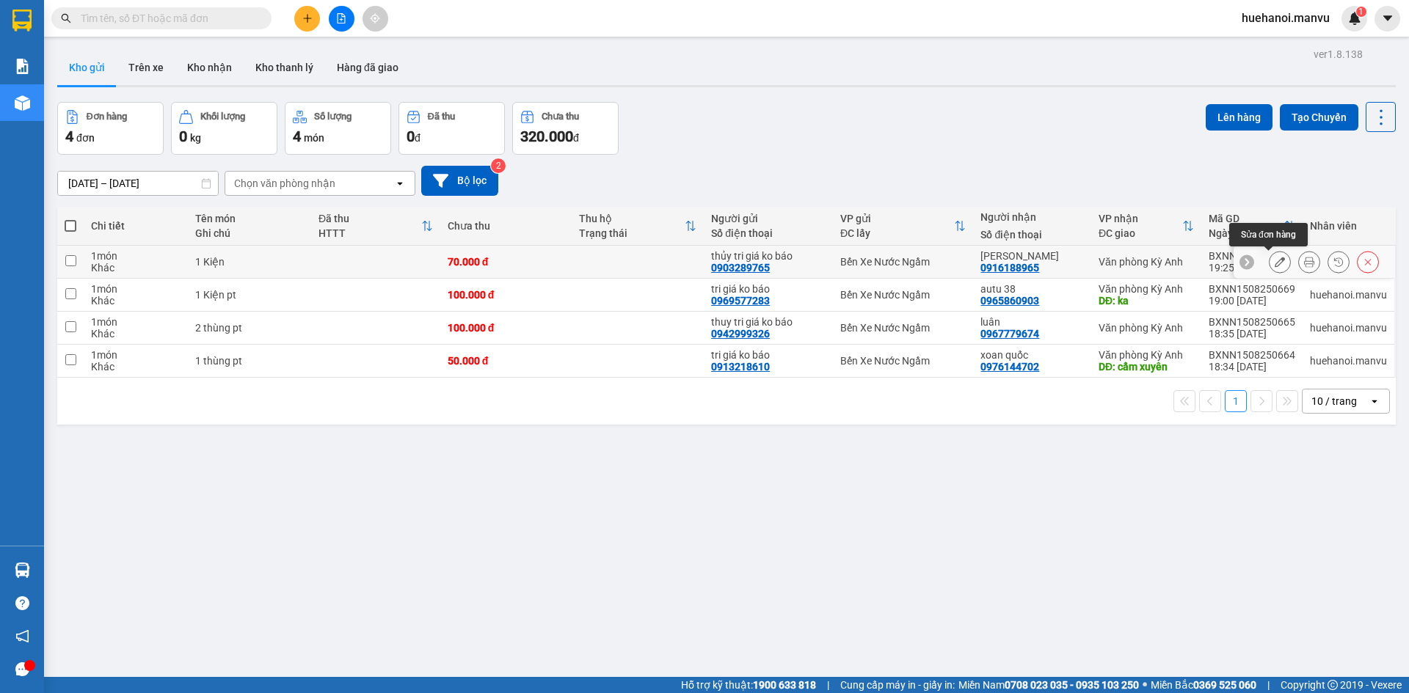
click at [1275, 263] on button at bounding box center [1279, 262] width 21 height 26
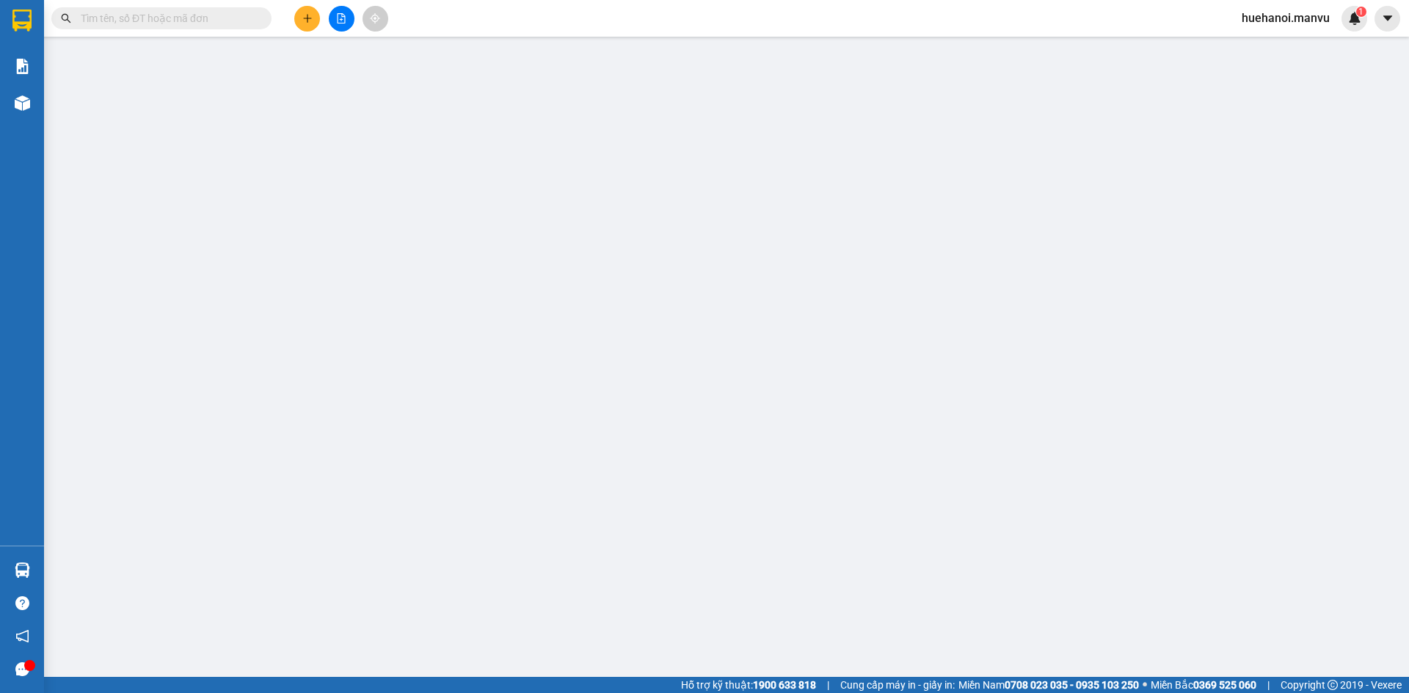
type input "0903289765"
type input "thủy tri giá ko báo"
type input "0916188965"
type input "[PERSON_NAME]"
type input "70.000"
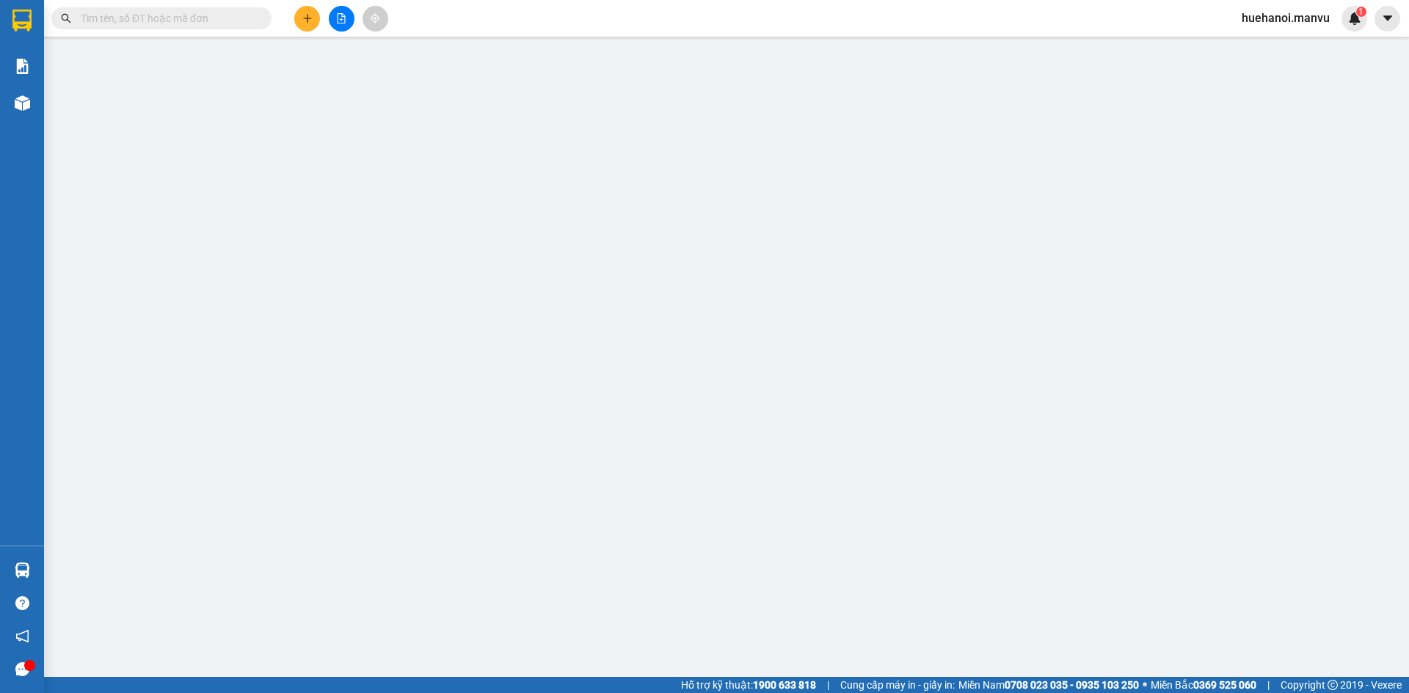
type input "70.000"
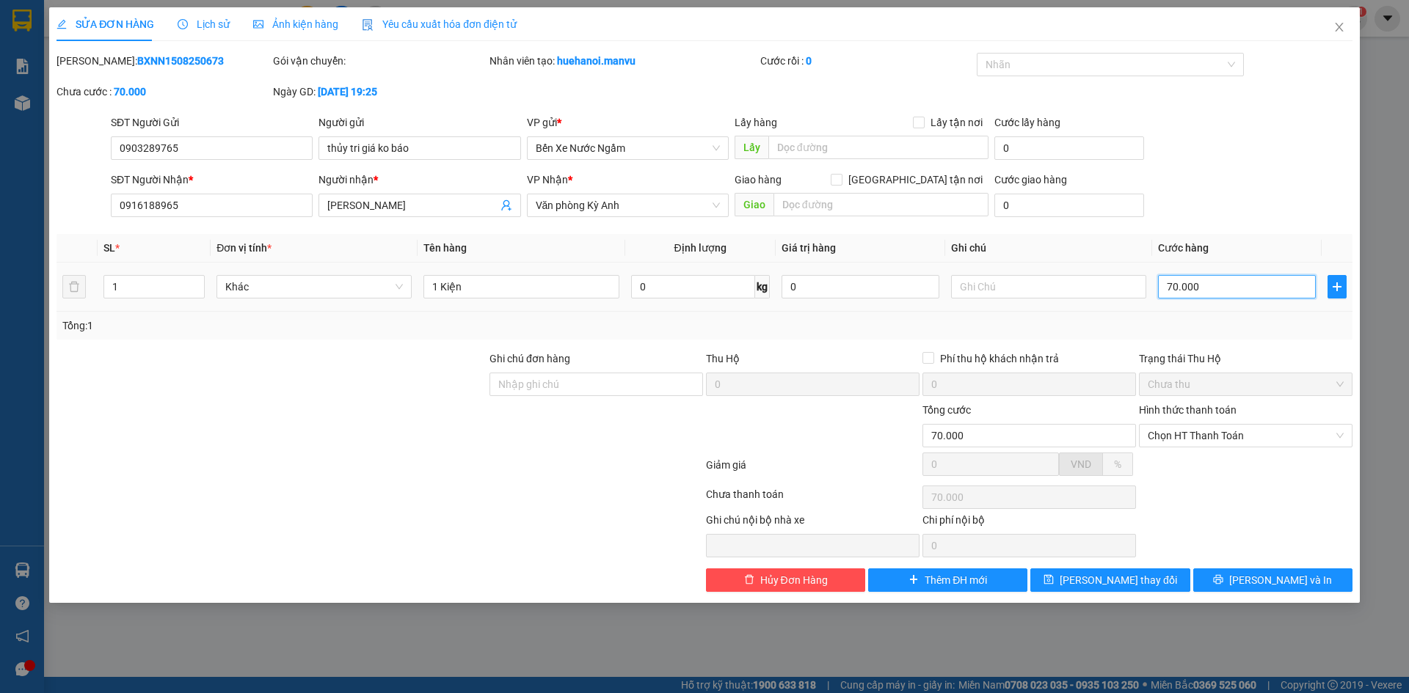
click at [1230, 295] on input "70.000" at bounding box center [1237, 286] width 158 height 23
type input "0"
type input "1"
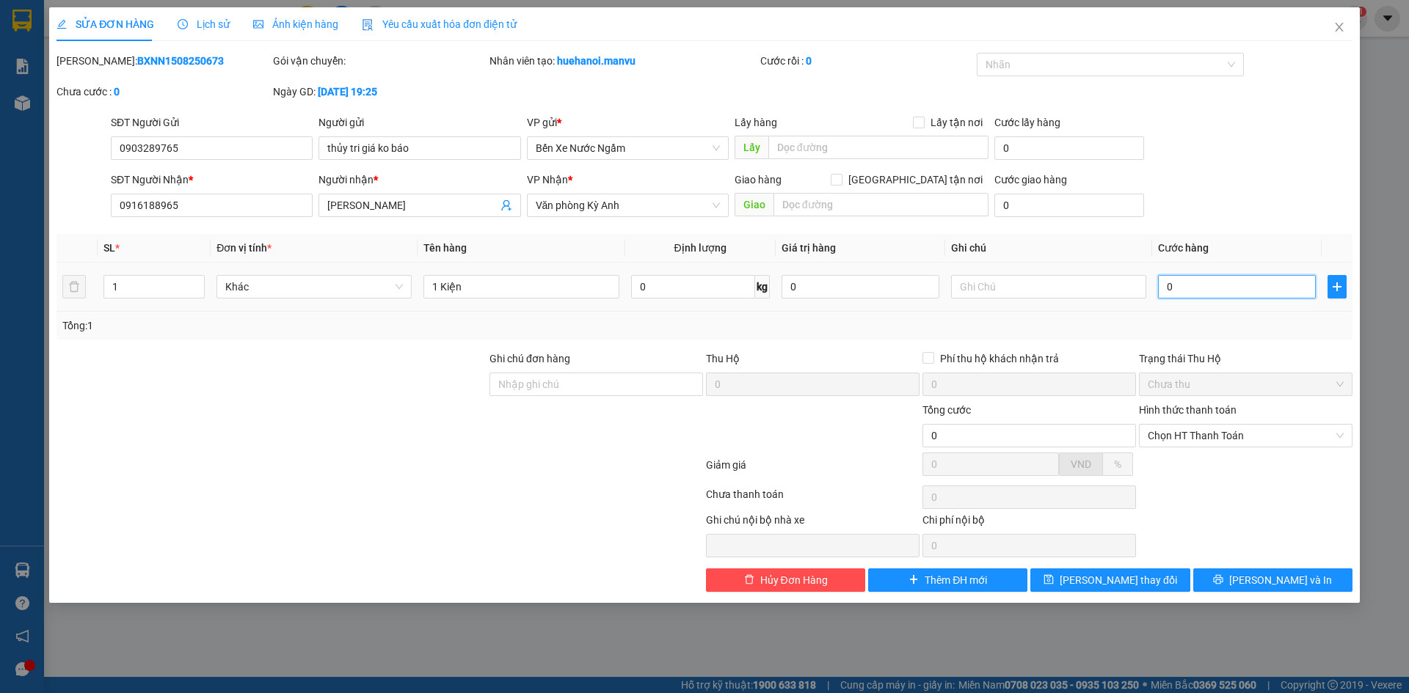
type input "1"
type input "010"
type input "10"
type input "0.100"
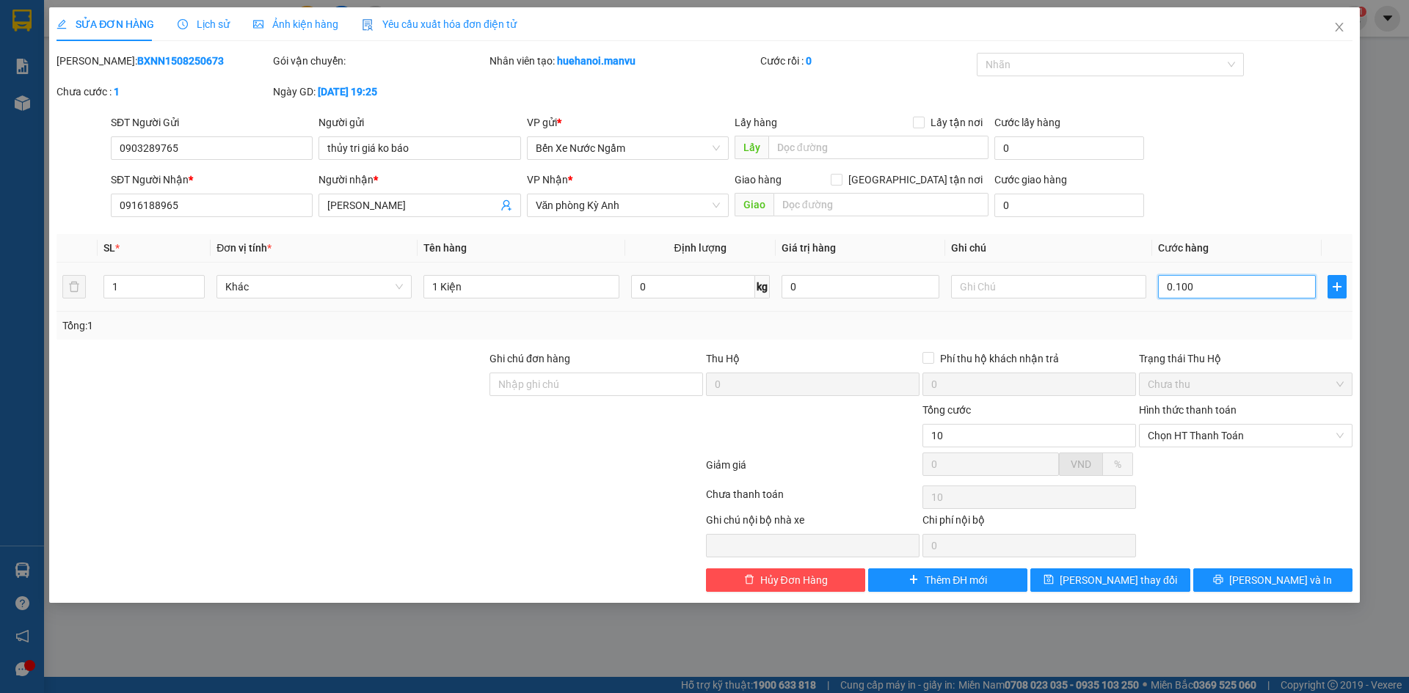
type input "100"
type input "01.000"
type input "1.000"
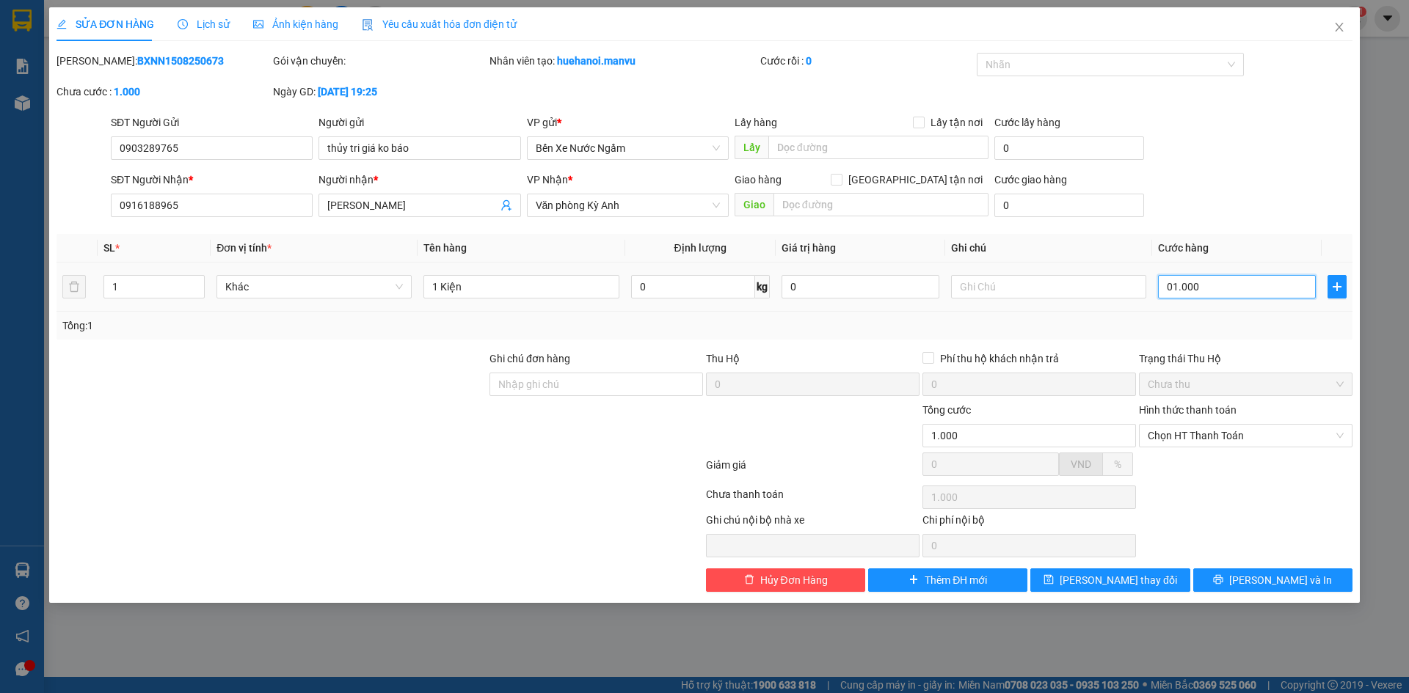
type input "10.000"
type input "010.000"
type input "100.000"
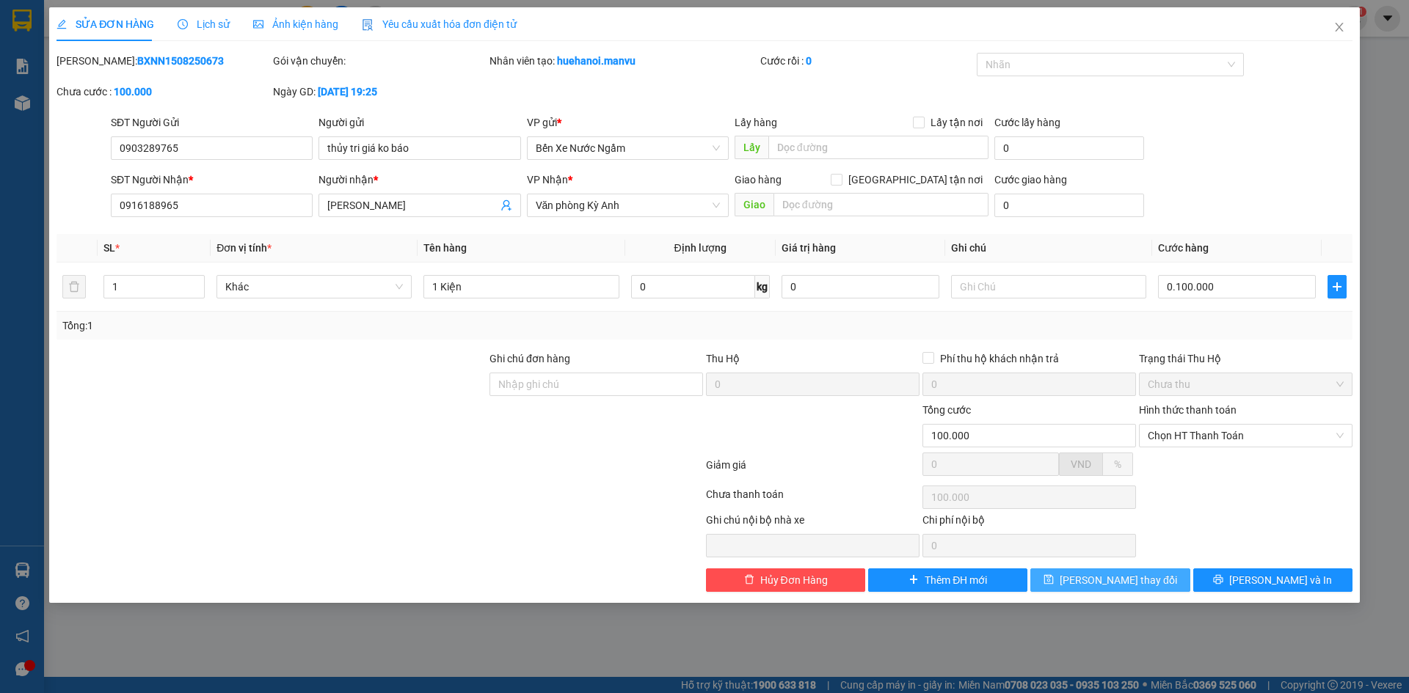
type input "100.000"
click at [1114, 587] on span "[PERSON_NAME] thay đổi" at bounding box center [1117, 580] width 117 height 16
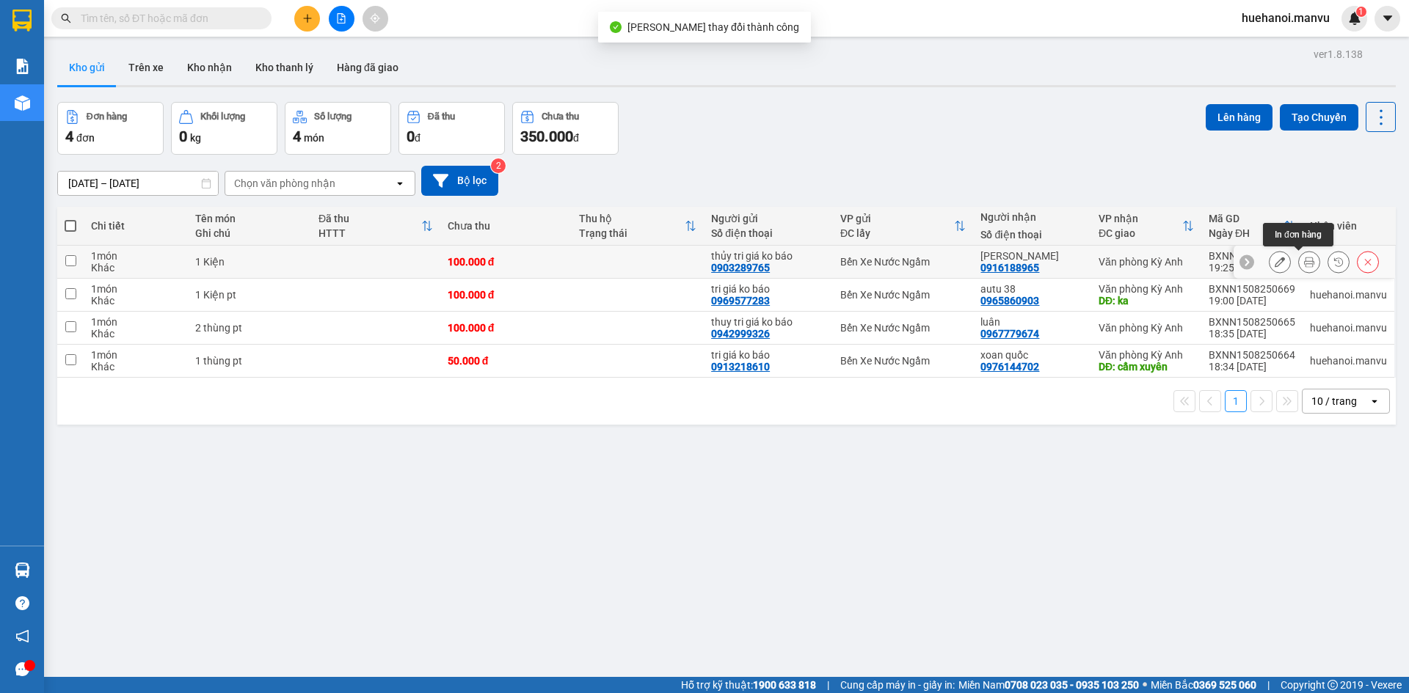
click at [1304, 263] on icon at bounding box center [1309, 262] width 10 height 10
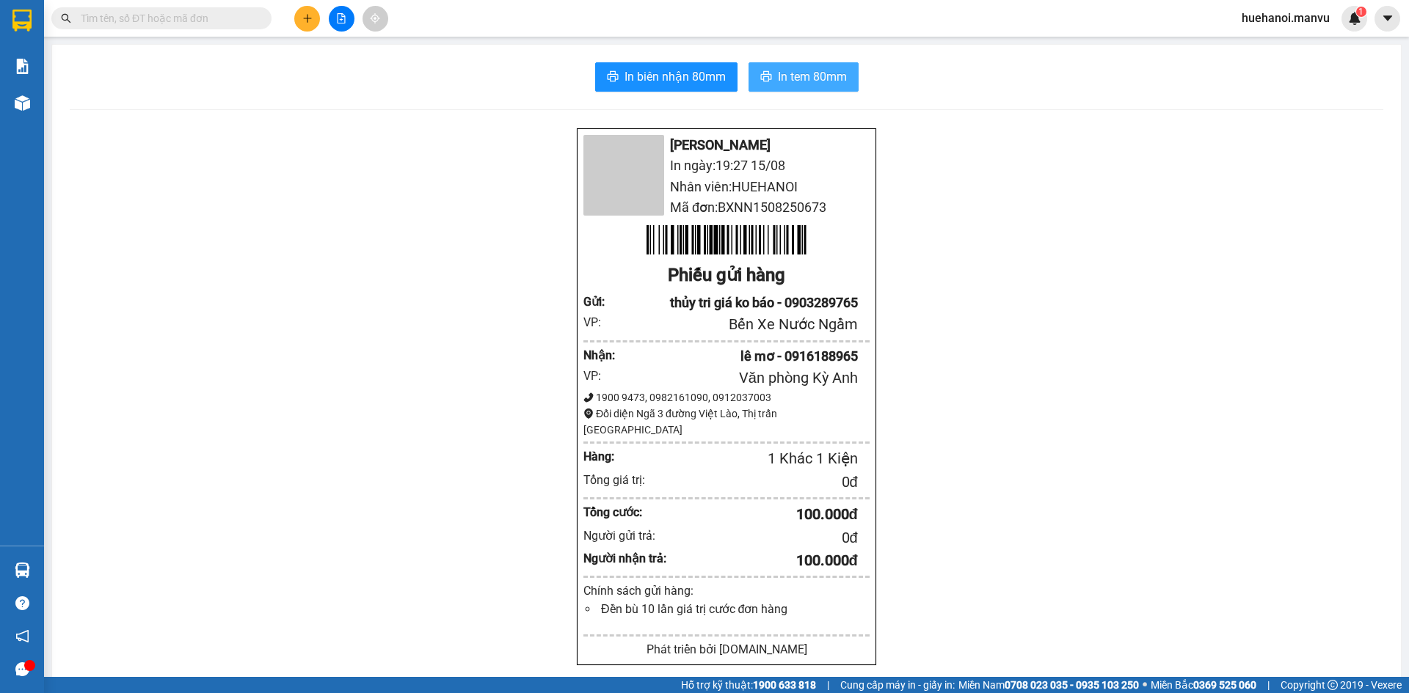
click at [794, 82] on span "In tem 80mm" at bounding box center [812, 76] width 69 height 18
click at [702, 81] on span "In biên nhận 80mm" at bounding box center [674, 76] width 101 height 18
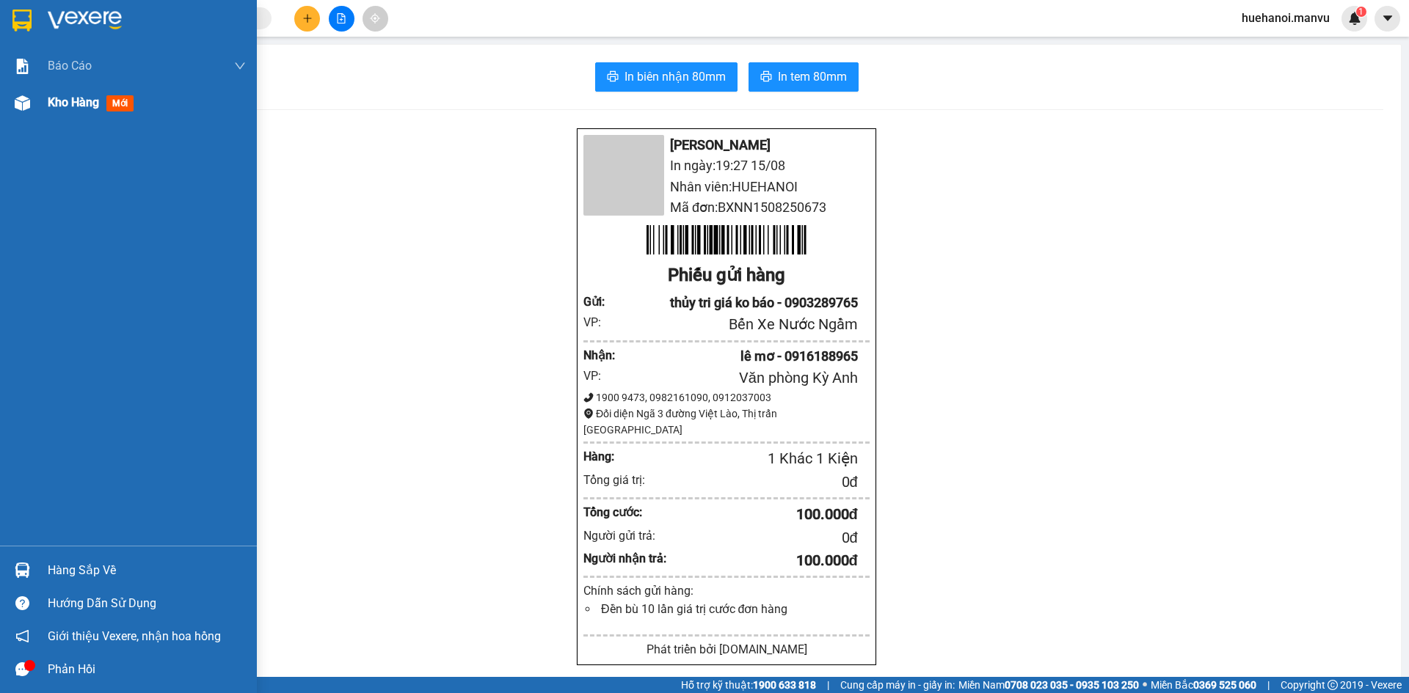
click at [67, 101] on span "Kho hàng" at bounding box center [73, 102] width 51 height 14
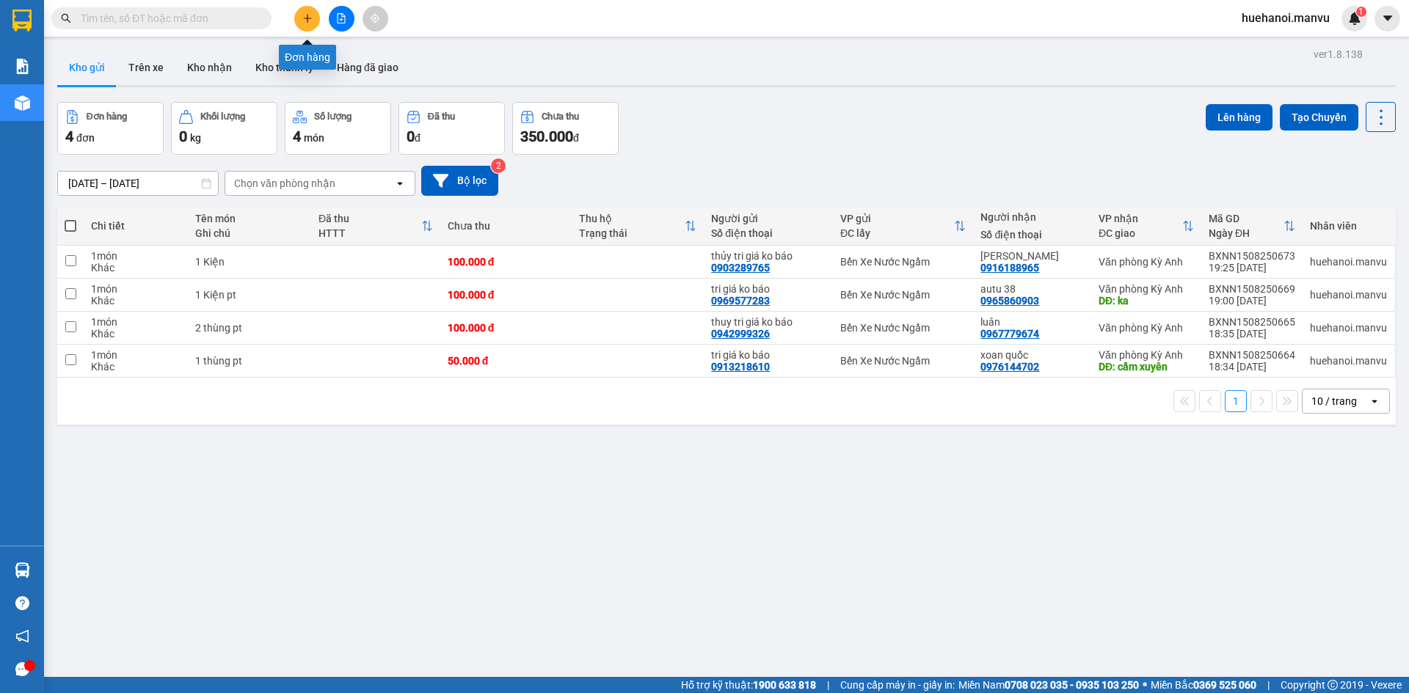
click at [305, 22] on icon "plus" at bounding box center [307, 18] width 10 height 10
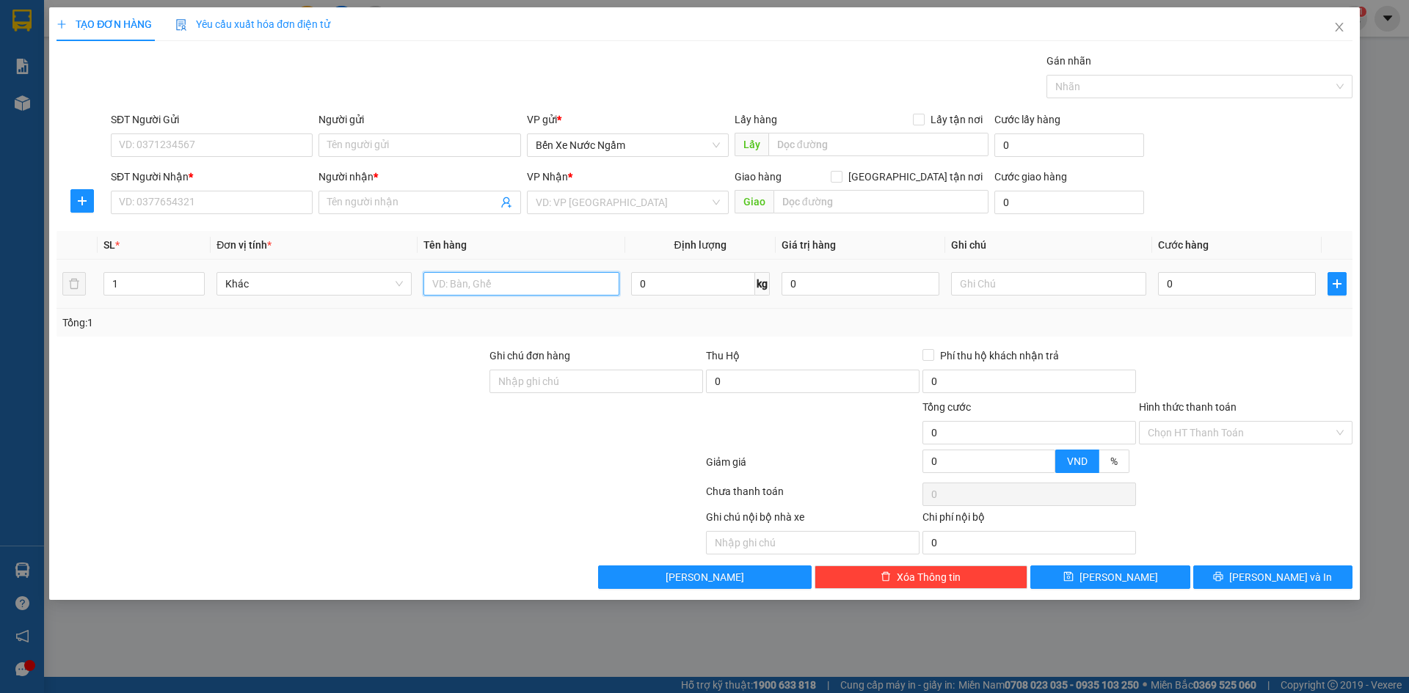
click at [465, 282] on input "text" at bounding box center [520, 283] width 195 height 23
type input "9029"
click at [153, 209] on input "SĐT Người Nhận *" at bounding box center [212, 202] width 202 height 23
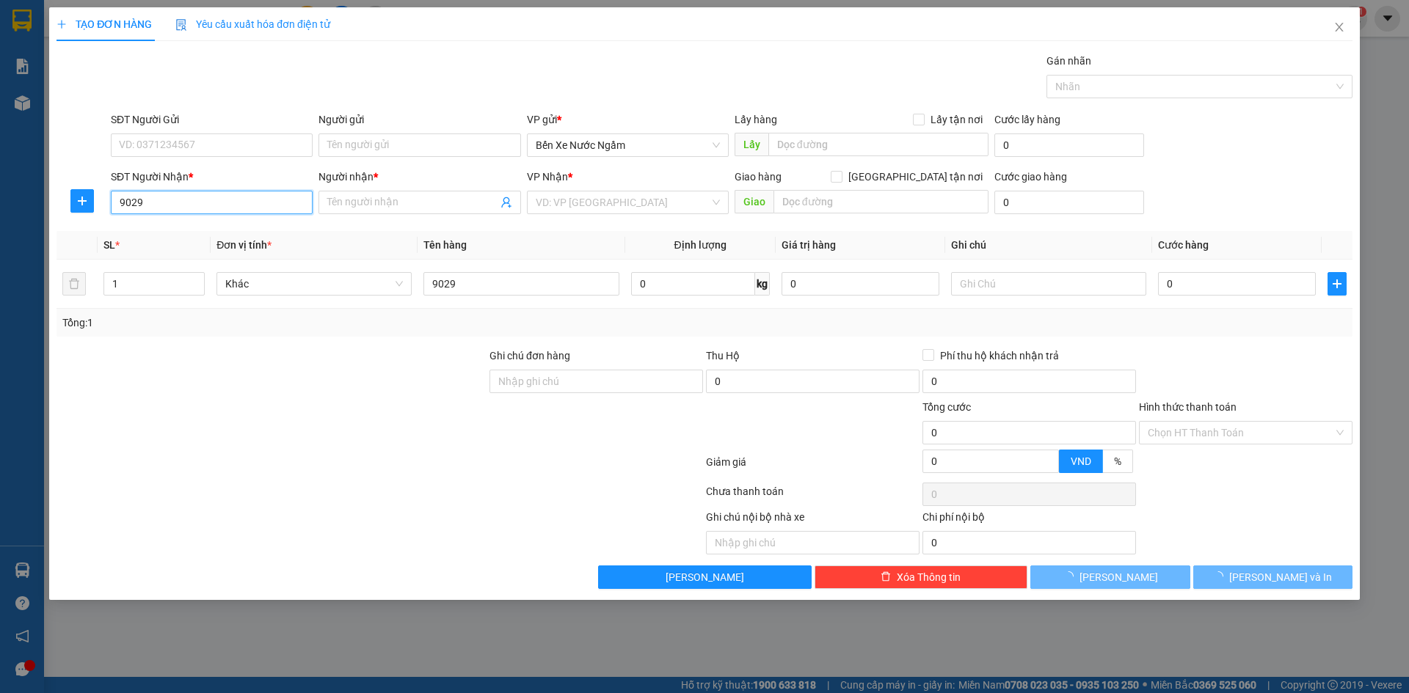
click at [153, 209] on input "9029" at bounding box center [212, 202] width 202 height 23
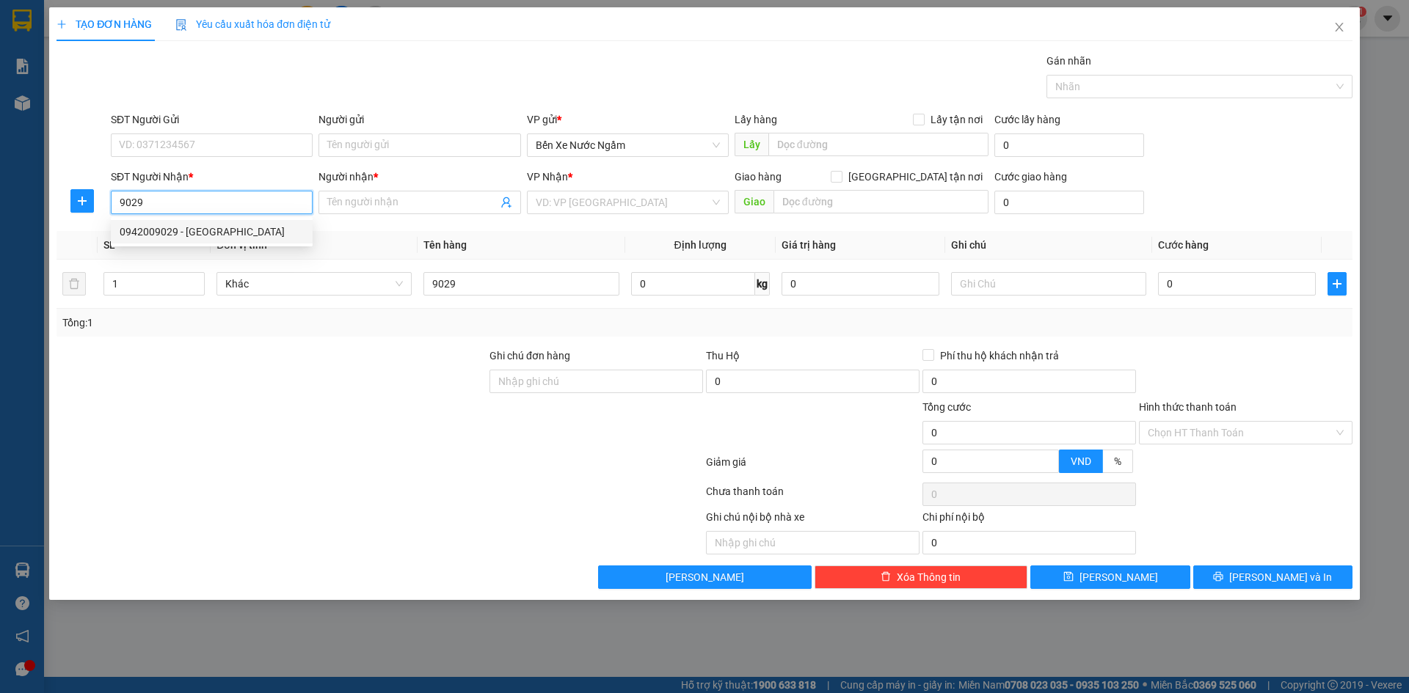
click at [198, 236] on div "0942009029 - [GEOGRAPHIC_DATA]" at bounding box center [212, 232] width 184 height 16
type input "0942009029"
type input "hưng trí"
type input "0942009029"
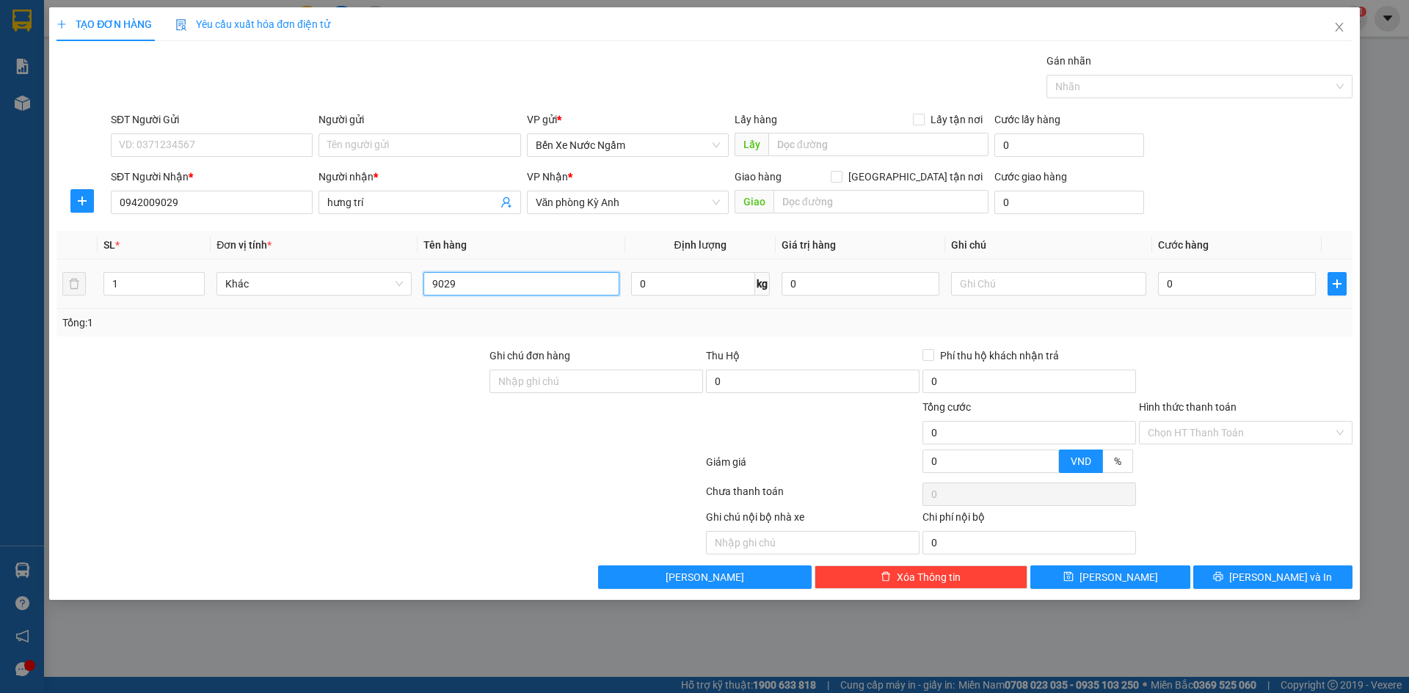
click at [500, 288] on input "9029" at bounding box center [520, 283] width 195 height 23
type input "9"
type input "1 thanh nhỏ dài"
click at [233, 148] on input "SĐT Người Gửi" at bounding box center [212, 145] width 202 height 23
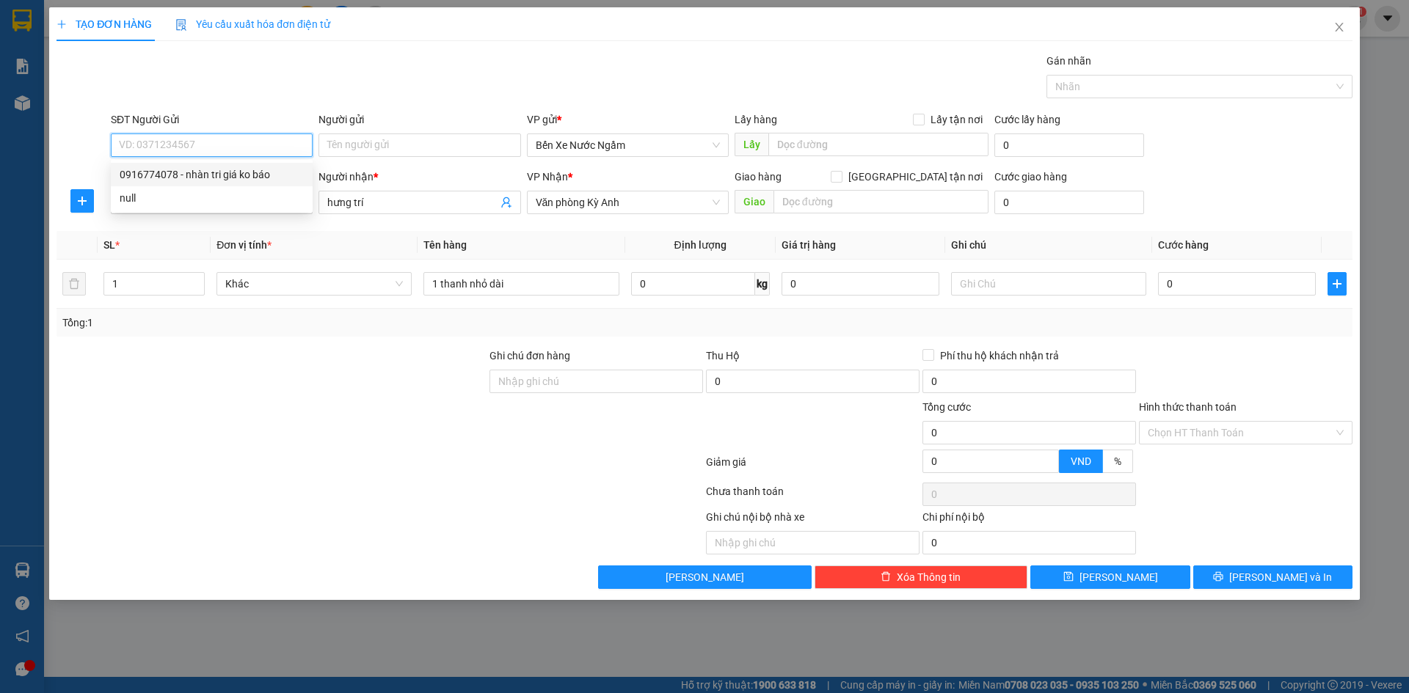
click at [235, 178] on div "0916774078 - nhàn tri giá ko báo" at bounding box center [212, 175] width 184 height 16
type input "0916774078"
type input "nhàn tri giá ko báo"
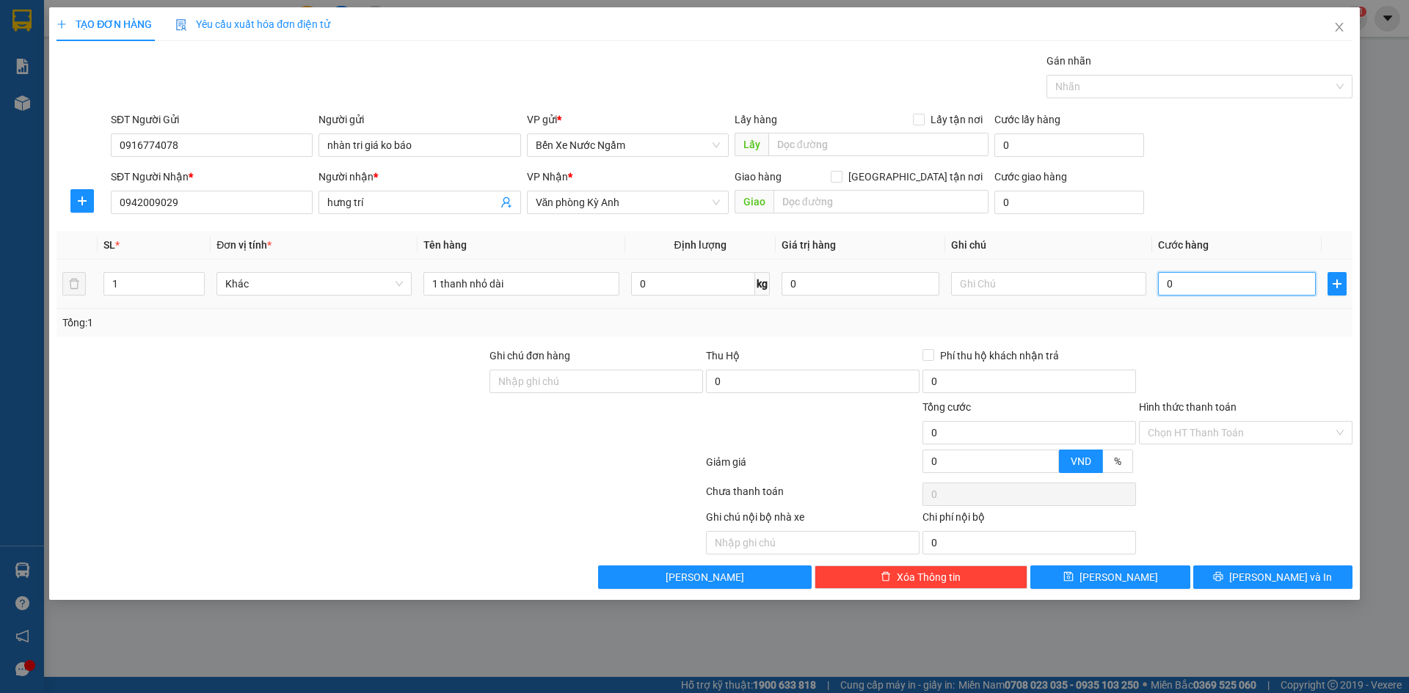
click at [1213, 280] on input "0" at bounding box center [1237, 283] width 158 height 23
type input "5"
type input "50"
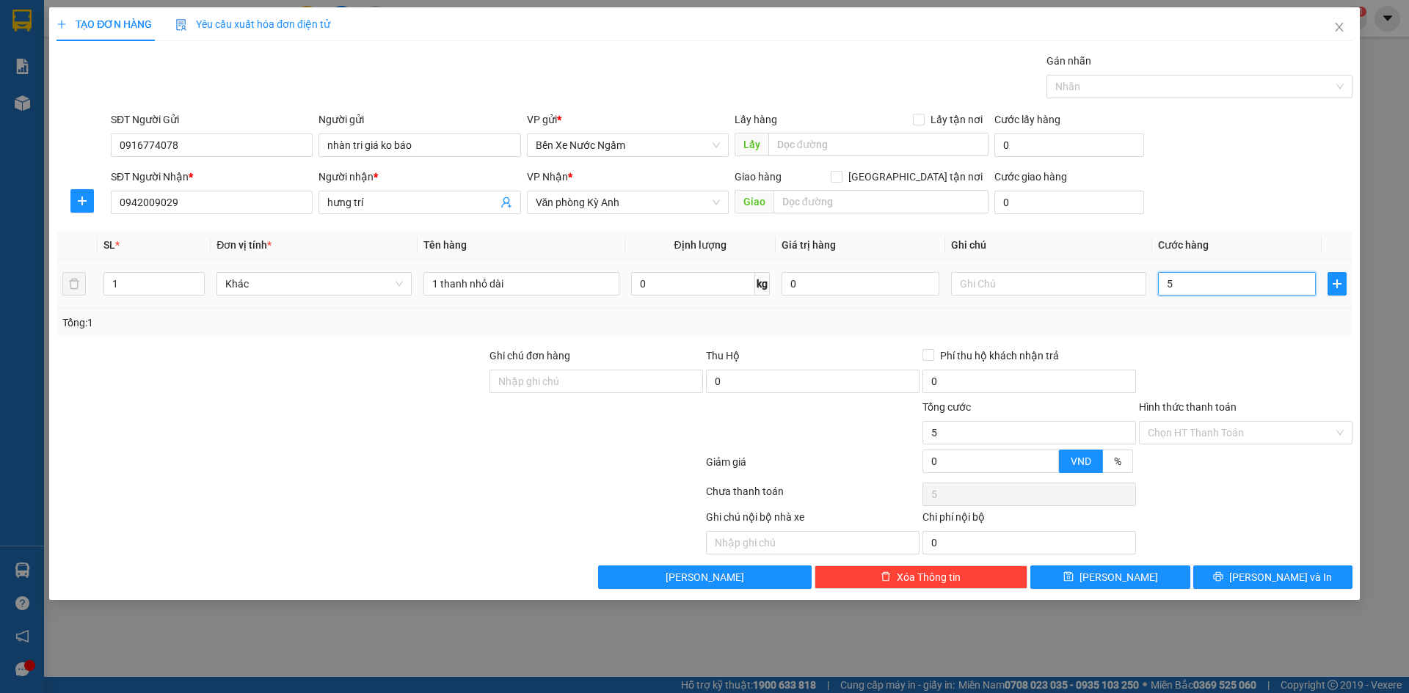
type input "50"
type input "500"
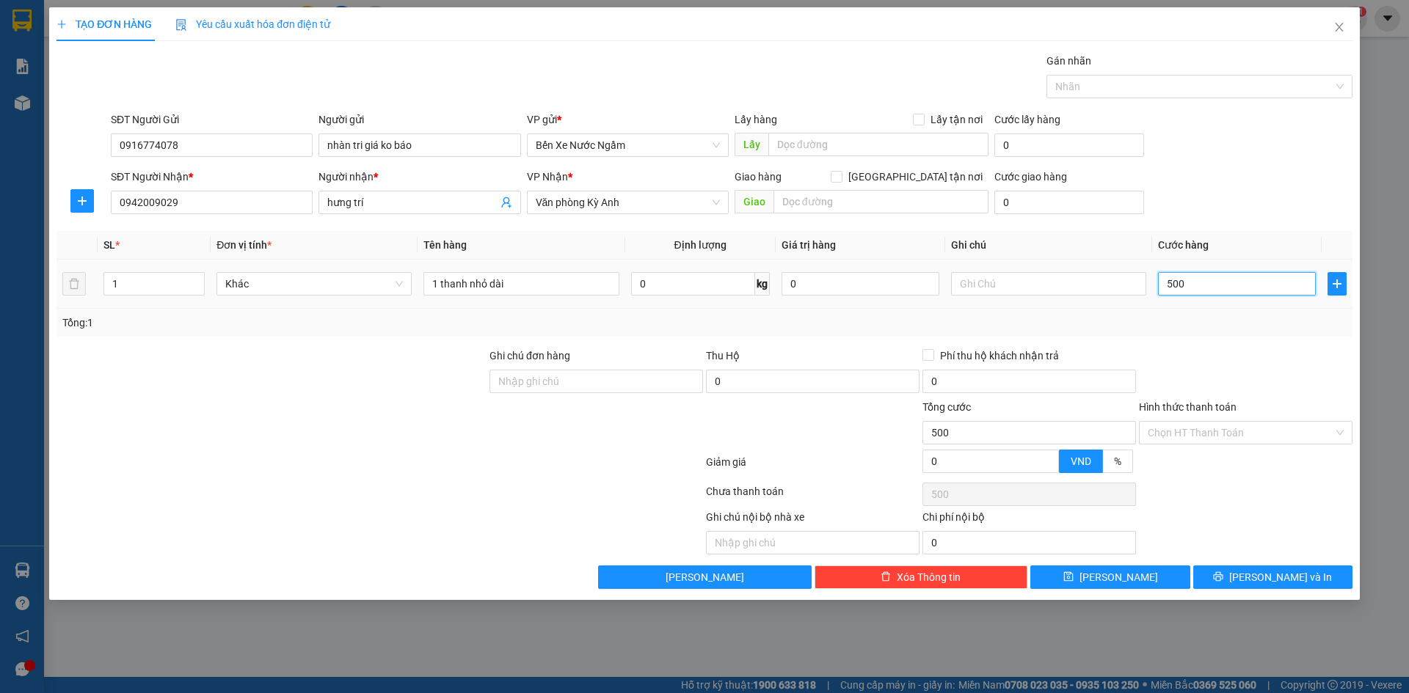
type input "5.000"
type input "50.000"
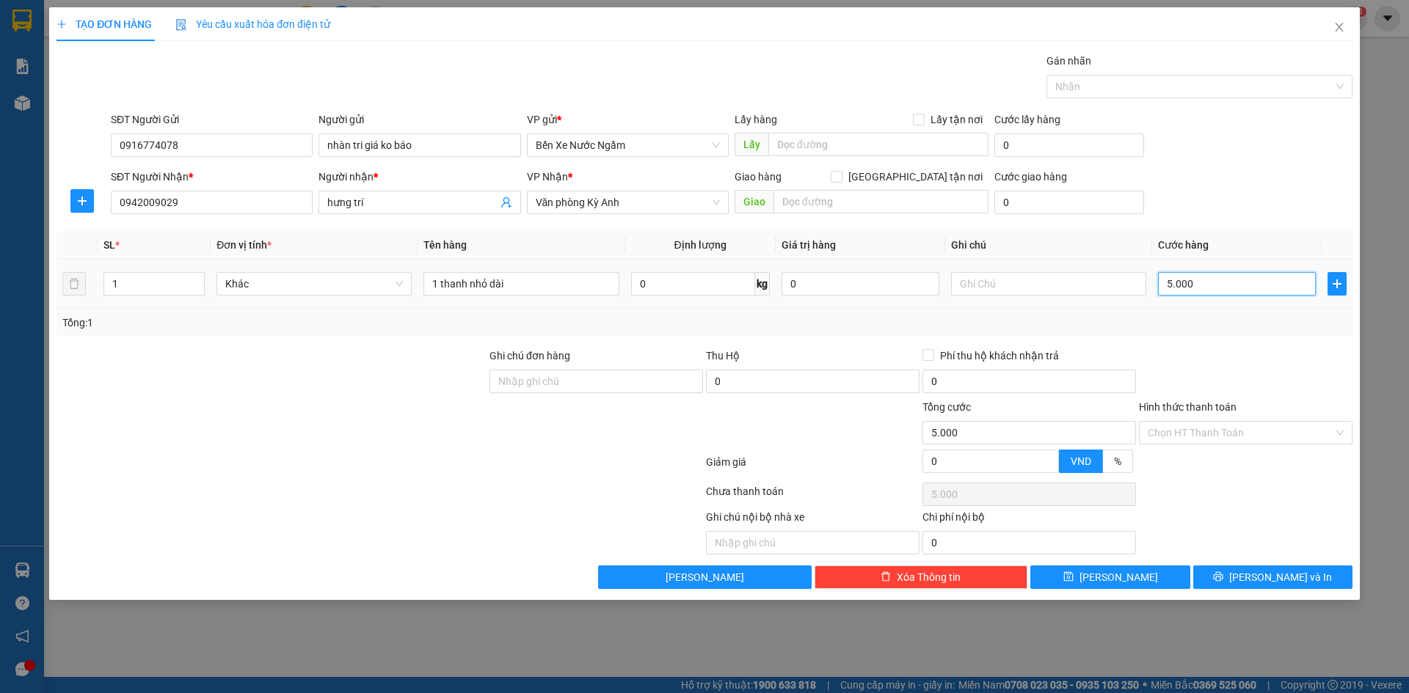
type input "50.000"
click at [1153, 576] on button "[PERSON_NAME]" at bounding box center [1109, 577] width 159 height 23
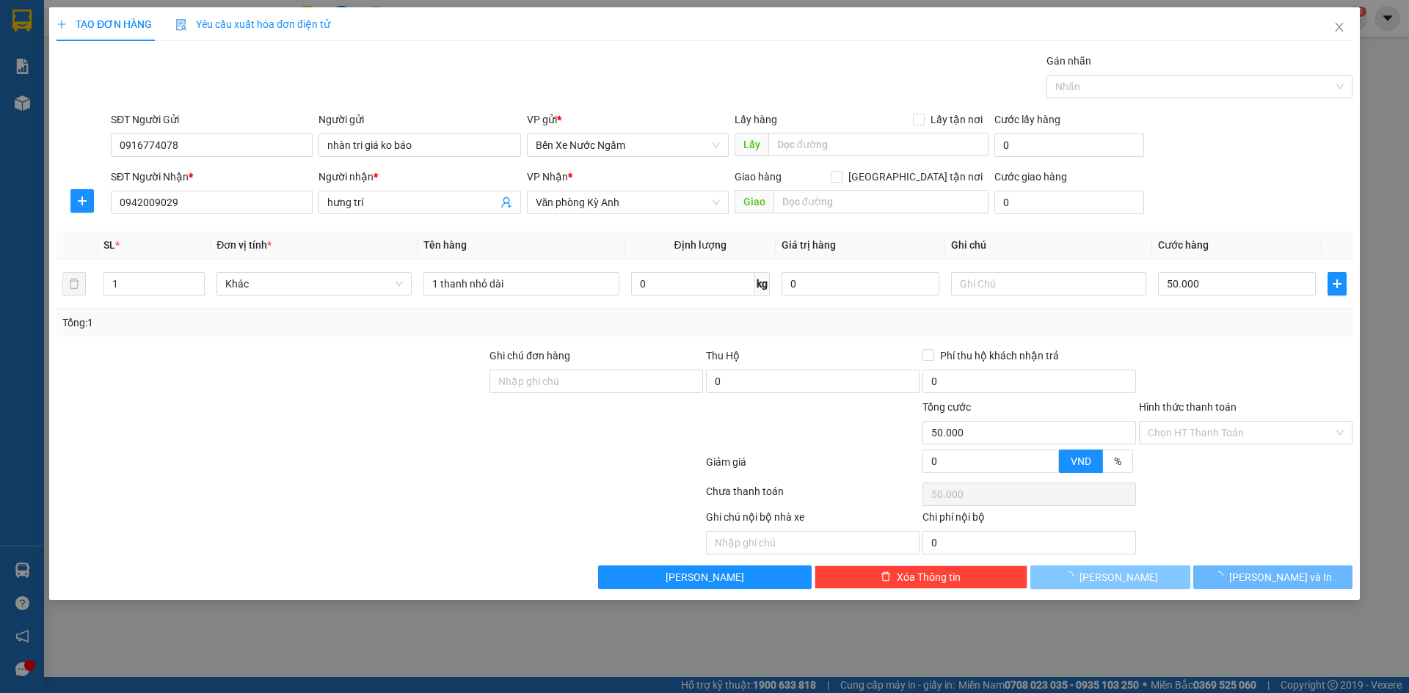
type input "0"
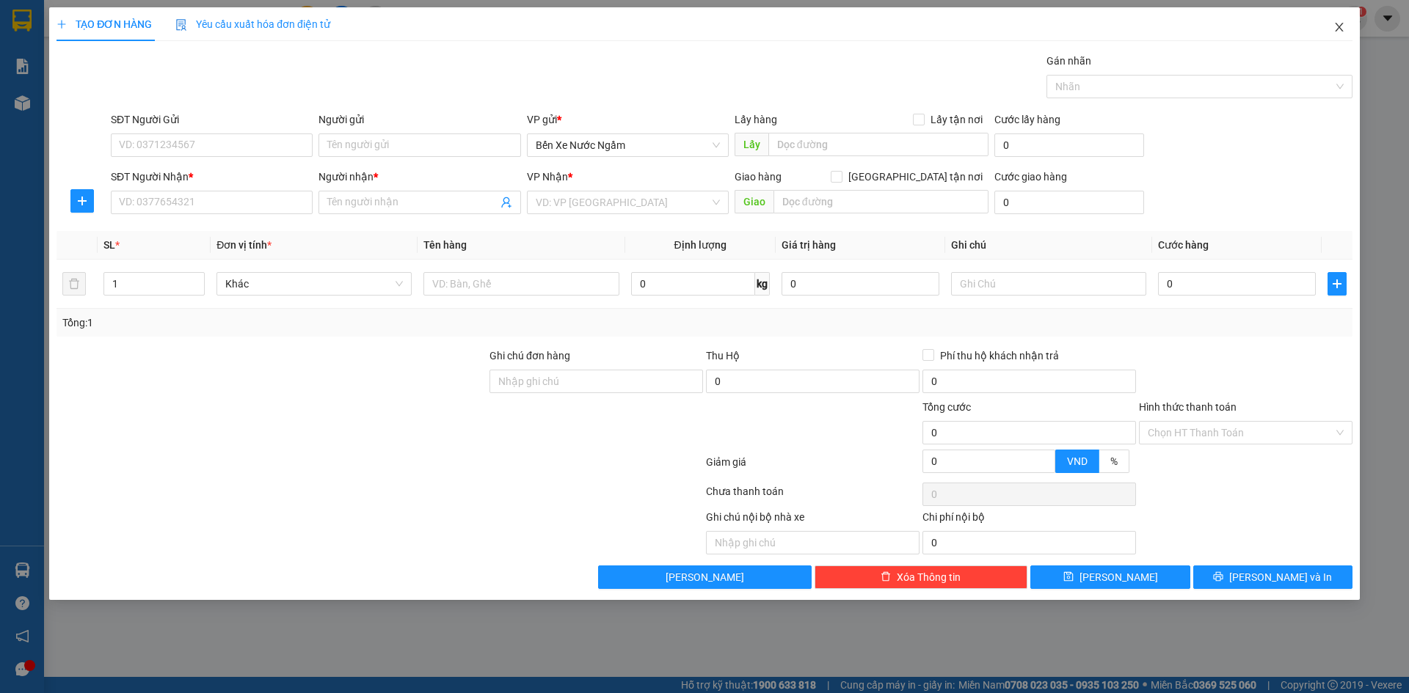
click at [1336, 27] on icon "close" at bounding box center [1339, 27] width 12 height 12
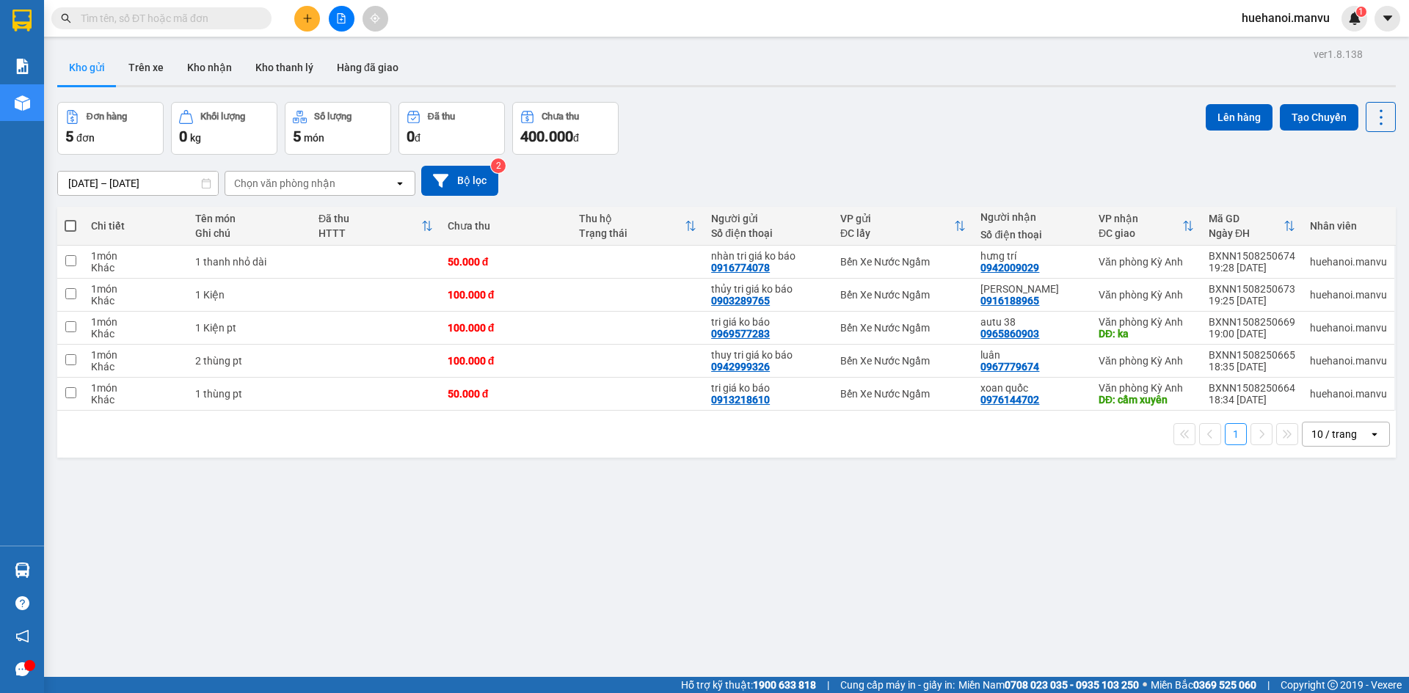
click at [346, 21] on button at bounding box center [342, 19] width 26 height 26
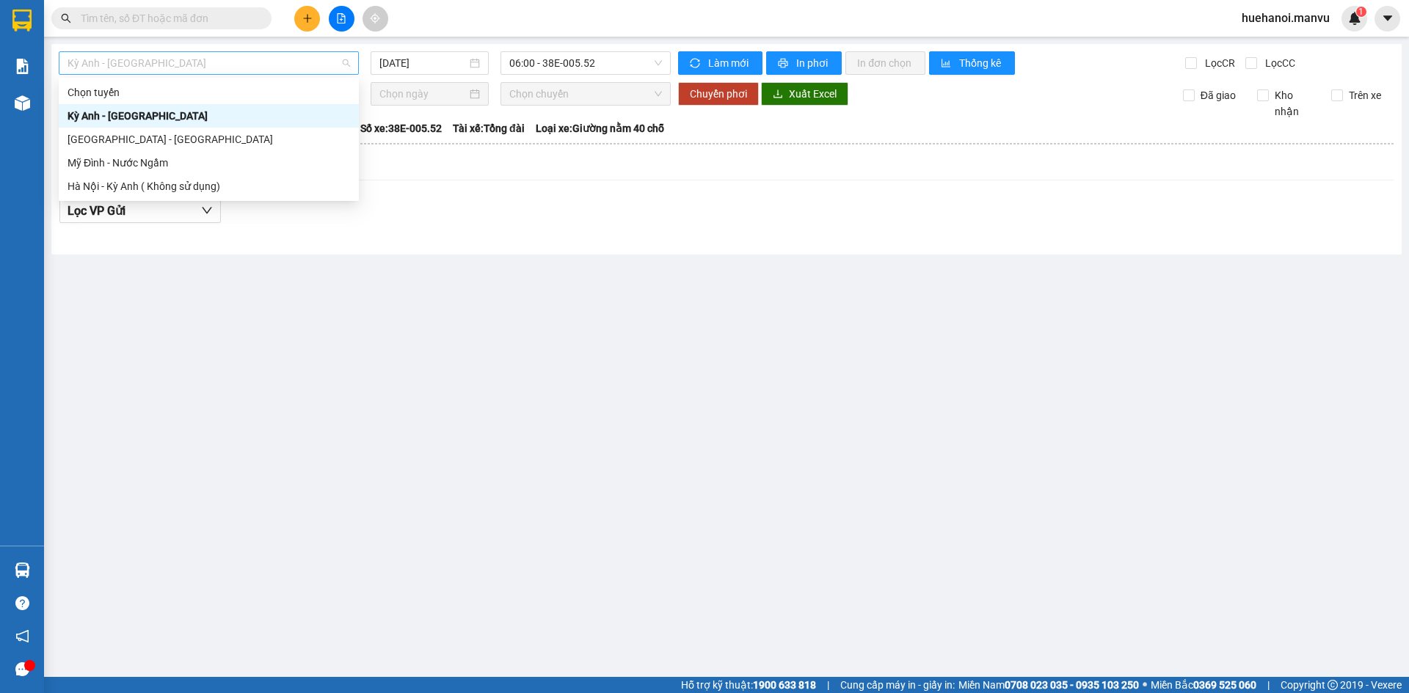
click at [130, 58] on span "Kỳ Anh - [GEOGRAPHIC_DATA]" at bounding box center [208, 63] width 282 height 22
click at [111, 136] on div "[GEOGRAPHIC_DATA] - [GEOGRAPHIC_DATA]" at bounding box center [208, 139] width 282 height 16
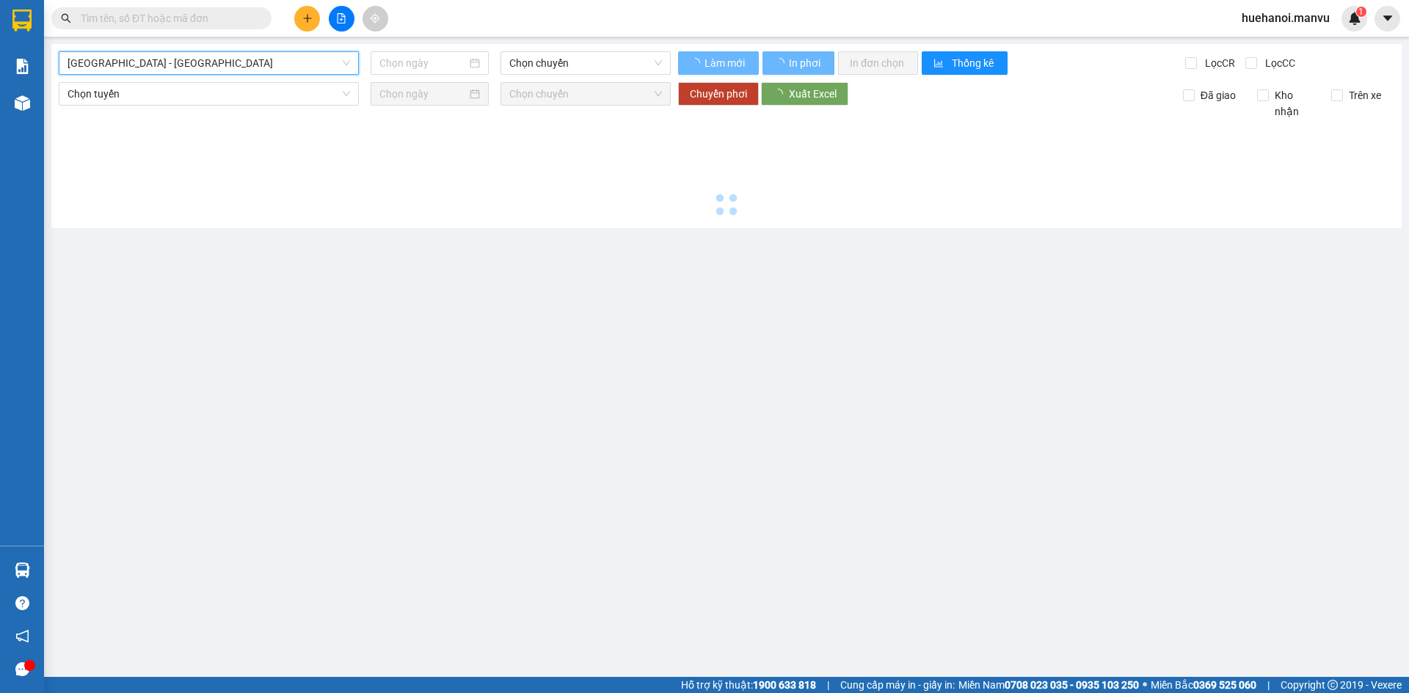
type input "[DATE]"
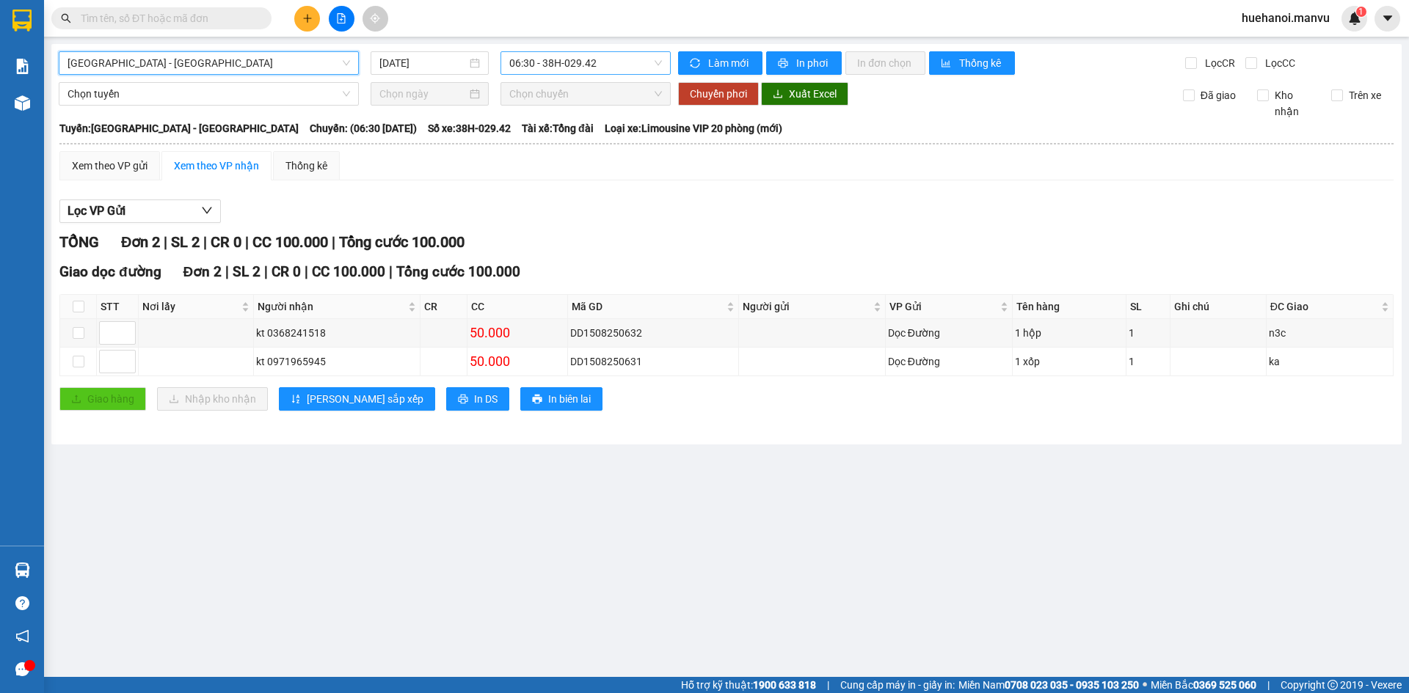
click at [569, 72] on span "06:30 - 38H-029.42" at bounding box center [585, 63] width 153 height 22
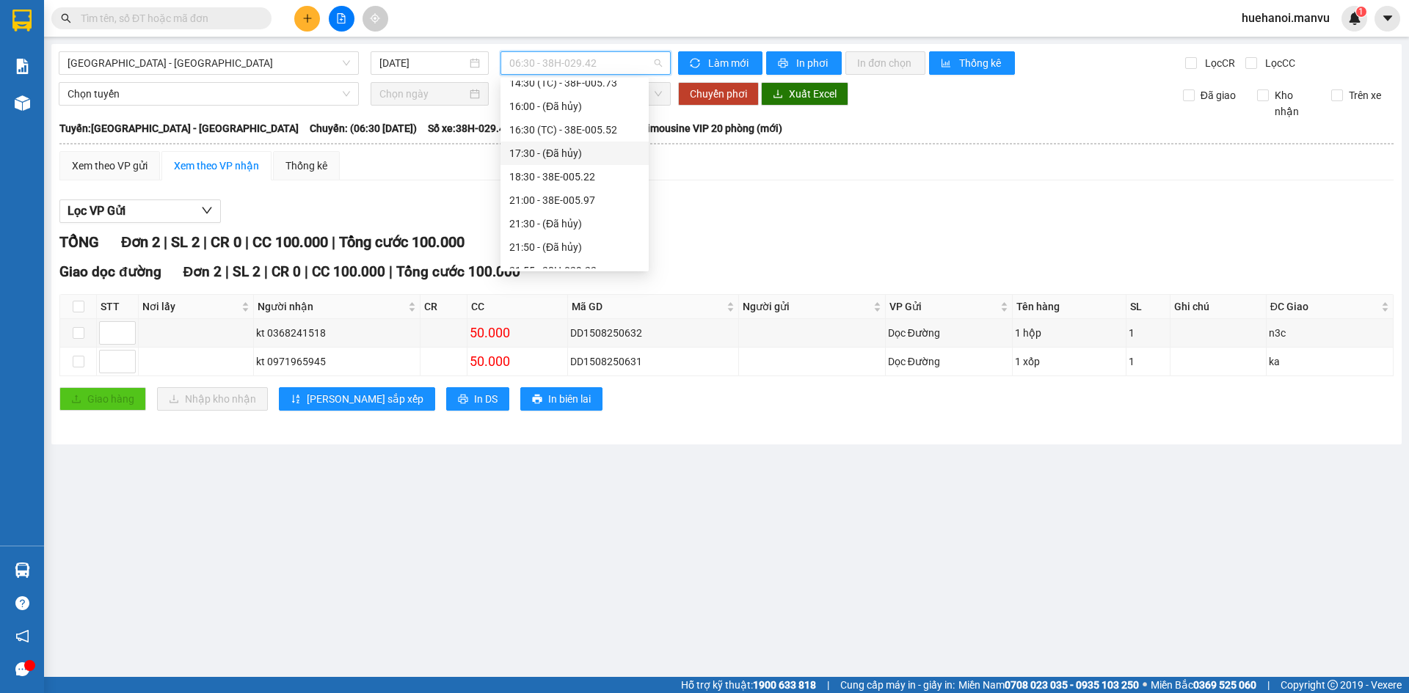
scroll to position [220, 0]
click at [571, 181] on div "21:00 - 38E-005.97" at bounding box center [574, 177] width 131 height 16
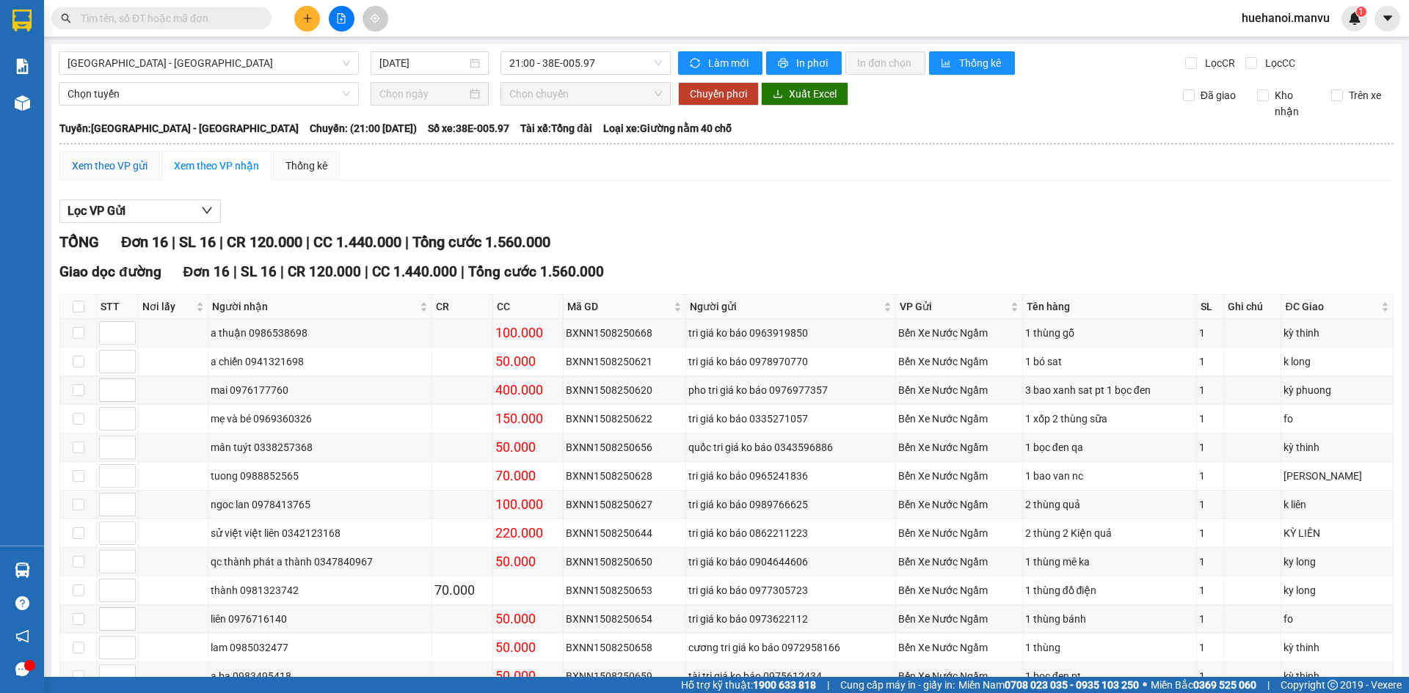
click at [101, 164] on div "Xem theo VP gửi" at bounding box center [110, 166] width 76 height 16
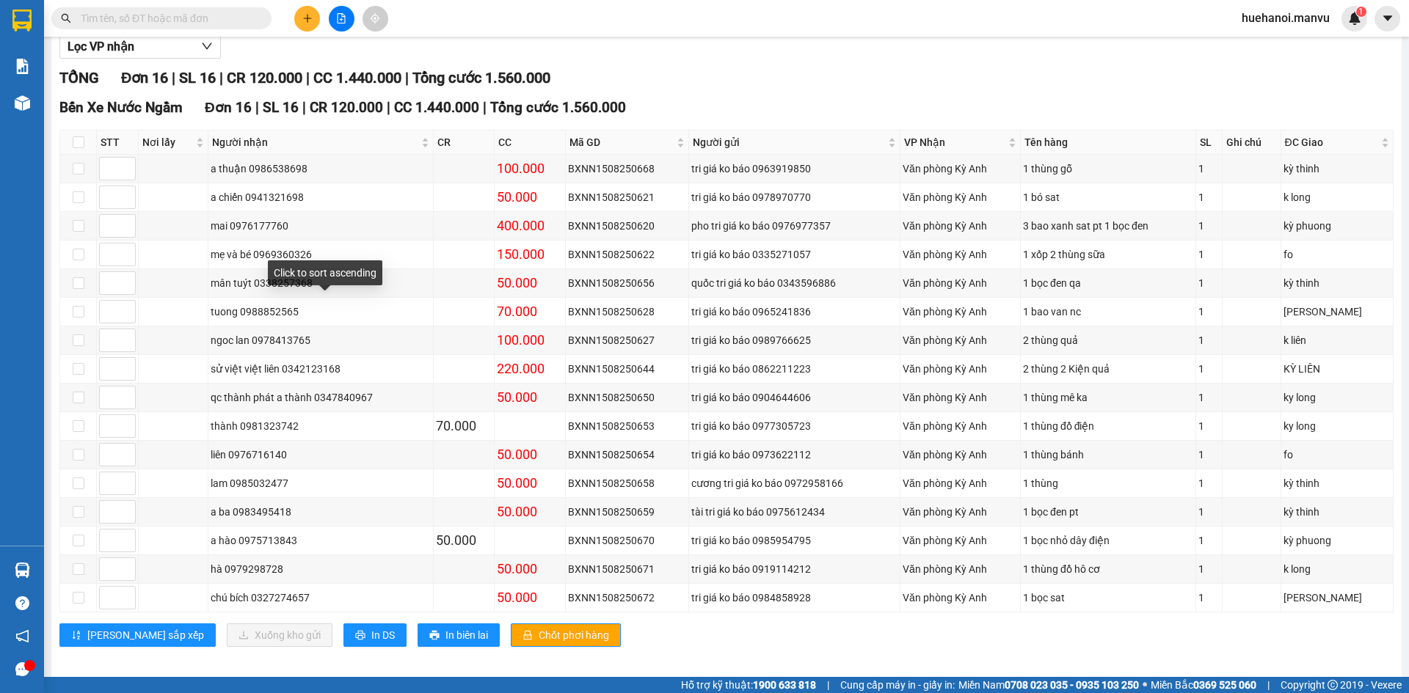
scroll to position [175, 0]
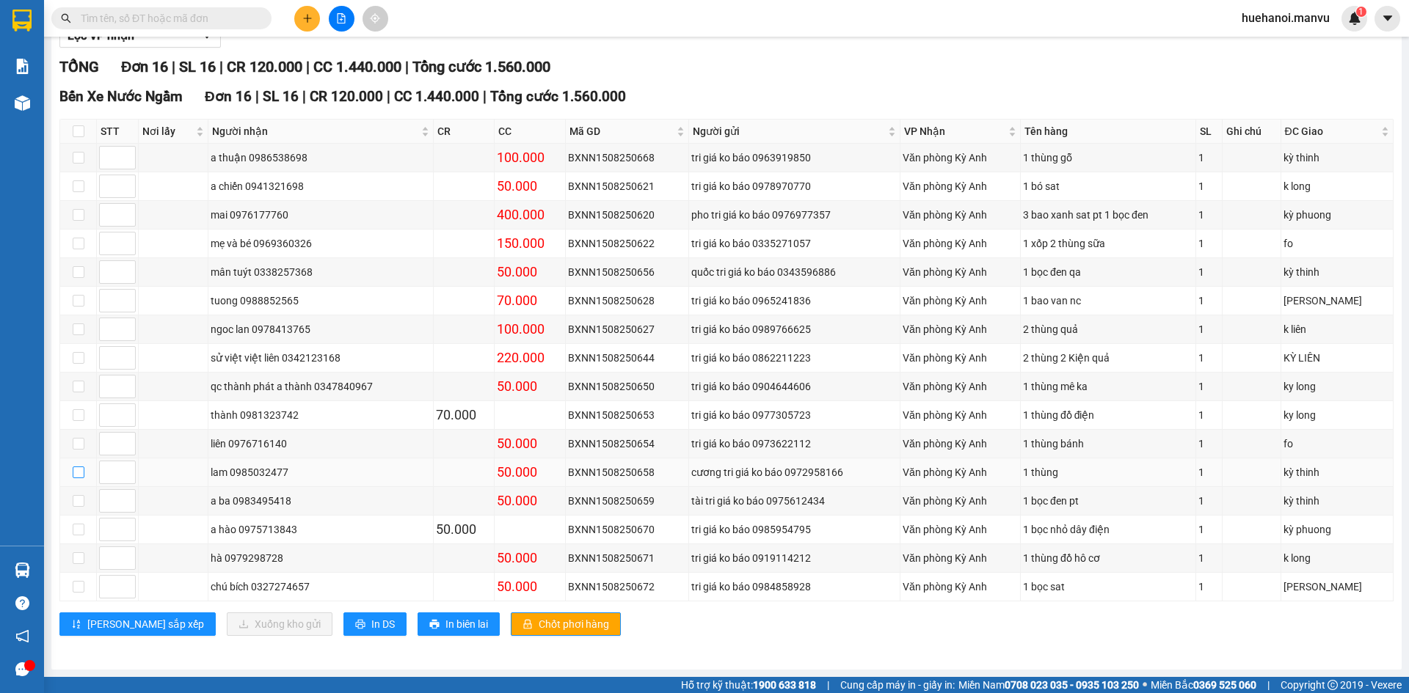
click at [76, 472] on input "checkbox" at bounding box center [79, 473] width 12 height 12
checkbox input "true"
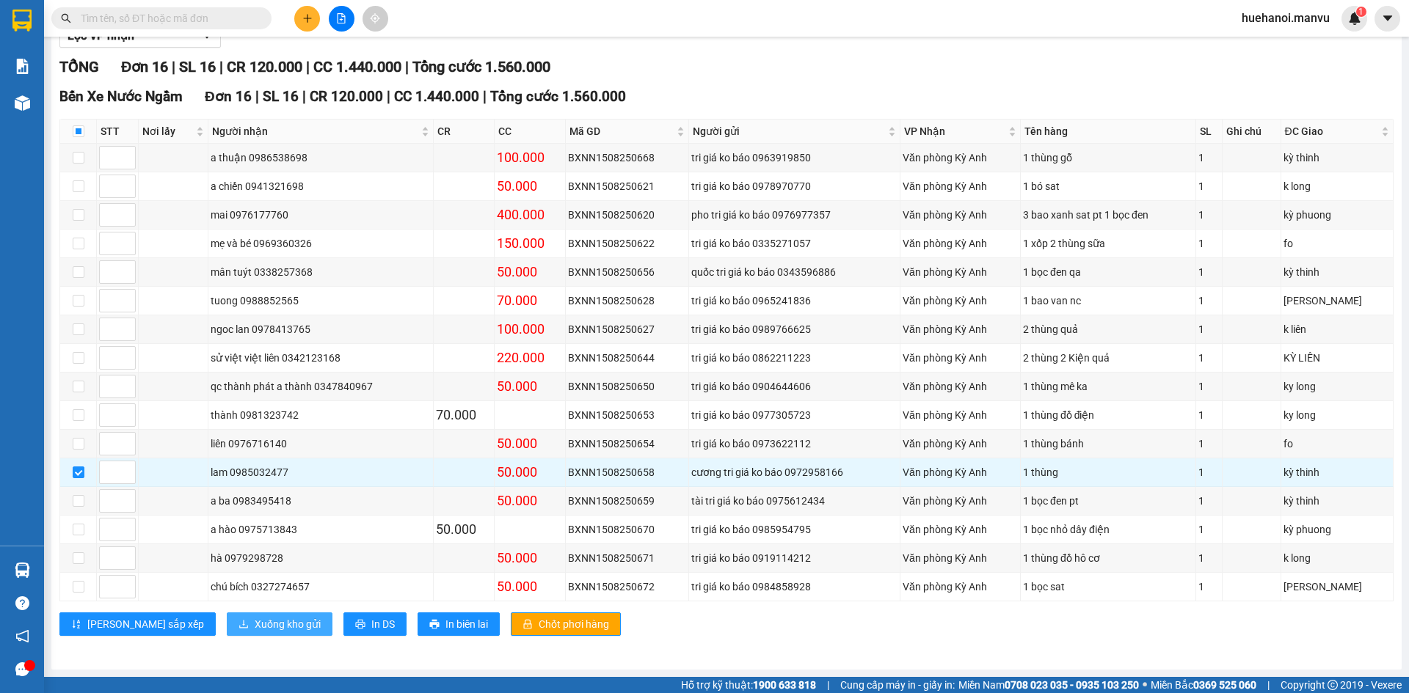
click at [255, 621] on span "Xuống kho gửi" at bounding box center [288, 624] width 66 height 16
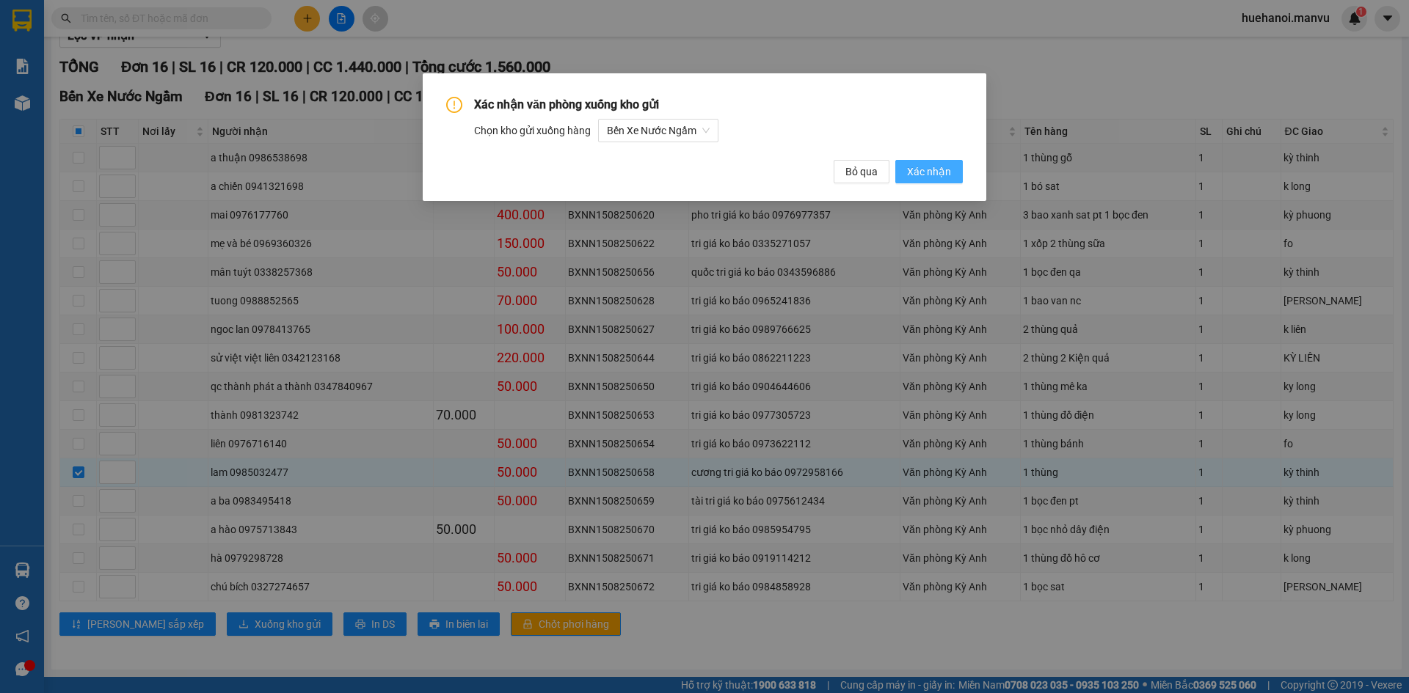
click at [952, 166] on button "Xác nhận" at bounding box center [928, 171] width 67 height 23
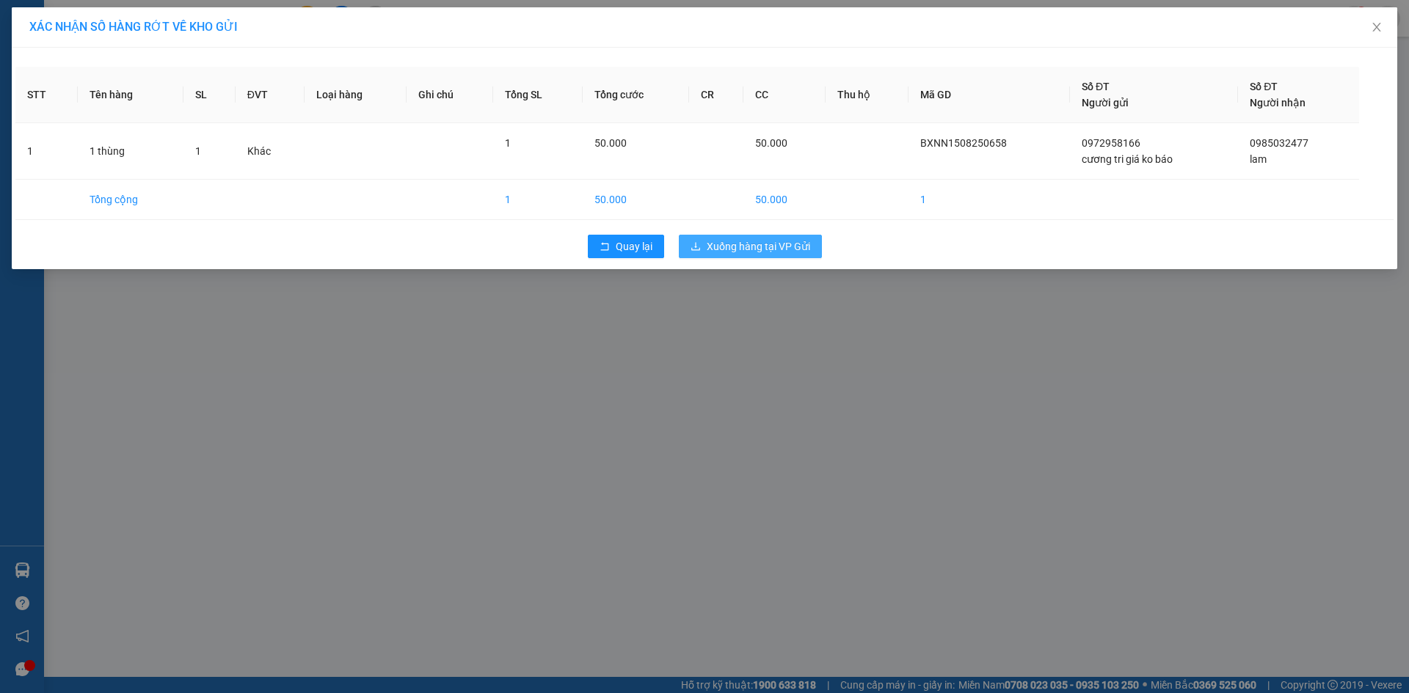
click at [773, 250] on span "Xuống hàng tại VP Gửi" at bounding box center [758, 246] width 103 height 16
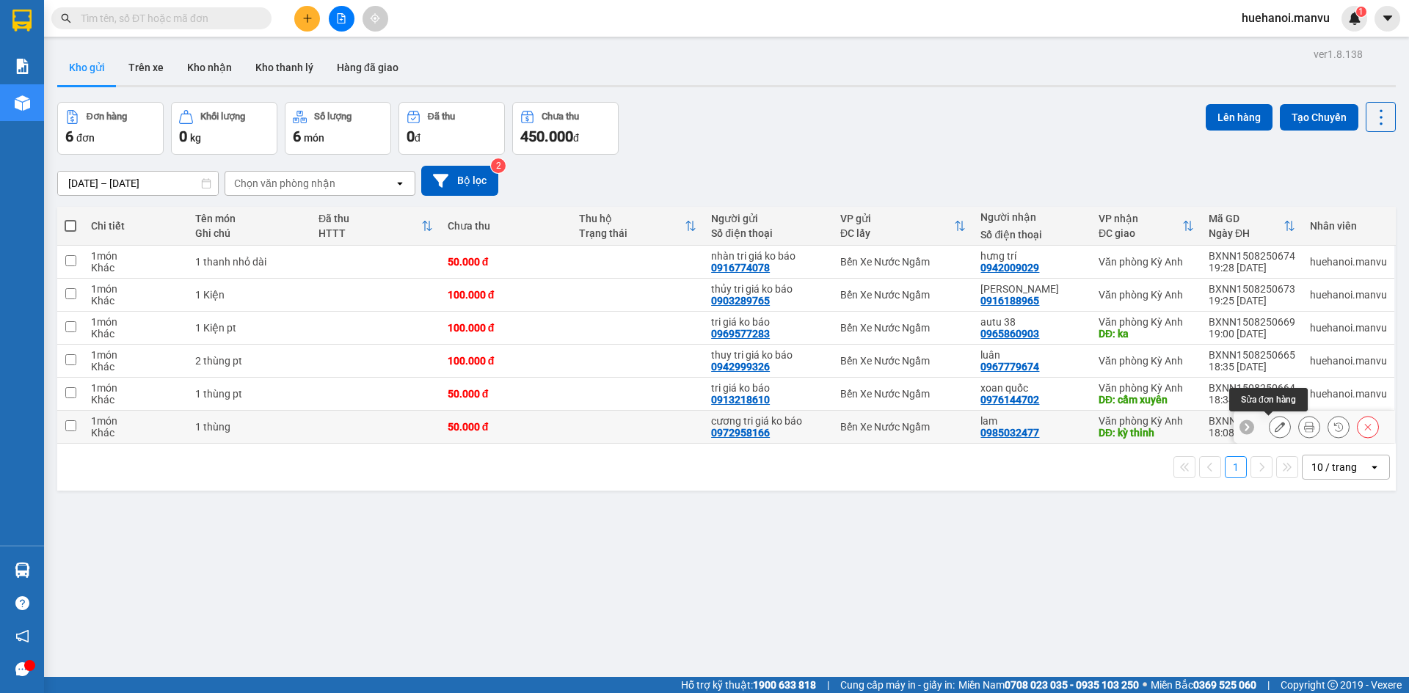
click at [1274, 428] on icon at bounding box center [1279, 427] width 10 height 10
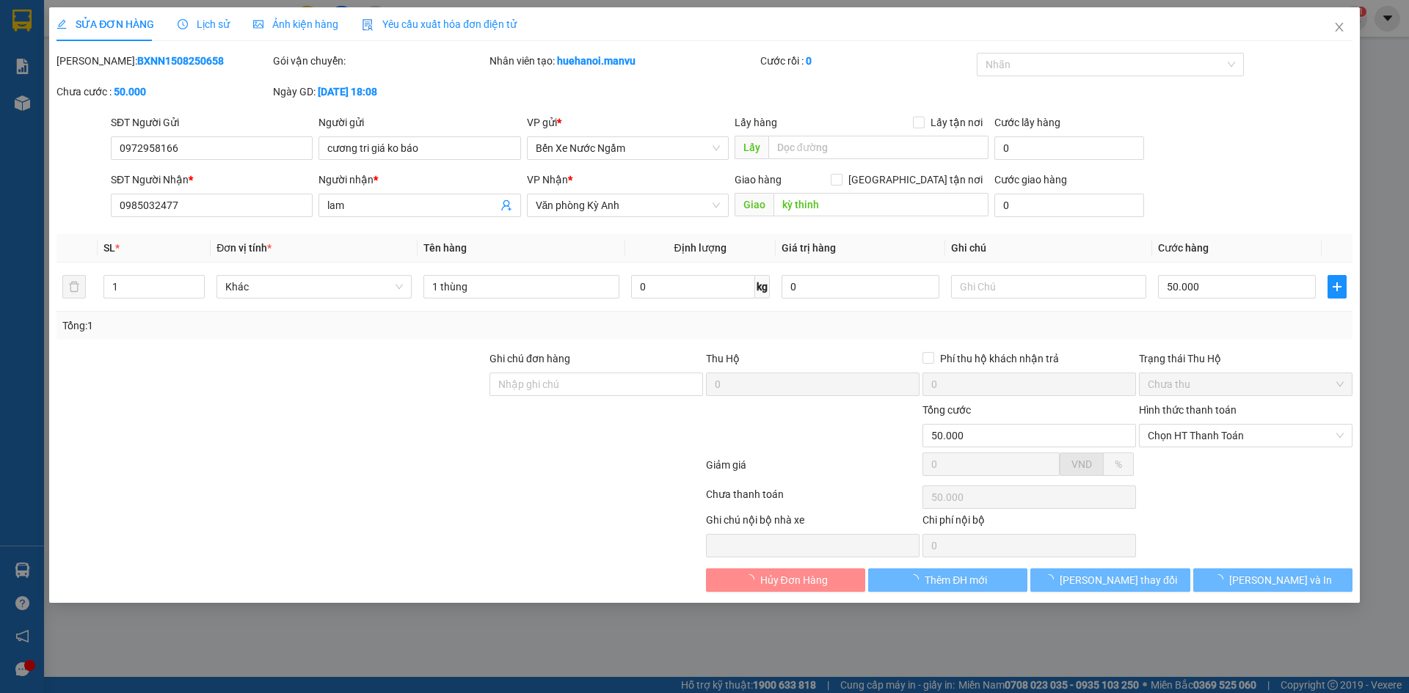
type input "0972958166"
type input "cương tri giá ko báo"
type input "0985032477"
type input "lam"
type input "kỳ thinh"
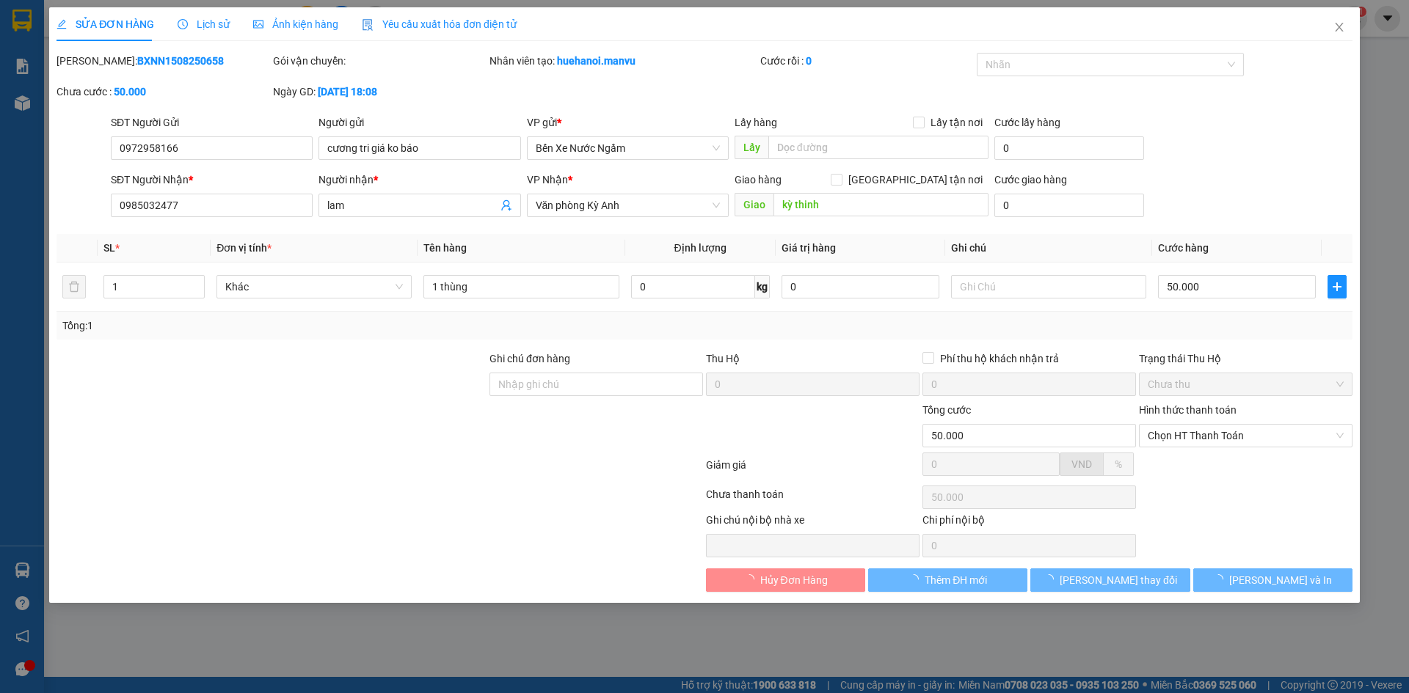
type input "50.000"
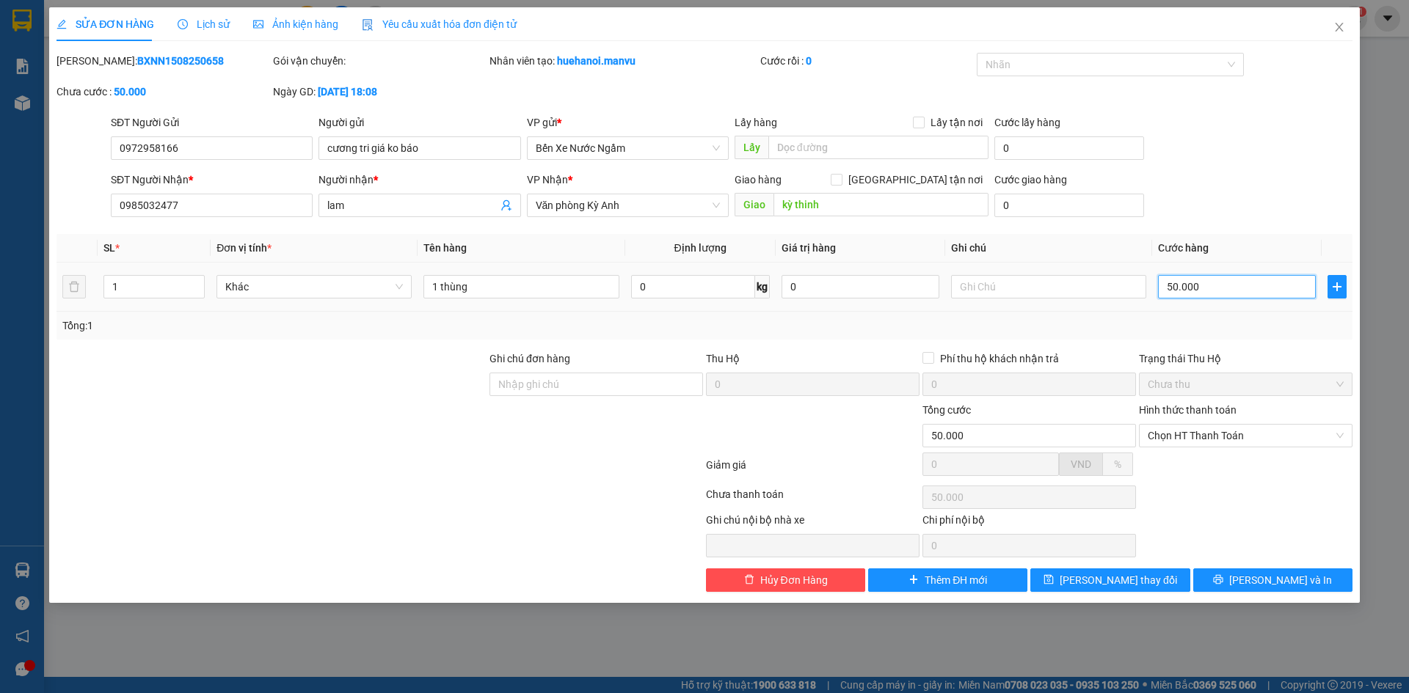
click at [1229, 293] on input "50.000" at bounding box center [1237, 286] width 158 height 23
type input "0"
type input "01"
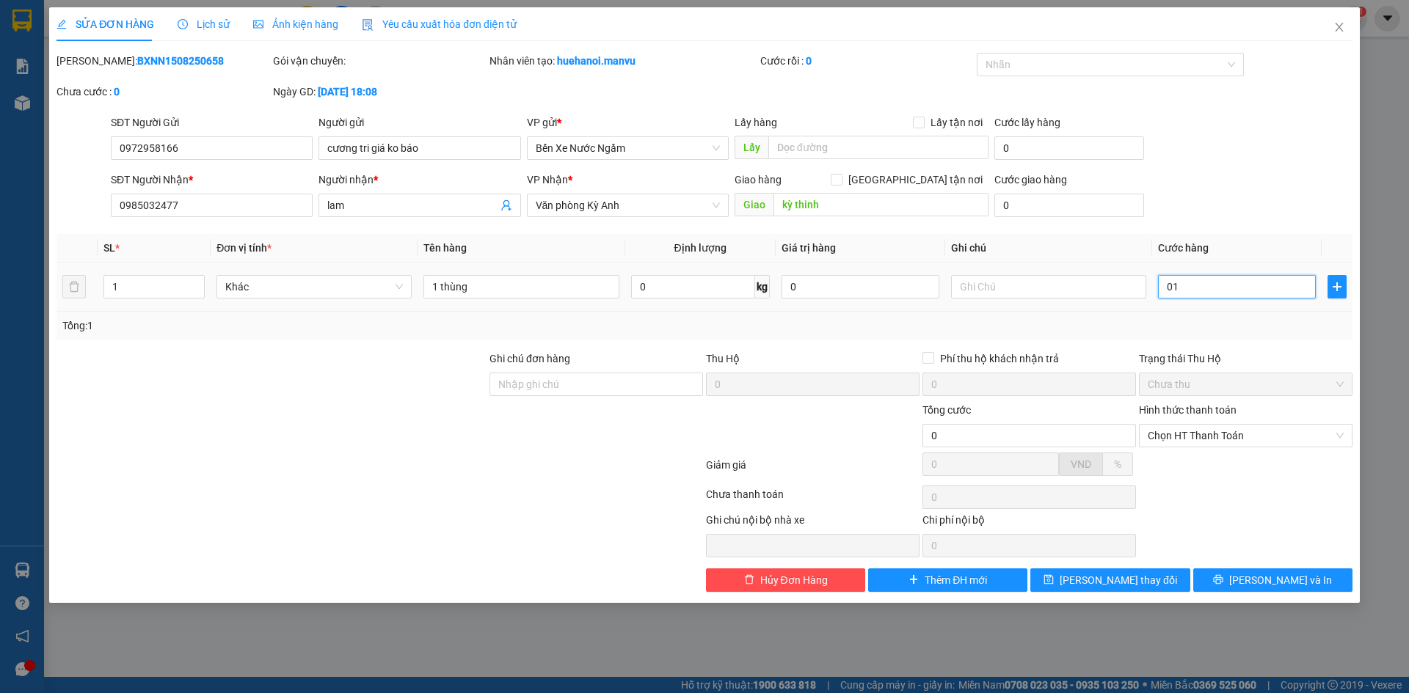
type input "1"
type input "010"
type input "10"
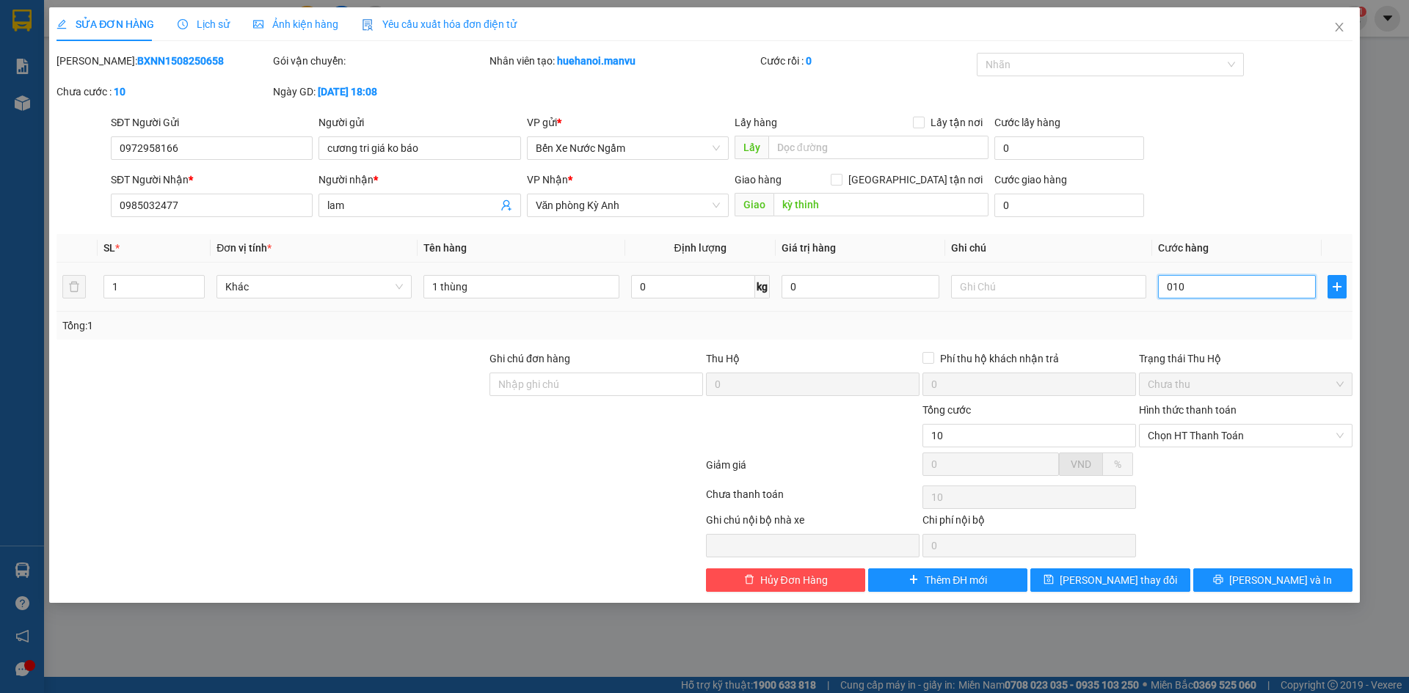
type input "100"
type input "0.100"
type input "1.000"
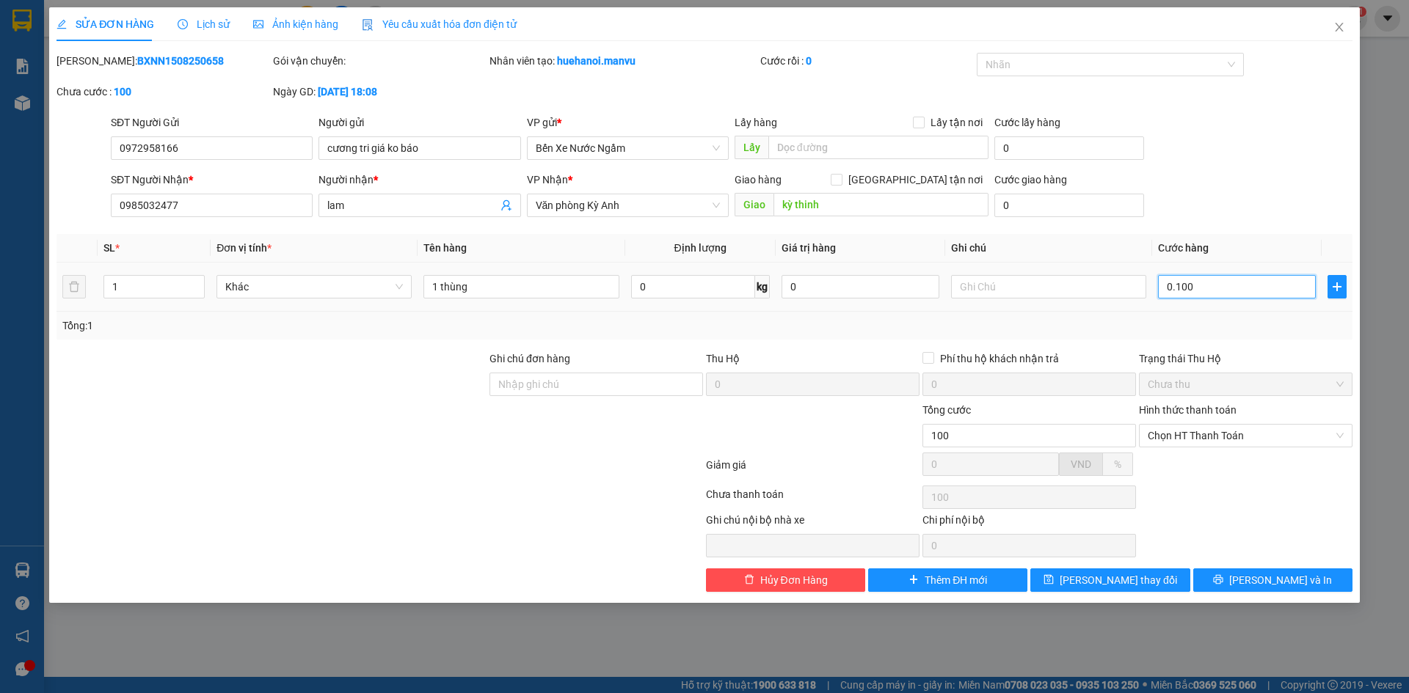
type input "01.000"
type input "10.000"
type input "010.000"
type input "100.000"
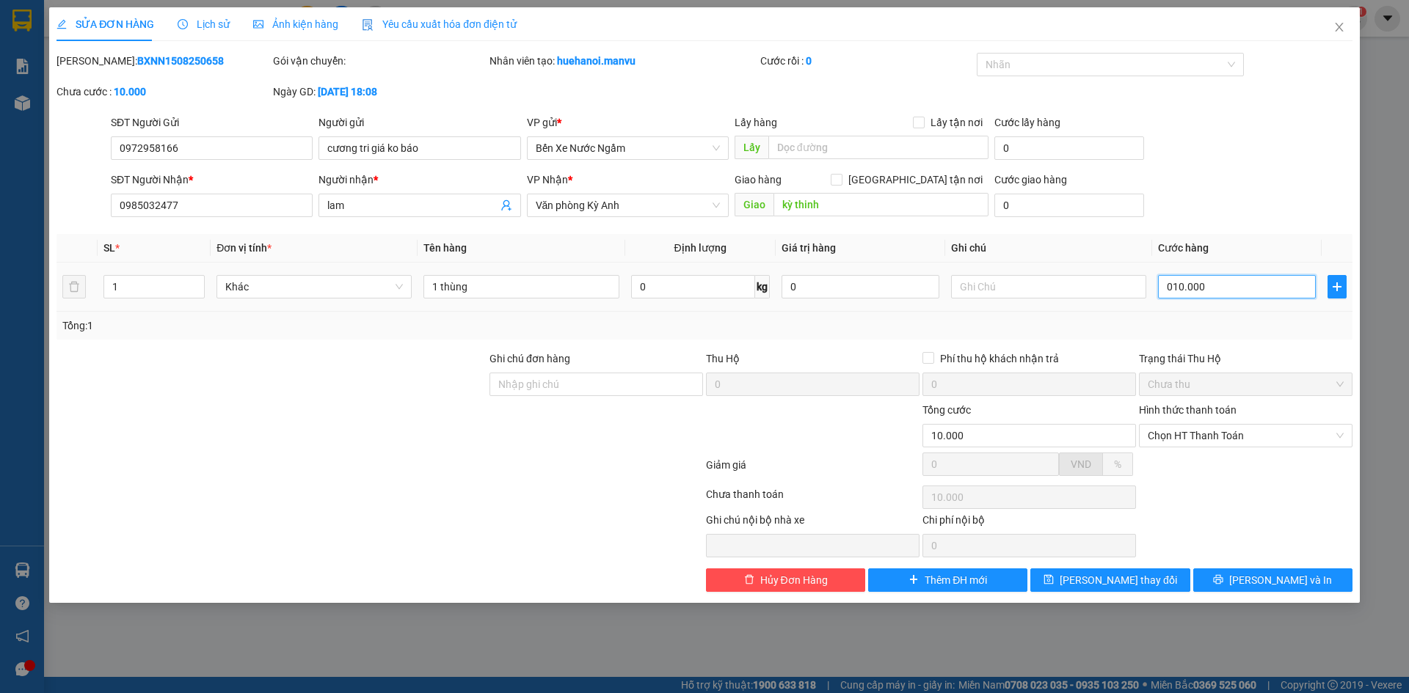
type input "100.000"
click at [437, 289] on input "1 thùng" at bounding box center [520, 286] width 195 height 23
type input "100.000"
click at [497, 279] on input "2 thùng" at bounding box center [520, 286] width 195 height 23
type input "2 thùng pt"
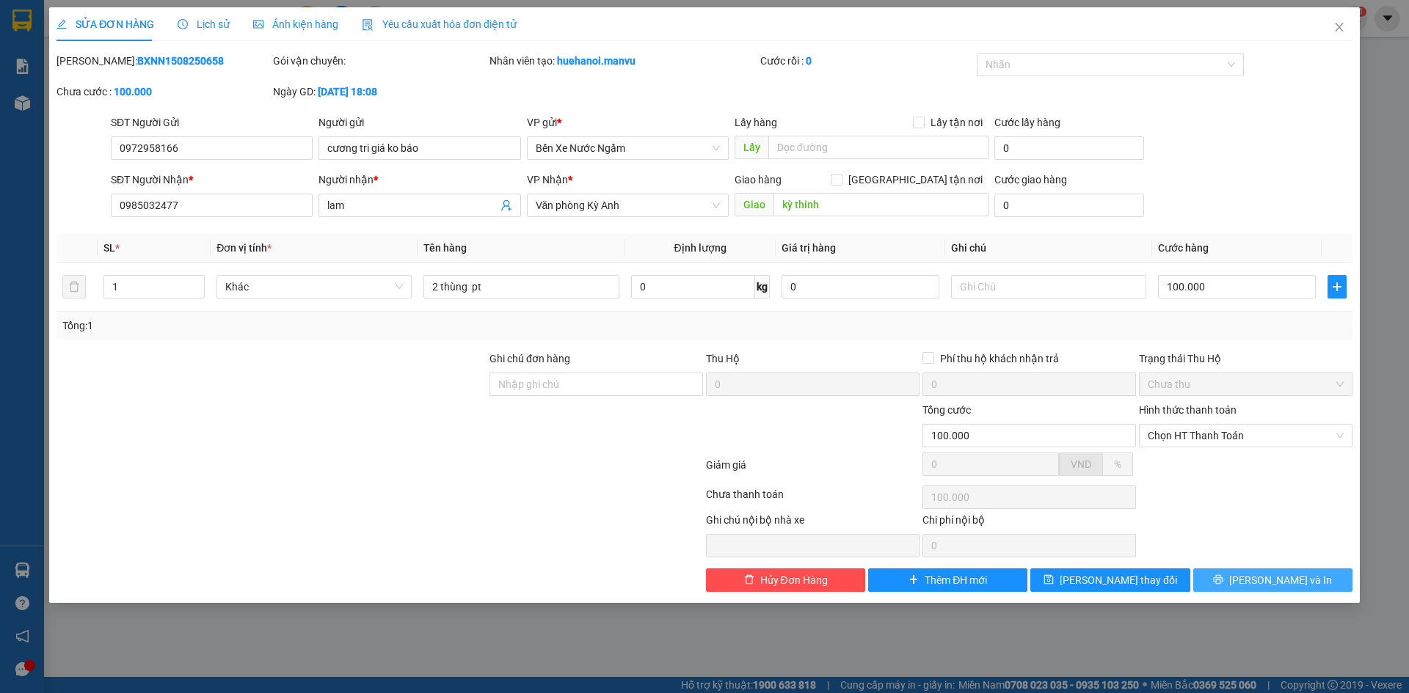
click at [1270, 583] on span "[PERSON_NAME] và In" at bounding box center [1280, 580] width 103 height 16
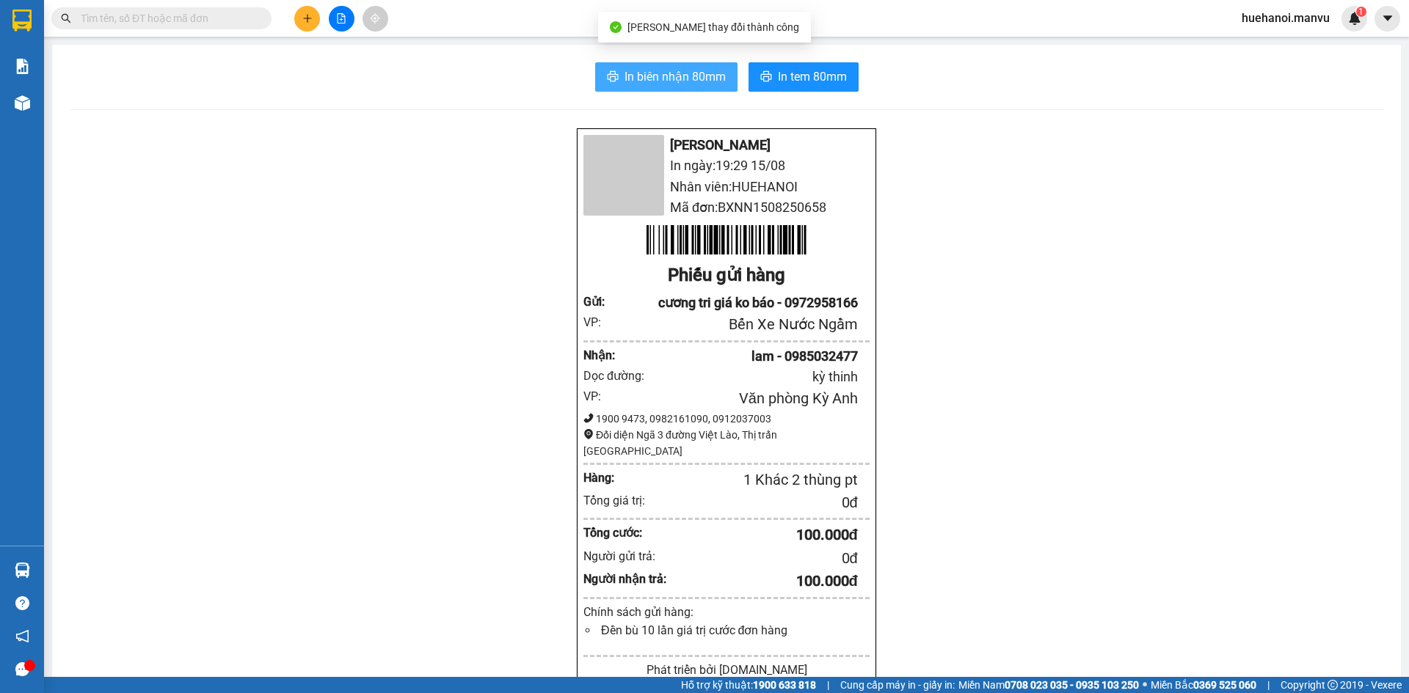
click at [693, 87] on button "In biên nhận 80mm" at bounding box center [666, 76] width 142 height 29
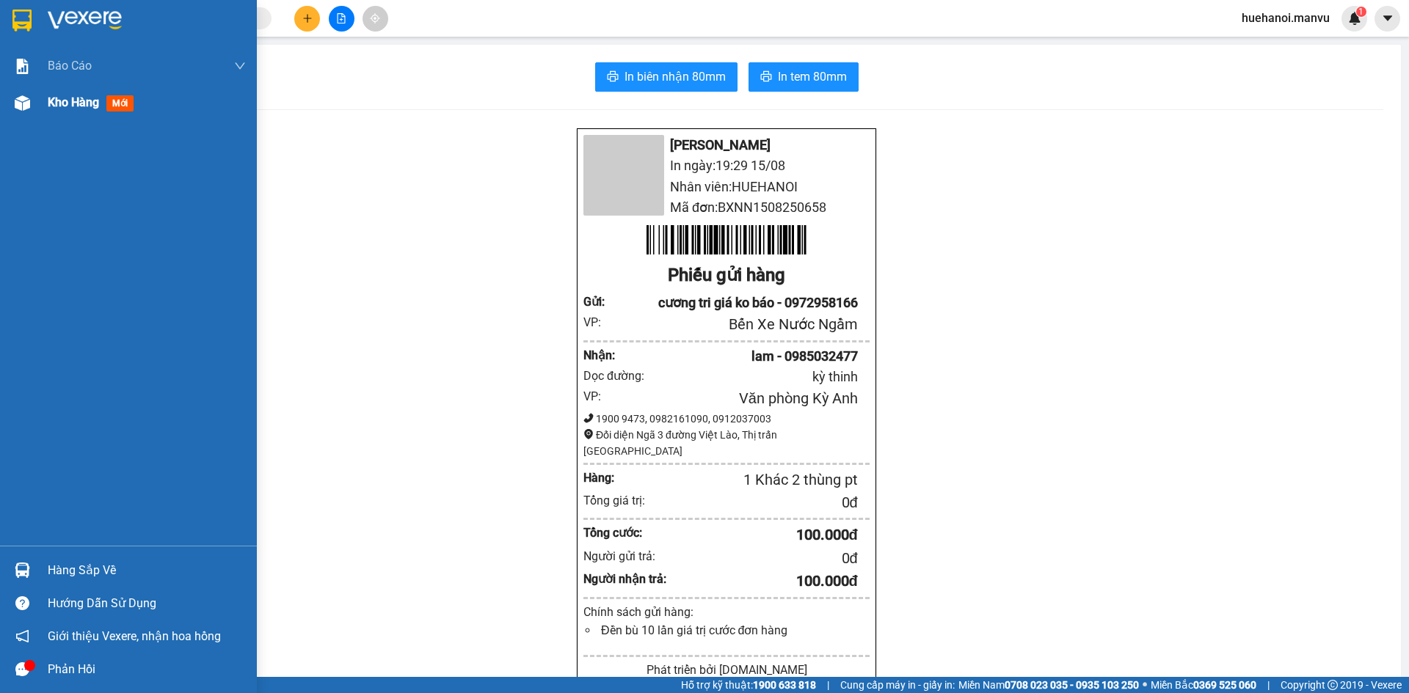
click at [63, 99] on span "Kho hàng" at bounding box center [73, 102] width 51 height 14
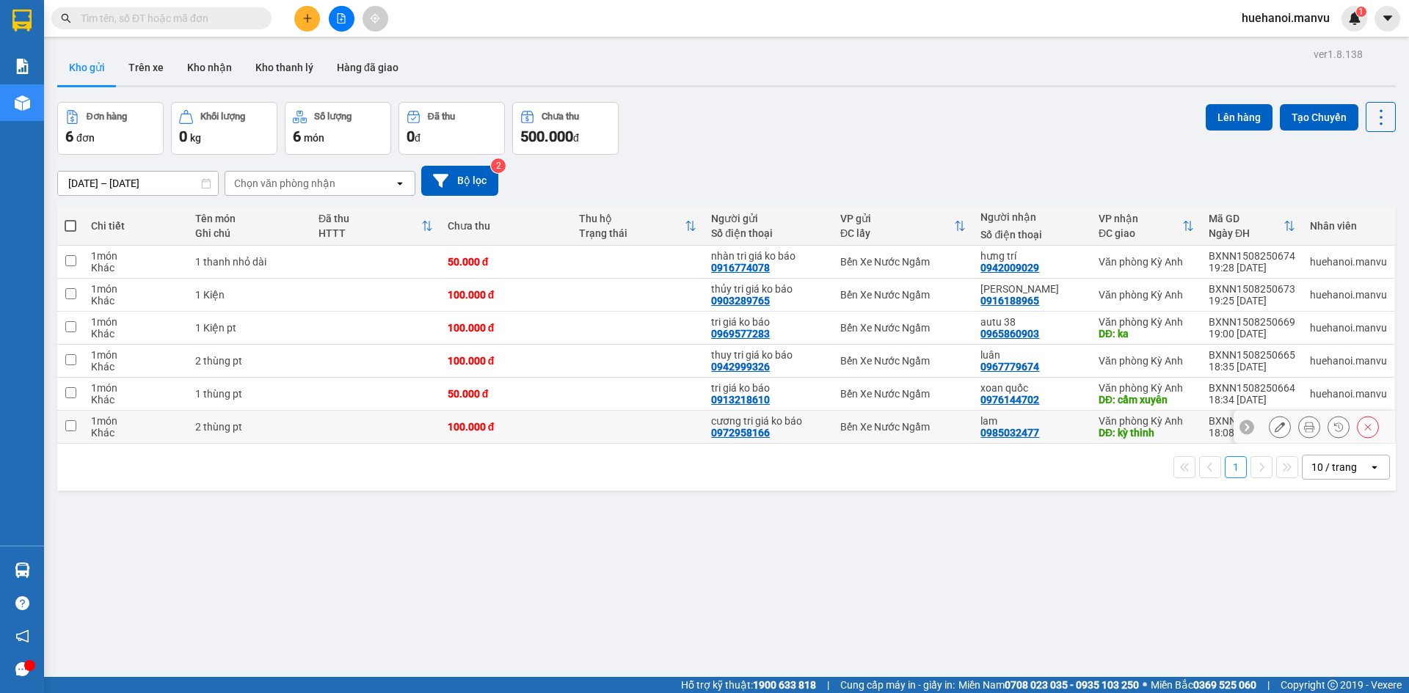
click at [73, 424] on input "checkbox" at bounding box center [70, 425] width 11 height 11
checkbox input "true"
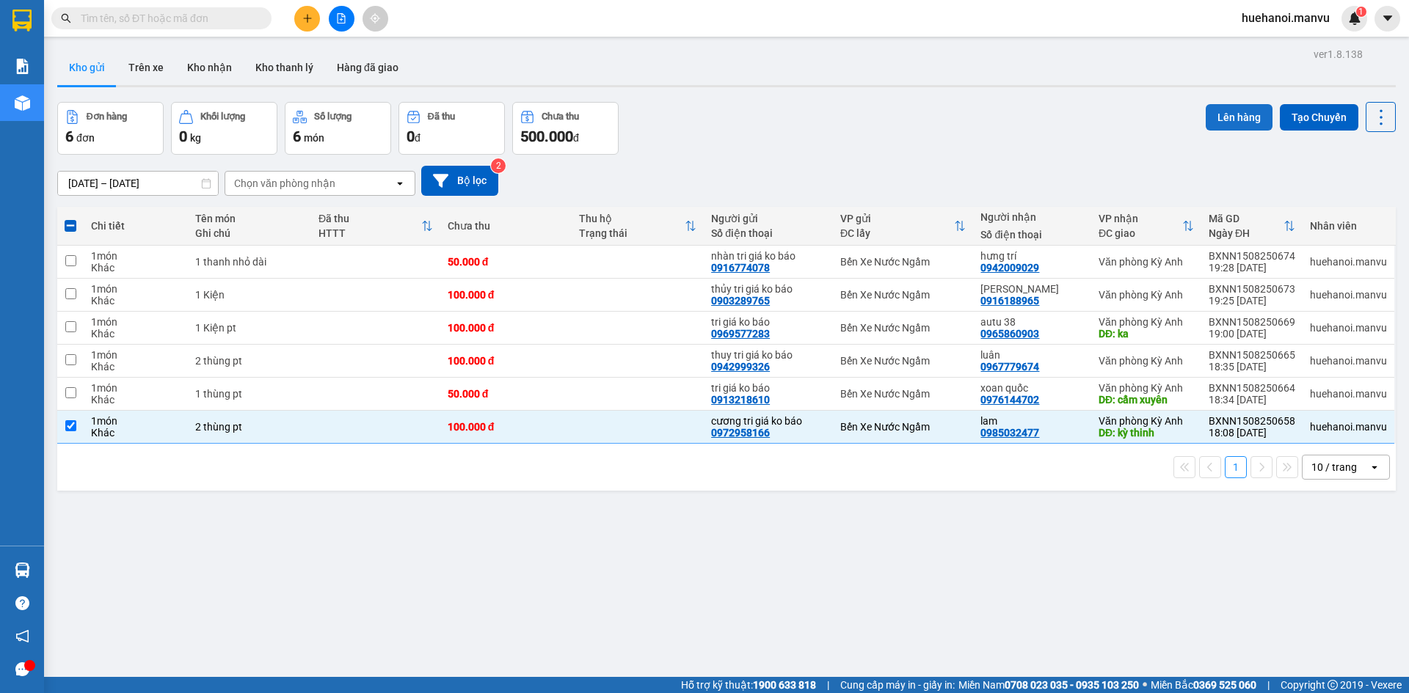
click at [1245, 115] on button "Lên hàng" at bounding box center [1238, 117] width 67 height 26
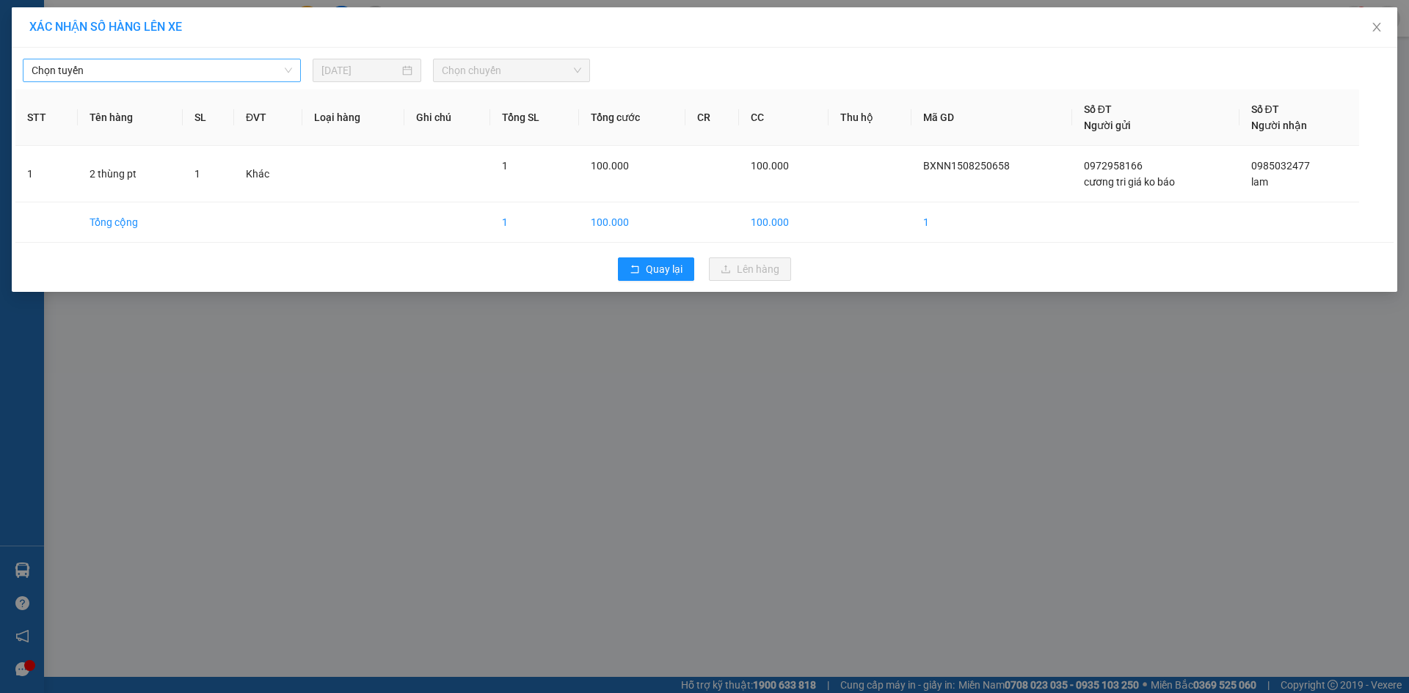
click at [80, 73] on span "Chọn tuyến" at bounding box center [162, 70] width 260 height 22
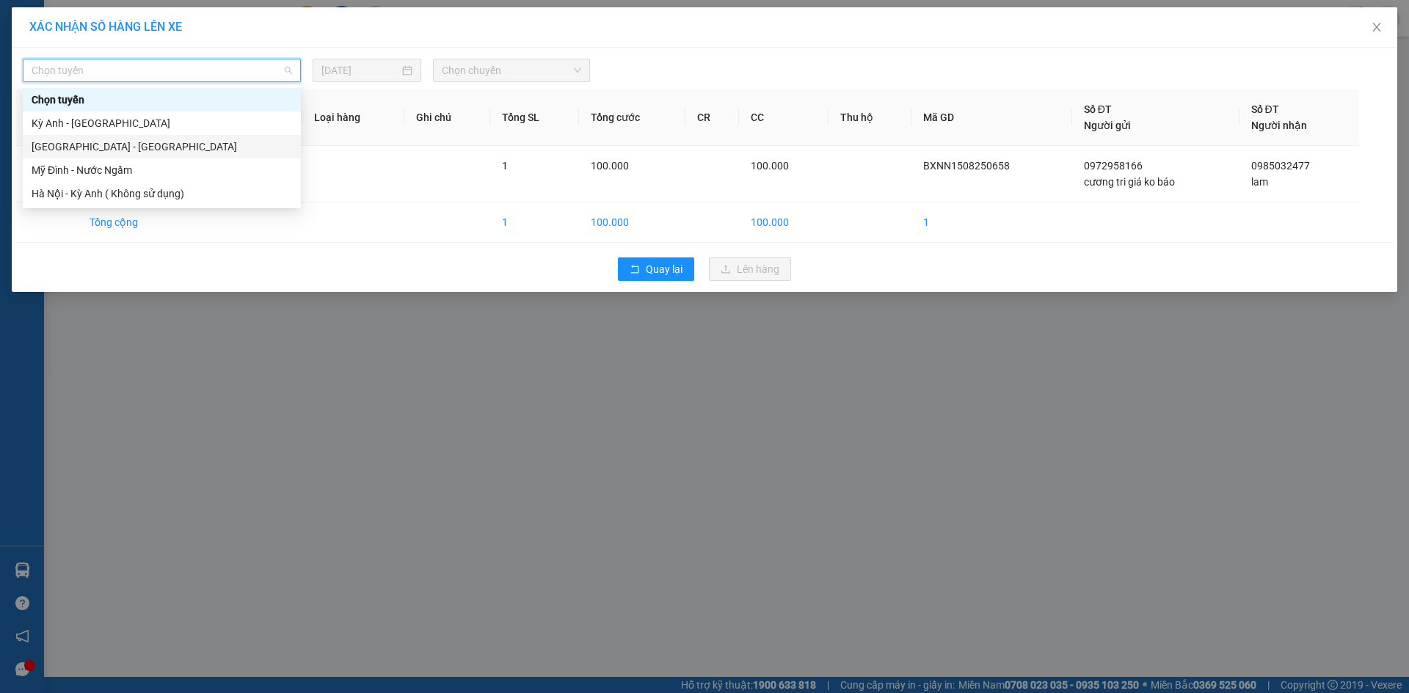
click at [77, 147] on div "[GEOGRAPHIC_DATA] - [GEOGRAPHIC_DATA]" at bounding box center [162, 147] width 260 height 16
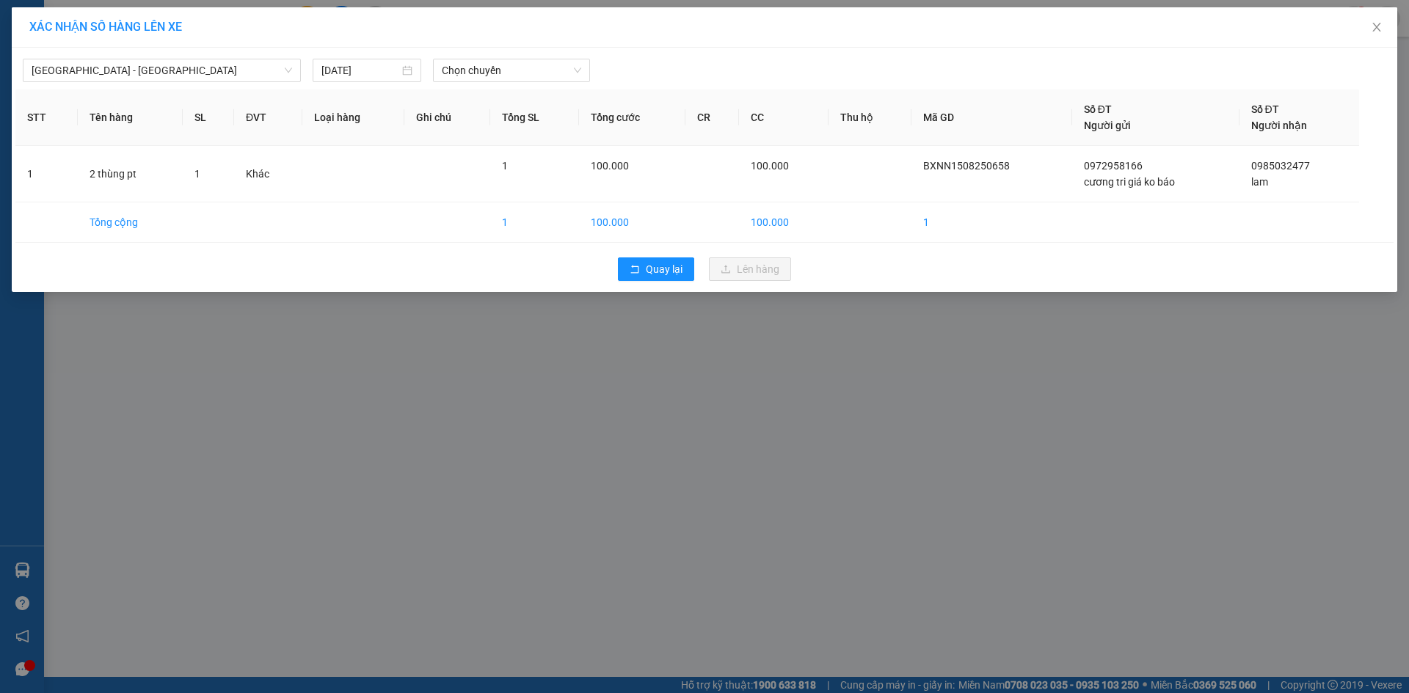
click at [470, 84] on div "[GEOGRAPHIC_DATA] - Kỳ Anh [DATE] Chọn chuyến STT Tên hàng SL ĐVT Loại hàng Ghi…" at bounding box center [704, 170] width 1385 height 244
click at [475, 75] on span "Chọn chuyến" at bounding box center [511, 70] width 139 height 22
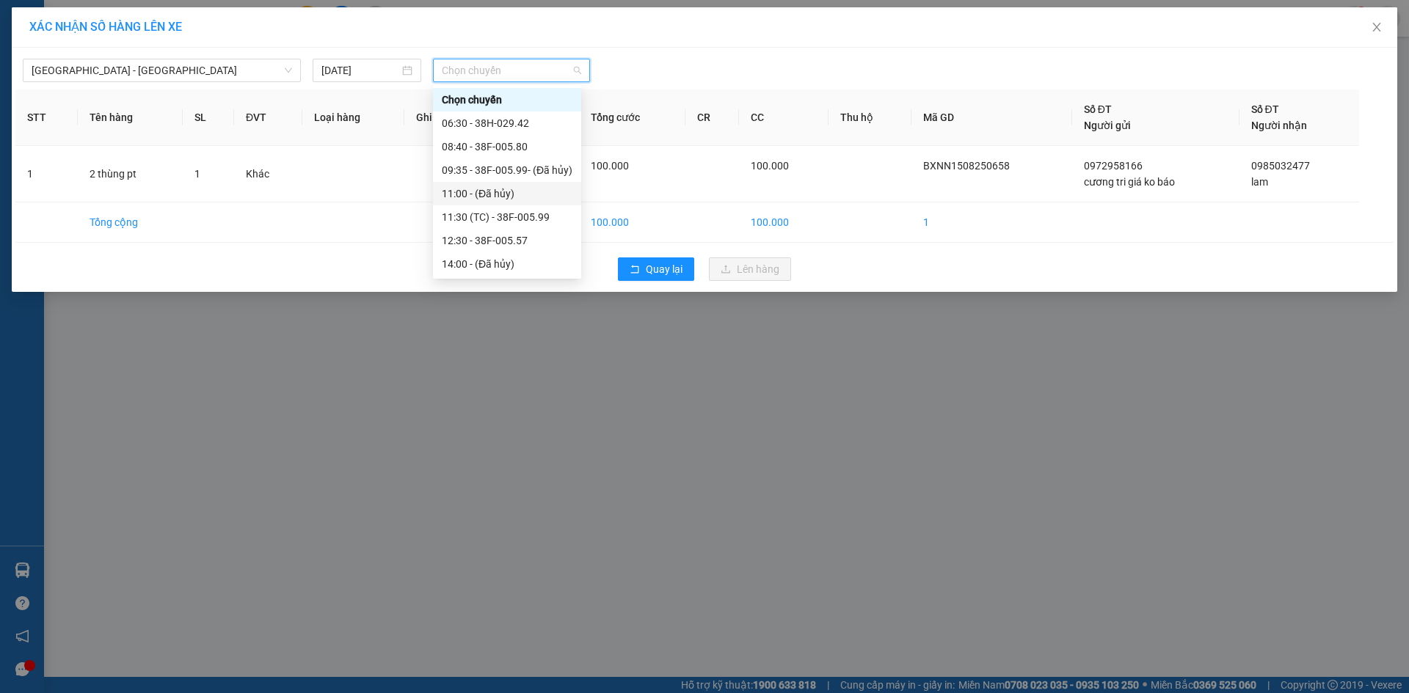
scroll to position [235, 0]
click at [492, 172] on div "21:00 - 38E-005.97" at bounding box center [507, 170] width 131 height 16
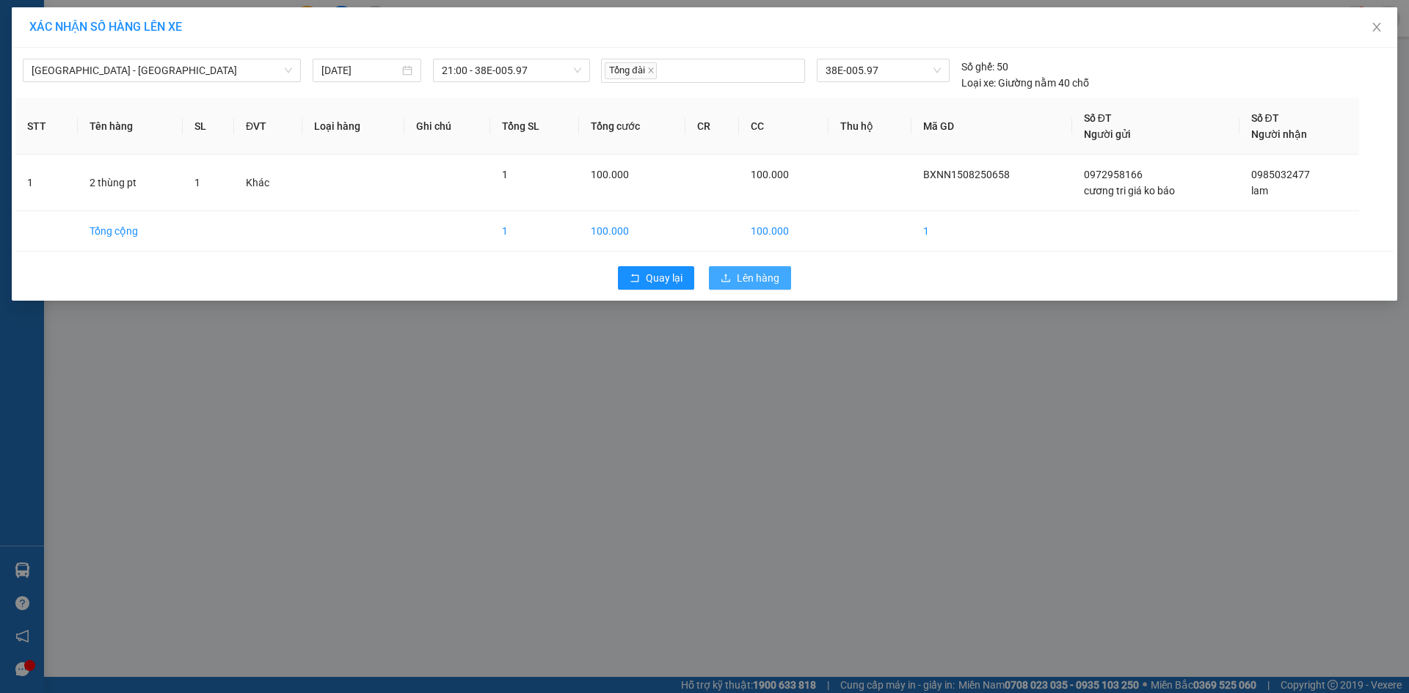
click at [736, 288] on button "Lên hàng" at bounding box center [750, 277] width 82 height 23
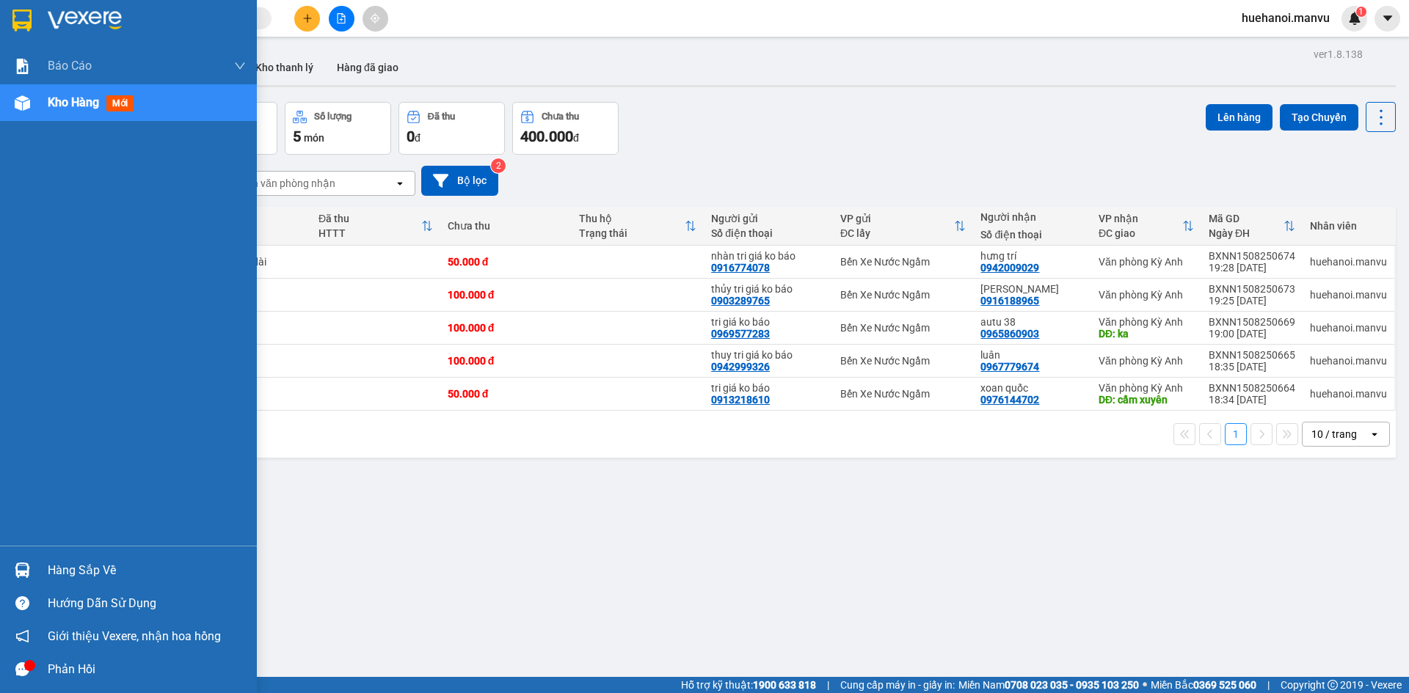
click at [79, 107] on span "Kho hàng" at bounding box center [73, 102] width 51 height 14
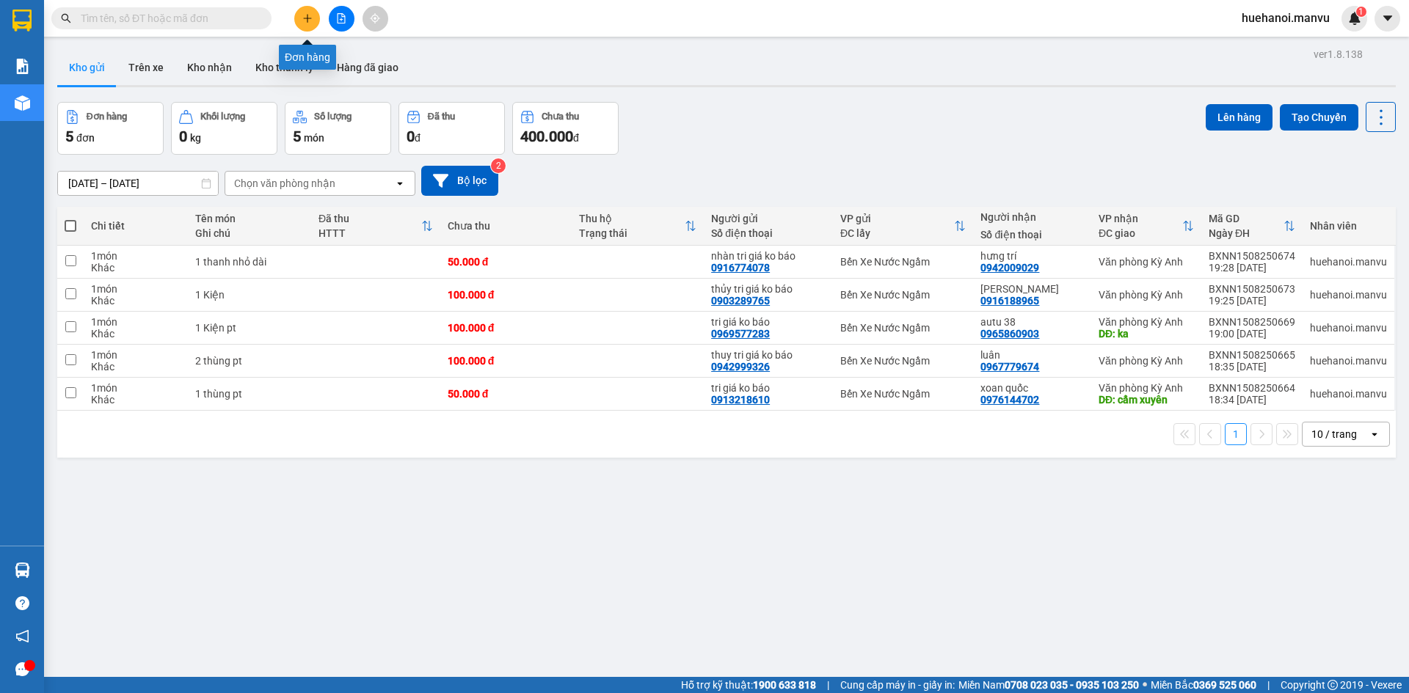
click at [313, 22] on button at bounding box center [307, 19] width 26 height 26
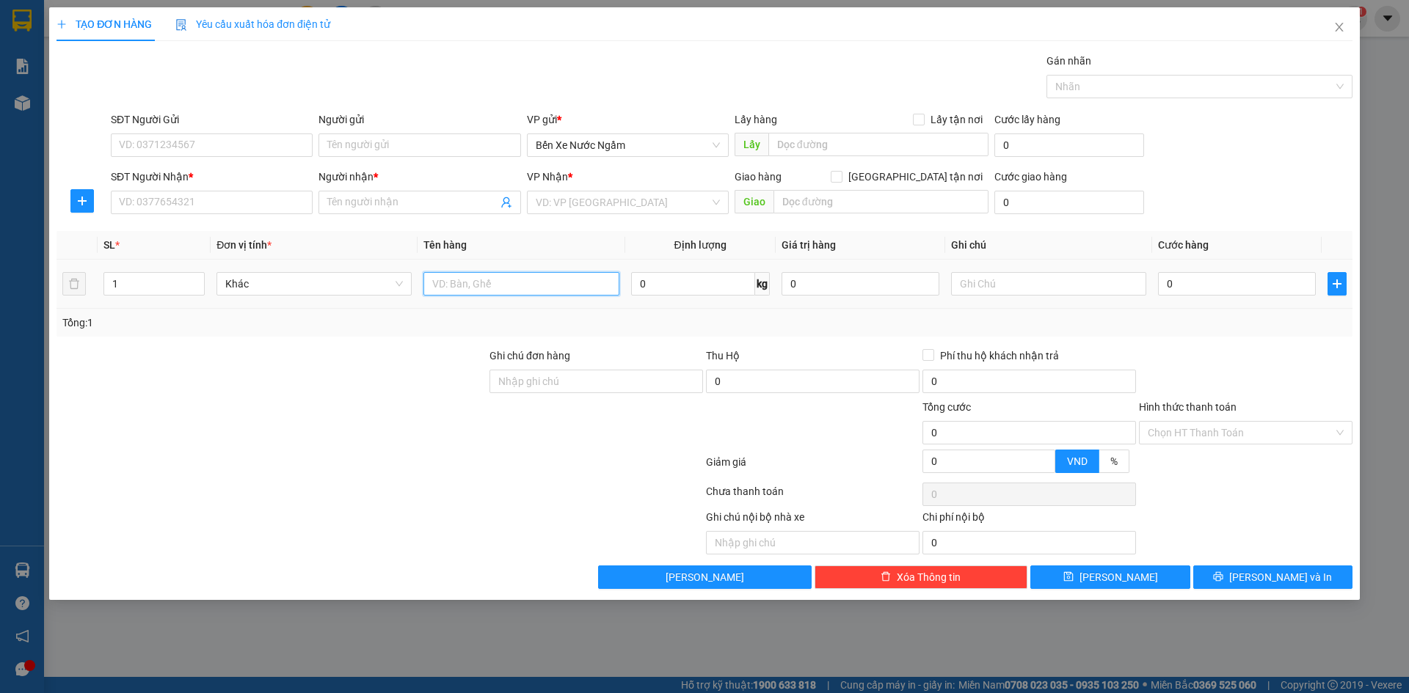
click at [563, 289] on input "text" at bounding box center [520, 283] width 195 height 23
click at [227, 148] on input "SĐT Người Gửi" at bounding box center [212, 145] width 202 height 23
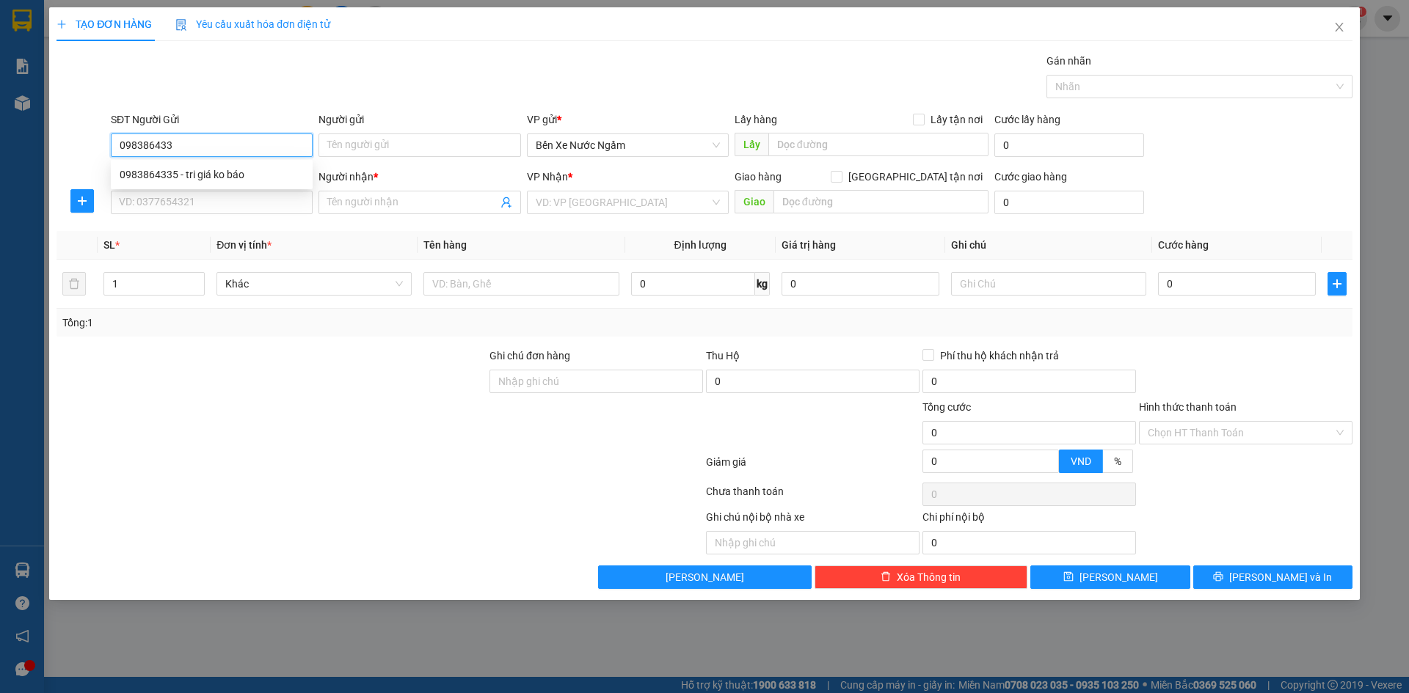
type input "0983864335"
click at [225, 179] on div "0983864335 - tri giá ko báo" at bounding box center [212, 175] width 184 height 16
type input "tri giá ko báo"
type input "0983864335"
click at [225, 204] on input "SĐT Người Nhận *" at bounding box center [212, 202] width 202 height 23
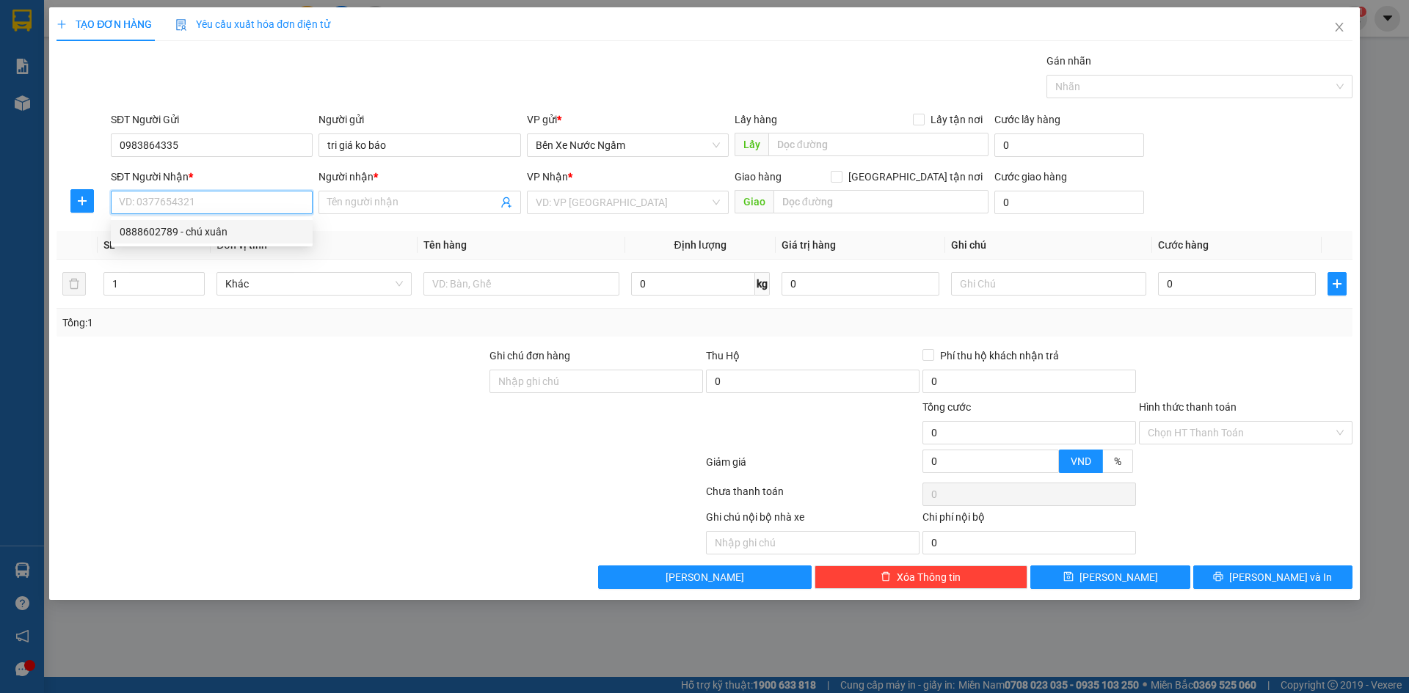
click at [161, 236] on div "0888602789 - chú xuân" at bounding box center [212, 232] width 184 height 16
type input "0888602789"
type input "chú xuân"
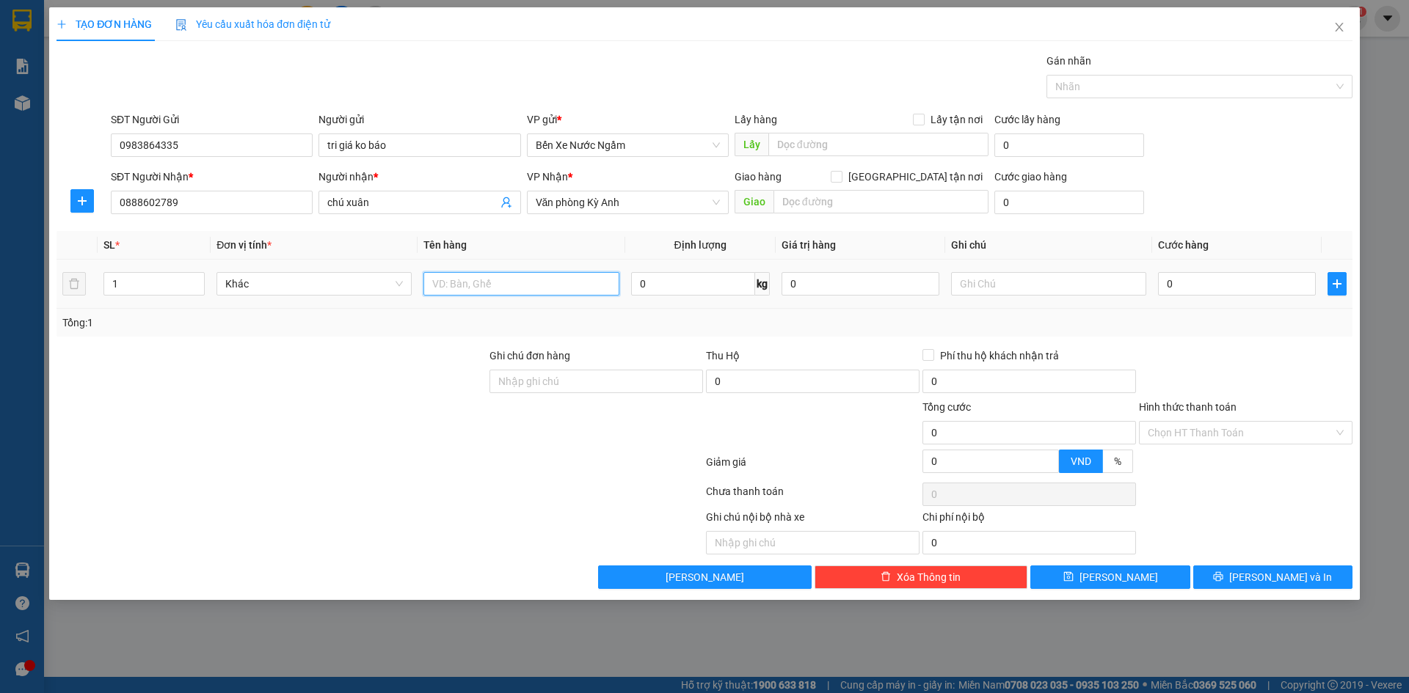
click at [487, 279] on input "text" at bounding box center [520, 283] width 195 height 23
type input "2 thùng"
click at [1238, 286] on input "0" at bounding box center [1237, 283] width 158 height 23
type input "1"
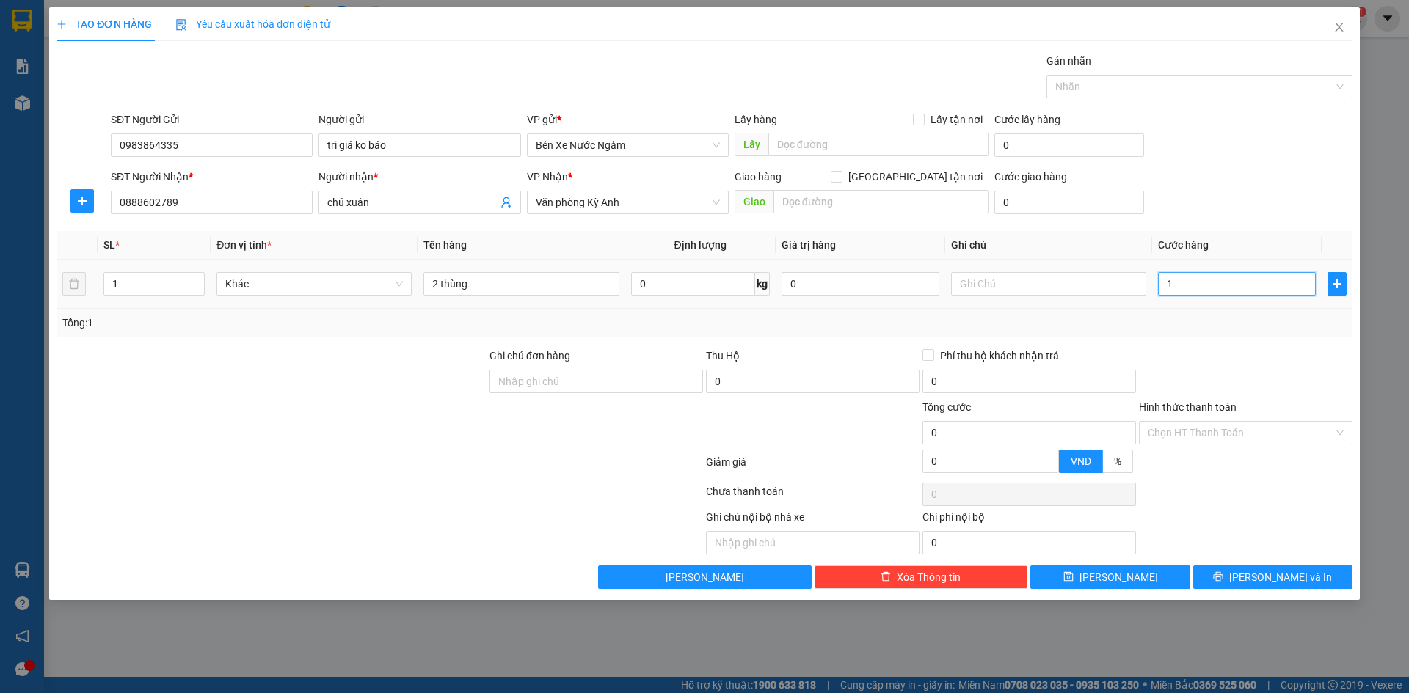
type input "1"
type input "10"
type input "100"
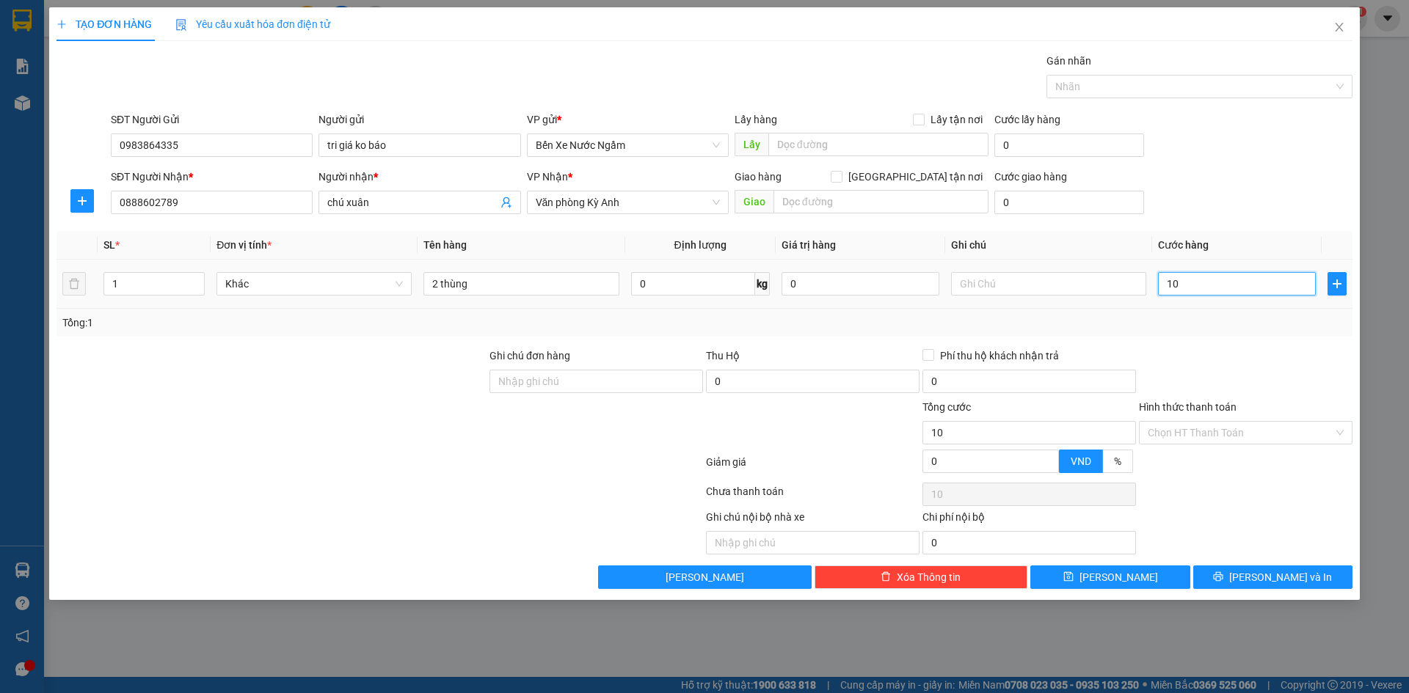
type input "100"
type input "1.000"
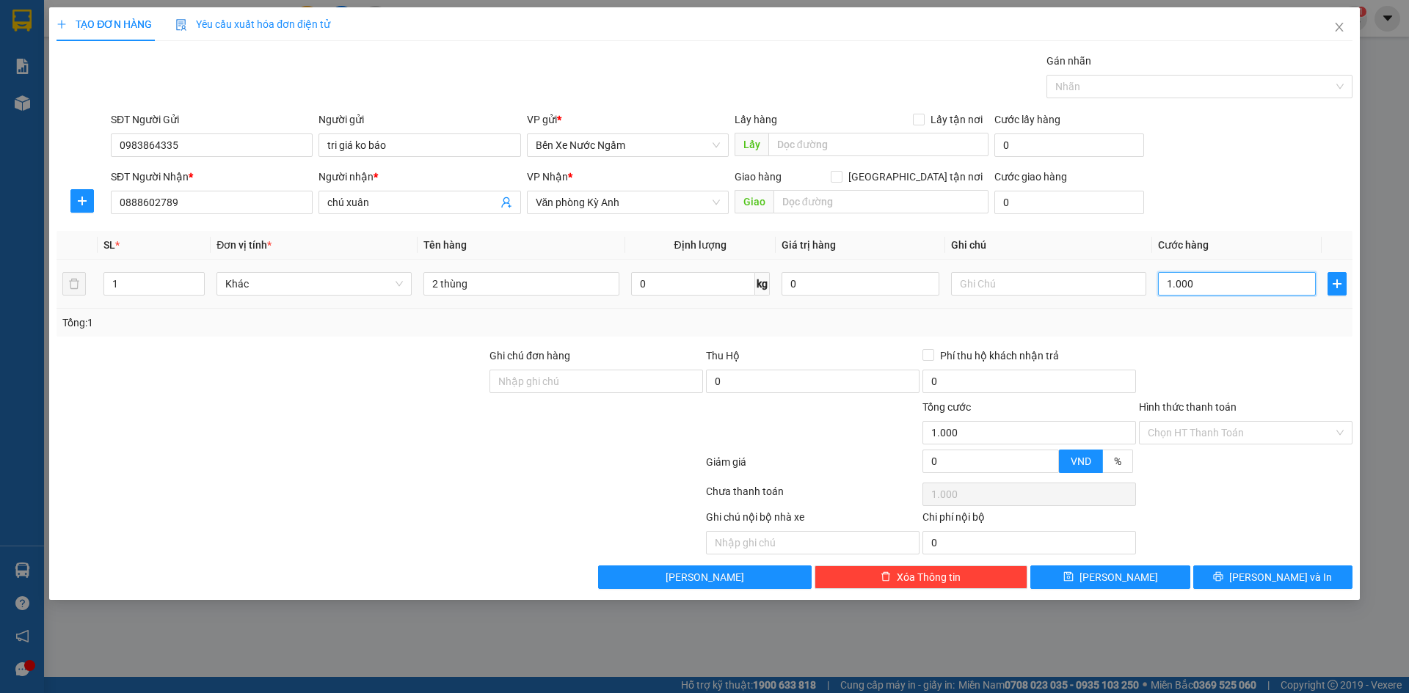
type input "10.000"
type input "100.000"
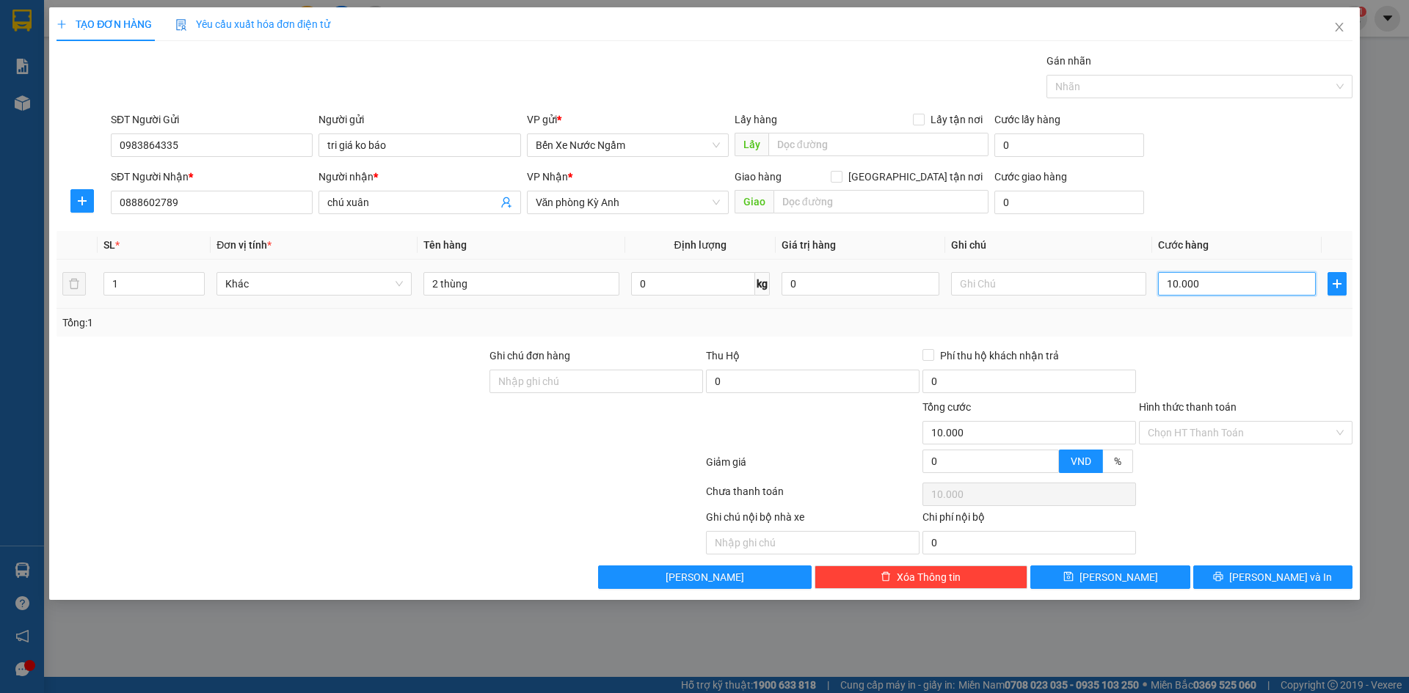
type input "100.000"
click at [1274, 578] on span "[PERSON_NAME] và In" at bounding box center [1280, 577] width 103 height 16
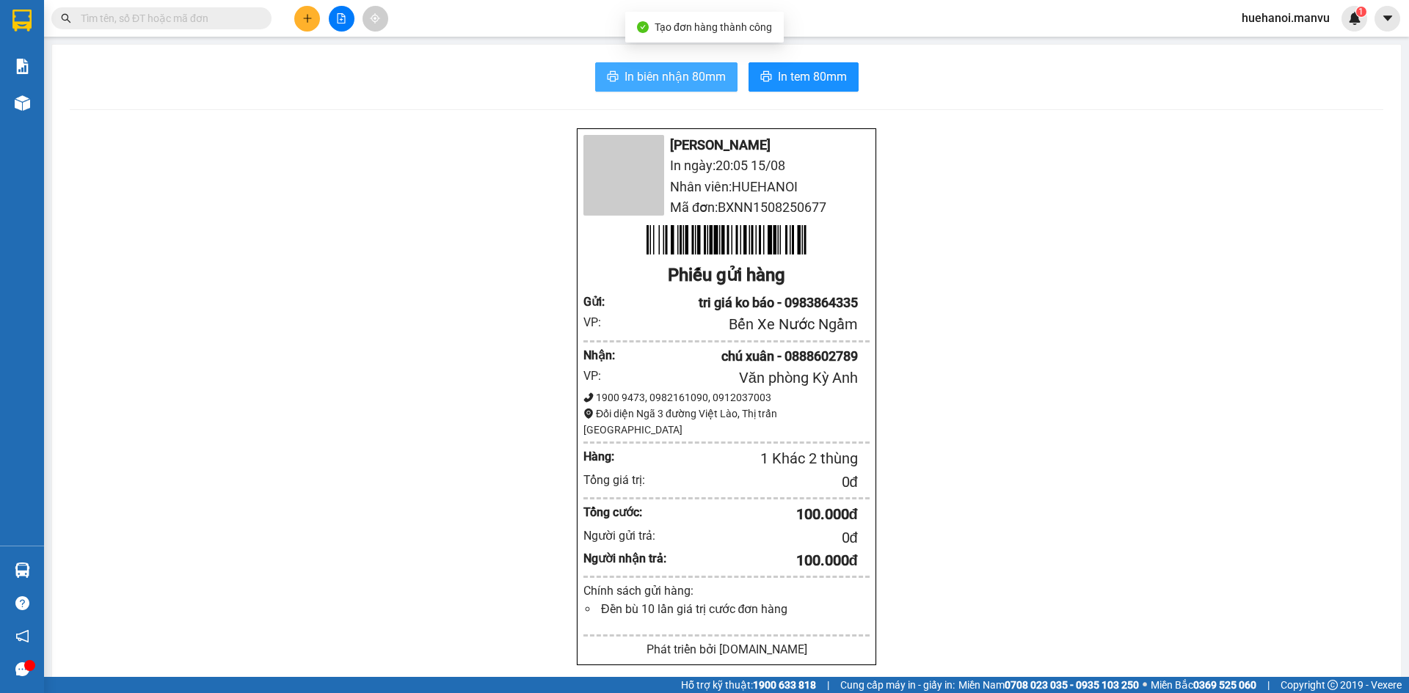
click at [633, 79] on span "In biên nhận 80mm" at bounding box center [674, 76] width 101 height 18
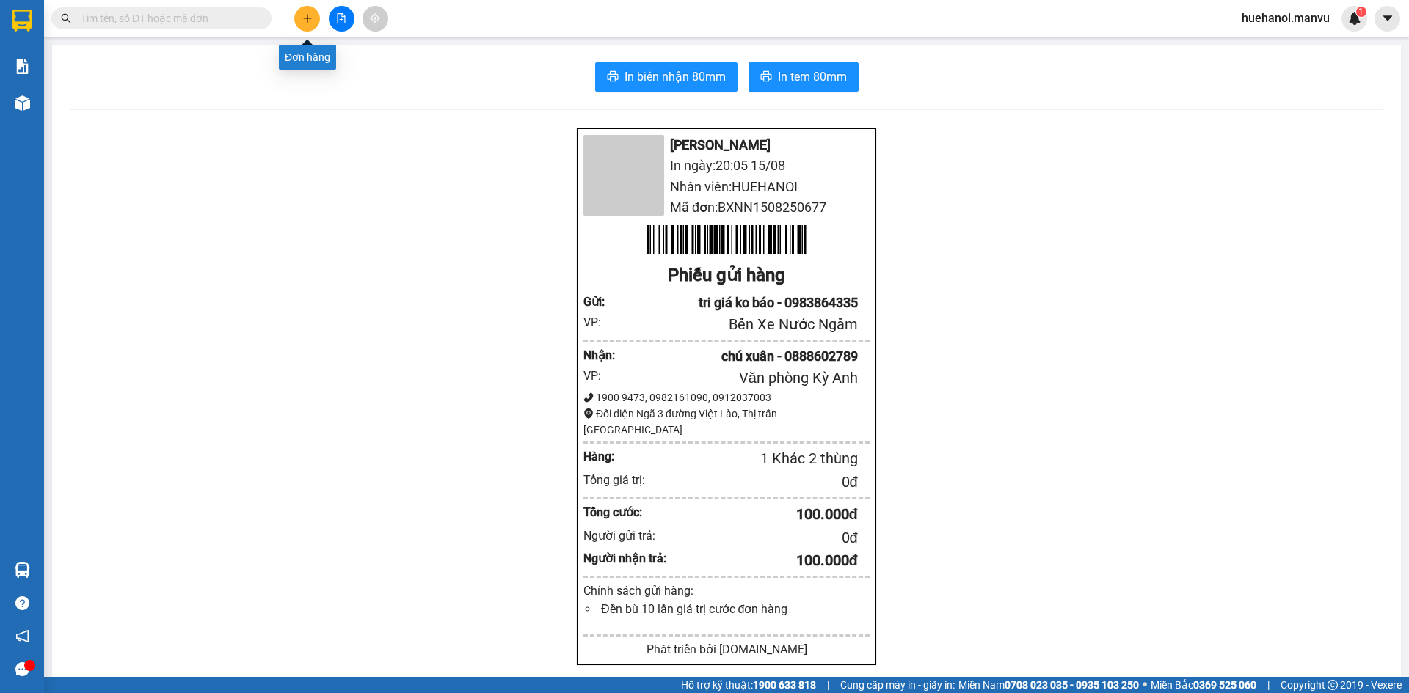
click at [312, 21] on icon "plus" at bounding box center [307, 18] width 10 height 10
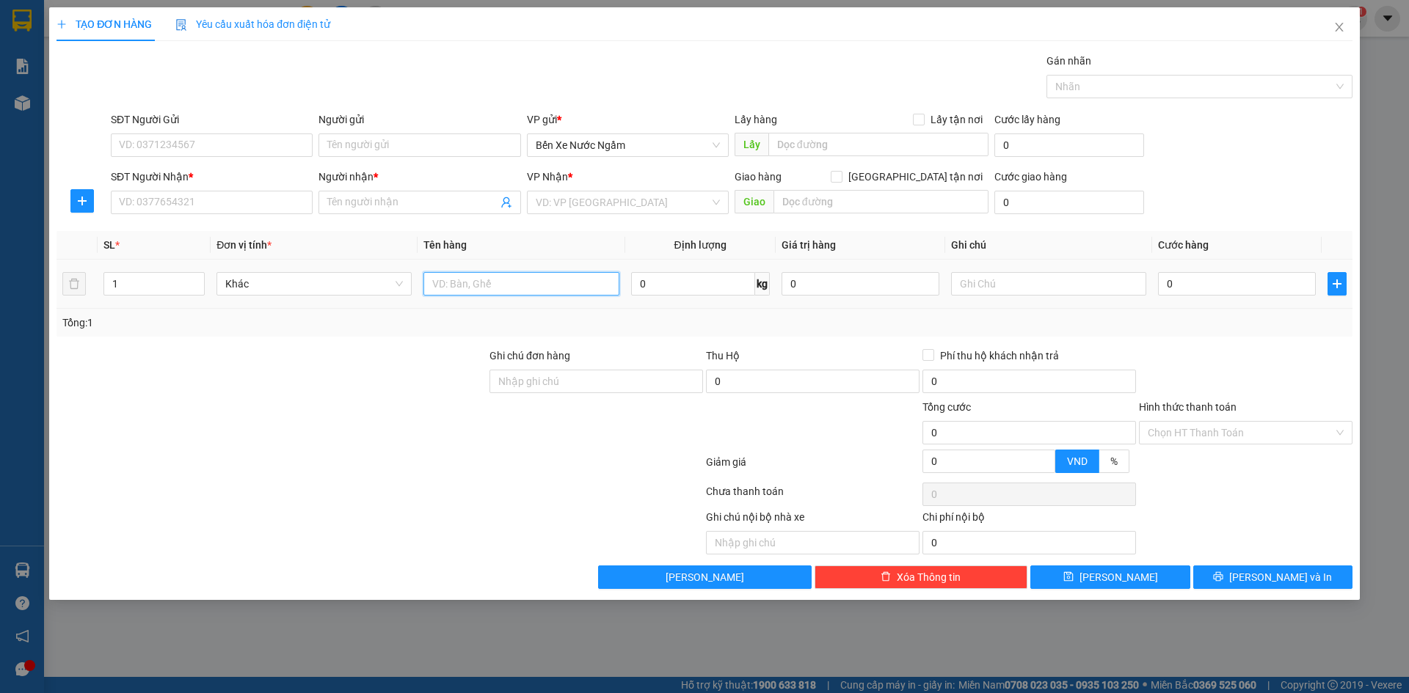
click at [587, 287] on input "text" at bounding box center [520, 283] width 195 height 23
type input "1 xốp"
click at [204, 202] on input "SĐT Người Nhận *" at bounding box center [212, 202] width 202 height 23
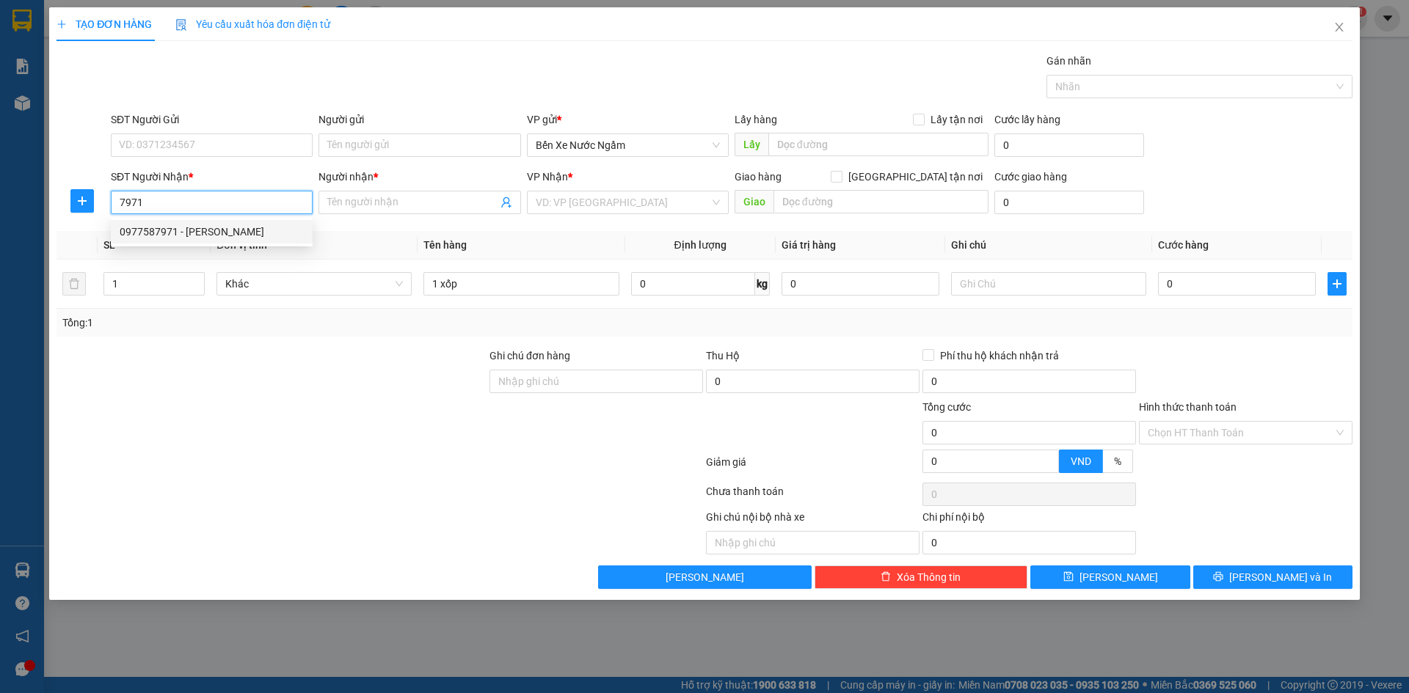
click at [175, 233] on div "0977587971 - [PERSON_NAME]" at bounding box center [212, 232] width 184 height 16
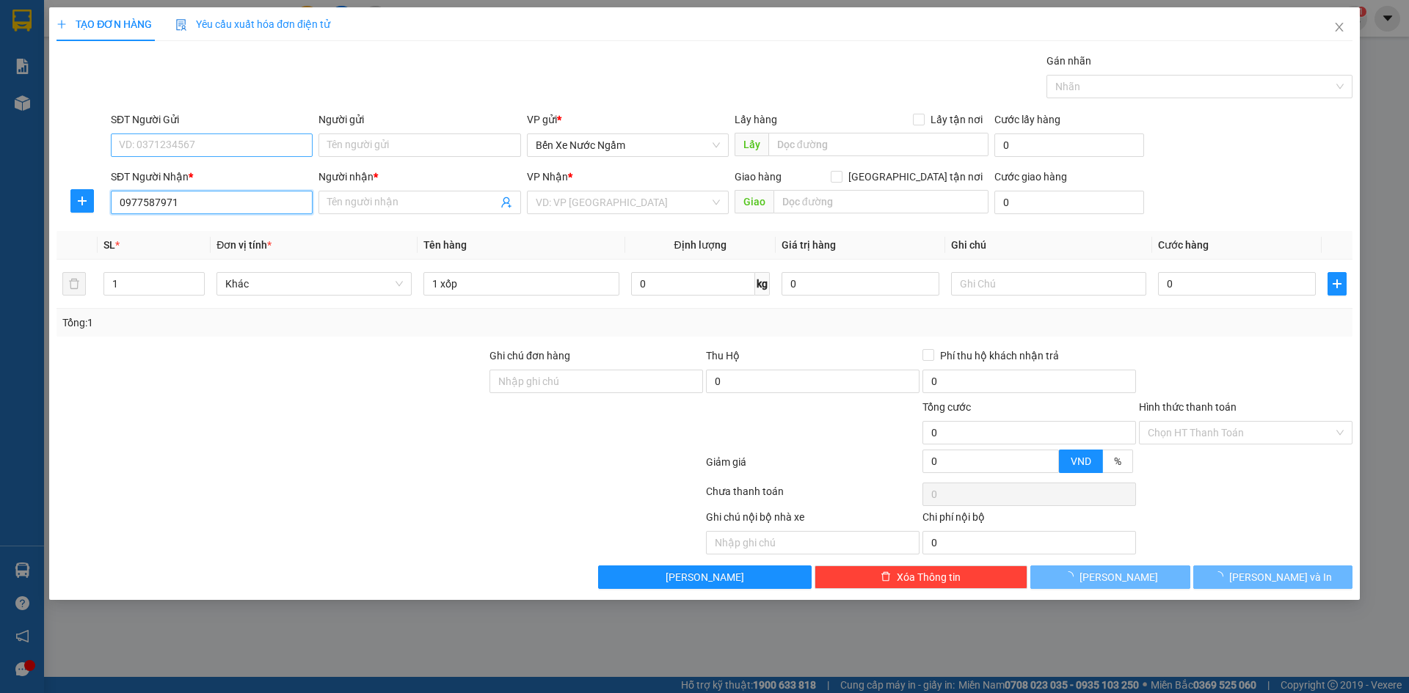
type input "0977587971"
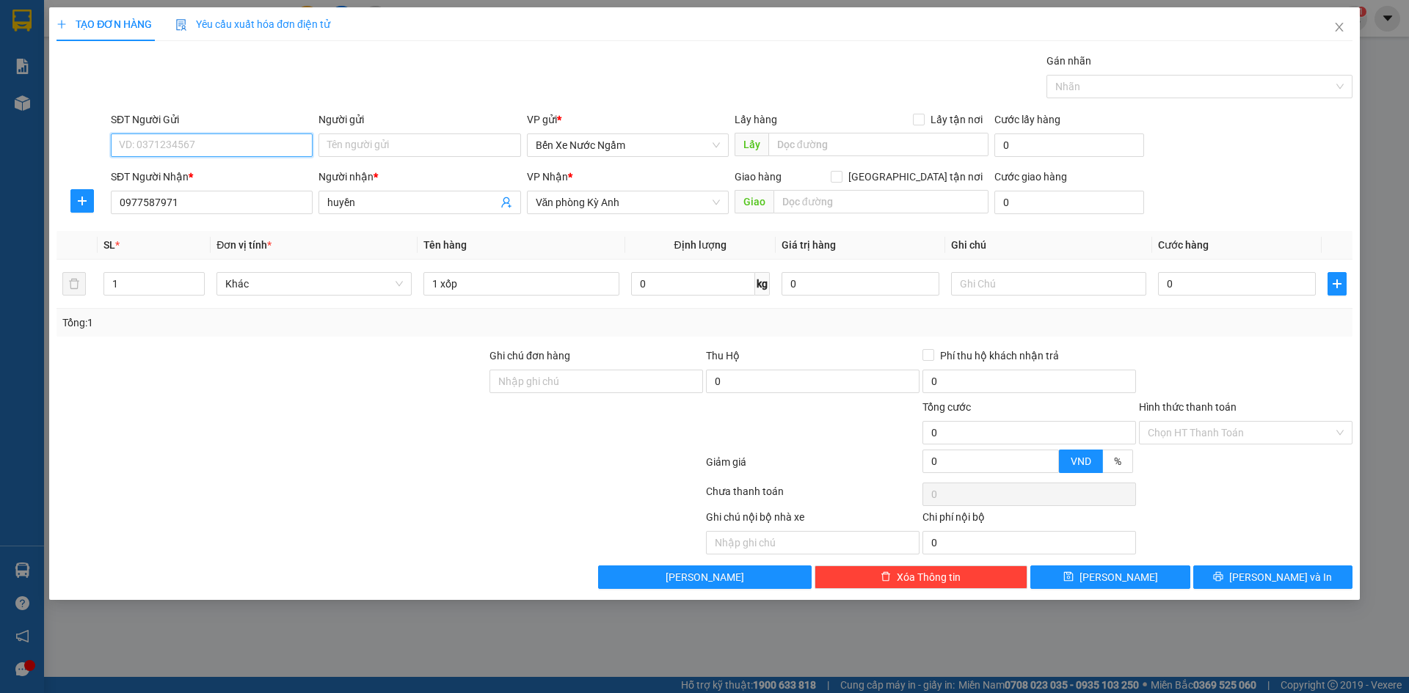
click at [208, 147] on input "SĐT Người Gửi" at bounding box center [212, 145] width 202 height 23
type input "huyền"
click at [204, 169] on div "0967555566 - quang tri giá ko báo" at bounding box center [212, 175] width 184 height 16
type input "0967555566"
type input "quang tri giá ko báo"
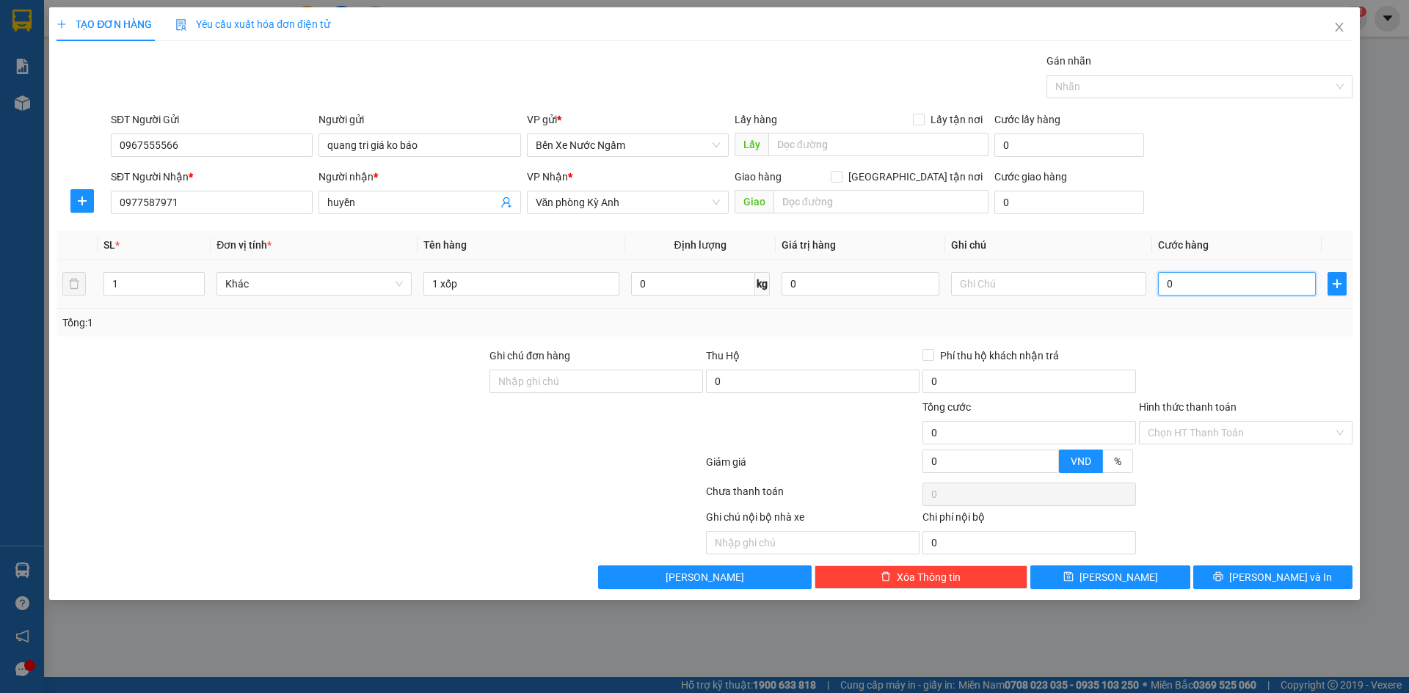
click at [1208, 283] on input "0" at bounding box center [1237, 283] width 158 height 23
type input "5"
type input "50"
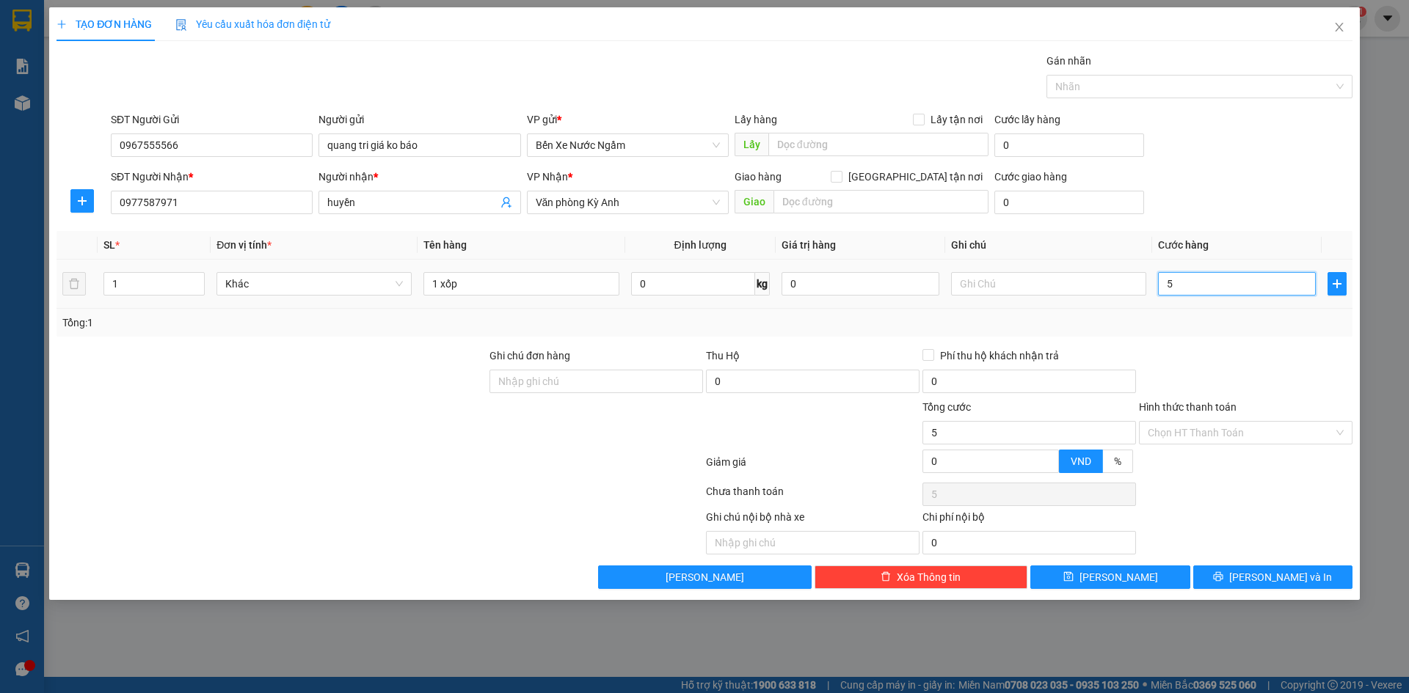
type input "50"
type input "500"
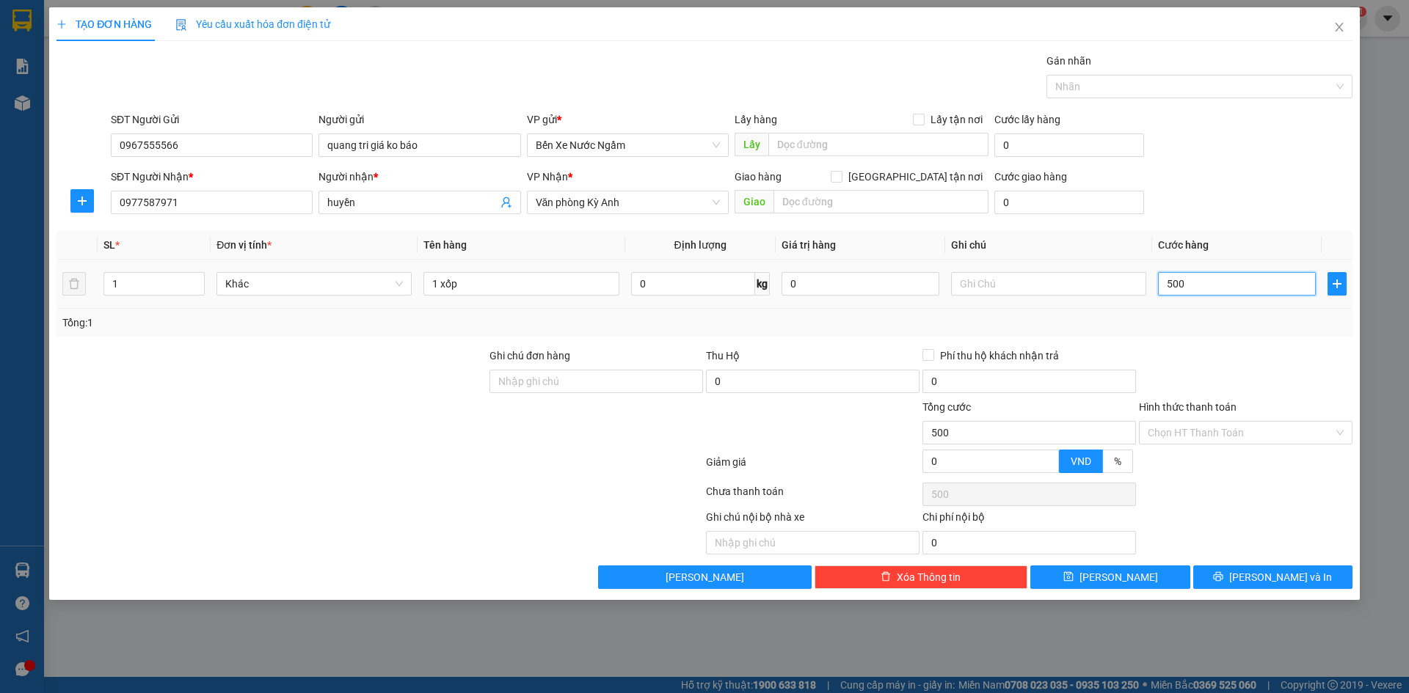
type input "5.000"
type input "50.000"
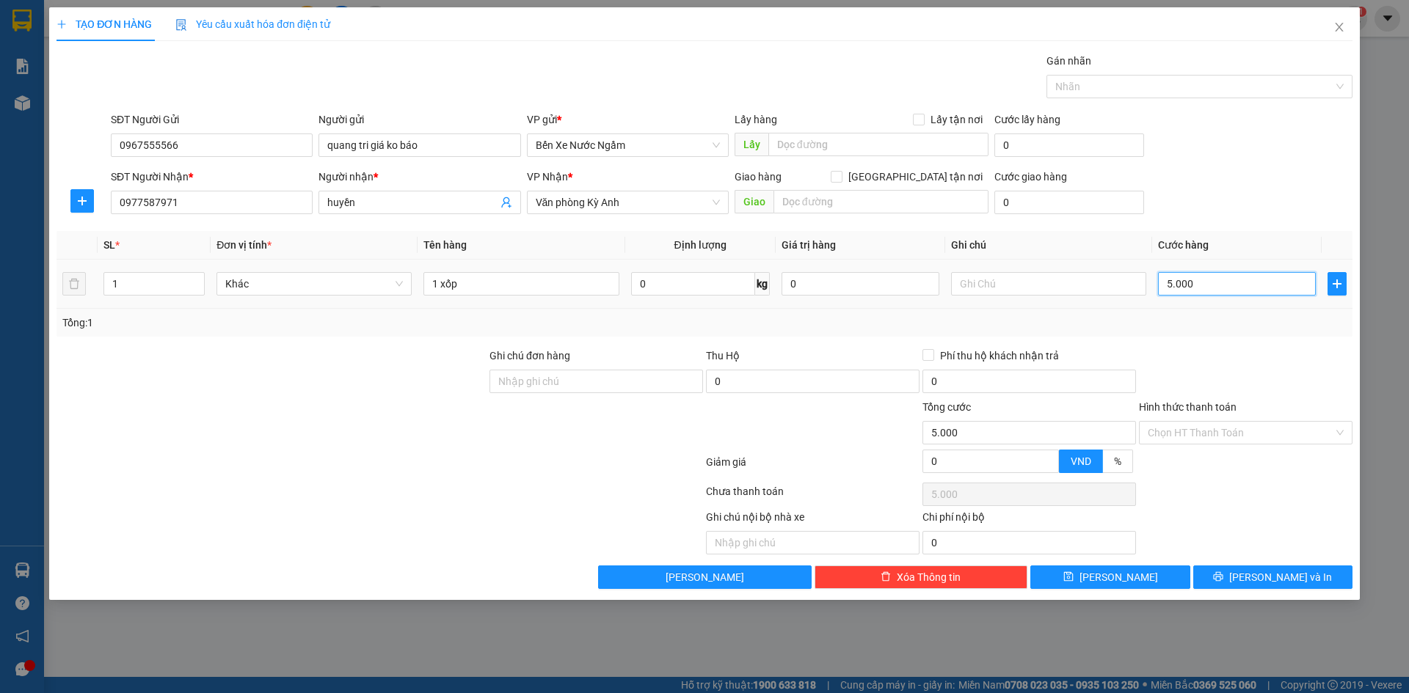
type input "50.000"
click at [1199, 433] on input "Hình thức thanh toán" at bounding box center [1240, 433] width 186 height 22
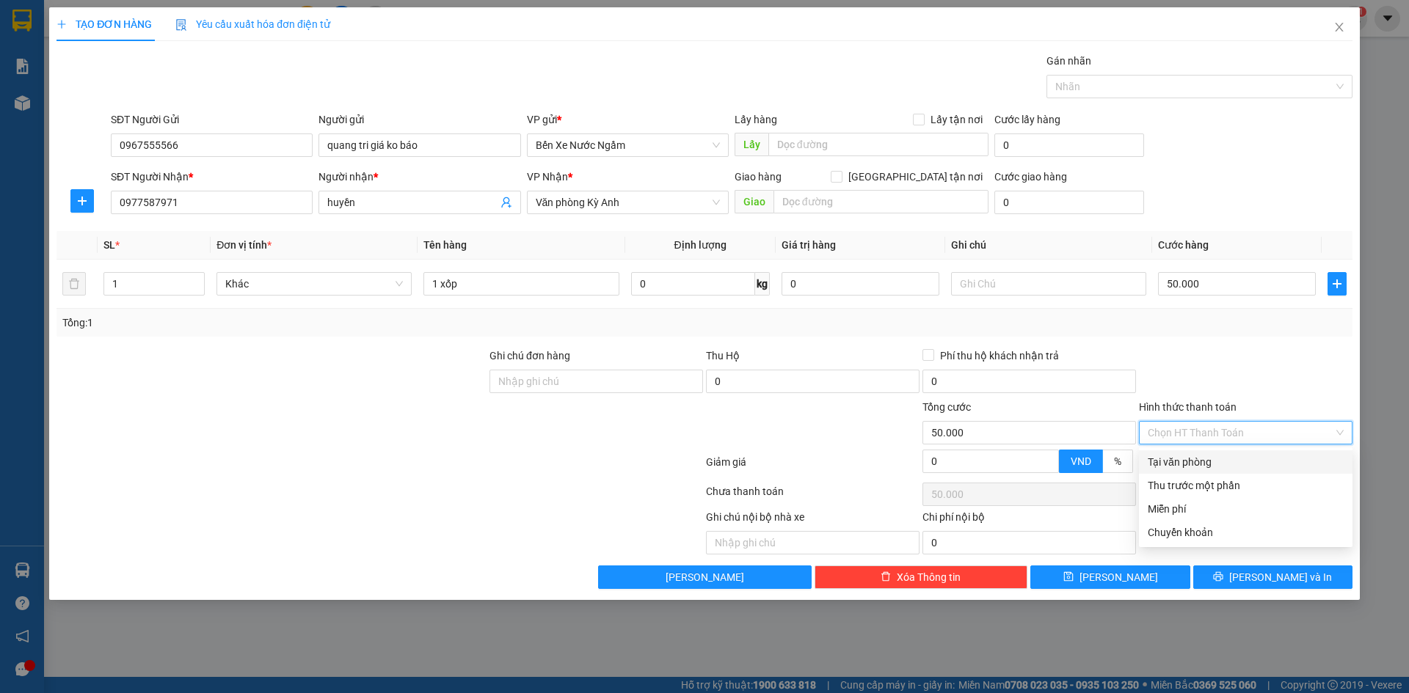
click at [1187, 466] on div "Tại văn phòng" at bounding box center [1245, 462] width 196 height 16
type input "0"
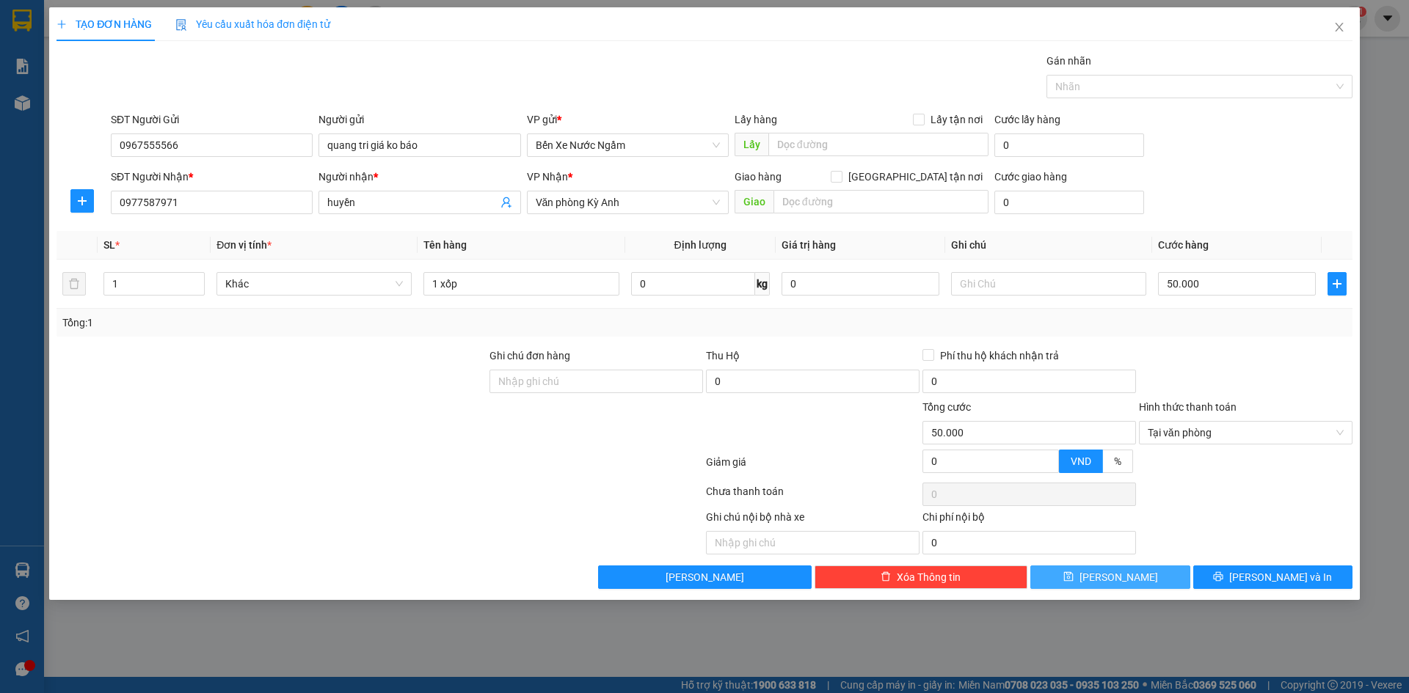
click at [1118, 573] on span "[PERSON_NAME]" at bounding box center [1118, 577] width 79 height 16
type input "0"
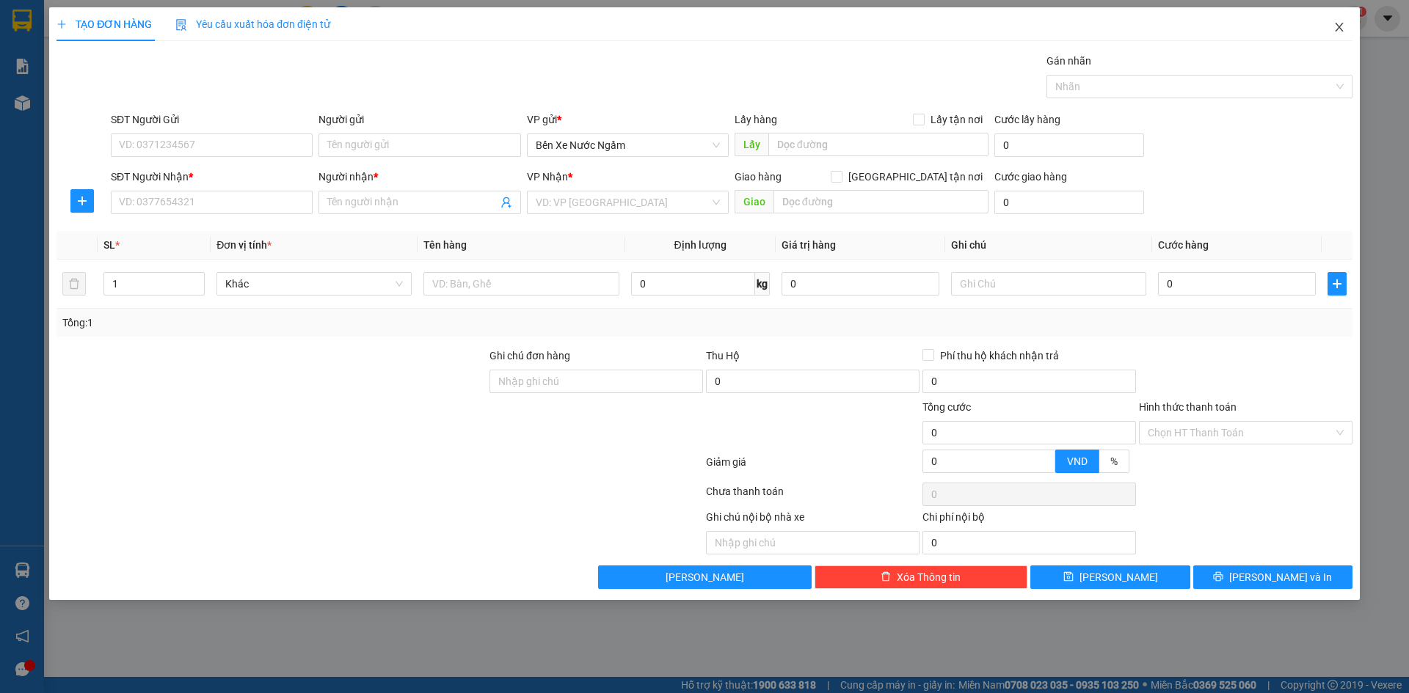
click at [1341, 24] on icon "close" at bounding box center [1339, 27] width 12 height 12
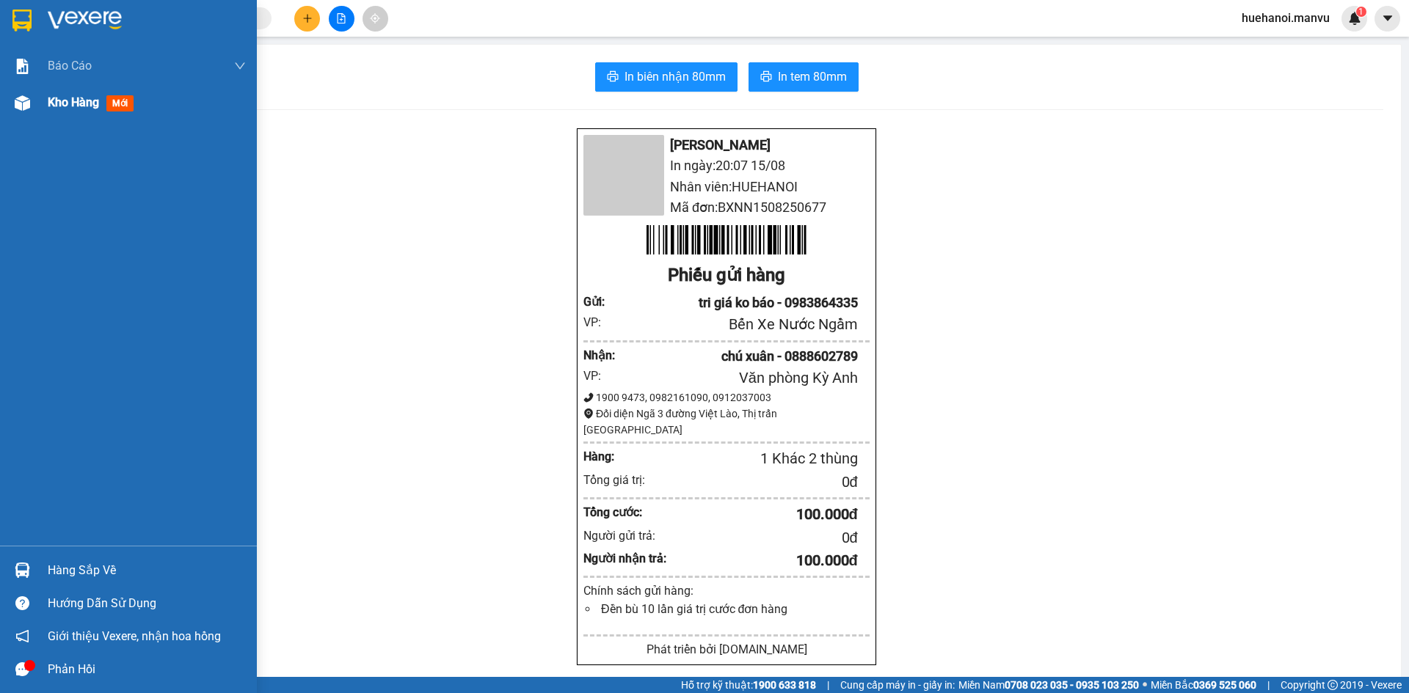
click at [65, 84] on div "Kho hàng mới" at bounding box center [147, 102] width 198 height 37
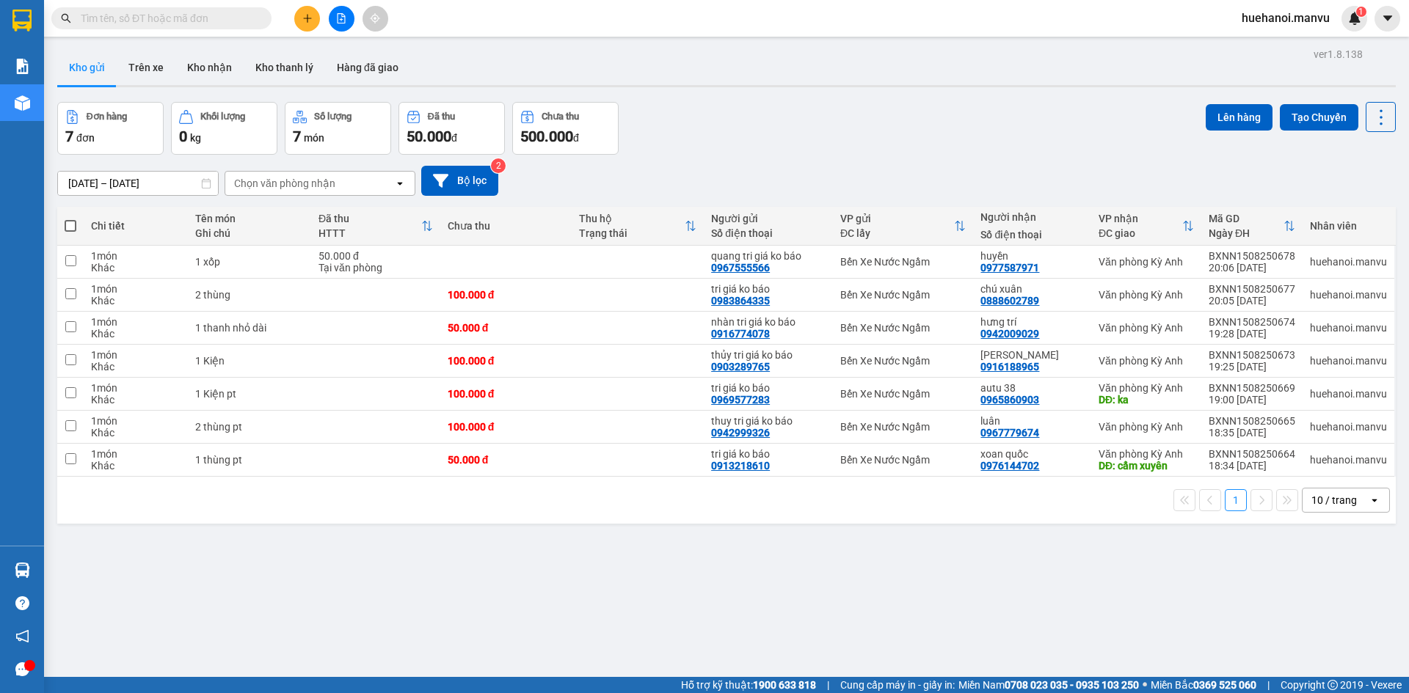
click at [191, 19] on input "text" at bounding box center [167, 18] width 173 height 16
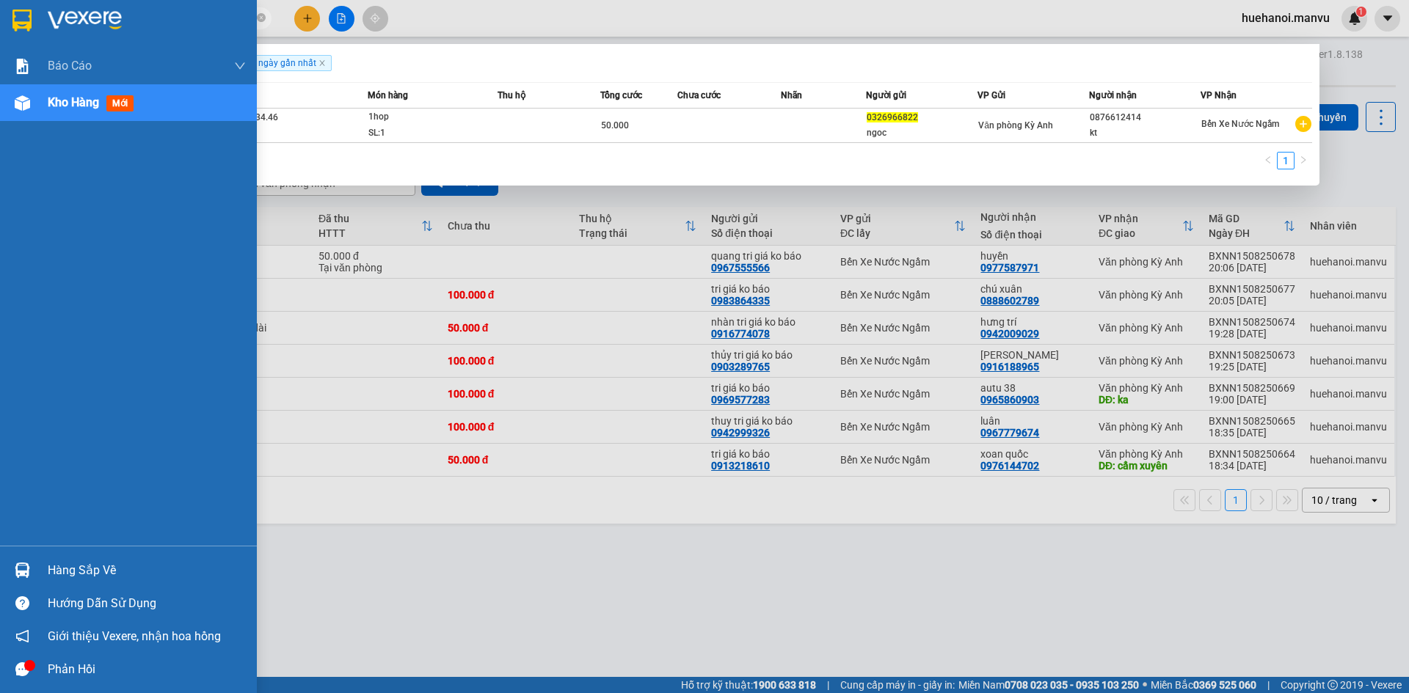
click at [7, 264] on div "Báo cáo 1. Chi tiết đơn hàng toàn nhà xe 2. Báo cáo doanh thu các văn phòng ( k…" at bounding box center [128, 297] width 257 height 498
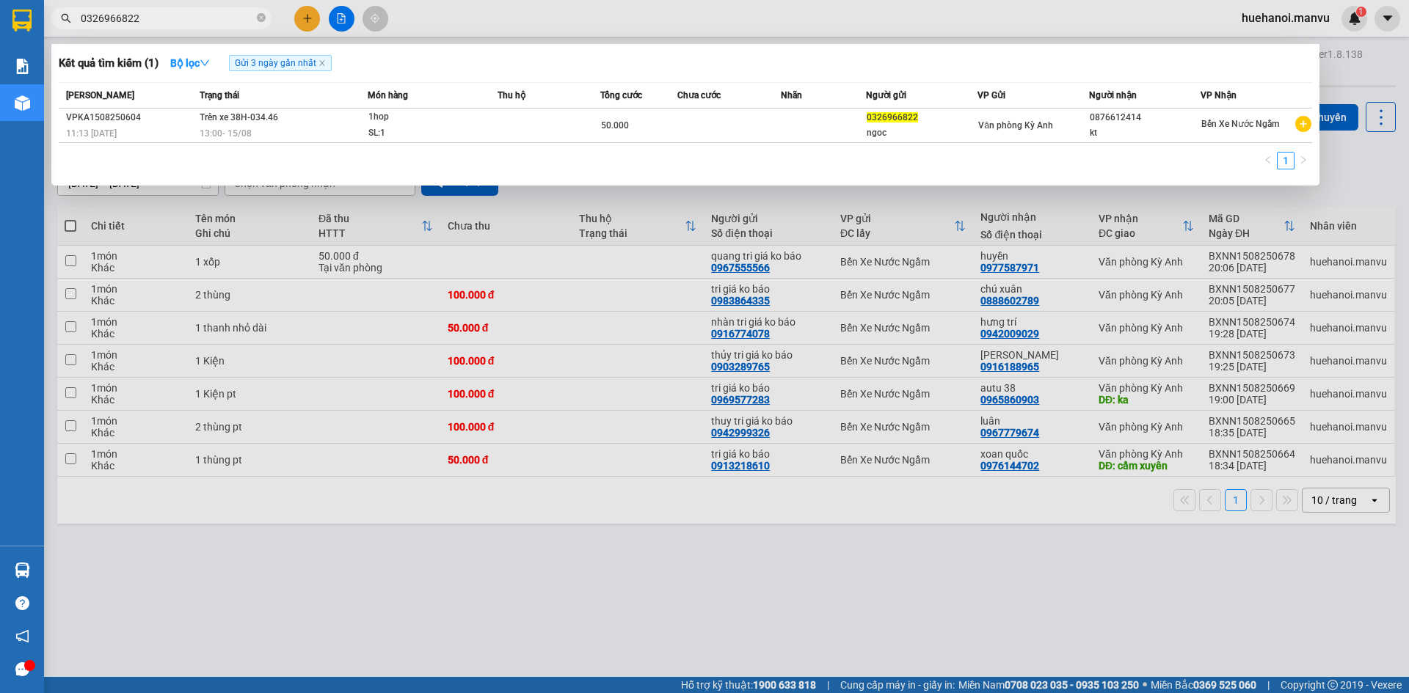
click at [218, 23] on input "0326966822" at bounding box center [167, 18] width 173 height 16
type input "0"
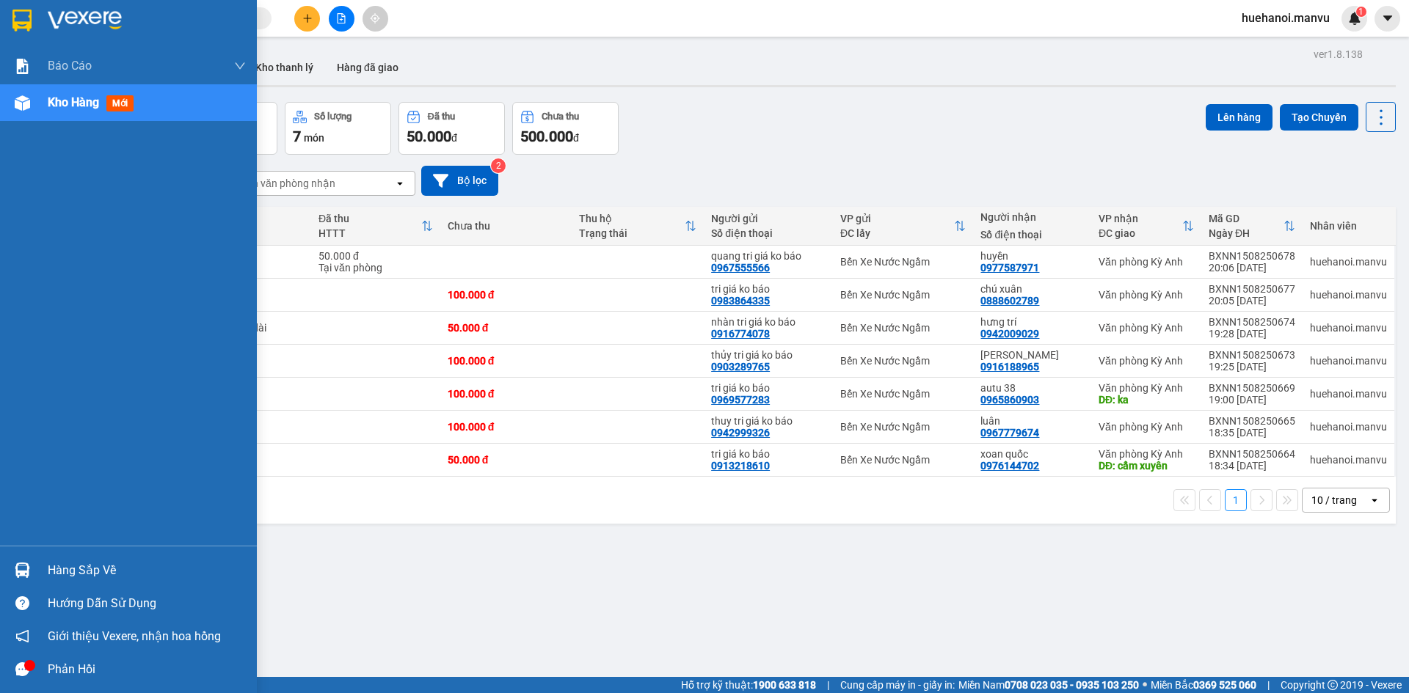
click at [56, 580] on div "Hàng sắp về" at bounding box center [147, 571] width 198 height 22
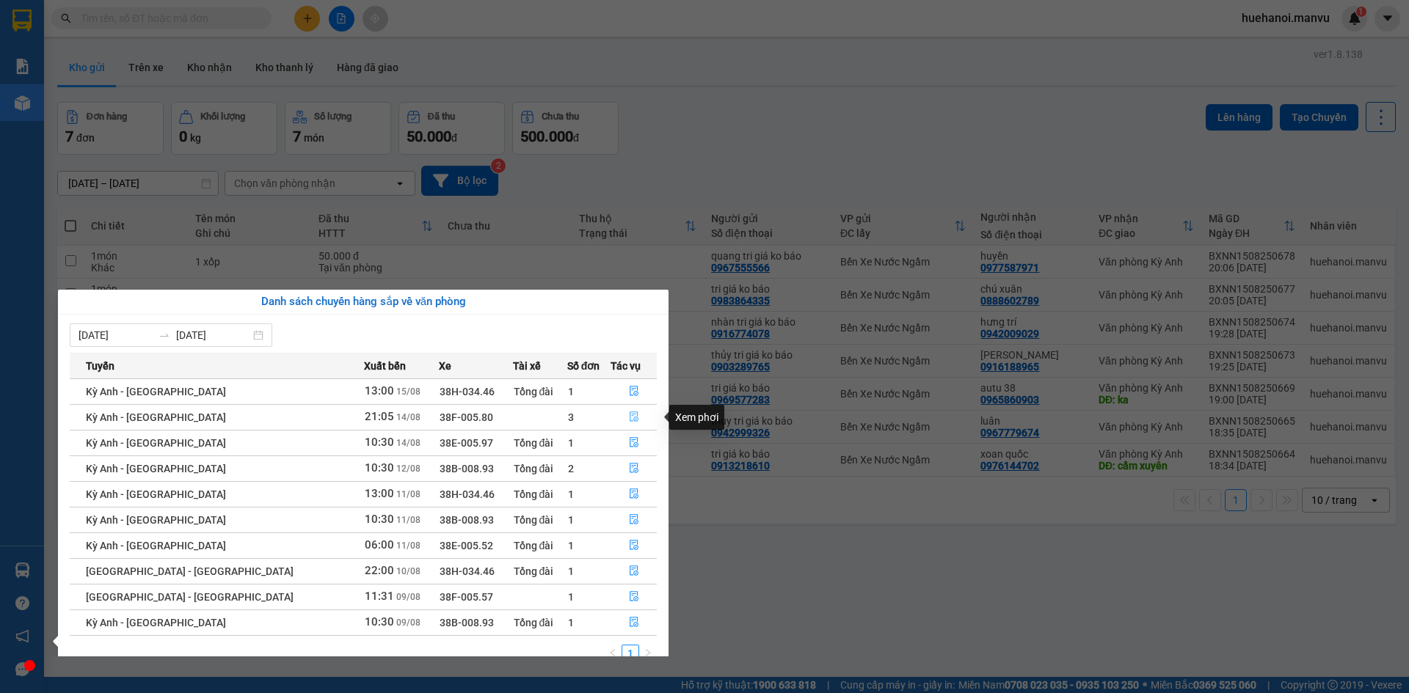
click at [629, 415] on icon "file-done" at bounding box center [633, 417] width 9 height 10
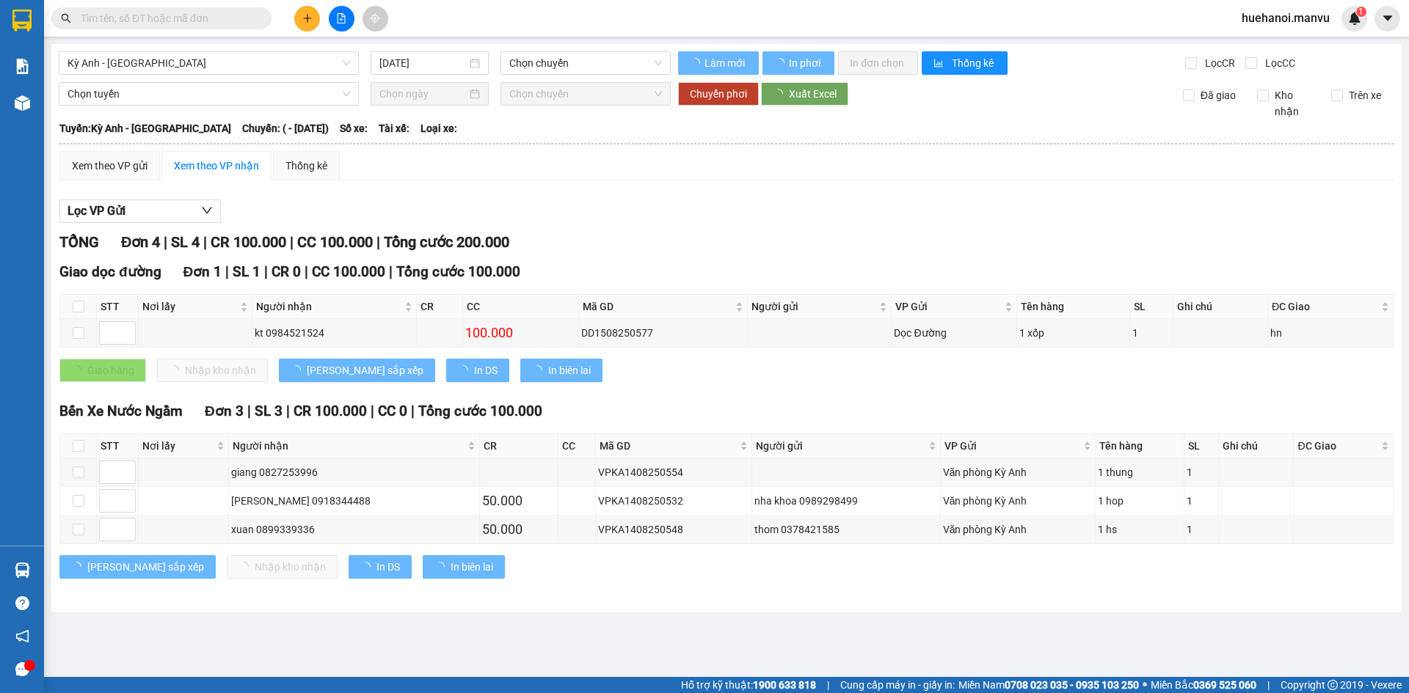
type input "[DATE]"
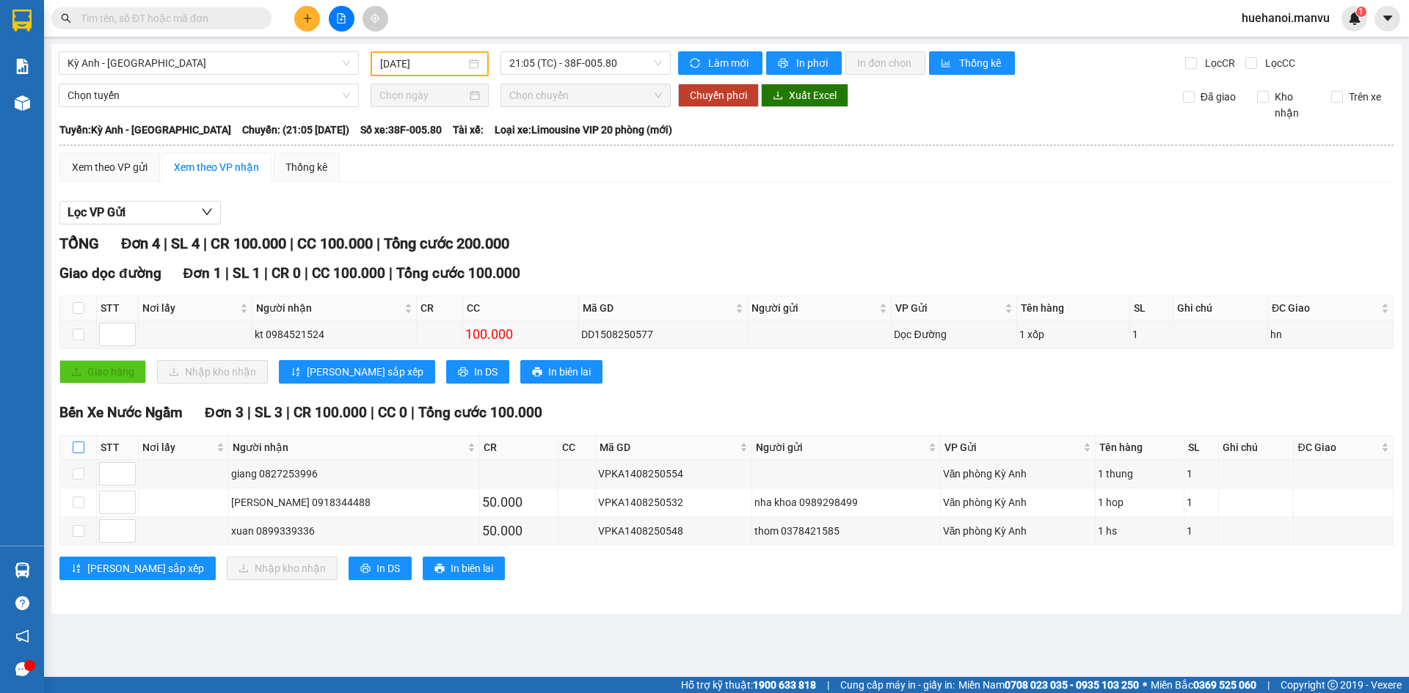
click at [79, 450] on input "checkbox" at bounding box center [79, 448] width 12 height 12
checkbox input "true"
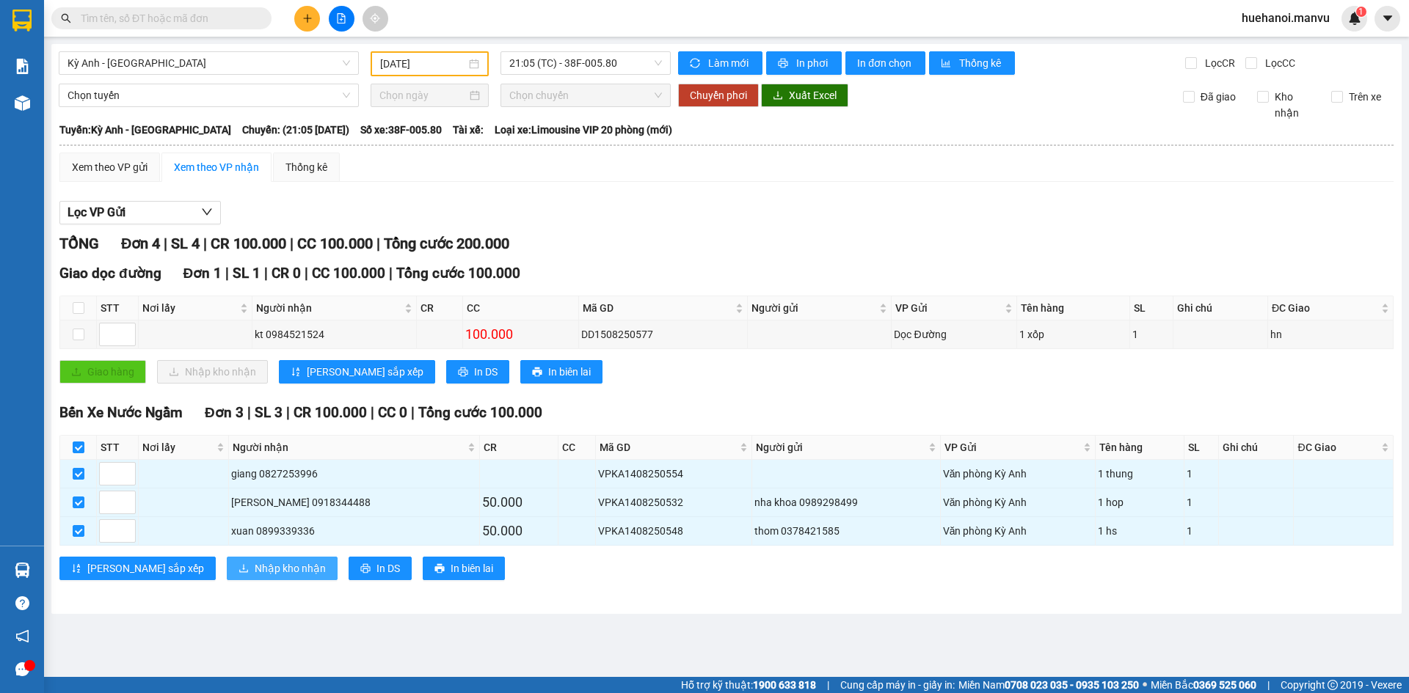
click at [255, 573] on span "Nhập kho nhận" at bounding box center [290, 569] width 71 height 16
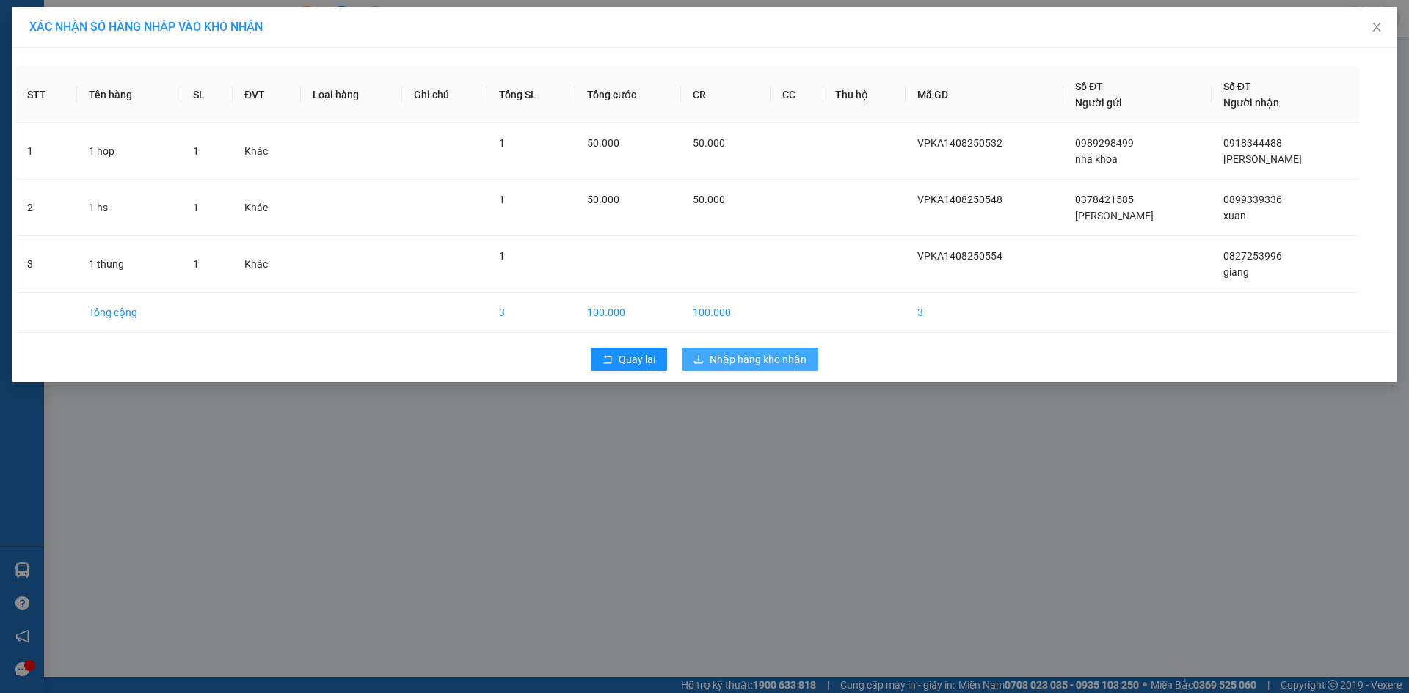
click at [708, 369] on button "Nhập hàng kho nhận" at bounding box center [750, 359] width 136 height 23
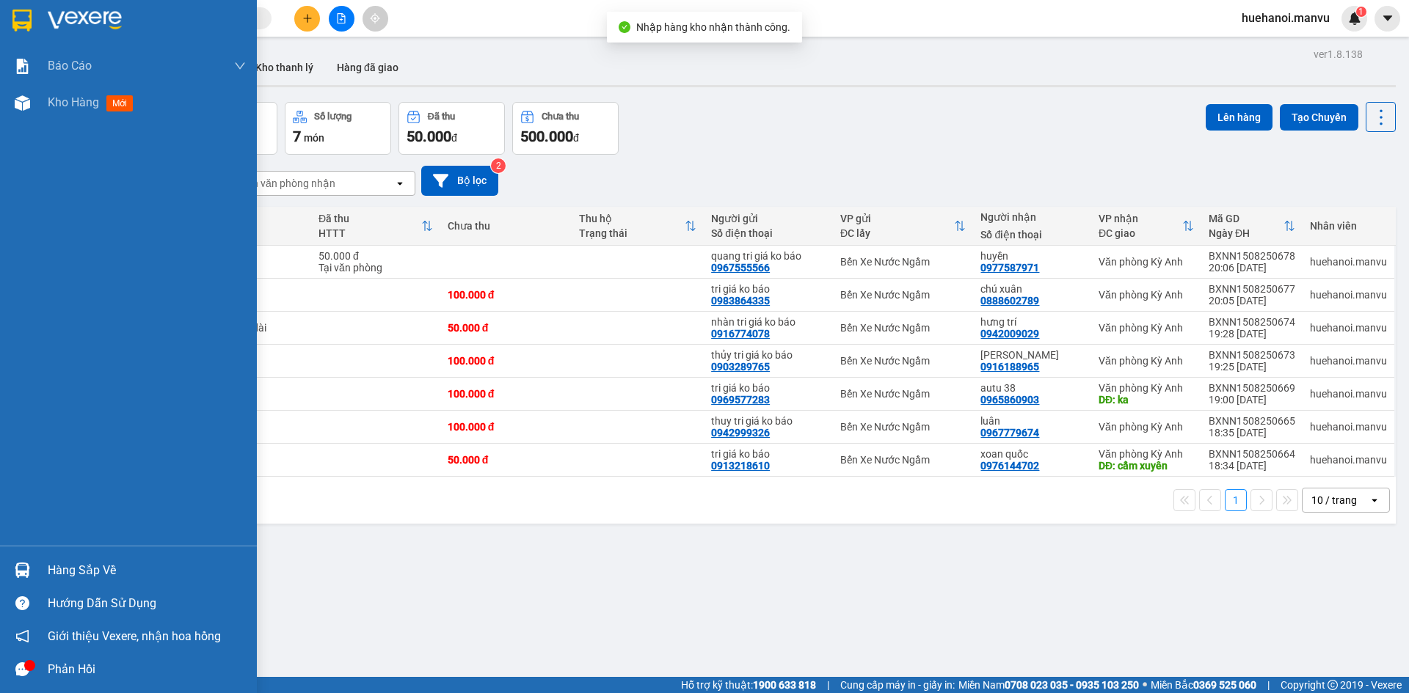
click at [60, 580] on div "Hàng sắp về" at bounding box center [147, 571] width 198 height 22
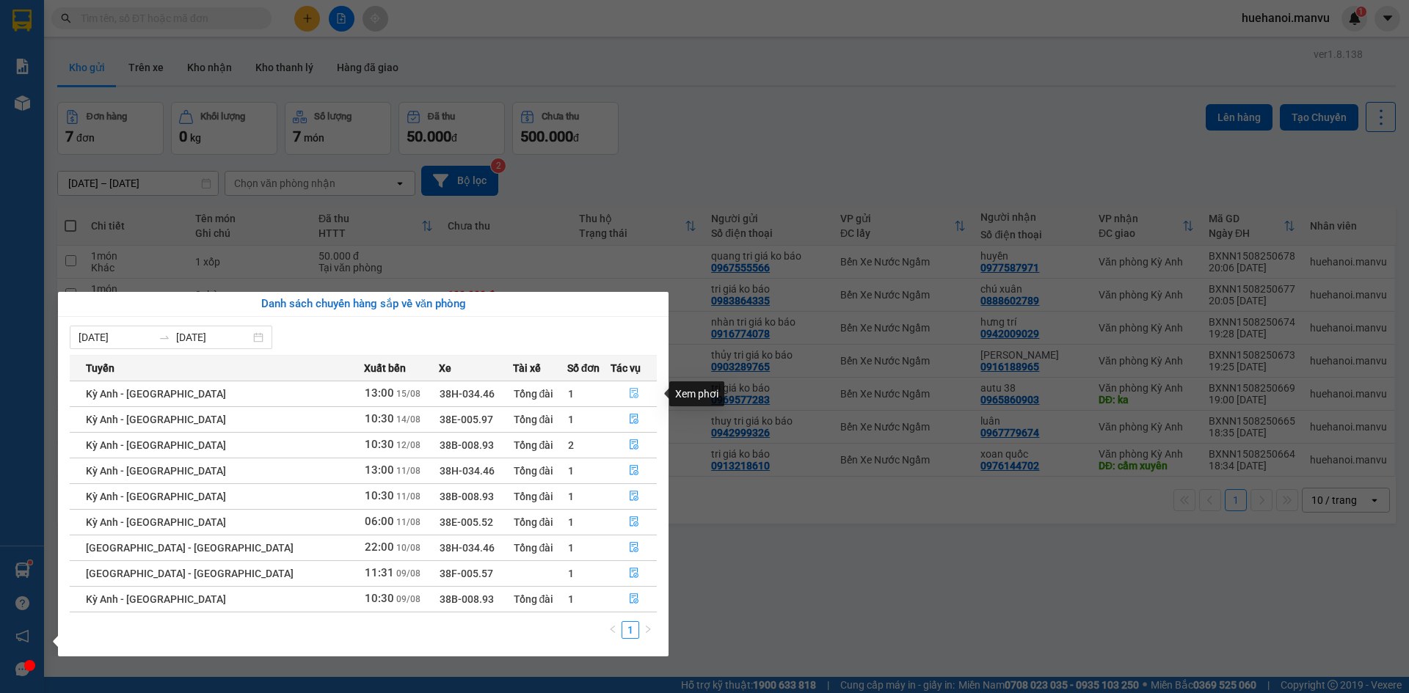
click at [618, 391] on button "button" at bounding box center [633, 393] width 45 height 23
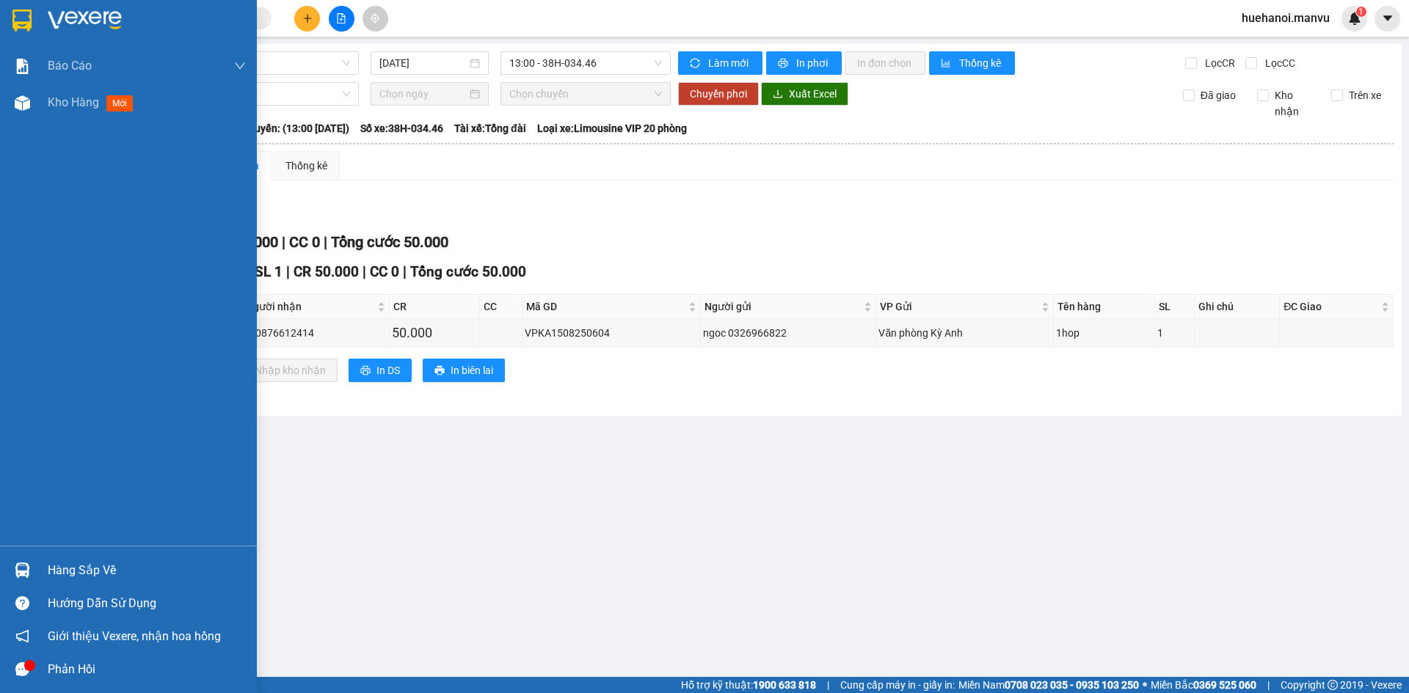
click at [103, 579] on div "Hàng sắp về" at bounding box center [147, 571] width 198 height 22
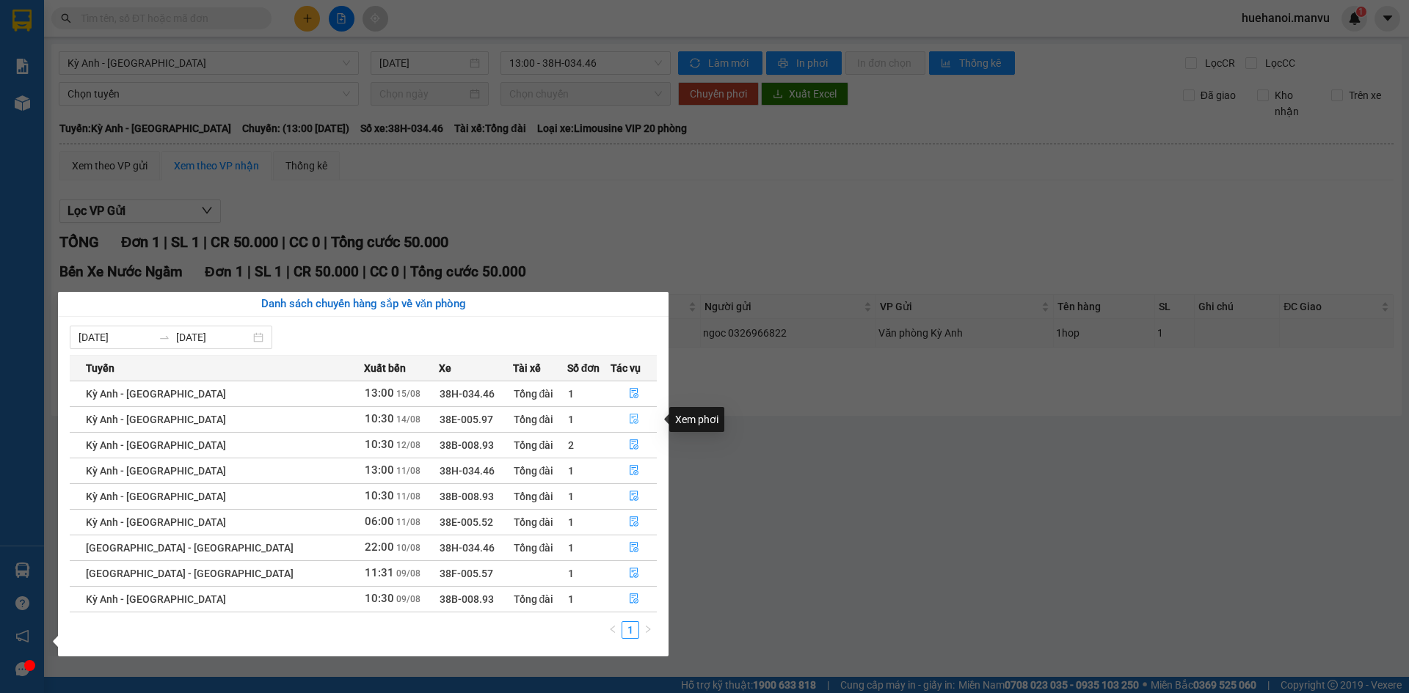
click at [629, 417] on icon "file-done" at bounding box center [633, 420] width 9 height 10
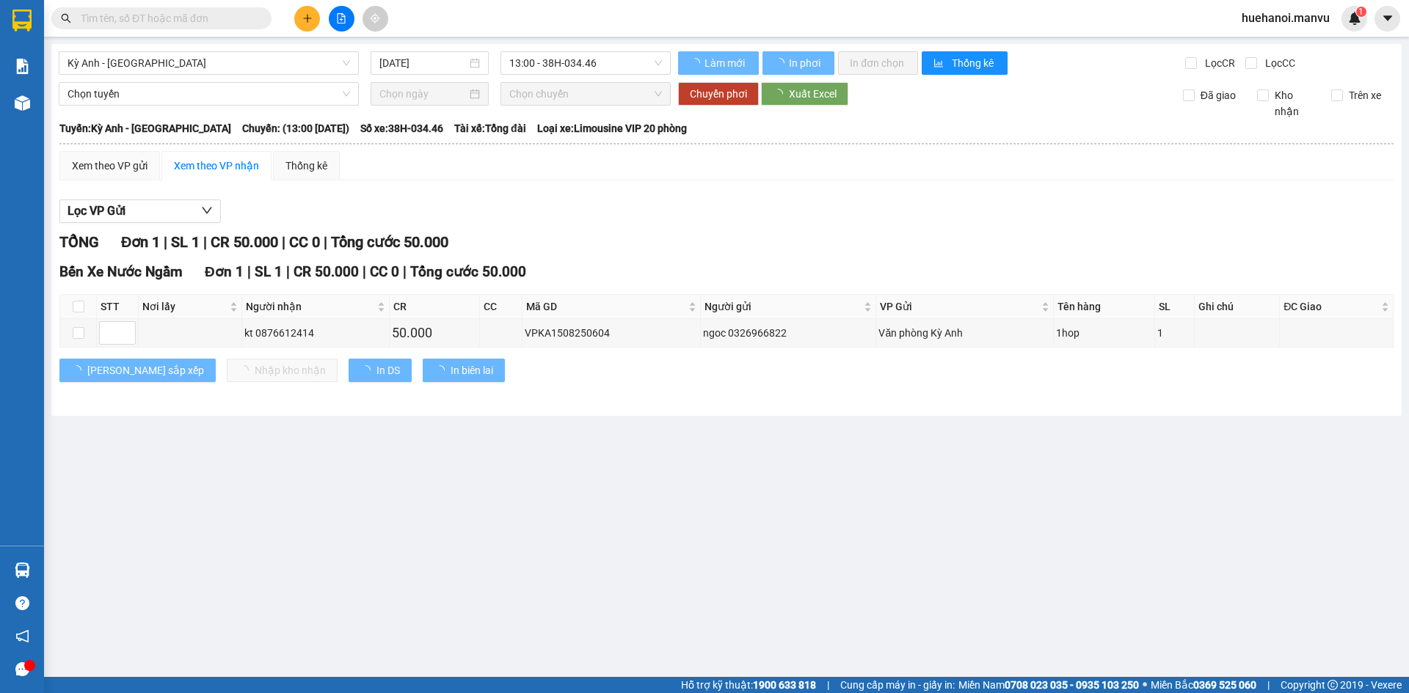
type input "[DATE]"
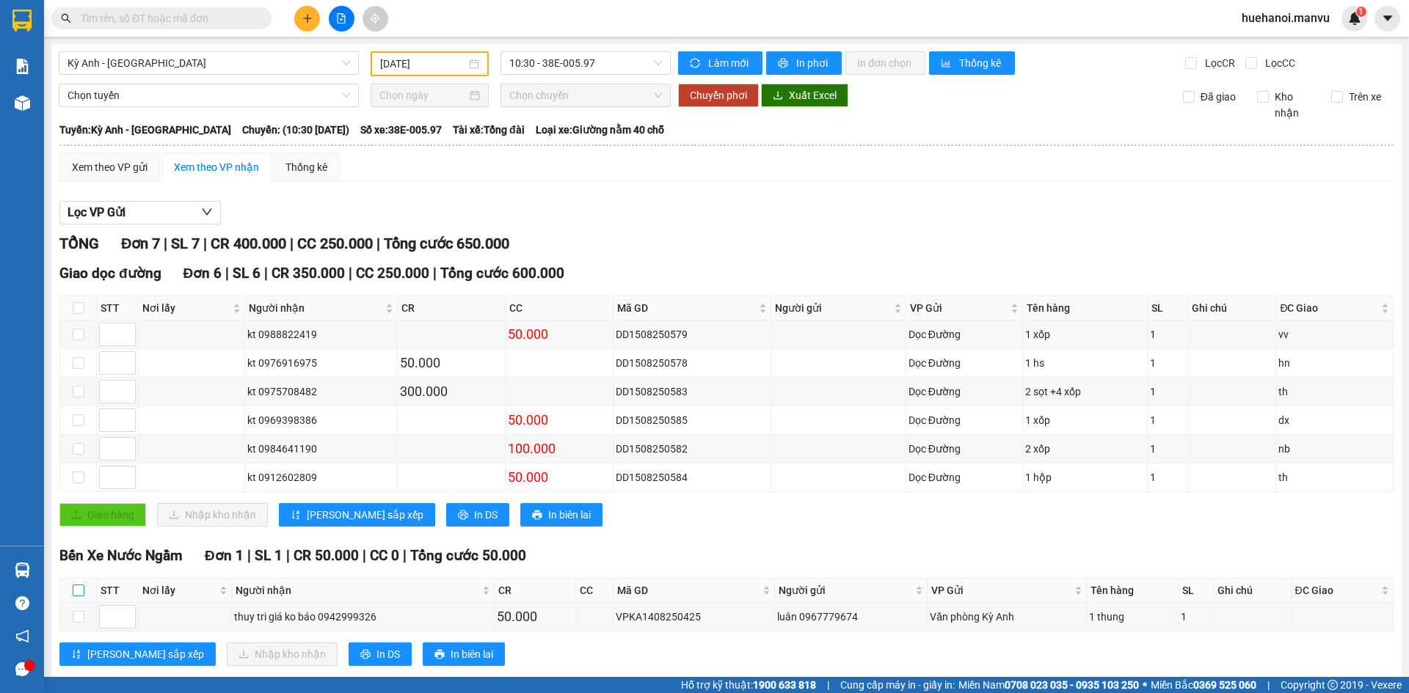
click at [83, 594] on input "checkbox" at bounding box center [79, 591] width 12 height 12
checkbox input "true"
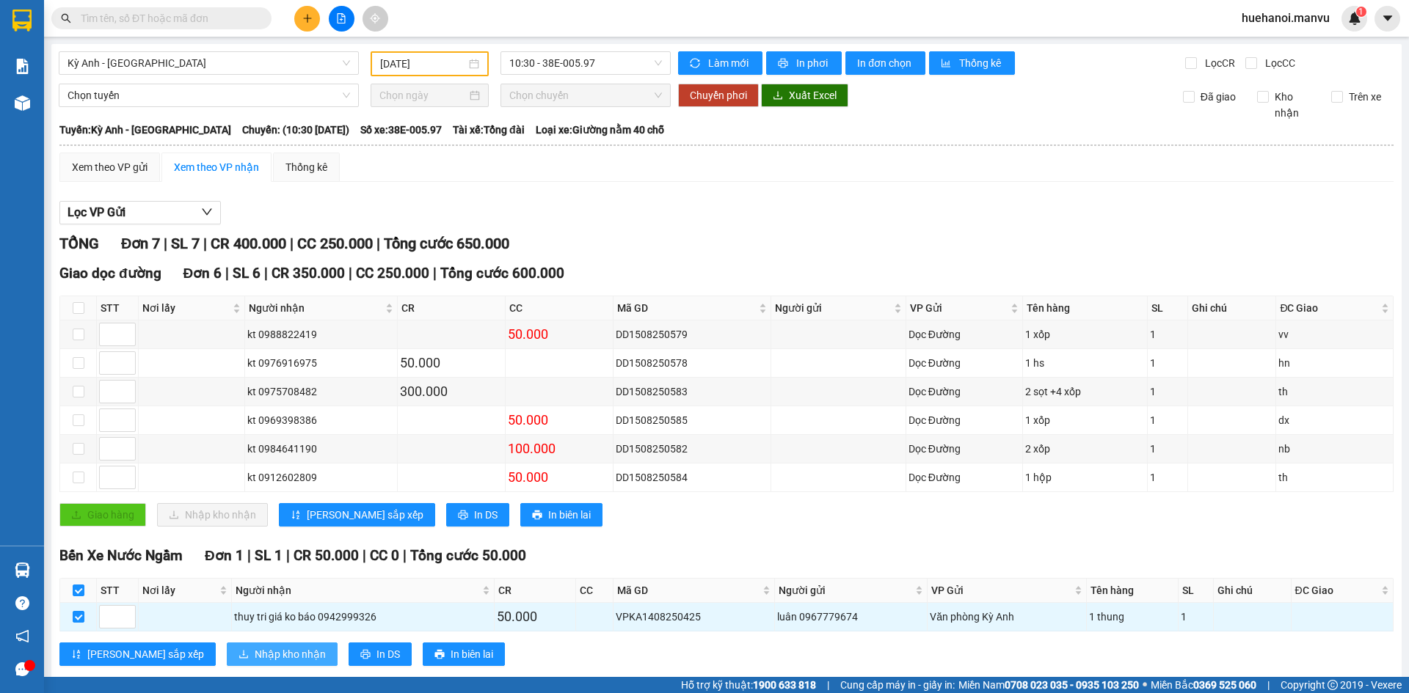
click at [227, 663] on button "Nhập kho nhận" at bounding box center [282, 654] width 111 height 23
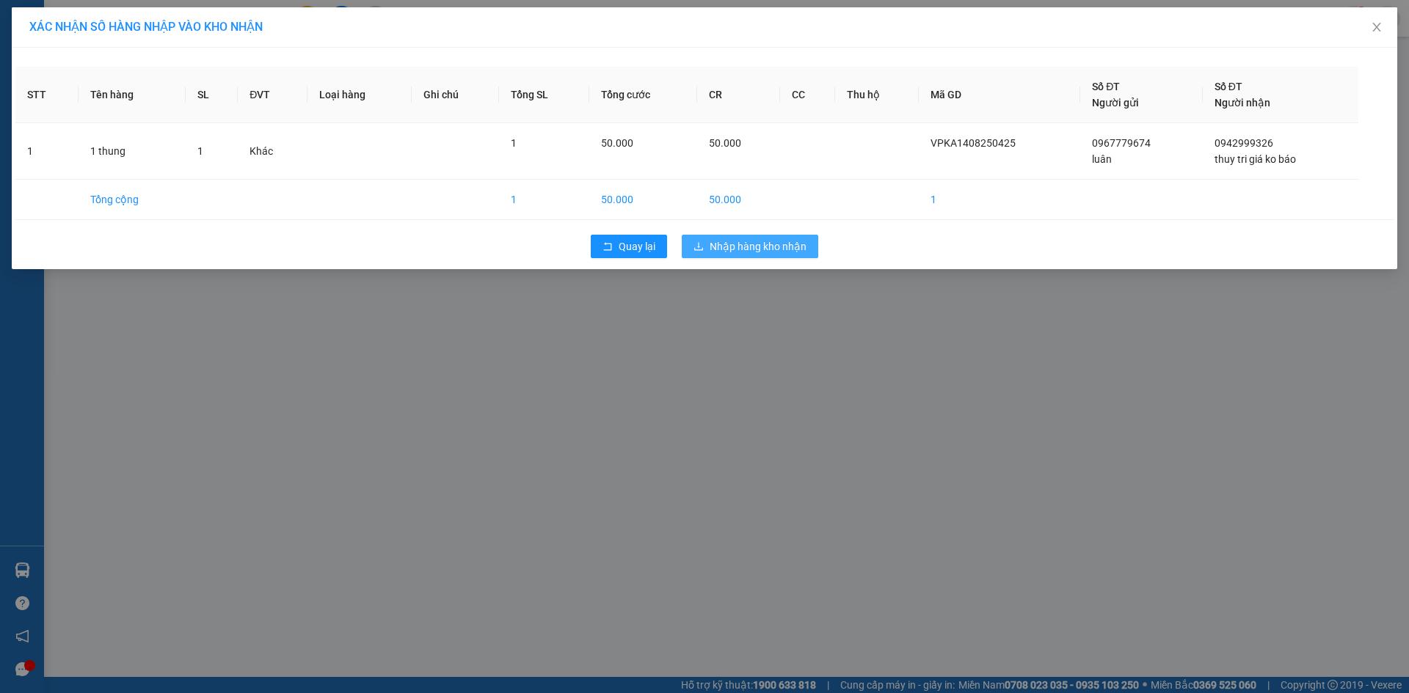
click at [784, 250] on span "Nhập hàng kho nhận" at bounding box center [757, 246] width 97 height 16
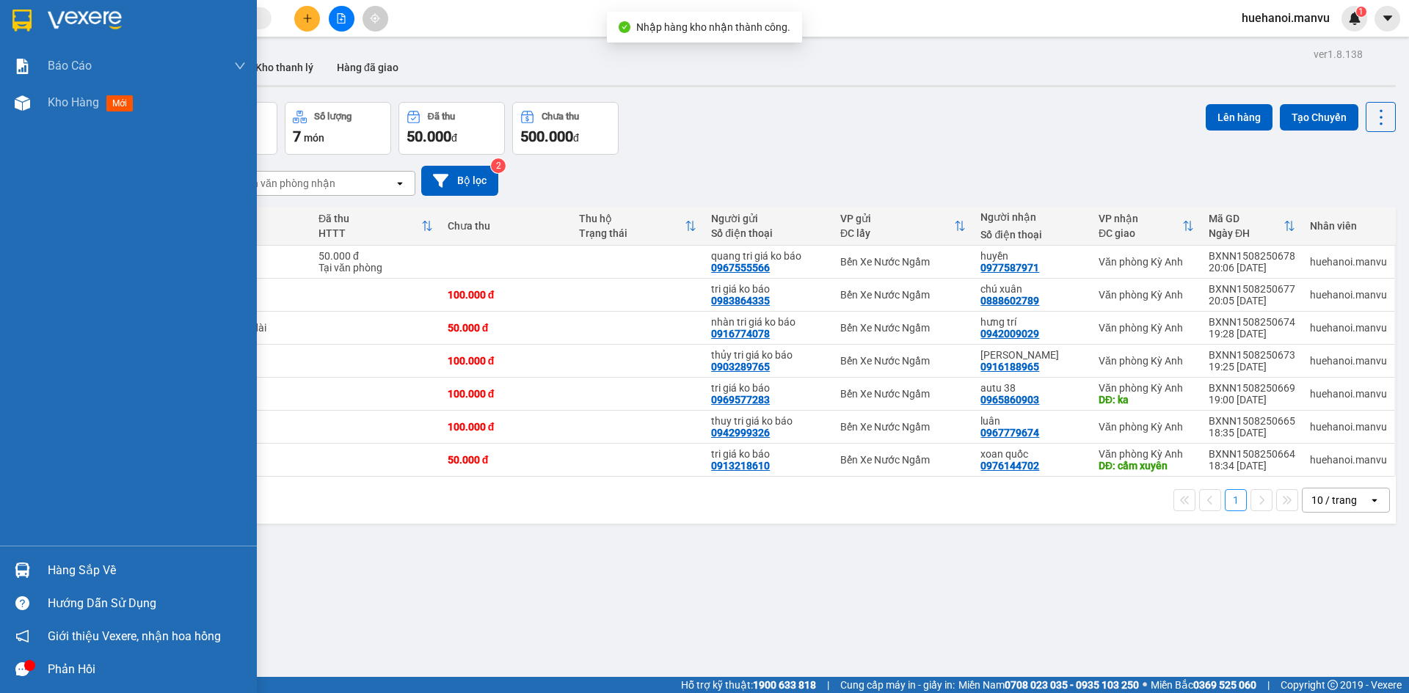
click at [84, 569] on div "Hàng sắp về" at bounding box center [147, 571] width 198 height 22
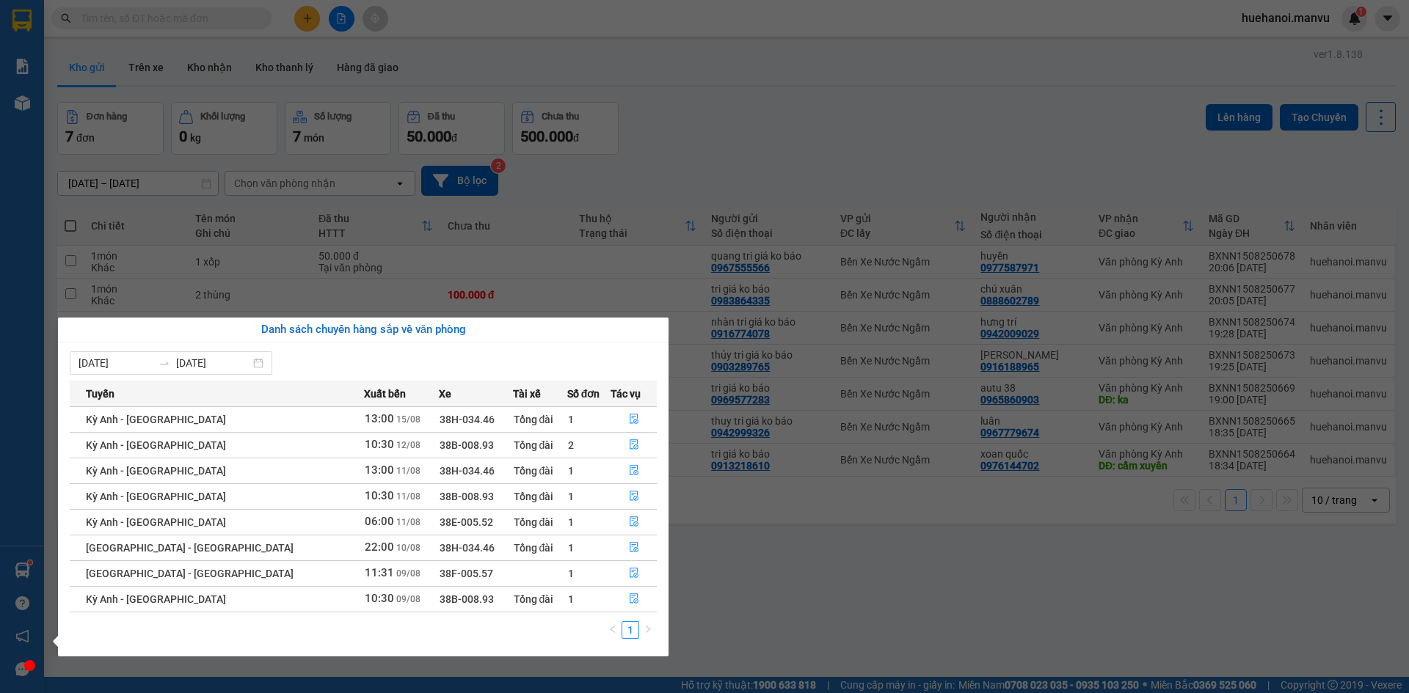
click at [0, 432] on div "Báo cáo 1. Chi tiết đơn hàng toàn nhà xe 2. Báo cáo doanh thu các văn phòng ( k…" at bounding box center [22, 346] width 44 height 693
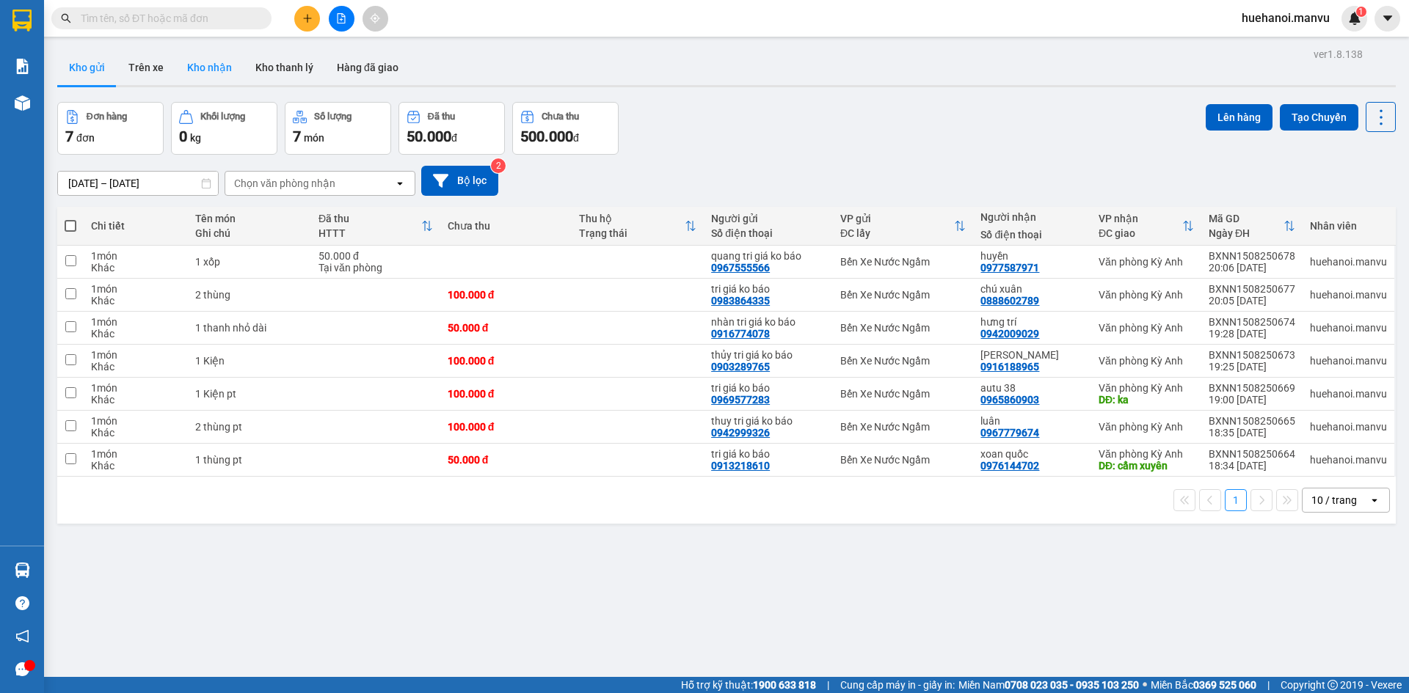
click at [205, 70] on button "Kho nhận" at bounding box center [209, 67] width 68 height 35
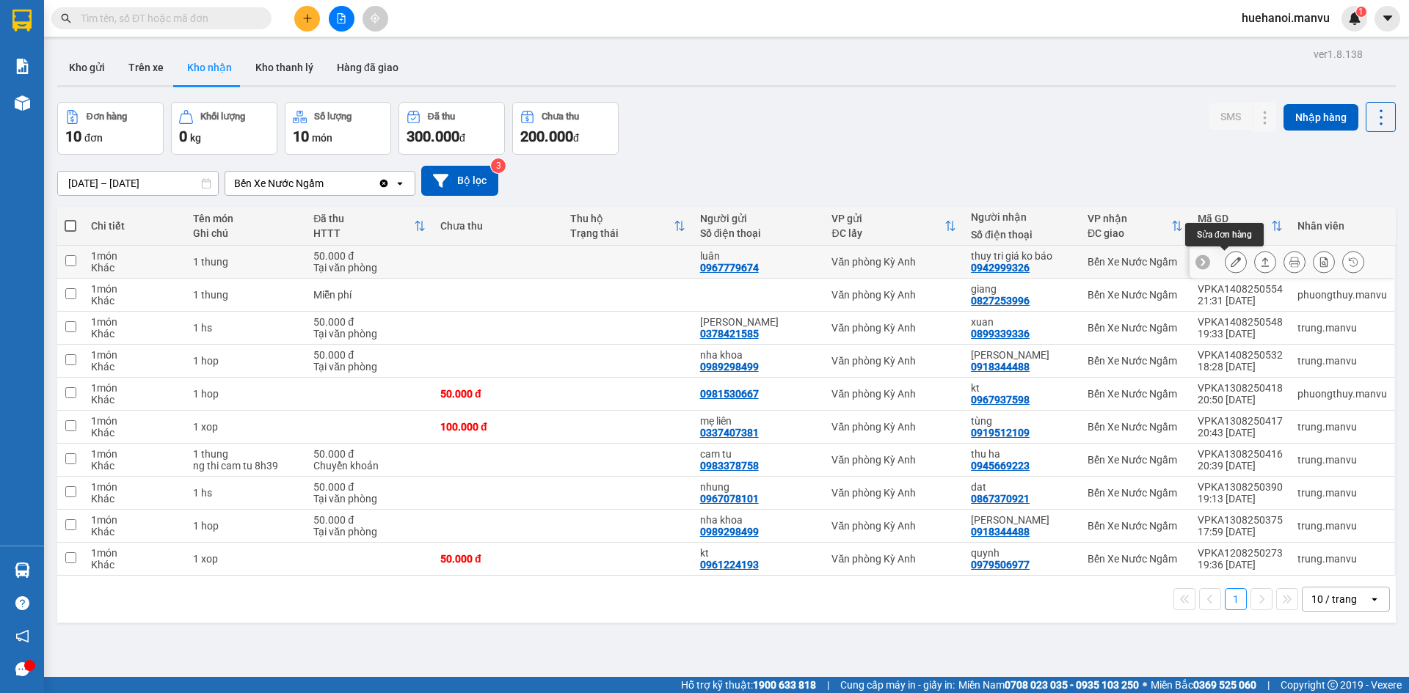
click at [1225, 268] on button at bounding box center [1235, 262] width 21 height 26
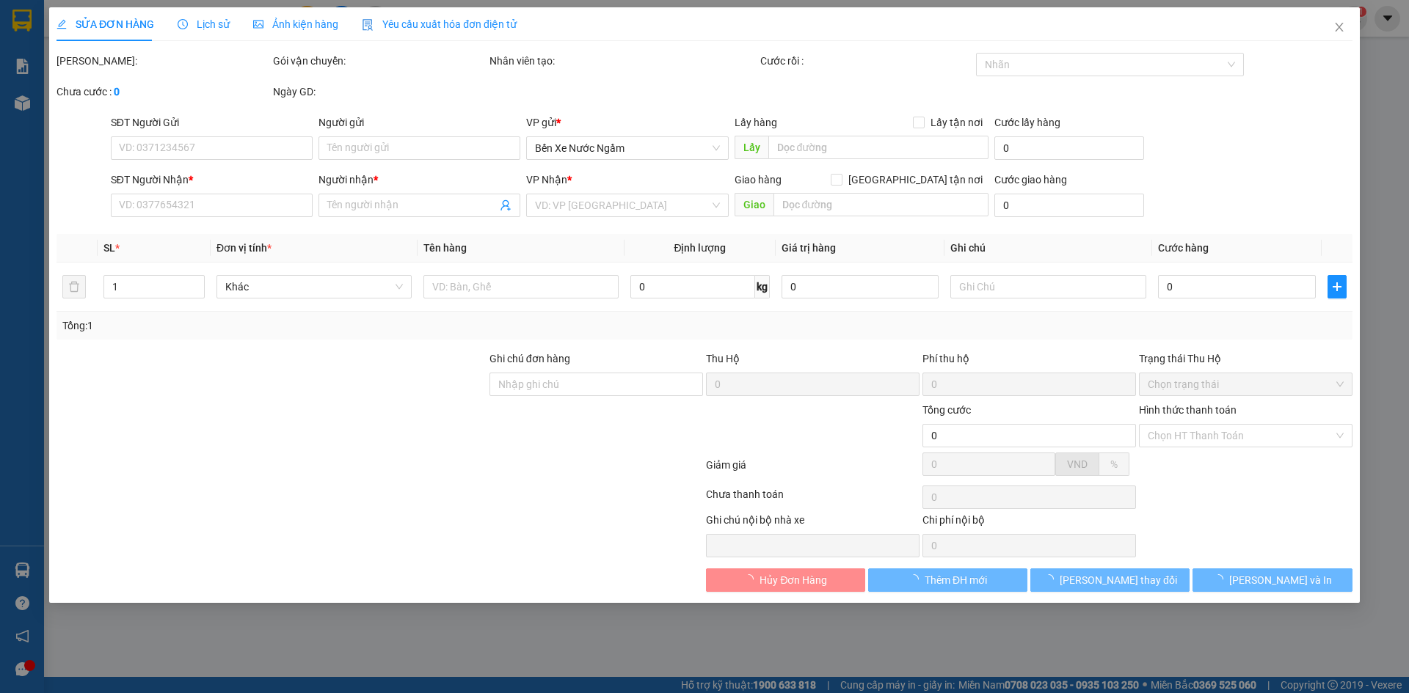
type input "0967779674"
type input "luân"
type input "0942999326"
type input "thuy tri giá ko báo"
type input "50.000"
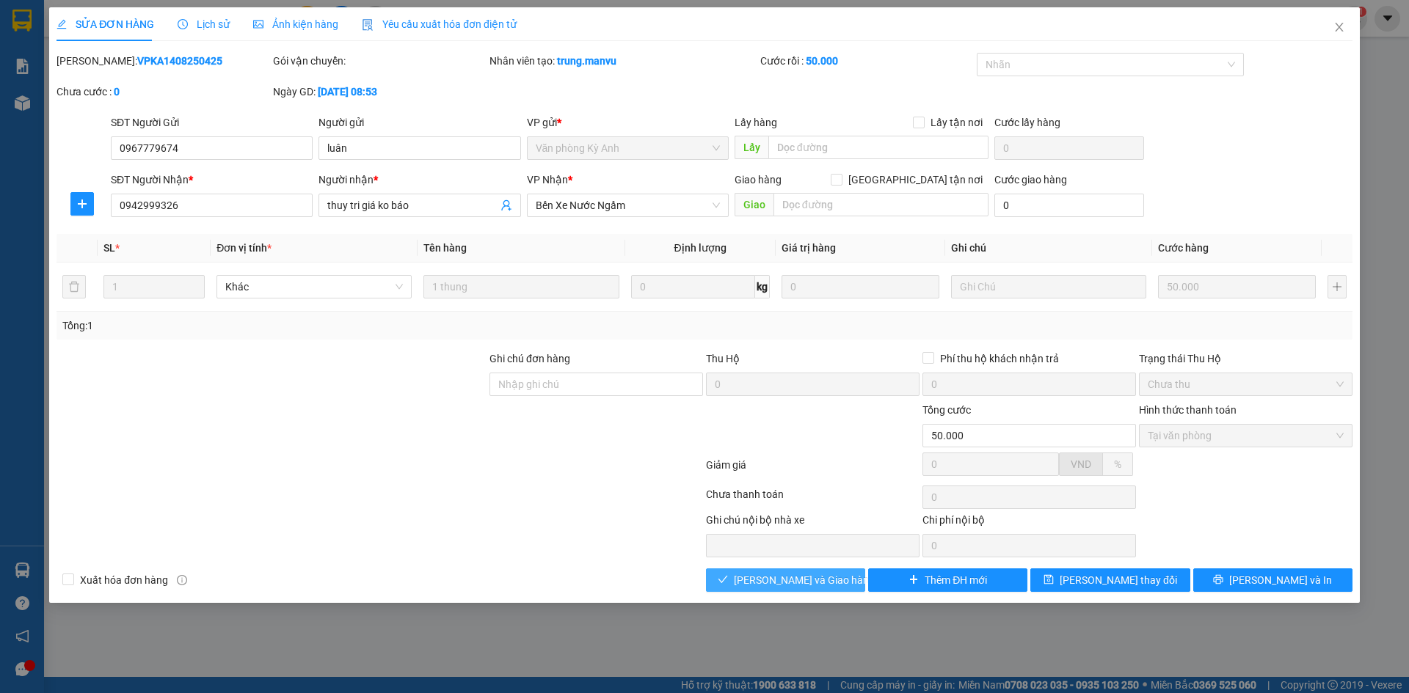
click at [796, 586] on span "[PERSON_NAME] và Giao hàng" at bounding box center [804, 580] width 141 height 16
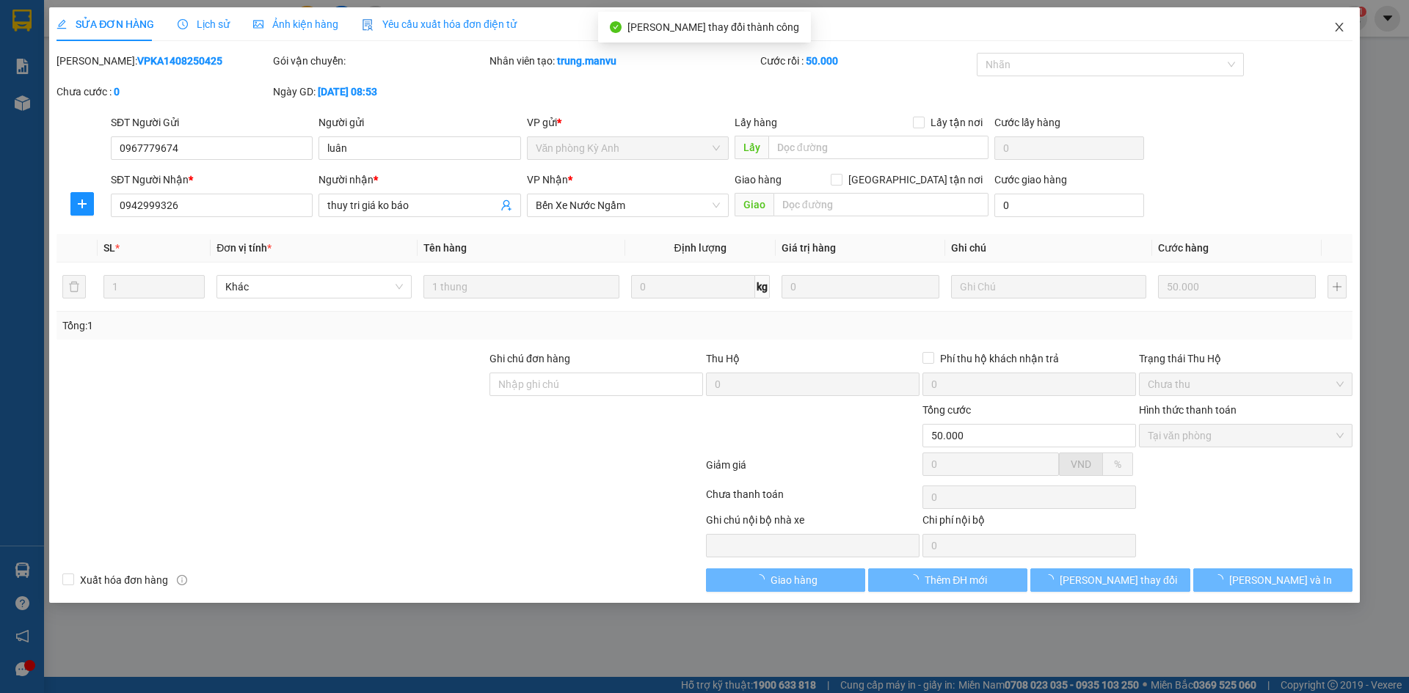
click at [1343, 26] on icon "close" at bounding box center [1339, 27] width 12 height 12
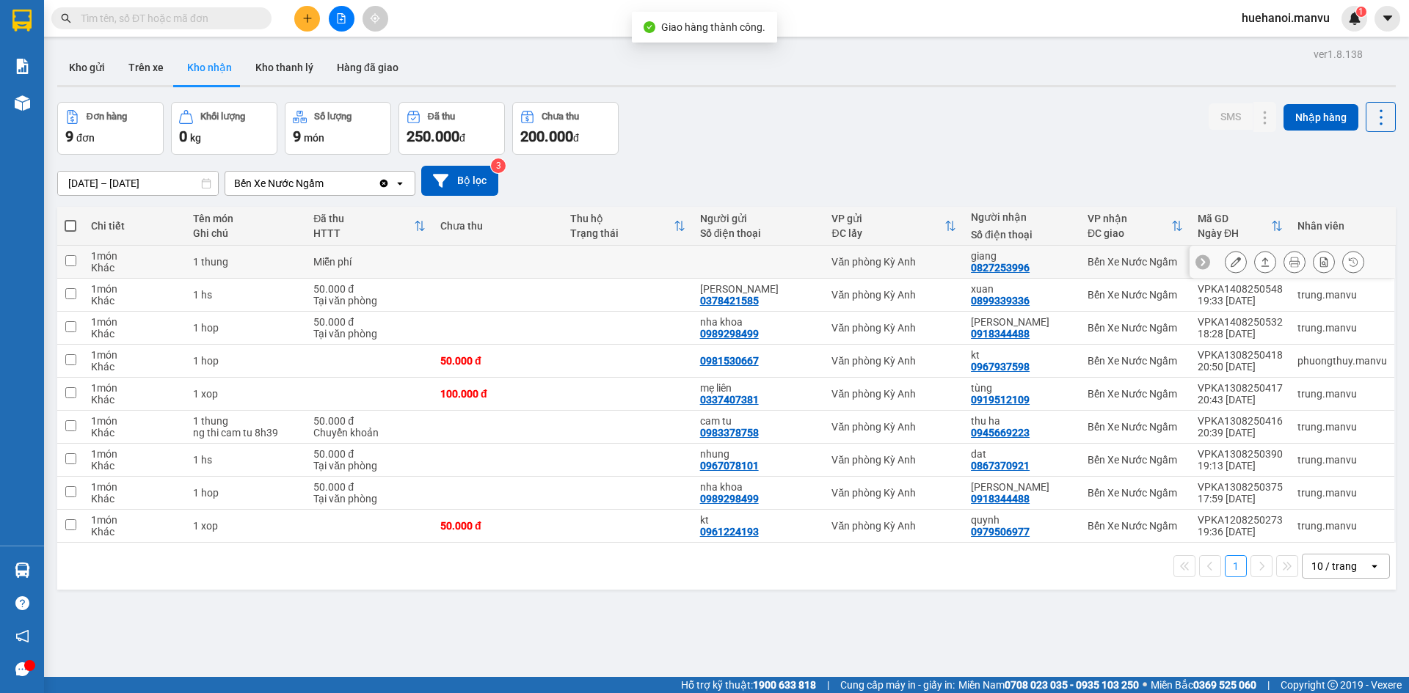
click at [1224, 269] on div at bounding box center [1235, 262] width 22 height 22
click at [1225, 263] on button at bounding box center [1235, 262] width 21 height 26
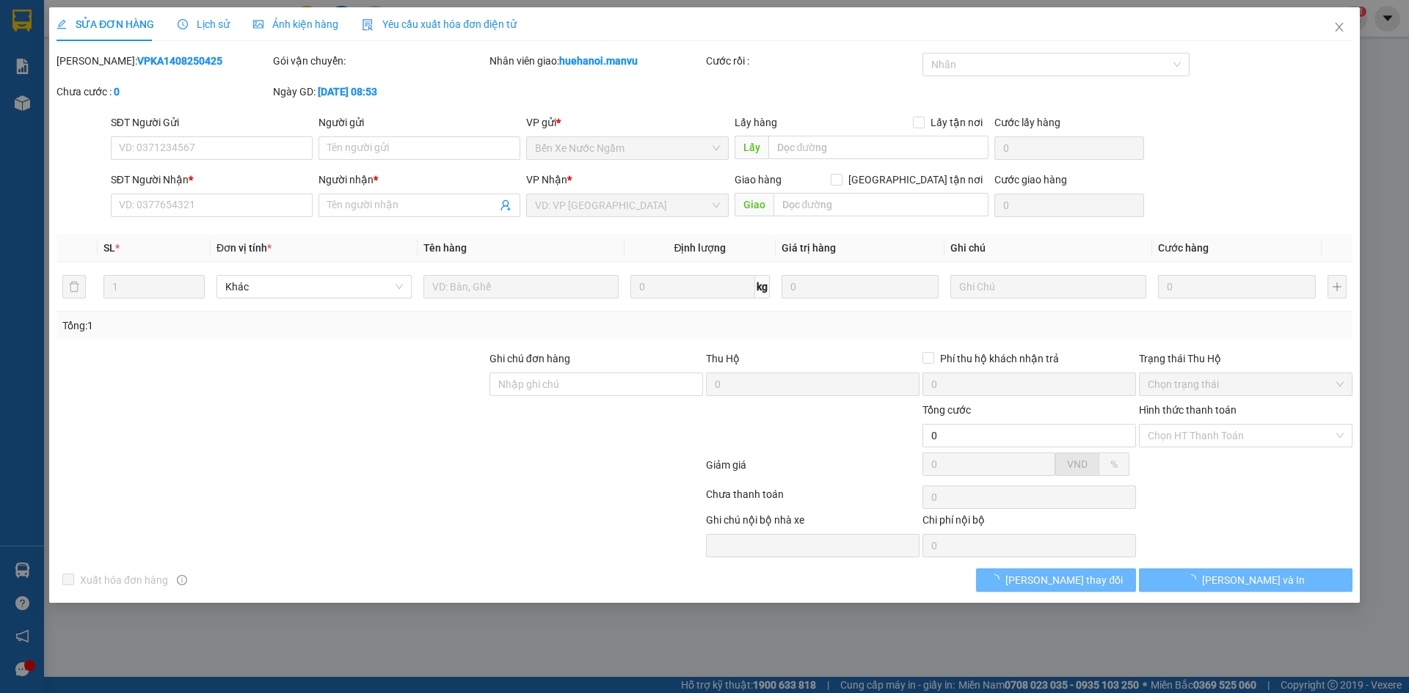
type input "0827253996"
type input "giang"
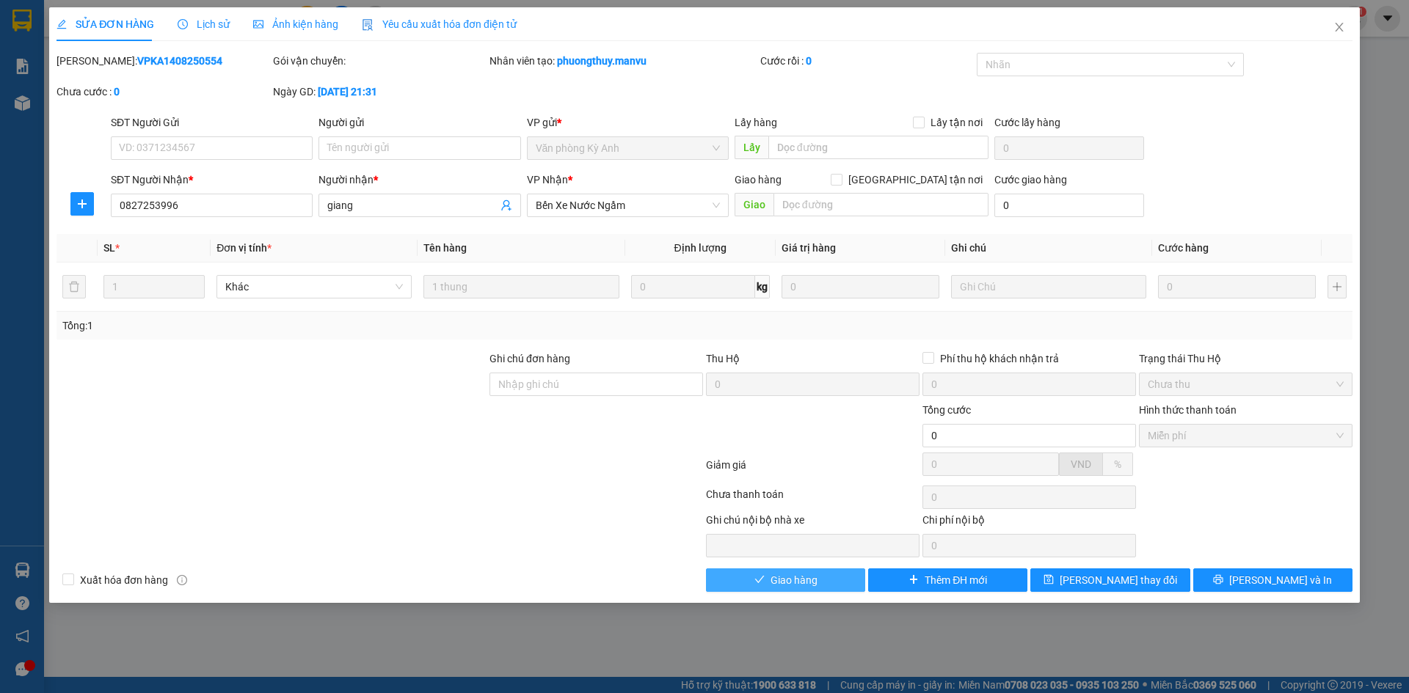
click at [839, 577] on button "Giao hàng" at bounding box center [785, 580] width 159 height 23
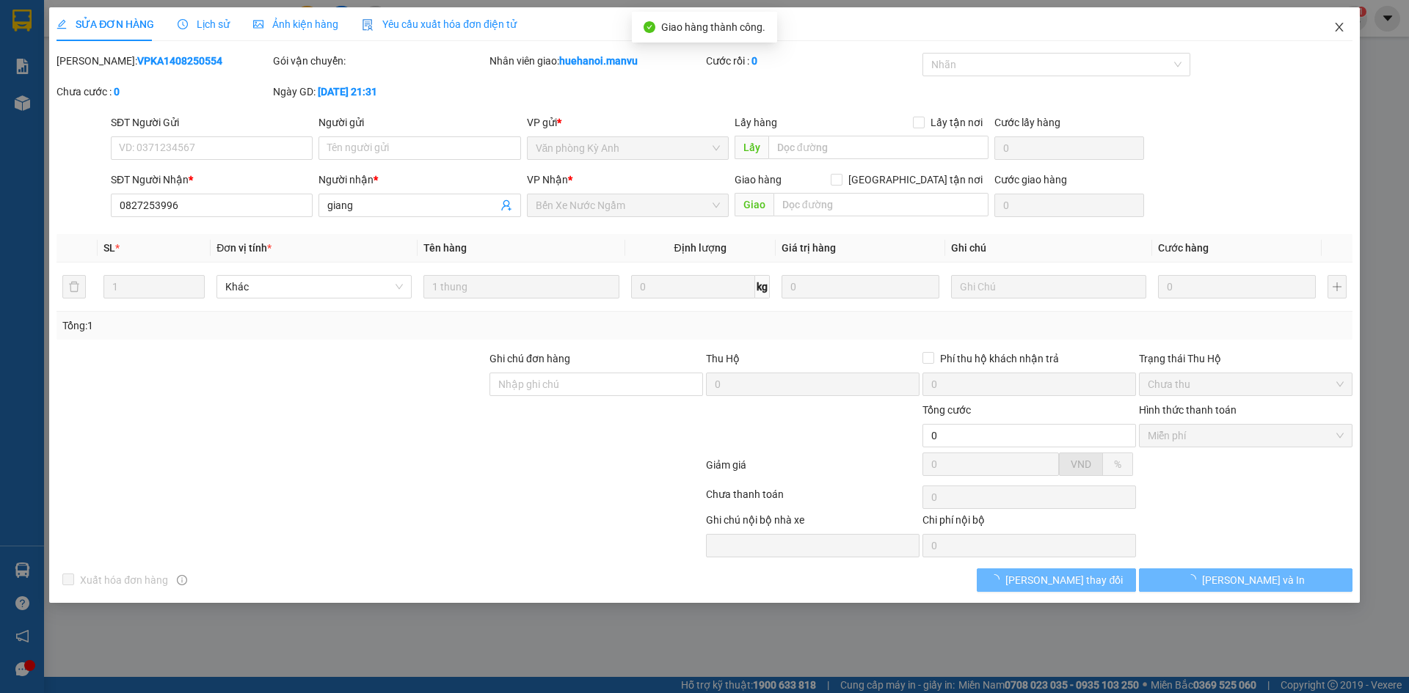
click at [1348, 21] on span "Close" at bounding box center [1338, 27] width 41 height 41
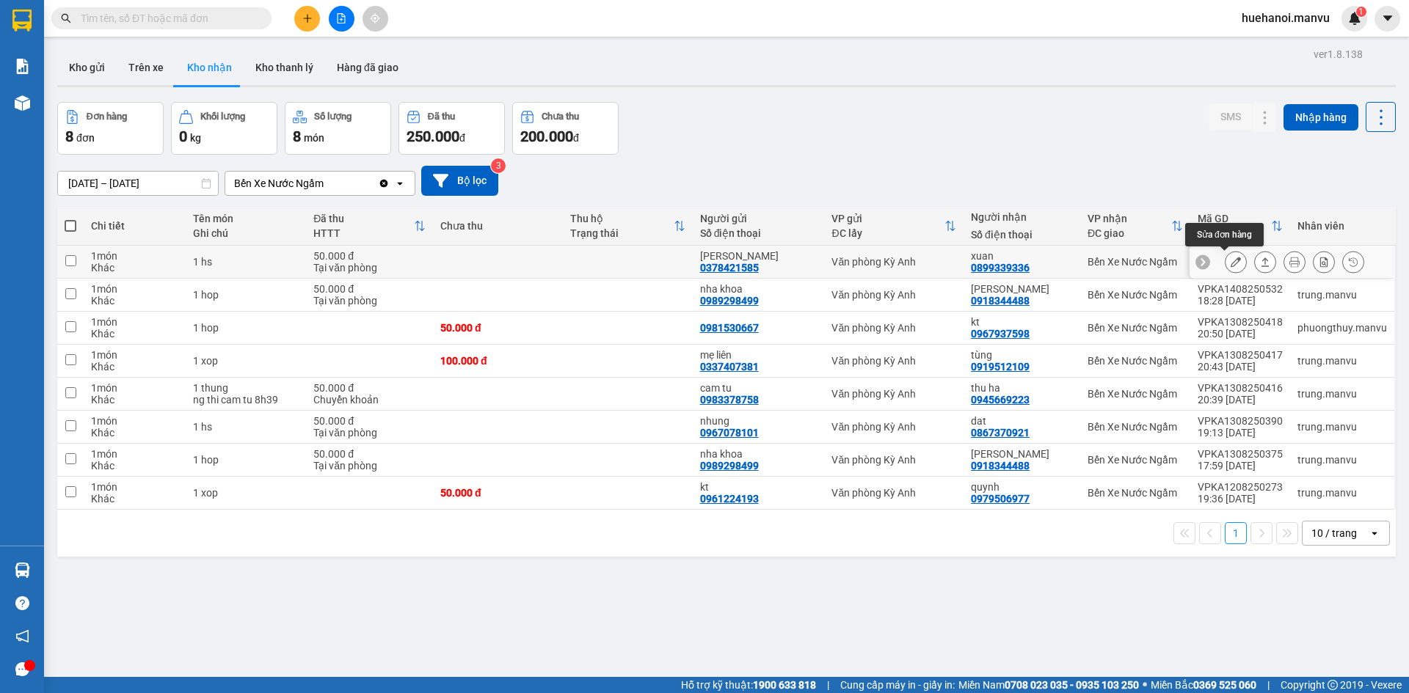
click at [1230, 260] on icon at bounding box center [1235, 262] width 10 height 10
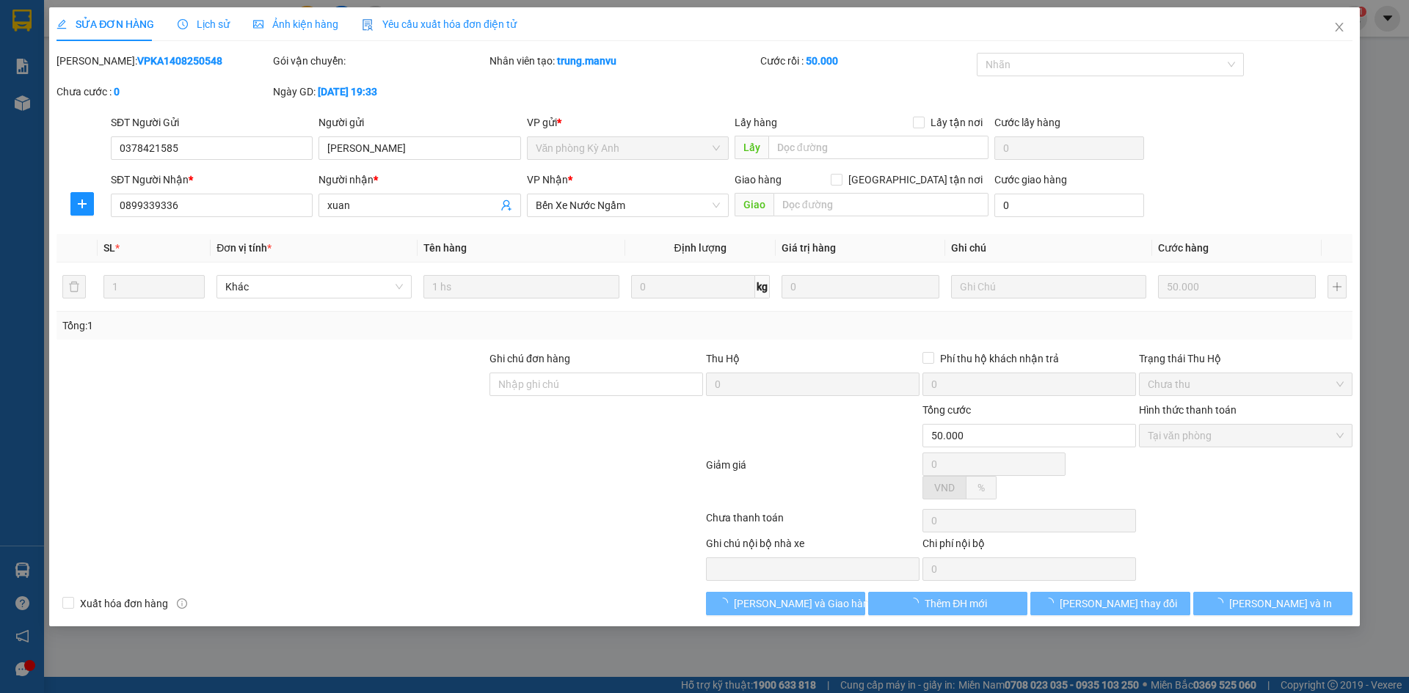
type input "0378421585"
type input "[PERSON_NAME]"
type input "0899339336"
type input "xuan"
type input "50.000"
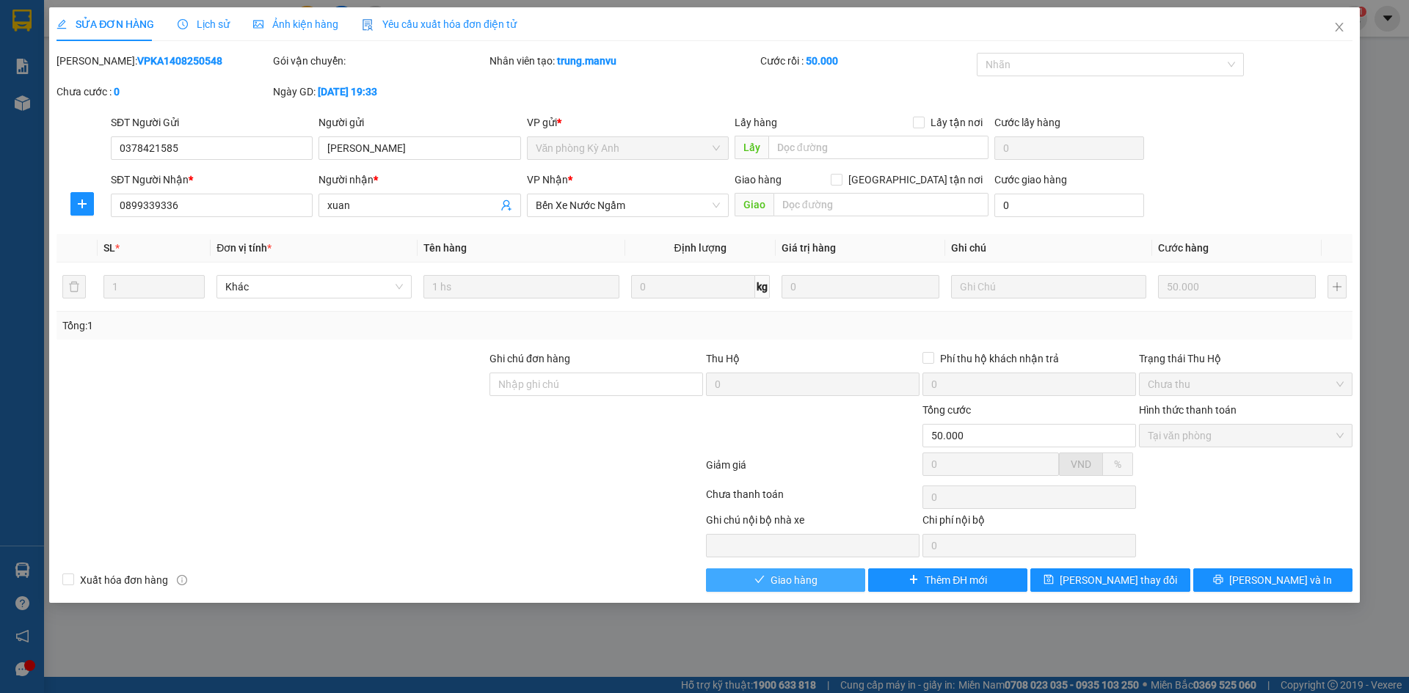
click at [831, 578] on button "Giao hàng" at bounding box center [785, 580] width 159 height 23
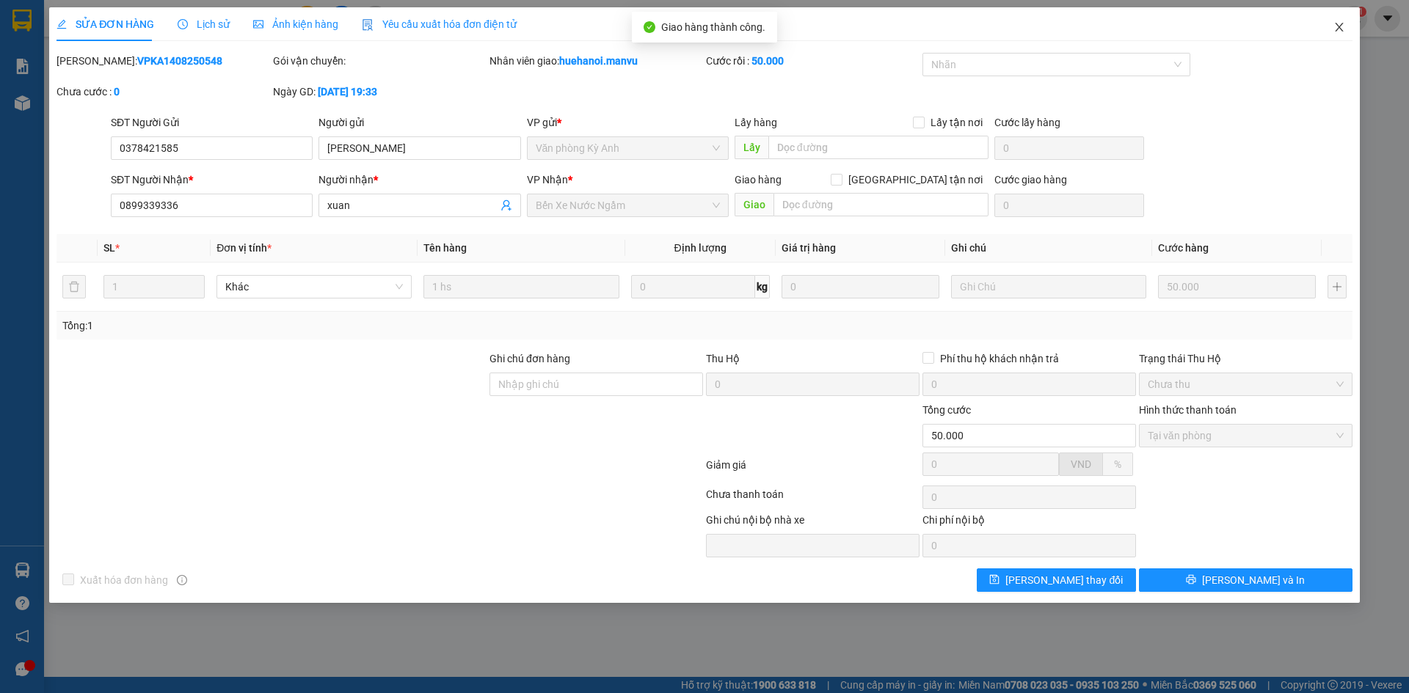
click at [1330, 30] on span "Close" at bounding box center [1338, 27] width 41 height 41
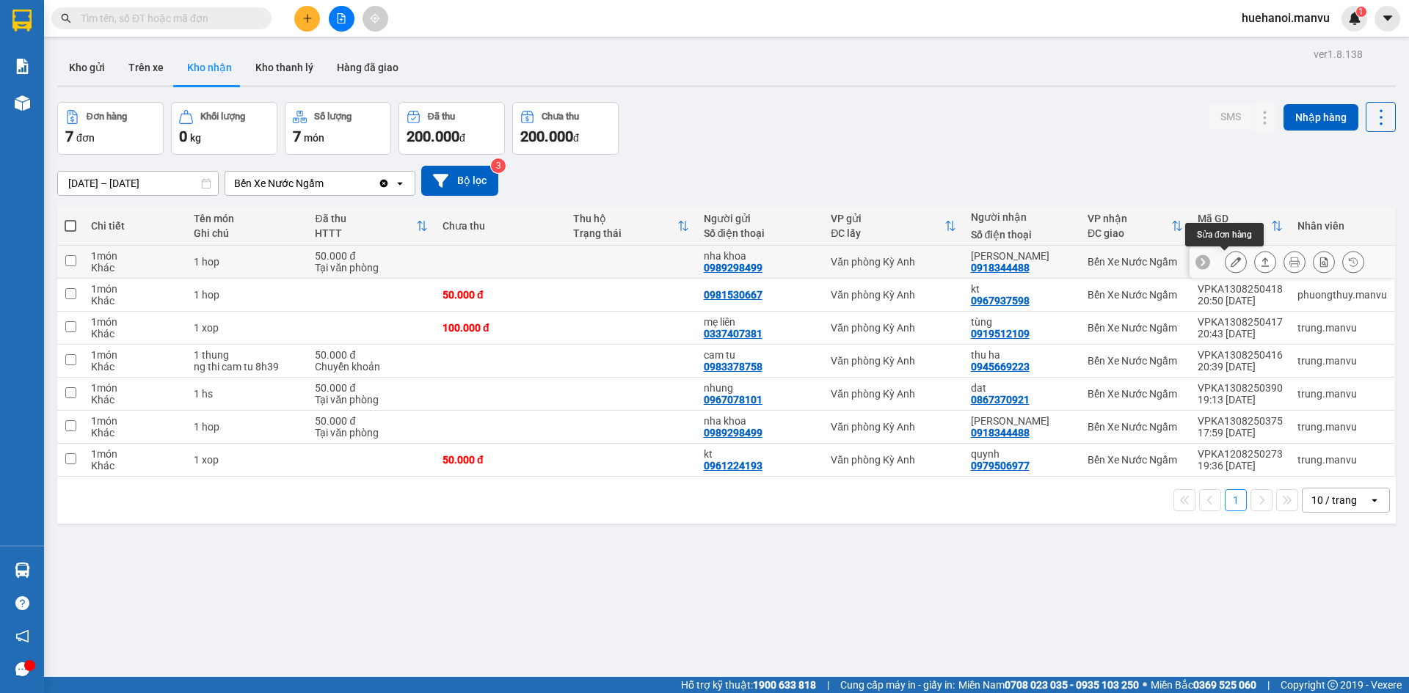
click at [1233, 262] on button at bounding box center [1235, 262] width 21 height 26
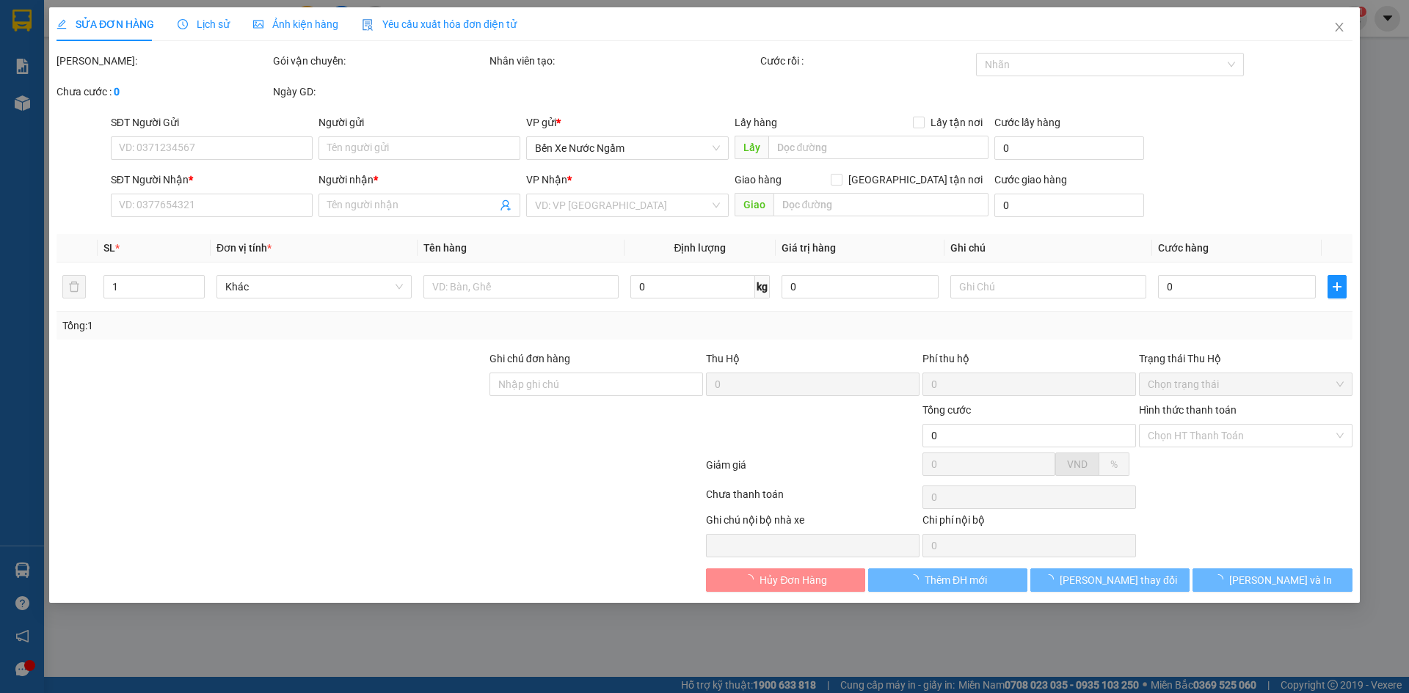
type input "0989298499"
type input "nha khoa"
type input "0918344488"
type input "[PERSON_NAME]"
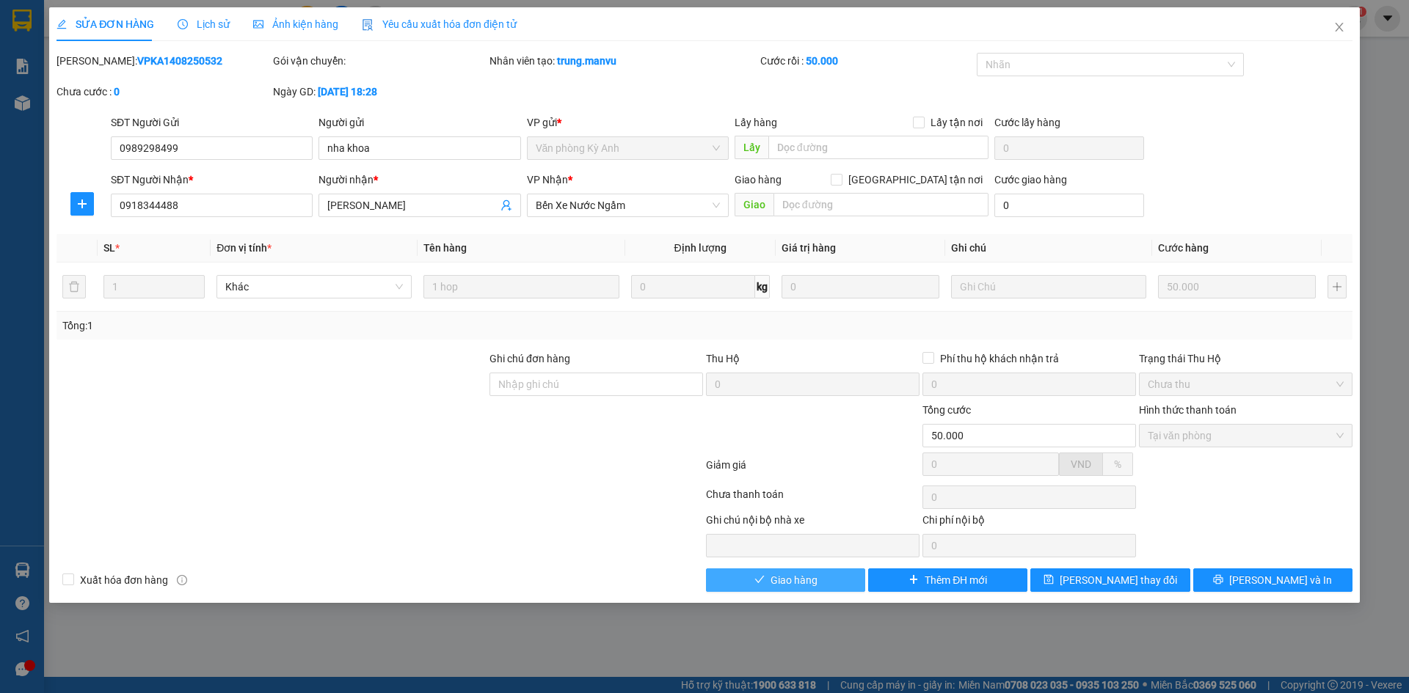
click at [844, 587] on button "Giao hàng" at bounding box center [785, 580] width 159 height 23
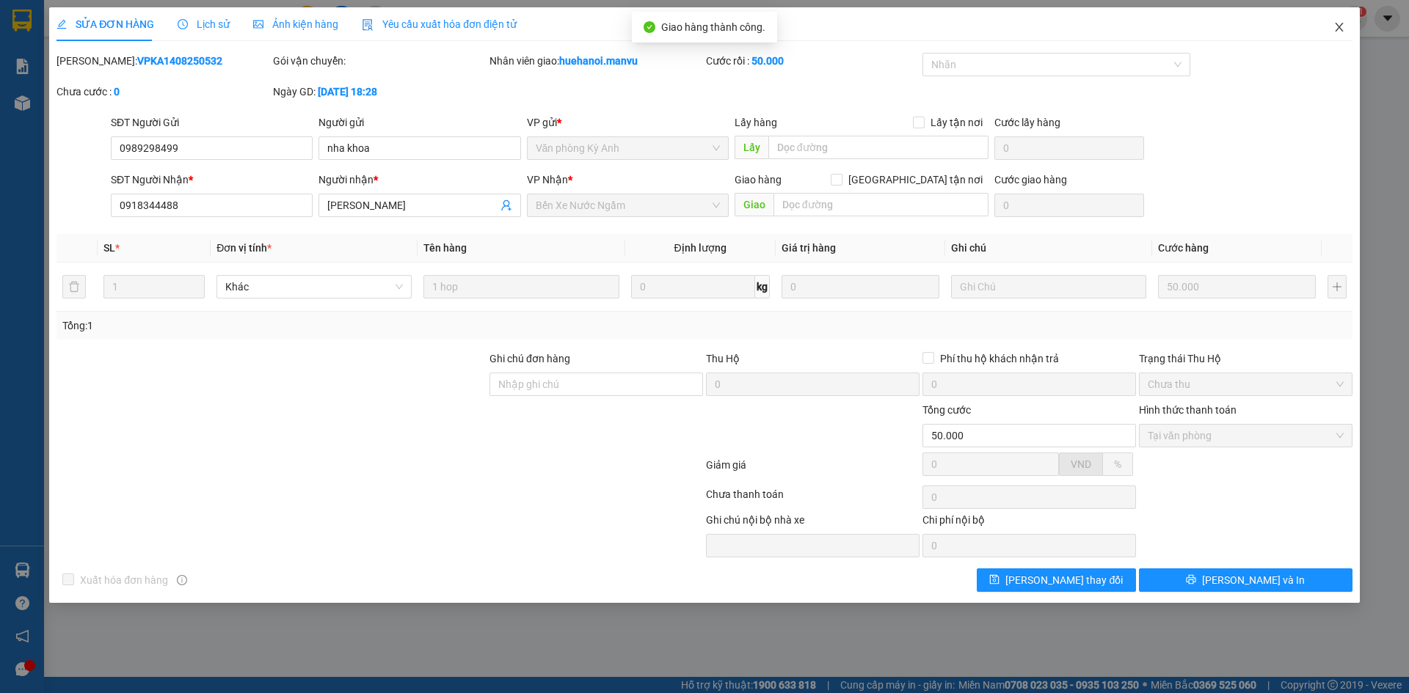
click at [1335, 29] on icon "close" at bounding box center [1339, 27] width 12 height 12
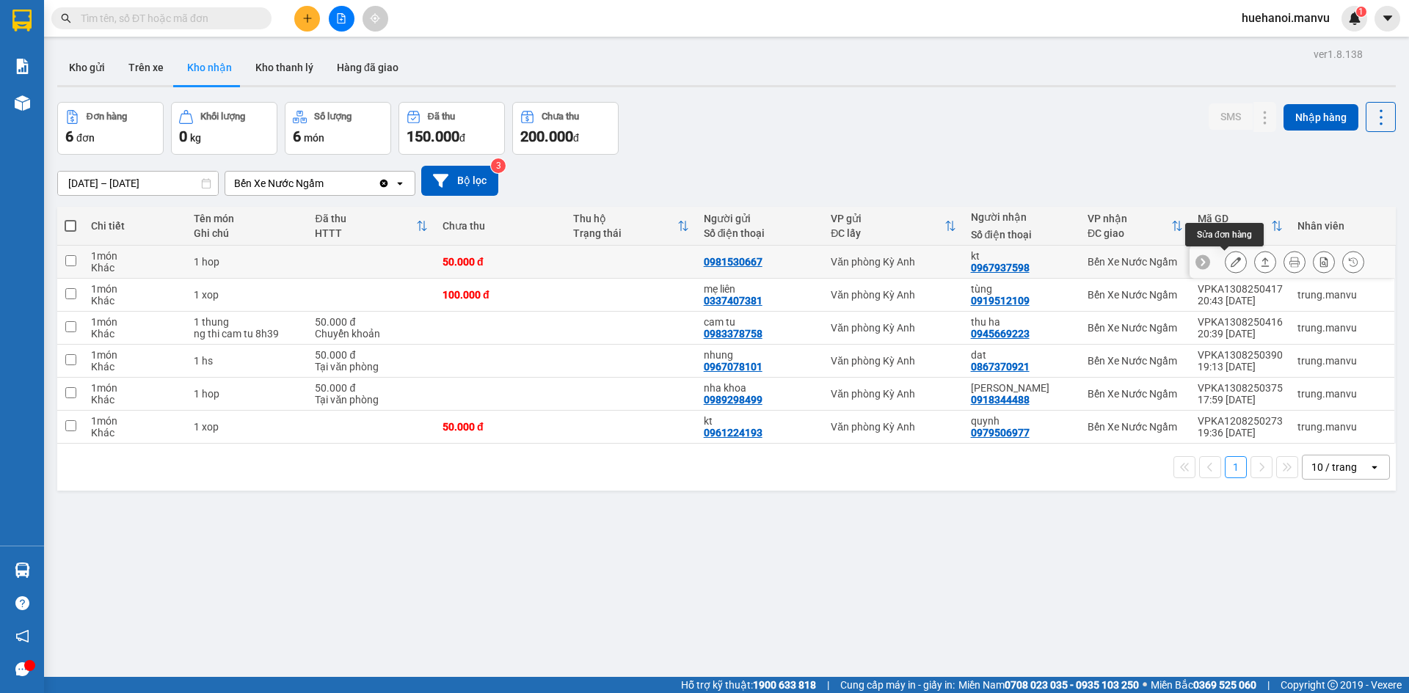
click at [1230, 263] on icon at bounding box center [1235, 262] width 10 height 10
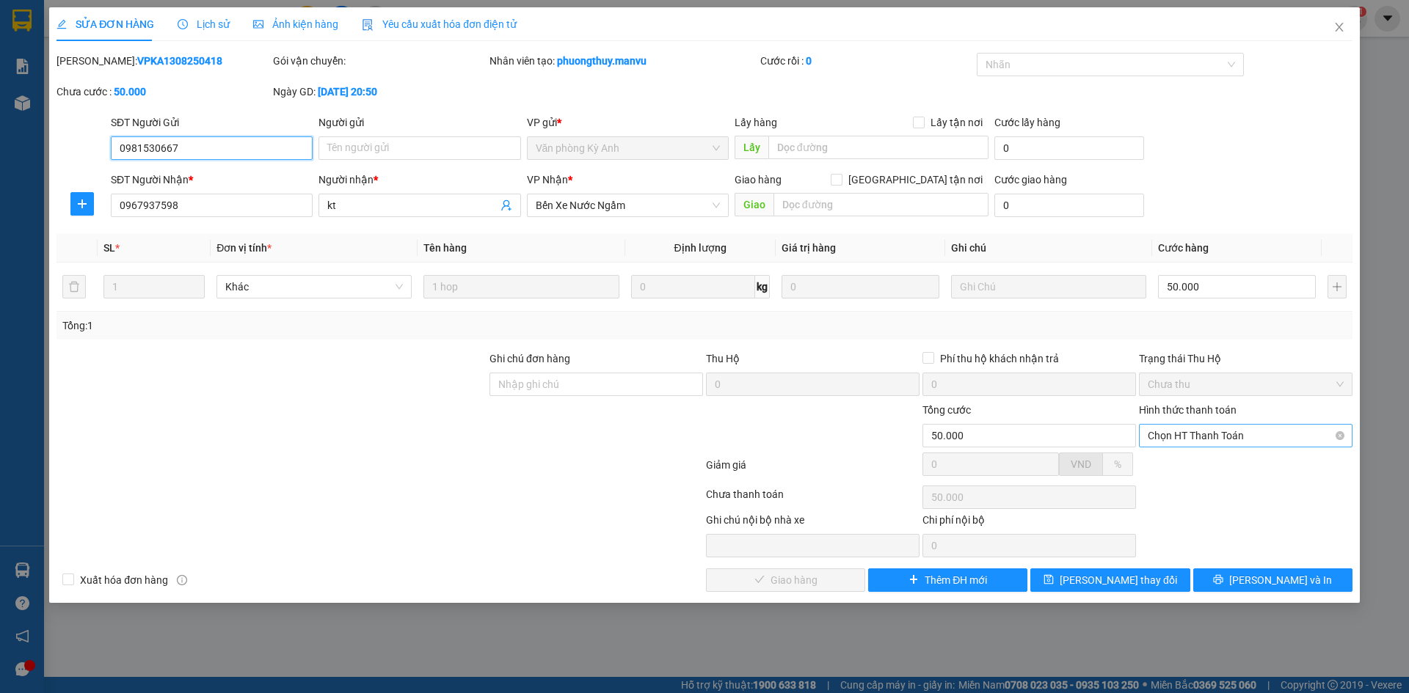
click at [1291, 439] on span "Chọn HT Thanh Toán" at bounding box center [1245, 436] width 196 height 22
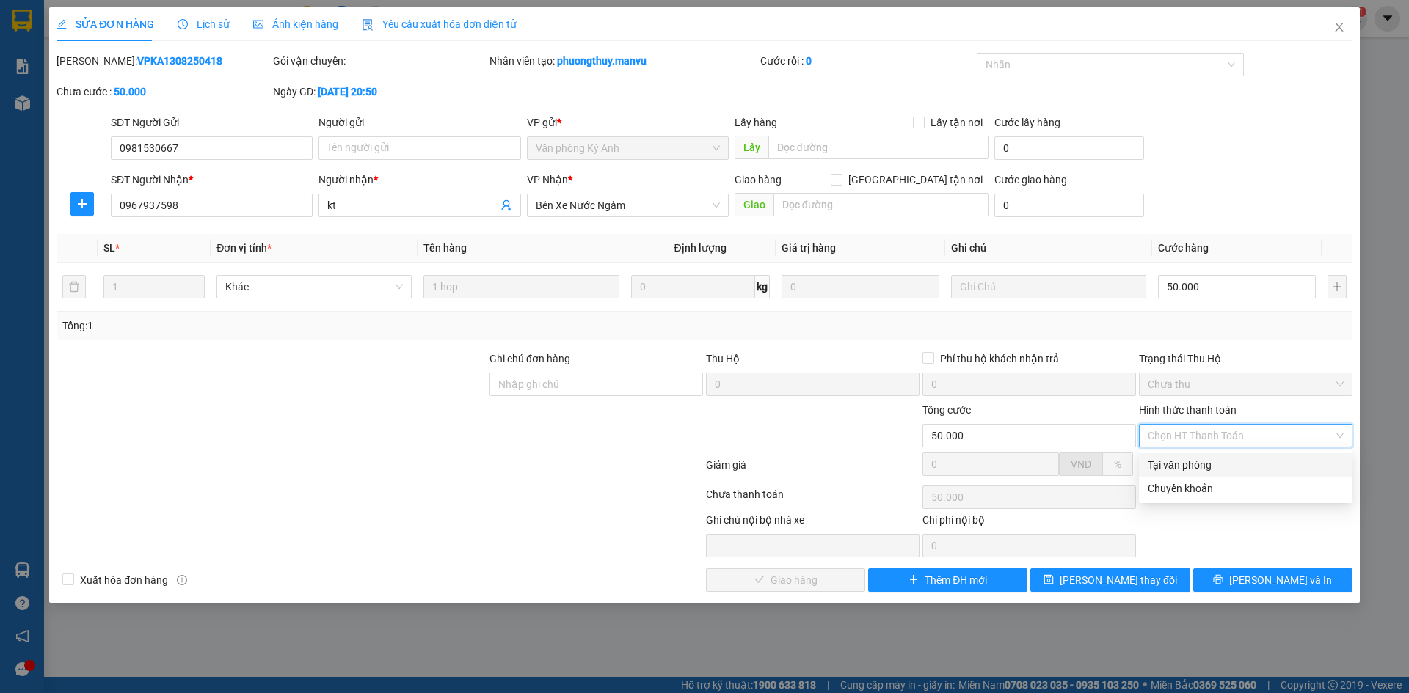
click at [1256, 467] on div "Tại văn phòng" at bounding box center [1245, 465] width 196 height 16
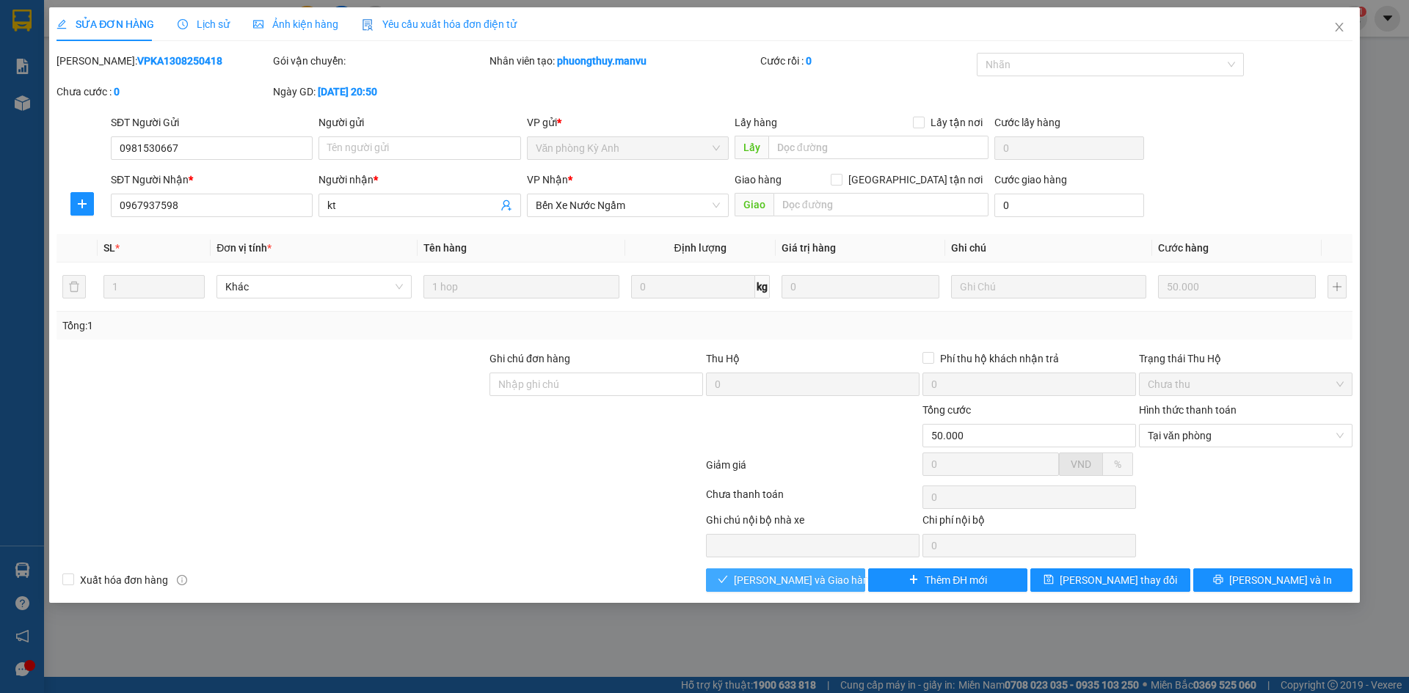
click at [857, 581] on button "[PERSON_NAME] và Giao hàng" at bounding box center [785, 580] width 159 height 23
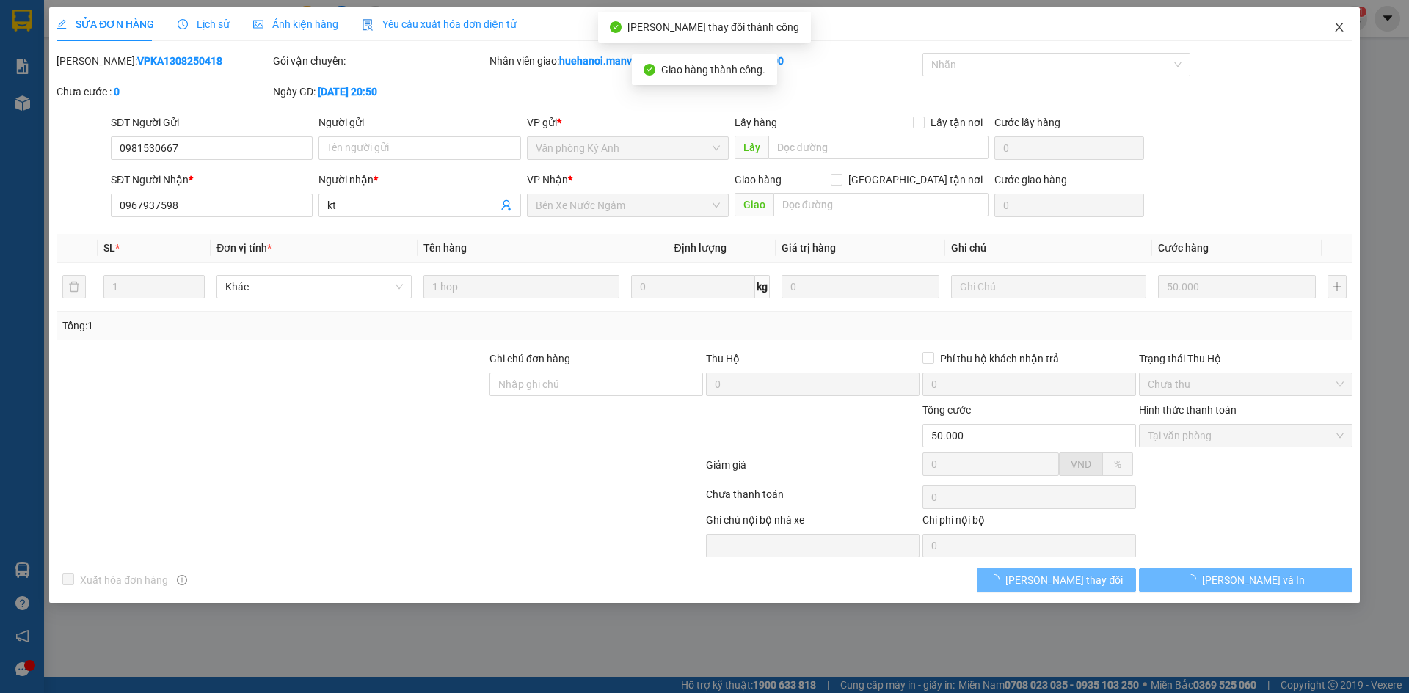
click at [1340, 22] on icon "close" at bounding box center [1339, 27] width 12 height 12
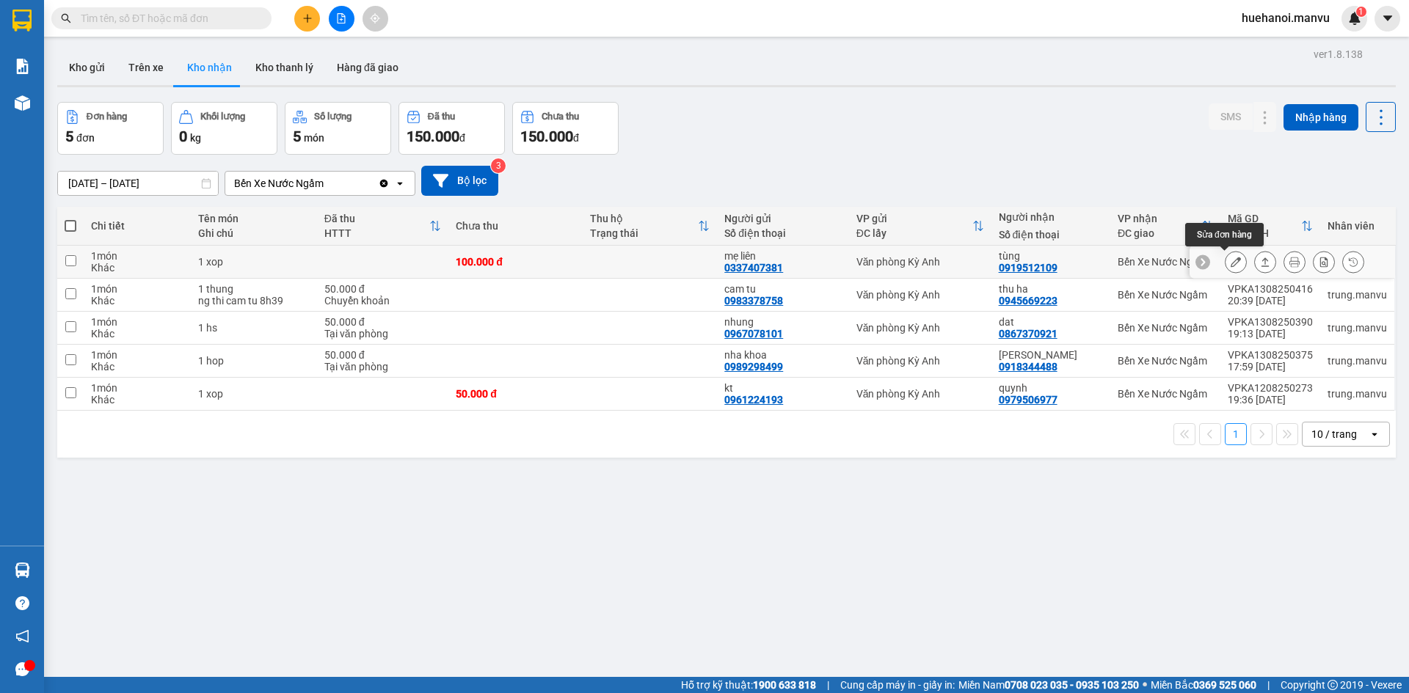
click at [1232, 269] on button at bounding box center [1235, 262] width 21 height 26
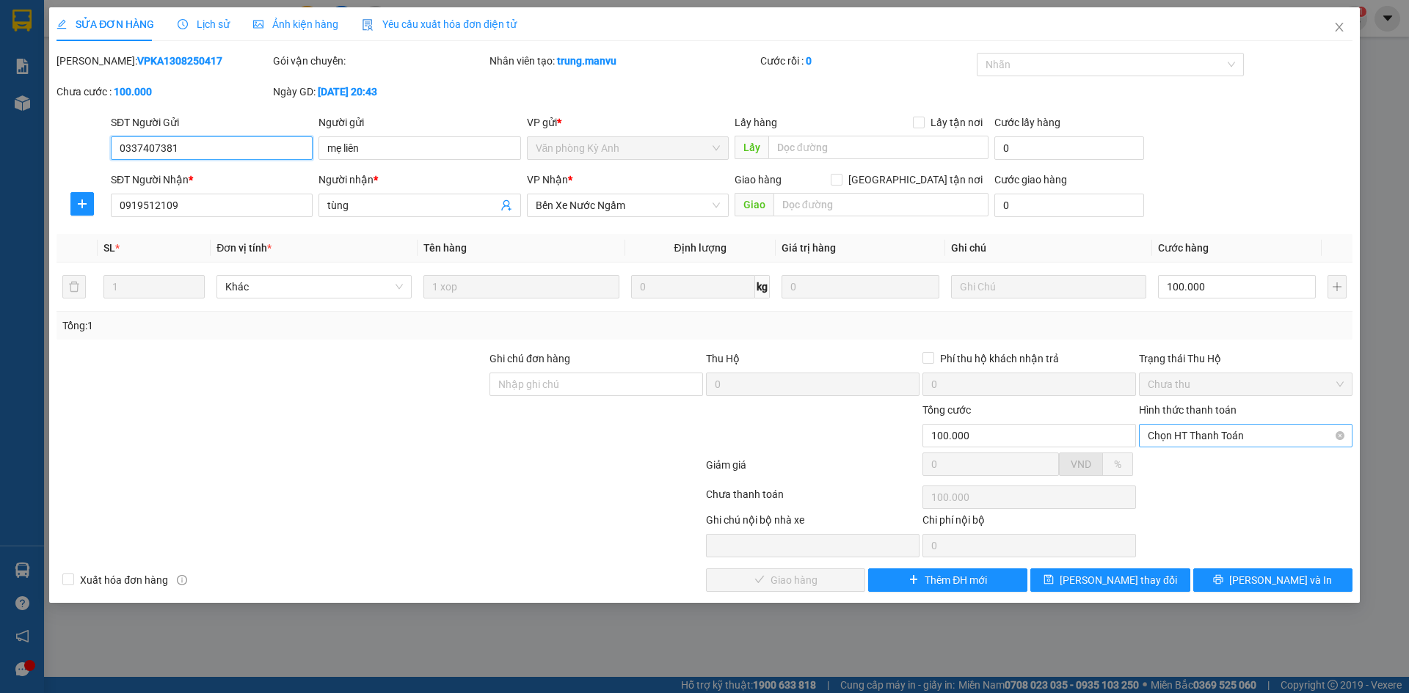
click at [1188, 435] on span "Chọn HT Thanh Toán" at bounding box center [1245, 436] width 196 height 22
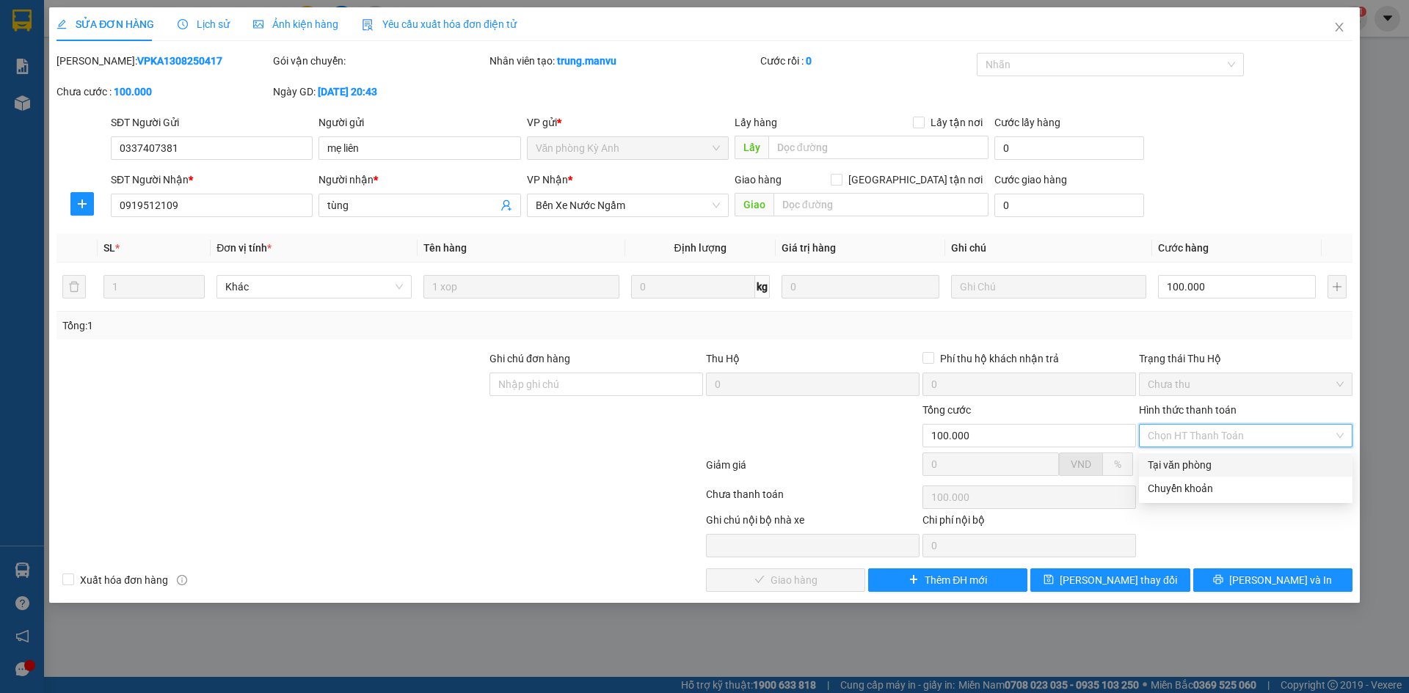
click at [1189, 468] on div "Tại văn phòng" at bounding box center [1245, 465] width 196 height 16
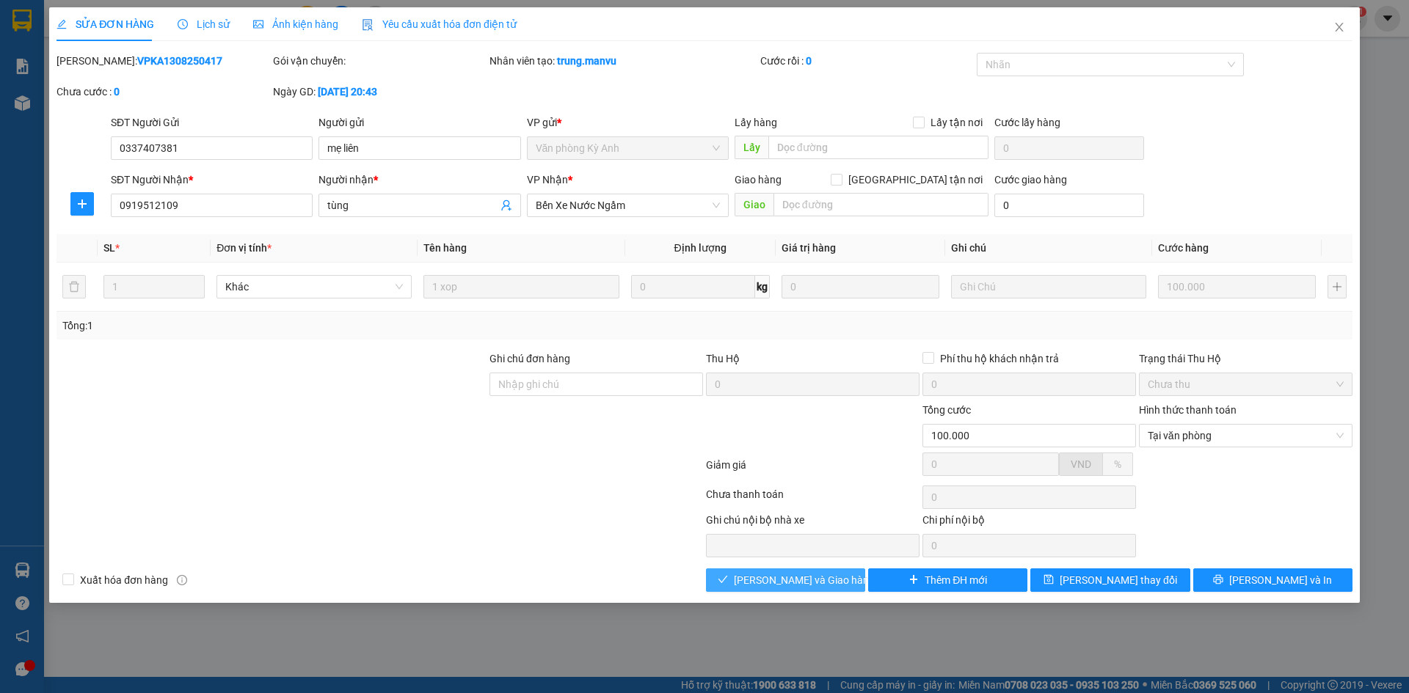
click at [819, 583] on span "[PERSON_NAME] và Giao hàng" at bounding box center [804, 580] width 141 height 16
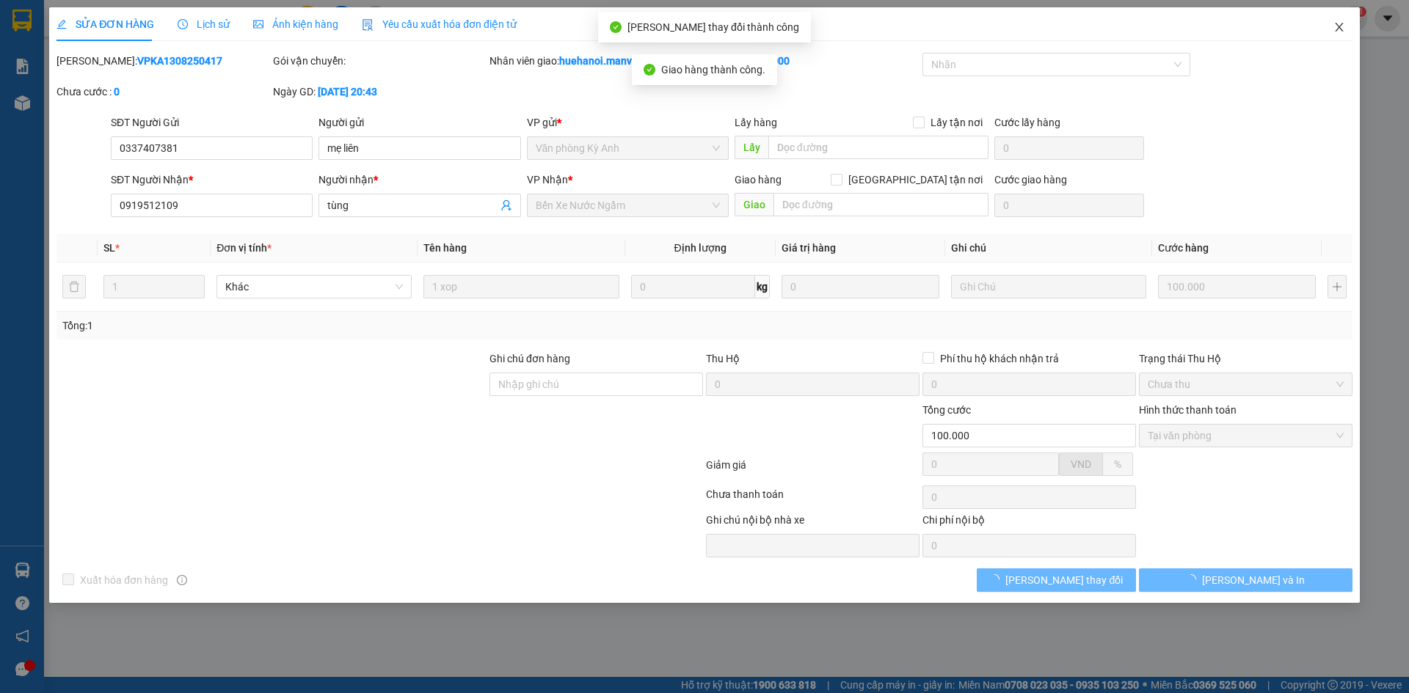
click at [1340, 28] on icon "close" at bounding box center [1339, 27] width 12 height 12
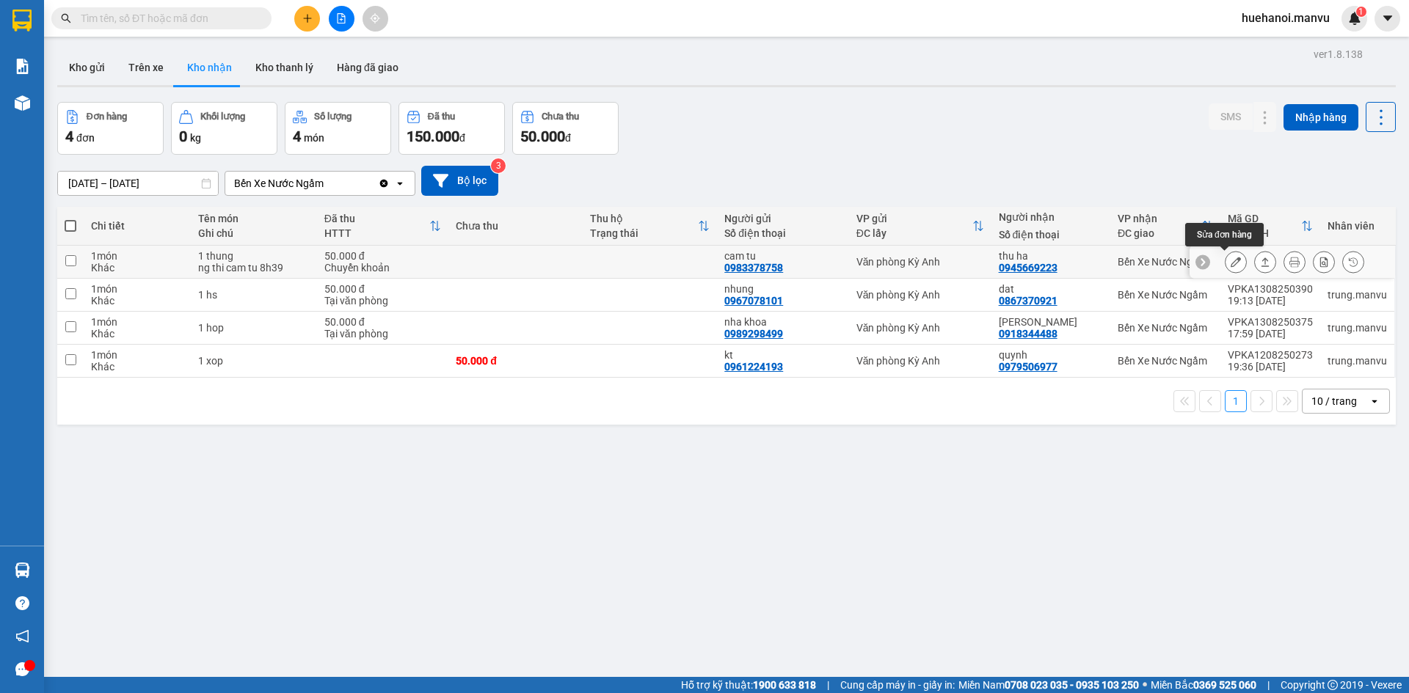
click at [1230, 267] on icon at bounding box center [1235, 262] width 10 height 10
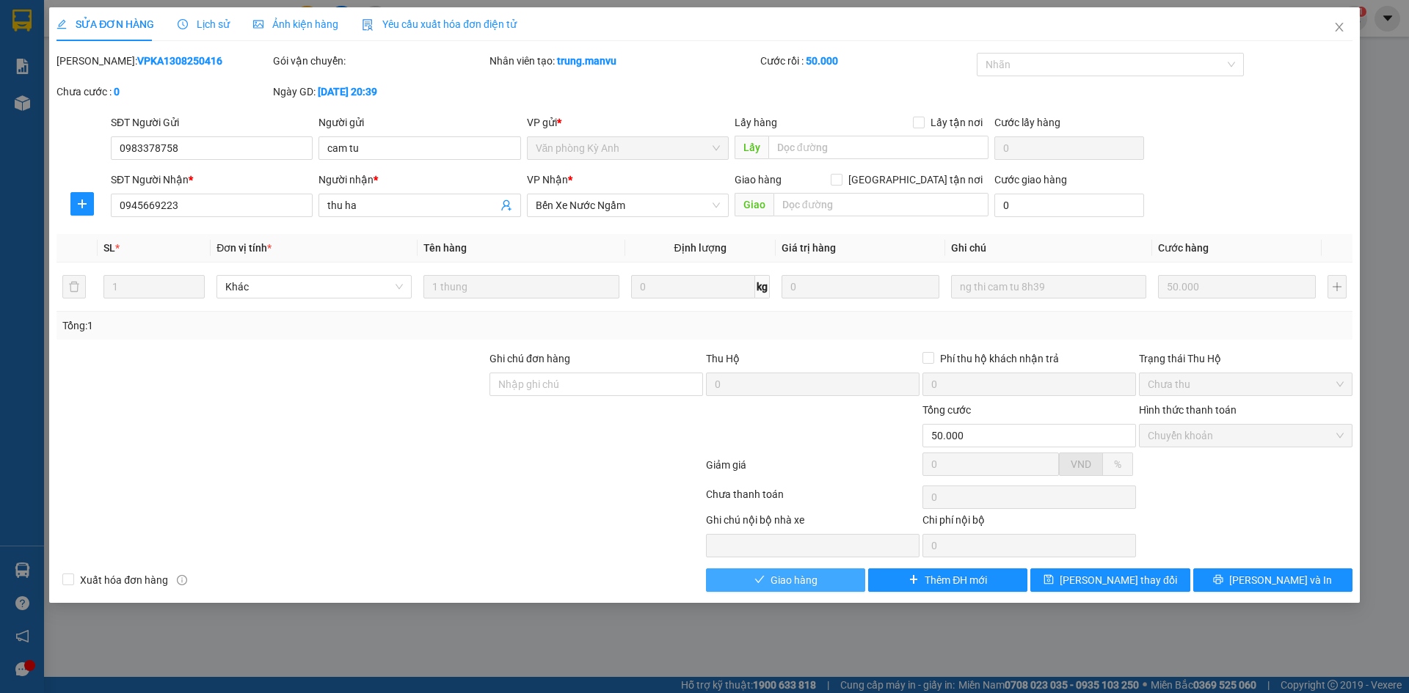
click at [823, 581] on button "Giao hàng" at bounding box center [785, 580] width 159 height 23
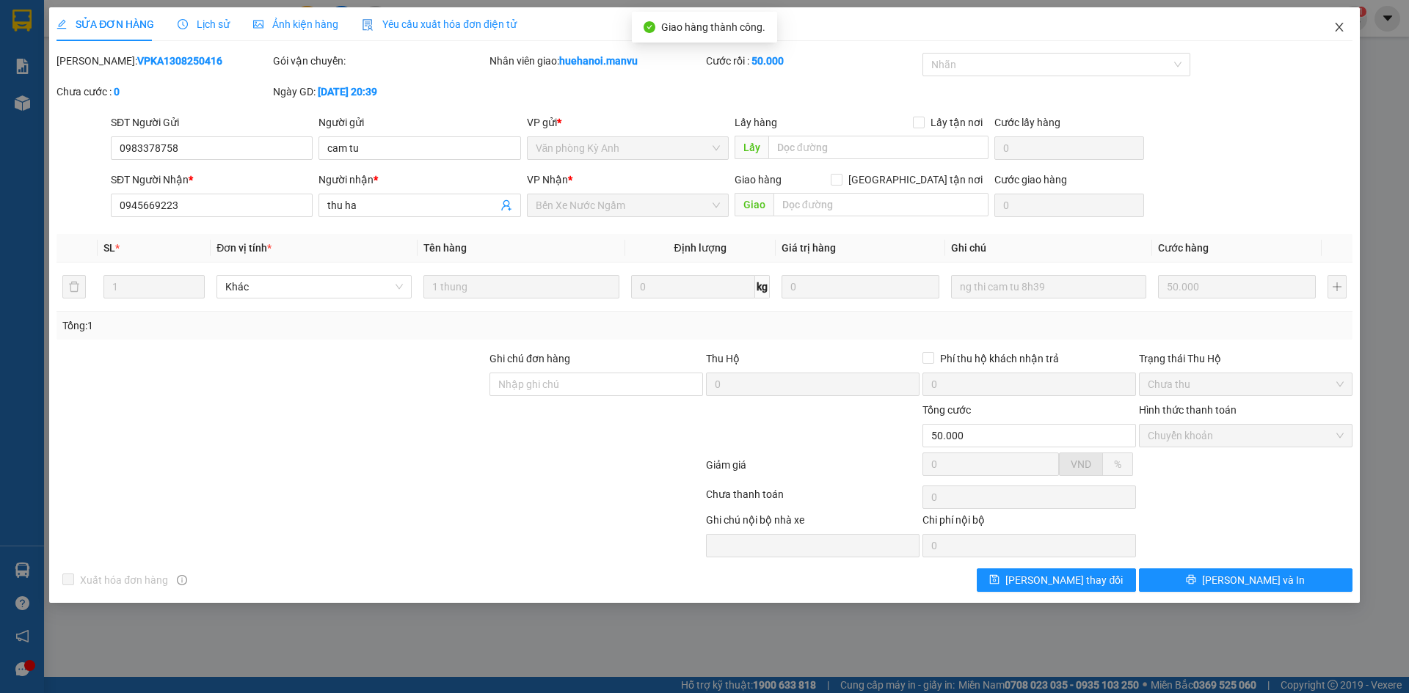
click at [1335, 36] on span "Close" at bounding box center [1338, 27] width 41 height 41
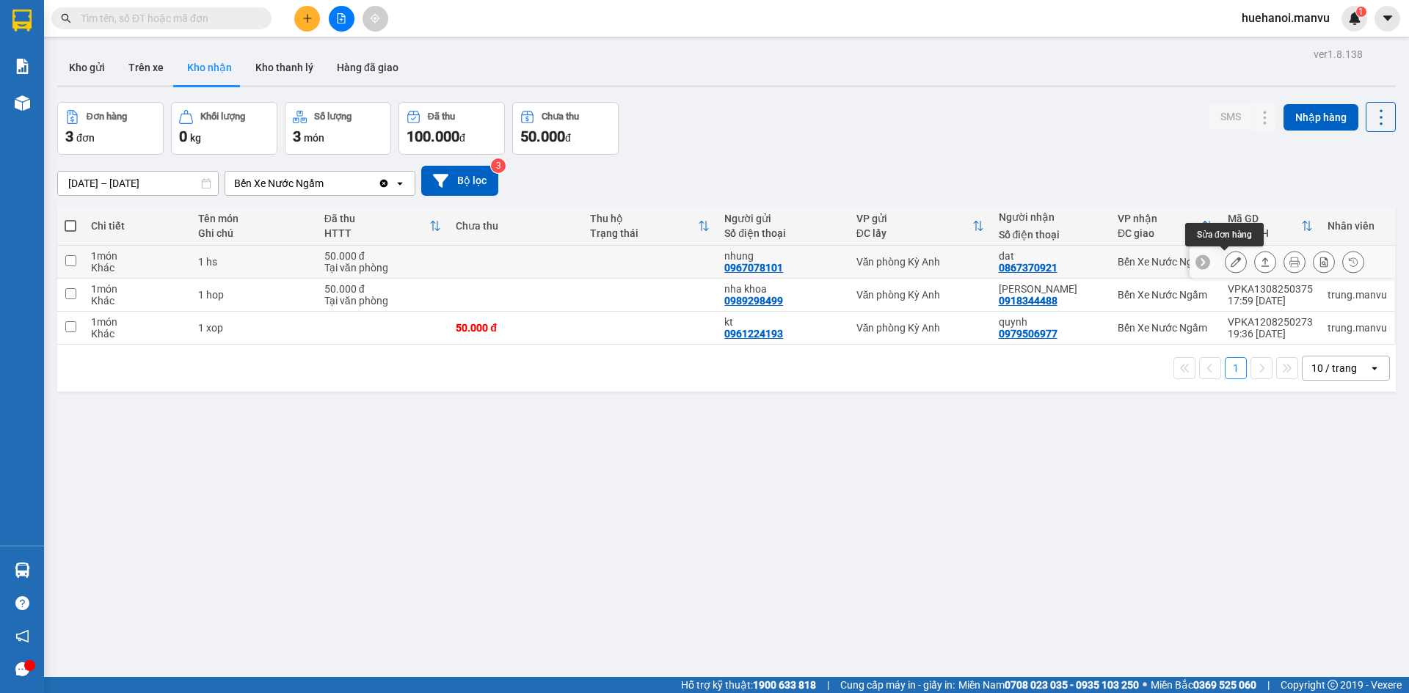
click at [1230, 262] on icon at bounding box center [1235, 262] width 10 height 10
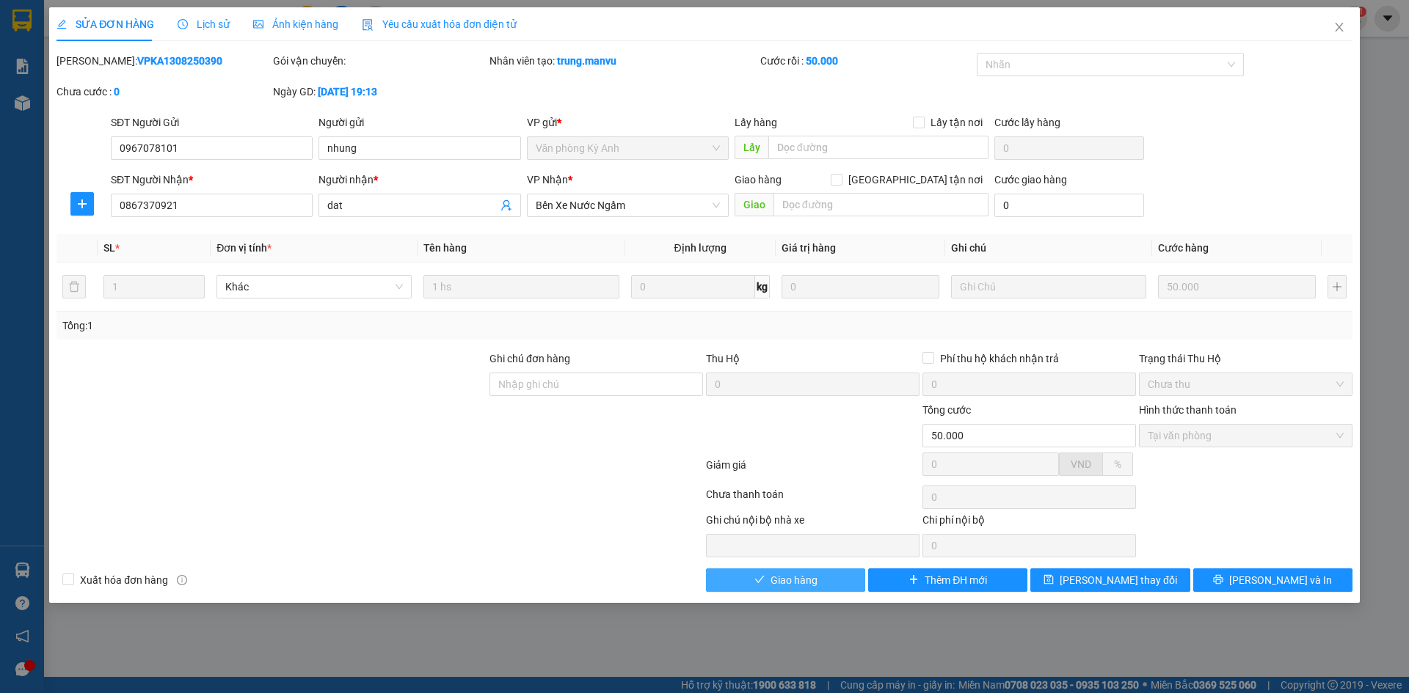
click at [768, 580] on button "Giao hàng" at bounding box center [785, 580] width 159 height 23
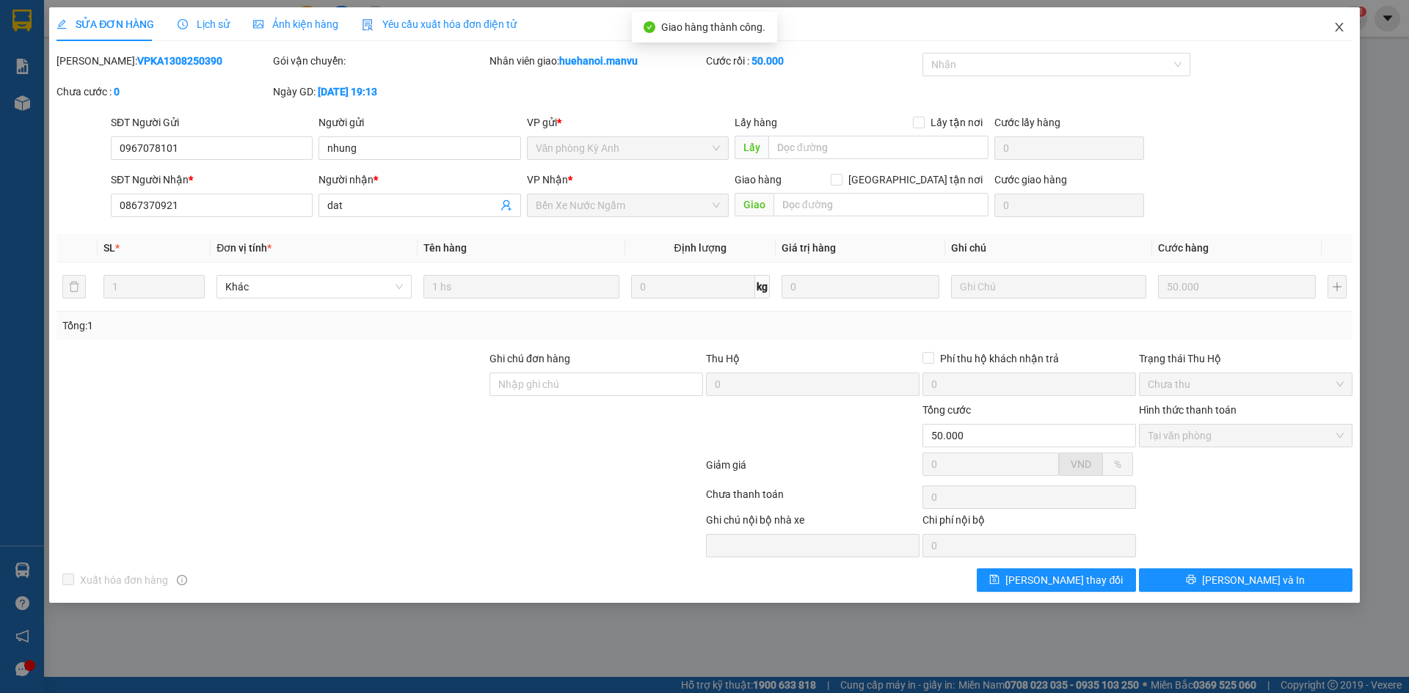
click at [1343, 23] on icon "close" at bounding box center [1339, 27] width 12 height 12
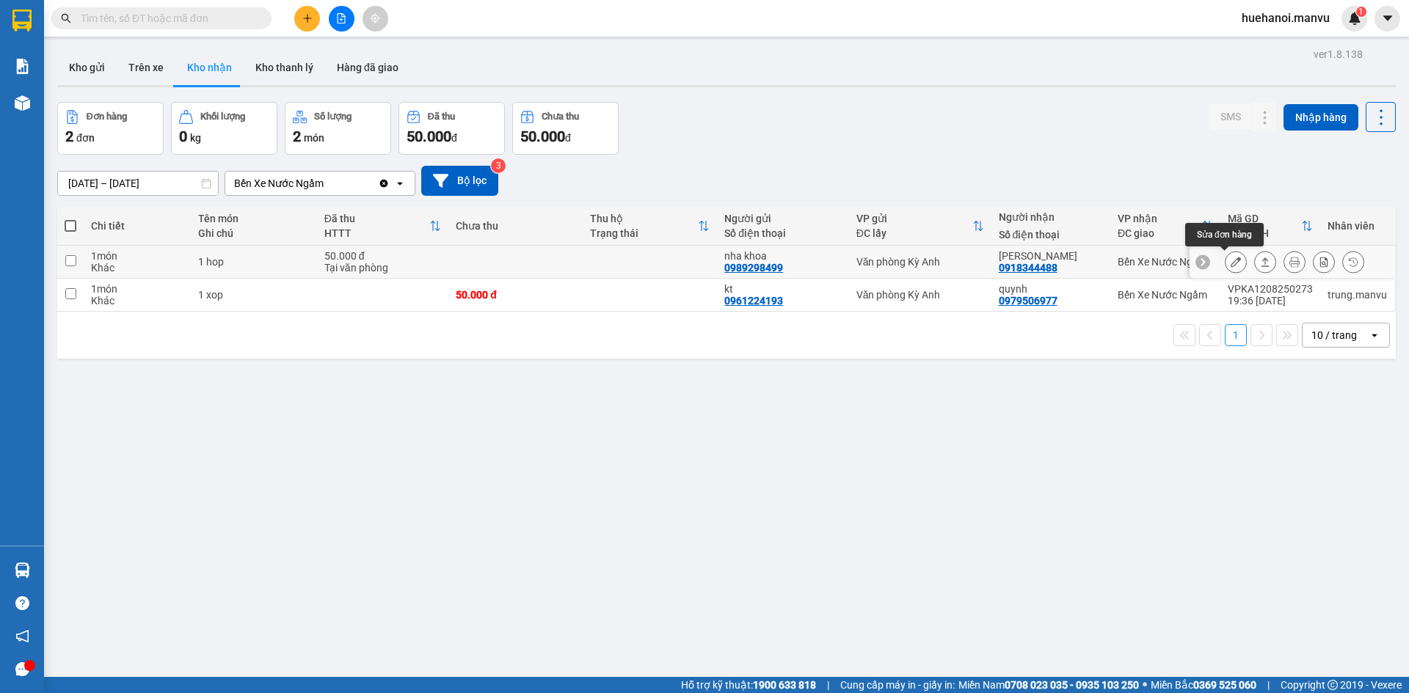
click at [1230, 263] on icon at bounding box center [1235, 262] width 10 height 10
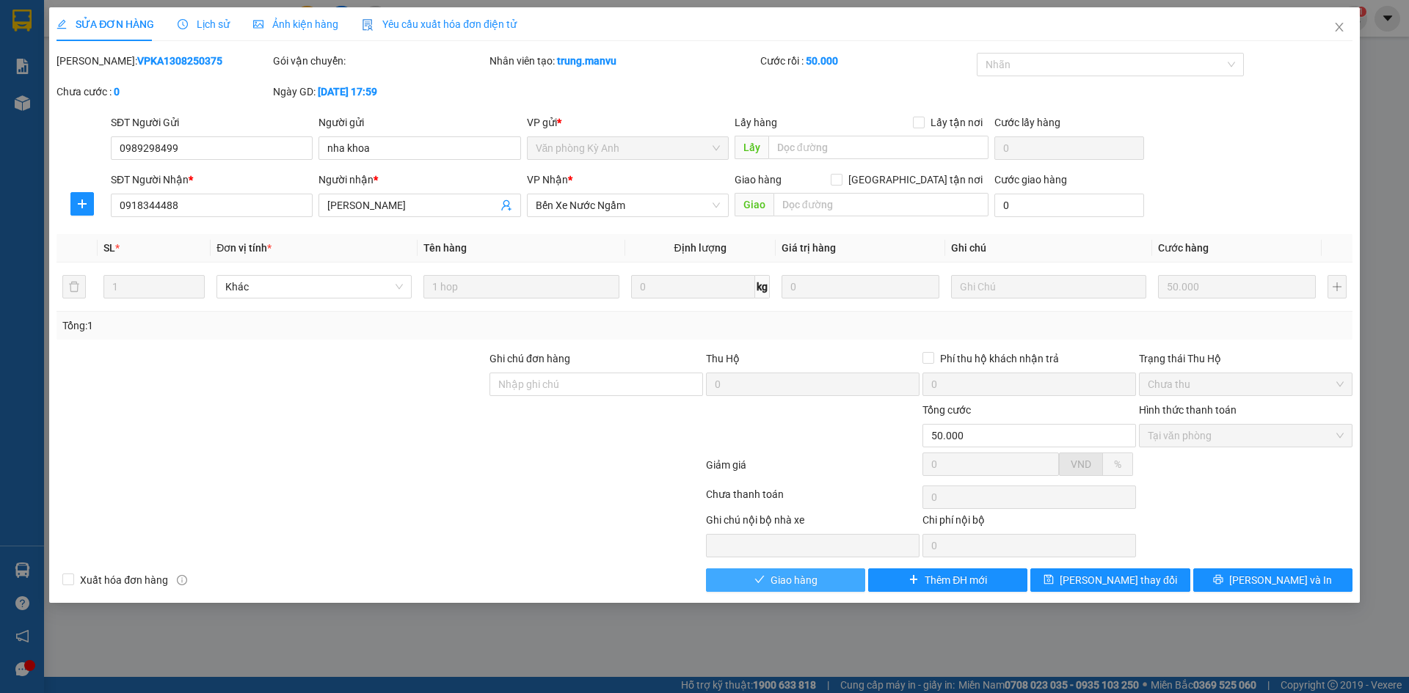
click at [828, 586] on button "Giao hàng" at bounding box center [785, 580] width 159 height 23
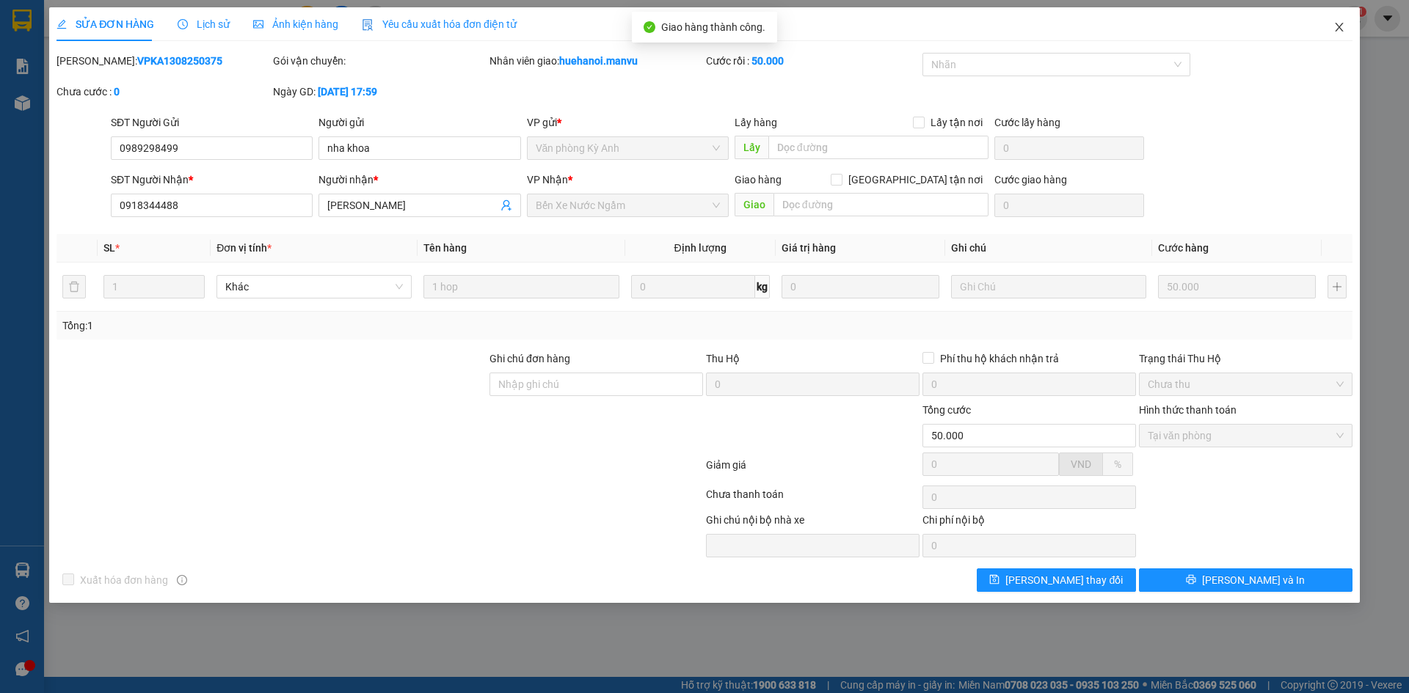
click at [1336, 22] on icon "close" at bounding box center [1339, 27] width 12 height 12
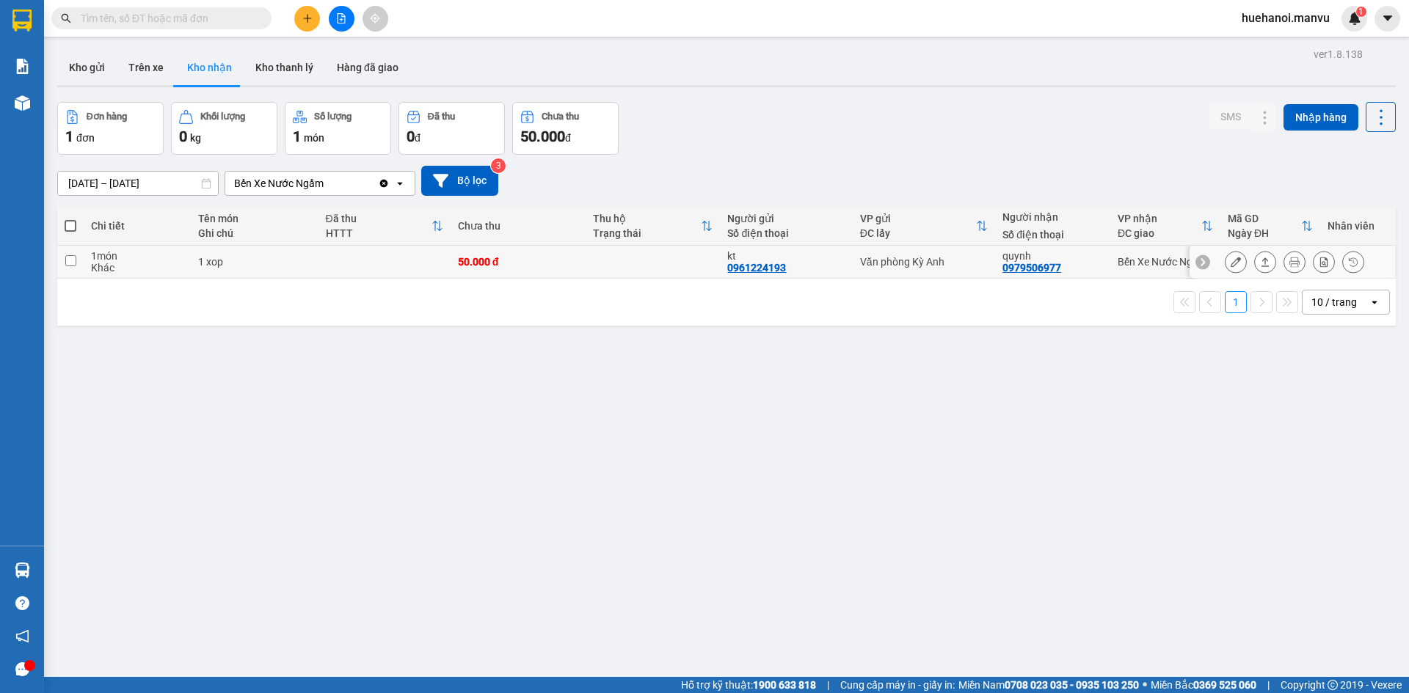
click at [1230, 258] on icon at bounding box center [1235, 262] width 10 height 10
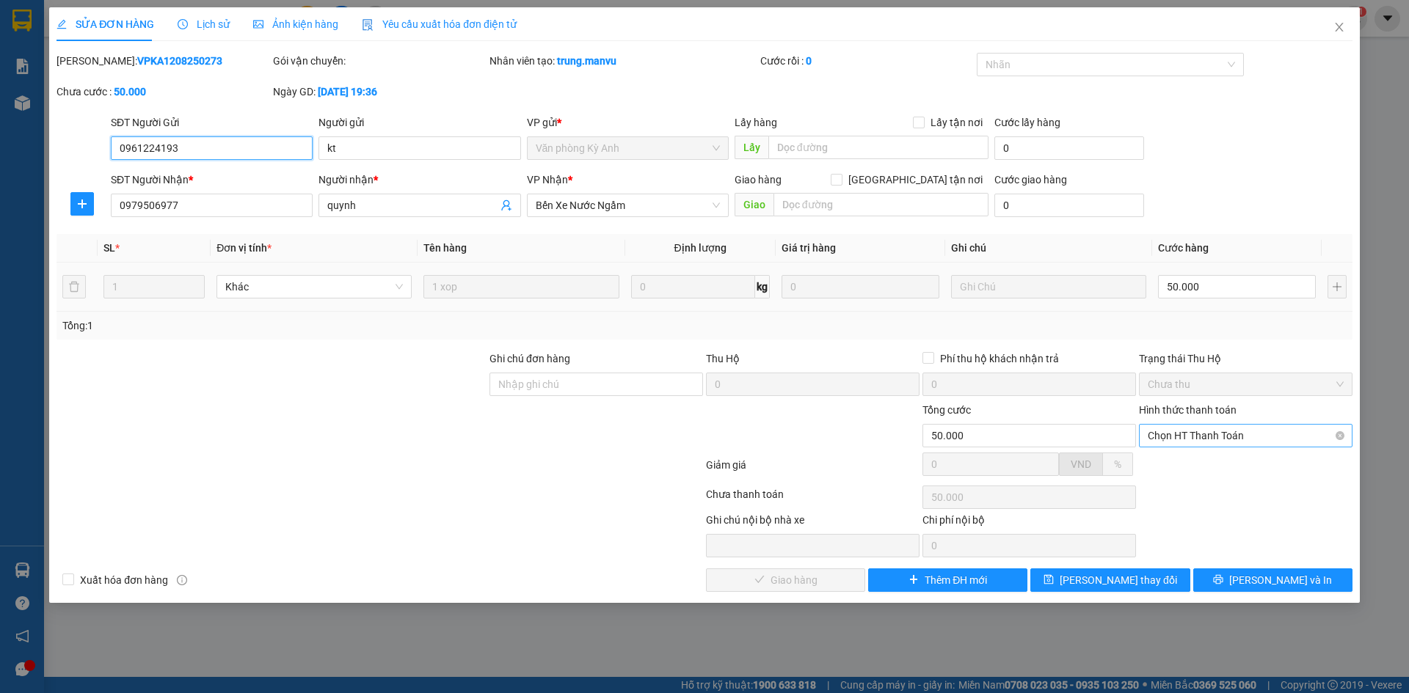
click at [1211, 426] on span "Chọn HT Thanh Toán" at bounding box center [1245, 436] width 196 height 22
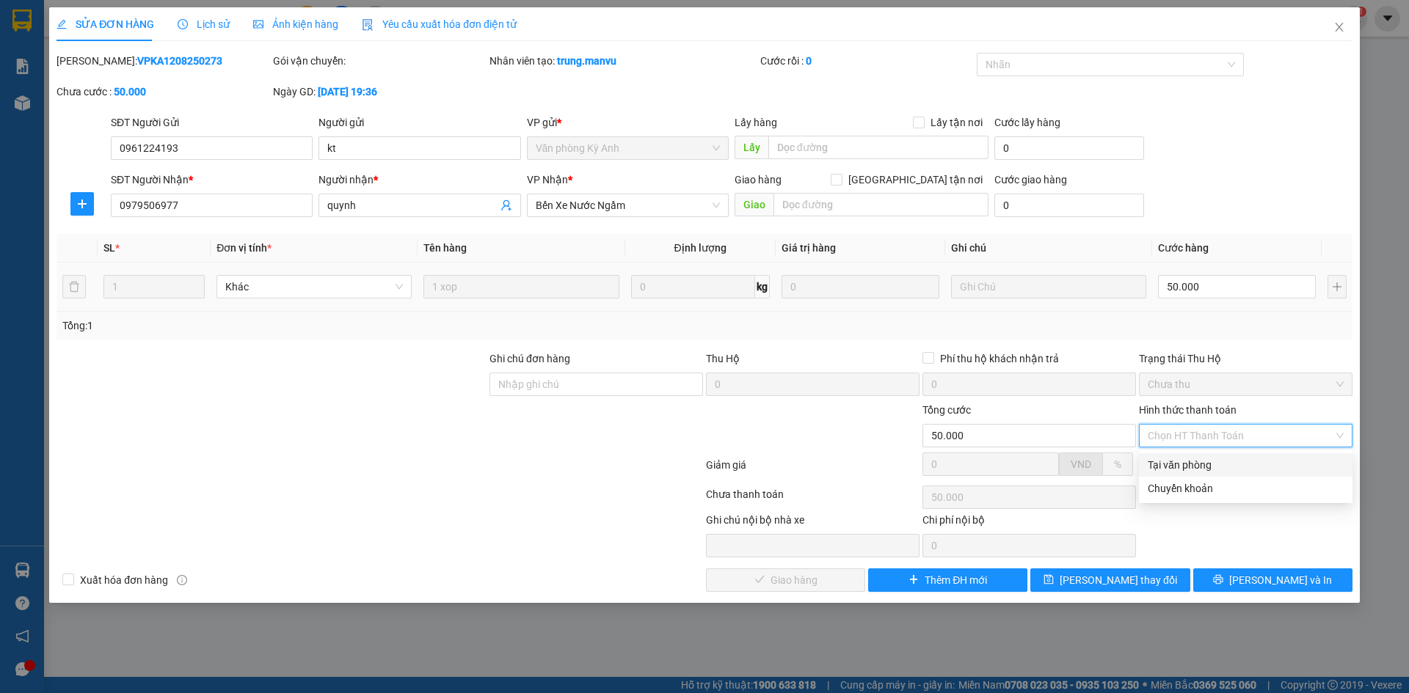
click at [1209, 461] on div "Tại văn phòng" at bounding box center [1245, 465] width 196 height 16
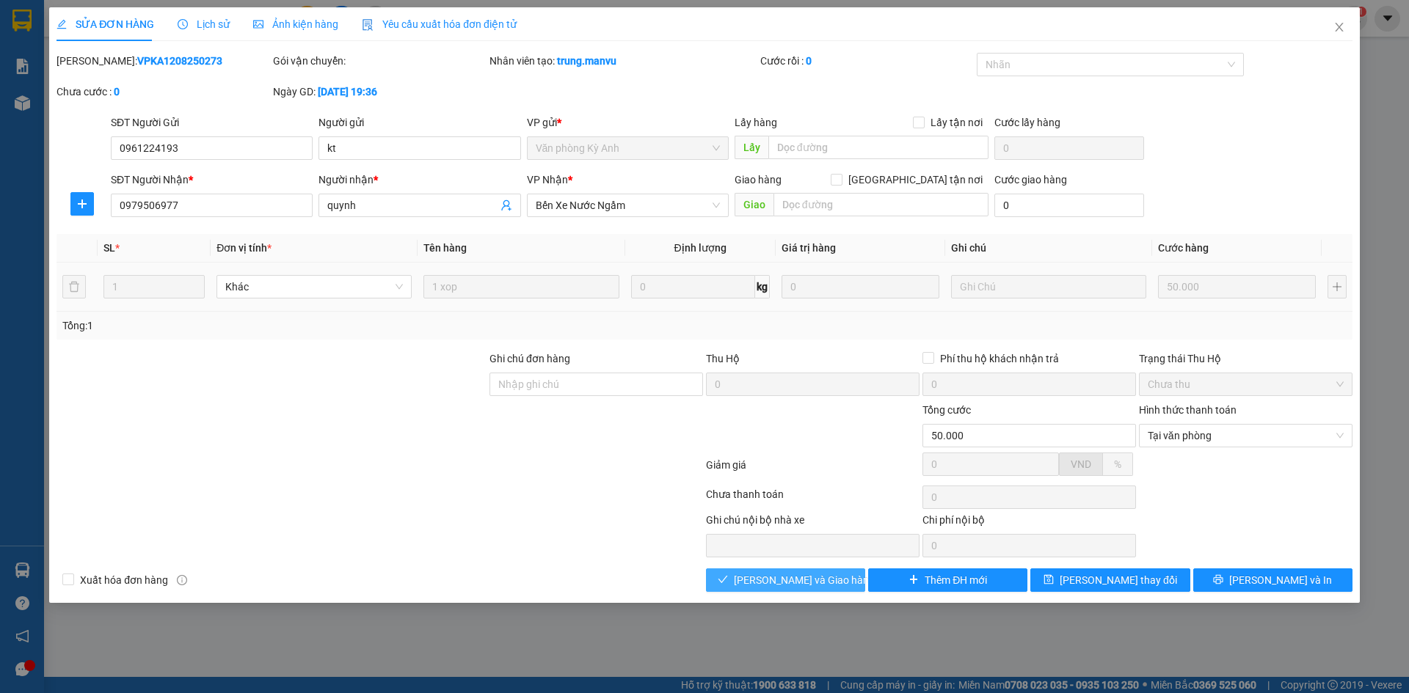
click at [856, 582] on button "[PERSON_NAME] và Giao hàng" at bounding box center [785, 580] width 159 height 23
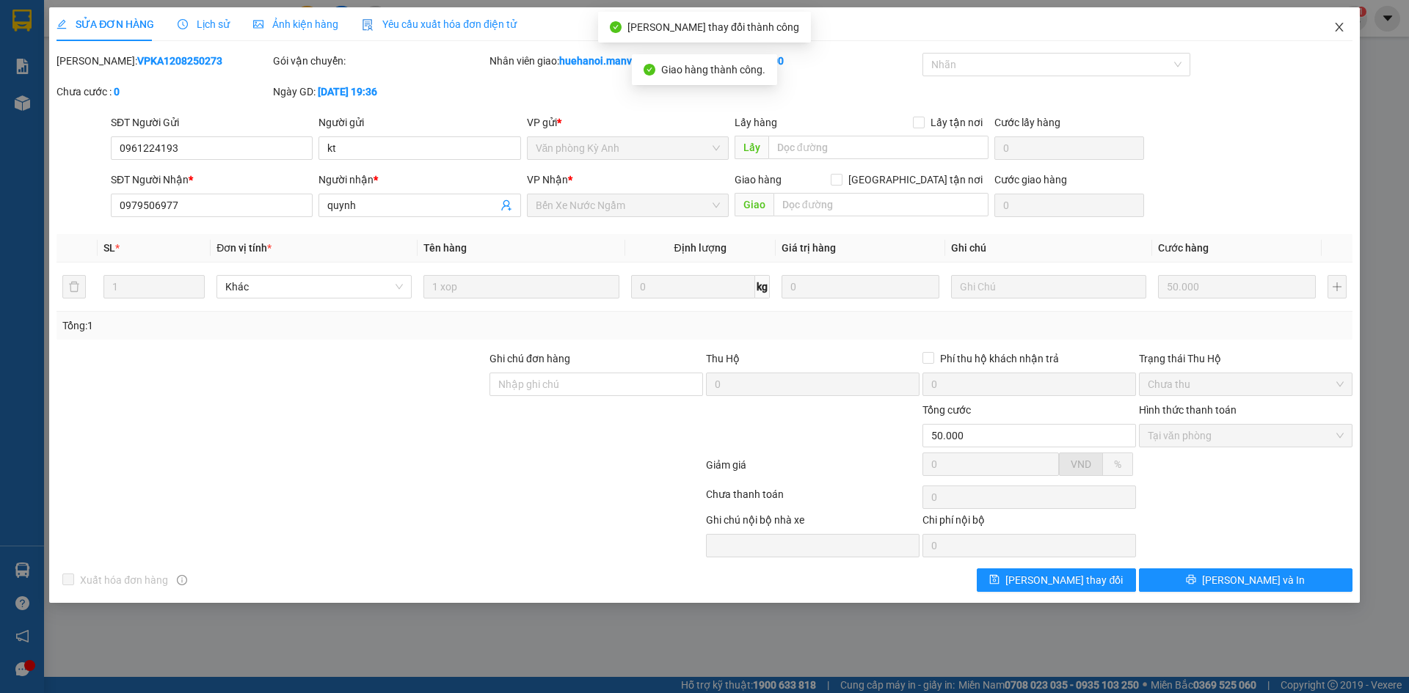
click at [1337, 21] on span "Close" at bounding box center [1338, 27] width 41 height 41
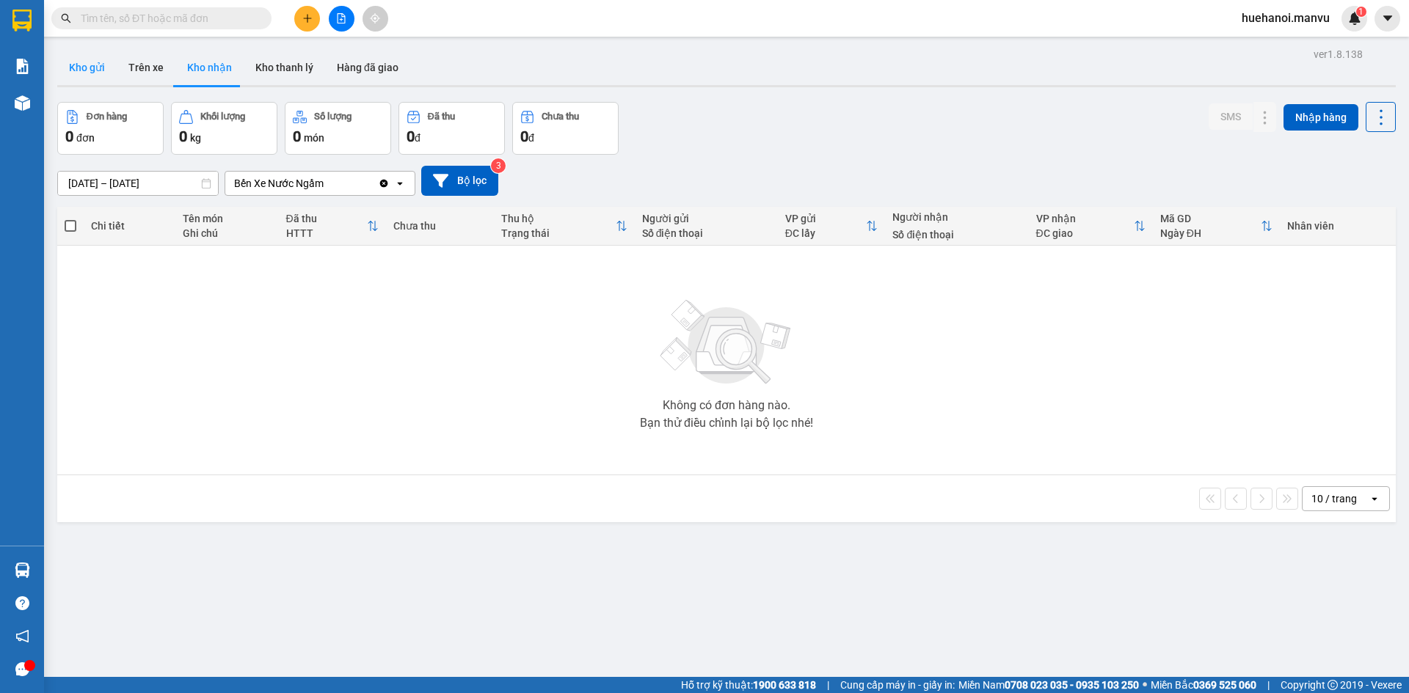
click at [98, 70] on button "Kho gửi" at bounding box center [86, 67] width 59 height 35
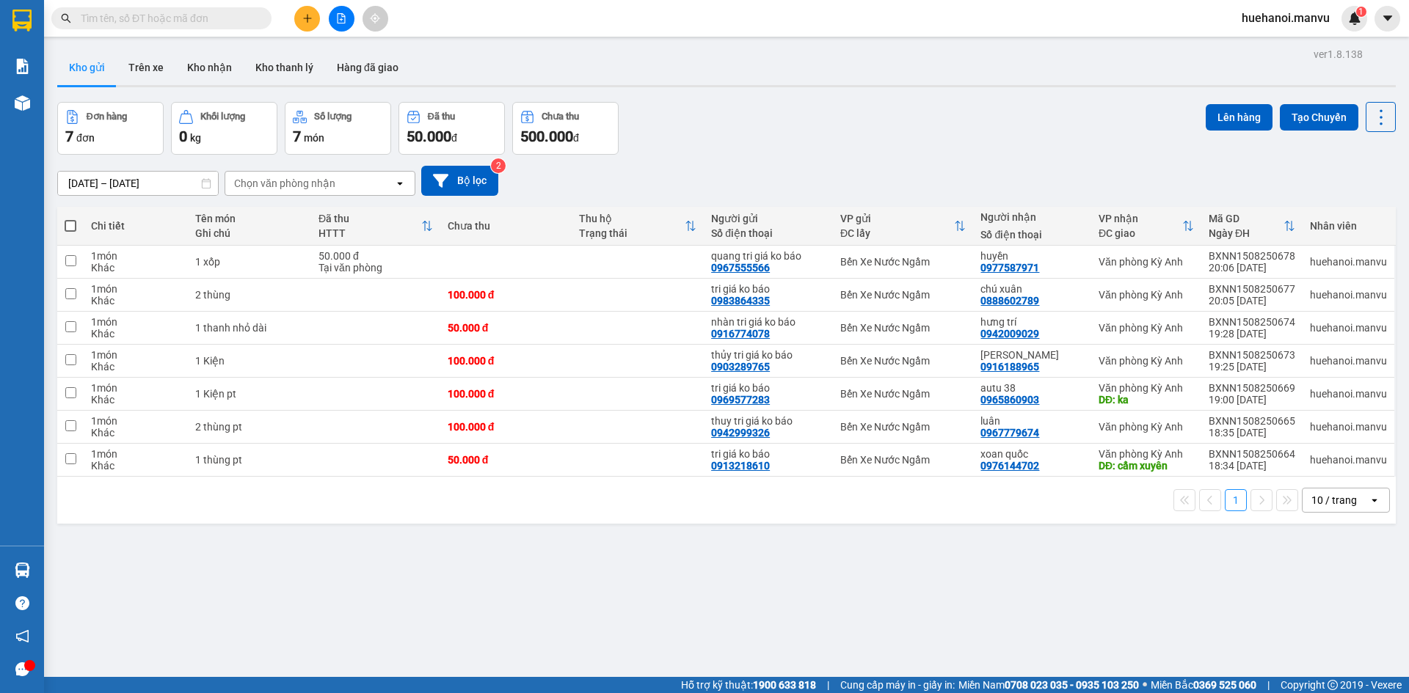
click at [79, 230] on th at bounding box center [70, 226] width 26 height 39
click at [72, 230] on span at bounding box center [71, 226] width 12 height 12
click at [70, 219] on input "checkbox" at bounding box center [70, 219] width 0 height 0
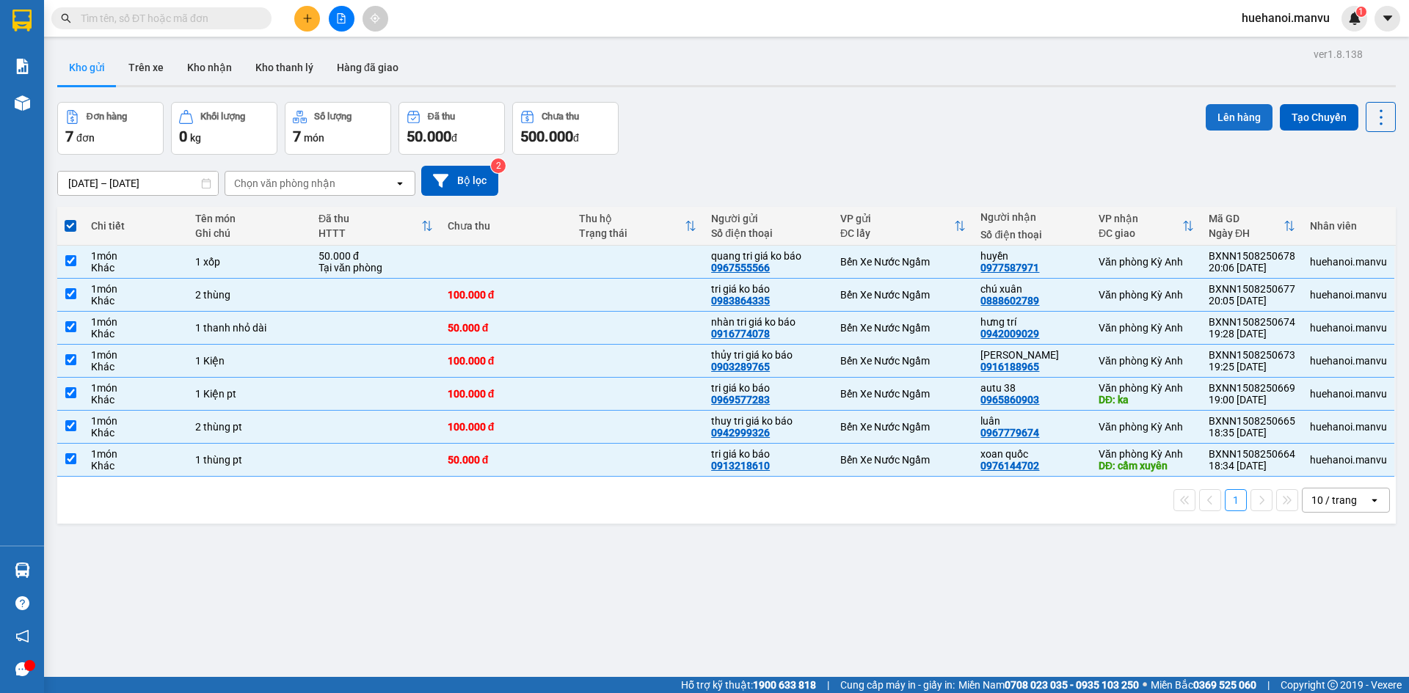
click at [1223, 116] on button "Lên hàng" at bounding box center [1238, 117] width 67 height 26
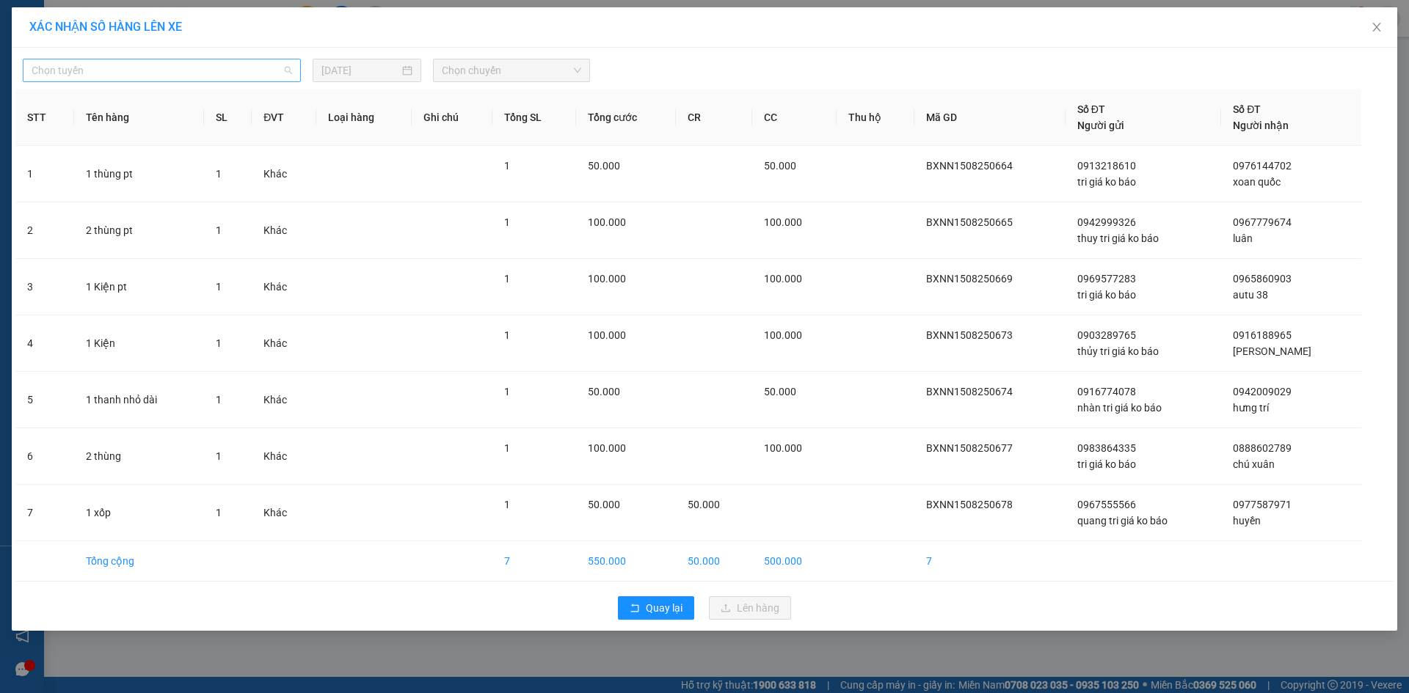
click at [67, 76] on span "Chọn tuyến" at bounding box center [162, 70] width 260 height 22
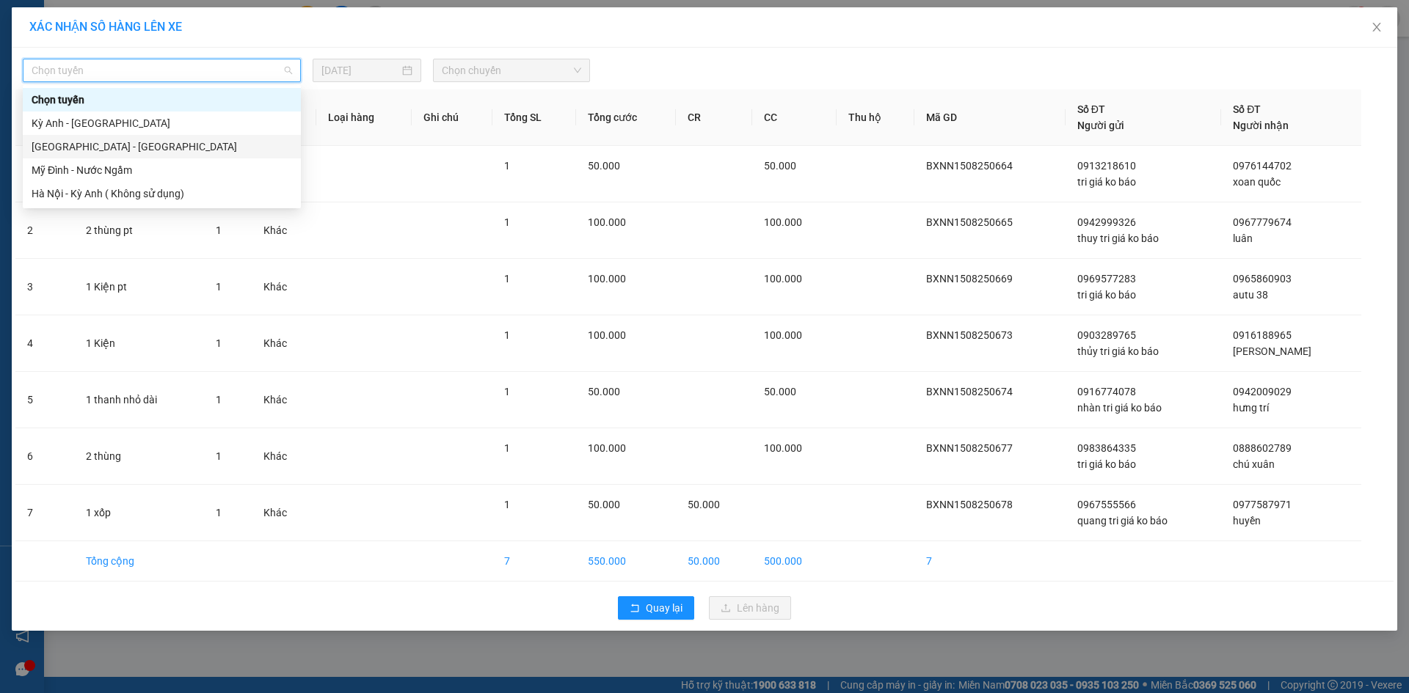
click at [65, 147] on div "[GEOGRAPHIC_DATA] - [GEOGRAPHIC_DATA]" at bounding box center [162, 147] width 260 height 16
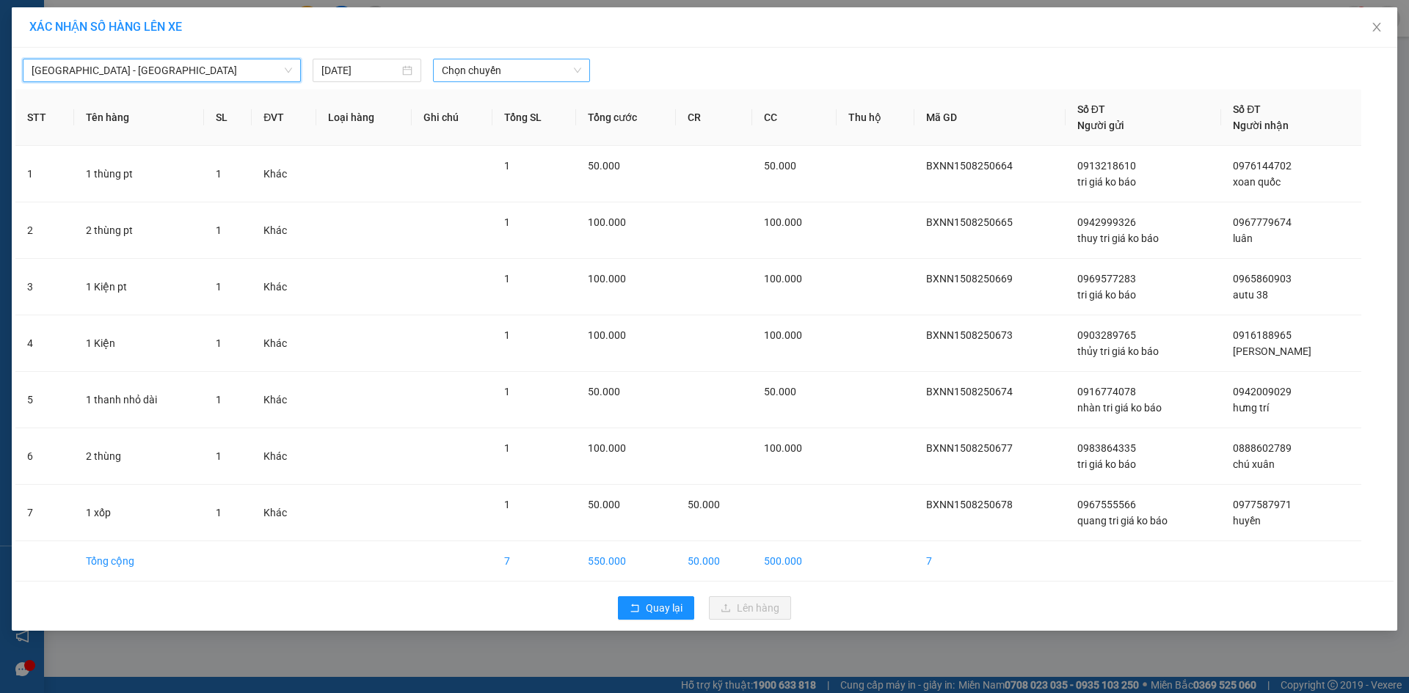
click at [448, 80] on span "Chọn chuyến" at bounding box center [511, 70] width 139 height 22
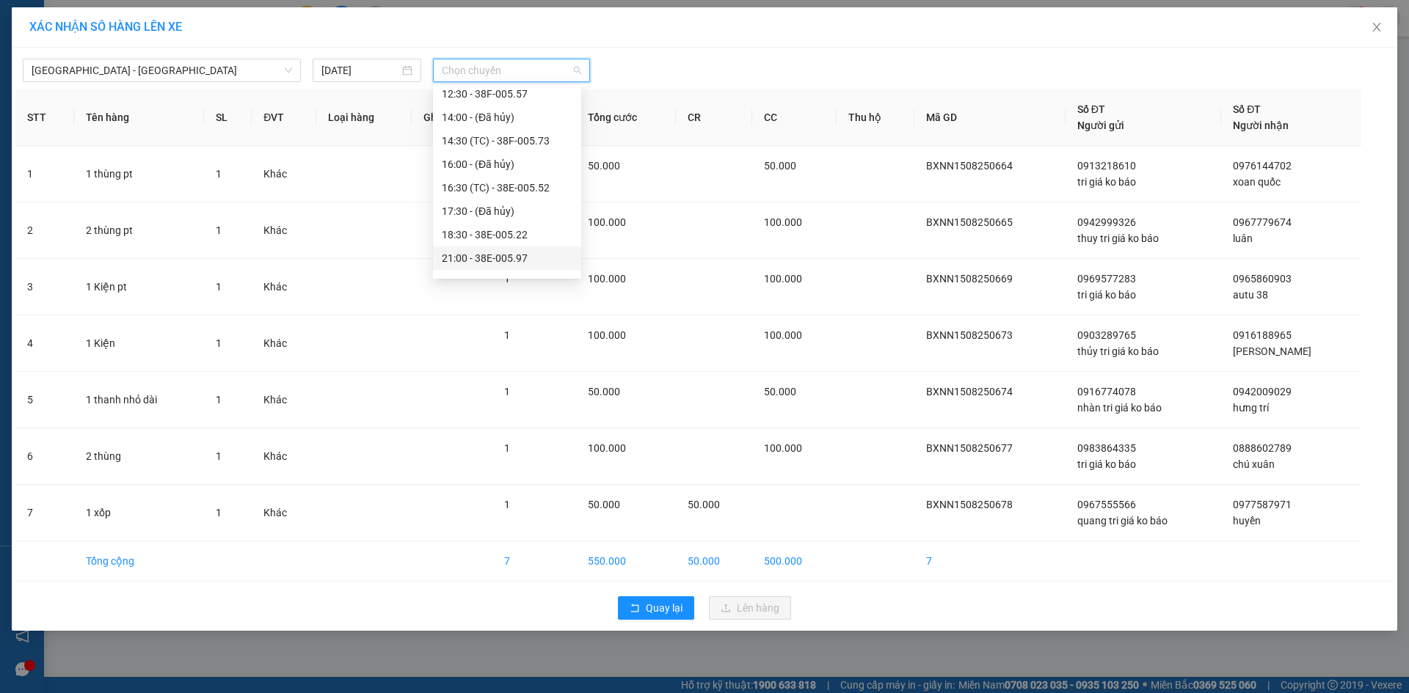
scroll to position [235, 0]
click at [480, 261] on div "22:00 - 38H-034.46" at bounding box center [507, 264] width 131 height 16
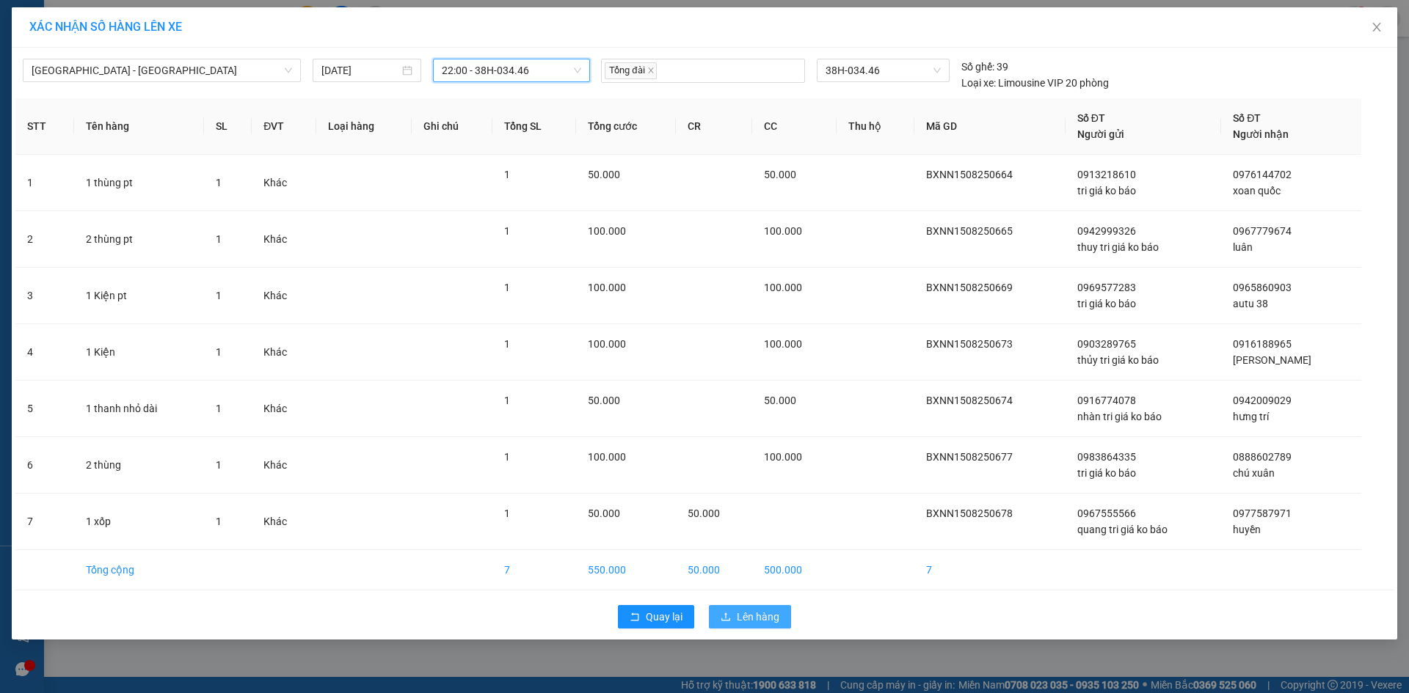
click at [742, 616] on span "Lên hàng" at bounding box center [758, 617] width 43 height 16
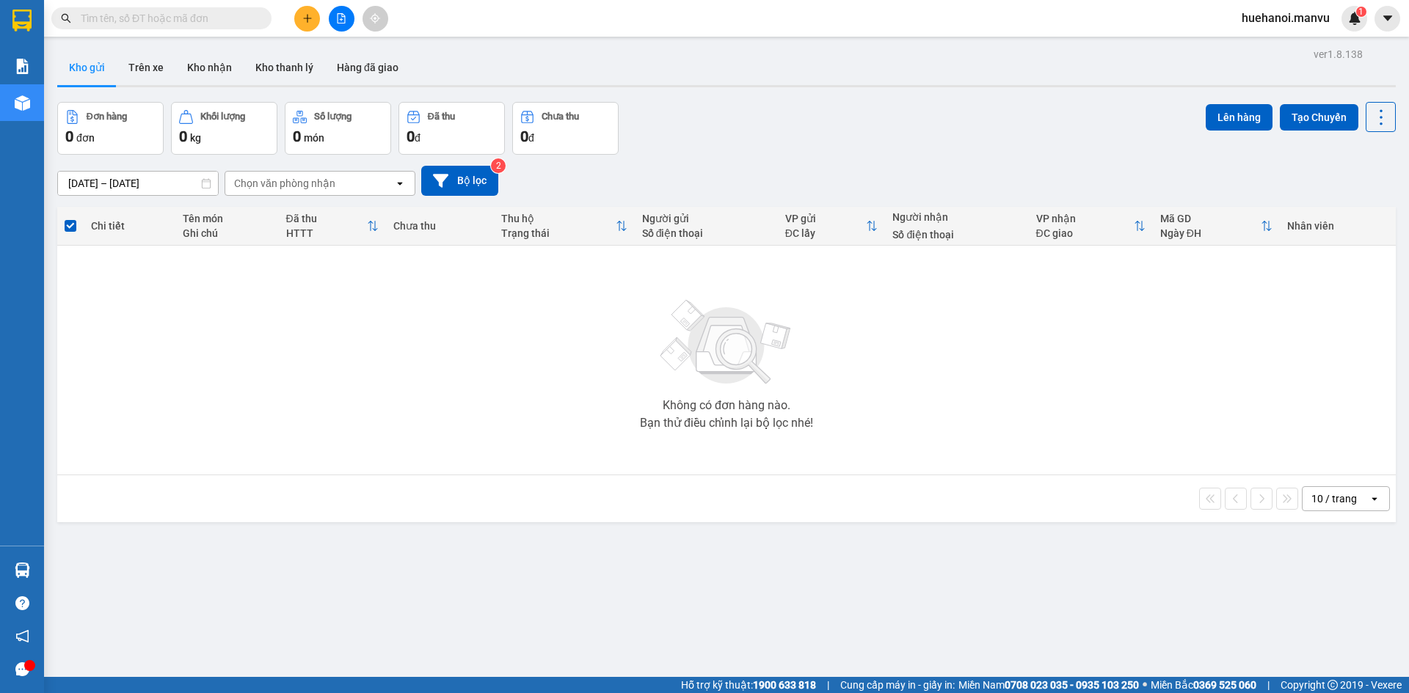
click at [89, 65] on button "Kho gửi" at bounding box center [86, 67] width 59 height 35
click at [310, 25] on button at bounding box center [307, 19] width 26 height 26
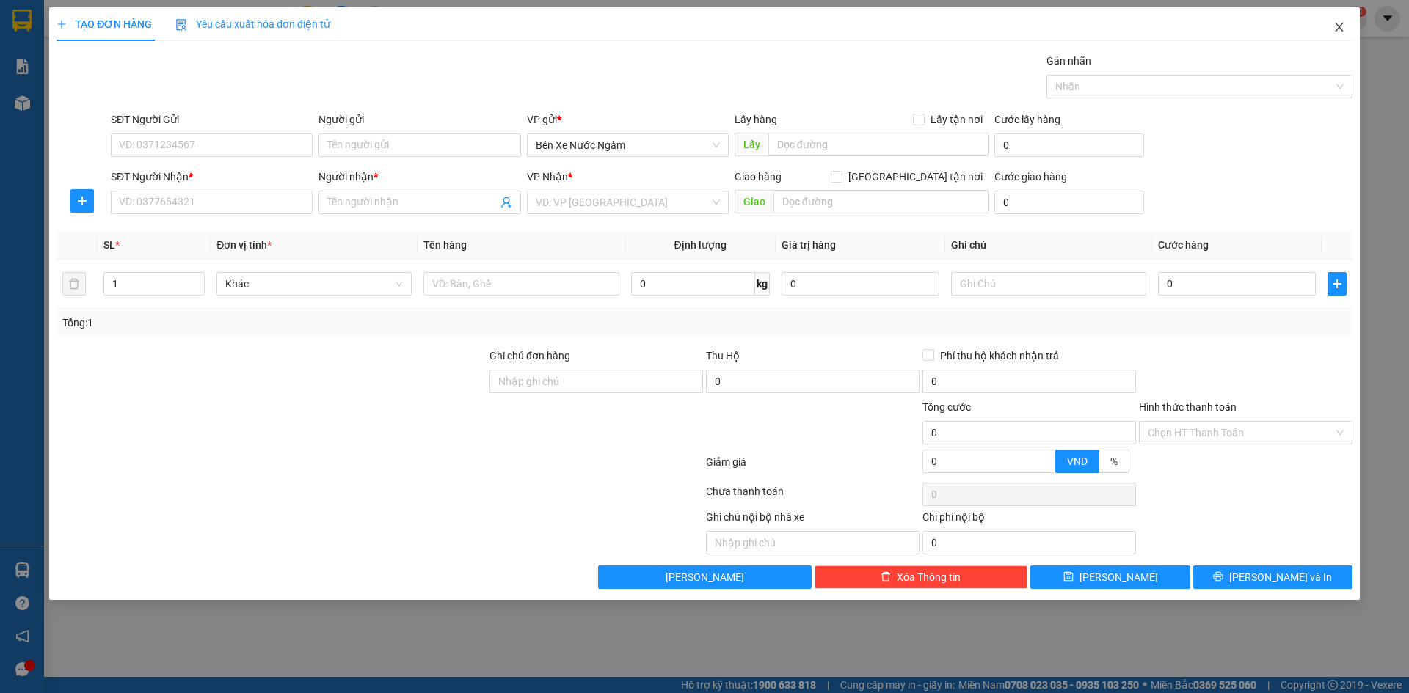
click at [1337, 26] on icon "close" at bounding box center [1339, 27] width 8 height 9
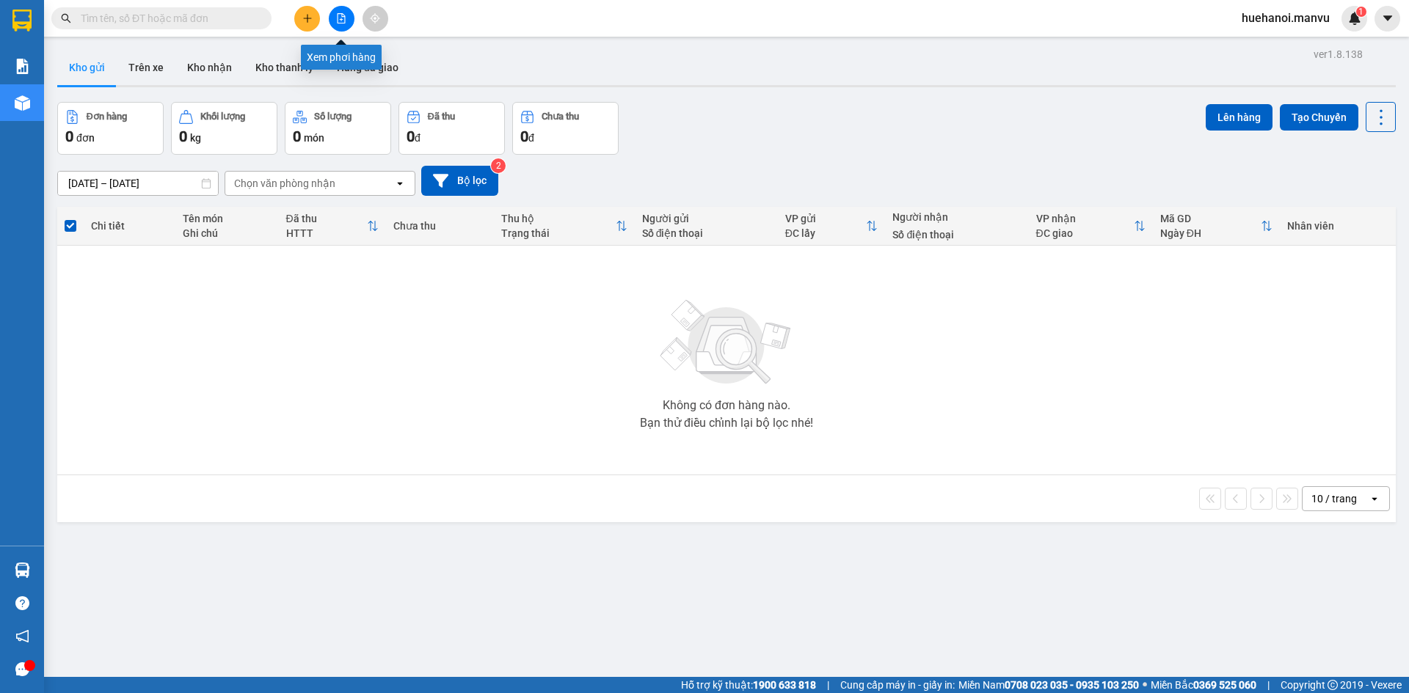
click at [347, 12] on button at bounding box center [342, 19] width 26 height 26
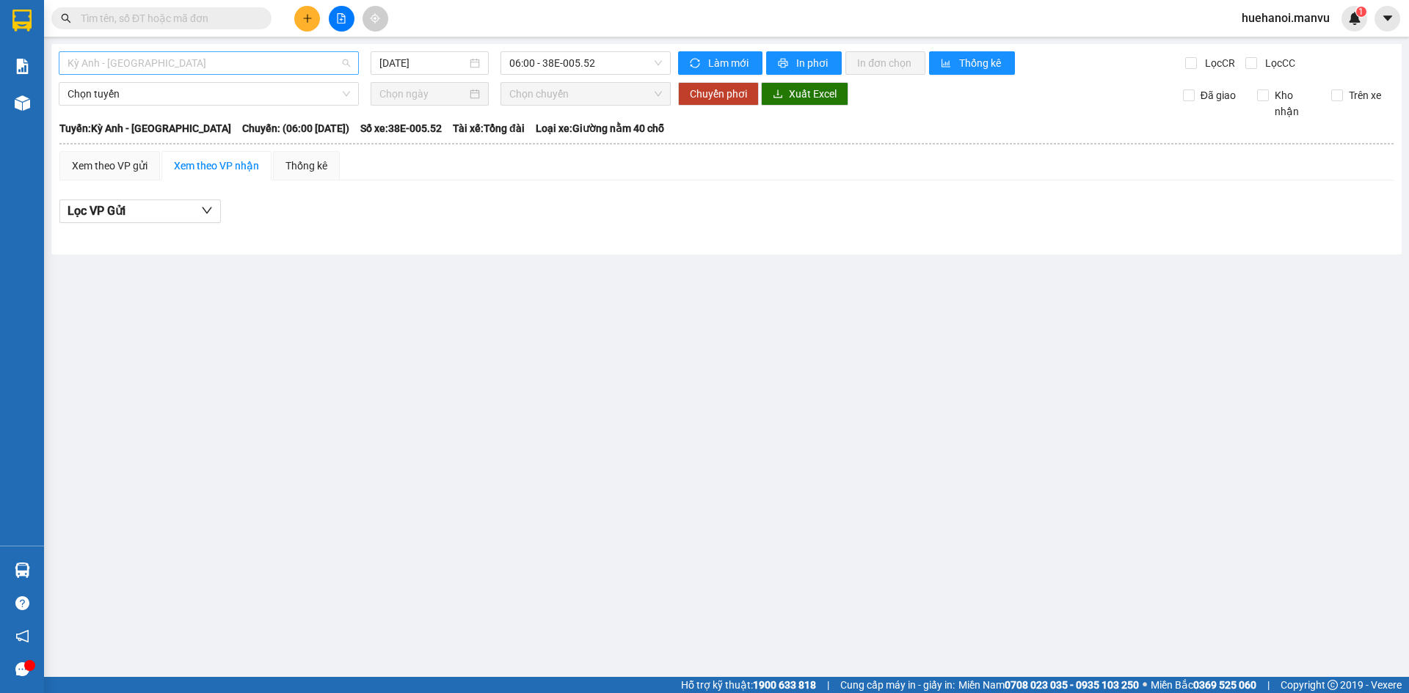
click at [192, 66] on span "Kỳ Anh - [GEOGRAPHIC_DATA]" at bounding box center [208, 63] width 282 height 22
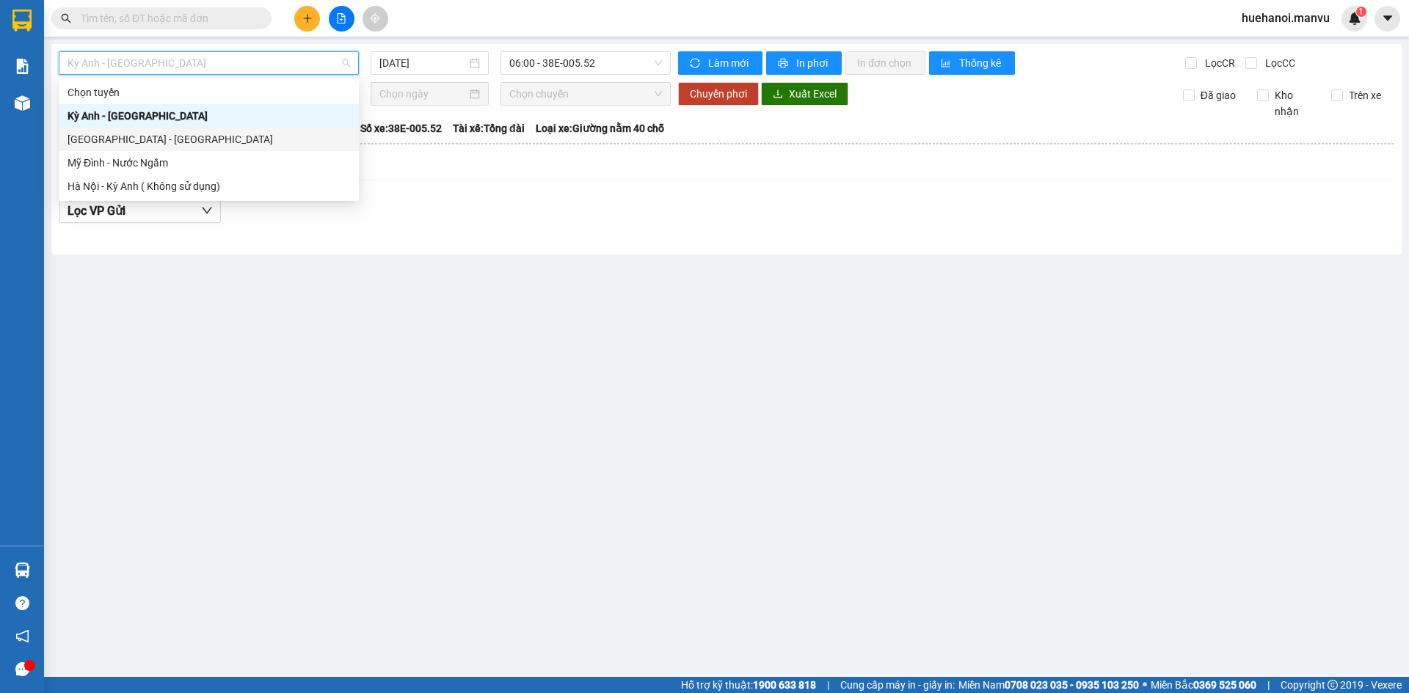
click at [173, 131] on div "[GEOGRAPHIC_DATA] - [GEOGRAPHIC_DATA]" at bounding box center [208, 139] width 282 height 16
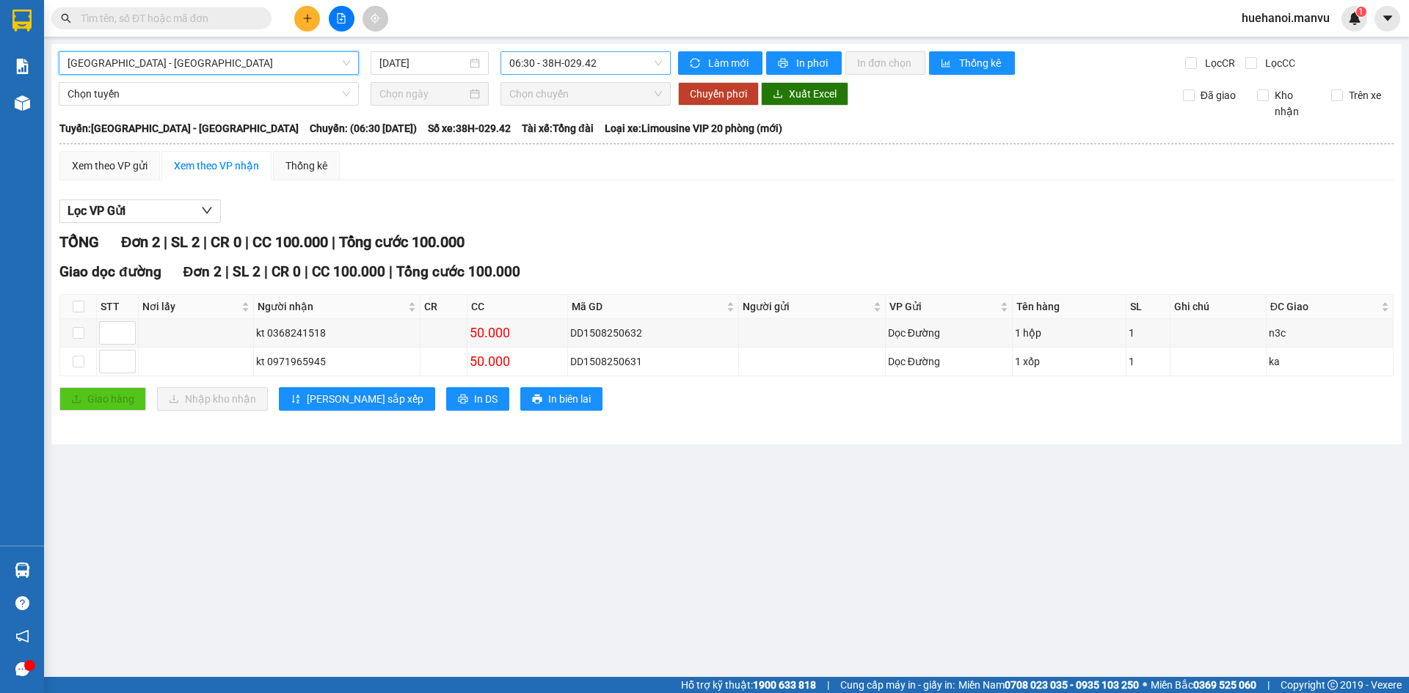
click at [613, 55] on span "06:30 - 38H-029.42" at bounding box center [585, 63] width 153 height 22
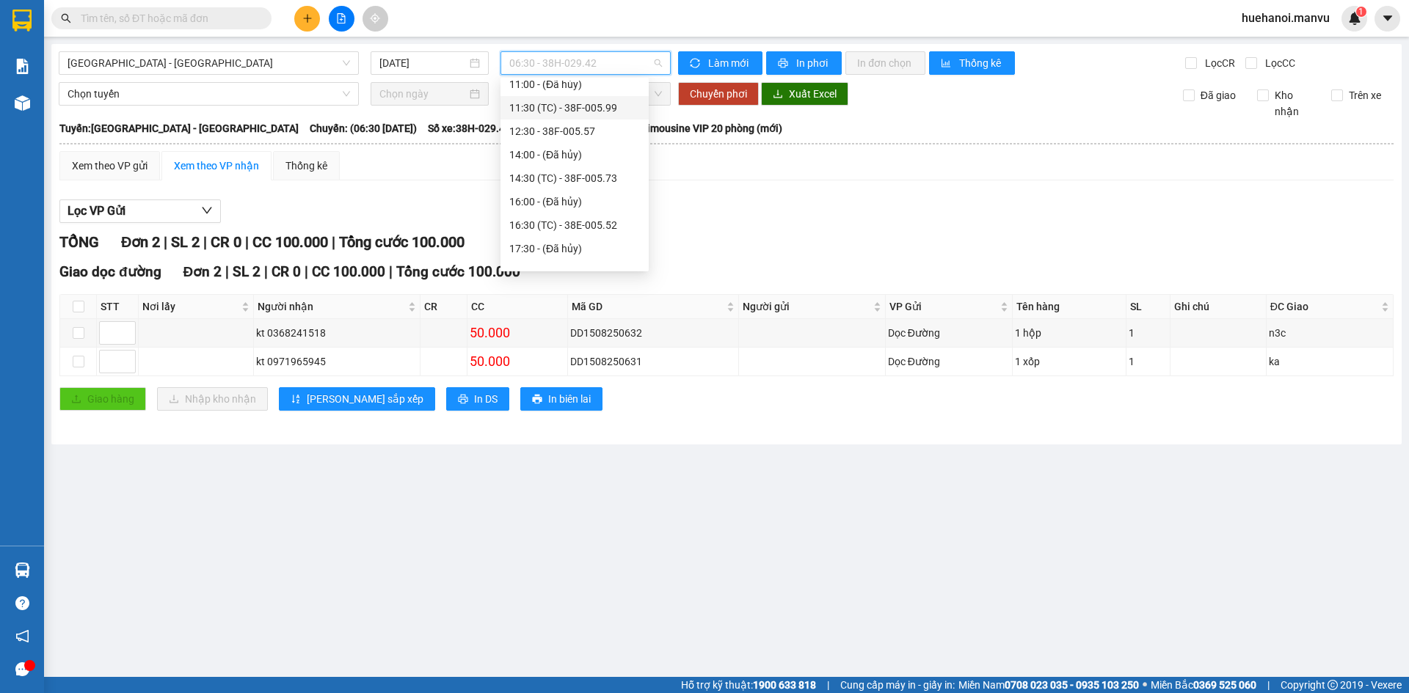
scroll to position [235, 0]
click at [579, 159] on div "21:00 - 38E-005.97" at bounding box center [574, 163] width 131 height 16
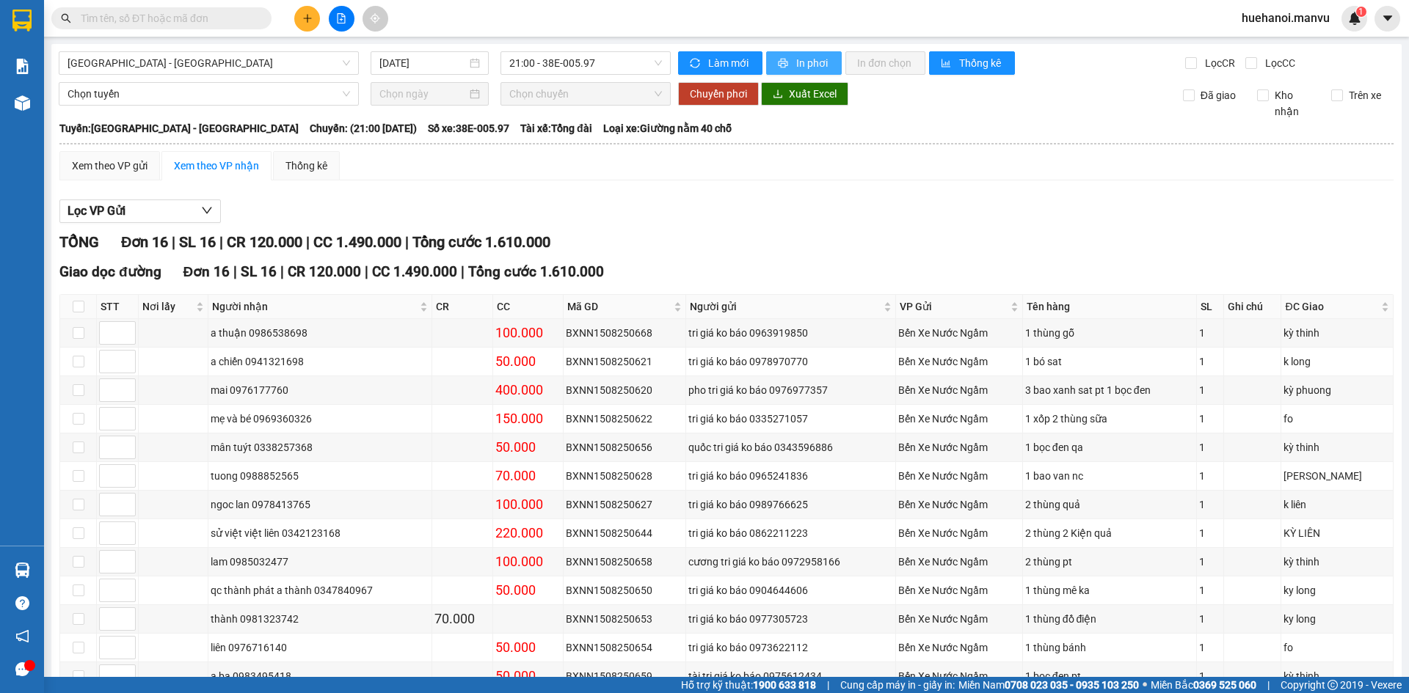
click at [794, 71] on button "In phơi" at bounding box center [804, 62] width 76 height 23
click at [800, 62] on span "In phơi" at bounding box center [813, 63] width 34 height 16
click at [599, 43] on main "[GEOGRAPHIC_DATA] - [GEOGRAPHIC_DATA] [DATE] 21:00 - 38E-005.97 Làm mới In phơi…" at bounding box center [704, 338] width 1409 height 677
click at [593, 59] on span "21:00 - 38E-005.97" at bounding box center [585, 63] width 153 height 22
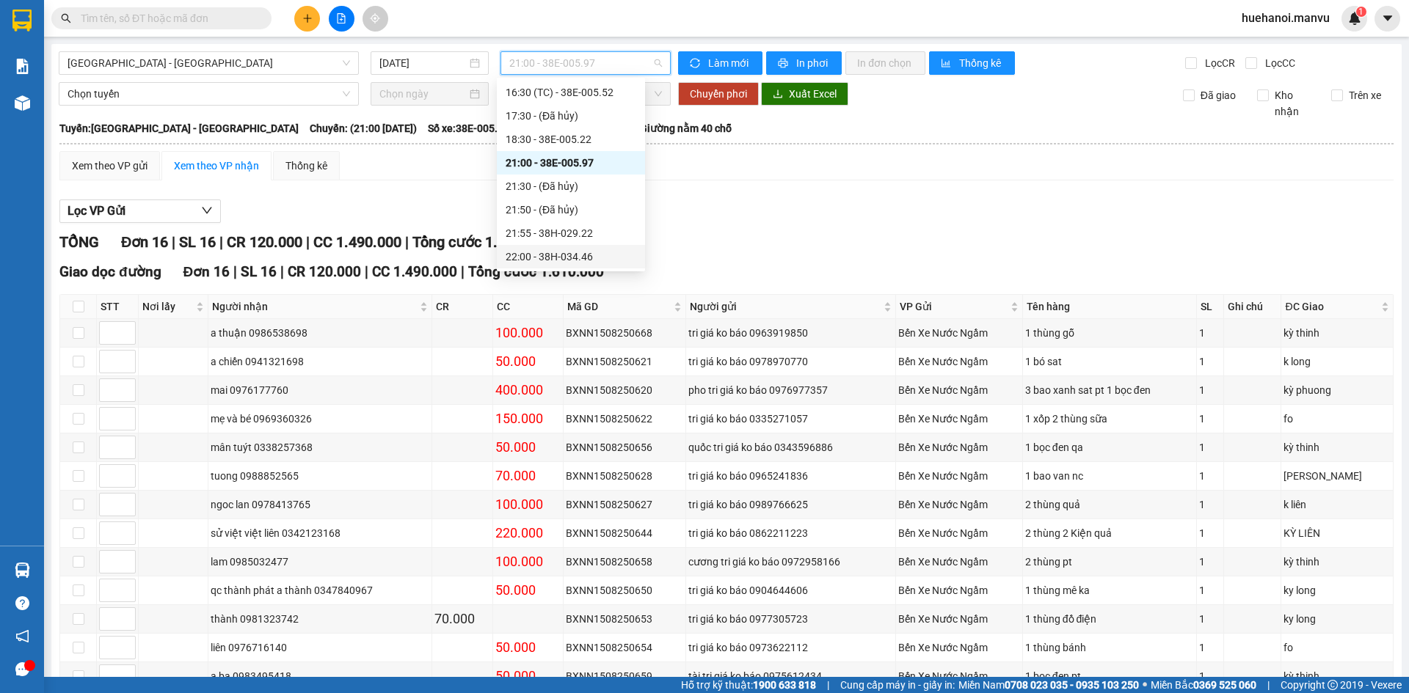
click at [583, 251] on div "22:00 - 38H-034.46" at bounding box center [570, 257] width 131 height 16
